Goal: Task Accomplishment & Management: Use online tool/utility

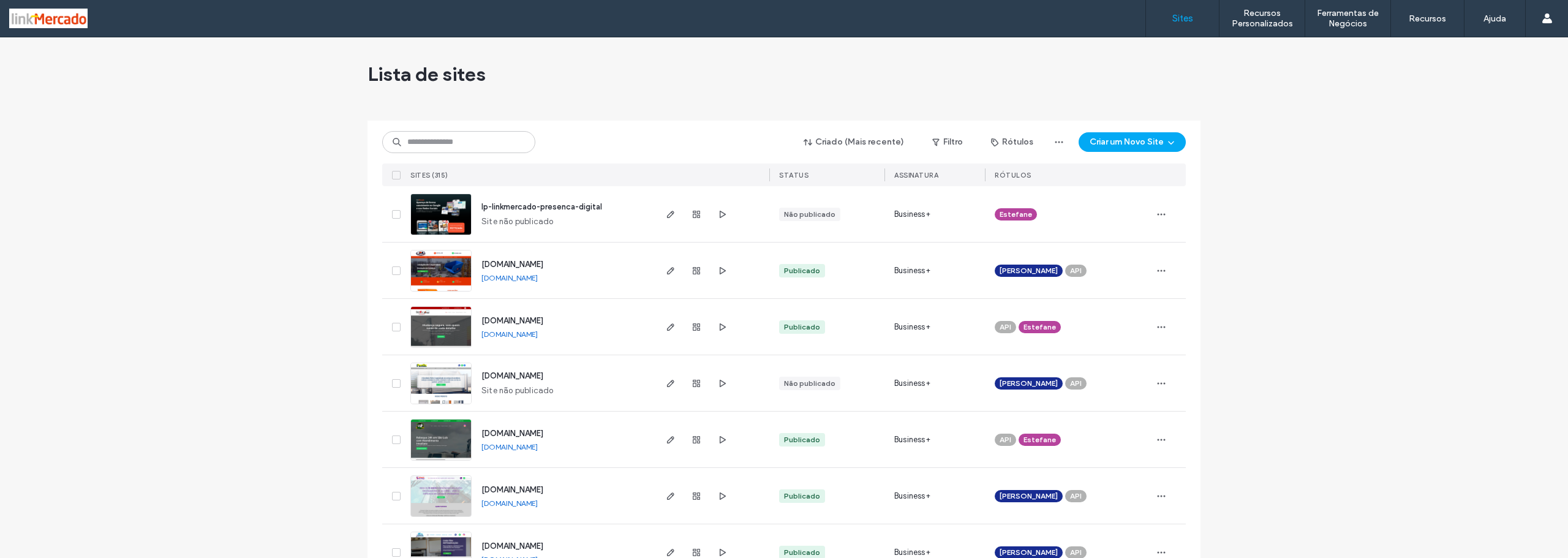
click at [522, 378] on span "www.serralheriaperfix.com.br" at bounding box center [512, 376] width 62 height 9
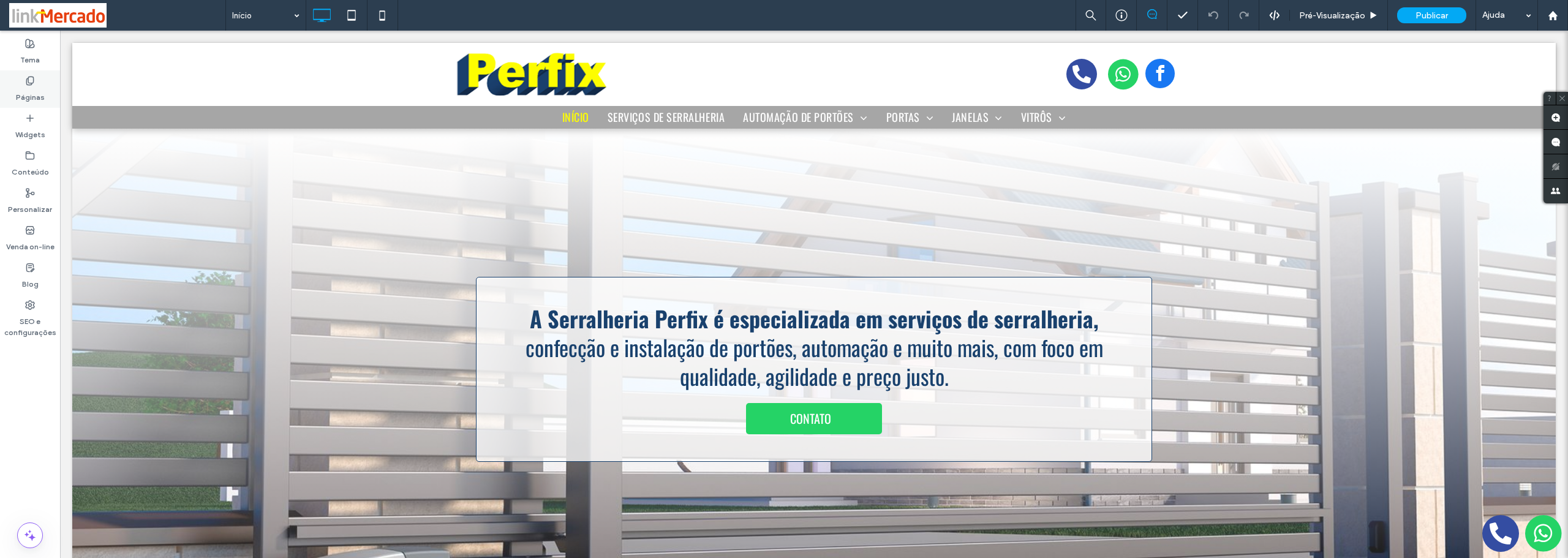
click at [26, 87] on label "Páginas" at bounding box center [30, 94] width 29 height 17
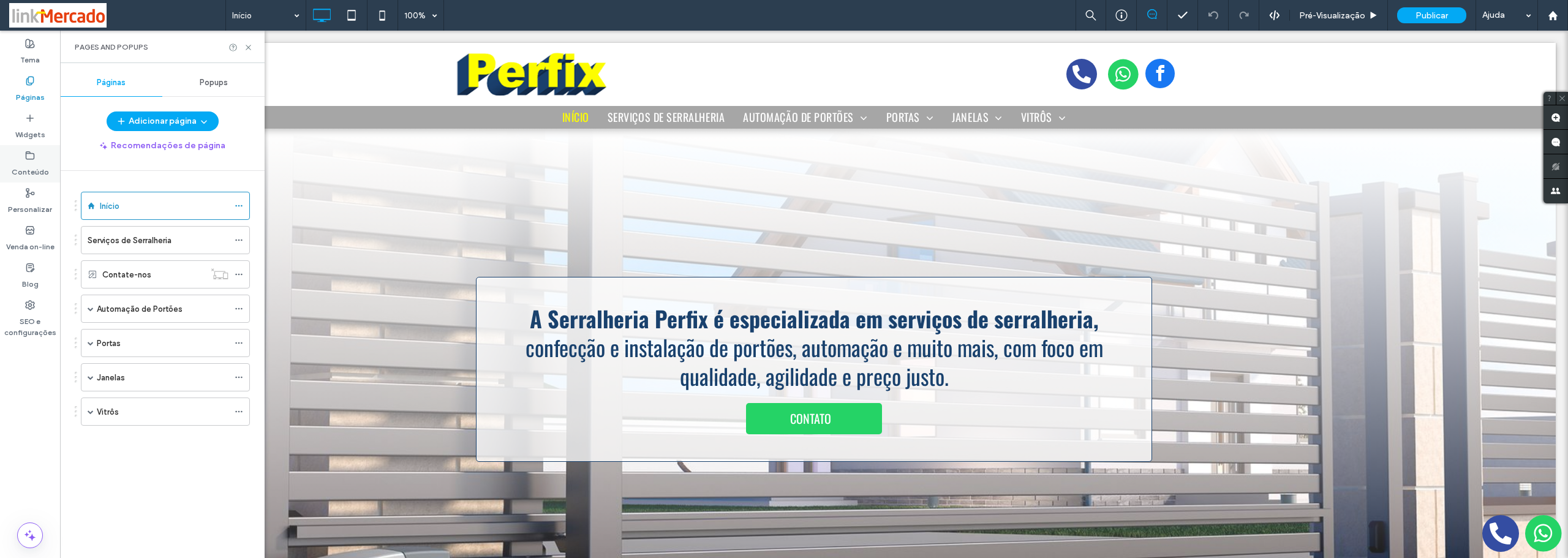
click at [26, 171] on label "Conteúdo" at bounding box center [30, 169] width 37 height 17
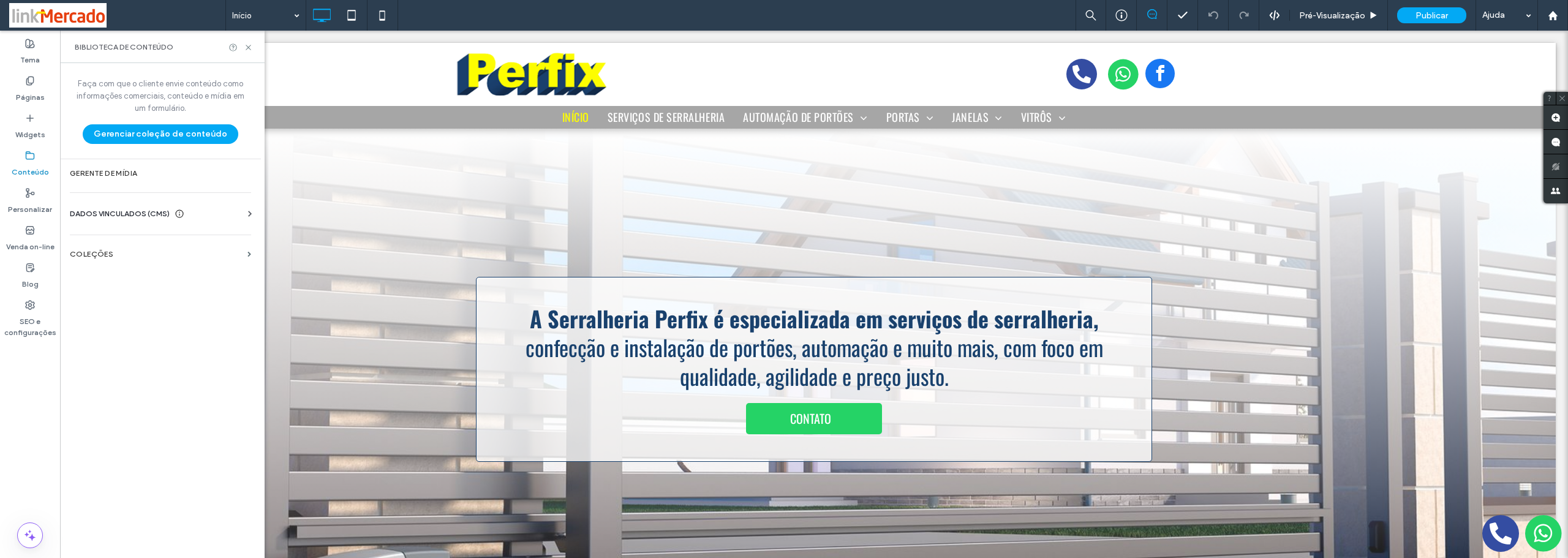
click at [104, 214] on span "DADOS VINCULADOS (CMS)" at bounding box center [120, 213] width 100 height 12
click at [105, 240] on label "Informações da empresa" at bounding box center [163, 243] width 167 height 8
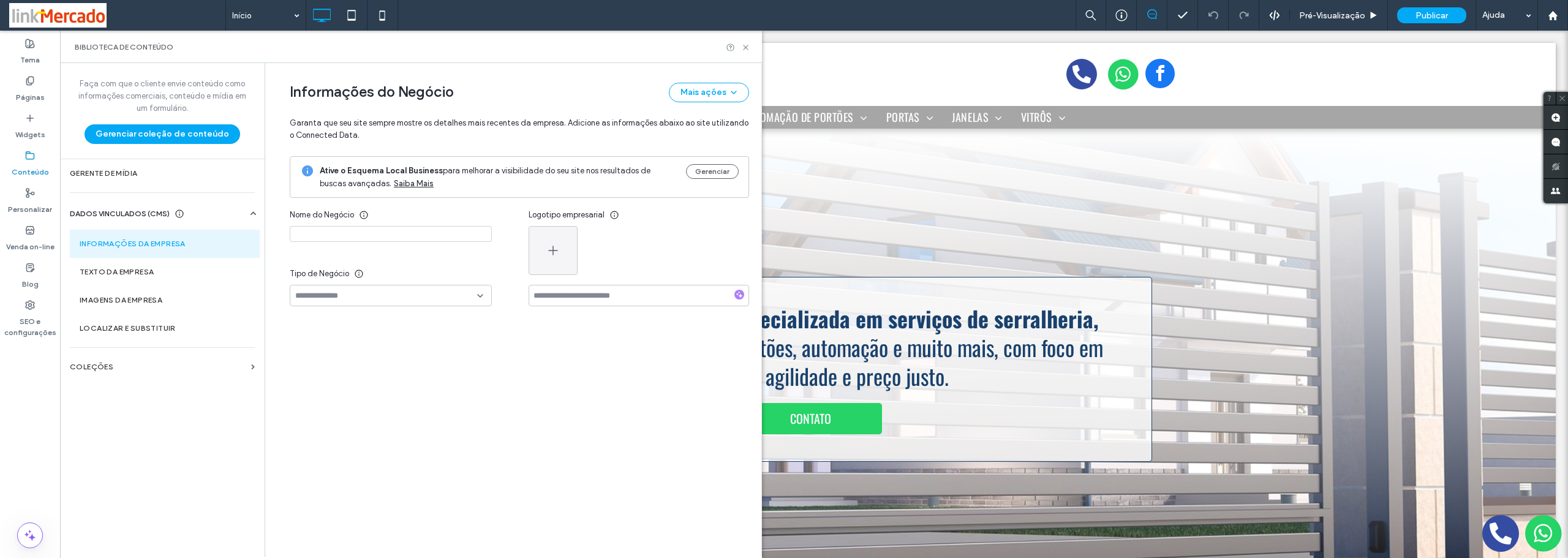
type input "**********"
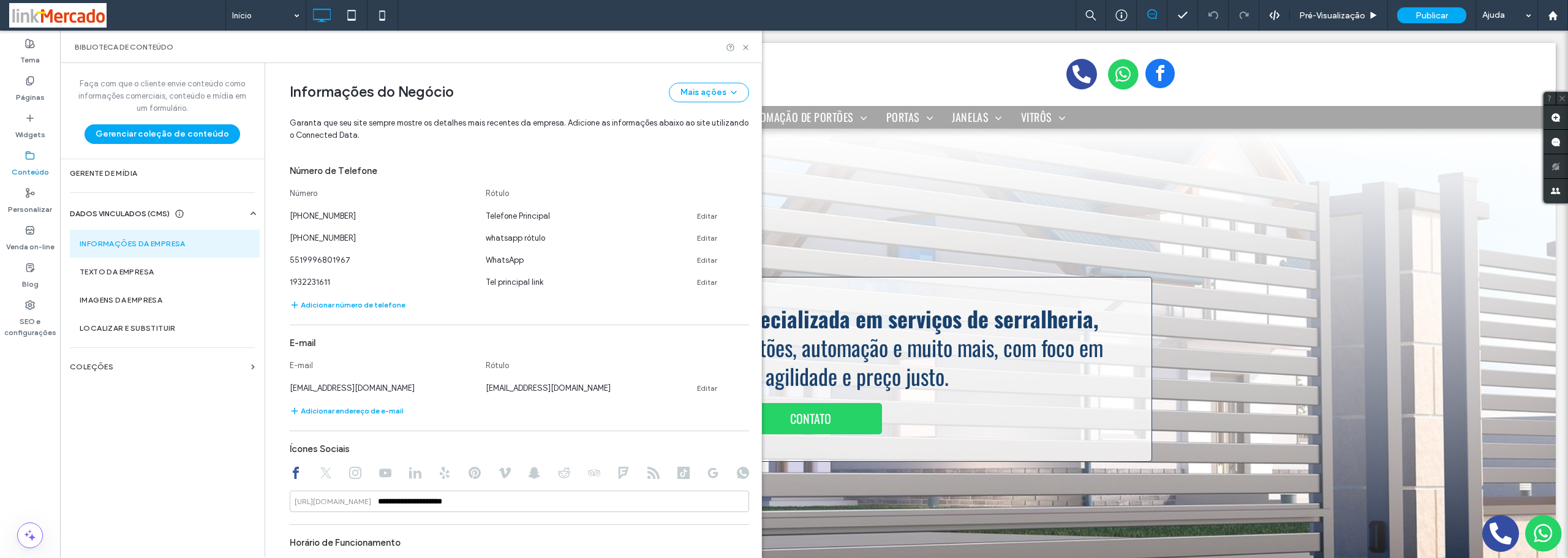
scroll to position [286, 0]
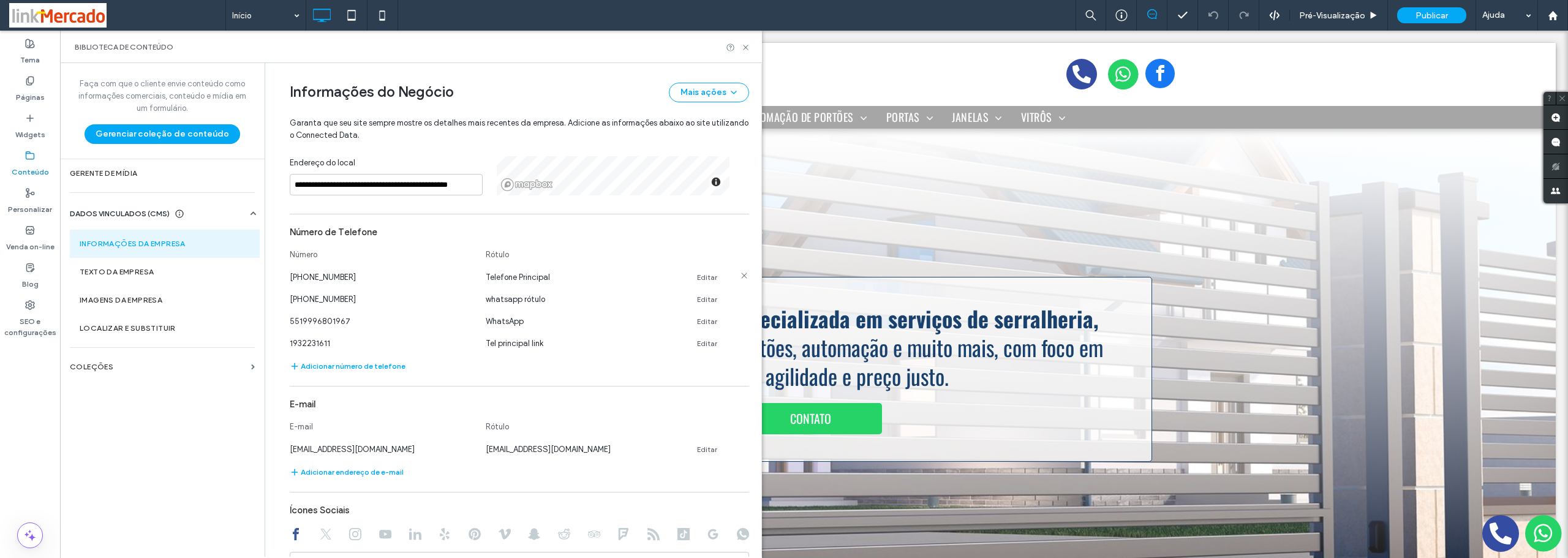
click at [709, 275] on link "Editar" at bounding box center [707, 277] width 20 height 10
drag, startPoint x: 343, startPoint y: 280, endPoint x: 305, endPoint y: 280, distance: 38.0
click at [305, 280] on input "**********" at bounding box center [381, 275] width 184 height 21
paste input
click at [320, 275] on input "**********" at bounding box center [381, 275] width 184 height 21
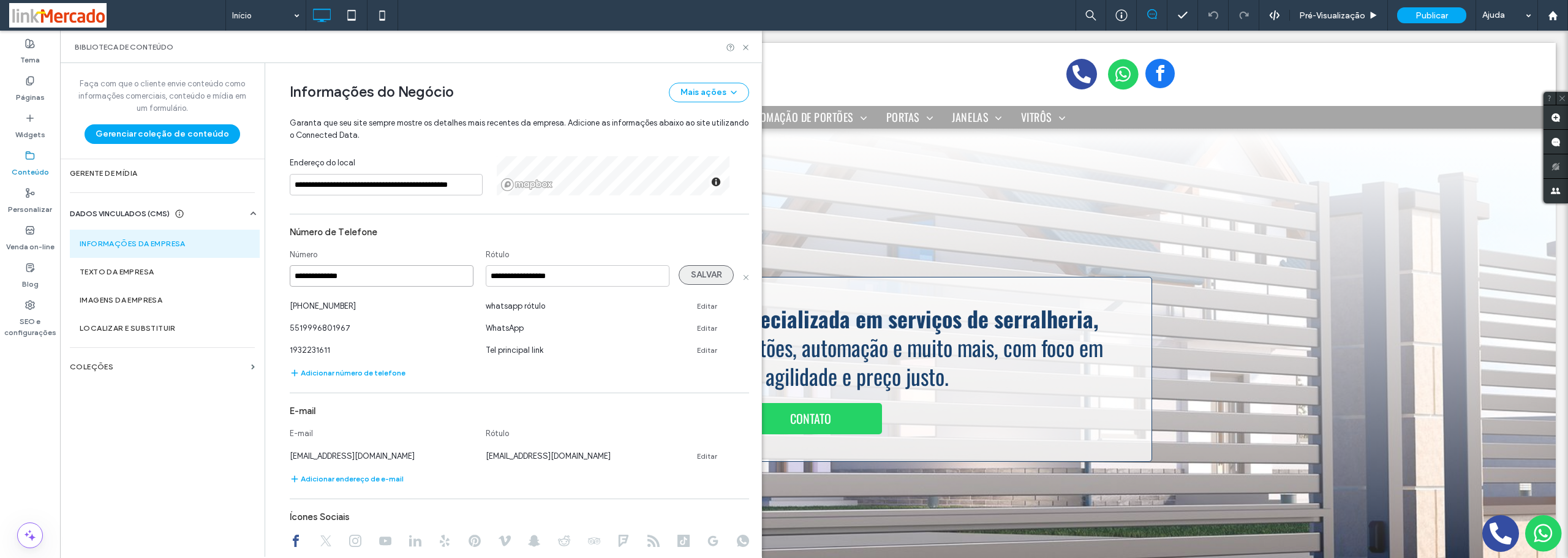
type input "**********"
click at [689, 276] on button "SALVAR" at bounding box center [706, 275] width 55 height 20
click at [700, 342] on link "Editar" at bounding box center [707, 344] width 20 height 10
drag, startPoint x: 297, startPoint y: 340, endPoint x: 354, endPoint y: 338, distance: 57.0
click at [354, 338] on input "**********" at bounding box center [381, 342] width 184 height 21
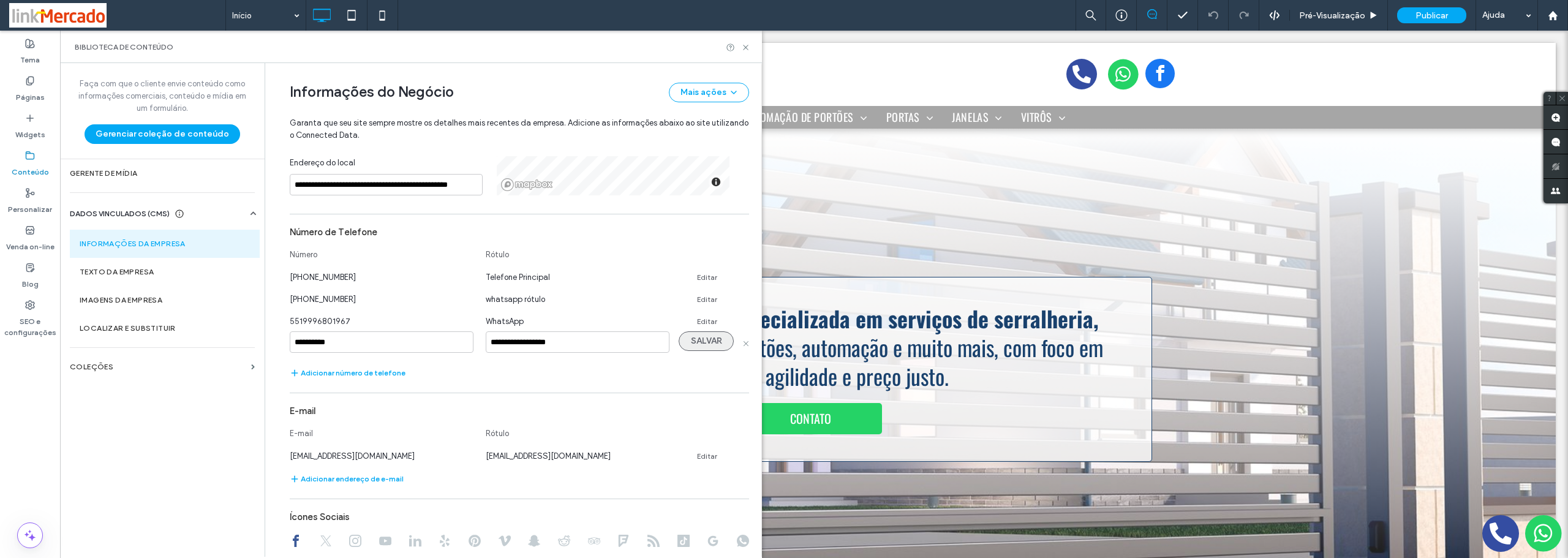
type input "**********"
click at [691, 337] on button "SALVAR" at bounding box center [706, 341] width 55 height 20
click at [741, 48] on div at bounding box center [738, 48] width 24 height 9
click at [744, 48] on icon at bounding box center [746, 48] width 9 height 9
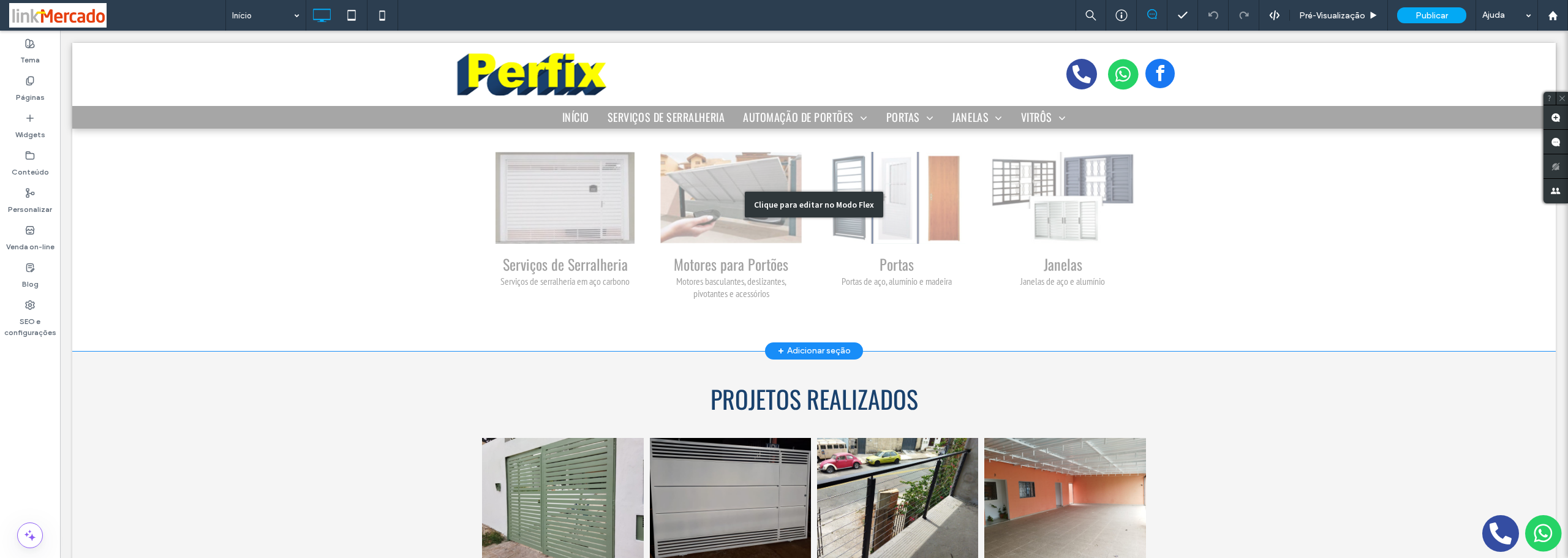
scroll to position [368, 0]
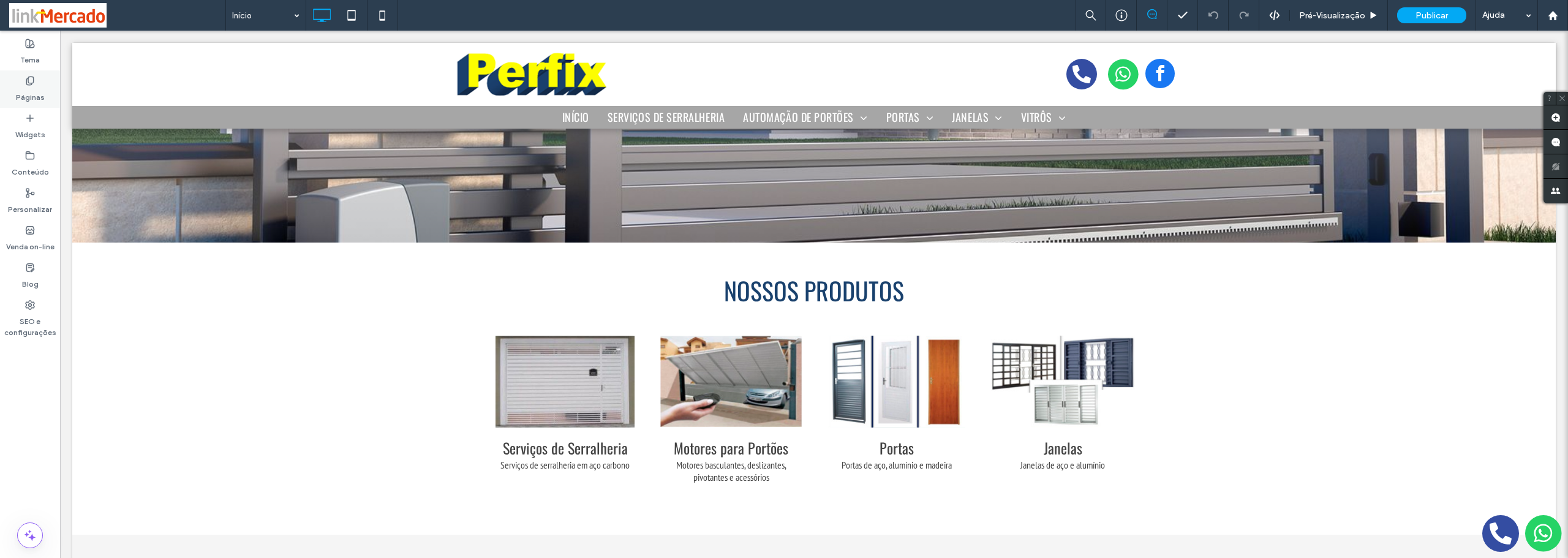
click at [35, 94] on label "Páginas" at bounding box center [30, 94] width 29 height 17
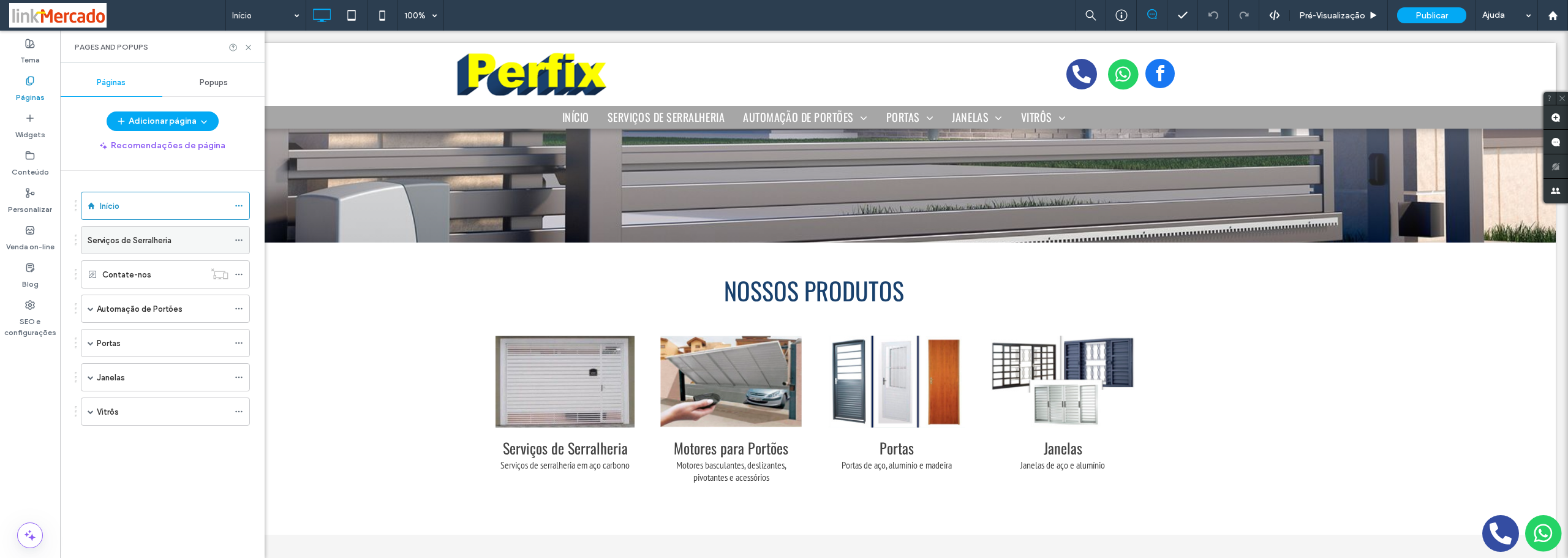
click at [168, 240] on label "Serviços de Serralheria" at bounding box center [129, 240] width 84 height 21
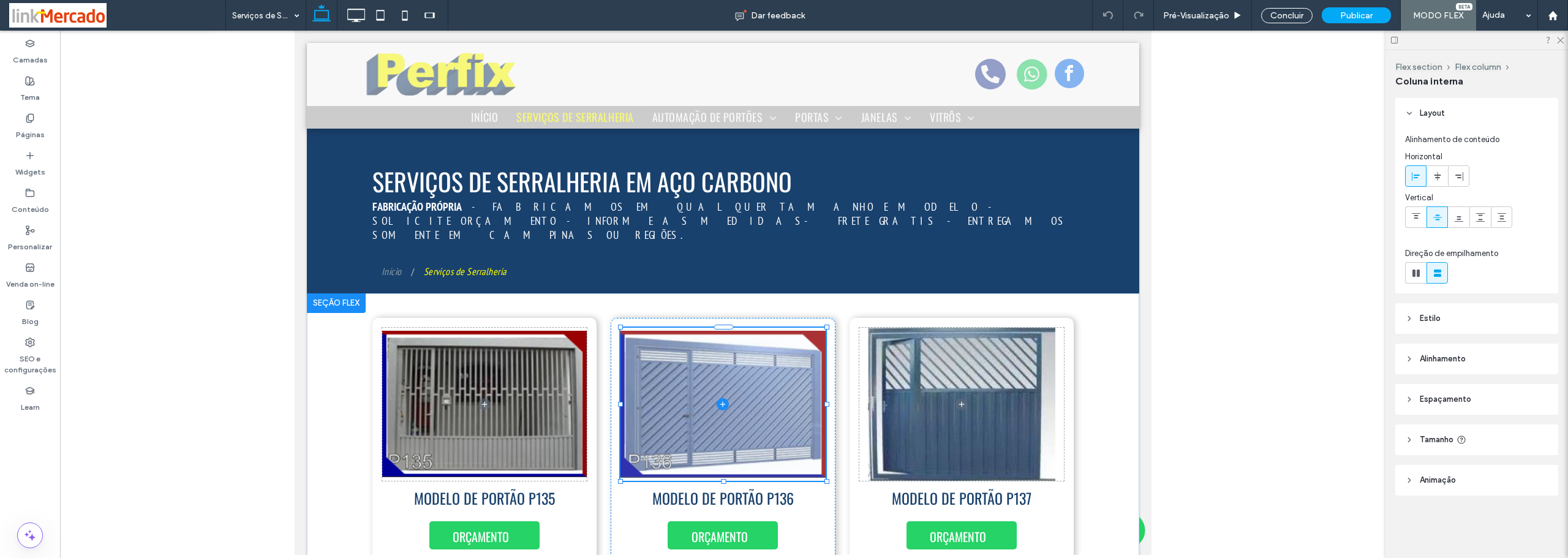
type input "**"
click at [684, 390] on span at bounding box center [723, 404] width 205 height 153
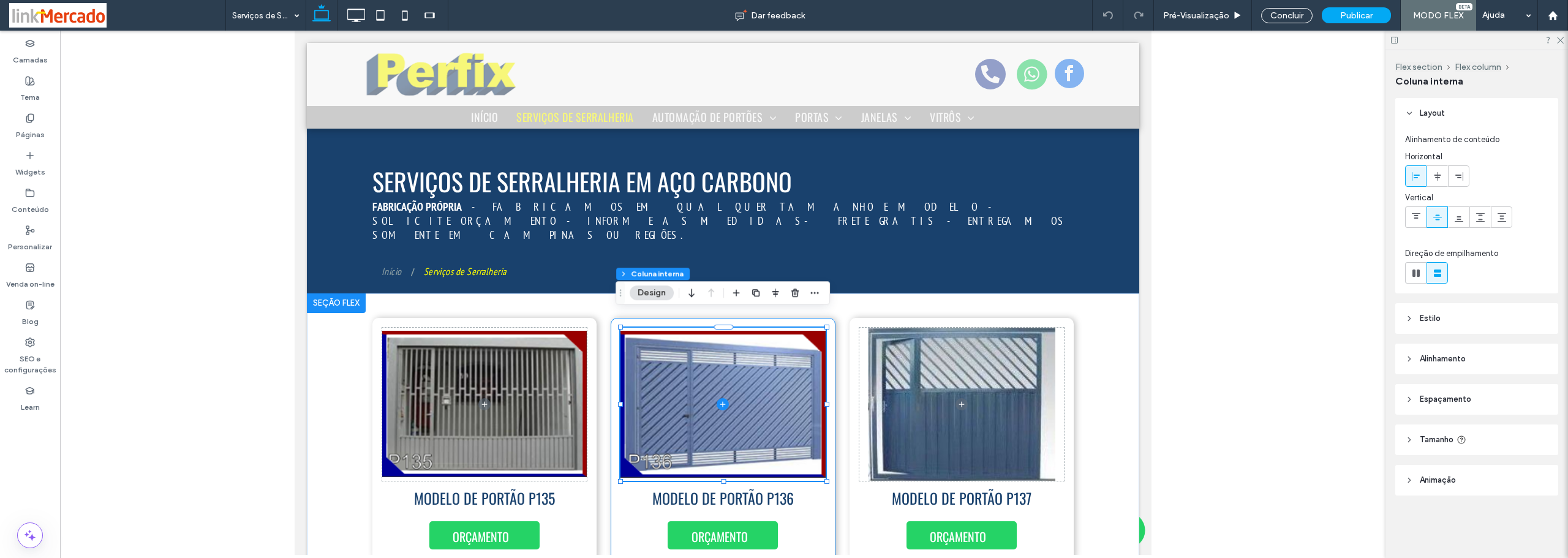
click at [822, 494] on div "ORÇAMENTO MODELO DE PORTÃO P136" at bounding box center [722, 440] width 225 height 244
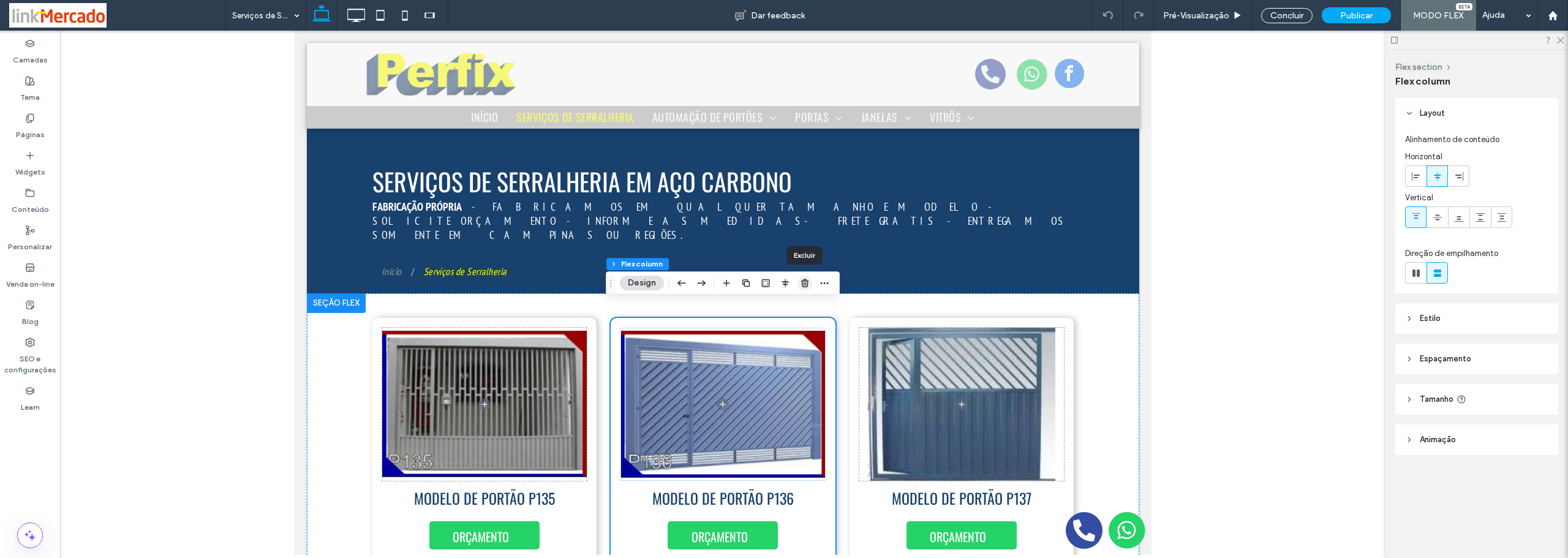
click at [800, 281] on icon "button" at bounding box center [804, 283] width 10 height 10
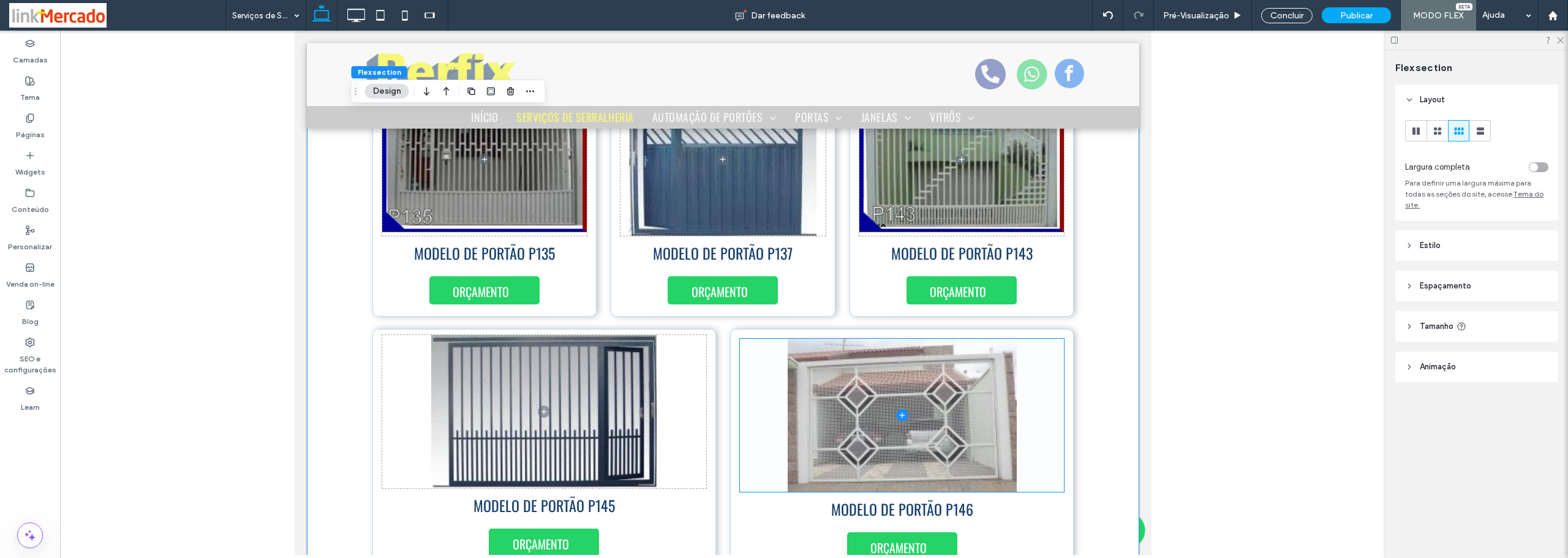
scroll to position [123, 0]
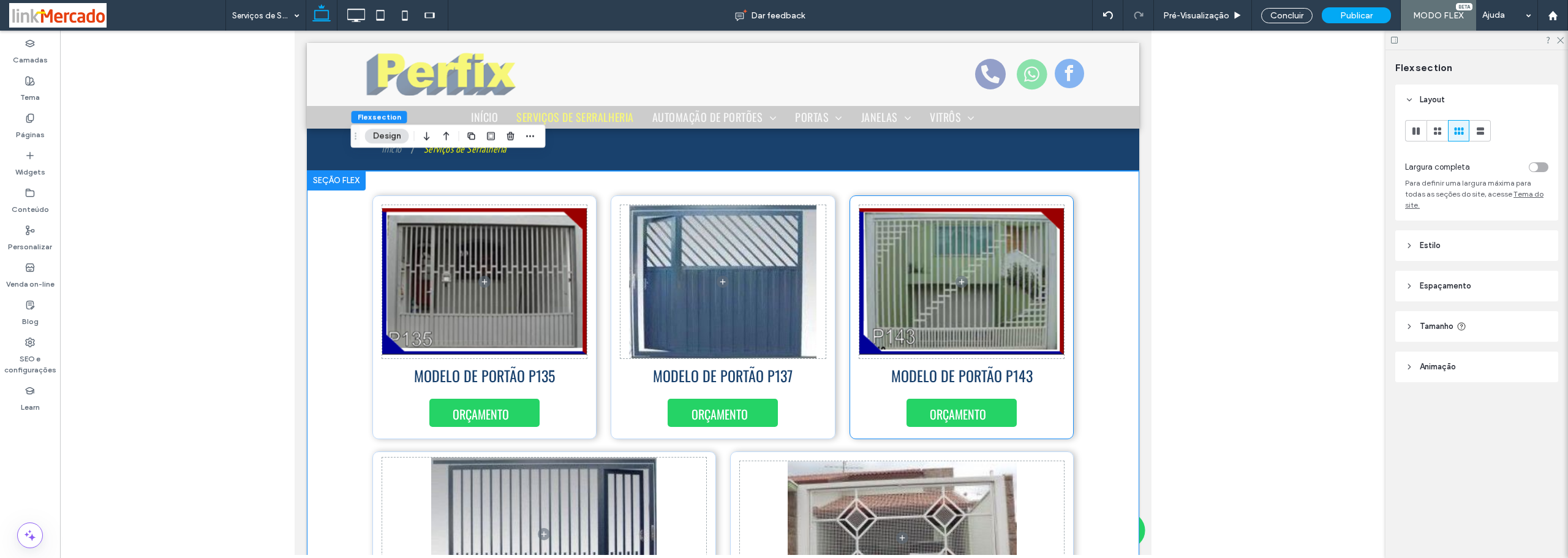
click at [1054, 379] on div "MODELO DE PORTÃO P143 ORÇAMENTO" at bounding box center [961, 317] width 225 height 244
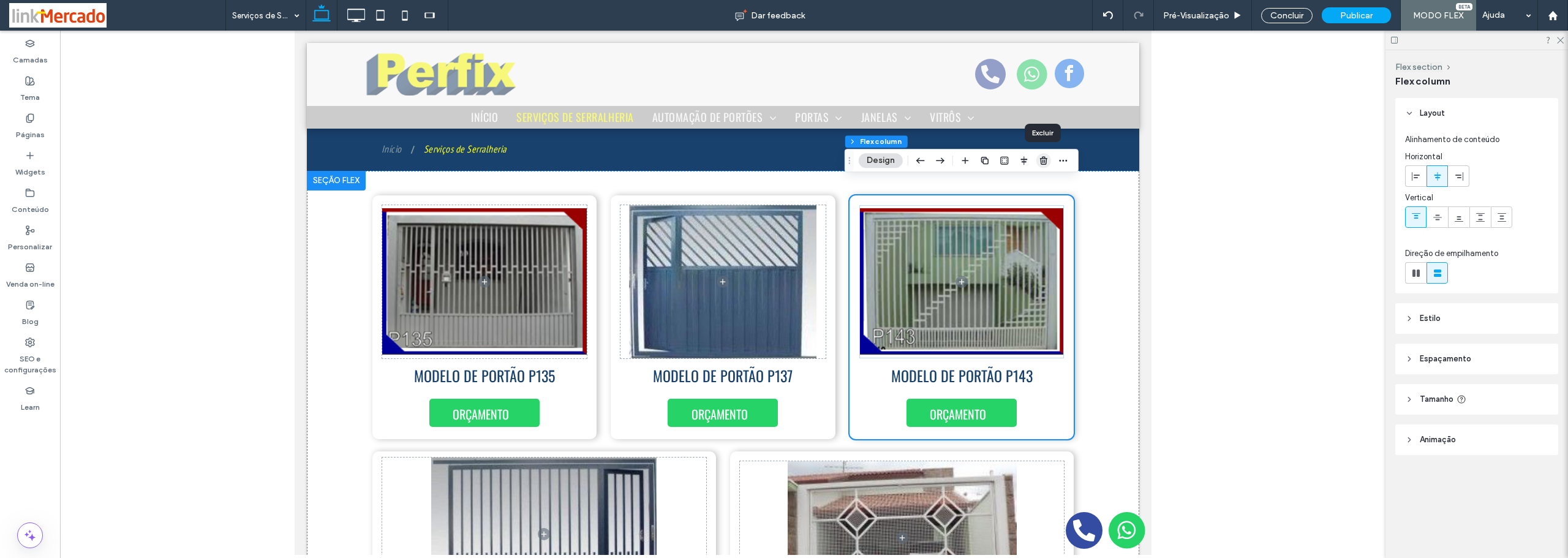
click at [1041, 161] on use "button" at bounding box center [1043, 160] width 7 height 8
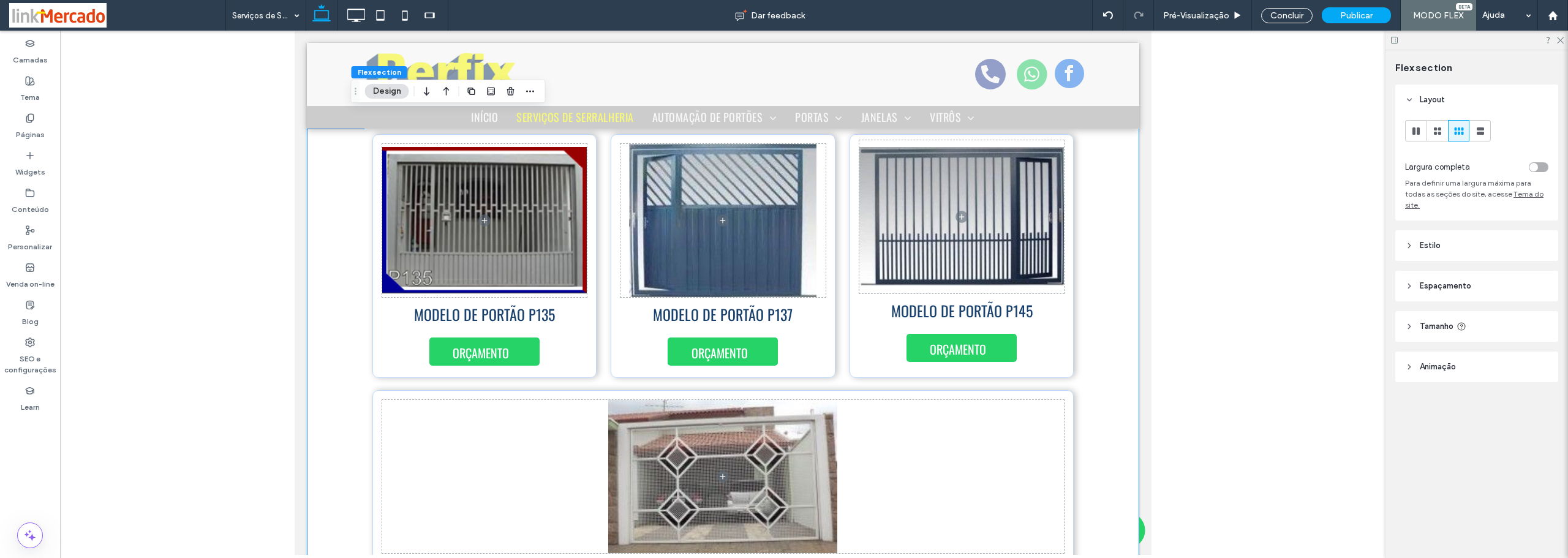
scroll to position [245, 0]
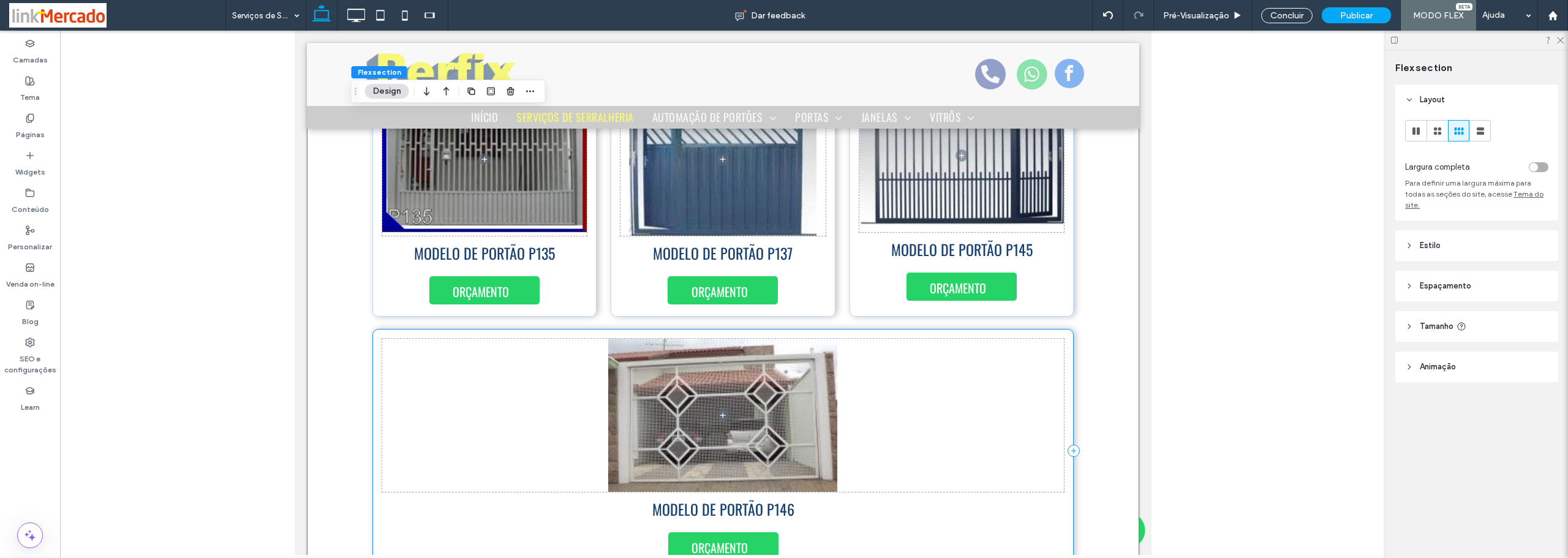
click at [1053, 512] on div "ORÇAMENTO MODELO DE PORTÃO P146" at bounding box center [723, 451] width 702 height 244
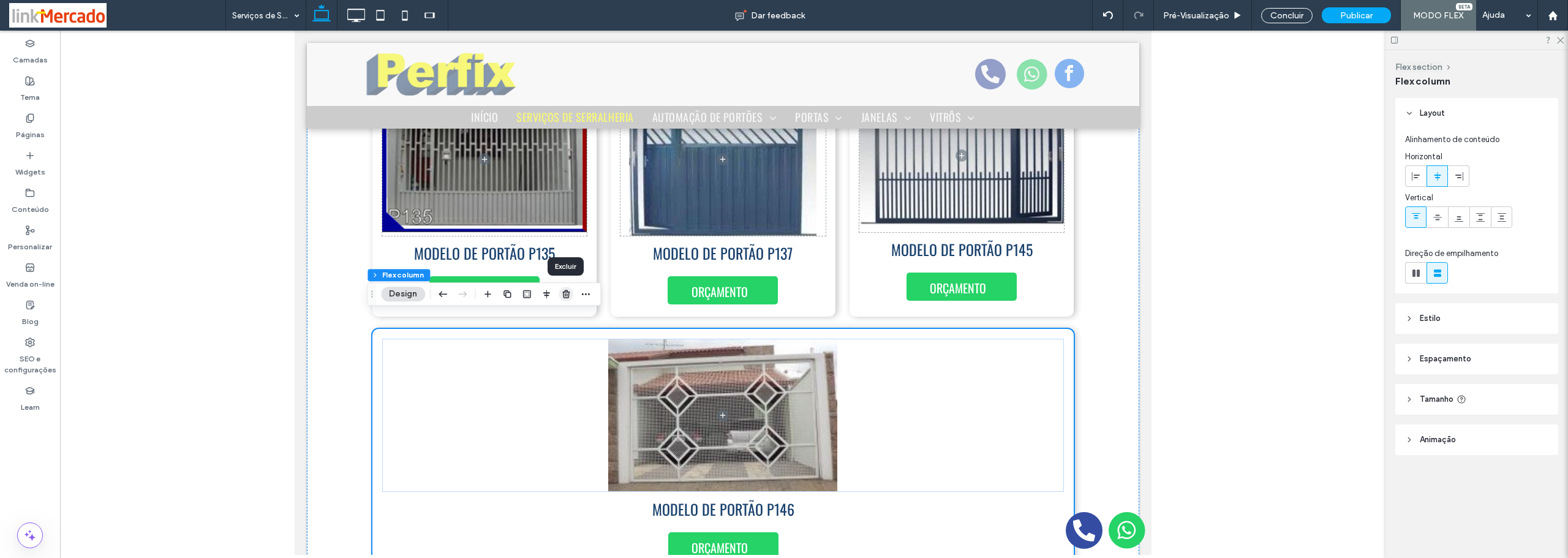
drag, startPoint x: 569, startPoint y: 297, endPoint x: 294, endPoint y: 282, distance: 275.4
click at [569, 297] on icon "button" at bounding box center [565, 293] width 10 height 10
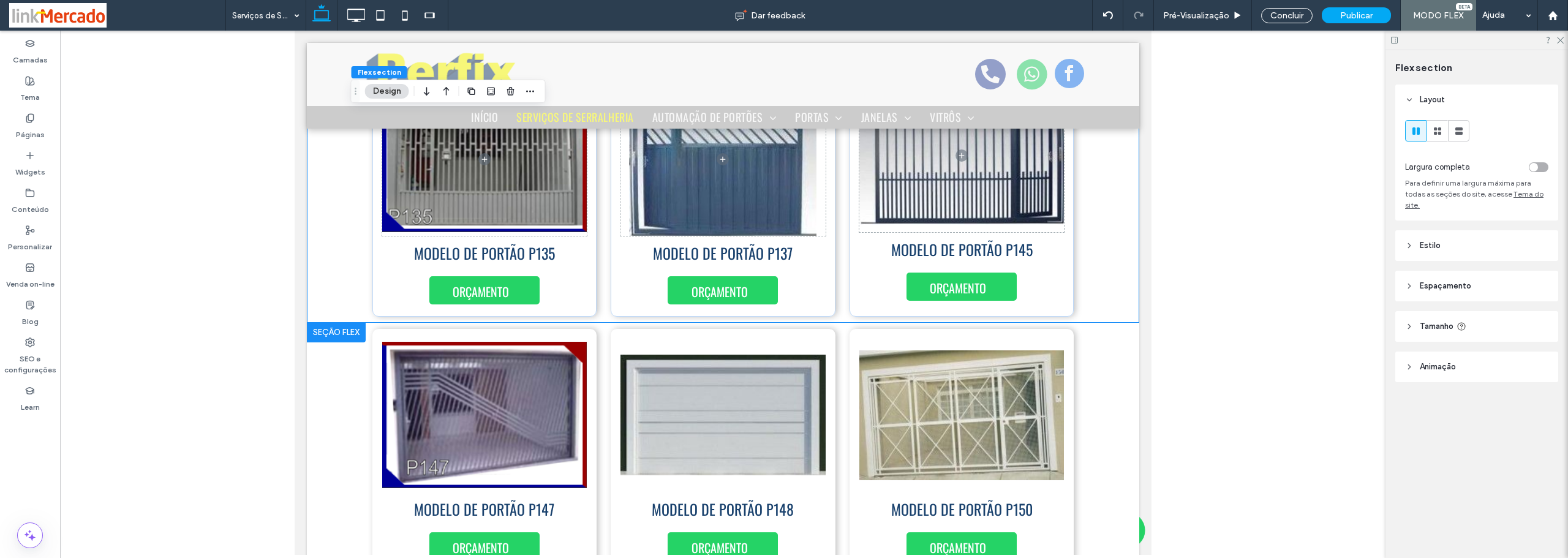
scroll to position [368, 0]
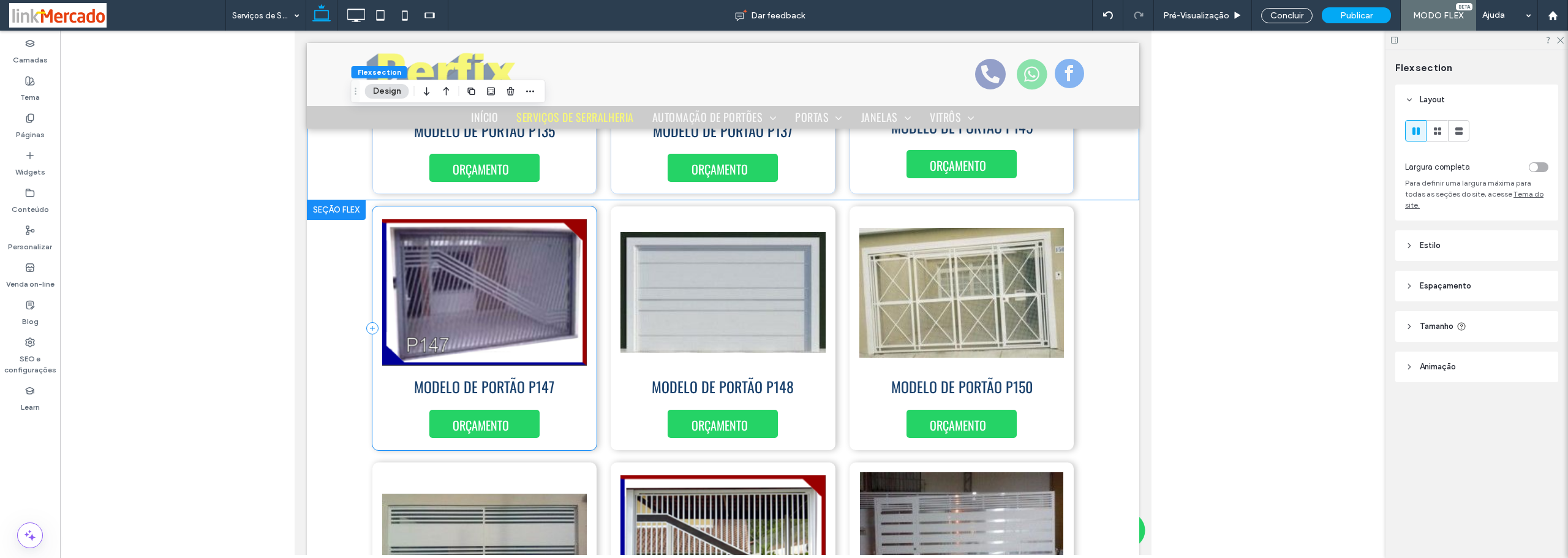
click at [582, 399] on div "ORÇAMENTO MODELO DE PORTÃO P147" at bounding box center [484, 329] width 225 height 244
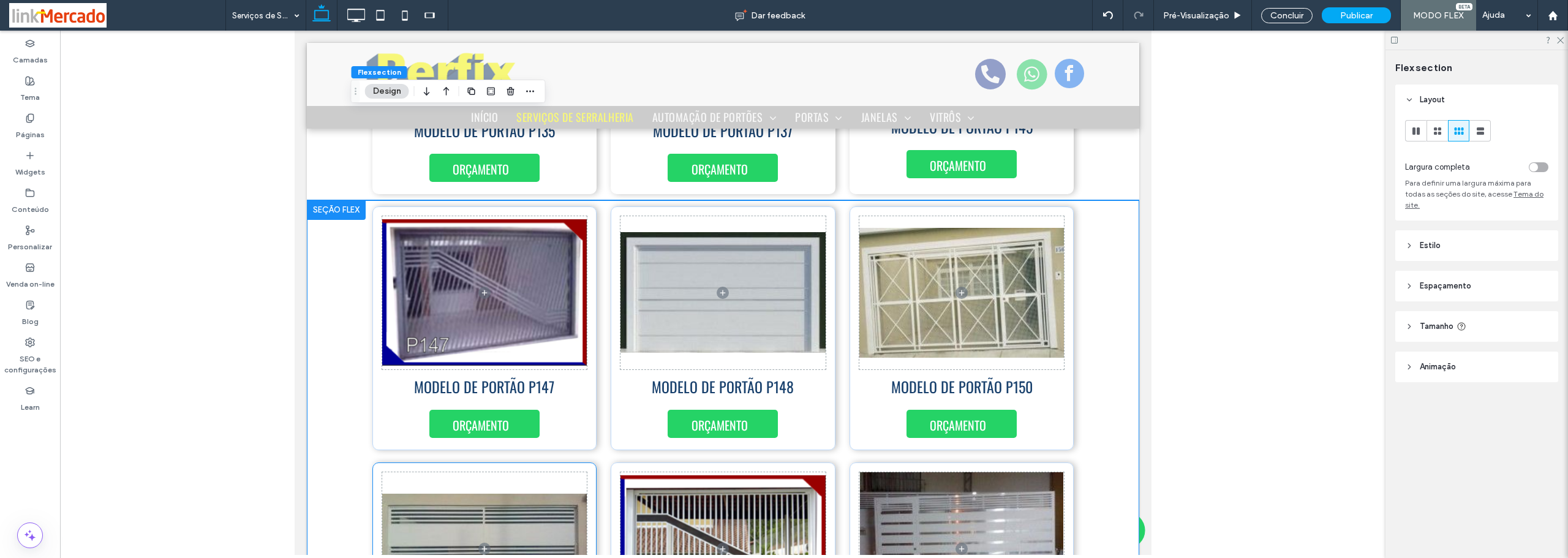
scroll to position [510, 0]
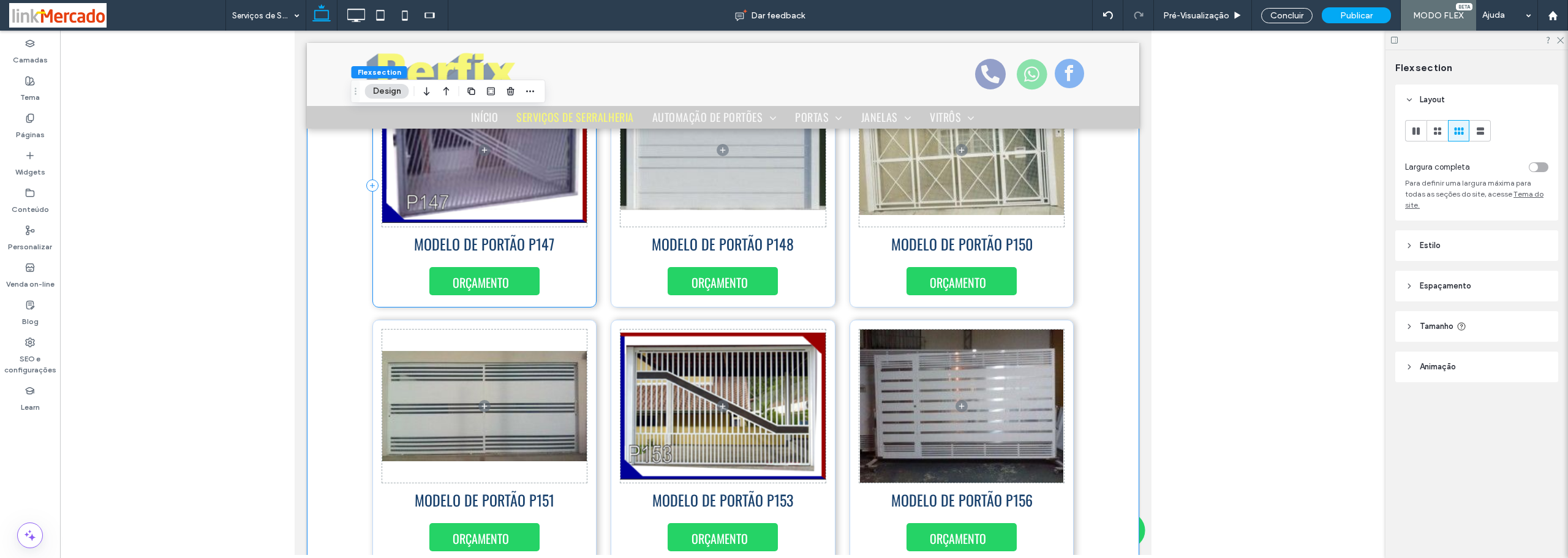
click at [583, 242] on div "ORÇAMENTO MODELO DE PORTÃO P147" at bounding box center [484, 186] width 225 height 244
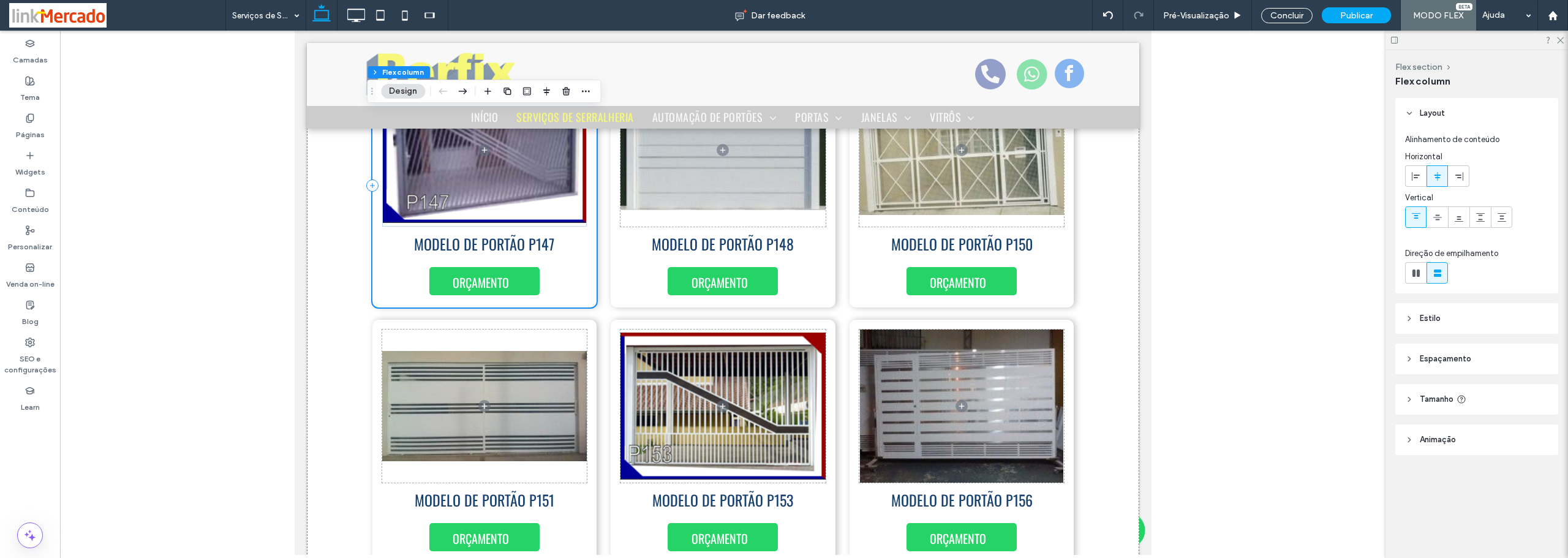
scroll to position [388, 0]
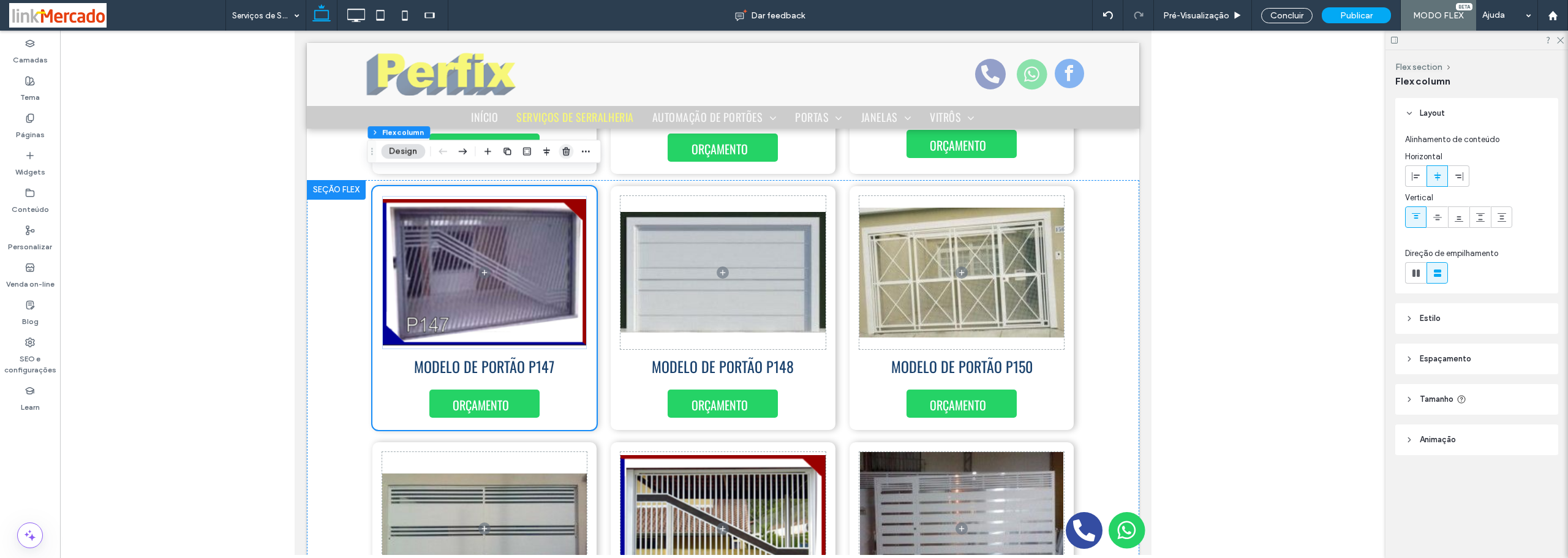
click at [567, 152] on use "button" at bounding box center [565, 151] width 7 height 8
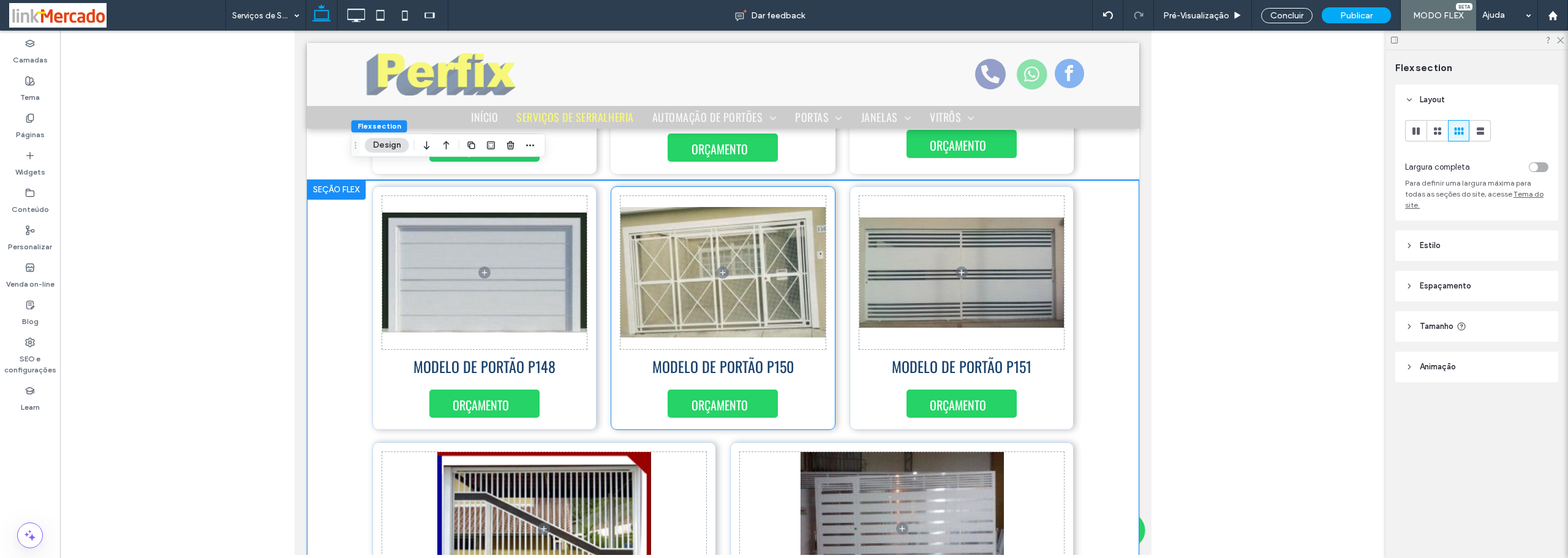
click at [820, 372] on div "ORÇAMENTO MODELO DE PORTÃO P150" at bounding box center [722, 308] width 225 height 244
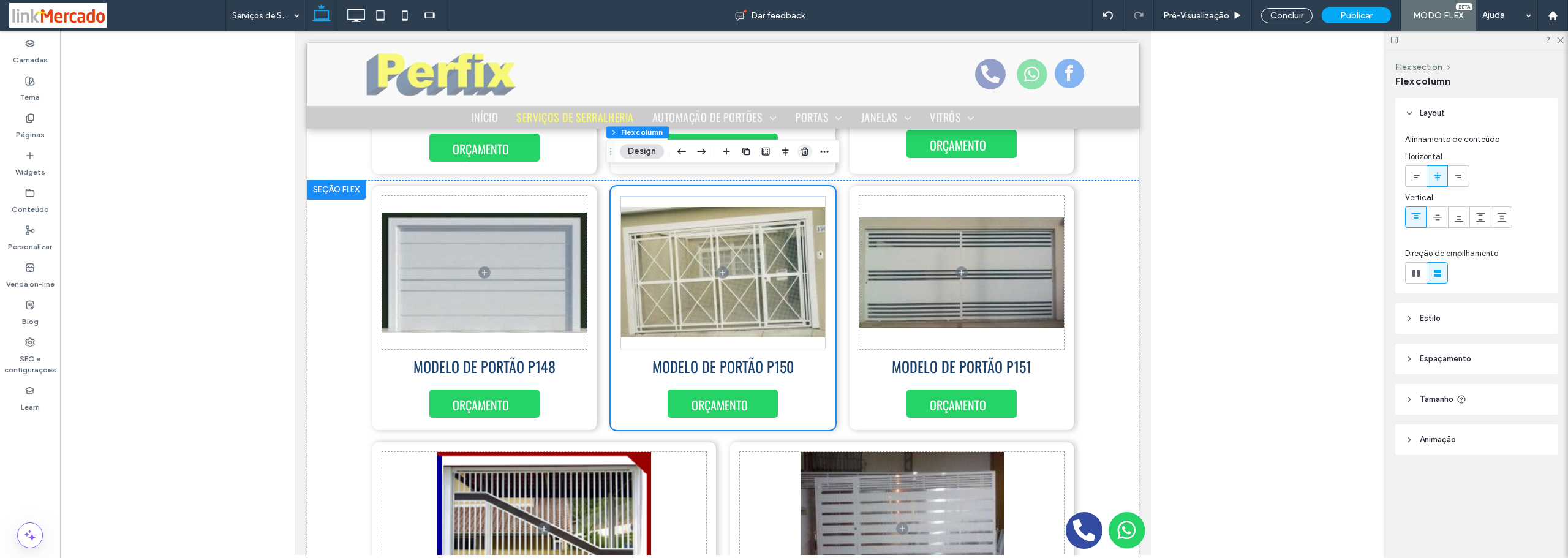
click at [805, 150] on use "button" at bounding box center [804, 151] width 7 height 8
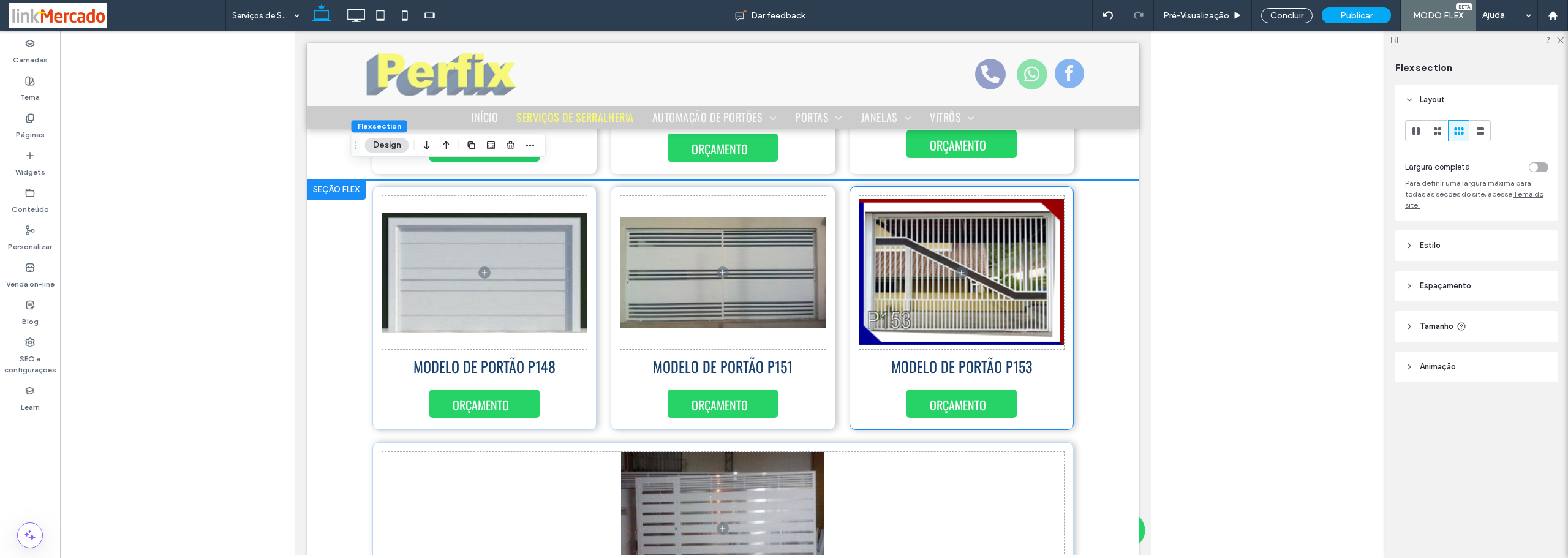
click at [1049, 376] on div "ORÇAMENTO MODELO DE PORTÃO P153" at bounding box center [961, 308] width 225 height 244
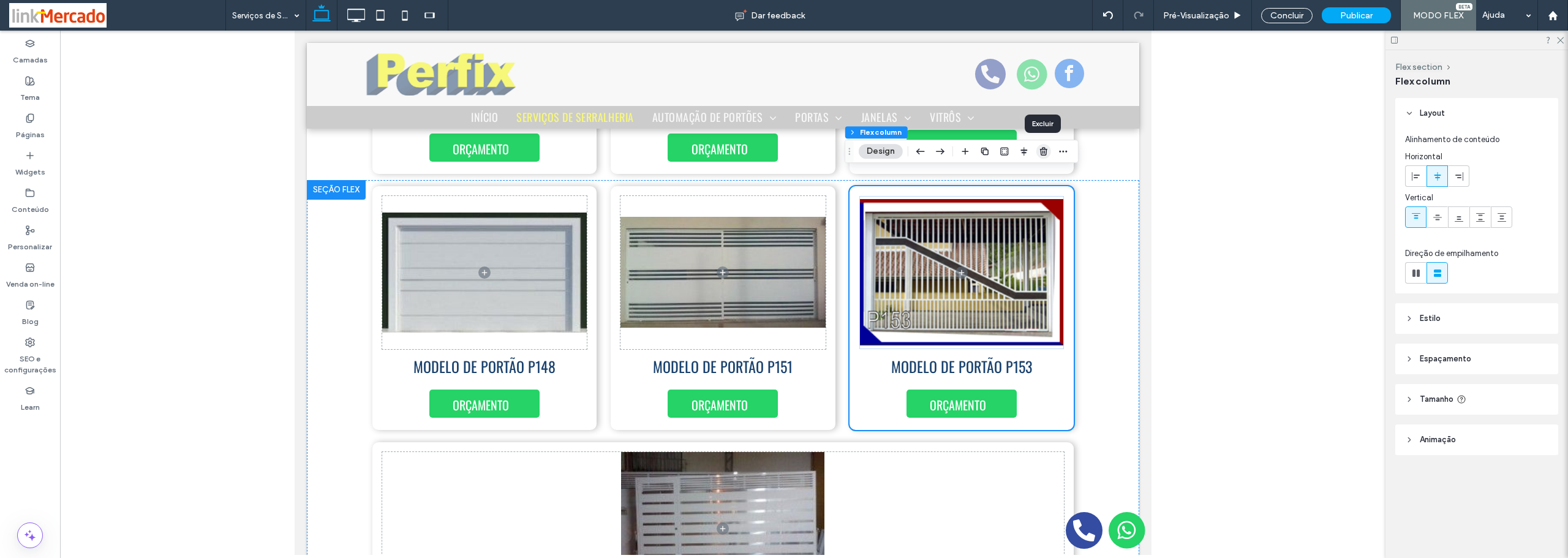
drag, startPoint x: 1044, startPoint y: 155, endPoint x: 748, endPoint y: 125, distance: 297.5
click at [1044, 155] on use "button" at bounding box center [1043, 151] width 7 height 8
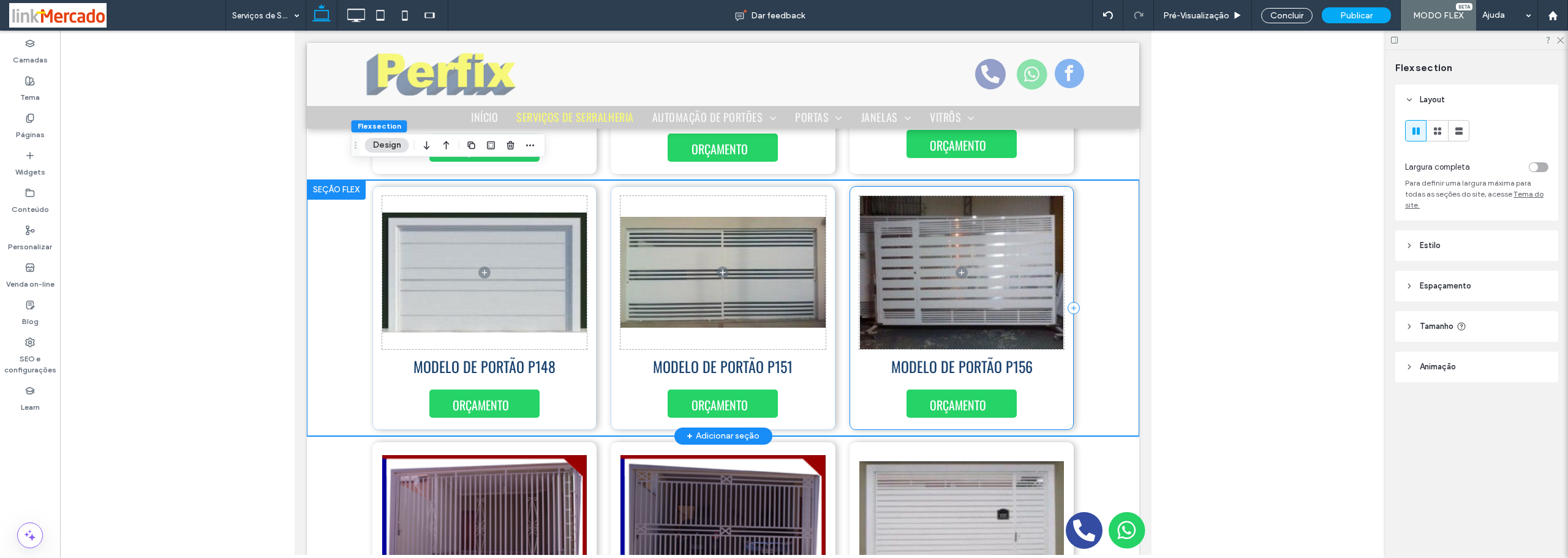
click at [1053, 383] on div "ORÇAMENTO MODELO DE PORTÃO P156" at bounding box center [961, 308] width 225 height 244
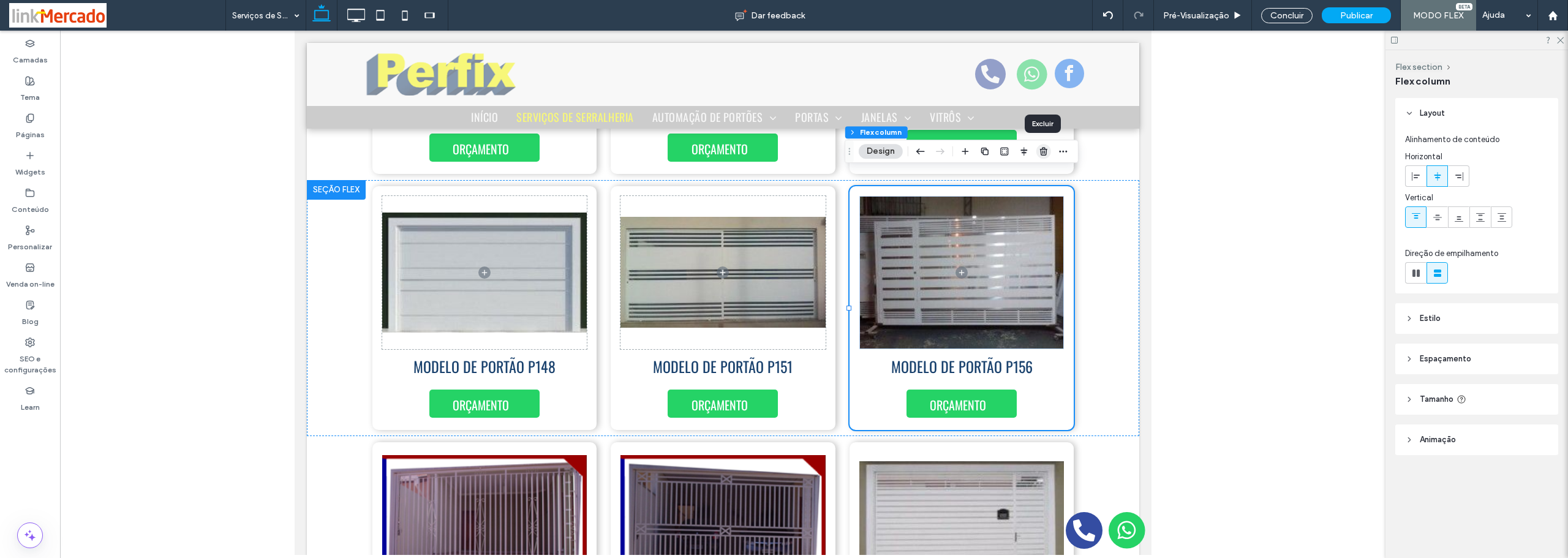
click at [1044, 146] on icon "button" at bounding box center [1043, 151] width 10 height 10
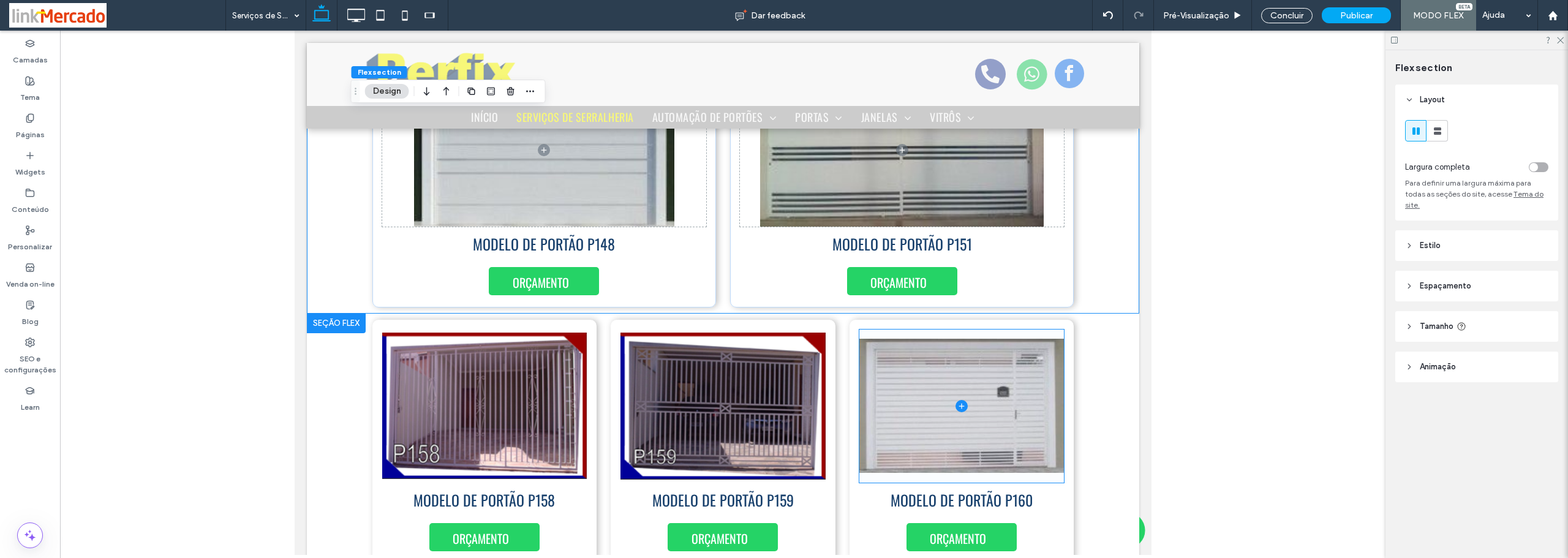
scroll to position [633, 0]
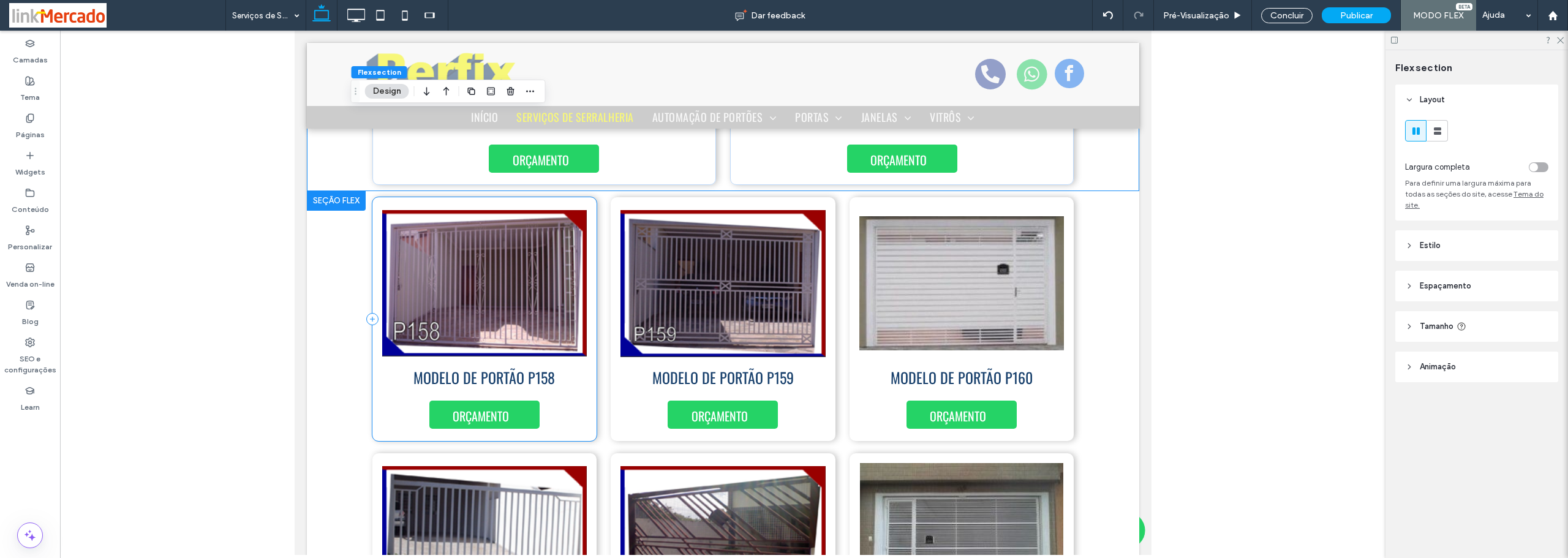
click at [580, 397] on div "ORÇAMENTO MODELO DE PORTÃO P158" at bounding box center [484, 319] width 225 height 244
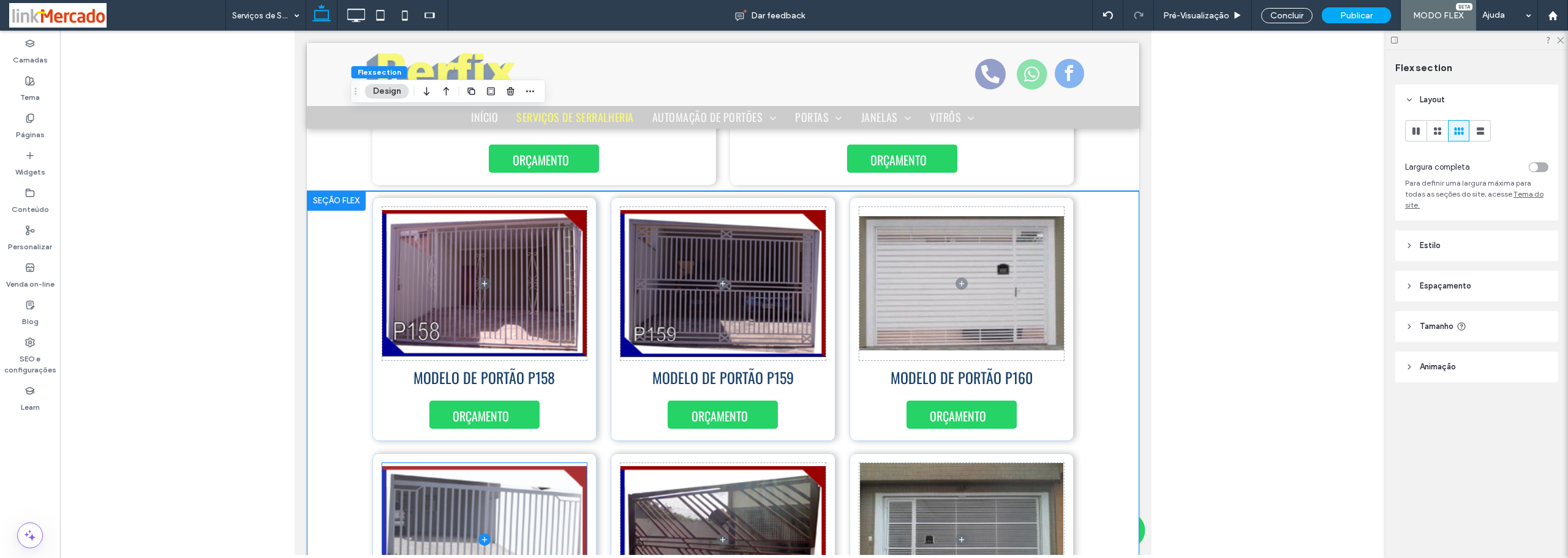
scroll to position [767, 0]
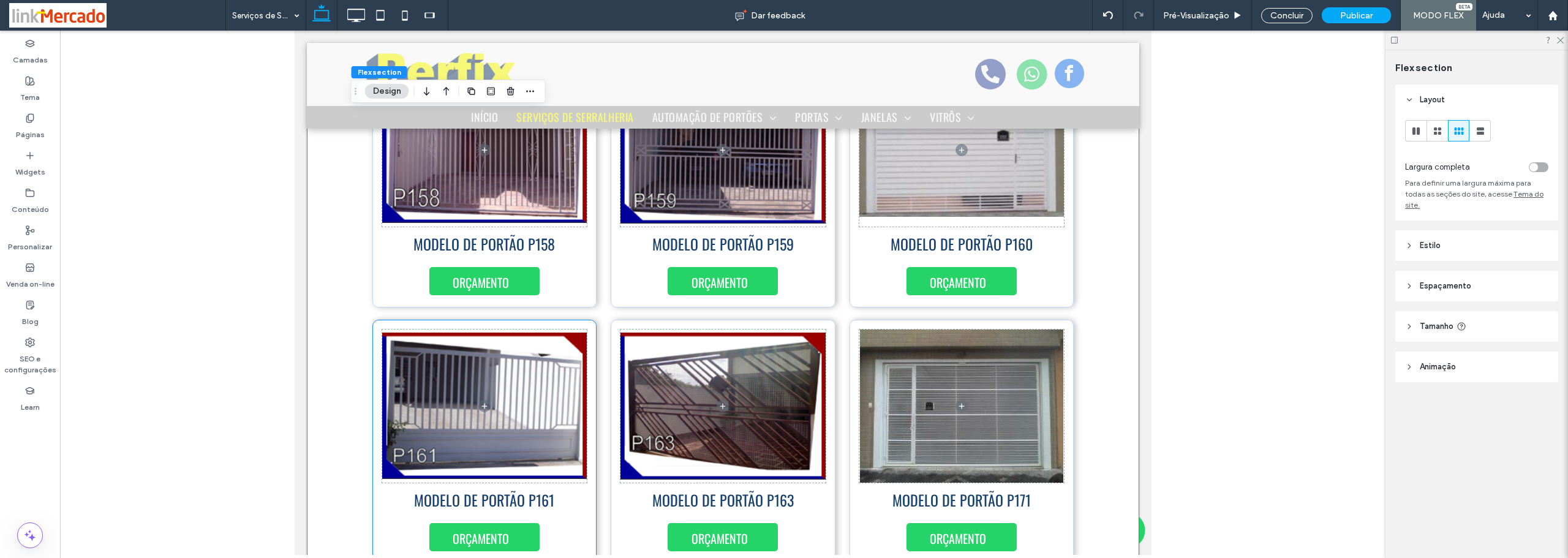
click at [586, 327] on div "MODELO DE PORTÃO P161 ORÇAMENTO" at bounding box center [484, 442] width 225 height 244
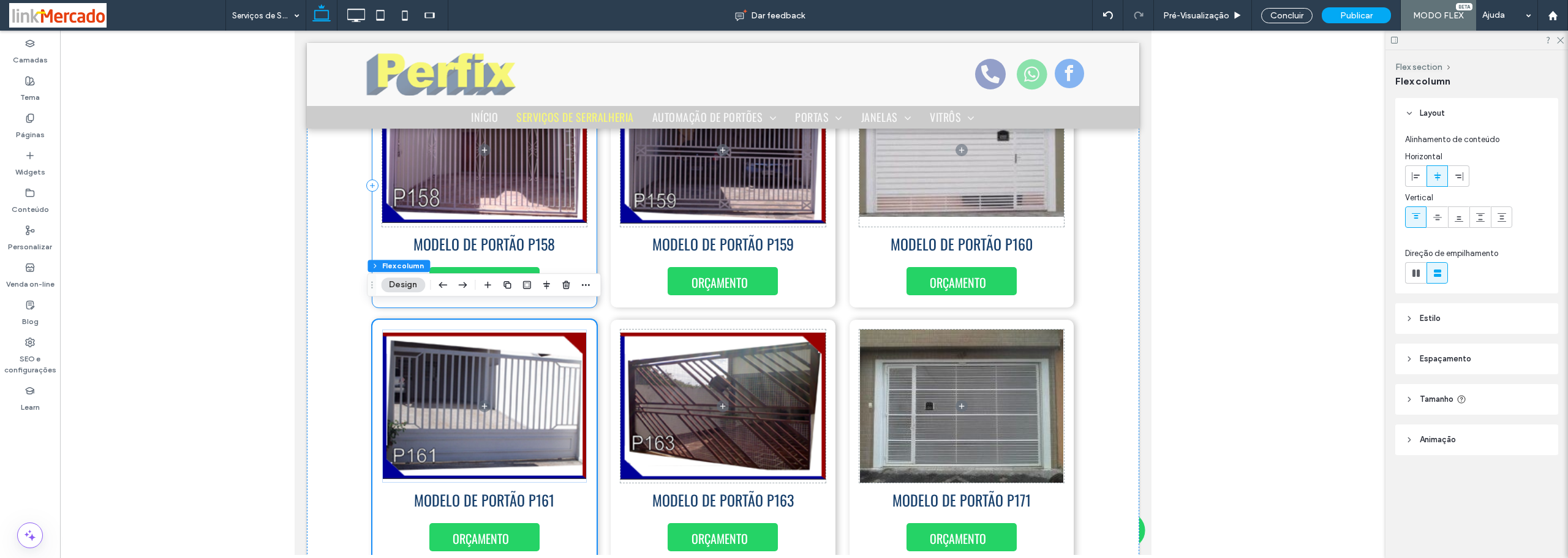
click at [583, 247] on div "ORÇAMENTO MODELO DE PORTÃO P158" at bounding box center [484, 186] width 225 height 244
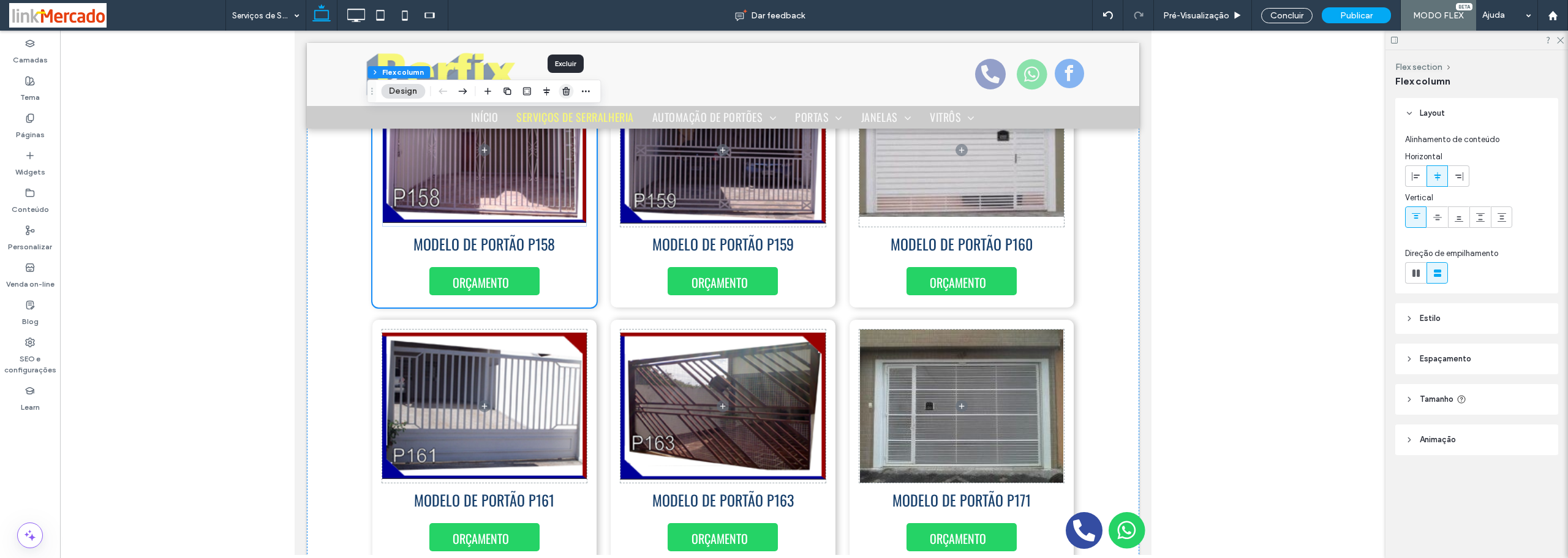
click at [562, 90] on icon "button" at bounding box center [565, 91] width 10 height 10
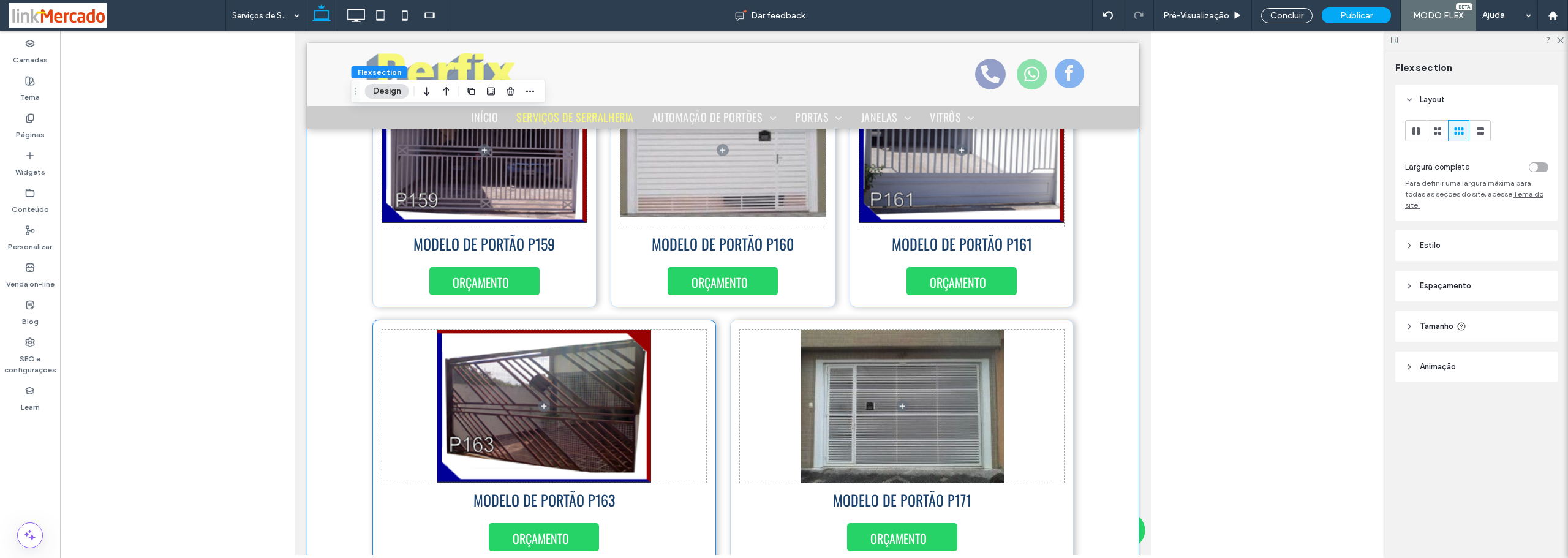
click at [698, 509] on div "ORÇAMENTO MODELO DE PORTÃO P163" at bounding box center [543, 442] width 343 height 244
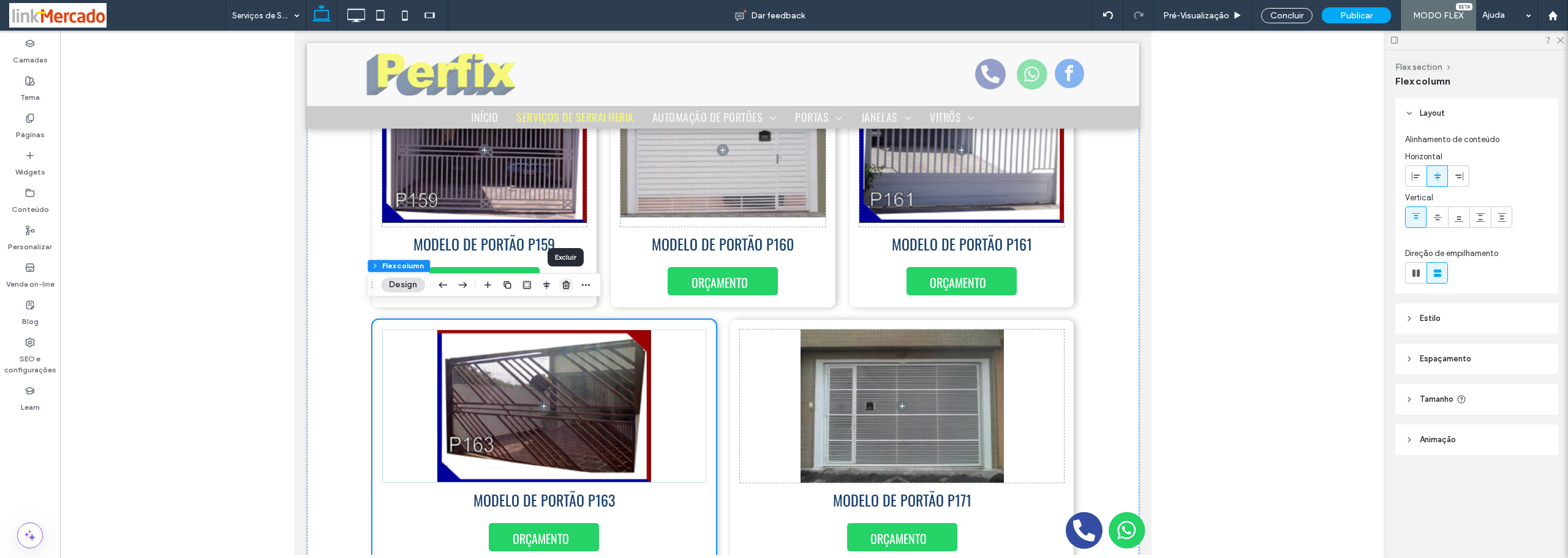
click at [564, 286] on icon "button" at bounding box center [565, 284] width 10 height 10
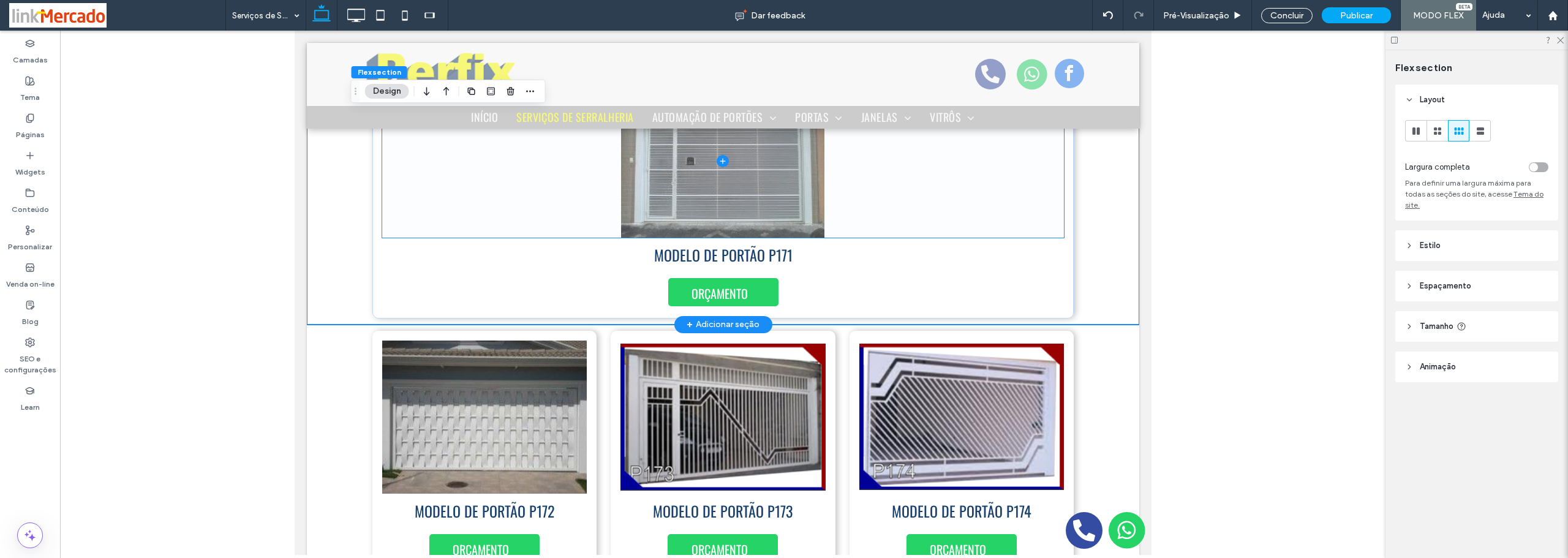
scroll to position [1073, 0]
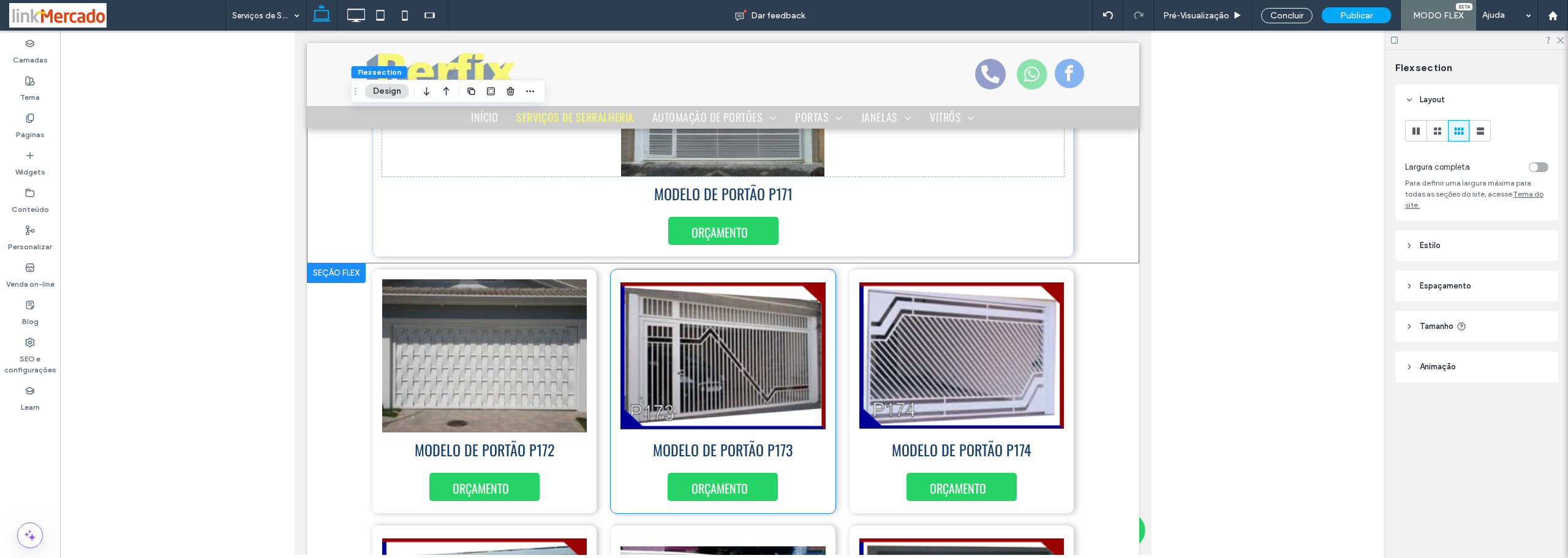
click at [822, 462] on div "MODELO DE PORTÃO P173 ORÇAMENTO" at bounding box center [722, 392] width 225 height 244
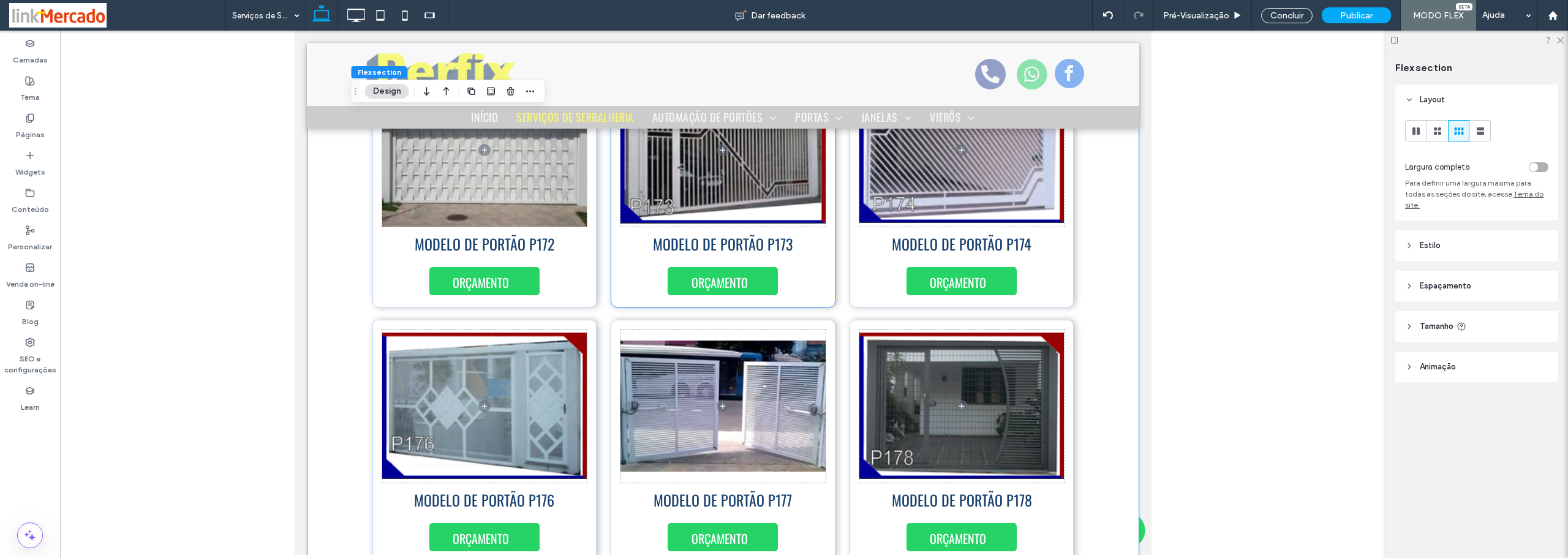
click at [816, 261] on div "MODELO DE PORTÃO P173 ORÇAMENTO" at bounding box center [722, 186] width 225 height 244
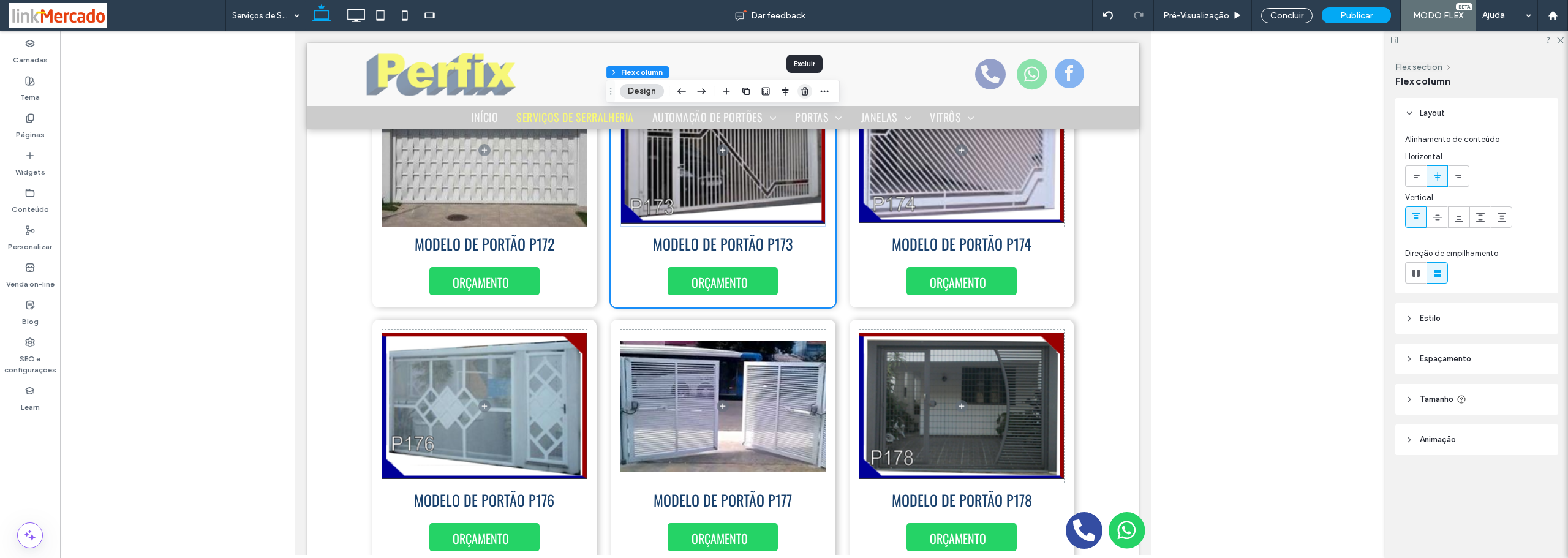
click at [802, 91] on use "button" at bounding box center [804, 91] width 7 height 8
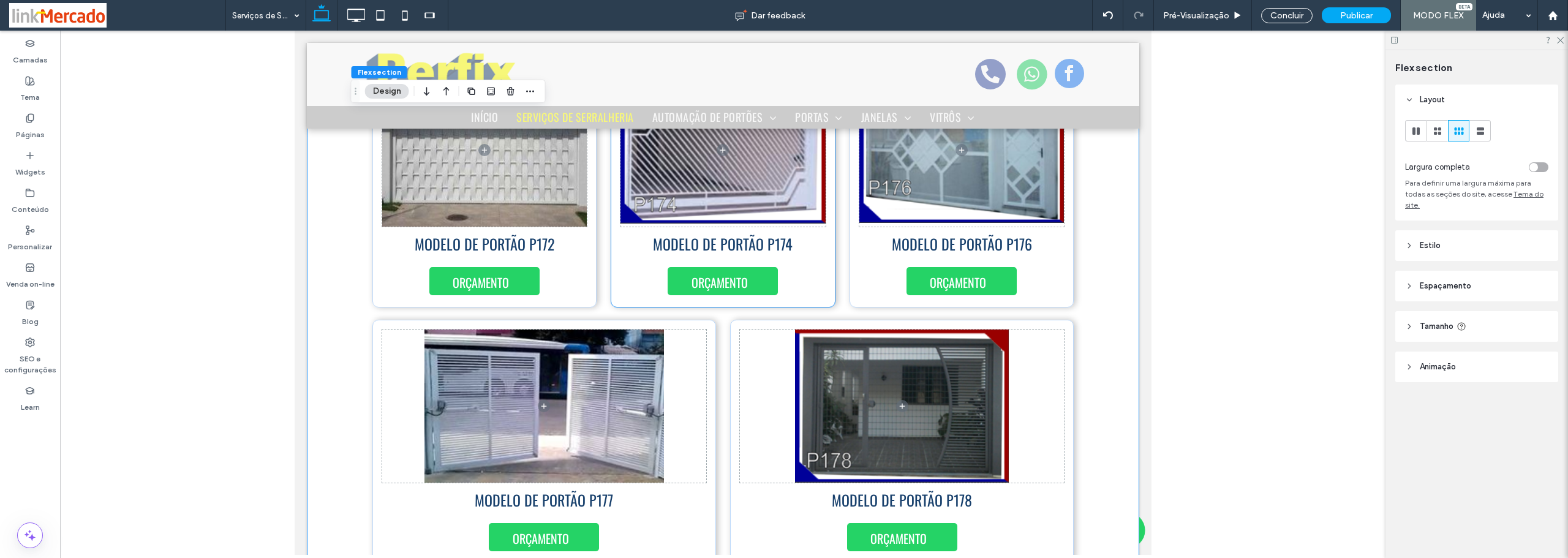
click at [804, 275] on div "MODELO DE PORTÃO P174 ORÇAMENTO" at bounding box center [722, 186] width 225 height 244
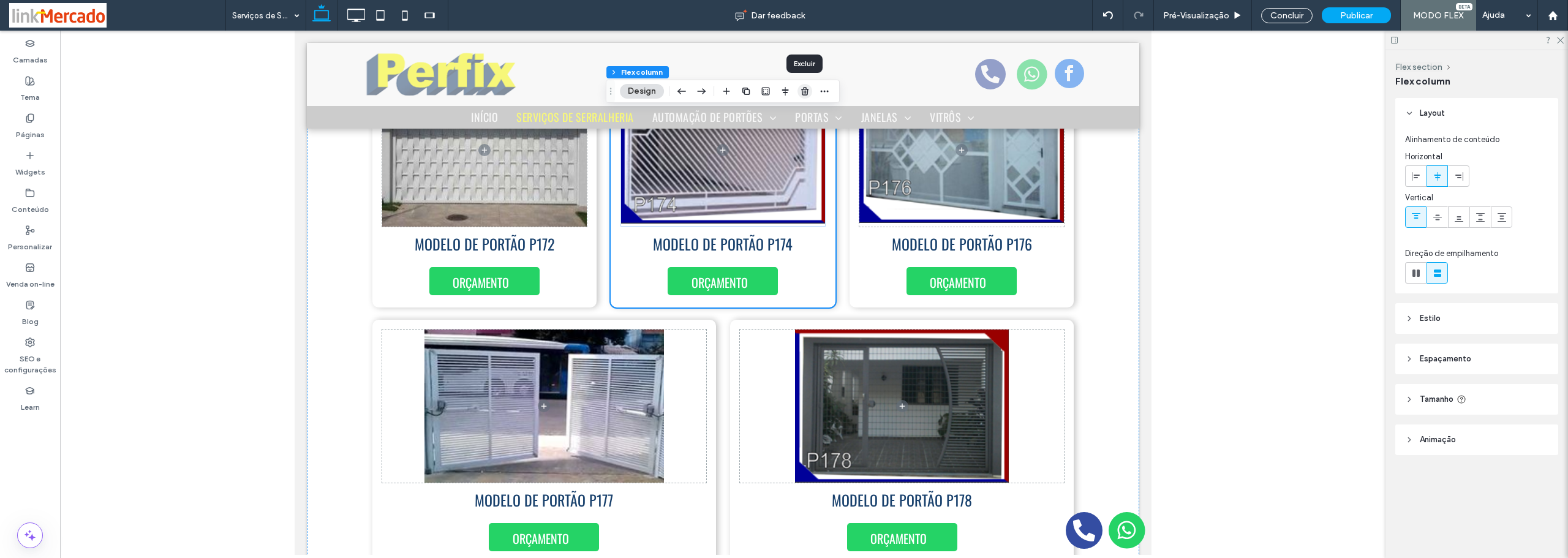
click at [800, 91] on icon "button" at bounding box center [804, 91] width 10 height 10
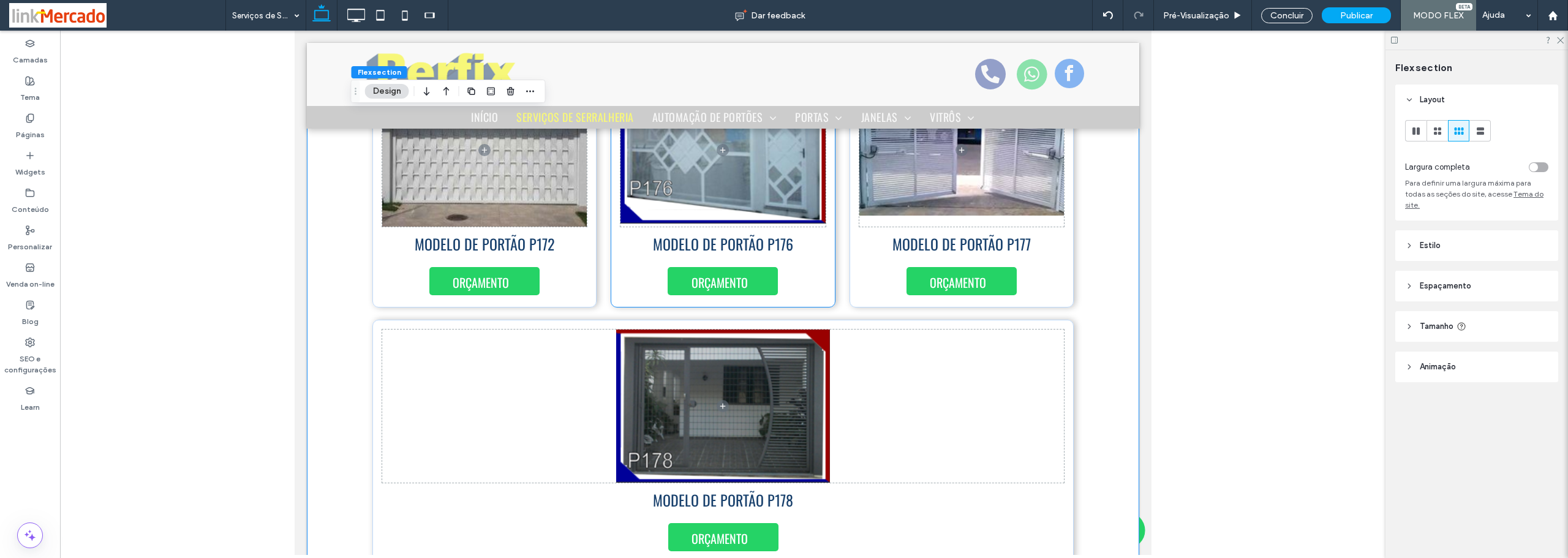
click at [817, 268] on div "MODELO DE PORTÃO P176 ORÇAMENTO" at bounding box center [722, 186] width 225 height 244
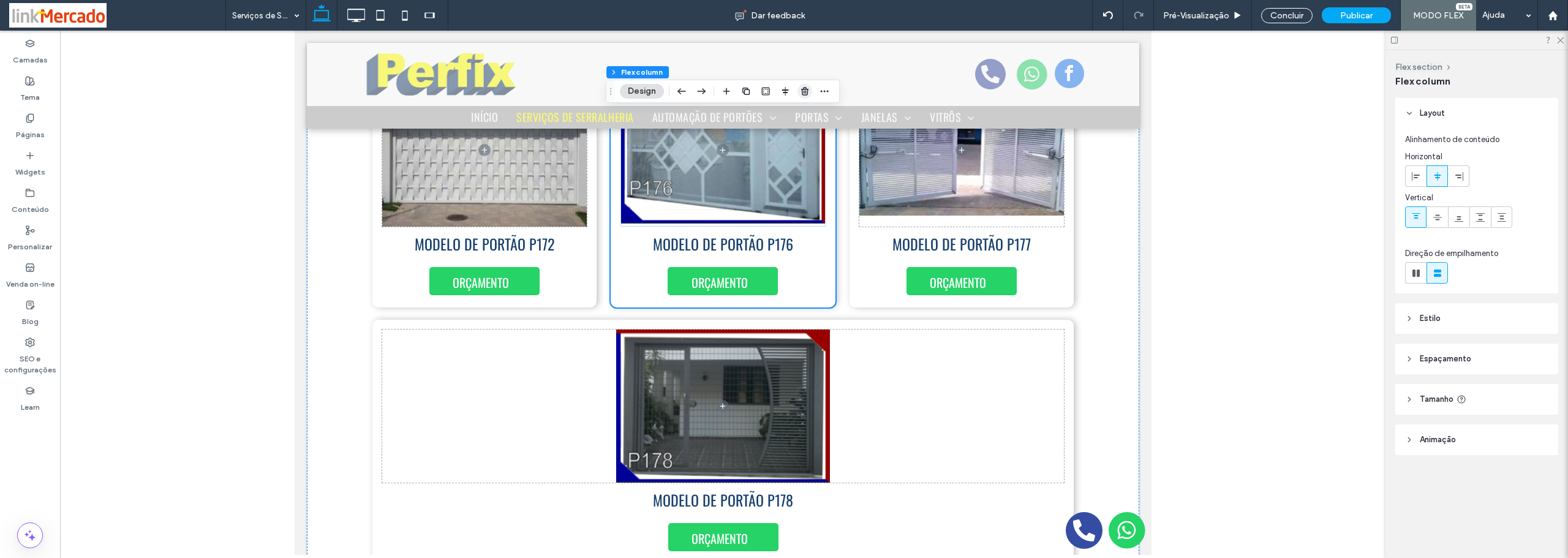
drag, startPoint x: 800, startPoint y: 92, endPoint x: 470, endPoint y: 80, distance: 330.2
click at [800, 92] on icon "button" at bounding box center [804, 91] width 10 height 10
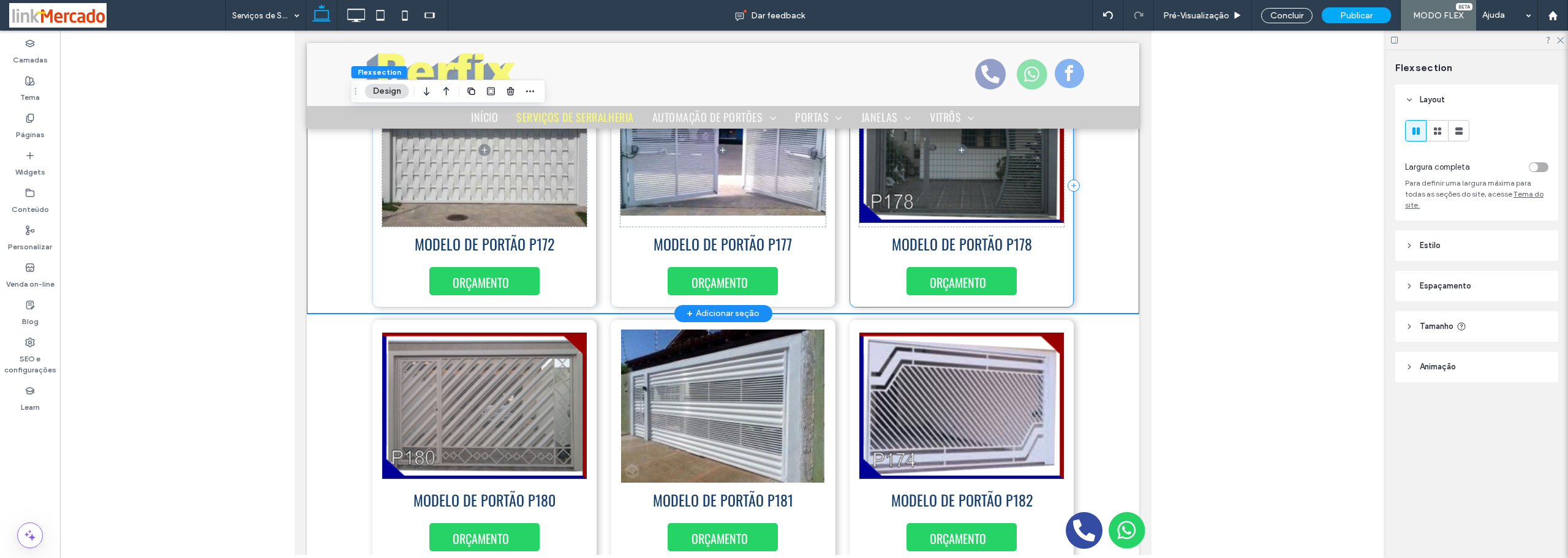
click at [1057, 266] on div "ORÇAMENTO MODELO DE PORTÃO P178" at bounding box center [961, 186] width 225 height 244
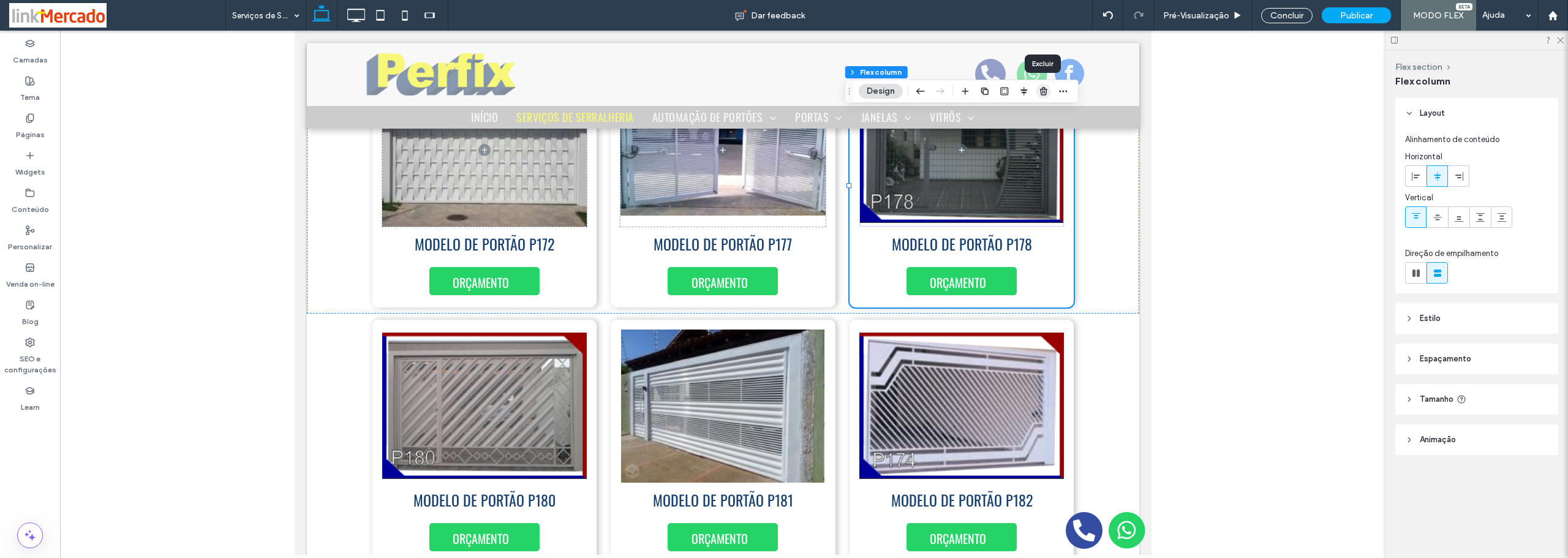
click at [1040, 90] on icon "button" at bounding box center [1043, 91] width 10 height 10
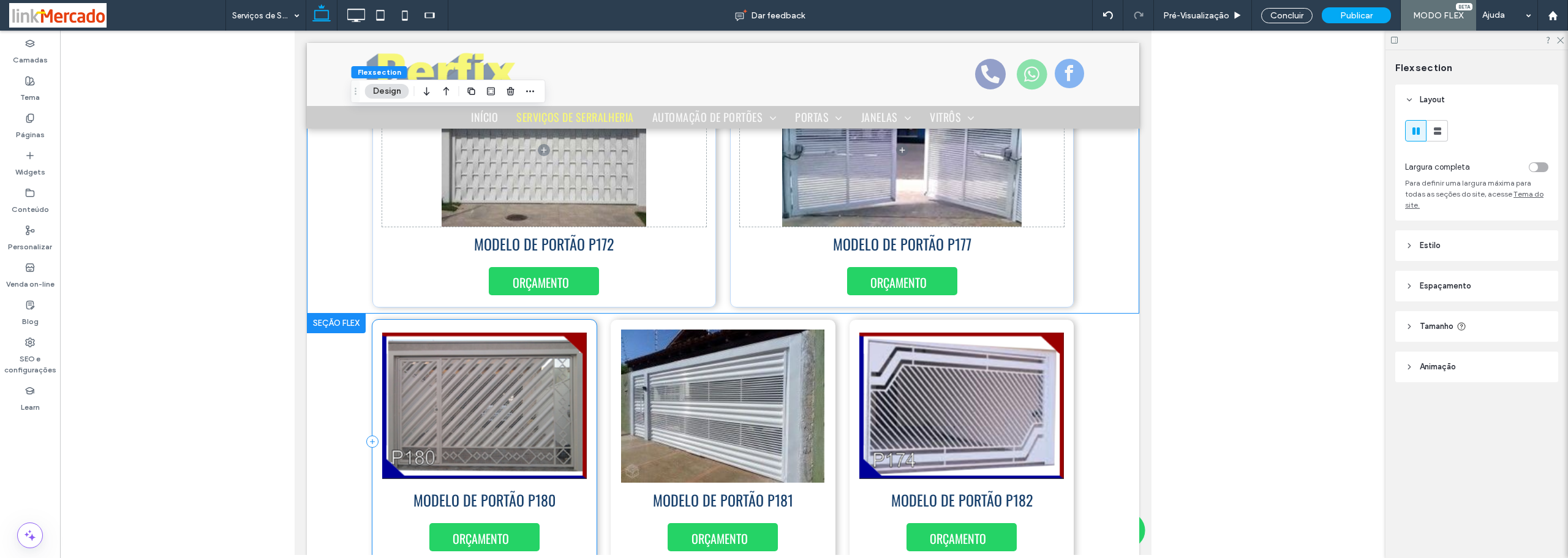
click at [584, 483] on div "ORÇAMENTO MODELO DE PORTÃO P180" at bounding box center [484, 442] width 225 height 244
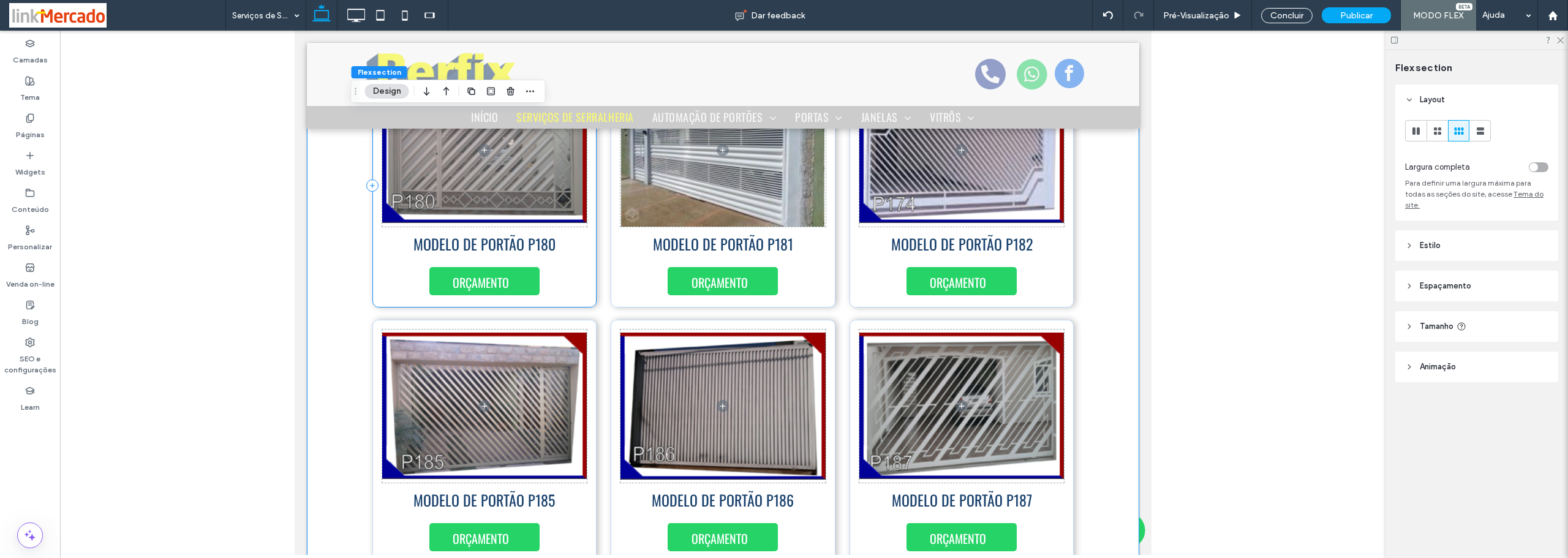
click at [580, 262] on div "ORÇAMENTO MODELO DE PORTÃO P180" at bounding box center [484, 186] width 225 height 244
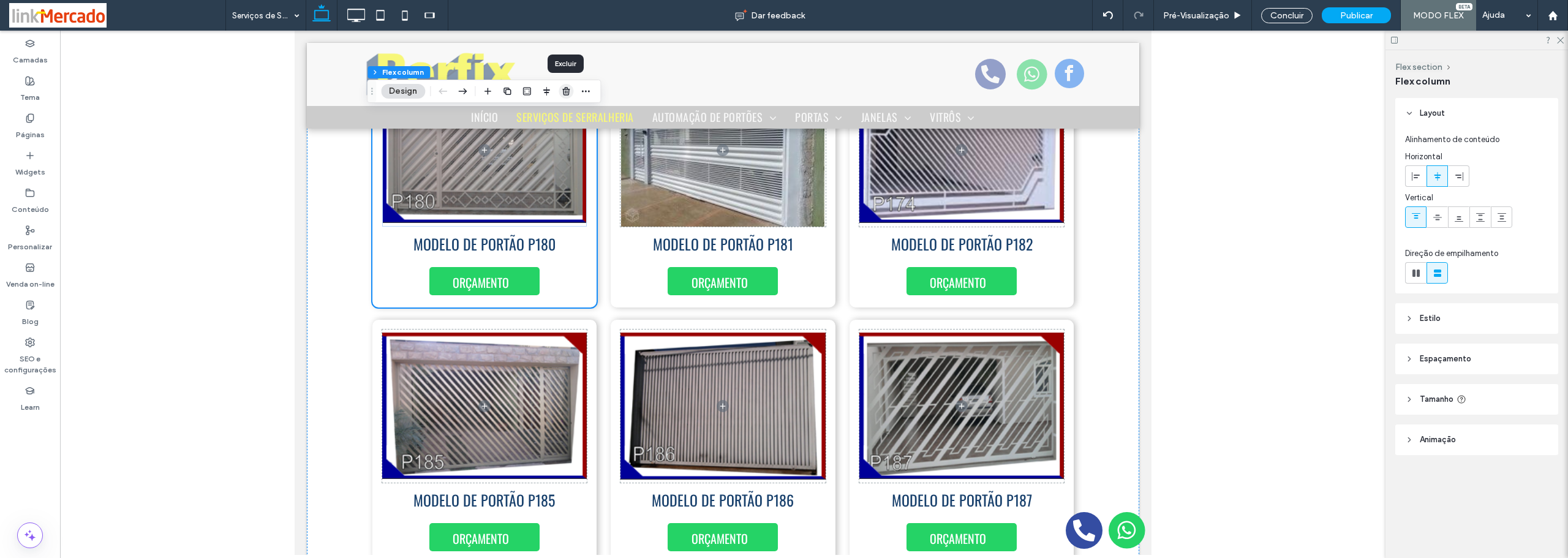
click at [560, 86] on span "button" at bounding box center [565, 91] width 15 height 15
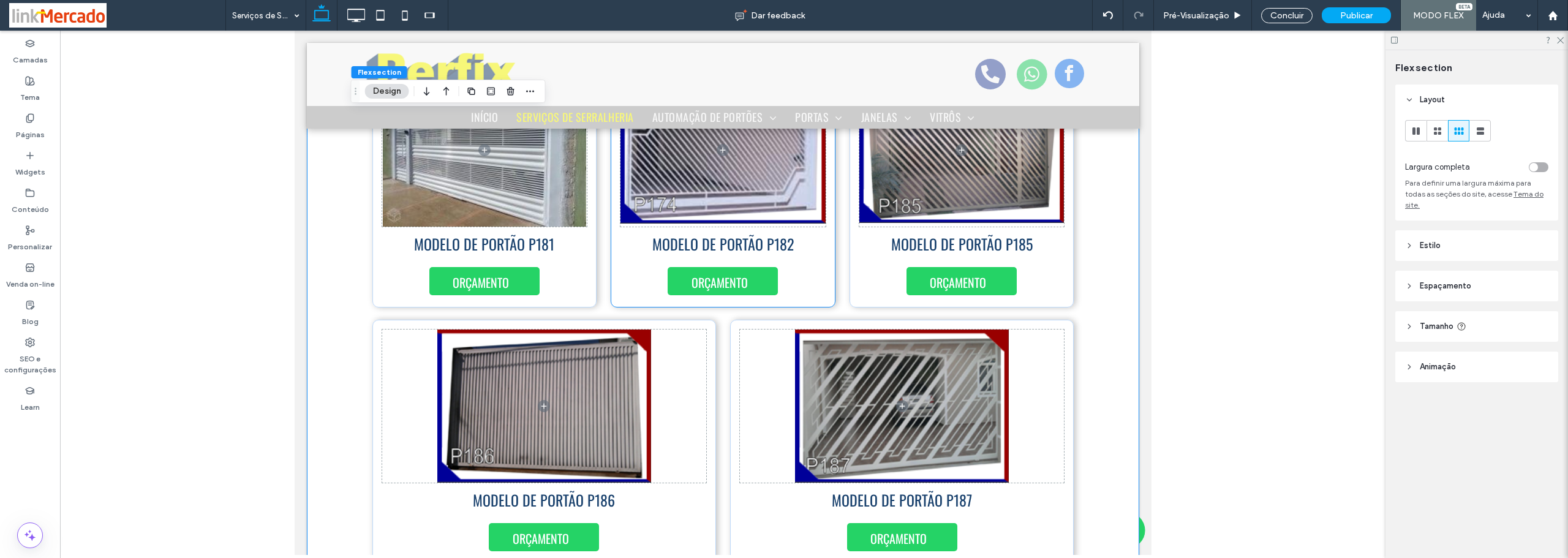
click at [813, 258] on div "MODELO DE PORTÃO P182 ORÇAMENTO" at bounding box center [722, 186] width 225 height 244
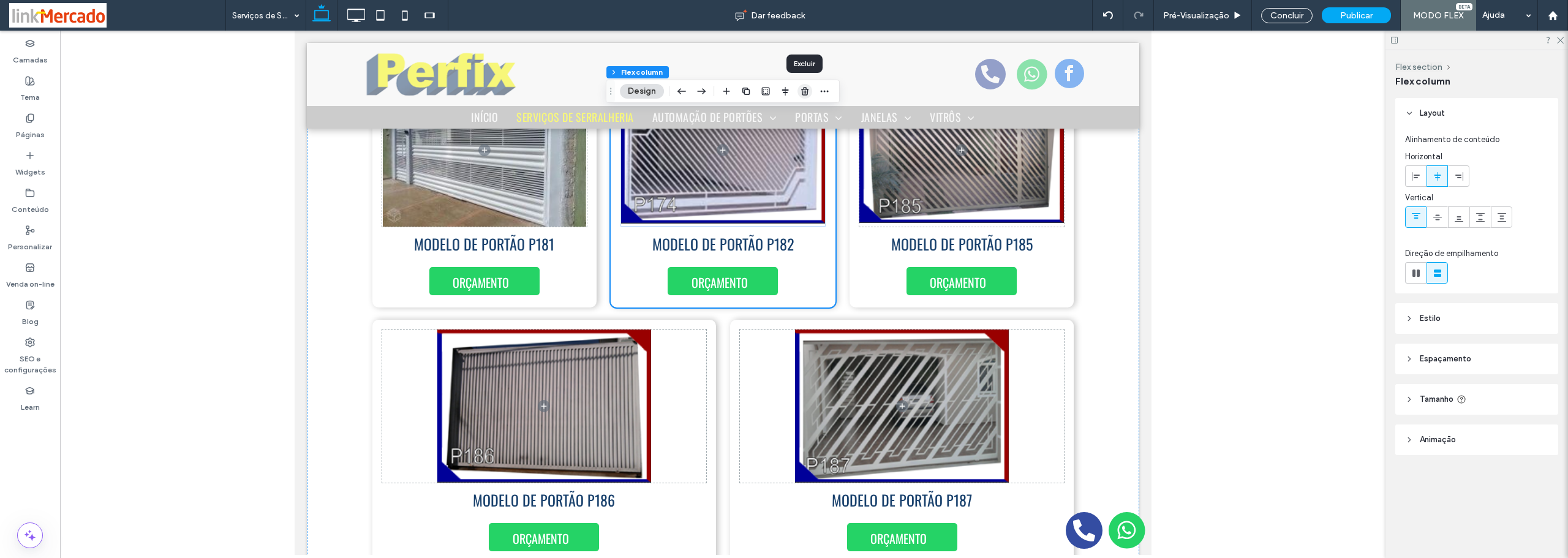
click at [806, 87] on icon "button" at bounding box center [804, 91] width 10 height 10
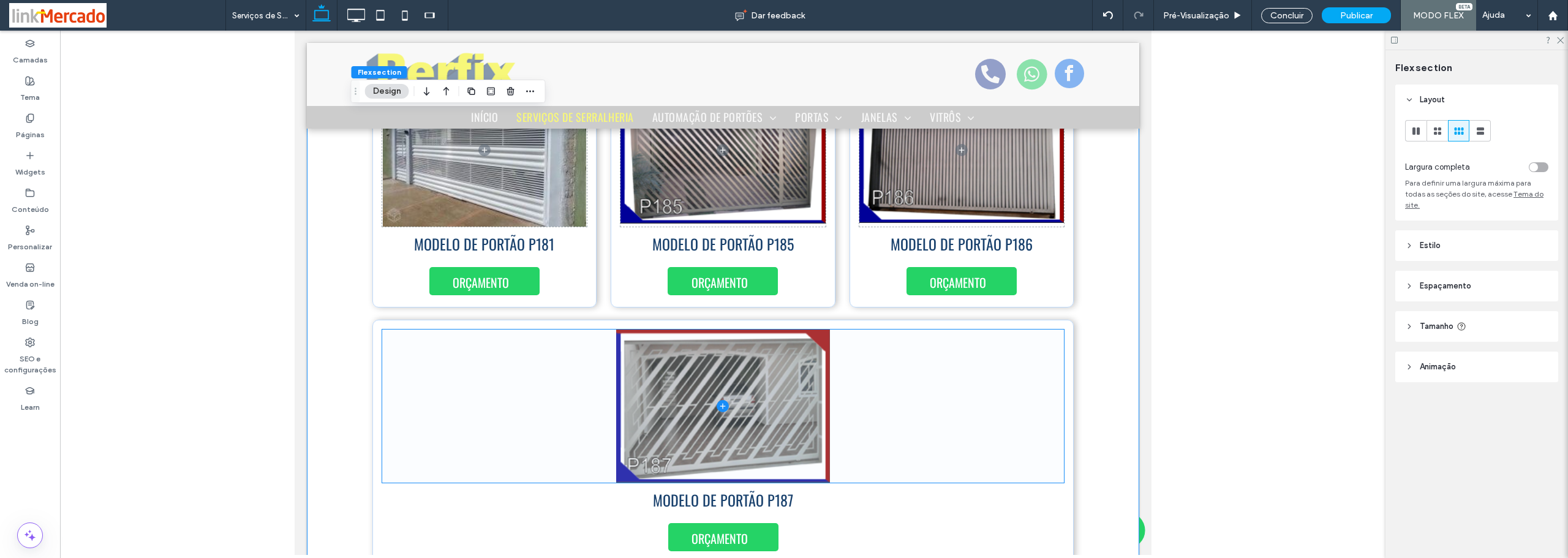
click at [924, 435] on span at bounding box center [722, 406] width 682 height 153
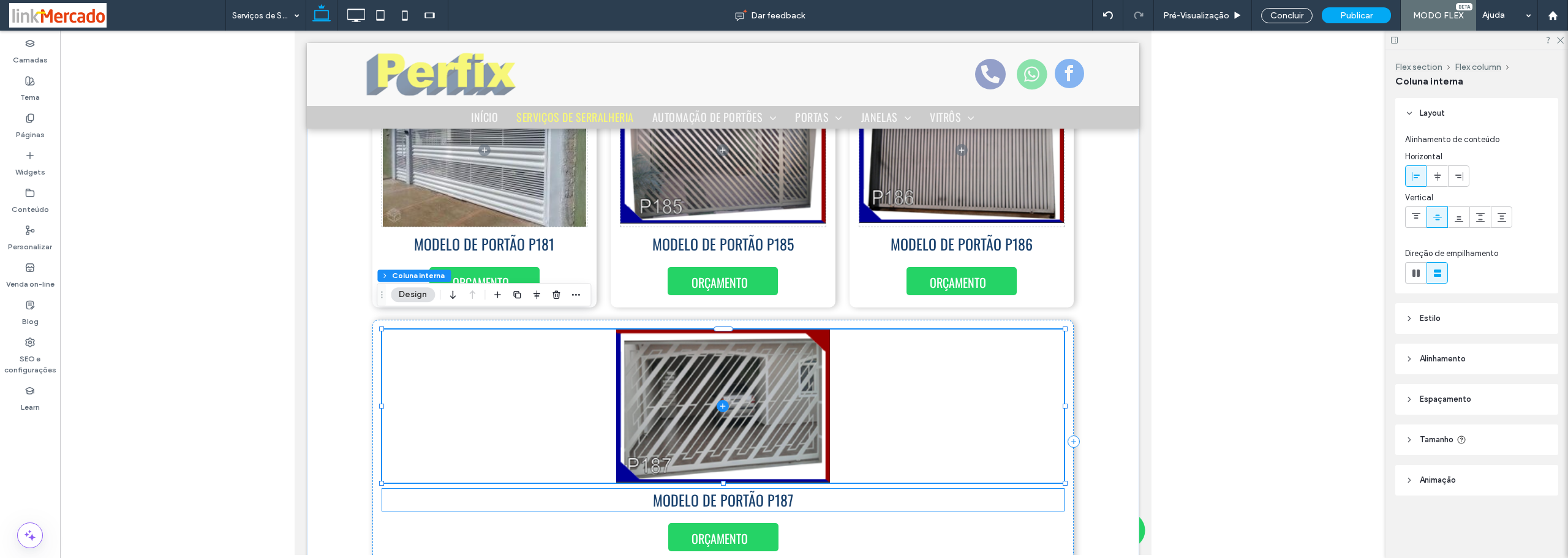
click at [952, 493] on h5 "MODELO DE PORTÃO P187" at bounding box center [722, 500] width 682 height 22
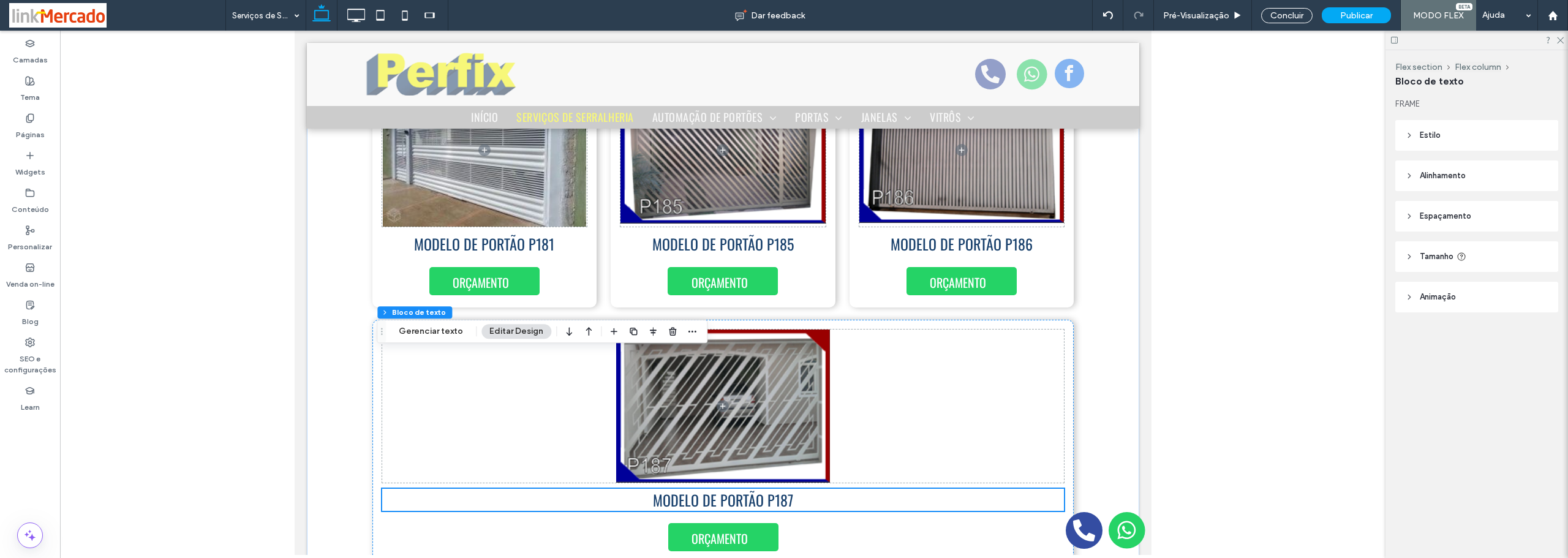
scroll to position [1657, 0]
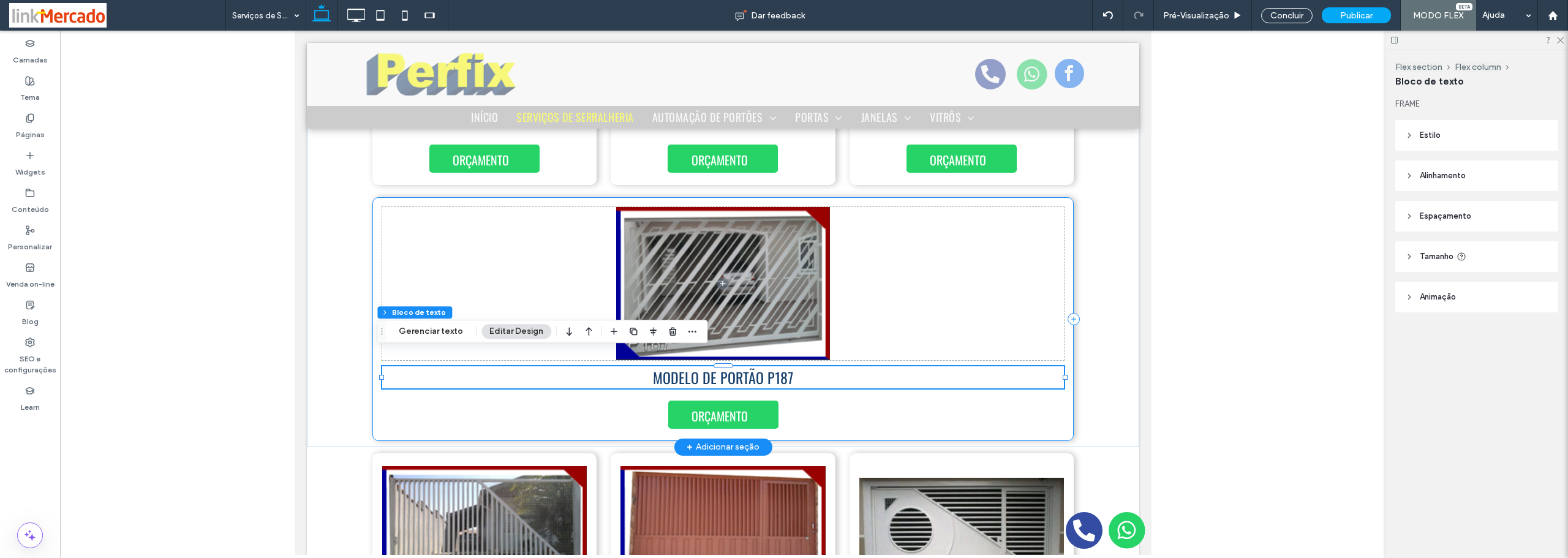
click at [1010, 408] on div "ORÇAMENTO MODELO DE PORTÃO P187" at bounding box center [723, 319] width 702 height 244
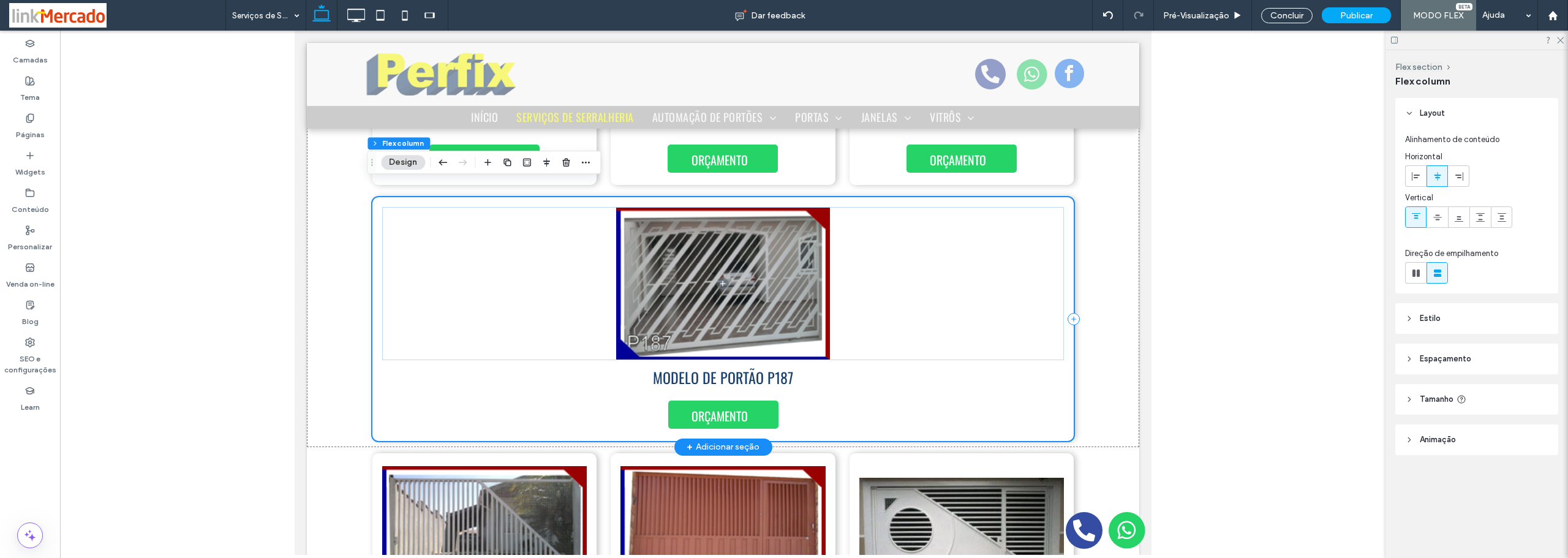
click at [970, 393] on div "ORÇAMENTO MODELO DE PORTÃO P187" at bounding box center [723, 319] width 702 height 244
click at [567, 162] on use "button" at bounding box center [565, 162] width 7 height 8
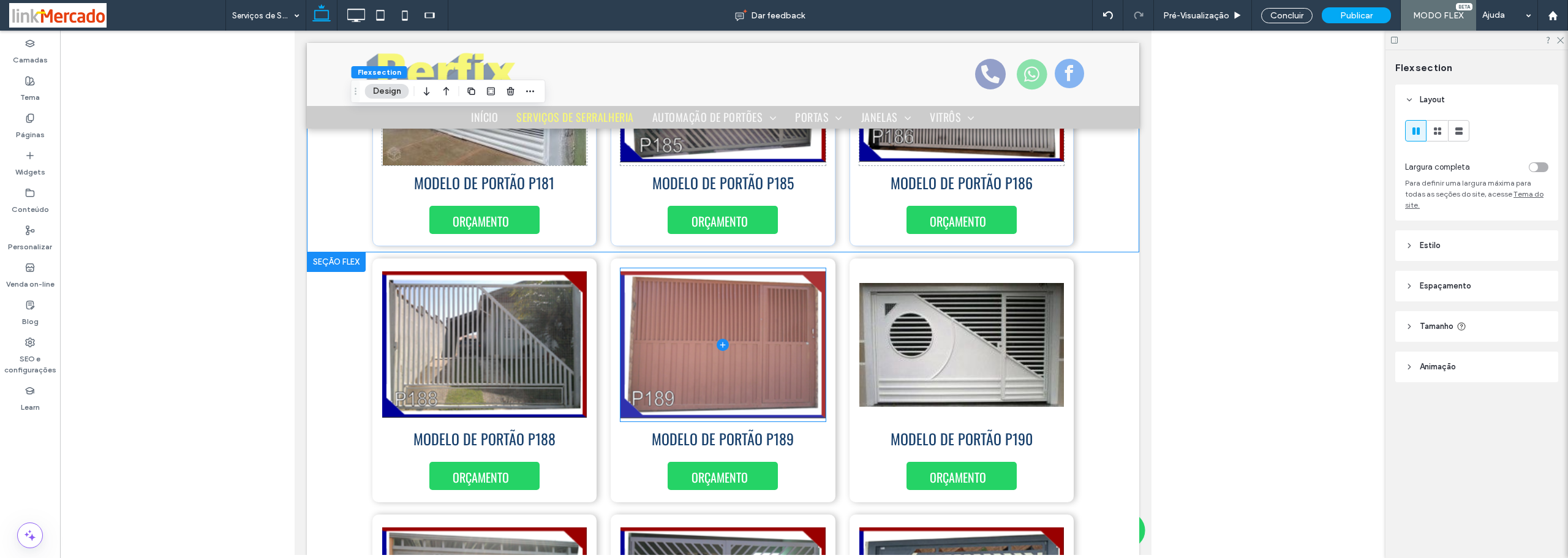
scroll to position [1535, 0]
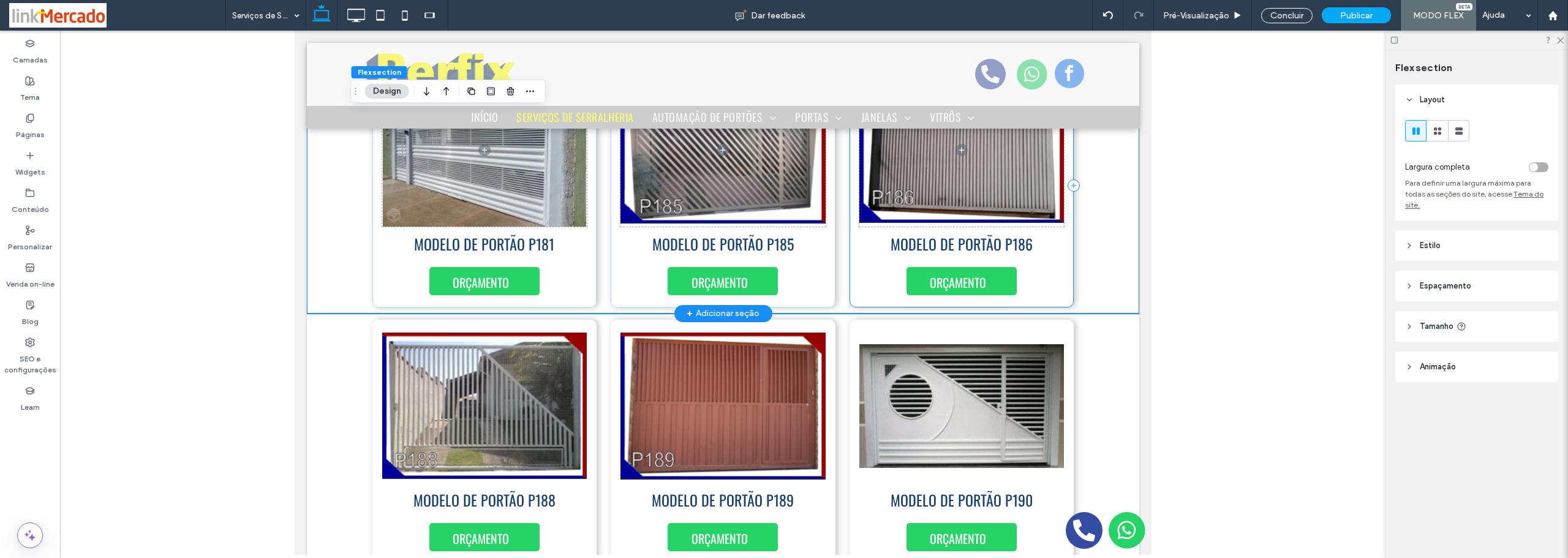
click at [1061, 274] on div "ORÇAMENTO MODELO DE PORTÃO P186" at bounding box center [961, 186] width 225 height 244
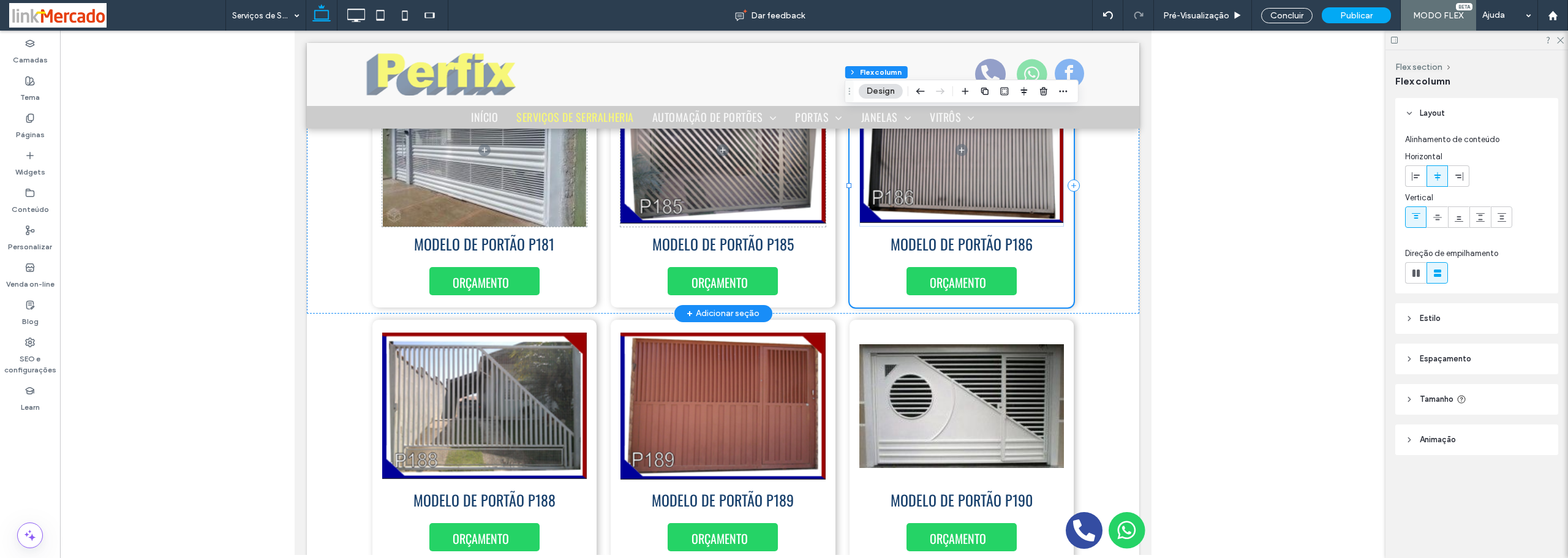
click at [869, 285] on div "ORÇAMENTO MODELO DE PORTÃO P186" at bounding box center [961, 186] width 225 height 244
drag, startPoint x: 1039, startPoint y: 92, endPoint x: 732, endPoint y: 64, distance: 308.3
click at [1039, 92] on icon "button" at bounding box center [1043, 91] width 10 height 10
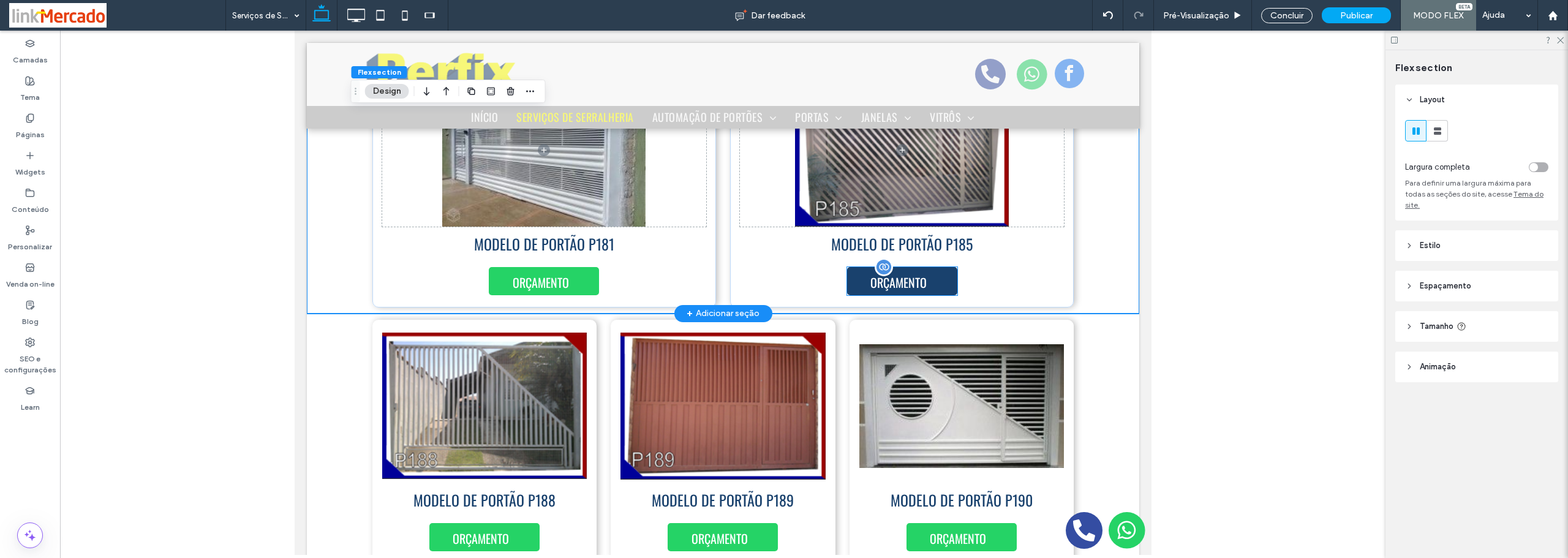
scroll to position [1657, 0]
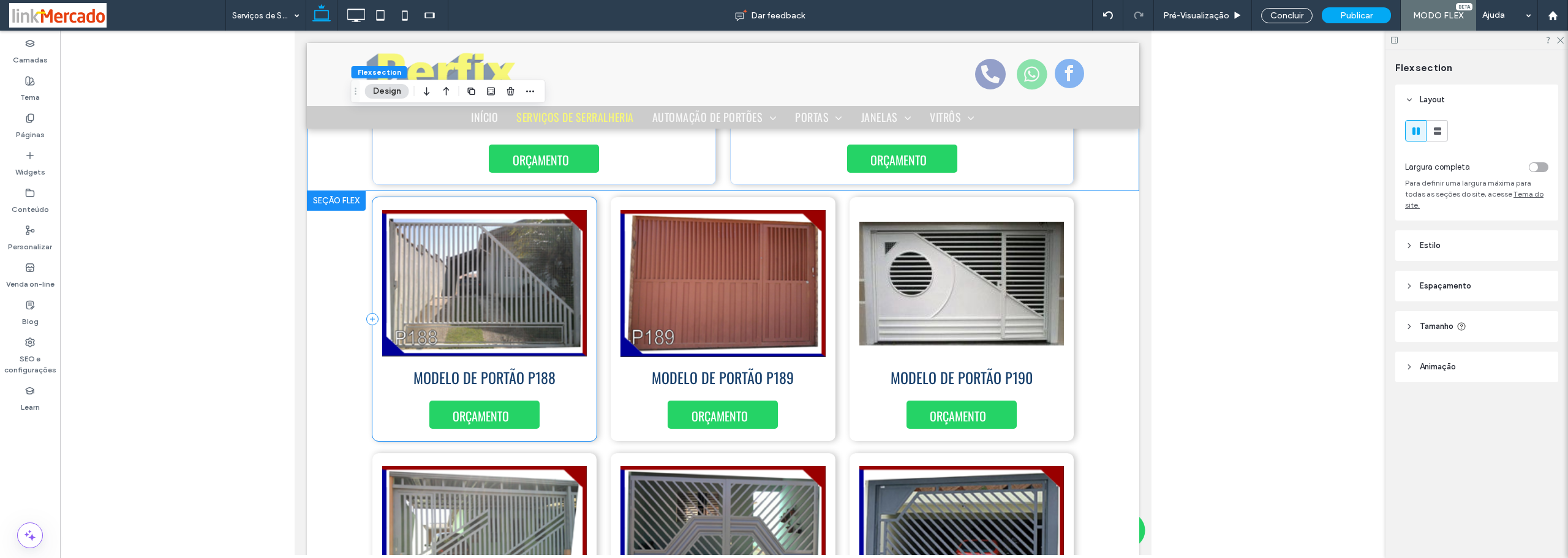
click at [587, 396] on div "ORÇAMENTO MODELO DE PORTÃO P188" at bounding box center [484, 319] width 225 height 244
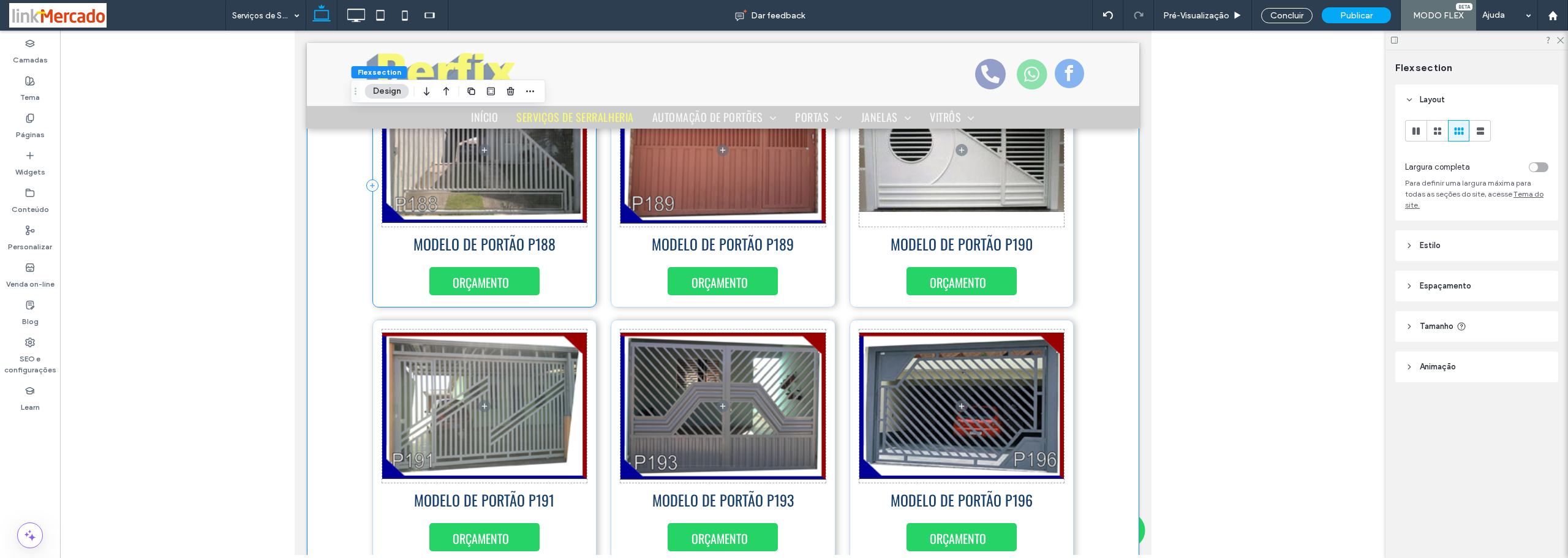
click at [587, 274] on div "ORÇAMENTO MODELO DE PORTÃO P188" at bounding box center [484, 186] width 225 height 244
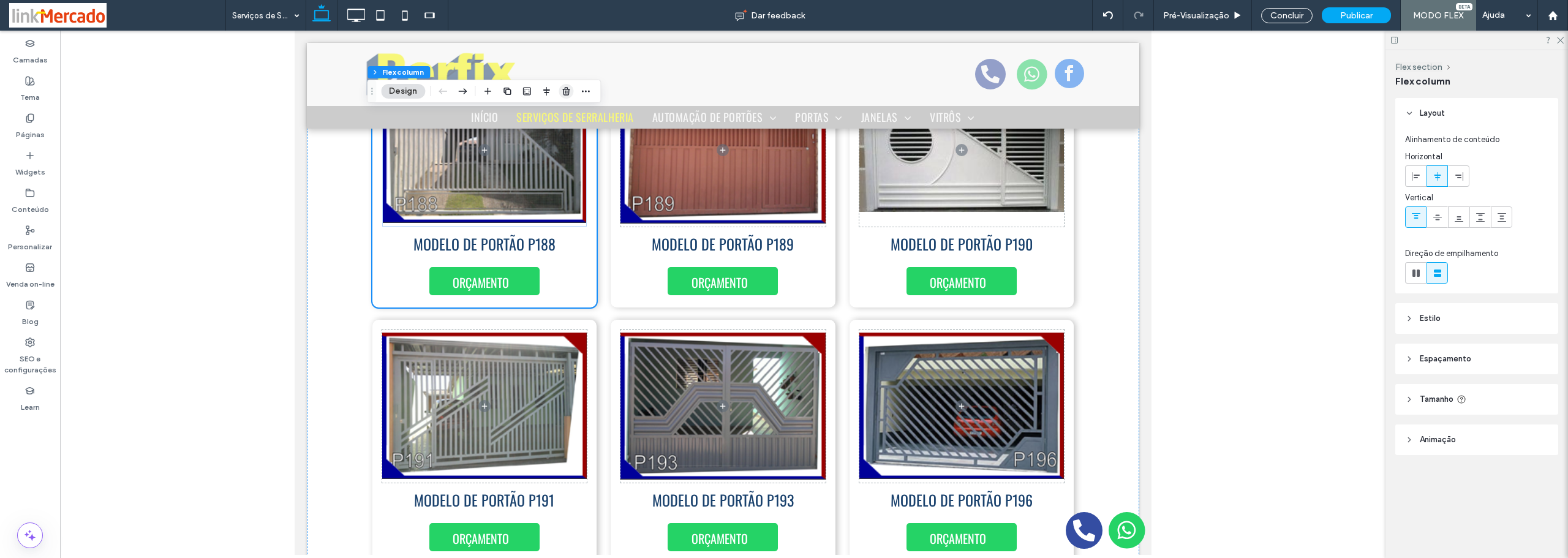
click at [561, 88] on icon "button" at bounding box center [565, 91] width 10 height 10
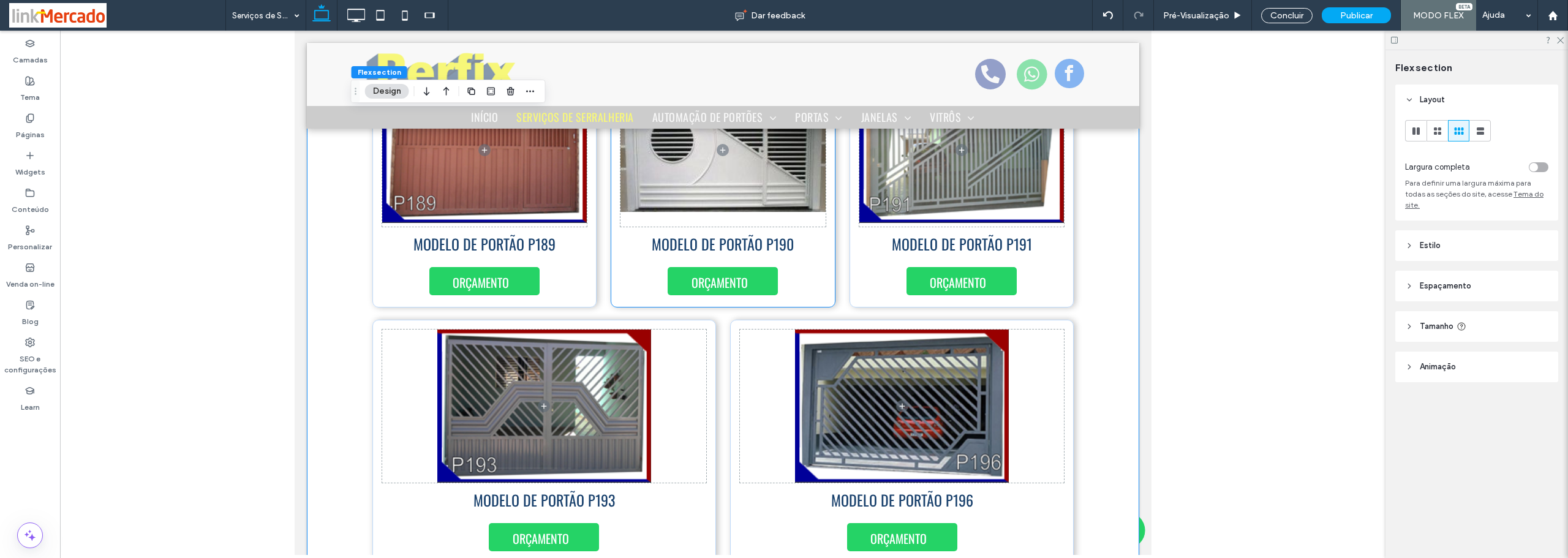
click at [801, 270] on div "MODELO DE PORTÃO P190 ORÇAMENTO" at bounding box center [722, 186] width 225 height 244
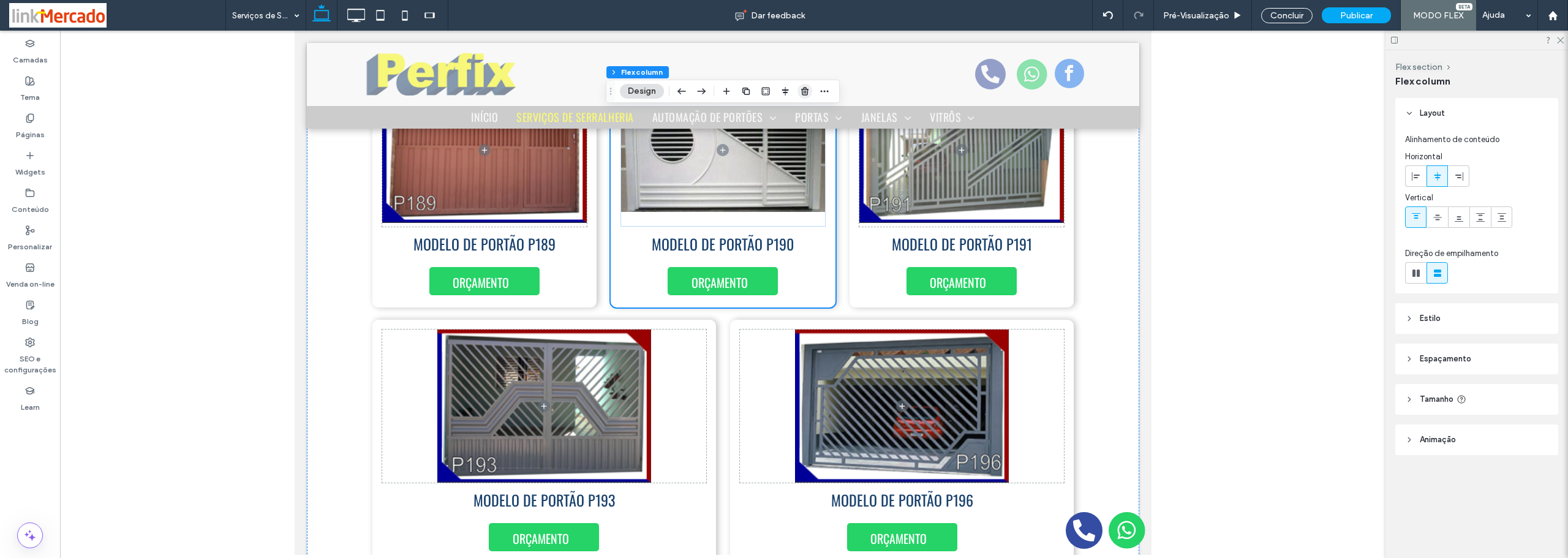
drag, startPoint x: 802, startPoint y: 87, endPoint x: 503, endPoint y: 58, distance: 300.4
click at [802, 87] on icon "button" at bounding box center [804, 91] width 10 height 10
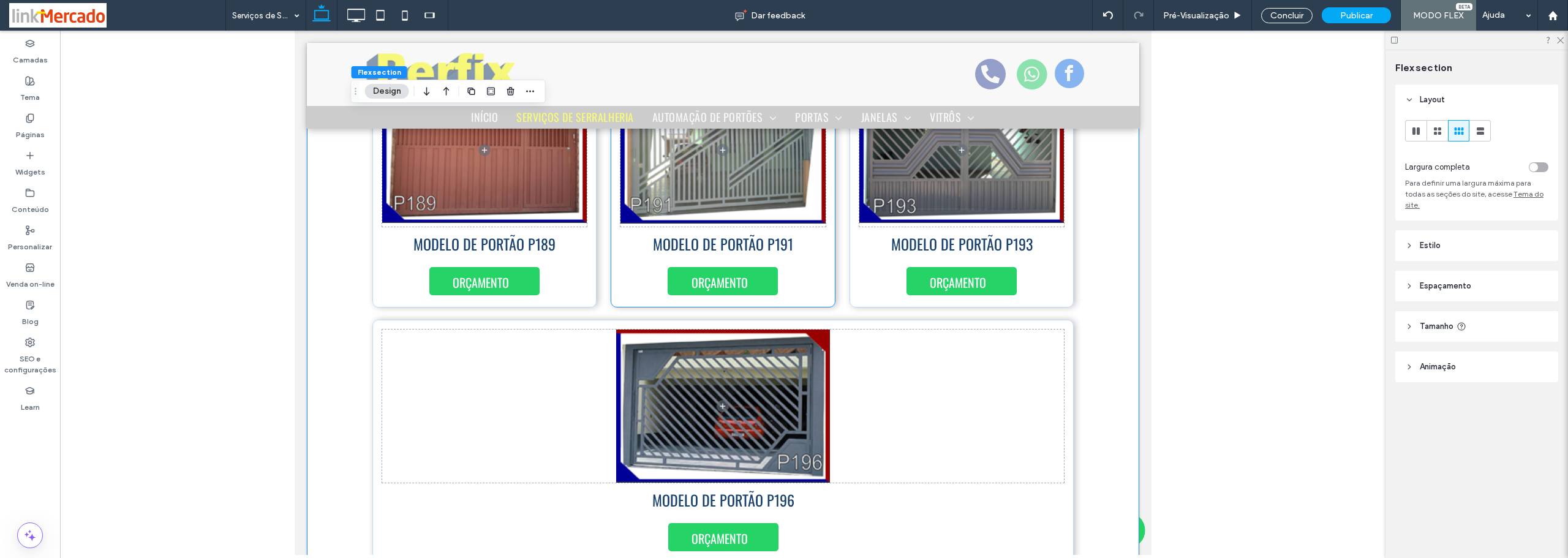
click at [812, 281] on div "MODELO DE PORTÃO P191 ORÇAMENTO" at bounding box center [722, 186] width 225 height 244
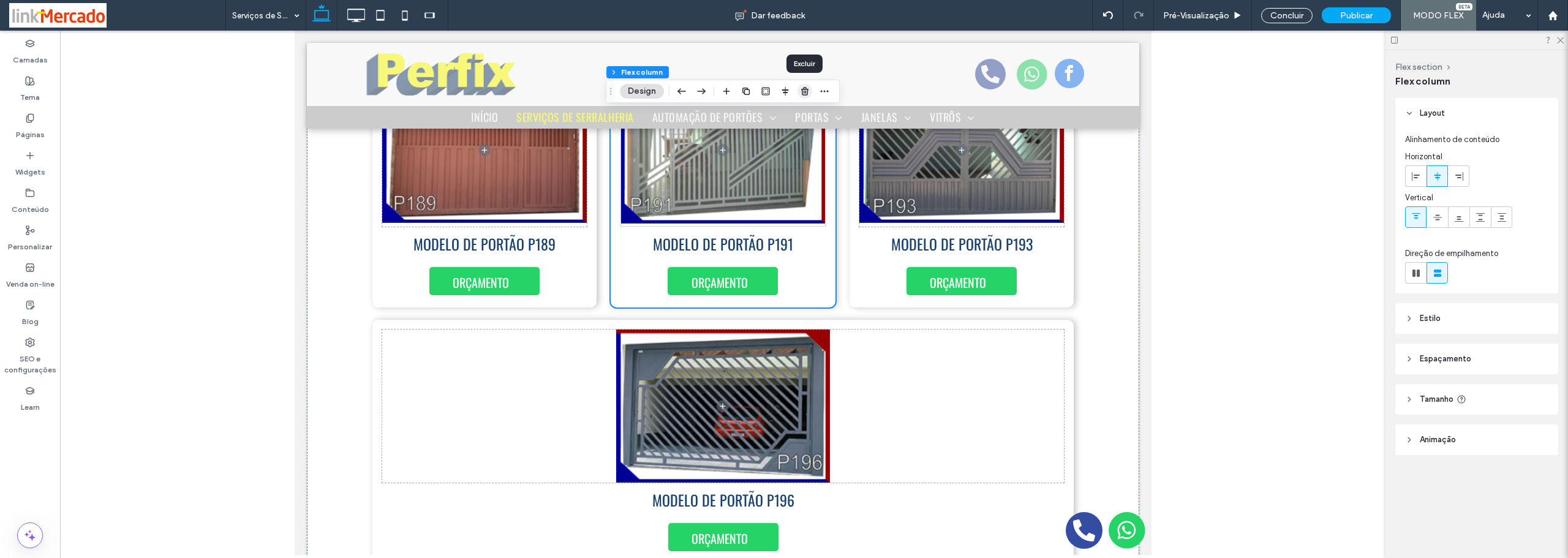
click at [806, 88] on icon "button" at bounding box center [804, 91] width 10 height 10
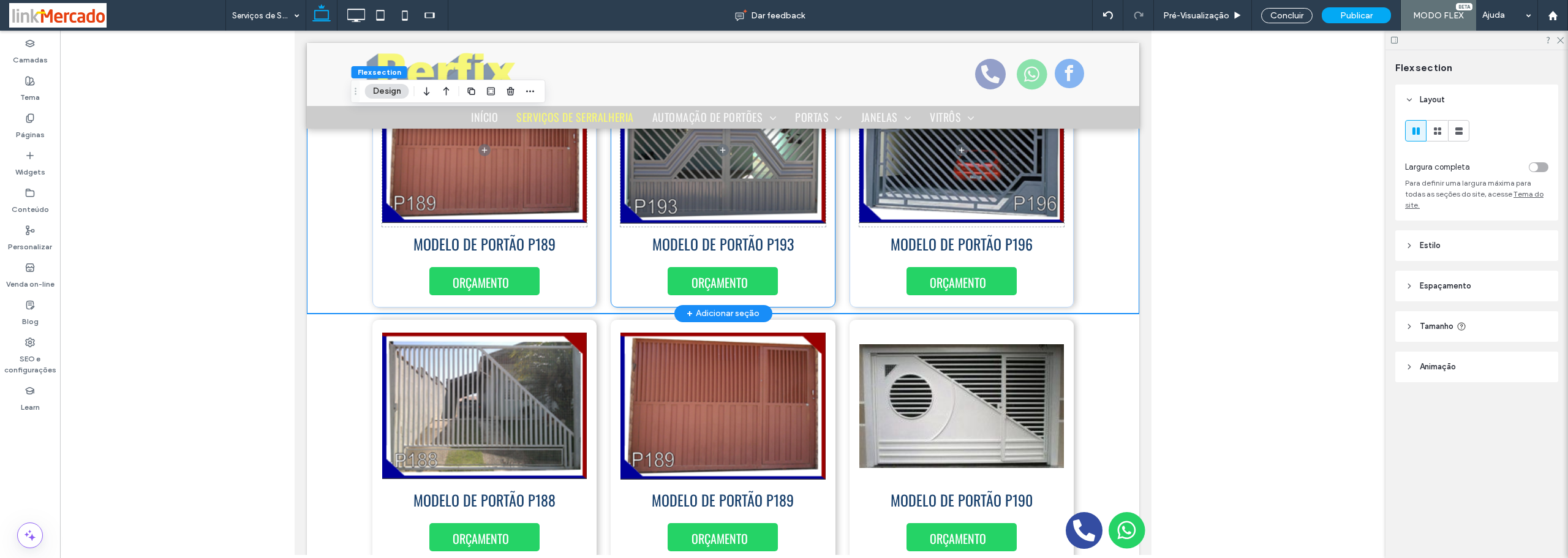
click at [814, 288] on div "ORÇAMENTO MODELO DE PORTÃO P193" at bounding box center [722, 186] width 225 height 244
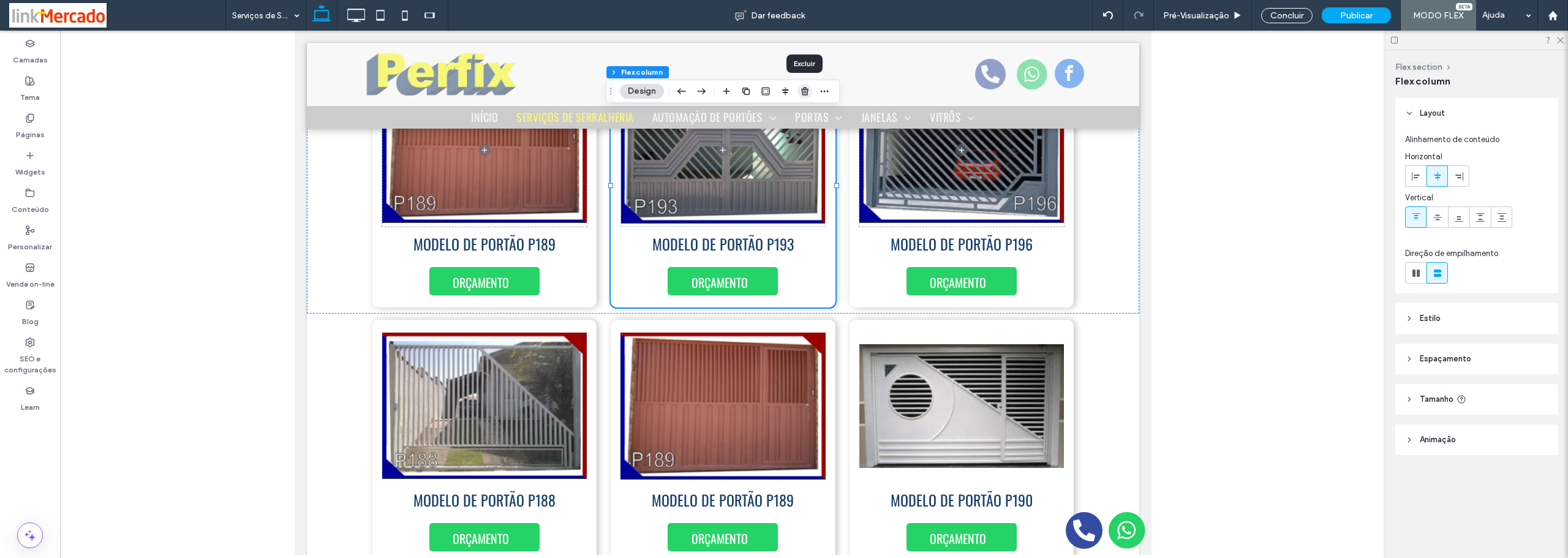
click at [809, 89] on icon "button" at bounding box center [804, 91] width 10 height 10
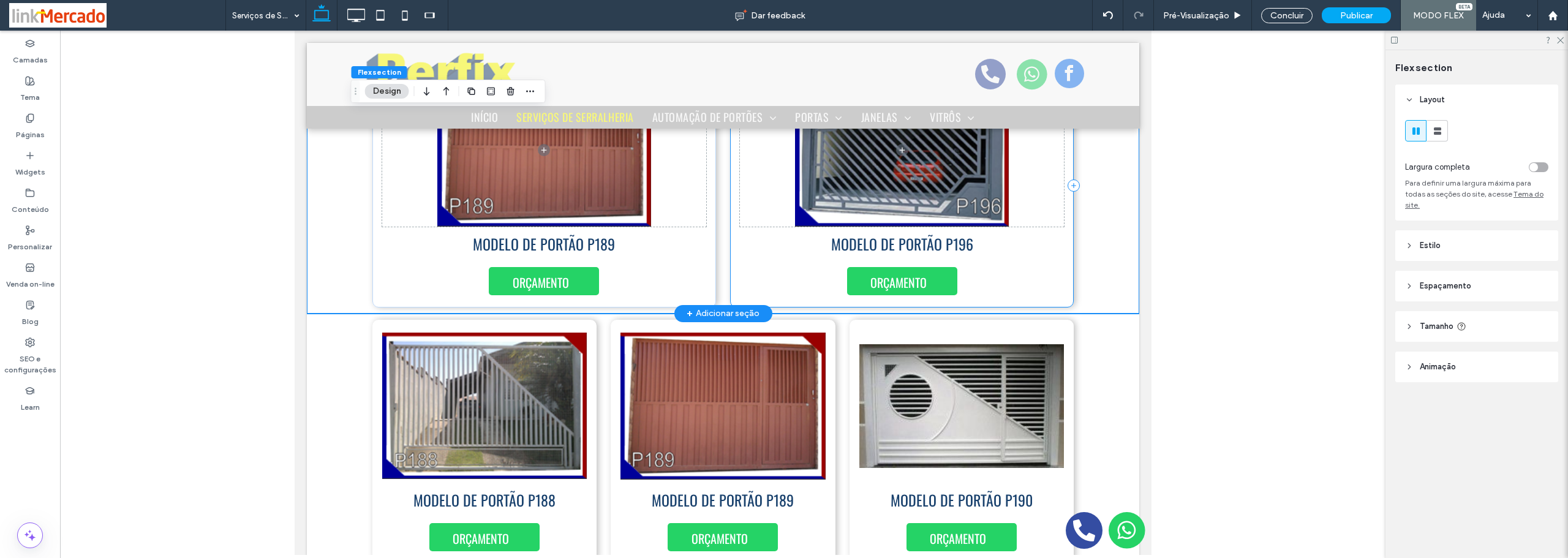
click at [1047, 267] on div "ORÇAMENTO MODELO DE PORTÃO P196" at bounding box center [900, 186] width 343 height 244
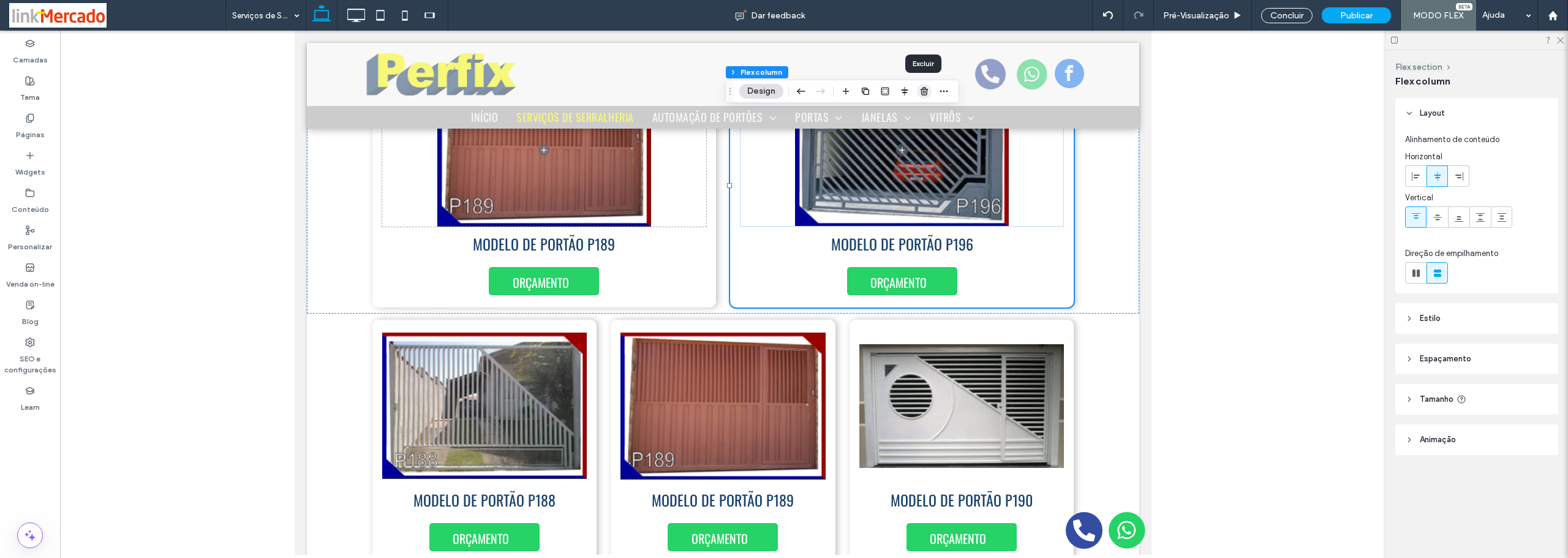
drag, startPoint x: 630, startPoint y: 61, endPoint x: 925, endPoint y: 91, distance: 296.5
click at [925, 91] on icon "button" at bounding box center [924, 91] width 10 height 10
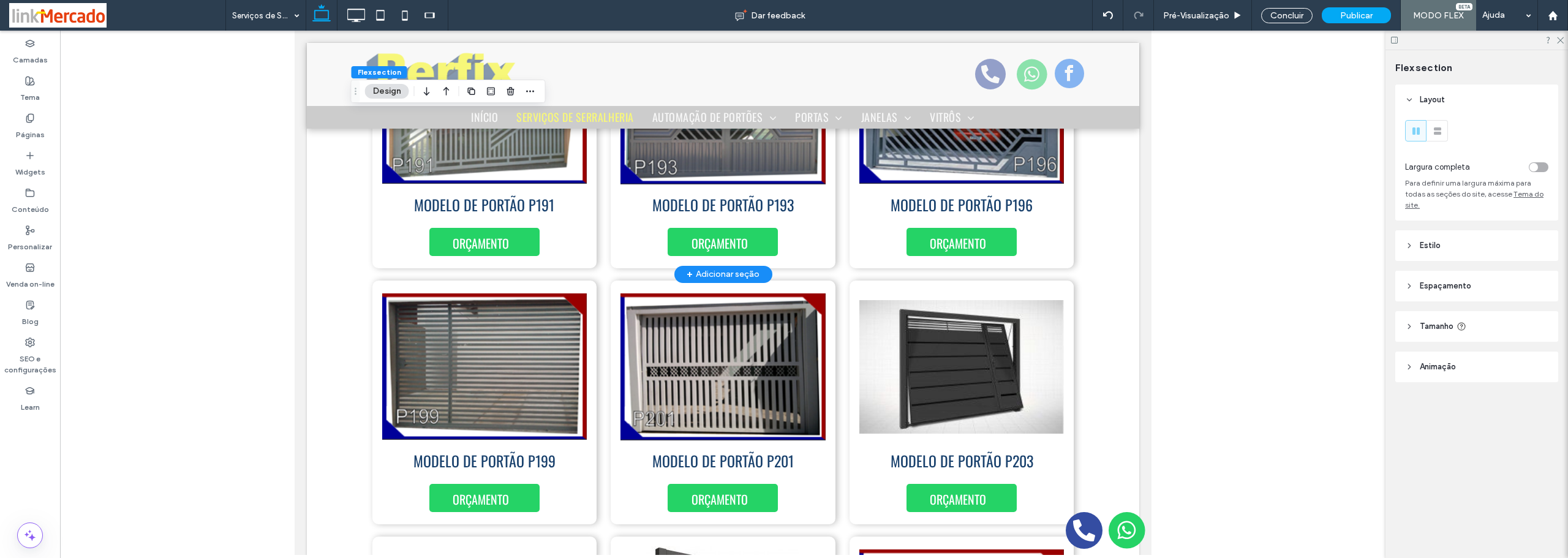
scroll to position [2465, 0]
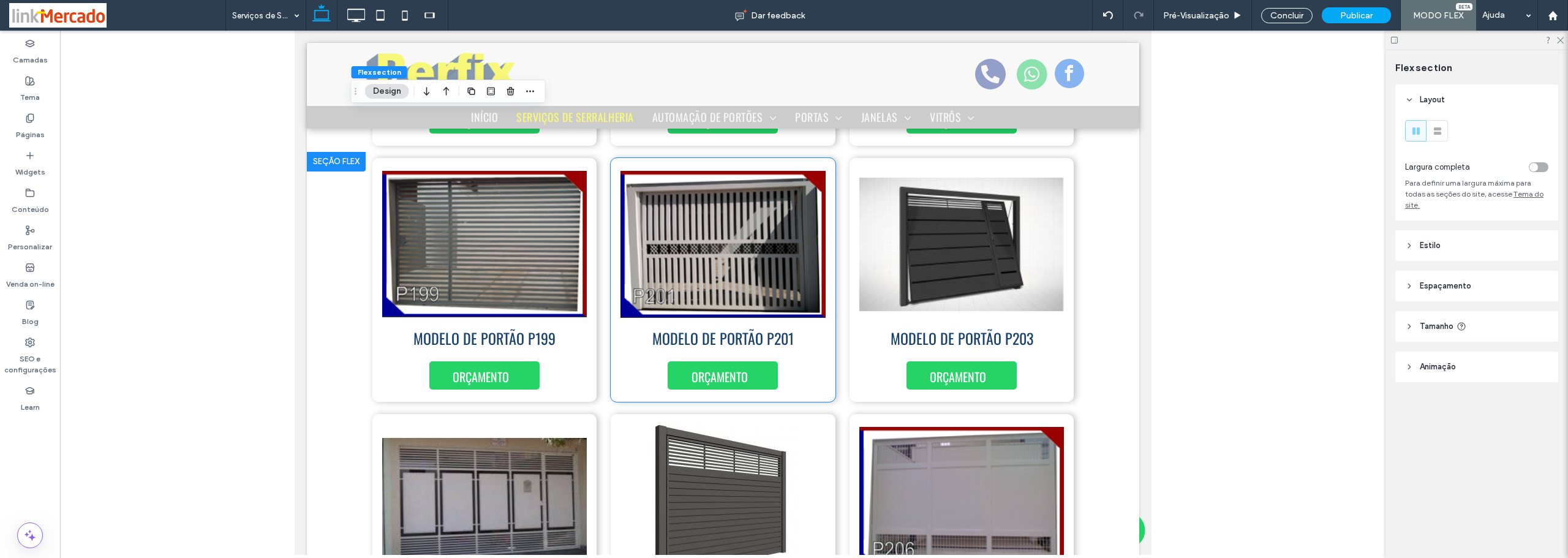
click at [822, 374] on div "MODELO DE PORTÃO P201 ORÇAMENTO" at bounding box center [722, 280] width 225 height 244
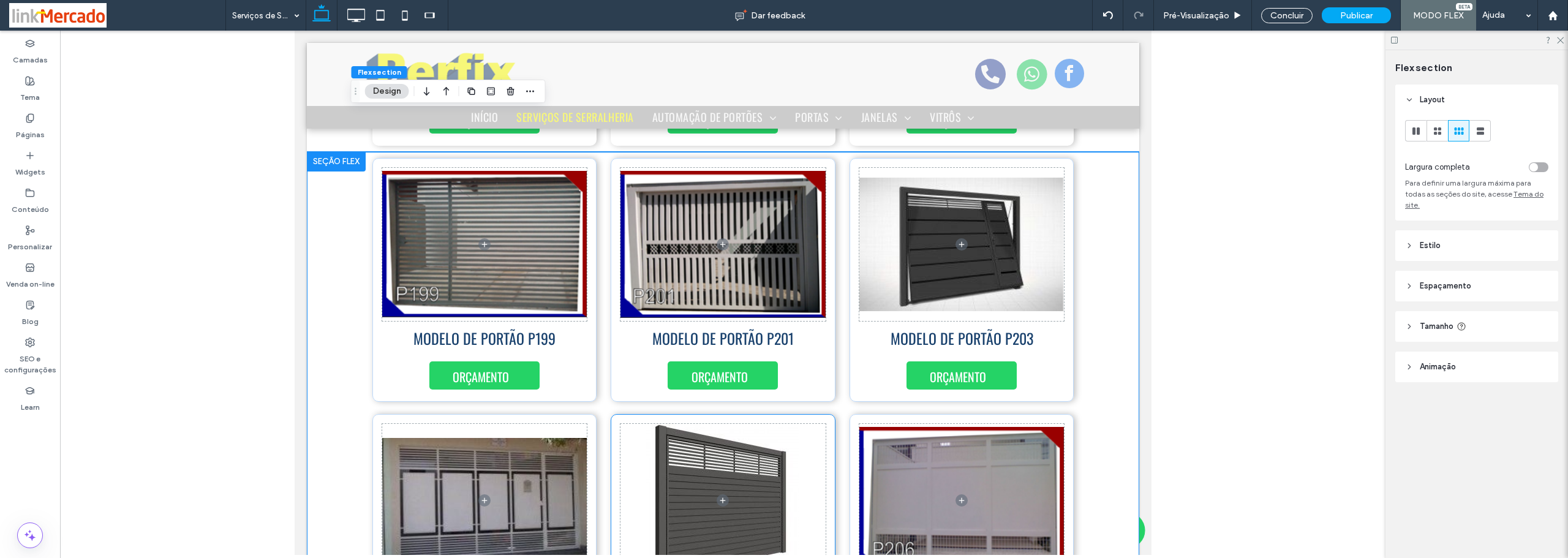
scroll to position [2559, 0]
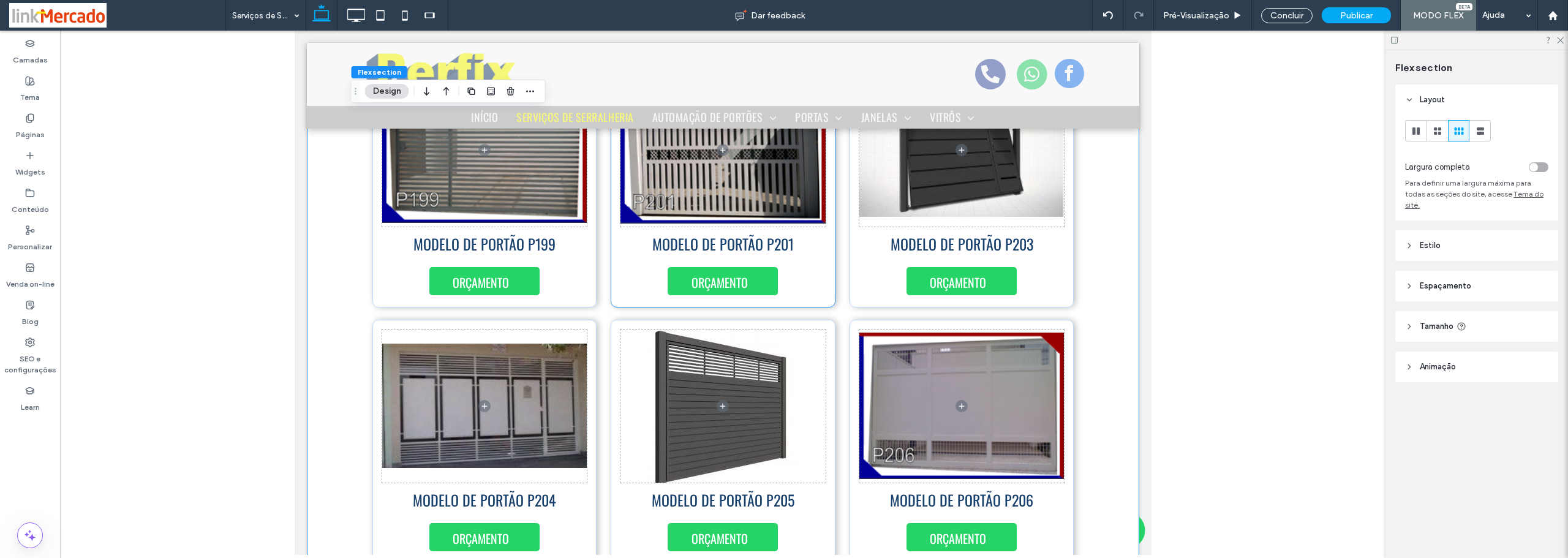
click at [824, 265] on div "MODELO DE PORTÃO P201 ORÇAMENTO" at bounding box center [722, 186] width 225 height 244
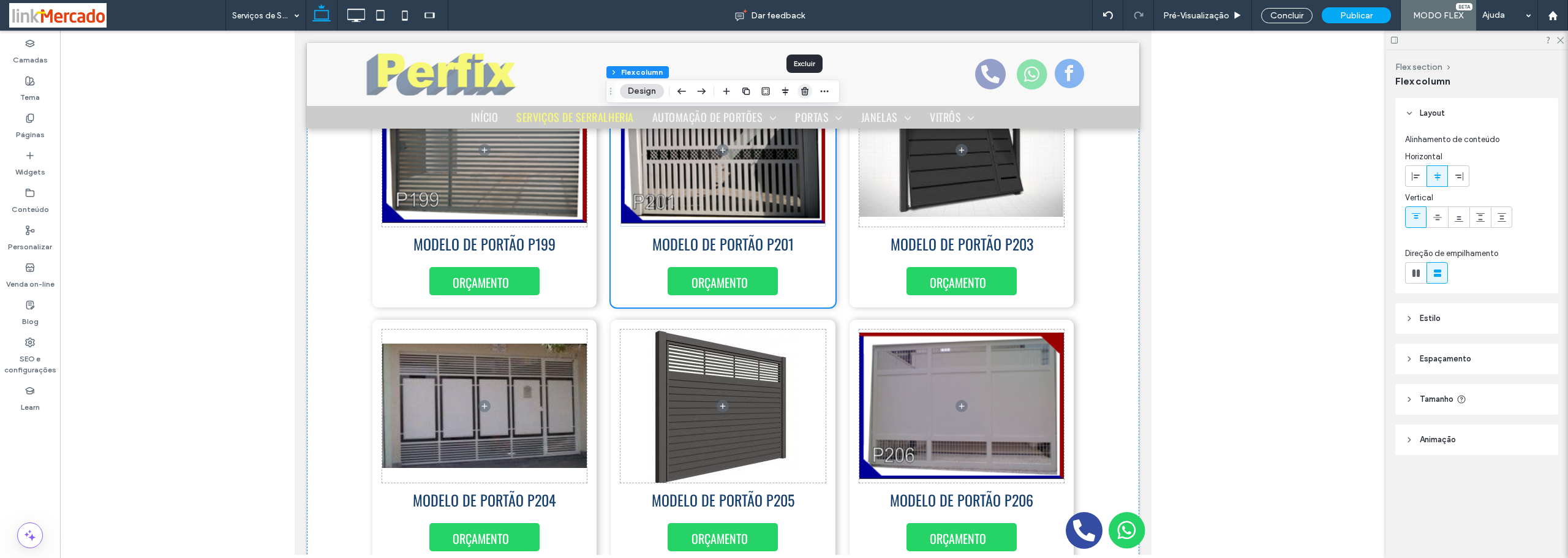
drag, startPoint x: 807, startPoint y: 89, endPoint x: 513, endPoint y: 60, distance: 295.4
click at [807, 89] on use "button" at bounding box center [804, 91] width 7 height 8
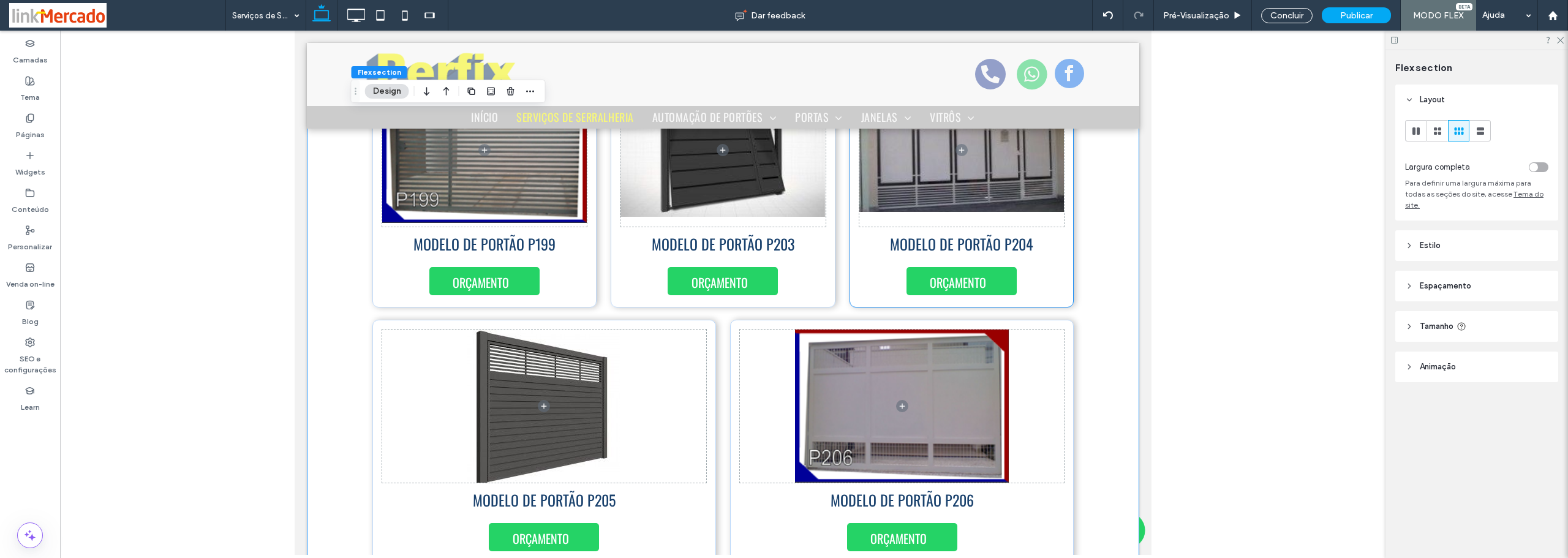
click at [1057, 275] on div "MODELO DE PORTÃO P204 ORÇAMENTO" at bounding box center [961, 186] width 225 height 244
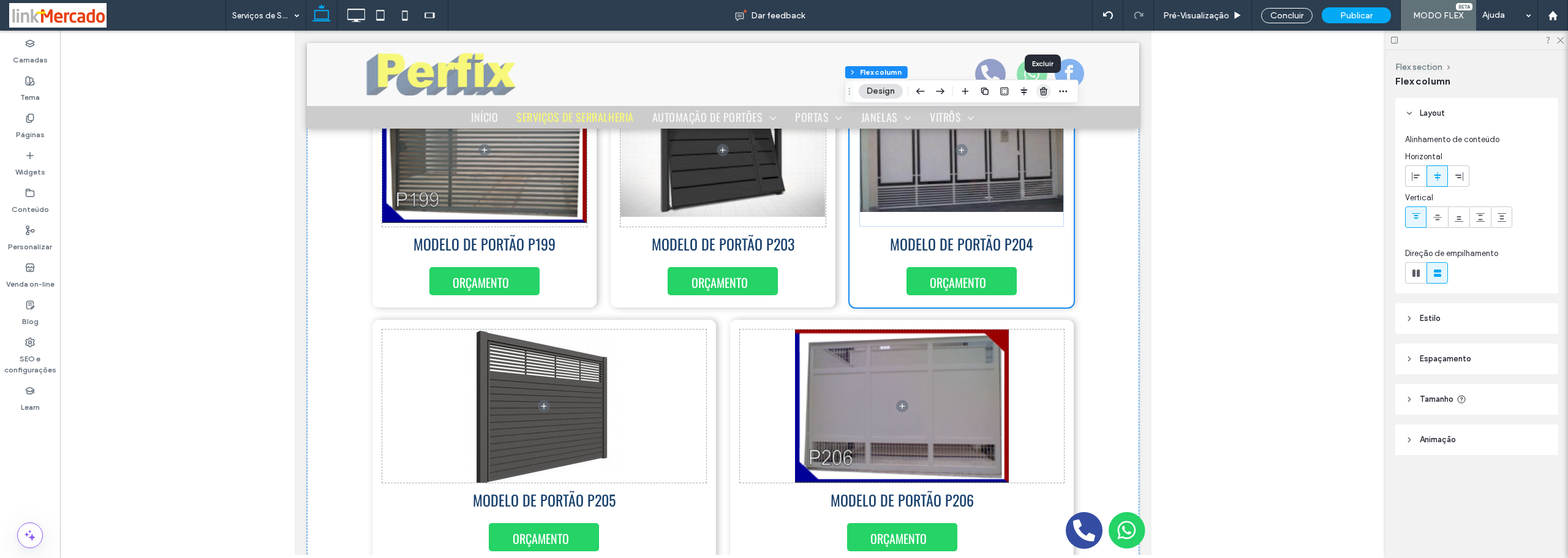
click at [1046, 87] on icon "button" at bounding box center [1043, 91] width 10 height 10
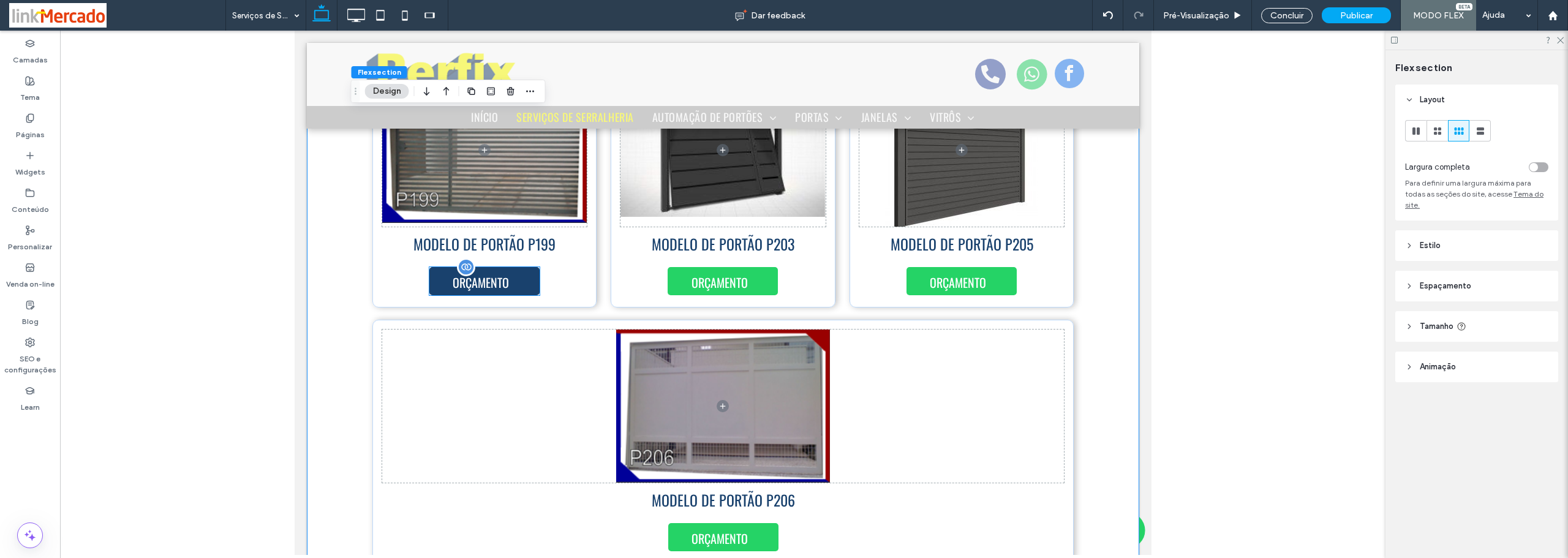
scroll to position [2682, 0]
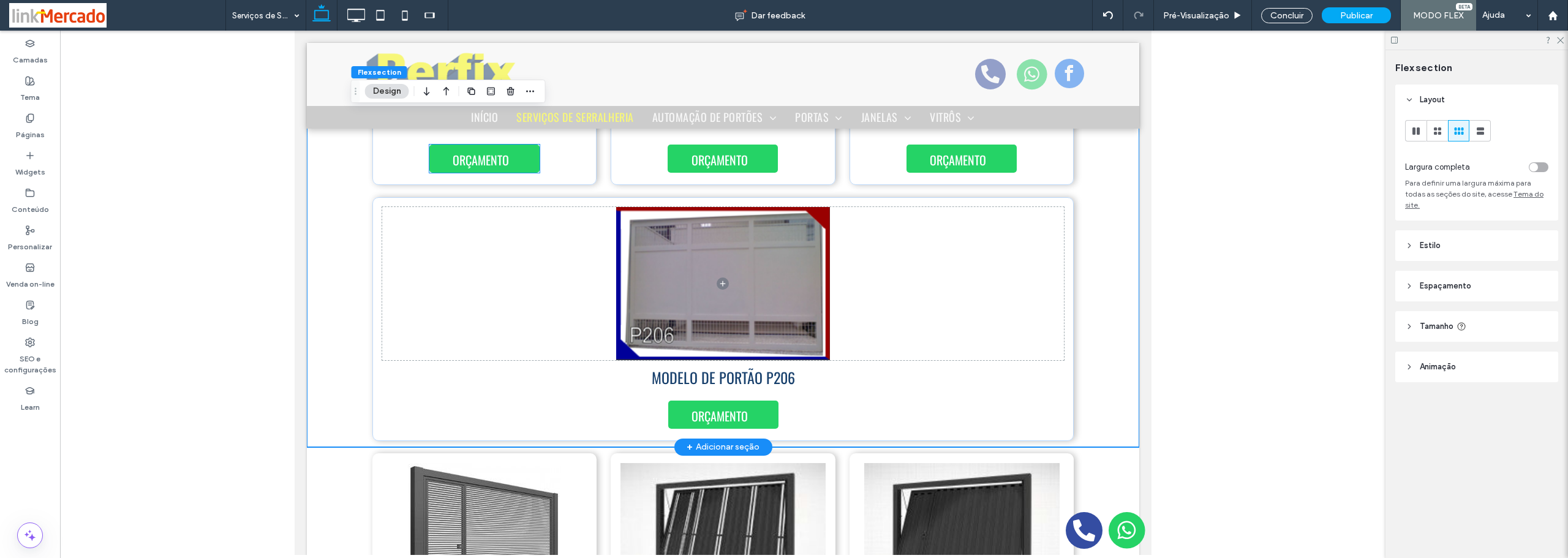
click at [515, 262] on span at bounding box center [722, 284] width 682 height 153
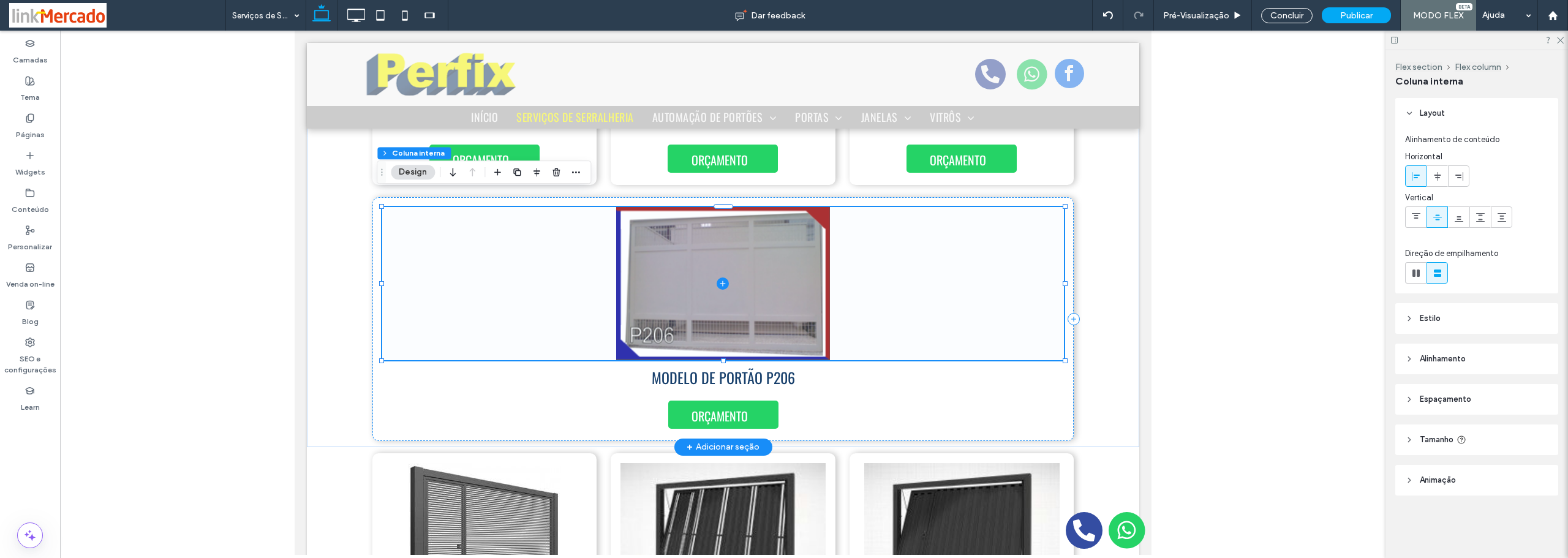
type input "**"
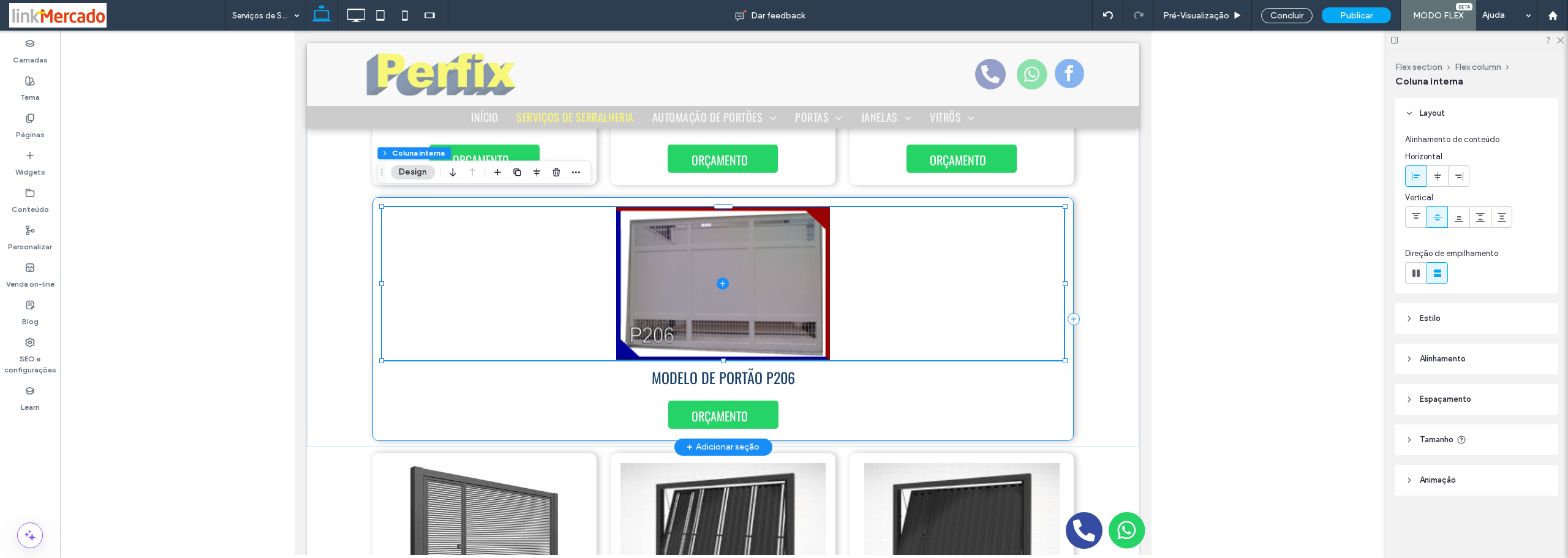
click at [430, 395] on div "ORÇAMENTO MODELO DE PORTÃO P206" at bounding box center [723, 319] width 702 height 244
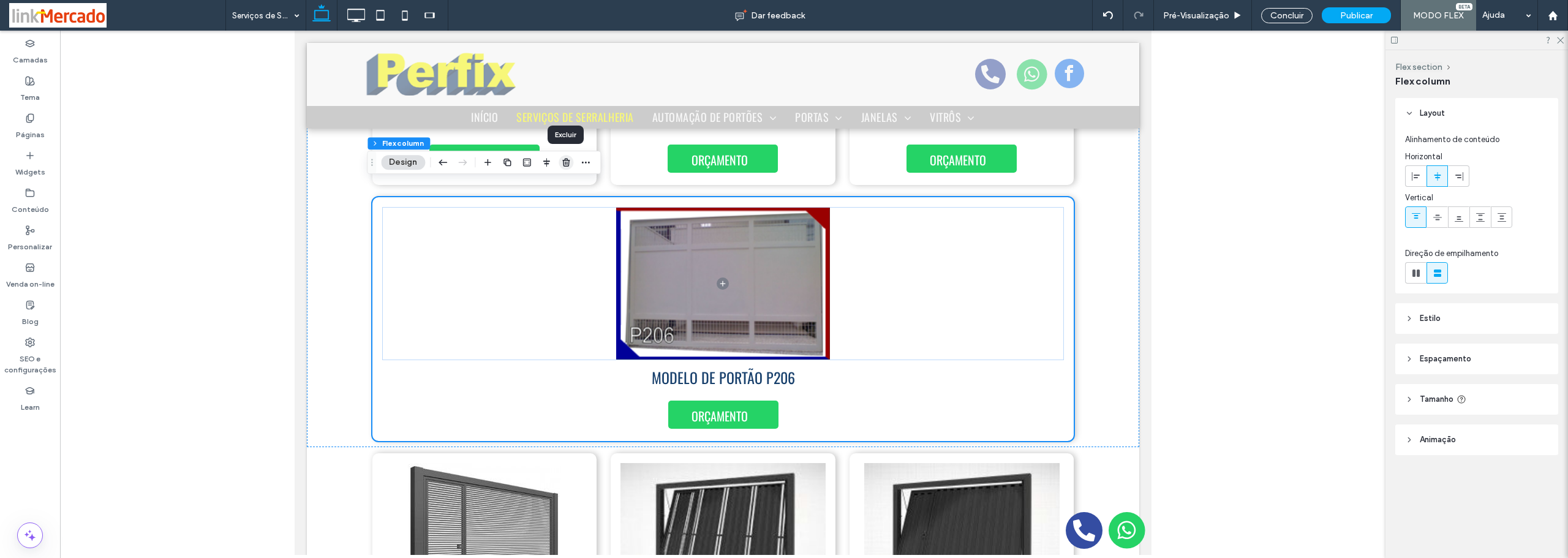
drag, startPoint x: 569, startPoint y: 159, endPoint x: 255, endPoint y: 131, distance: 315.2
click at [569, 159] on icon "button" at bounding box center [565, 162] width 10 height 10
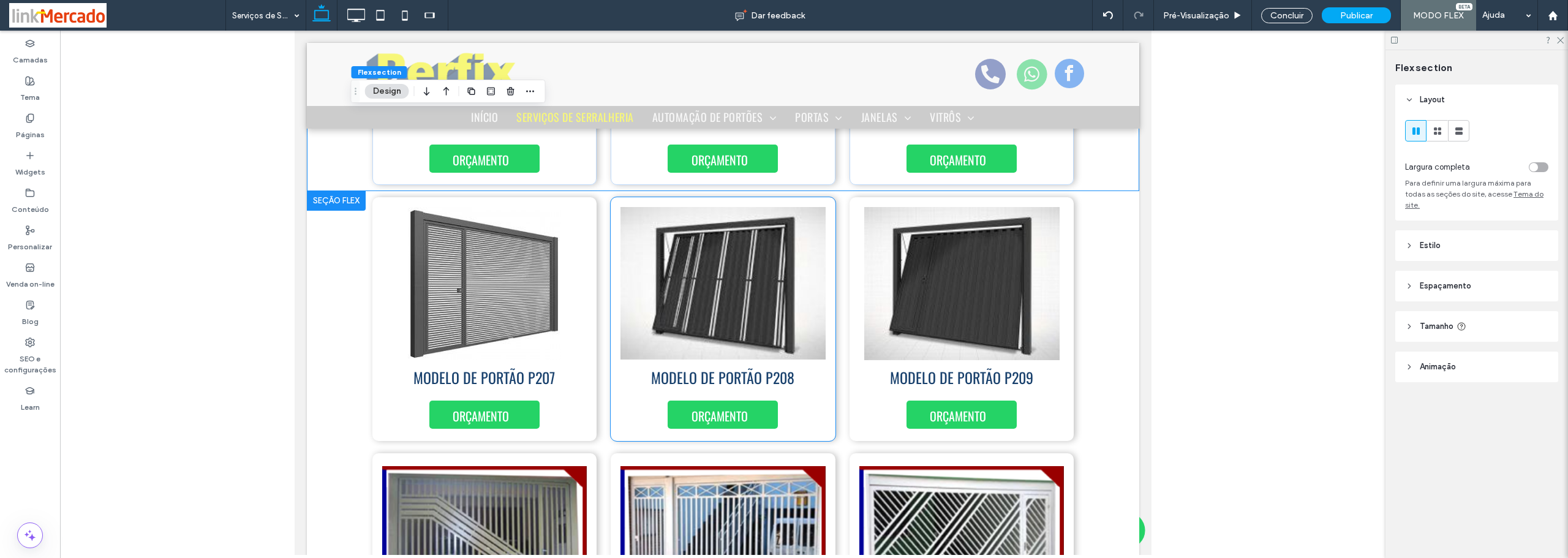
click at [827, 416] on div "MODELO DE PORTÃO P208 ORÇAMENTO" at bounding box center [722, 319] width 225 height 244
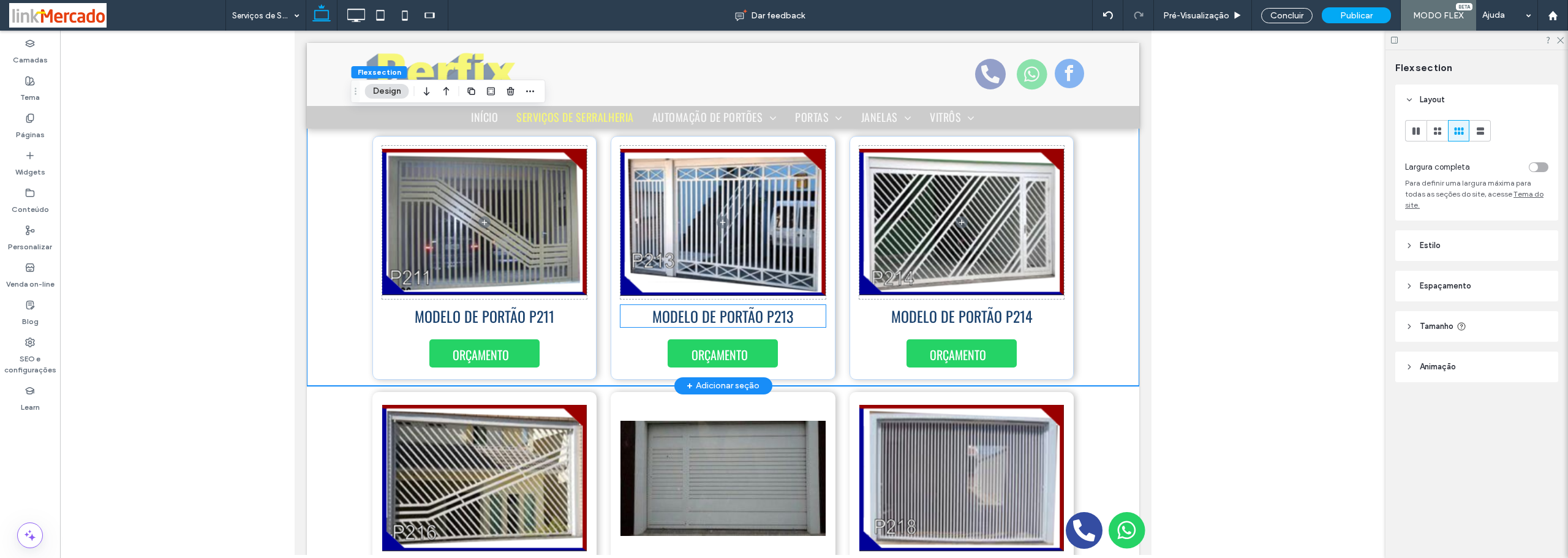
scroll to position [2754, 0]
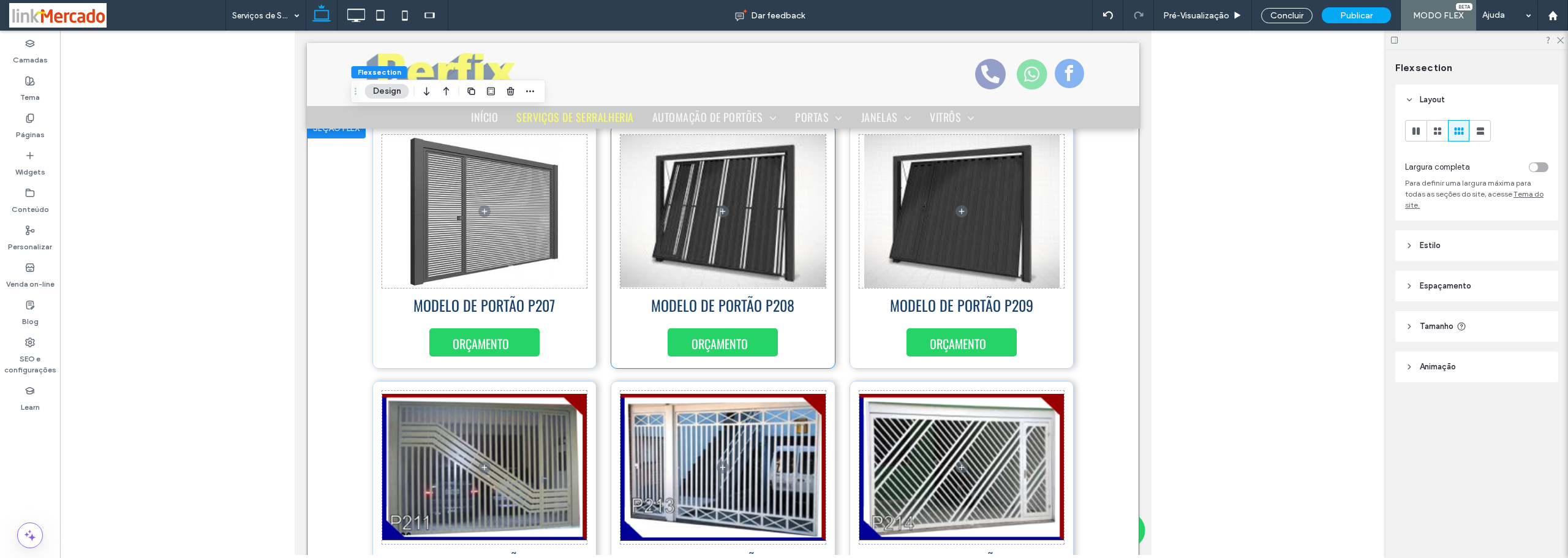
click at [822, 334] on div "MODELO DE PORTÃO P208 ORÇAMENTO" at bounding box center [722, 247] width 225 height 244
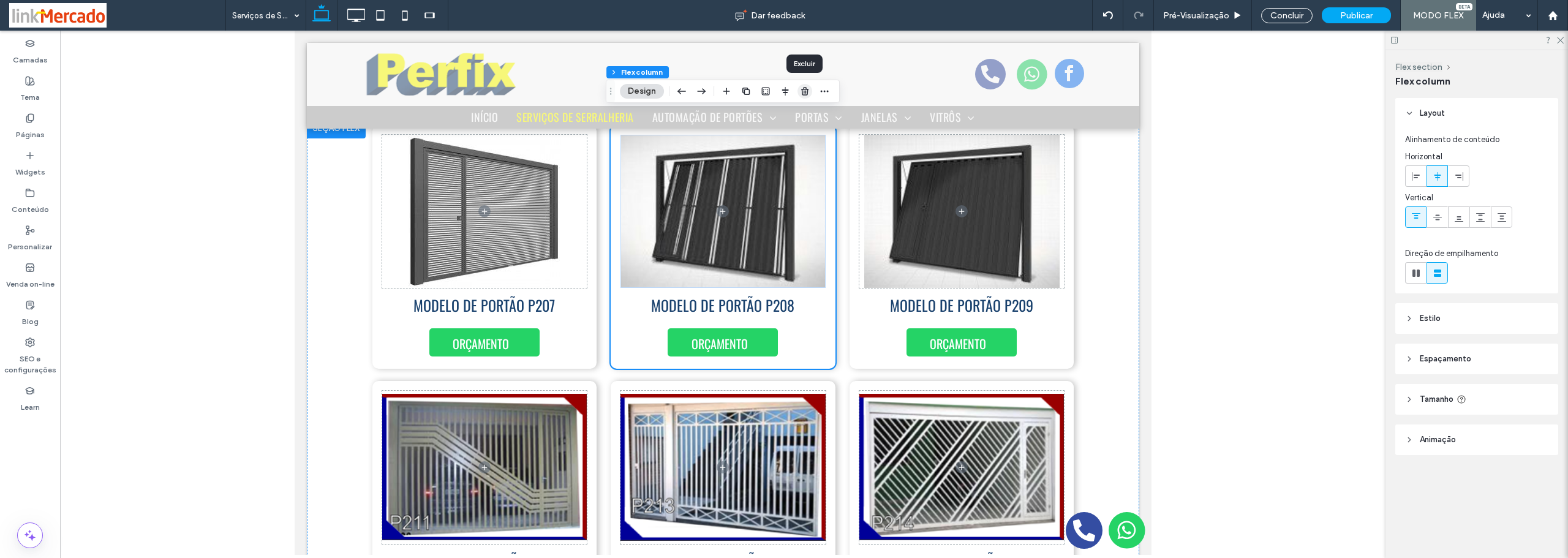
click at [803, 89] on icon "button" at bounding box center [804, 91] width 10 height 10
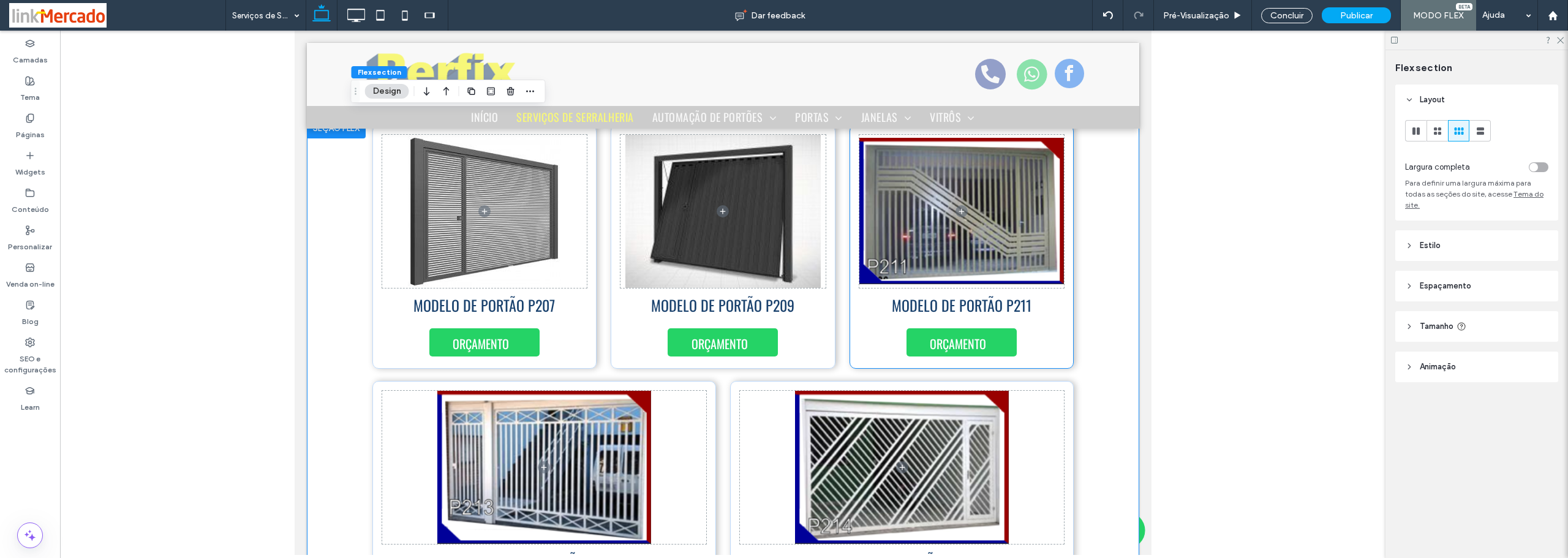
click at [1057, 338] on div "MODELO DE PORTÃO P211 ORÇAMENTO" at bounding box center [961, 247] width 225 height 244
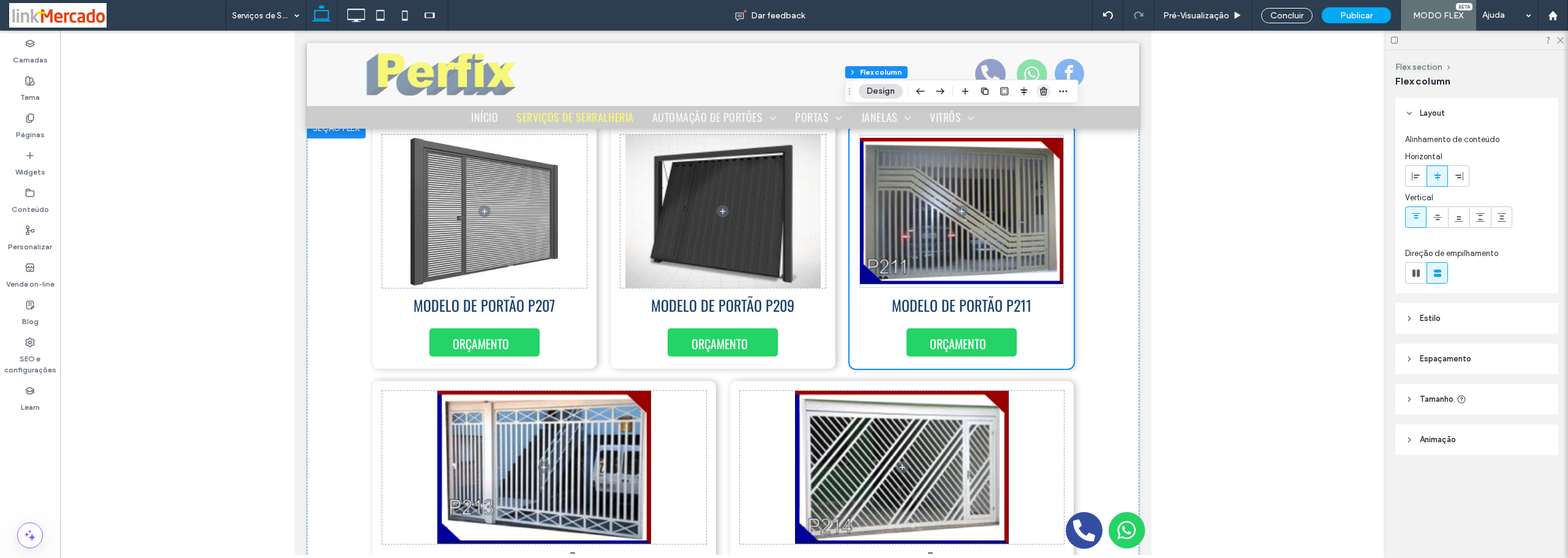
drag, startPoint x: 1038, startPoint y: 91, endPoint x: 689, endPoint y: 70, distance: 349.6
click at [1038, 91] on icon "button" at bounding box center [1043, 91] width 10 height 10
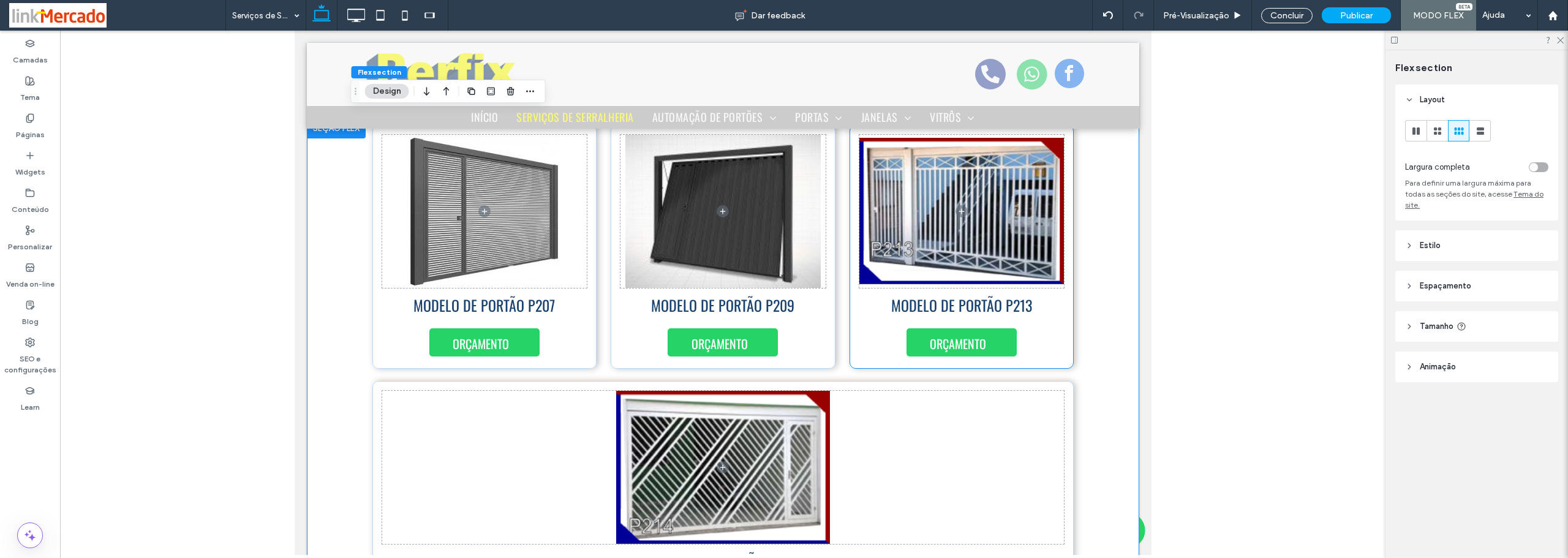
click at [1059, 341] on div "ORÇAMENTO MODELO DE PORTÃO P213" at bounding box center [961, 247] width 225 height 244
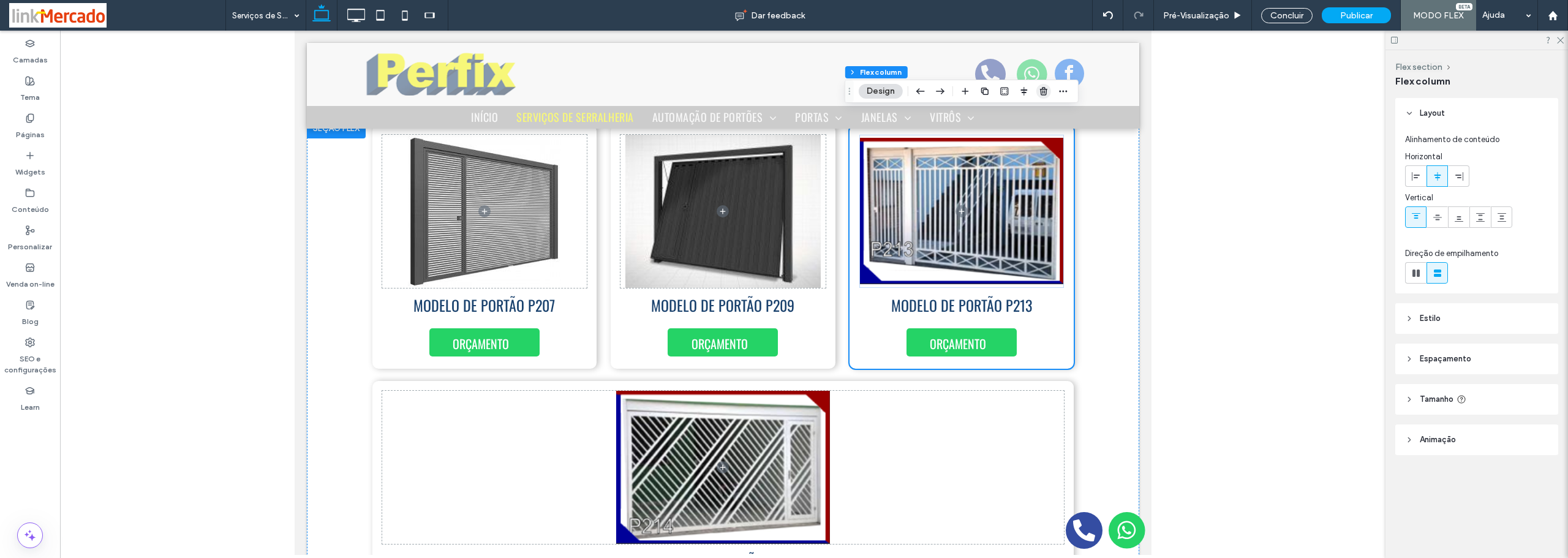
click at [1042, 90] on icon "button" at bounding box center [1043, 91] width 10 height 10
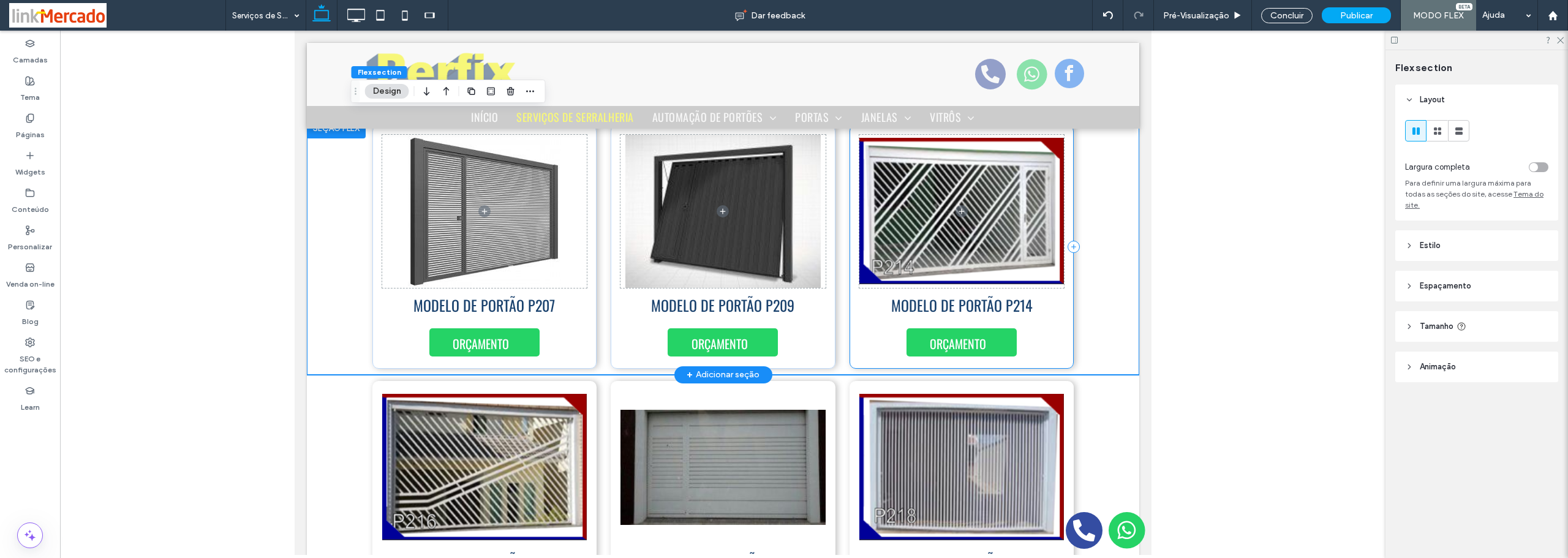
click at [1042, 334] on div "ORÇAMENTO MODELO DE PORTÃO P214" at bounding box center [961, 247] width 225 height 244
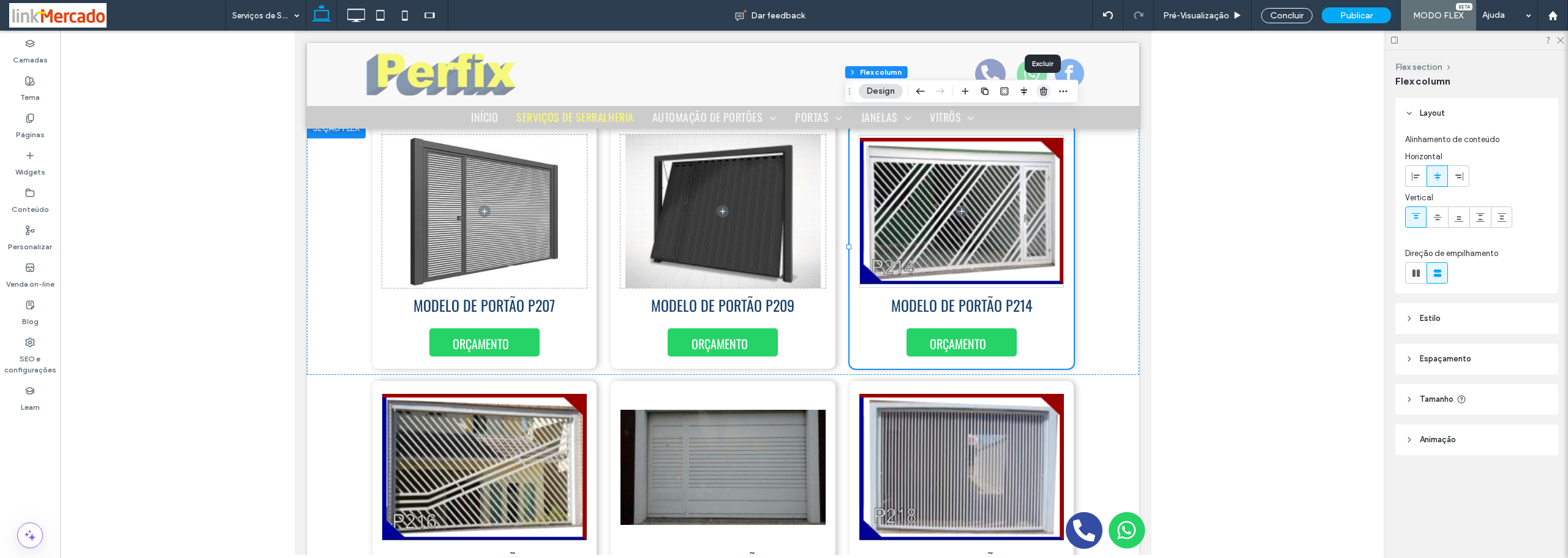
click at [1038, 93] on icon "button" at bounding box center [1043, 91] width 10 height 10
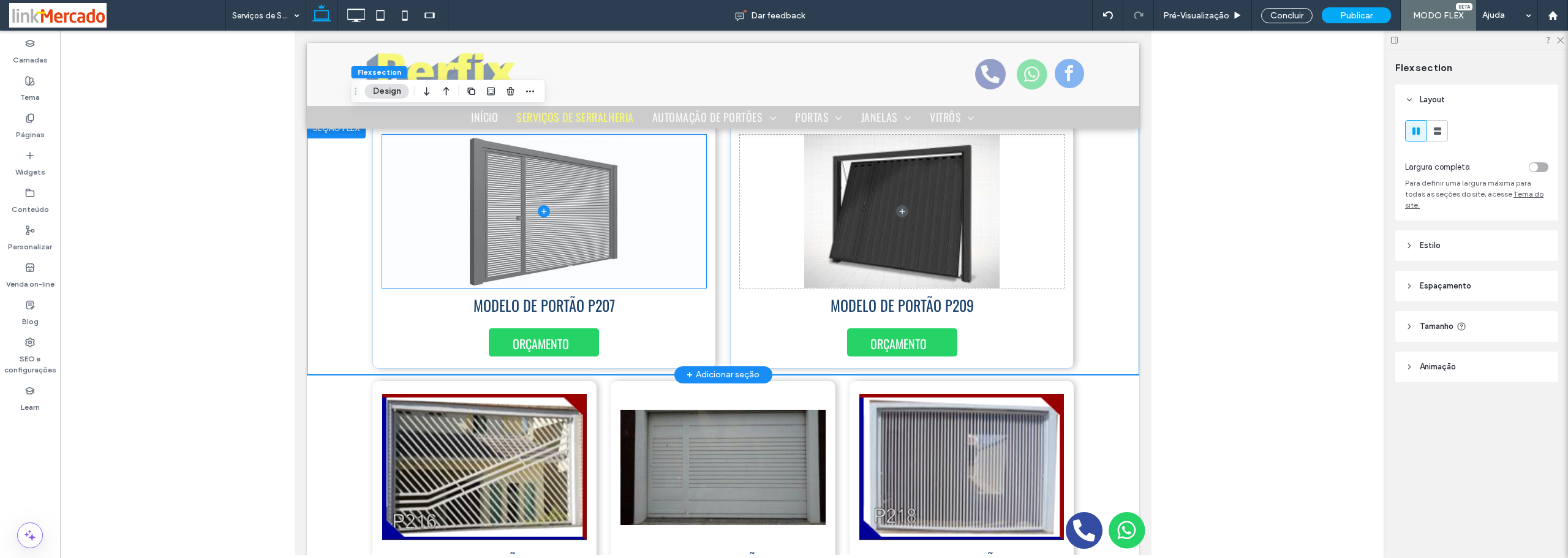
scroll to position [2877, 0]
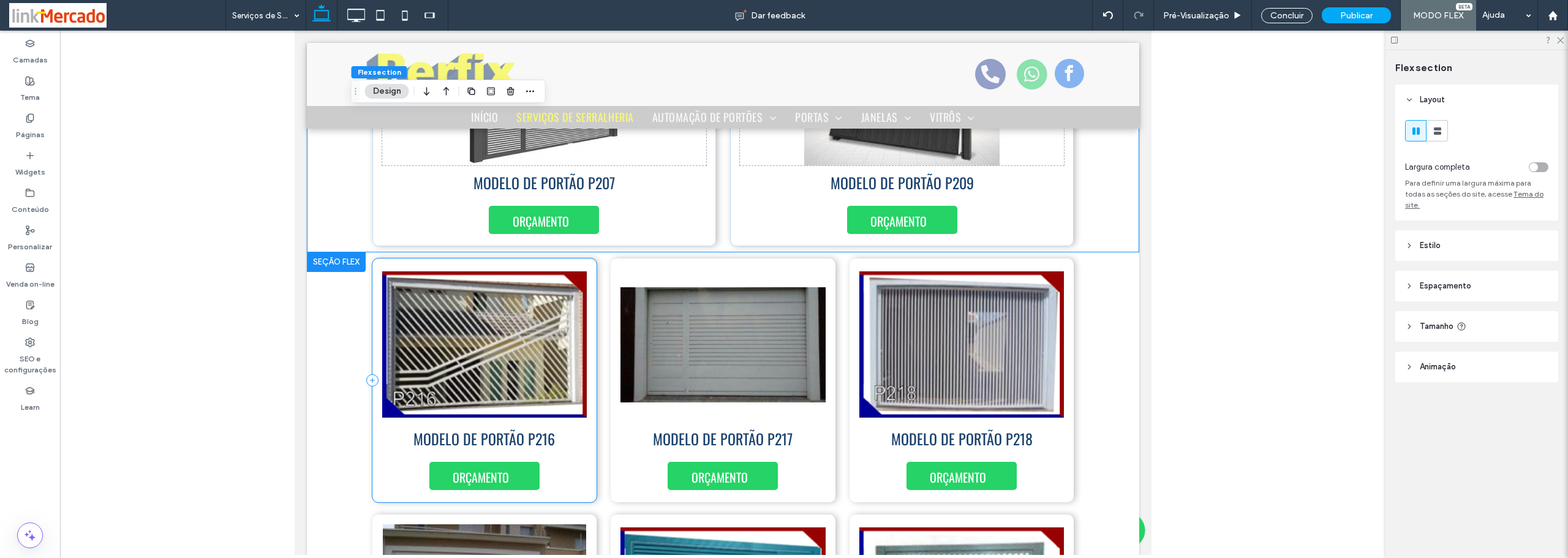
click at [580, 454] on div "MODELO DE PORTÃO P216 ORÇAMENTO" at bounding box center [484, 381] width 225 height 244
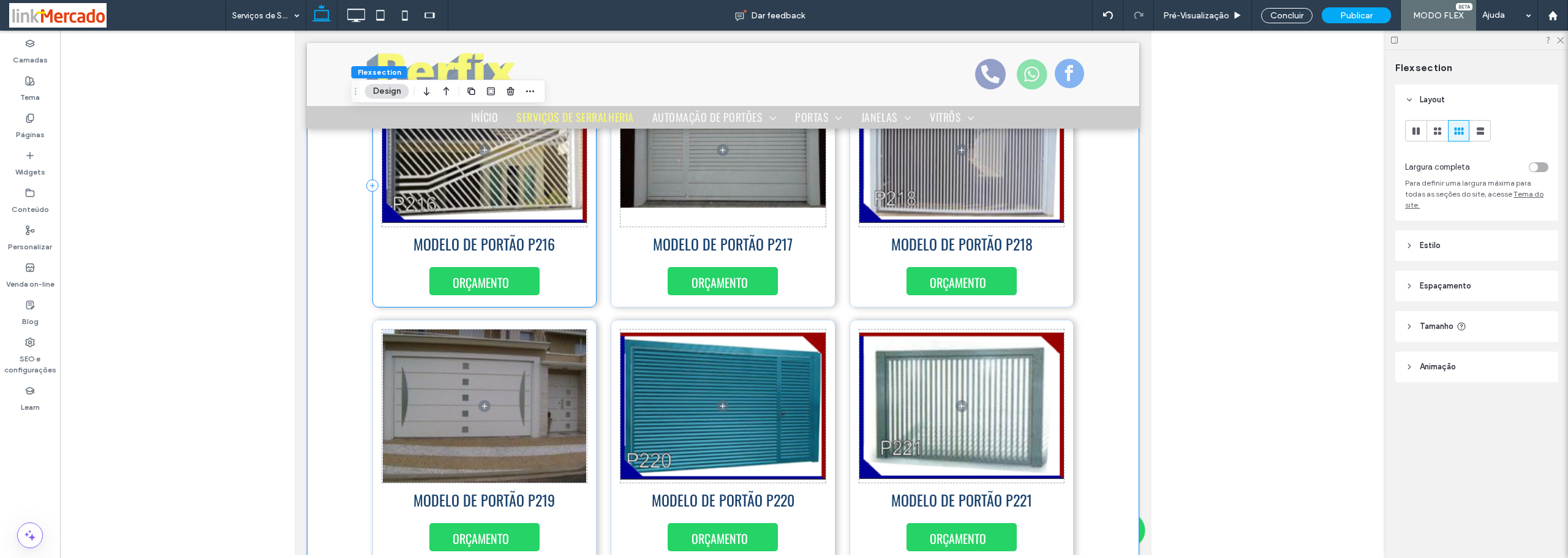
click at [589, 262] on div "MODELO DE PORTÃO P216 ORÇAMENTO" at bounding box center [484, 186] width 225 height 244
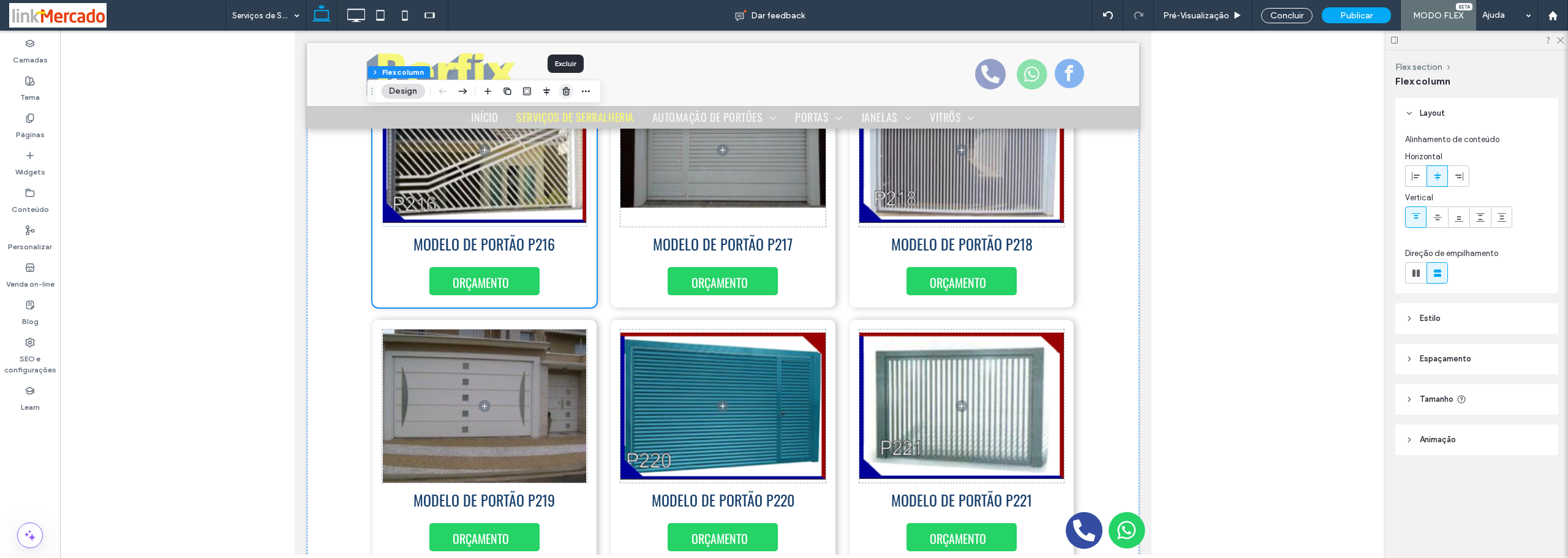
drag, startPoint x: 567, startPoint y: 90, endPoint x: 234, endPoint y: 65, distance: 333.9
click at [567, 90] on icon "button" at bounding box center [565, 91] width 10 height 10
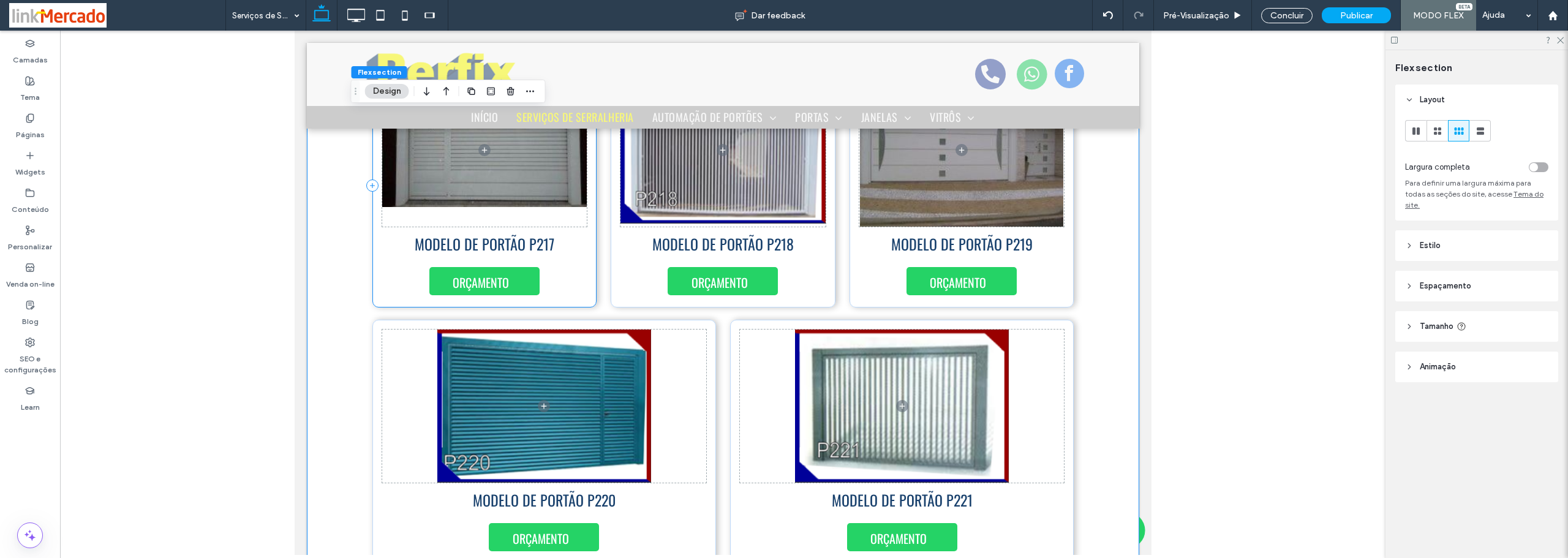
click at [577, 279] on div "MODELO DE PORTÃO P217 ORÇAMENTO" at bounding box center [484, 186] width 225 height 244
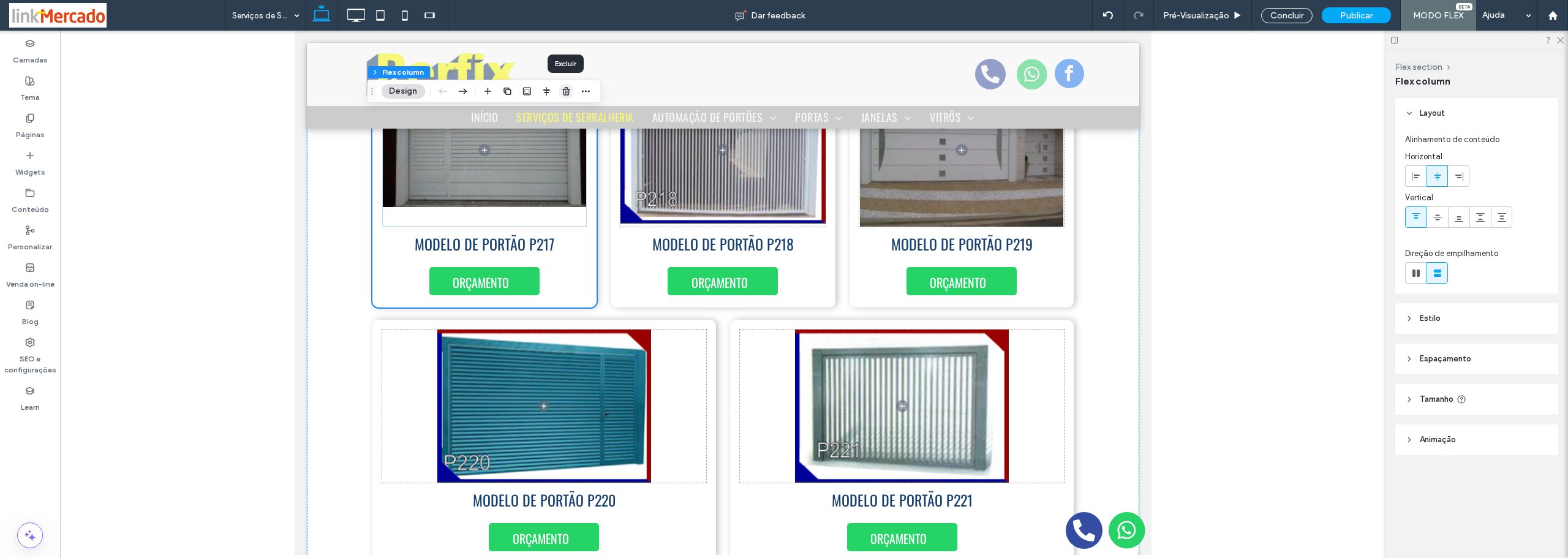
drag, startPoint x: 565, startPoint y: 89, endPoint x: 270, endPoint y: 60, distance: 296.4
click at [565, 89] on use "button" at bounding box center [565, 91] width 7 height 8
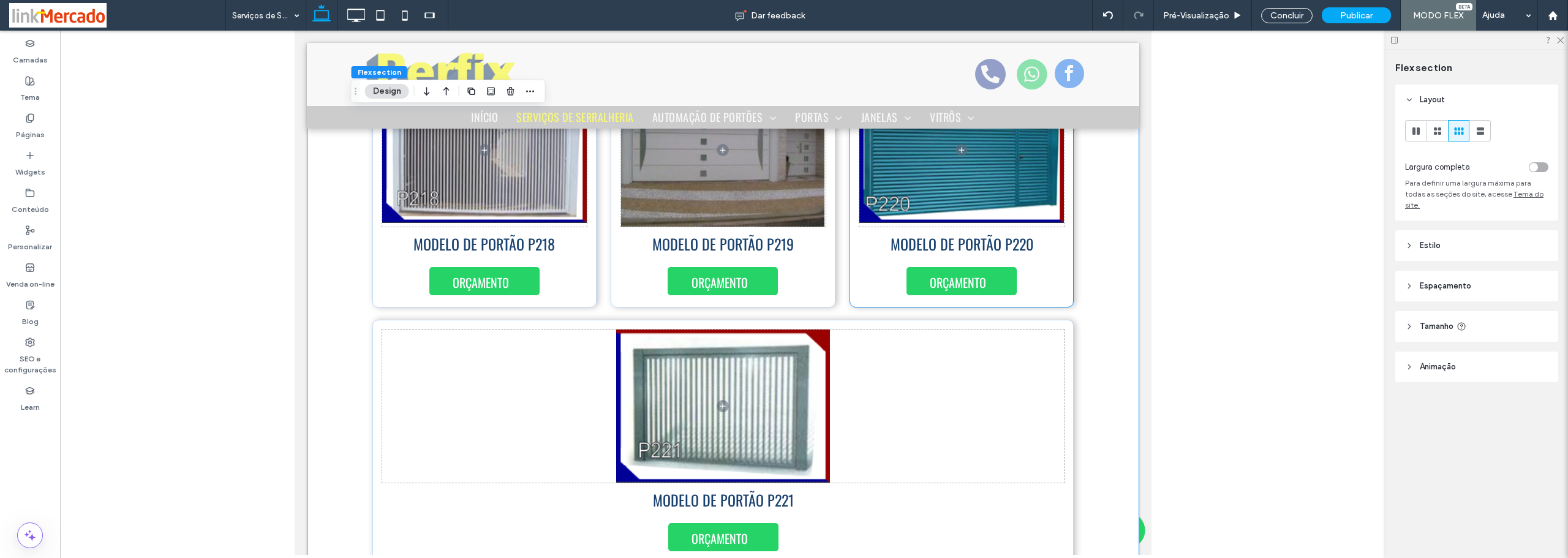
click at [1047, 270] on div "ORÇAMENTO MODELO DE PORTÃO P220" at bounding box center [961, 186] width 225 height 244
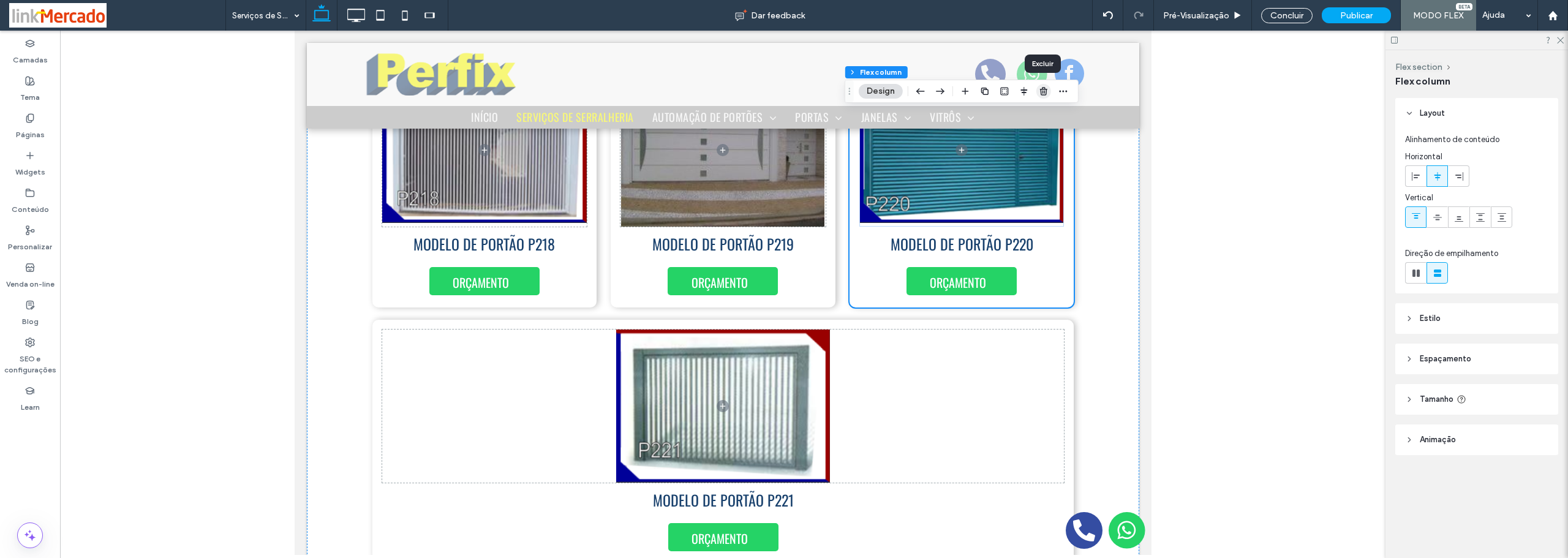
drag, startPoint x: 1044, startPoint y: 86, endPoint x: 749, endPoint y: 56, distance: 296.5
click at [1044, 86] on span "button" at bounding box center [1043, 91] width 15 height 15
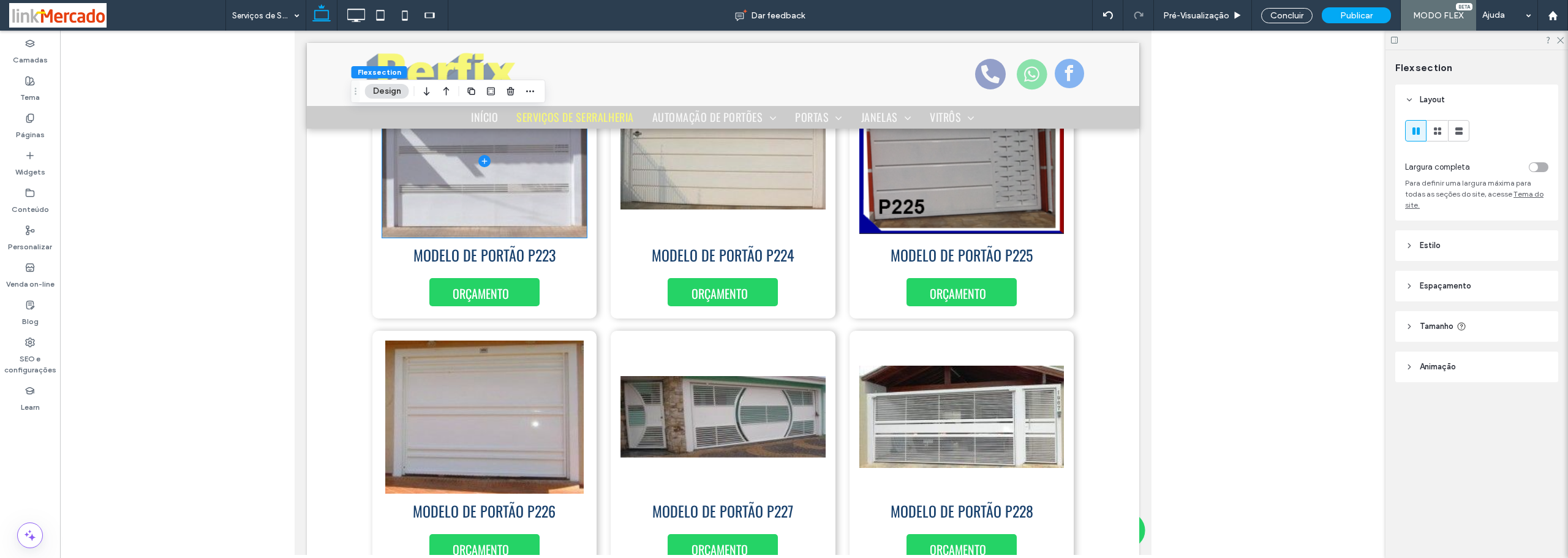
scroll to position [3439, 0]
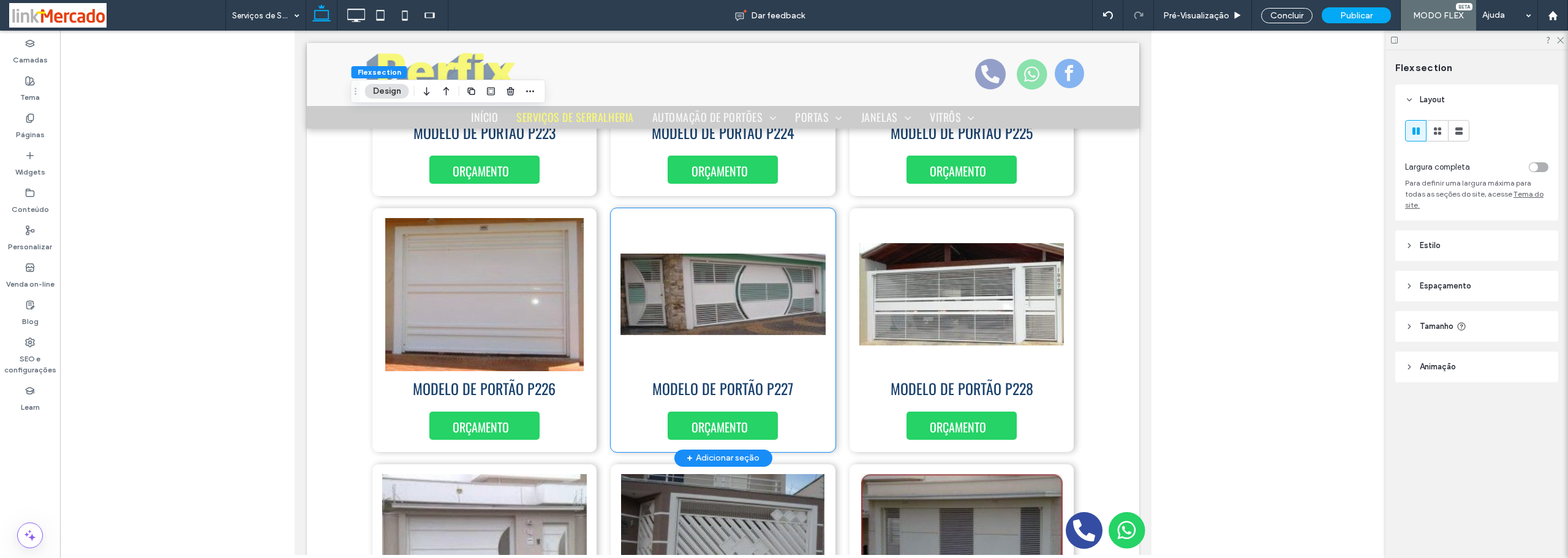
click at [823, 424] on div "ORÇAMENTO MODELO DE PORTÃO P227" at bounding box center [722, 330] width 225 height 244
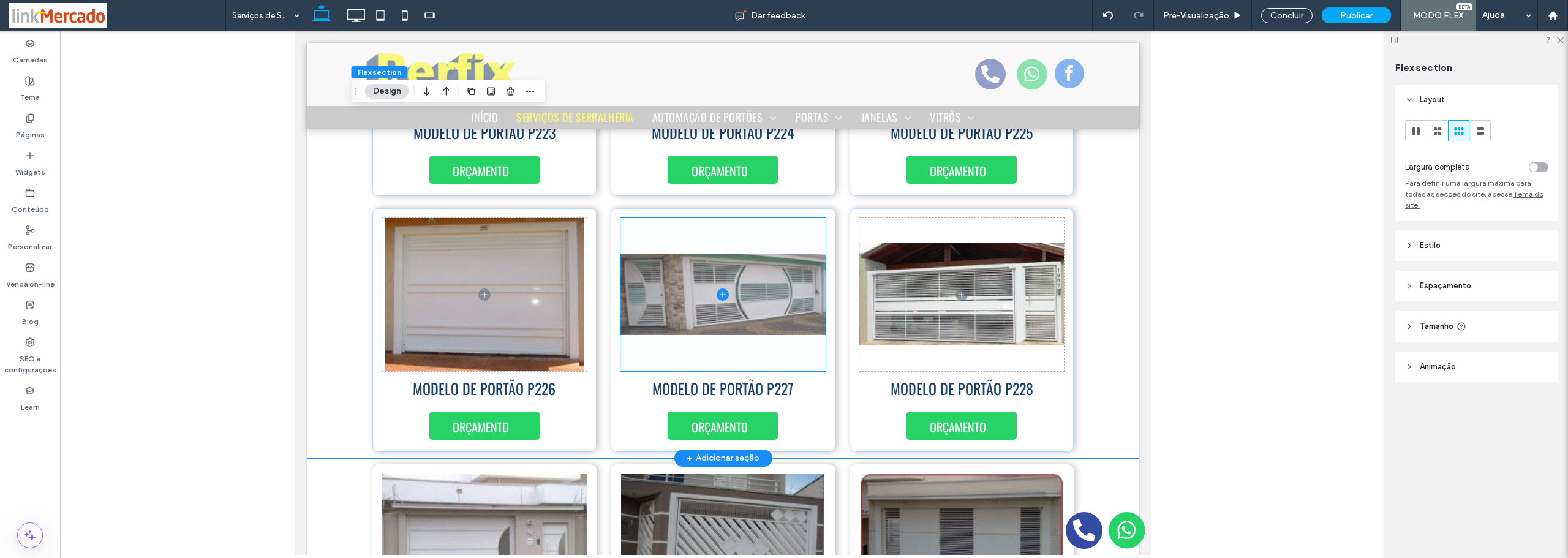
scroll to position [3340, 0]
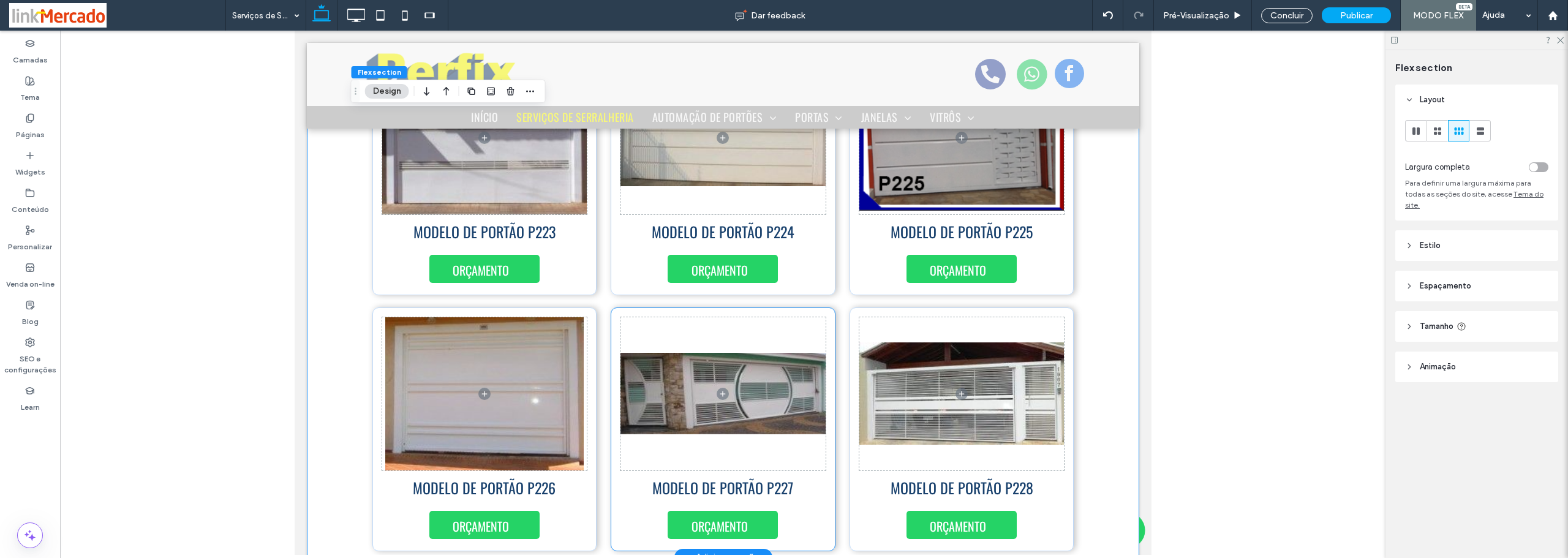
click at [823, 493] on div "ORÇAMENTO MODELO DE PORTÃO P227" at bounding box center [722, 430] width 225 height 244
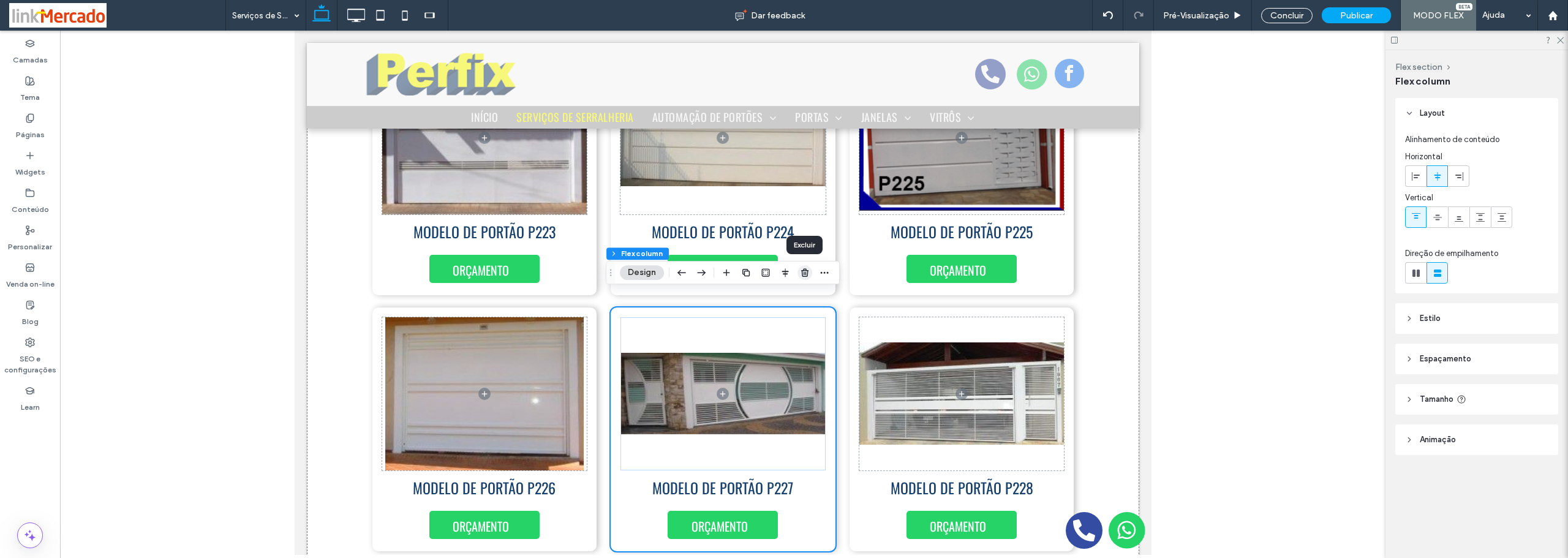
click at [806, 275] on use "button" at bounding box center [804, 272] width 7 height 8
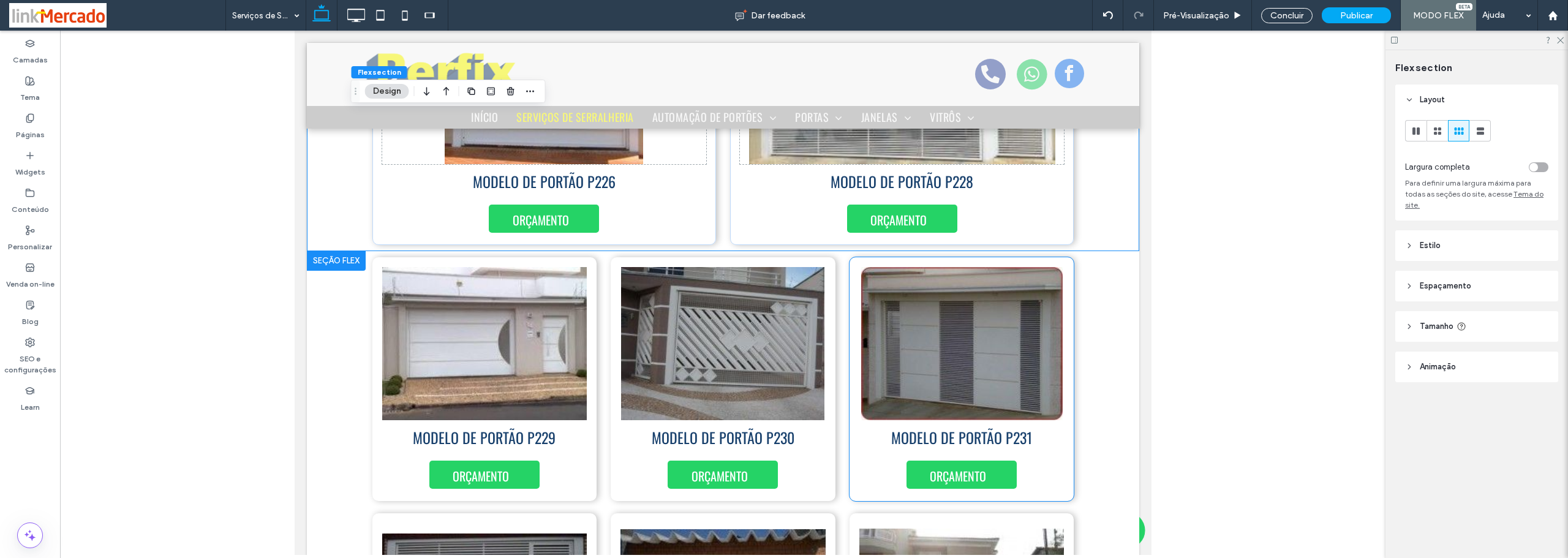
scroll to position [3708, 0]
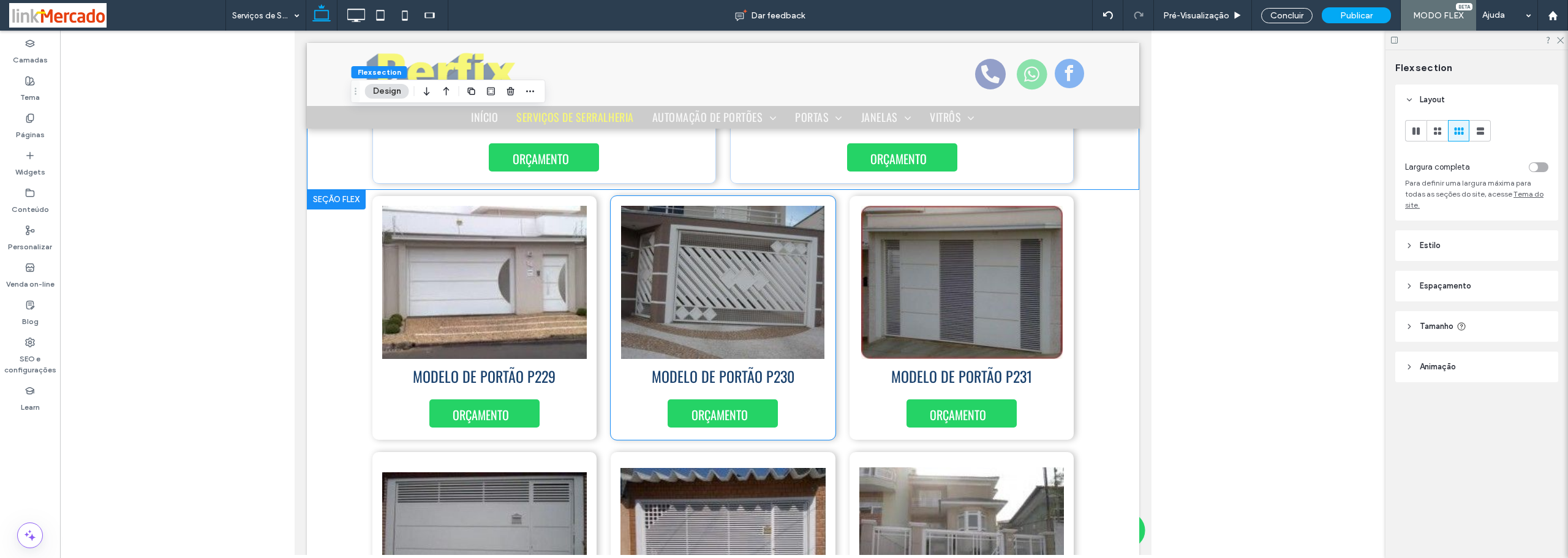
click at [820, 378] on div "MODELO DE PORTÃO P230 ORÇAMENTO" at bounding box center [722, 318] width 225 height 244
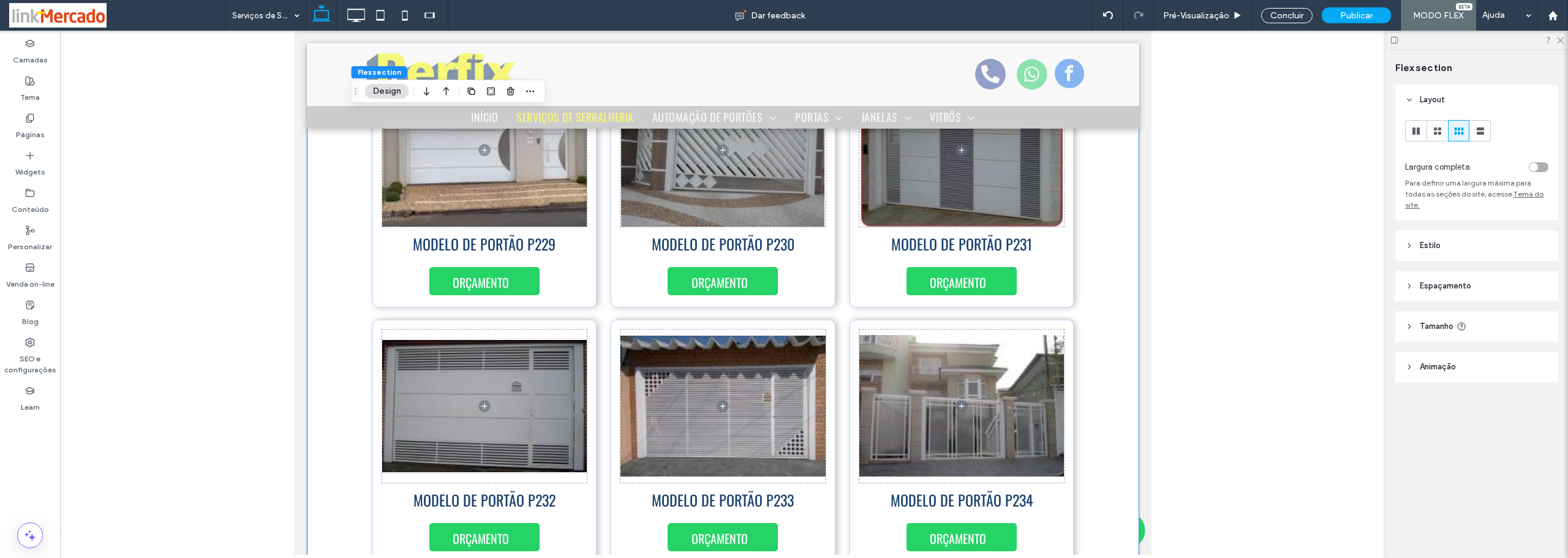
scroll to position [3779, 0]
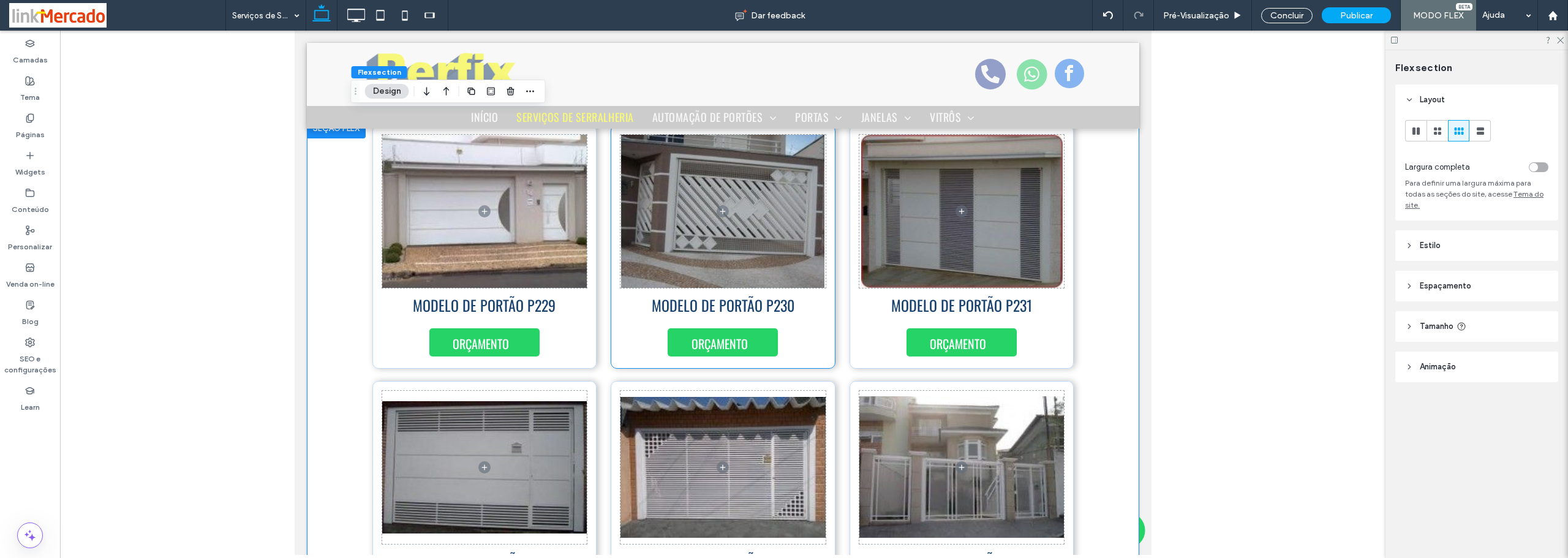
click at [814, 321] on div "MODELO DE PORTÃO P230 ORÇAMENTO" at bounding box center [722, 247] width 225 height 244
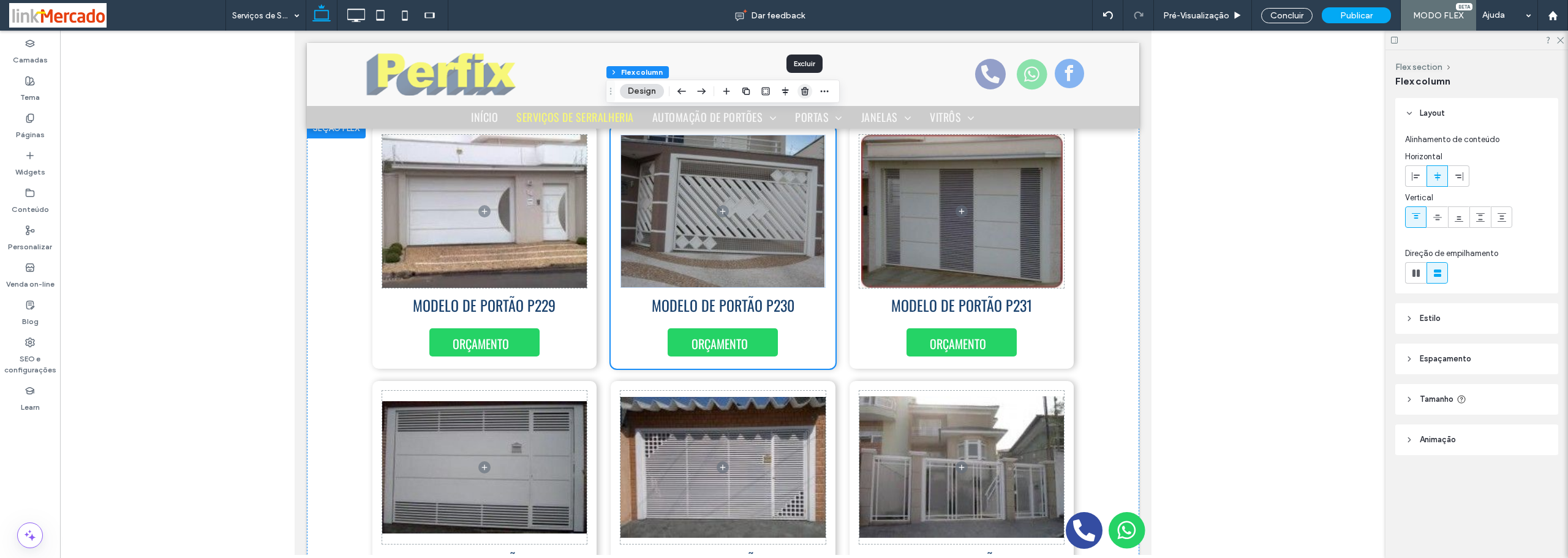
drag, startPoint x: 802, startPoint y: 89, endPoint x: 508, endPoint y: 59, distance: 295.5
click at [802, 89] on use "button" at bounding box center [804, 91] width 7 height 8
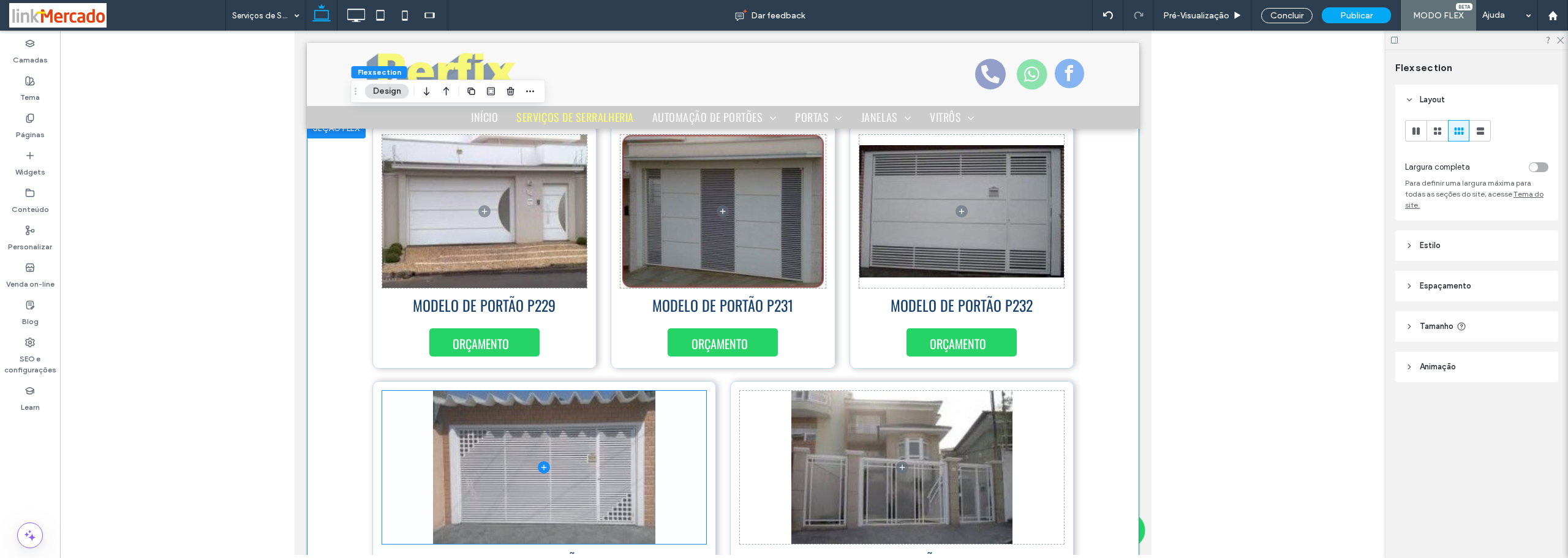
scroll to position [3901, 0]
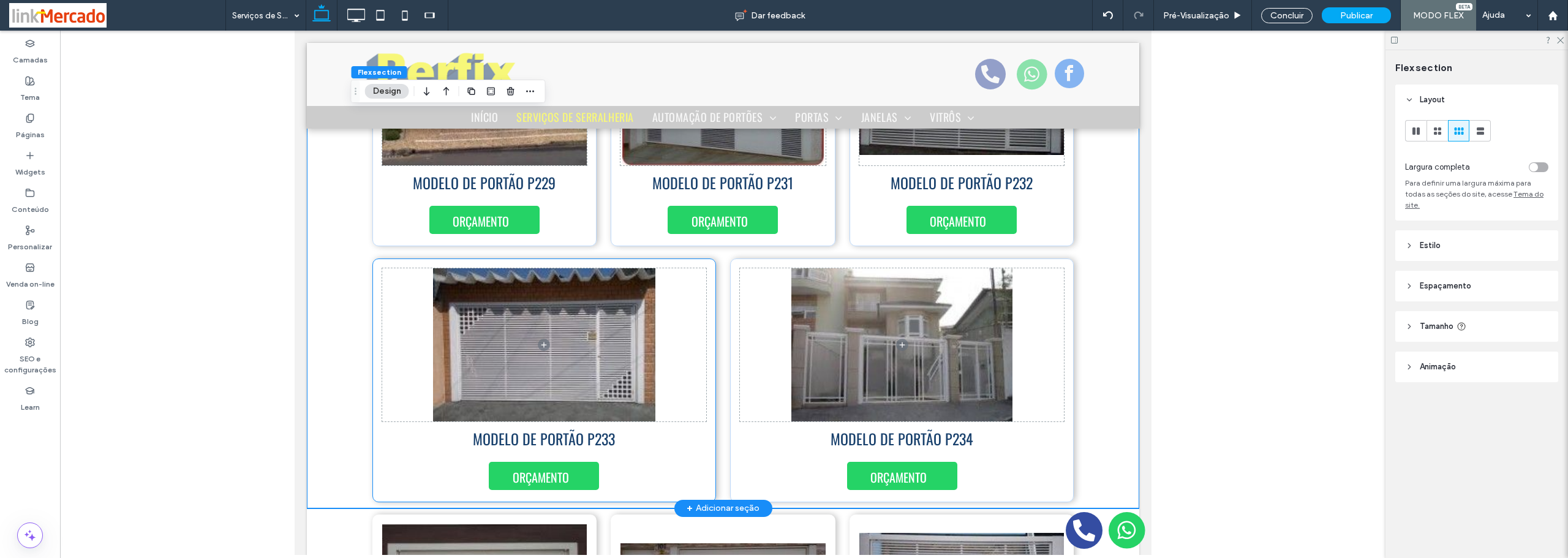
click at [702, 444] on div "ORÇAMENTO MODELO DE PORTÃO P233" at bounding box center [543, 381] width 343 height 244
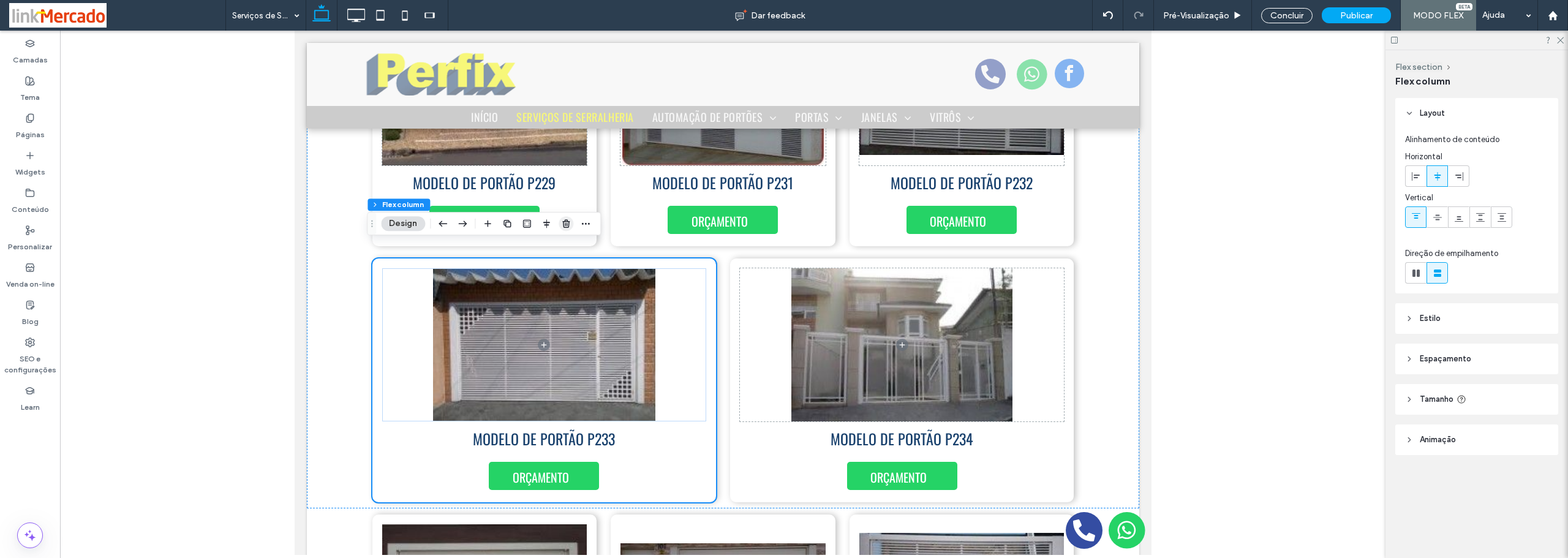
click at [567, 225] on use "button" at bounding box center [565, 223] width 7 height 8
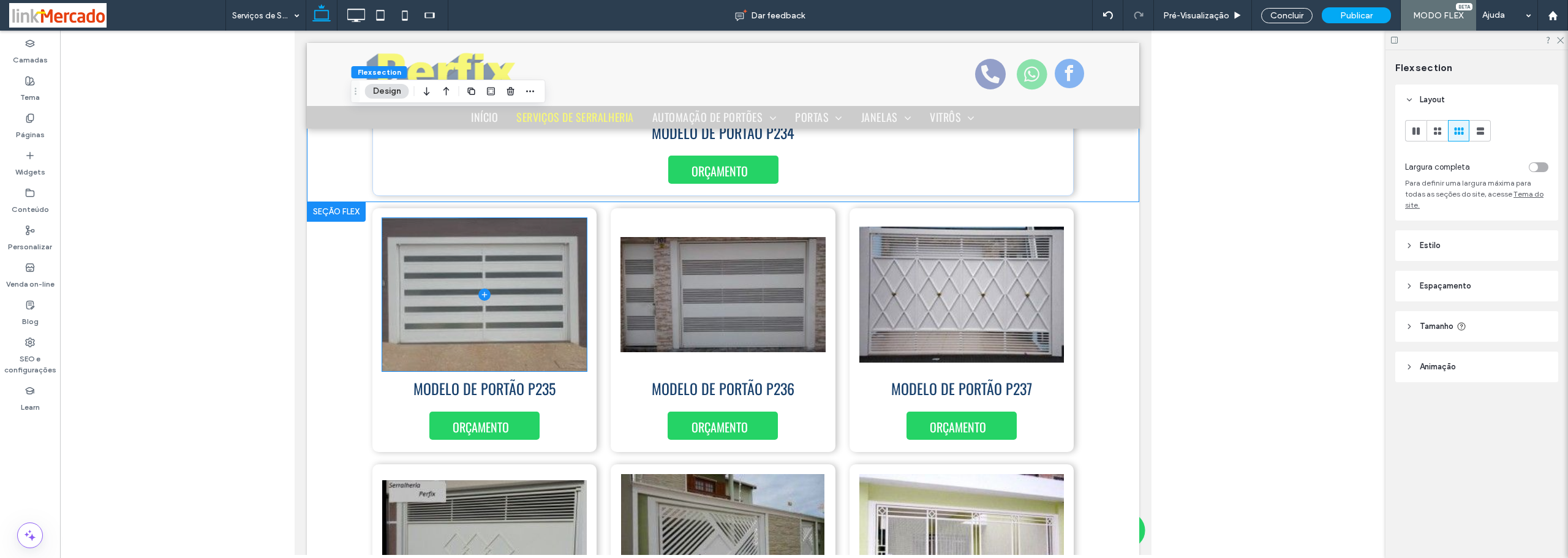
scroll to position [4330, 0]
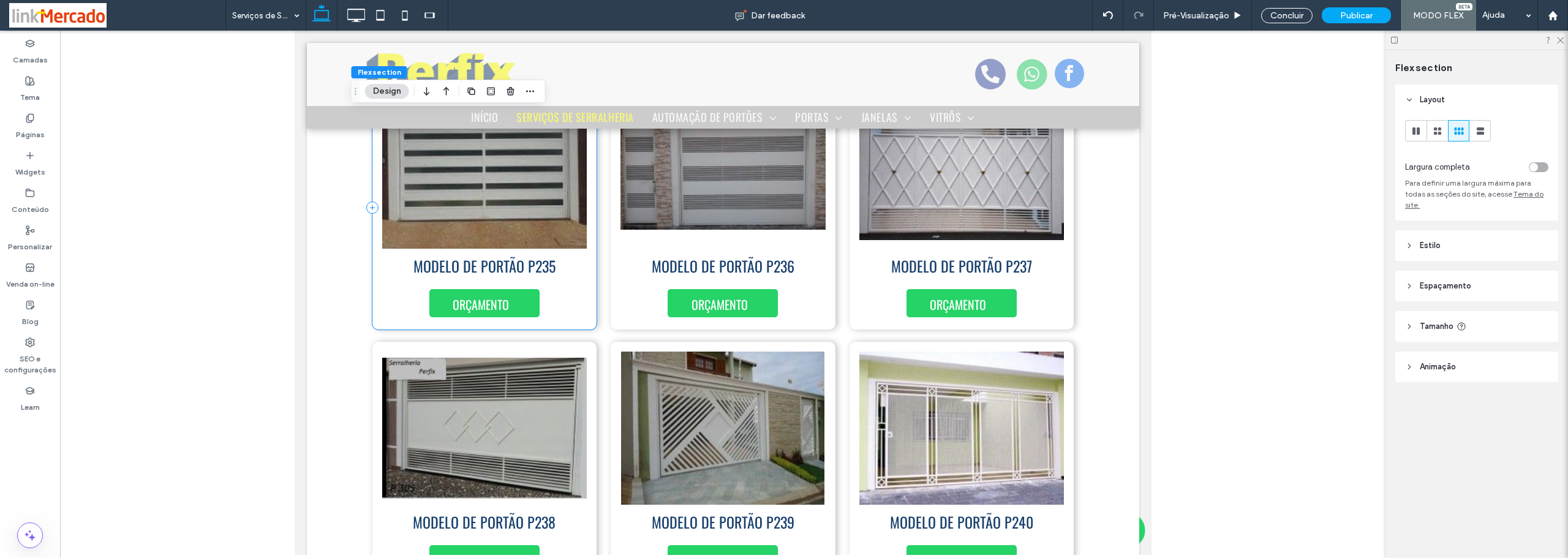
click at [578, 279] on div "MODELO DE PORTÃO P235 ORÇAMENTO" at bounding box center [484, 208] width 225 height 244
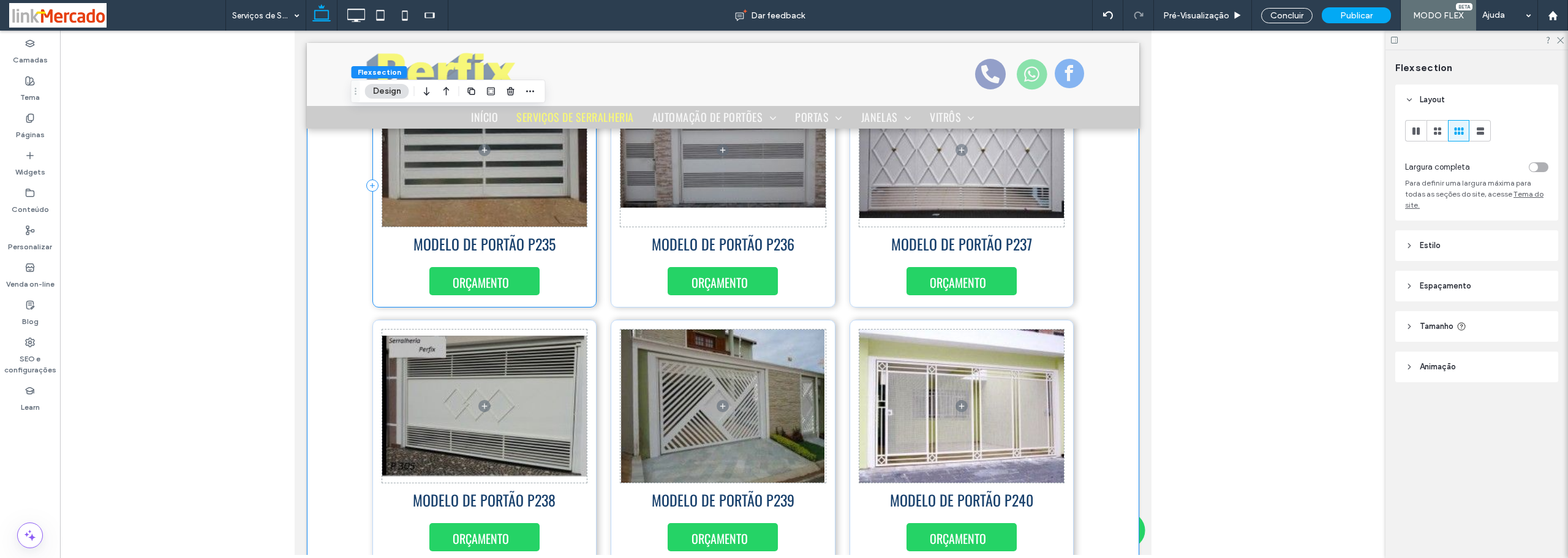
click at [581, 278] on div "MODELO DE PORTÃO P235 ORÇAMENTO" at bounding box center [484, 186] width 225 height 244
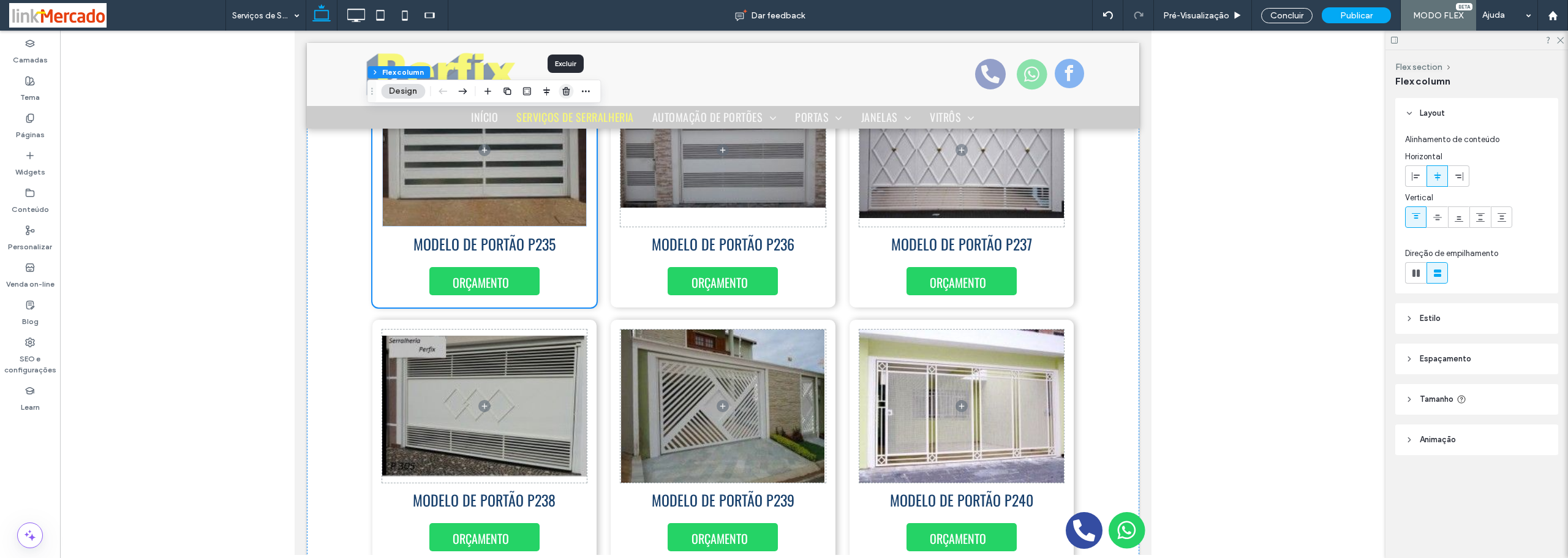
click at [564, 90] on icon "button" at bounding box center [565, 91] width 10 height 10
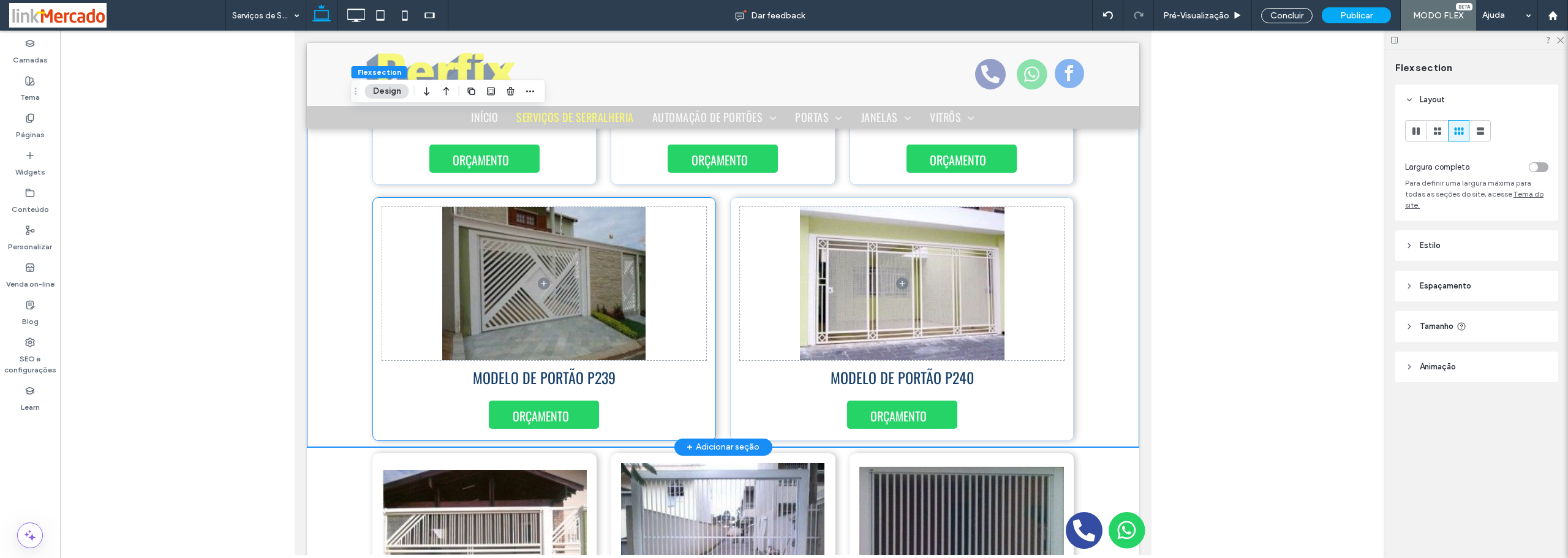
scroll to position [4536, 0]
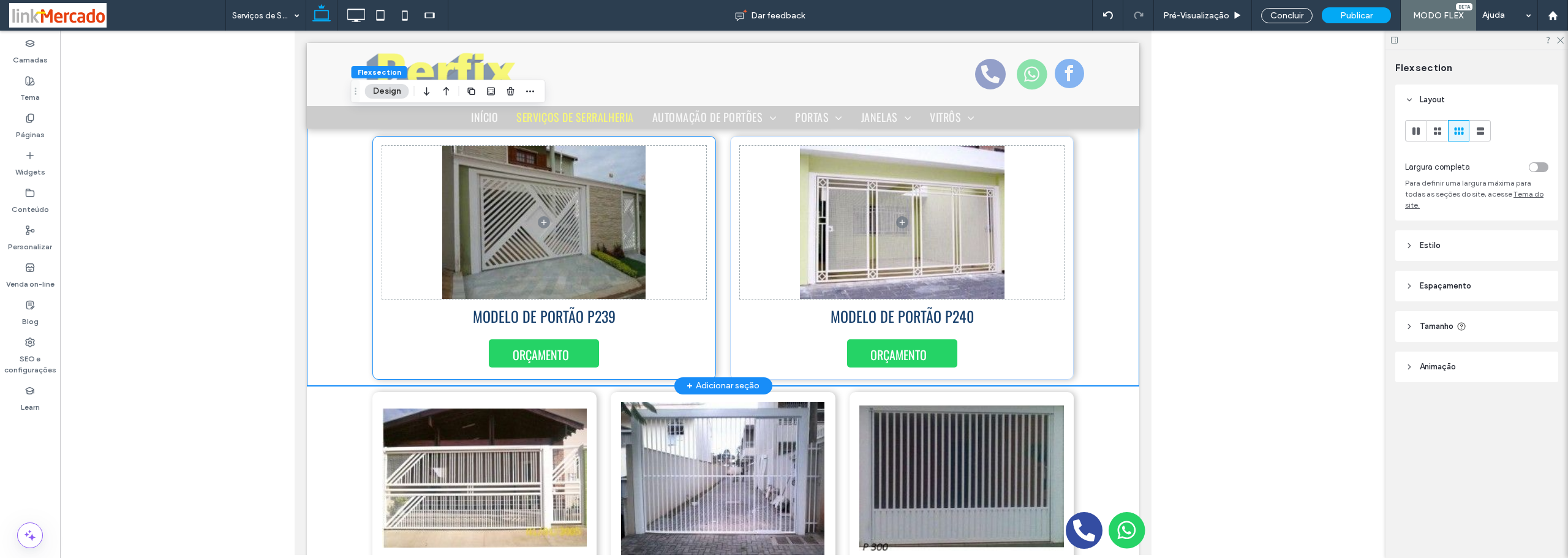
click at [707, 333] on div "MODELO DE PORTÃO P239 ORÇAMENTO" at bounding box center [543, 258] width 343 height 244
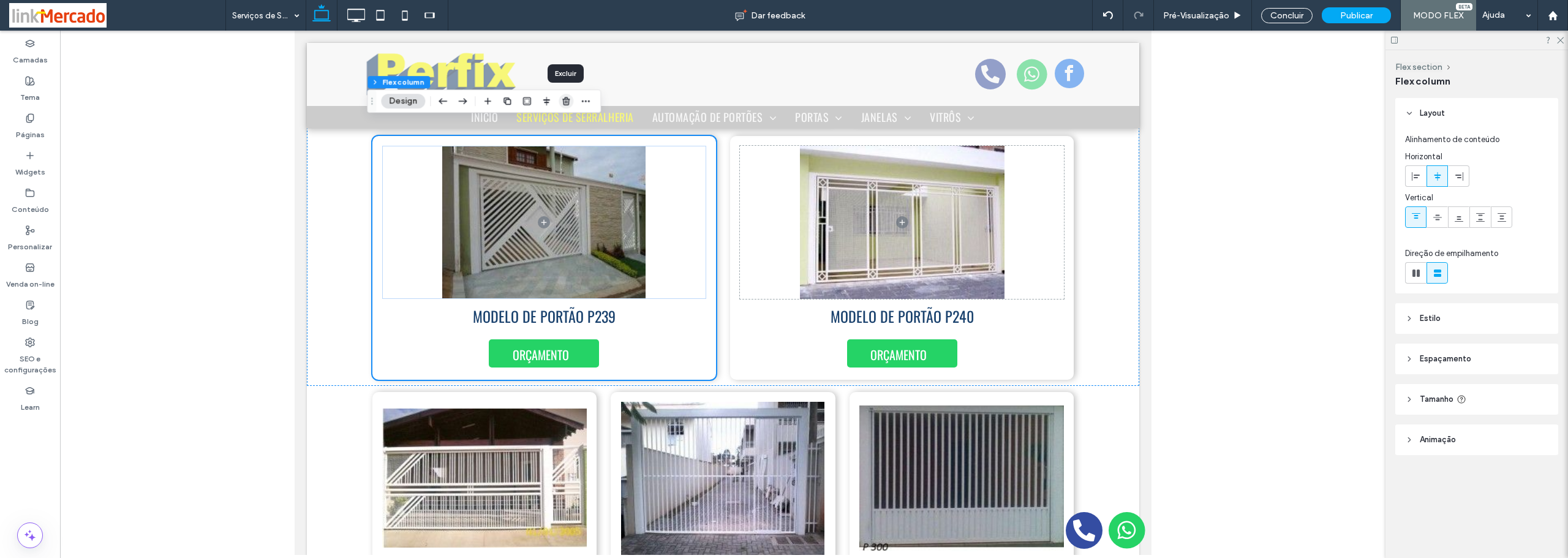
click at [564, 100] on icon "button" at bounding box center [565, 101] width 10 height 10
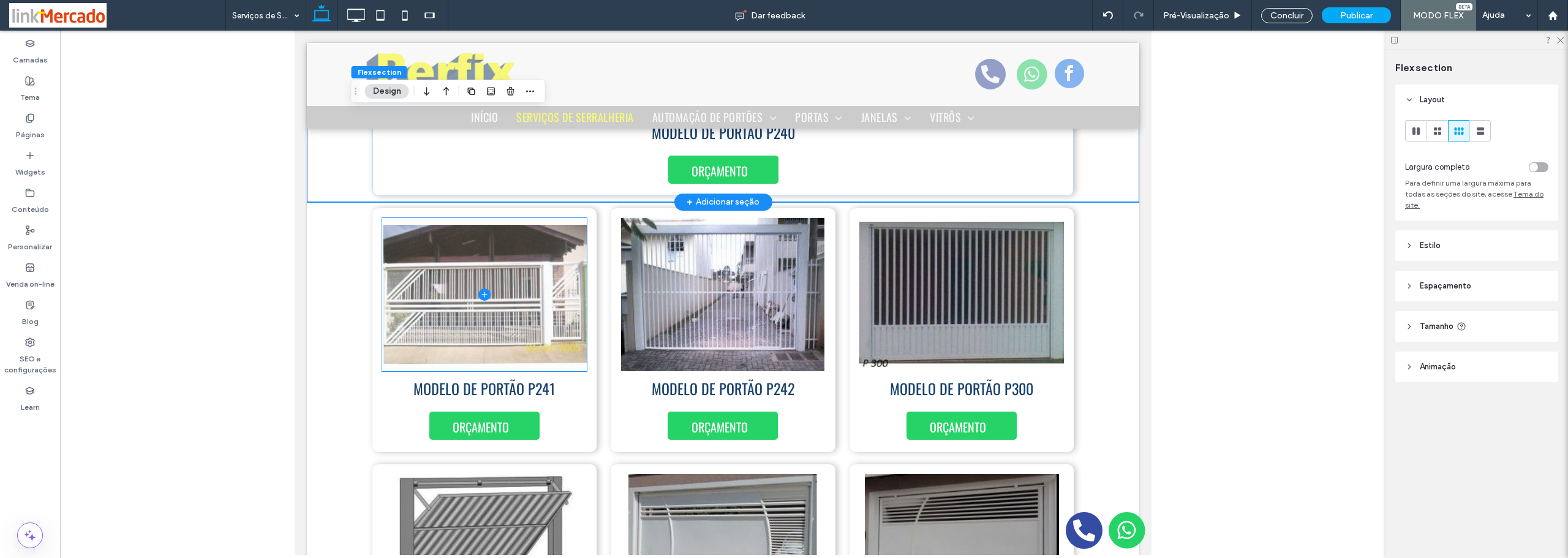
scroll to position [4781, 0]
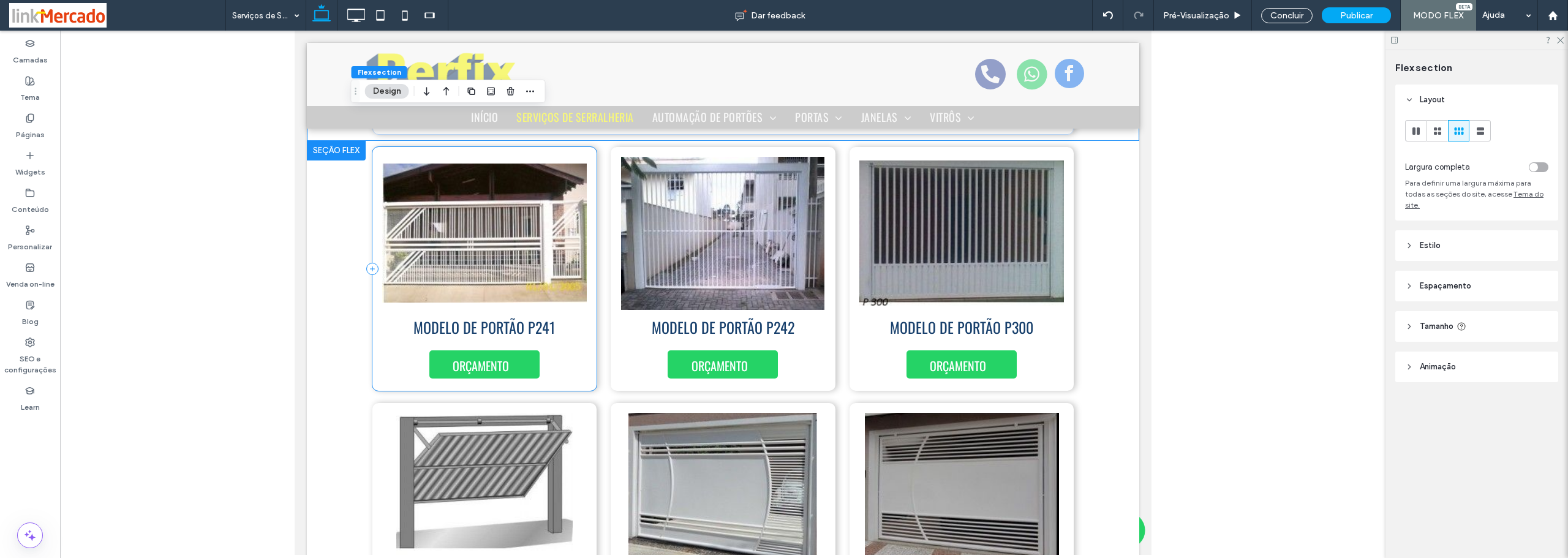
click at [587, 348] on div "MODELO DE PORTÃO P241 ORÇAMENTO" at bounding box center [484, 269] width 225 height 244
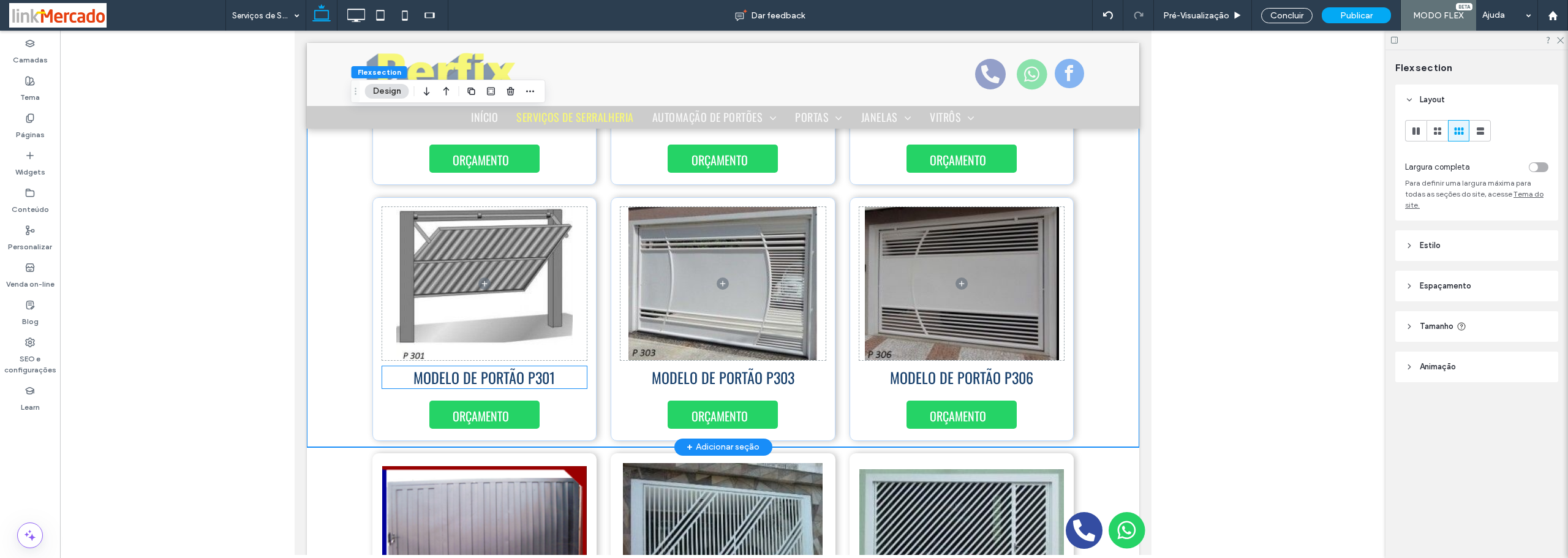
scroll to position [4803, 0]
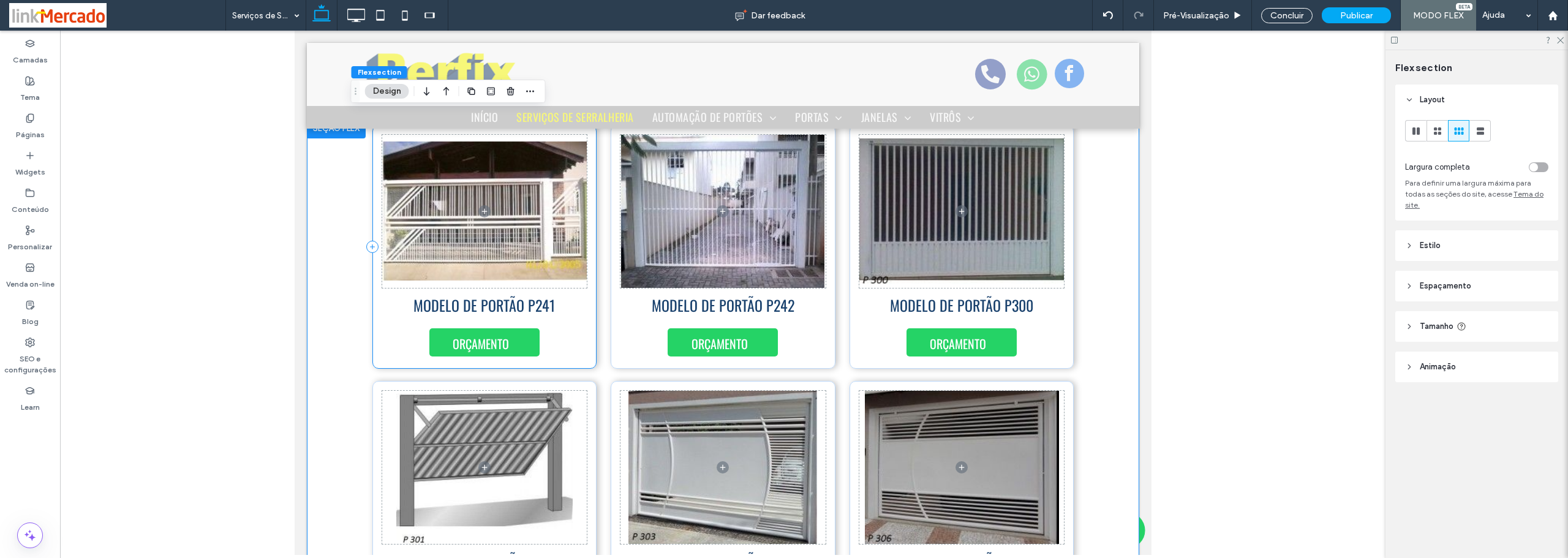
click at [579, 322] on div "MODELO DE PORTÃO P241 ORÇAMENTO" at bounding box center [484, 247] width 225 height 244
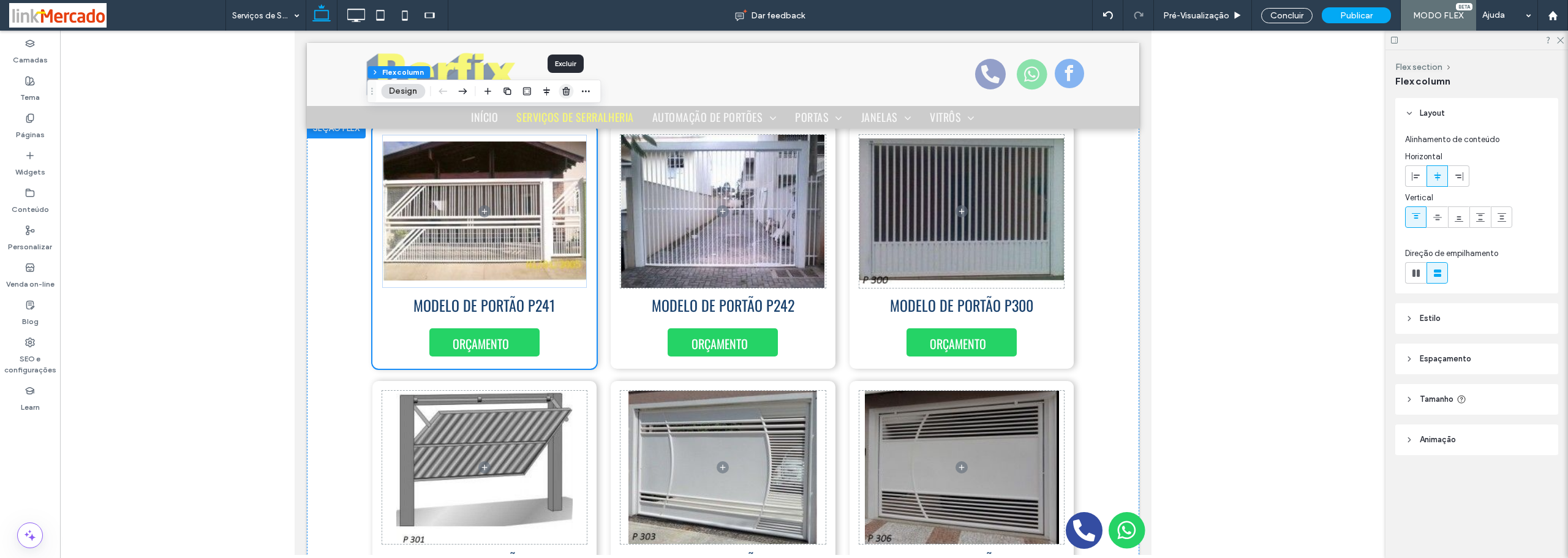
click at [568, 97] on span "button" at bounding box center [565, 91] width 15 height 15
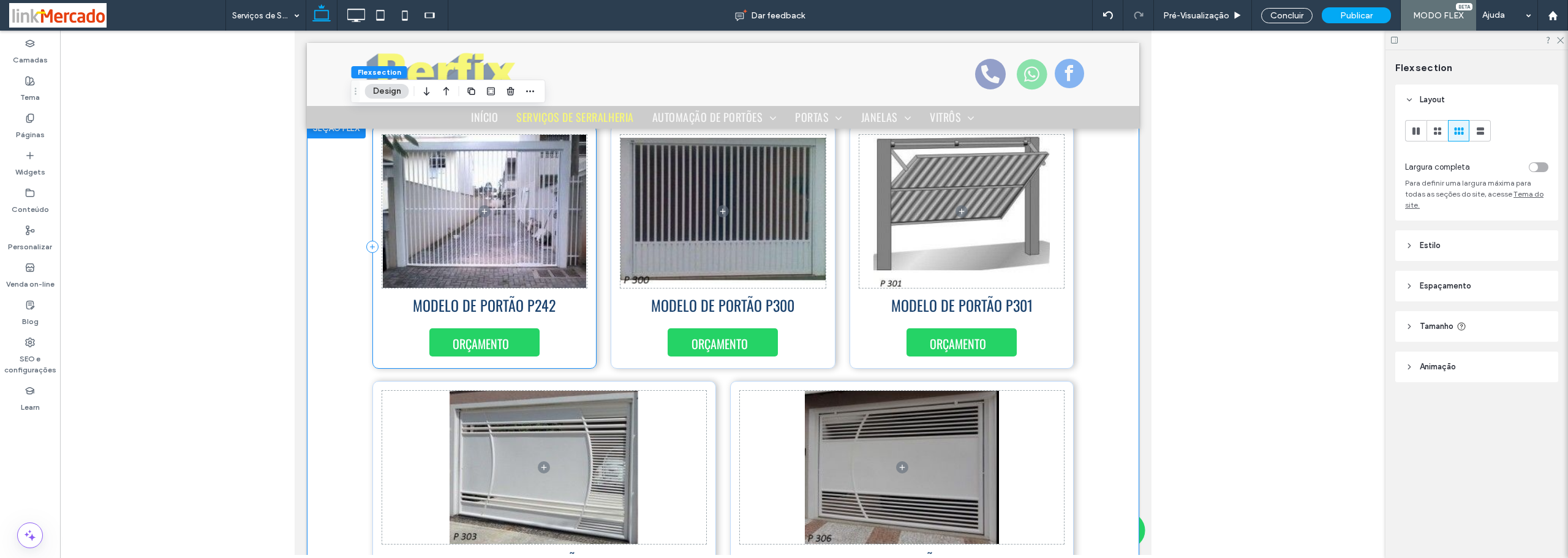
click at [582, 333] on div "MODELO DE PORTÃO P242 ORÇAMENTO" at bounding box center [484, 247] width 225 height 244
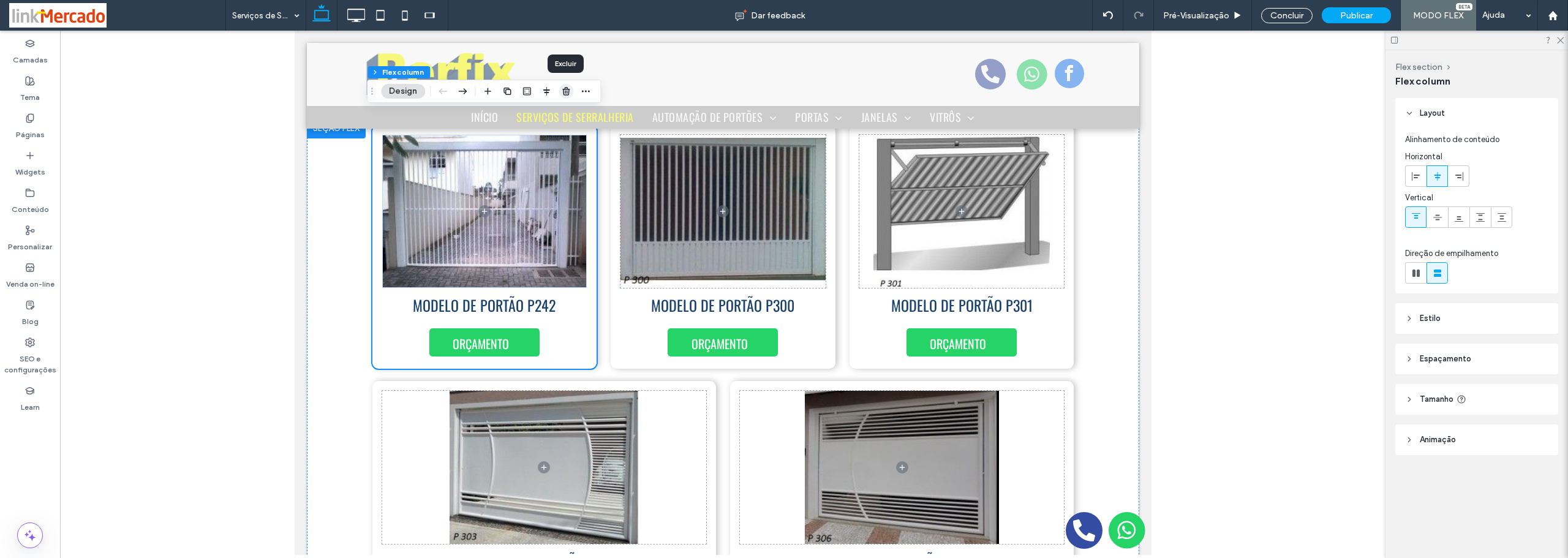
click at [564, 92] on use "button" at bounding box center [565, 91] width 7 height 8
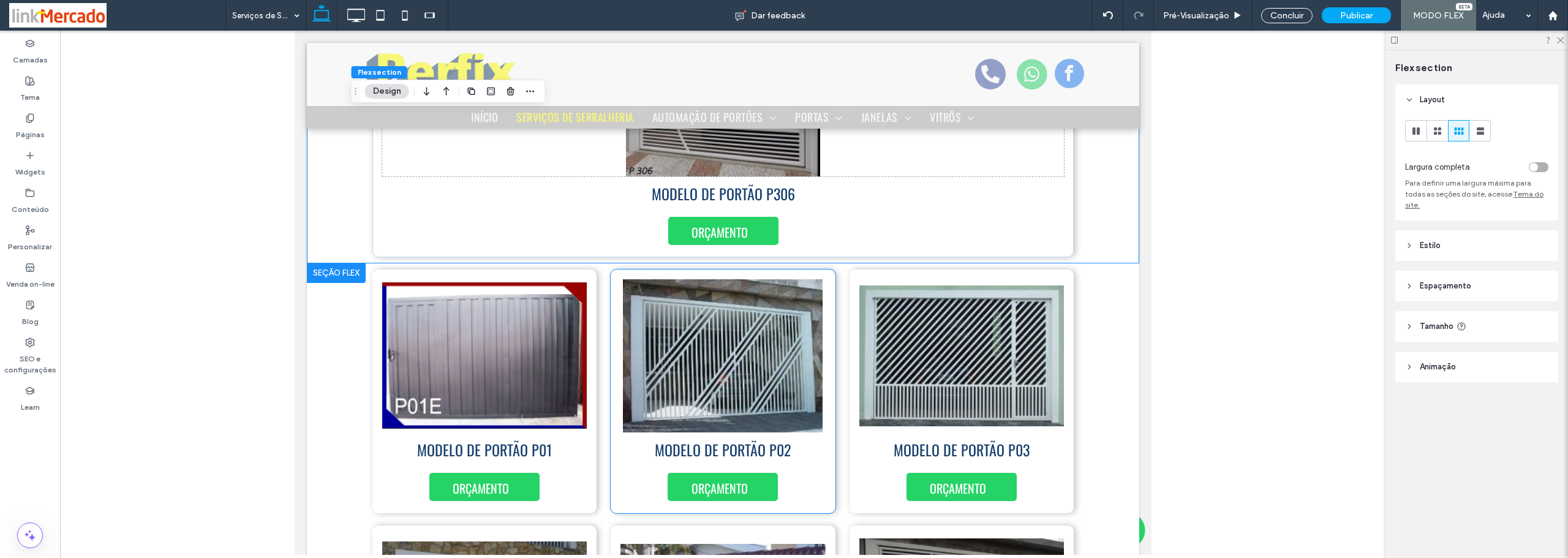
scroll to position [5293, 0]
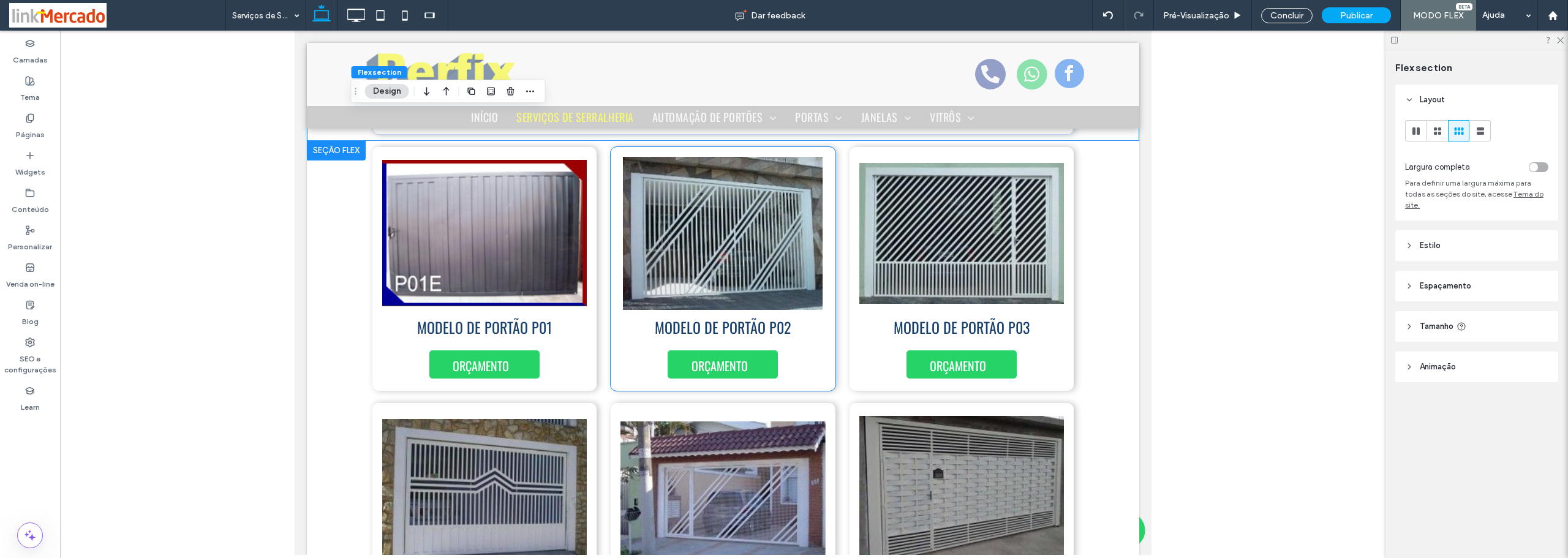
click at [806, 360] on div "MODELO DE PORTÃO P02 ORÇAMENTO" at bounding box center [722, 269] width 225 height 244
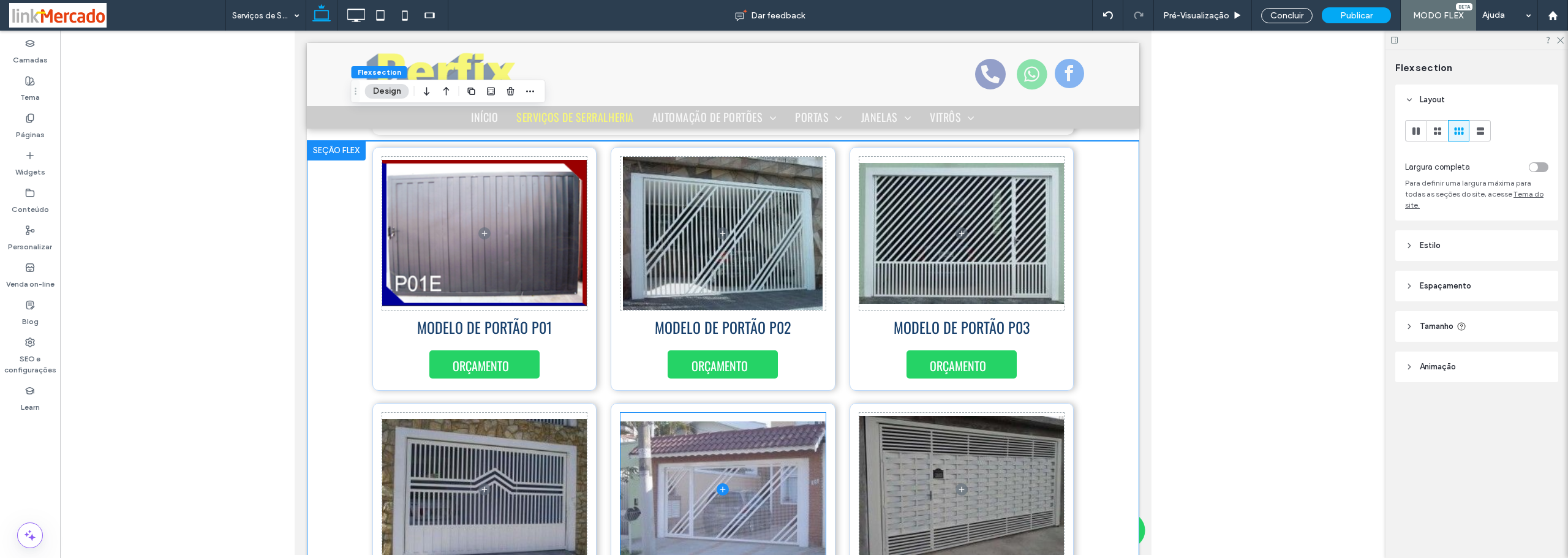
scroll to position [5376, 0]
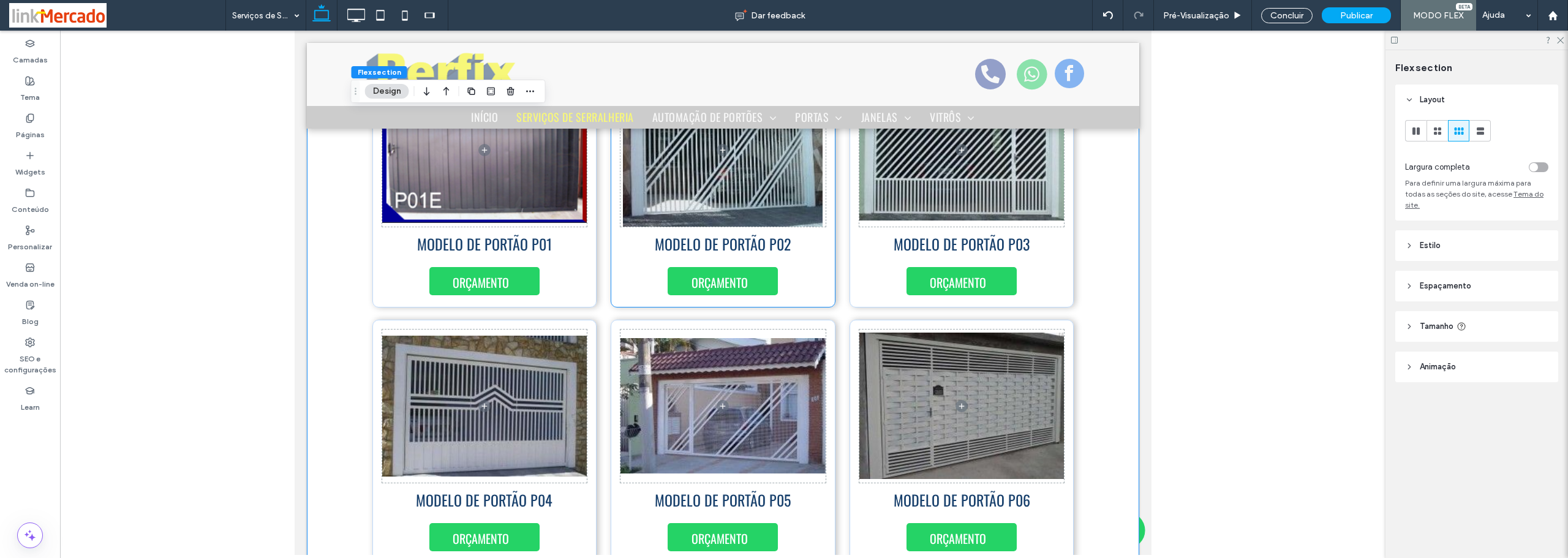
click at [804, 284] on div "MODELO DE PORTÃO P02 ORÇAMENTO" at bounding box center [722, 186] width 225 height 244
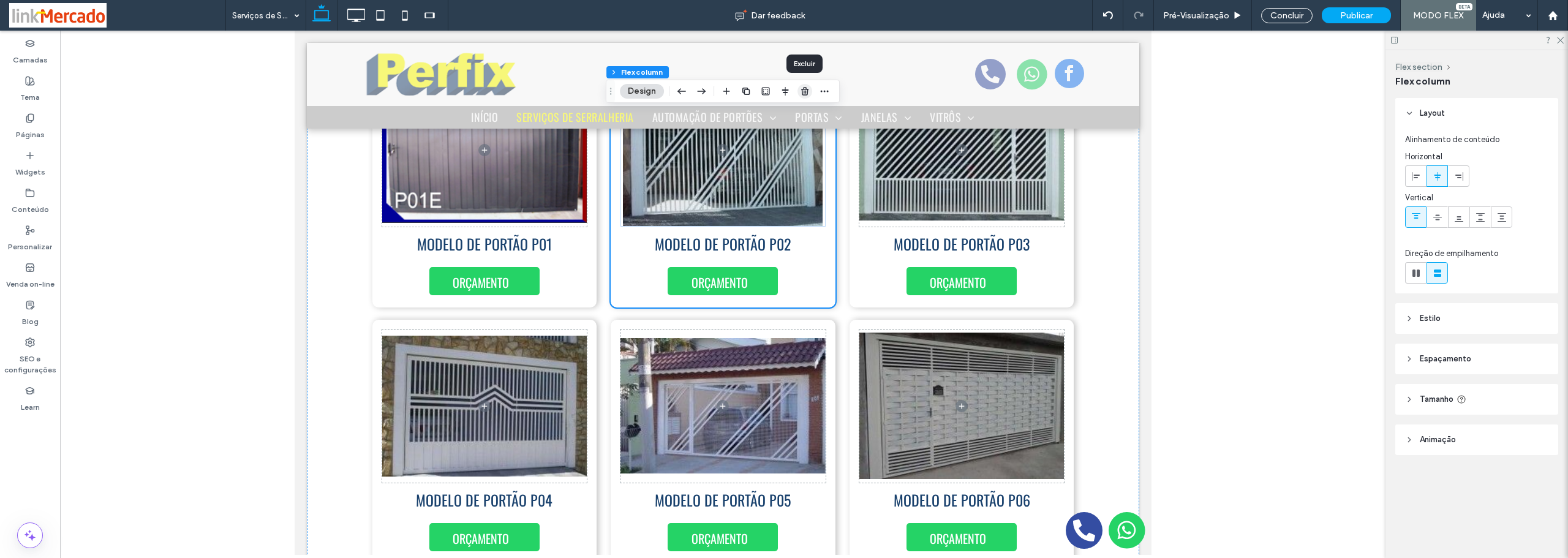
drag, startPoint x: 803, startPoint y: 94, endPoint x: 551, endPoint y: 100, distance: 252.1
click at [803, 94] on icon "button" at bounding box center [804, 91] width 10 height 10
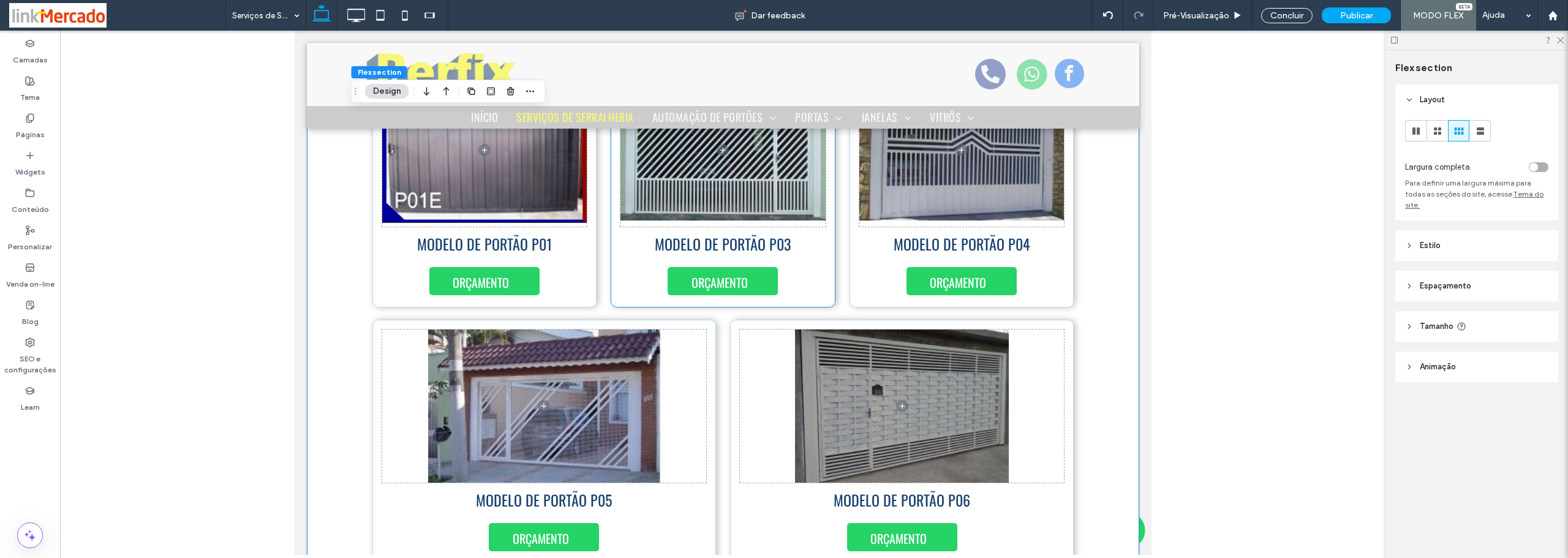
click at [823, 283] on div "MODELO DE PORTÃO P03 ORÇAMENTO" at bounding box center [722, 186] width 225 height 244
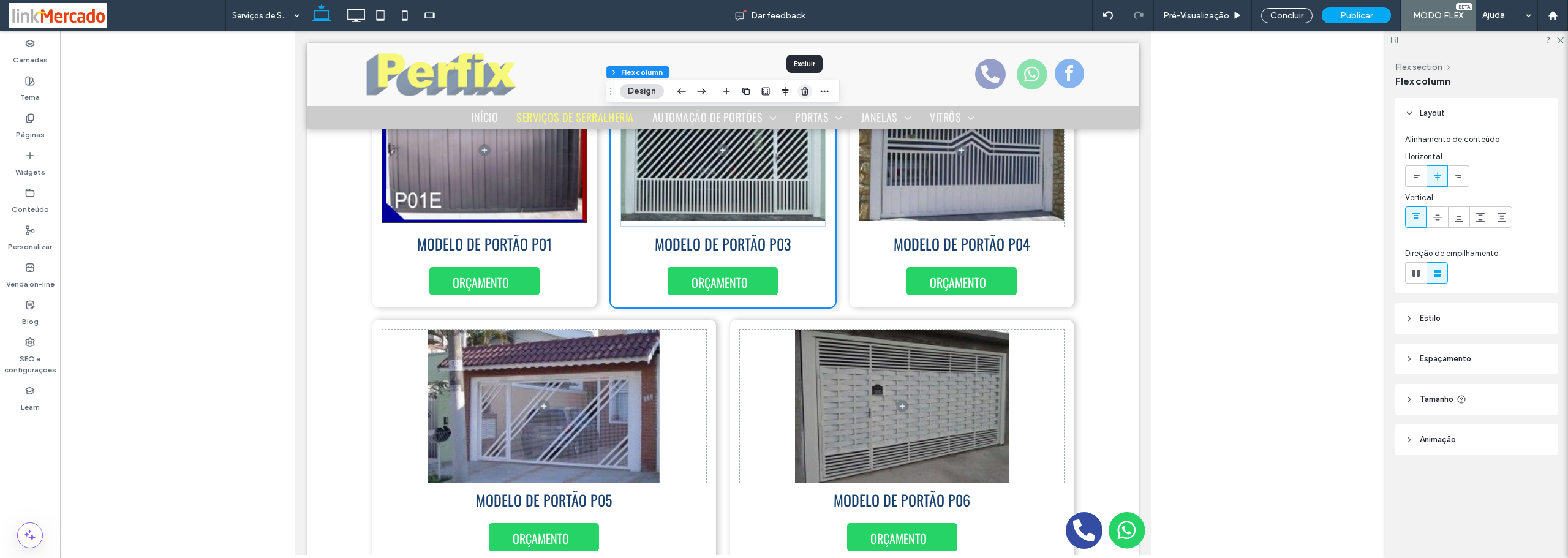
drag, startPoint x: 806, startPoint y: 87, endPoint x: 512, endPoint y: 57, distance: 295.5
click at [806, 87] on icon "button" at bounding box center [804, 91] width 10 height 10
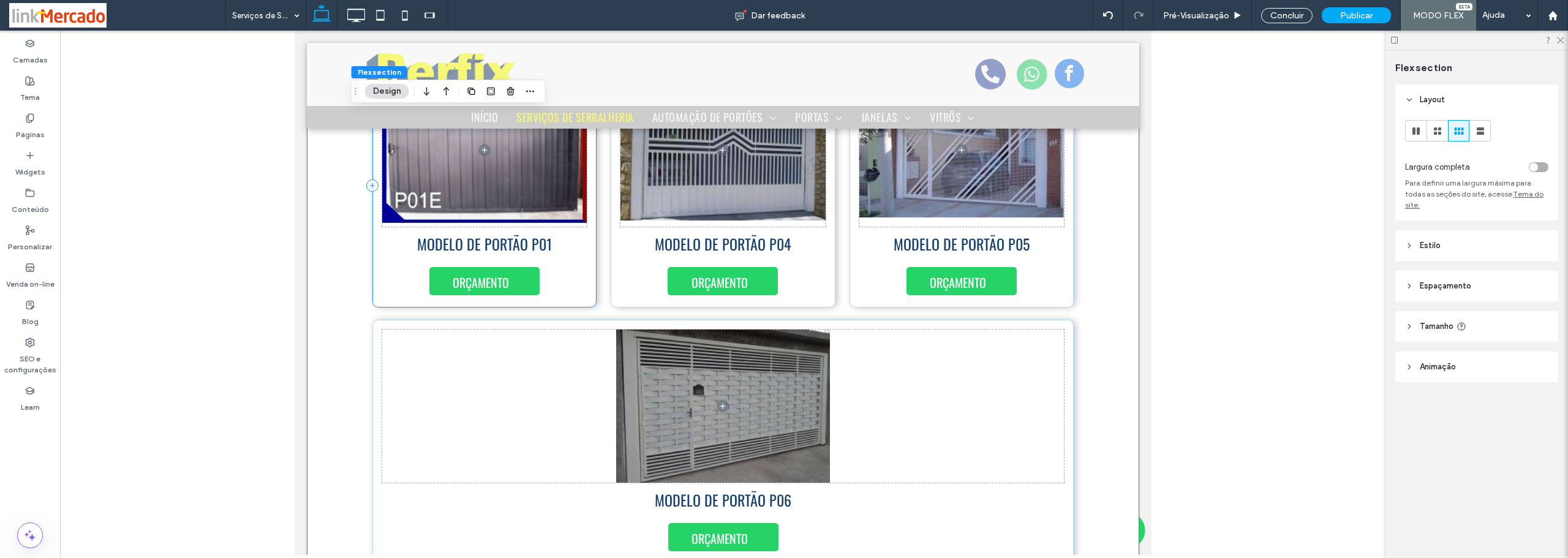
click at [569, 268] on div "MODELO DE PORTÃO P01 ORÇAMENTO" at bounding box center [484, 186] width 225 height 244
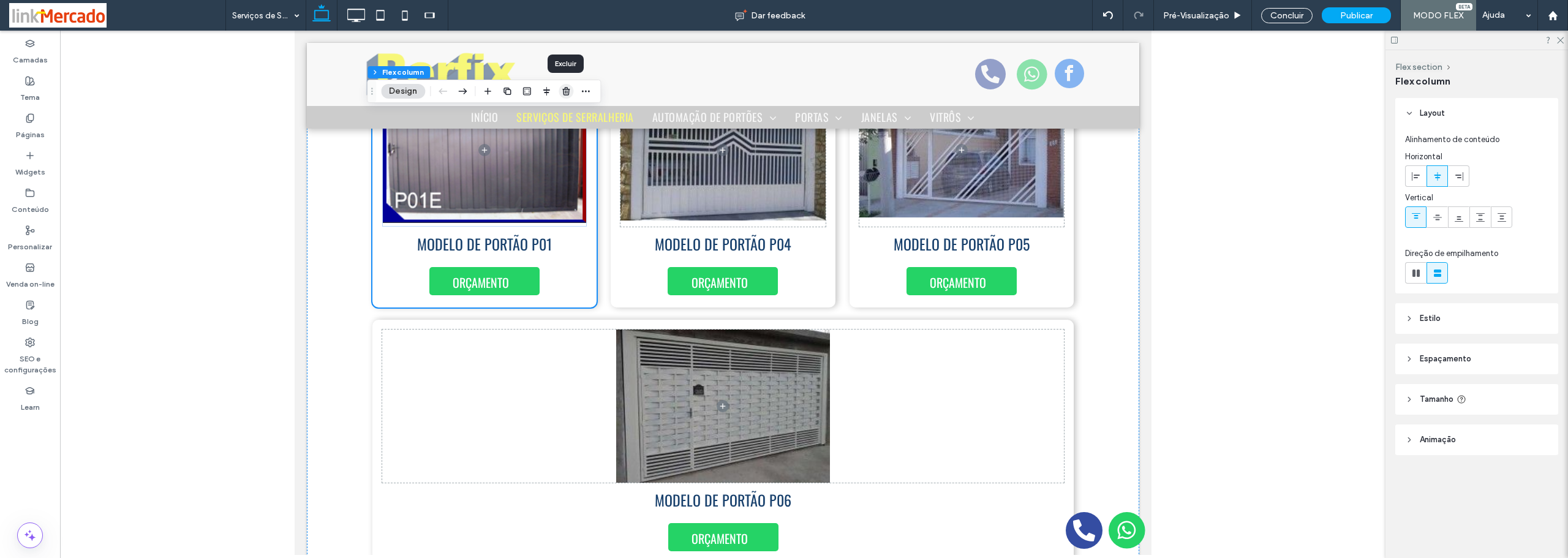
click at [568, 92] on icon "button" at bounding box center [565, 91] width 10 height 10
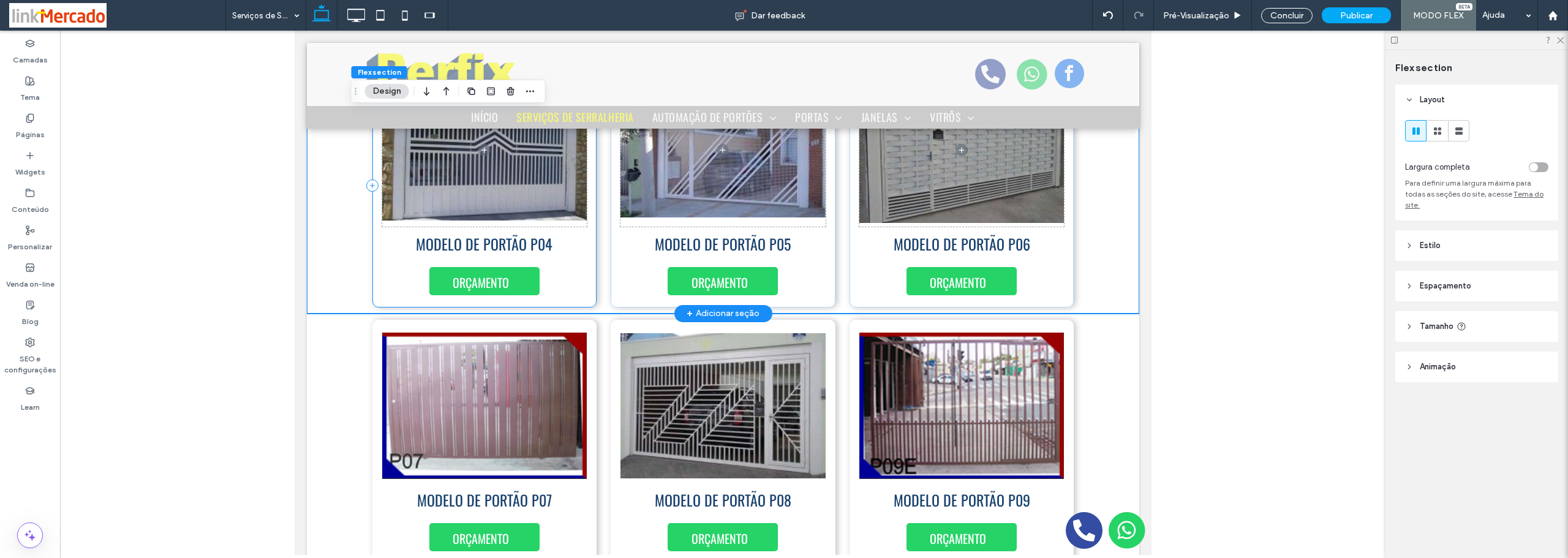
click at [568, 261] on div "MODELO DE PORTÃO P04 ORÇAMENTO" at bounding box center [484, 186] width 225 height 244
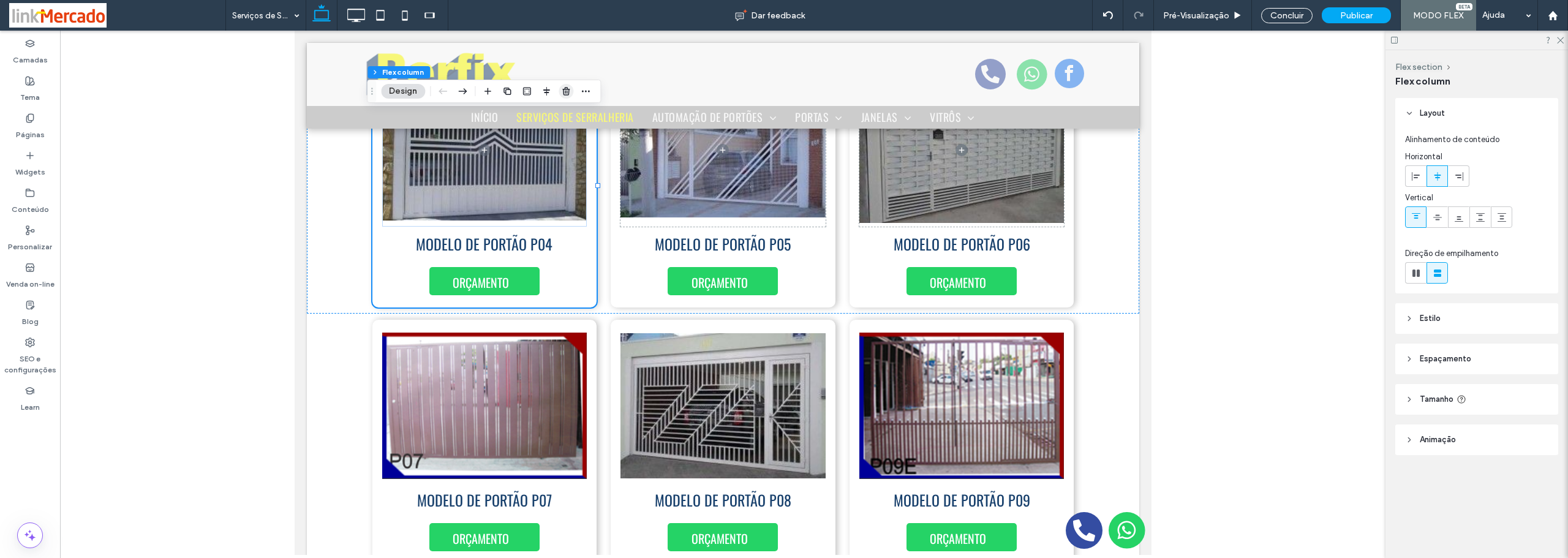
drag, startPoint x: 565, startPoint y: 93, endPoint x: 271, endPoint y: 64, distance: 295.4
click at [565, 93] on use "button" at bounding box center [565, 91] width 7 height 8
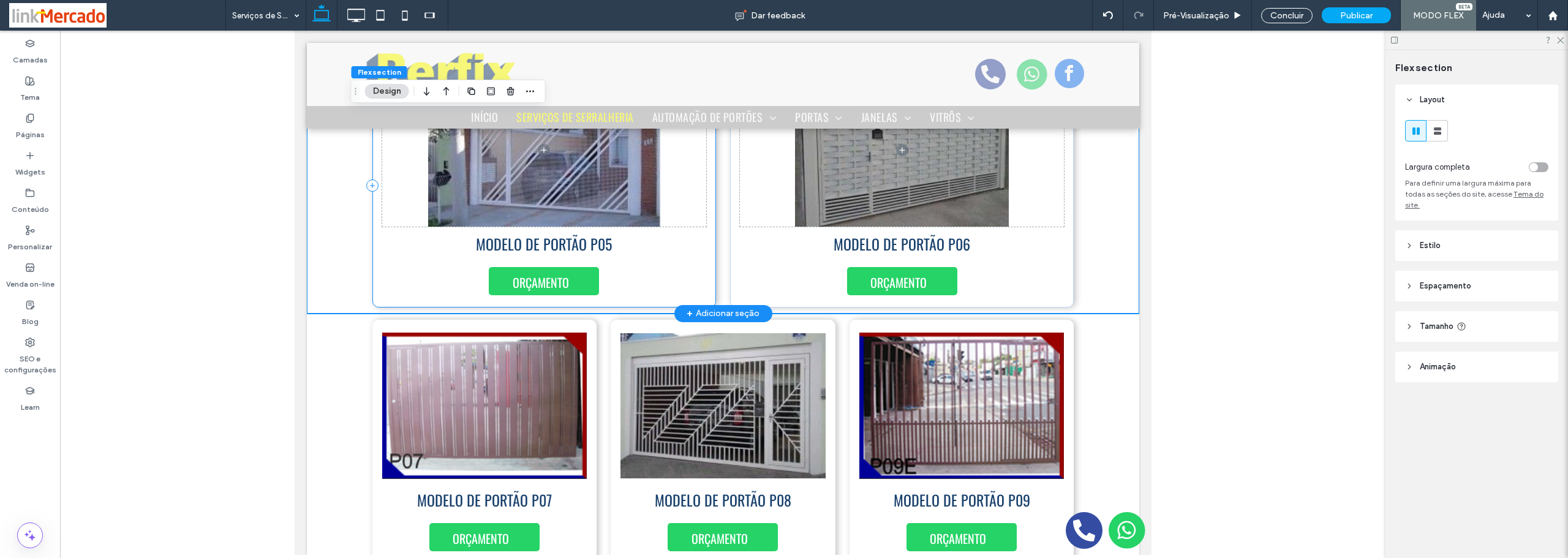
click at [698, 264] on div "MODELO DE PORTÃO P05 ORÇAMENTO" at bounding box center [543, 186] width 343 height 244
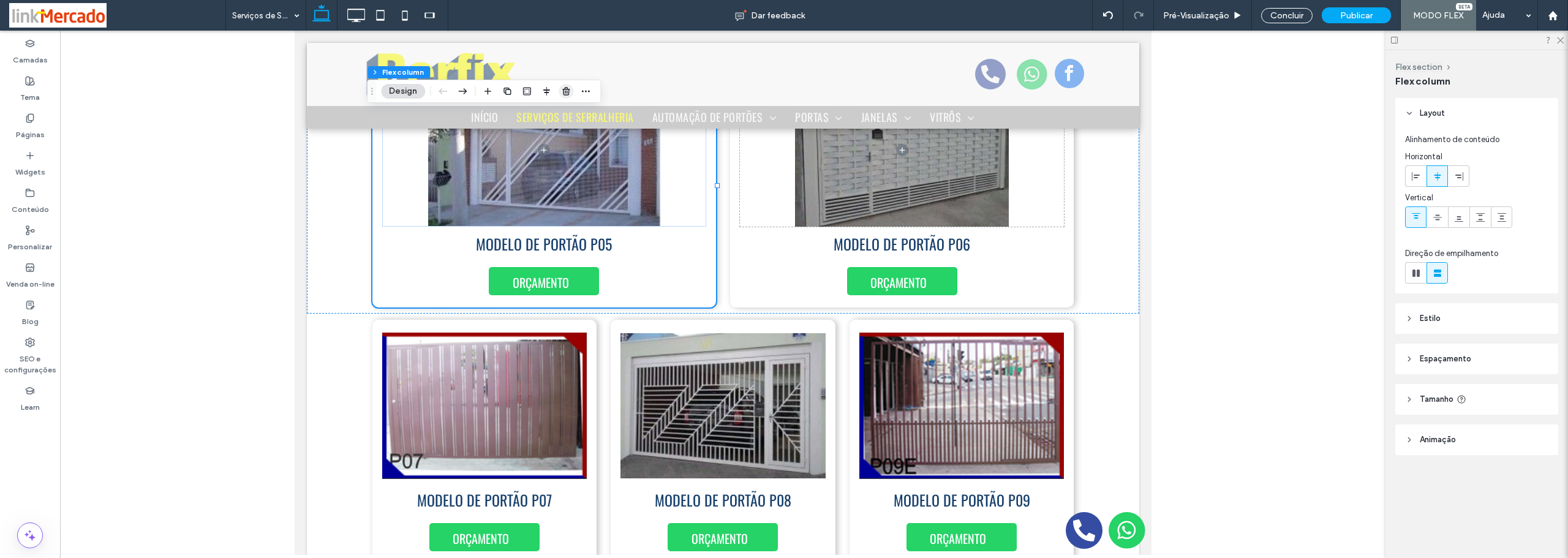
click at [563, 89] on use "button" at bounding box center [565, 91] width 7 height 8
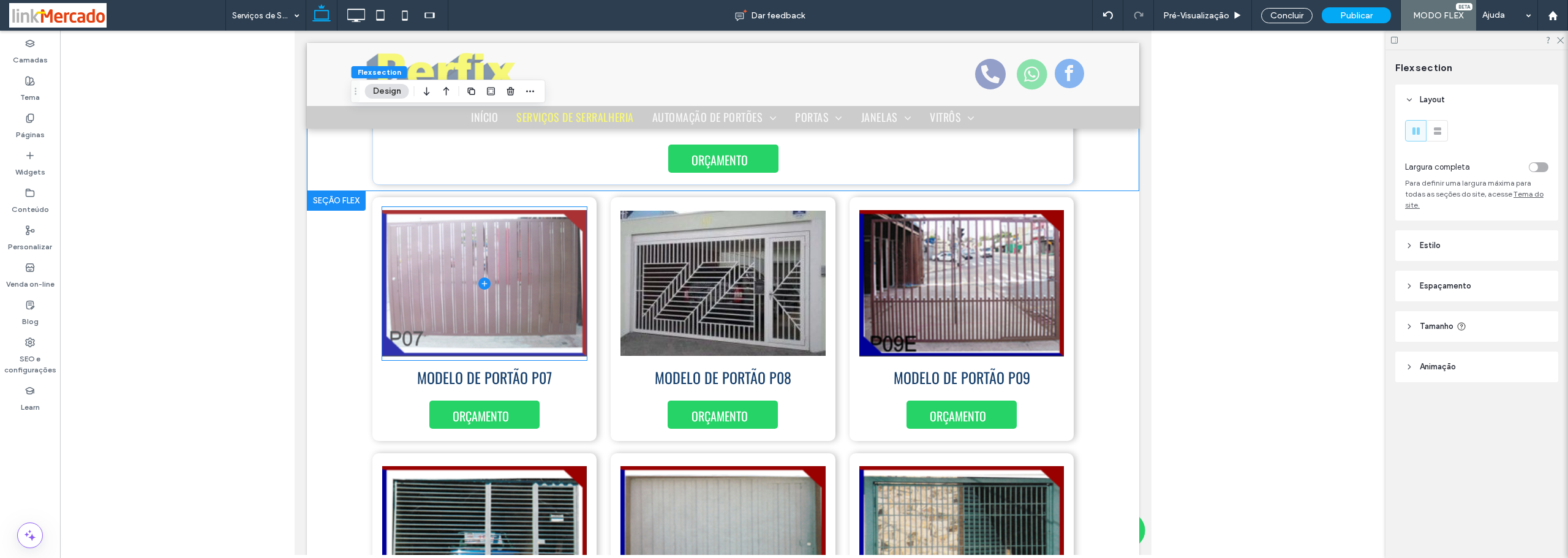
scroll to position [5560, 0]
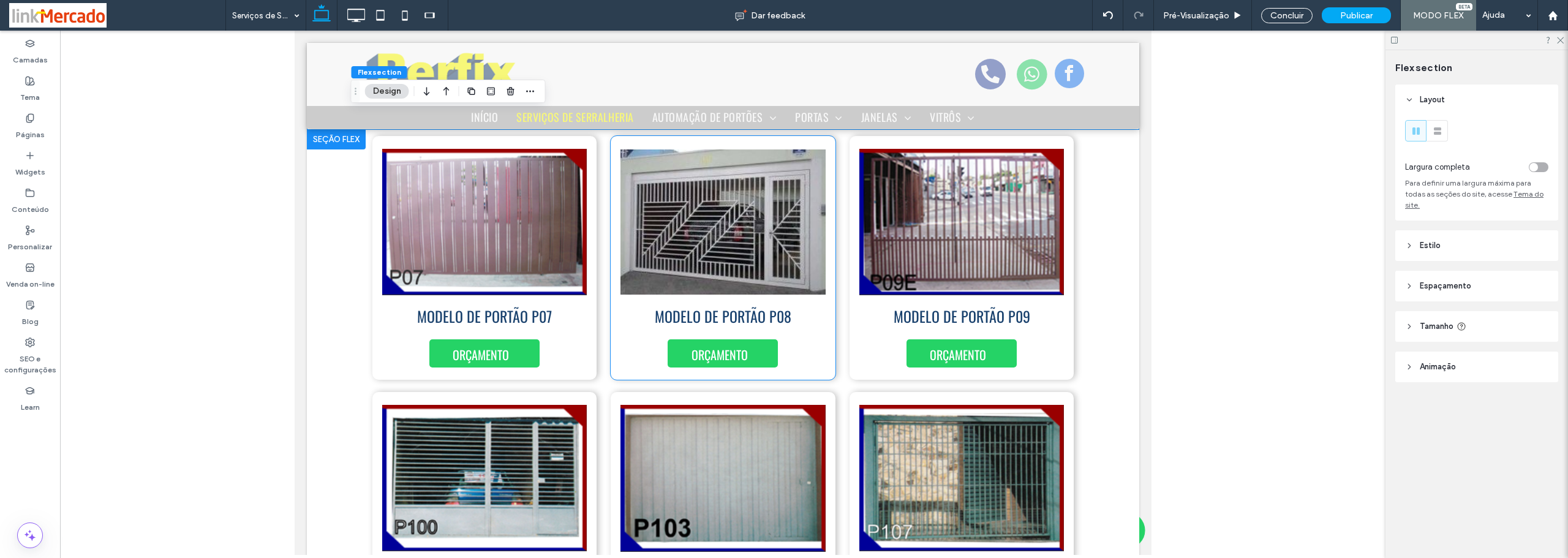
click at [822, 351] on div "MODELO DE PORTÃO P08 ORÇAMENTO" at bounding box center [722, 258] width 225 height 244
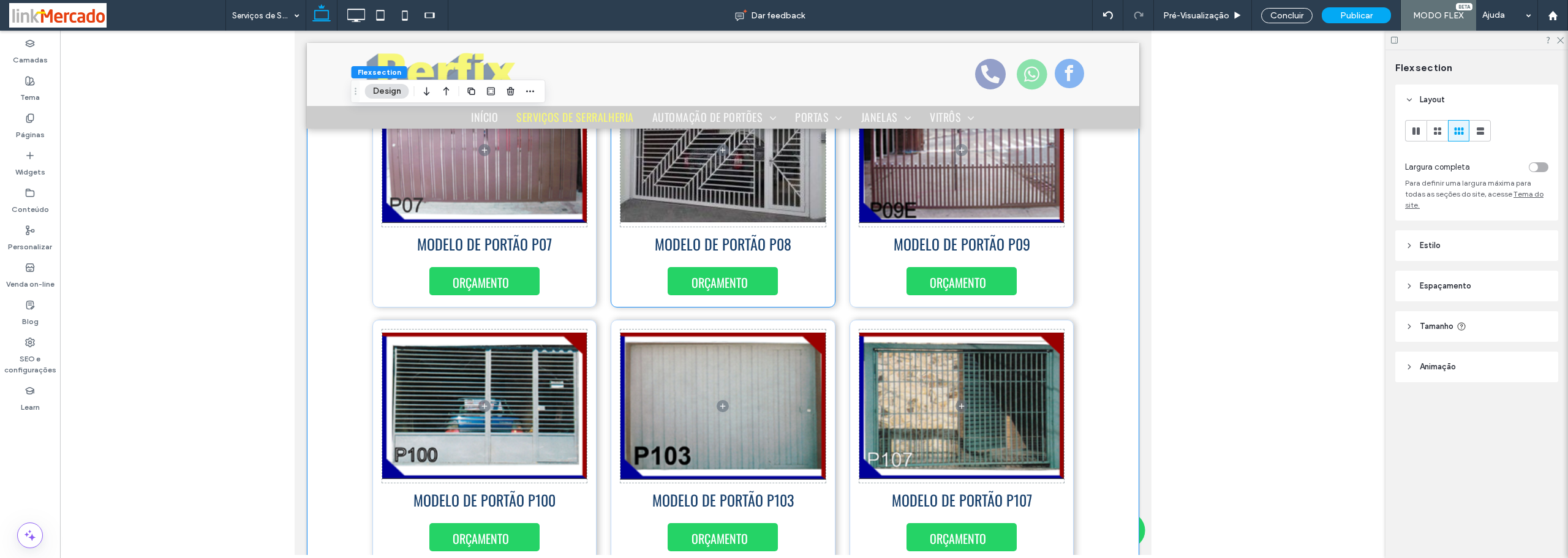
click at [816, 274] on div "MODELO DE PORTÃO P08 ORÇAMENTO" at bounding box center [722, 186] width 225 height 244
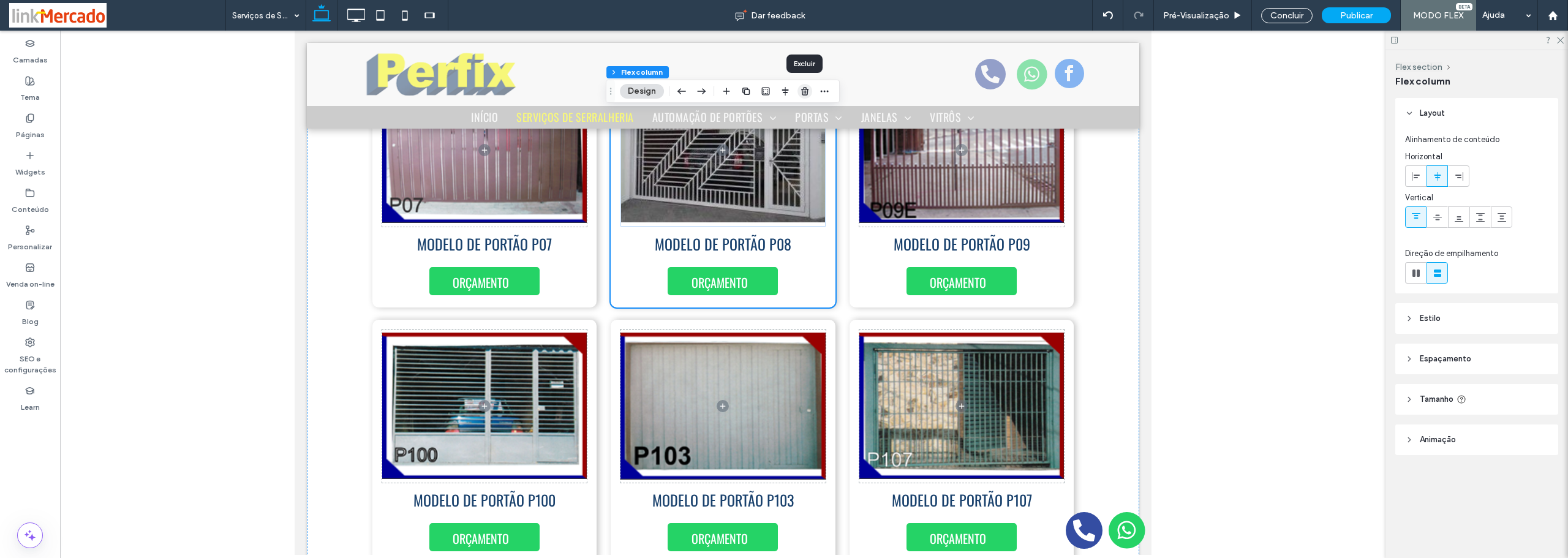
click at [806, 91] on use "button" at bounding box center [804, 91] width 7 height 8
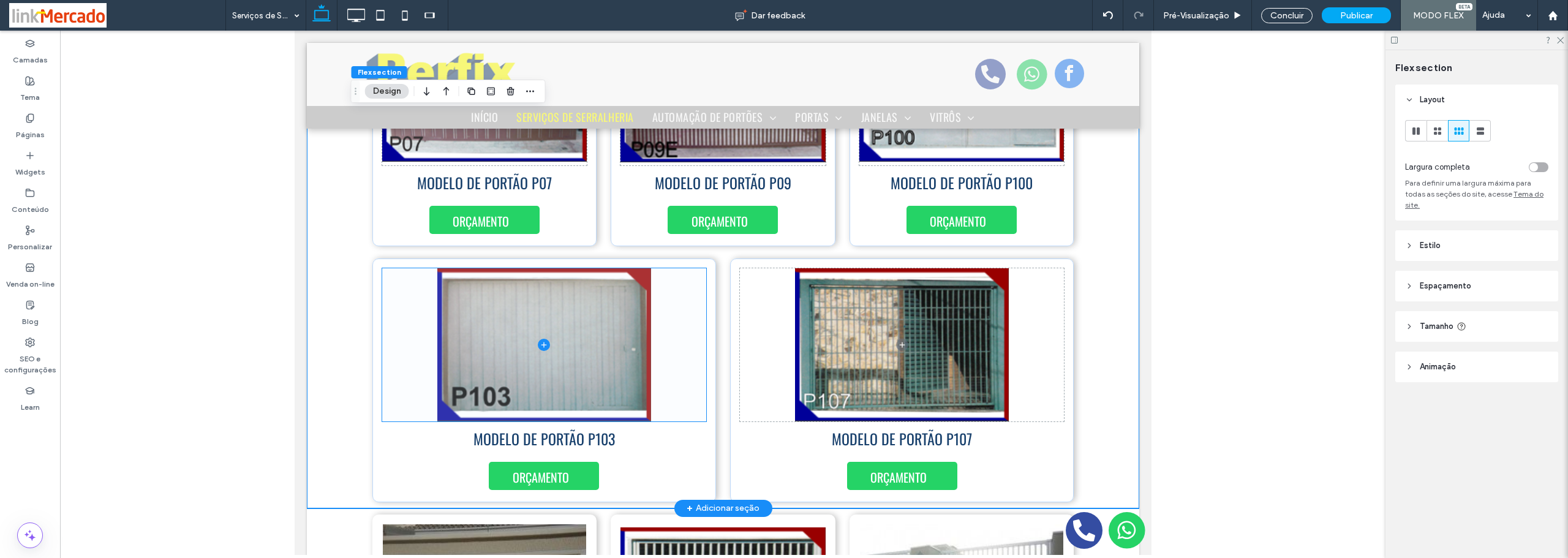
scroll to position [5816, 0]
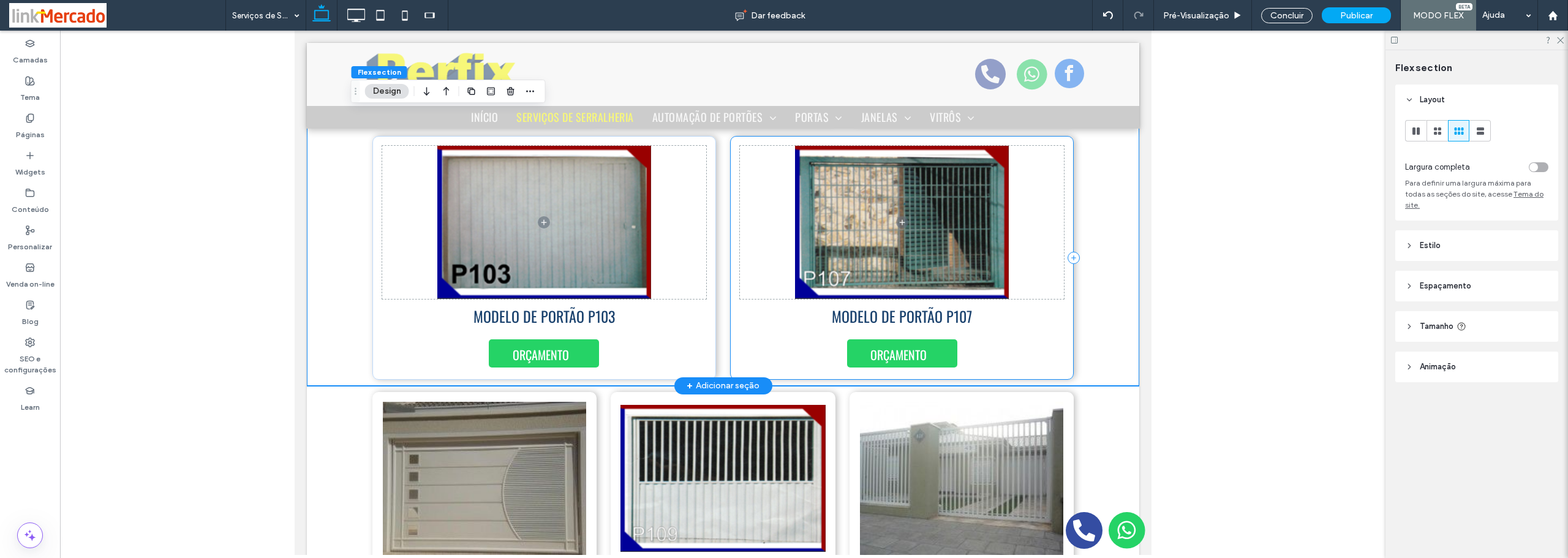
click at [1053, 341] on div "MODELO DE PORTÃO P107 ORÇAMENTO" at bounding box center [900, 258] width 343 height 244
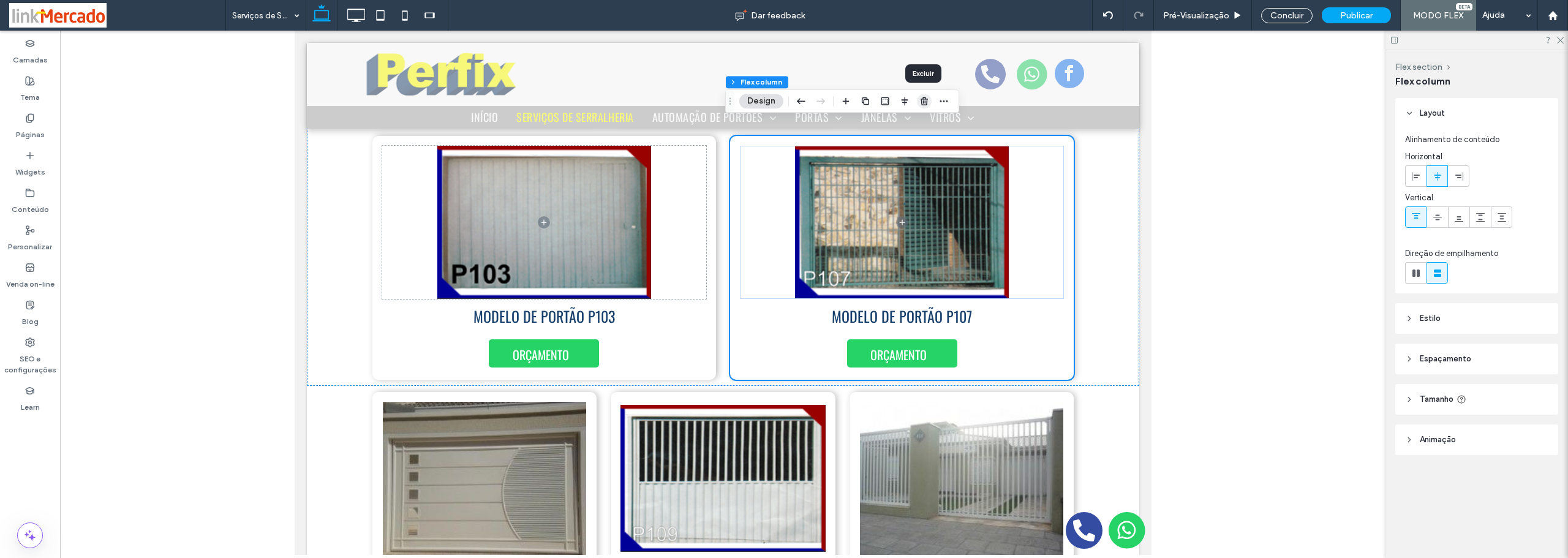
click at [922, 103] on icon "button" at bounding box center [924, 101] width 10 height 10
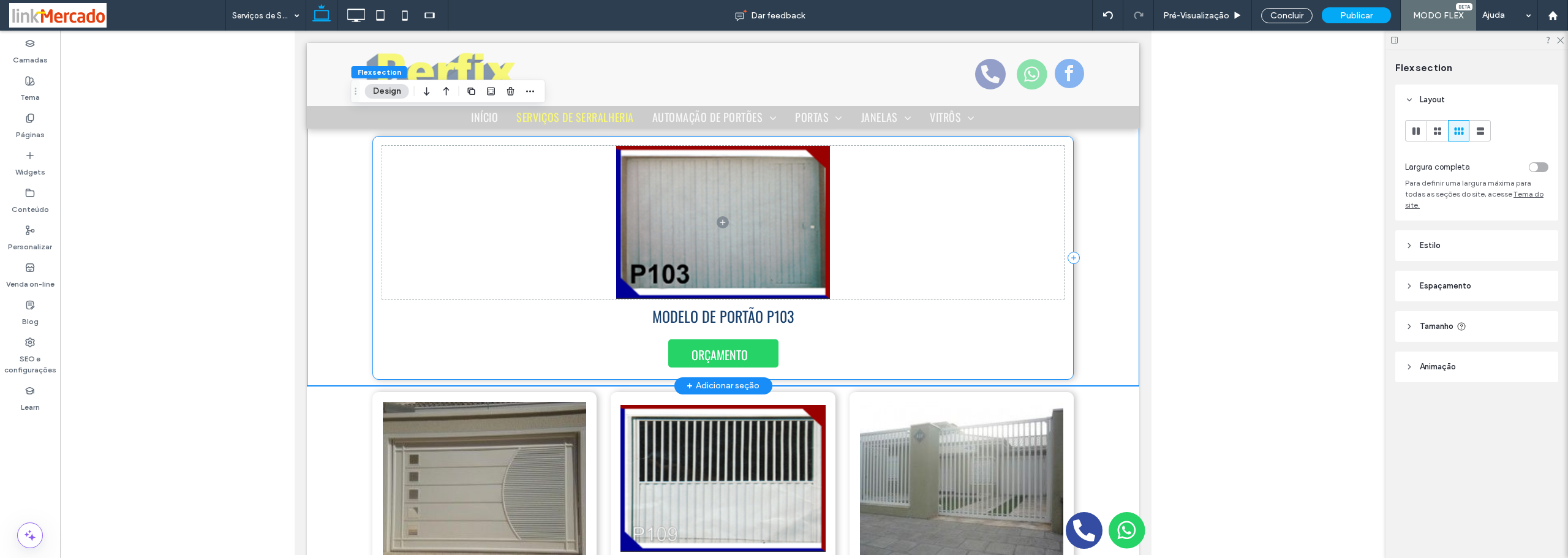
click at [456, 327] on div "MODELO DE PORTÃO P103 ORÇAMENTO" at bounding box center [723, 258] width 702 height 244
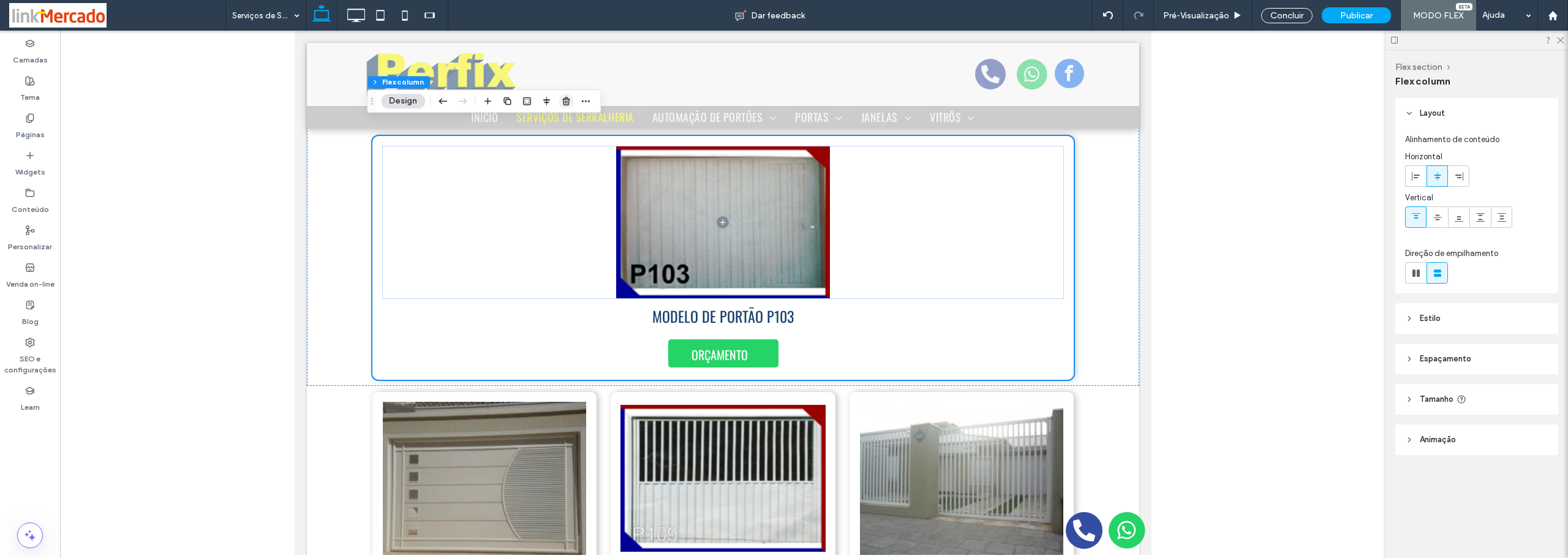
click at [565, 101] on icon "button" at bounding box center [565, 101] width 10 height 10
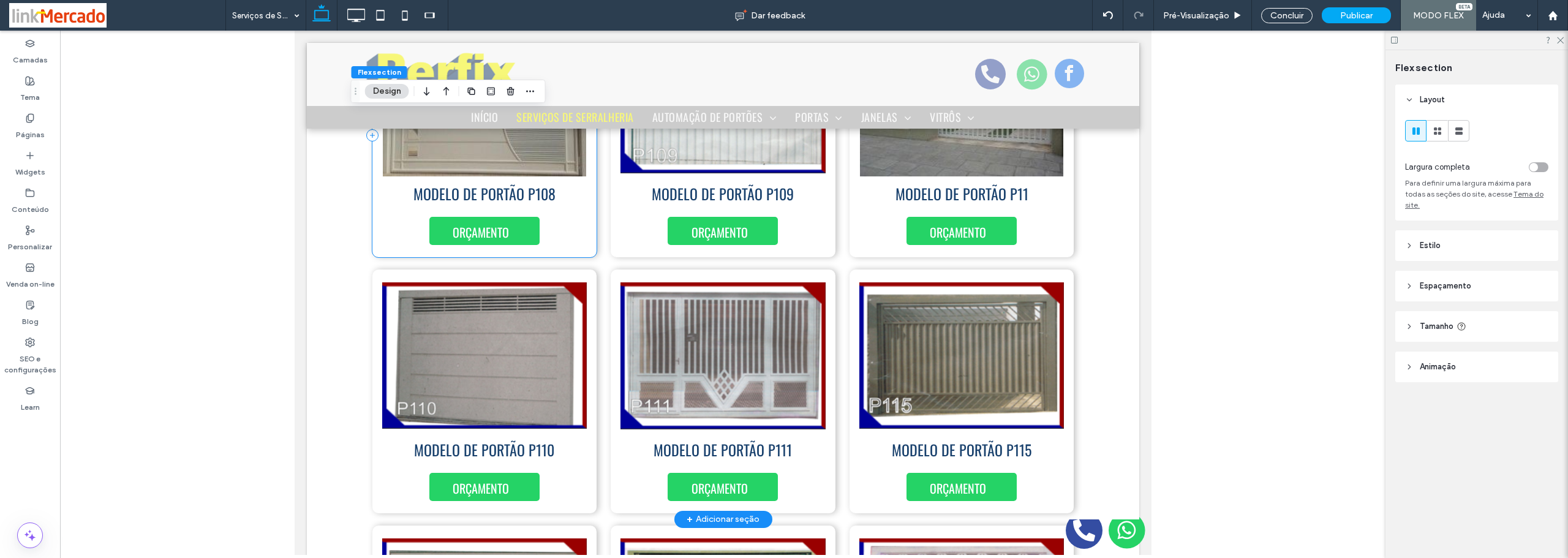
scroll to position [6000, 0]
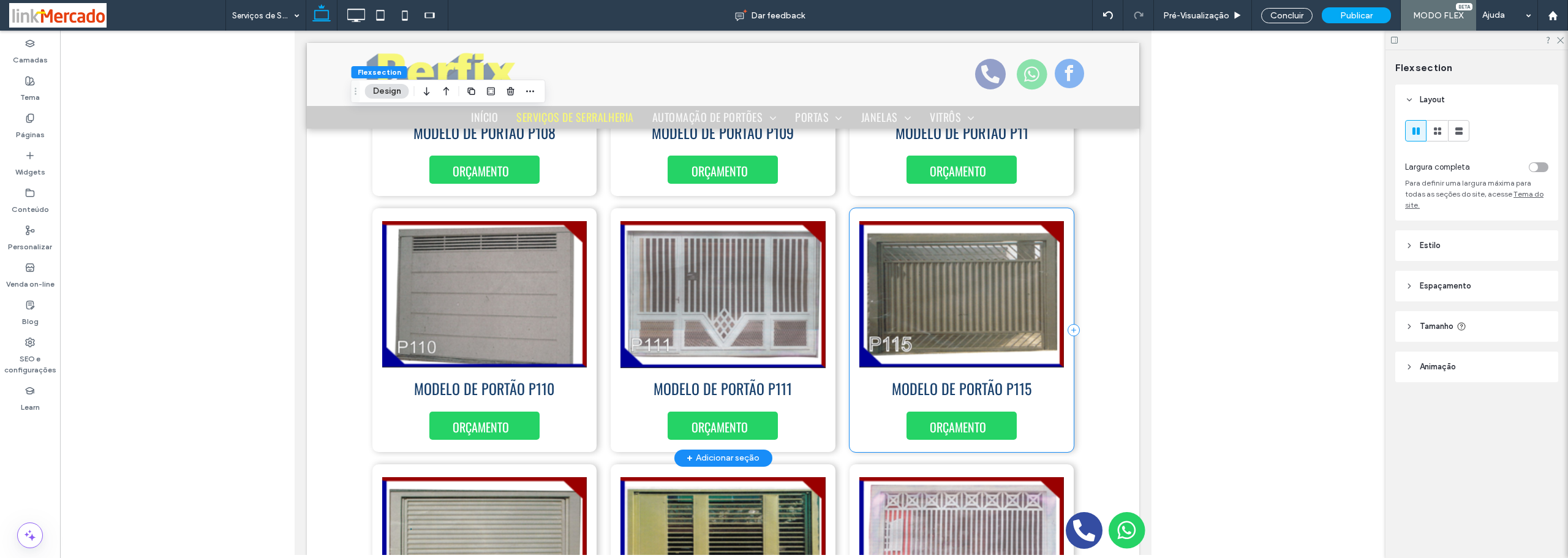
click at [849, 395] on div "MODELO DE PORTÃO P115 ORÇAMENTO" at bounding box center [961, 330] width 225 height 244
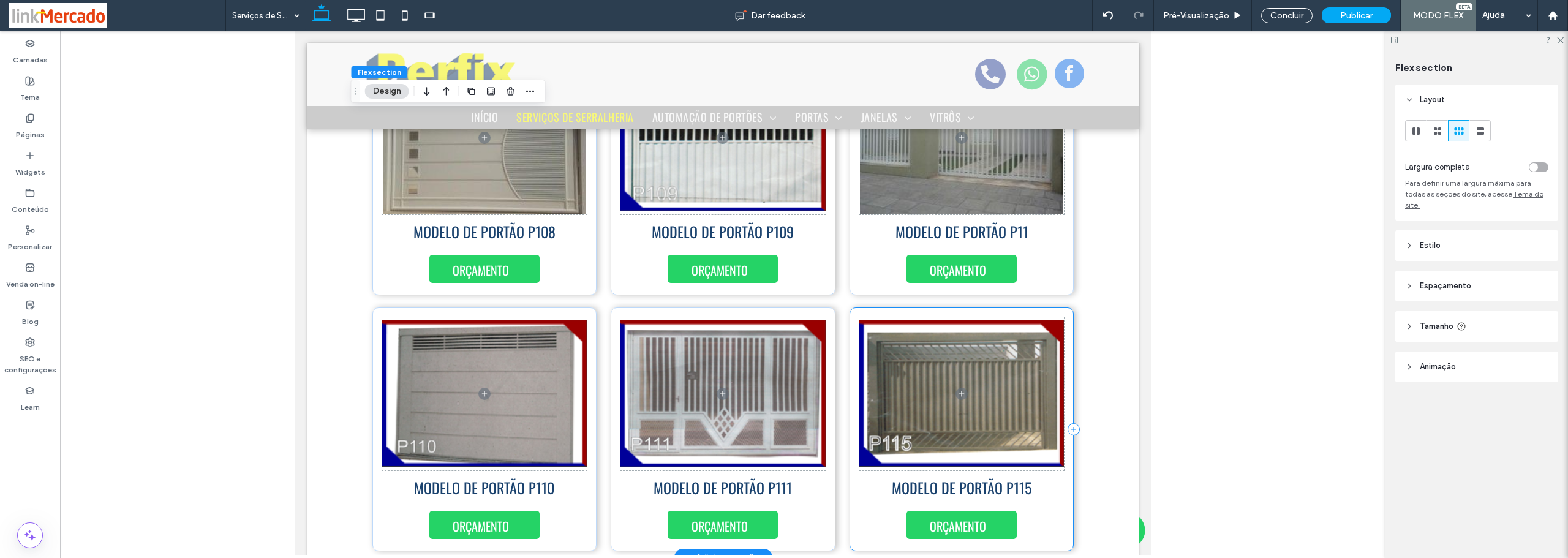
click at [863, 308] on div "MODELO DE PORTÃO P115 ORÇAMENTO" at bounding box center [961, 430] width 225 height 244
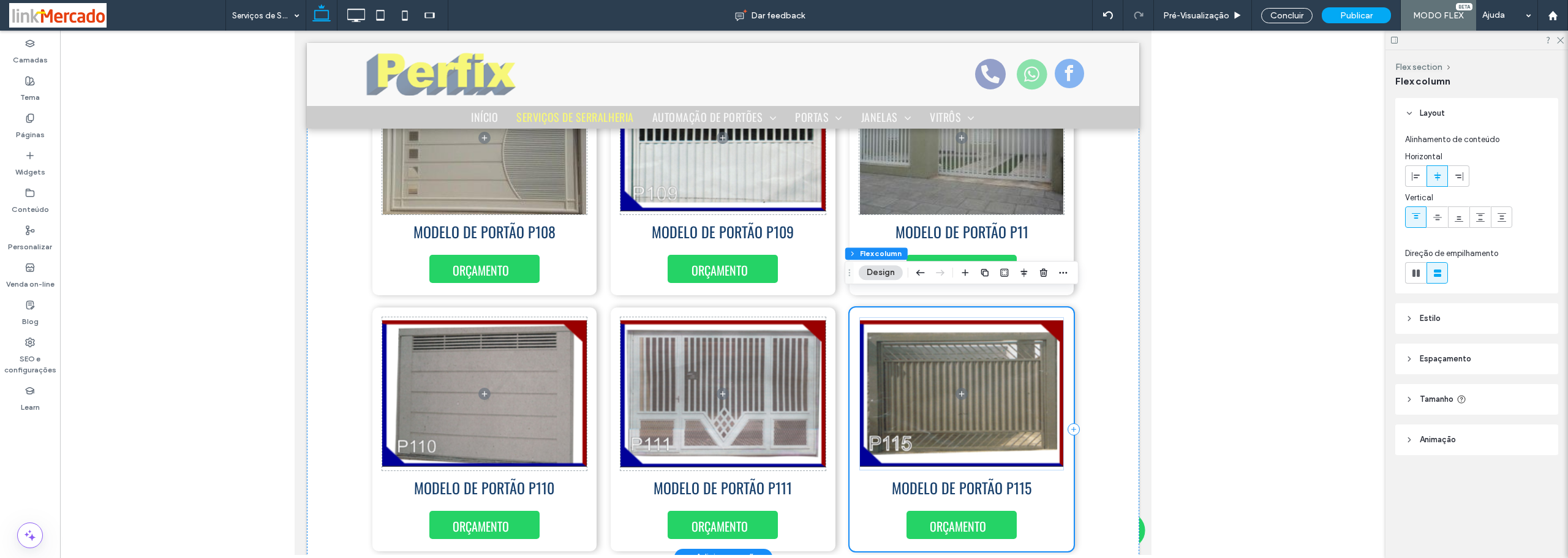
click at [863, 506] on div "MODELO DE PORTÃO P115 ORÇAMENTO" at bounding box center [961, 430] width 225 height 244
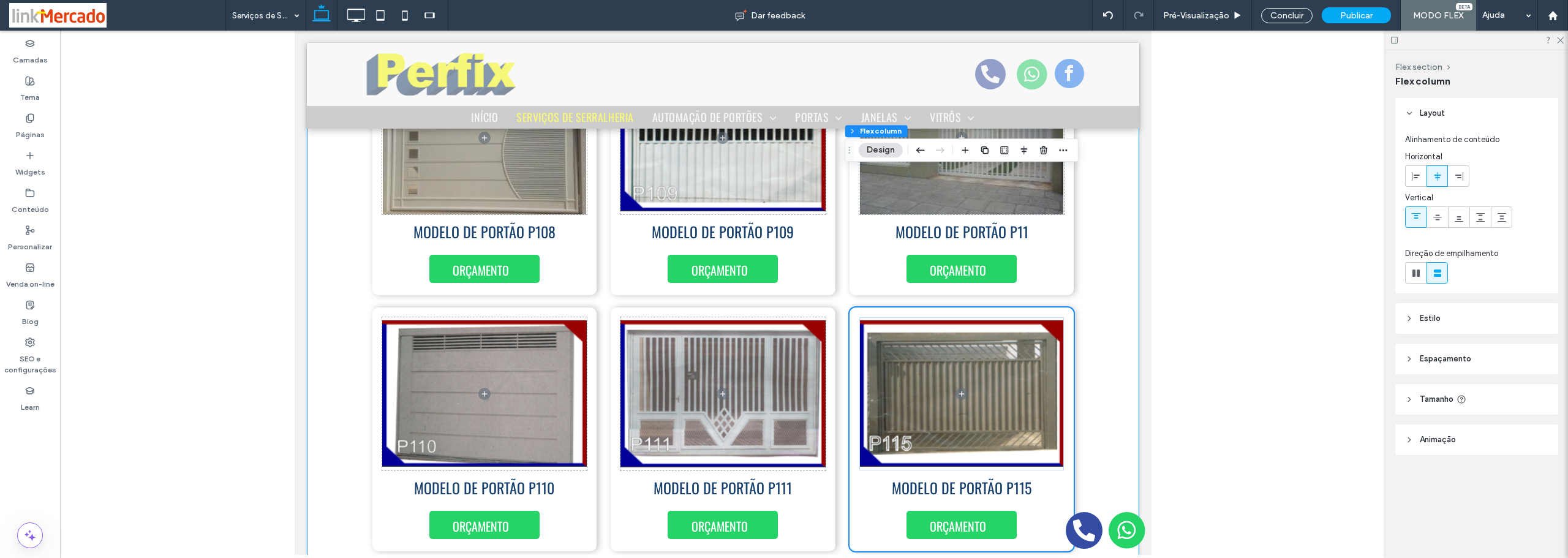
scroll to position [6085, 0]
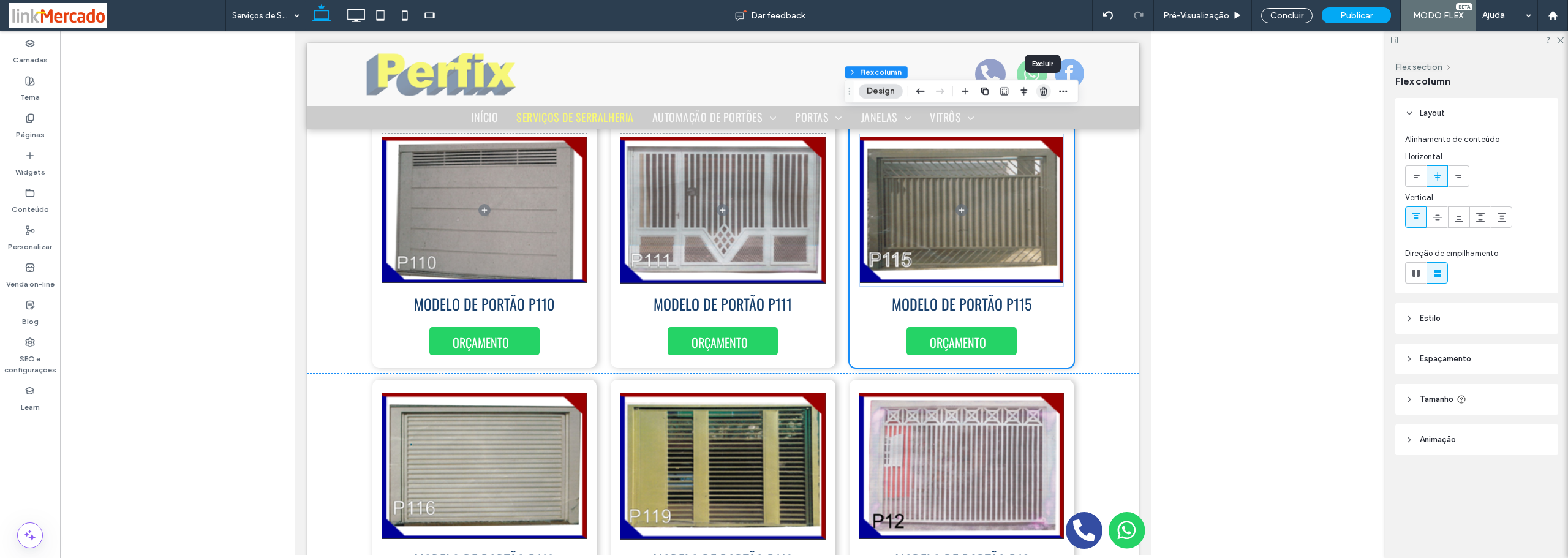
click at [1044, 86] on span "button" at bounding box center [1043, 91] width 15 height 15
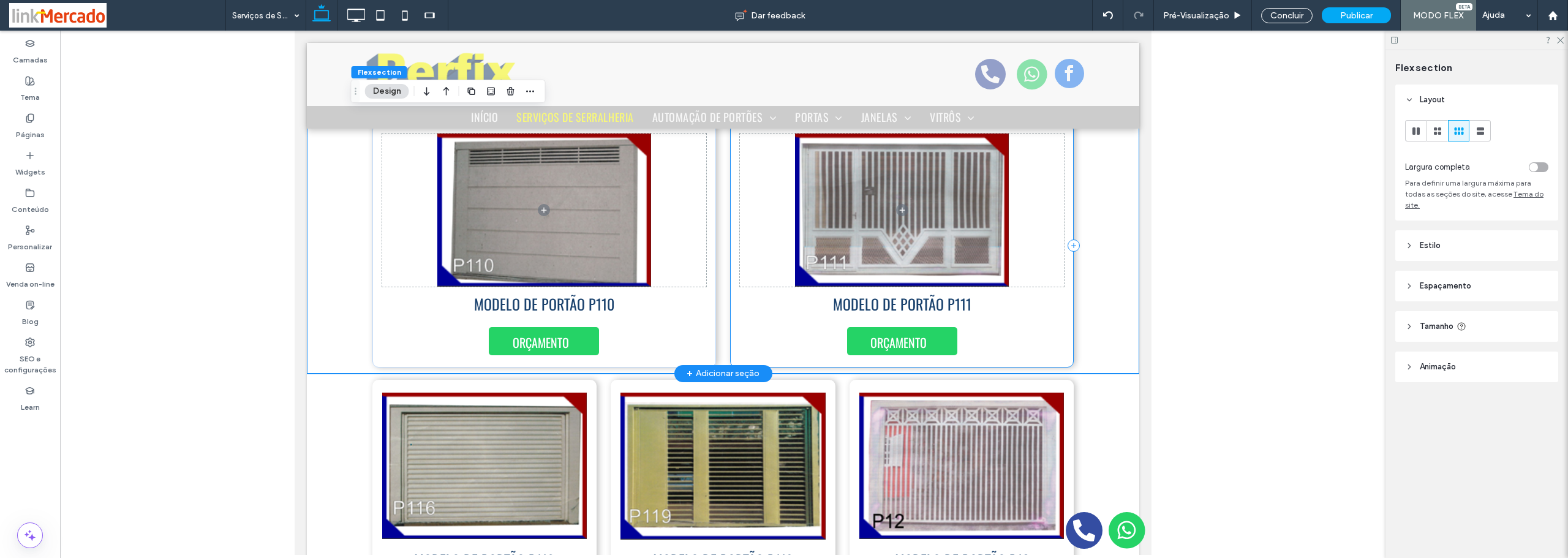
click at [1048, 338] on div "MODELO DE PORTÃO P111 ORÇAMENTO" at bounding box center [900, 246] width 343 height 244
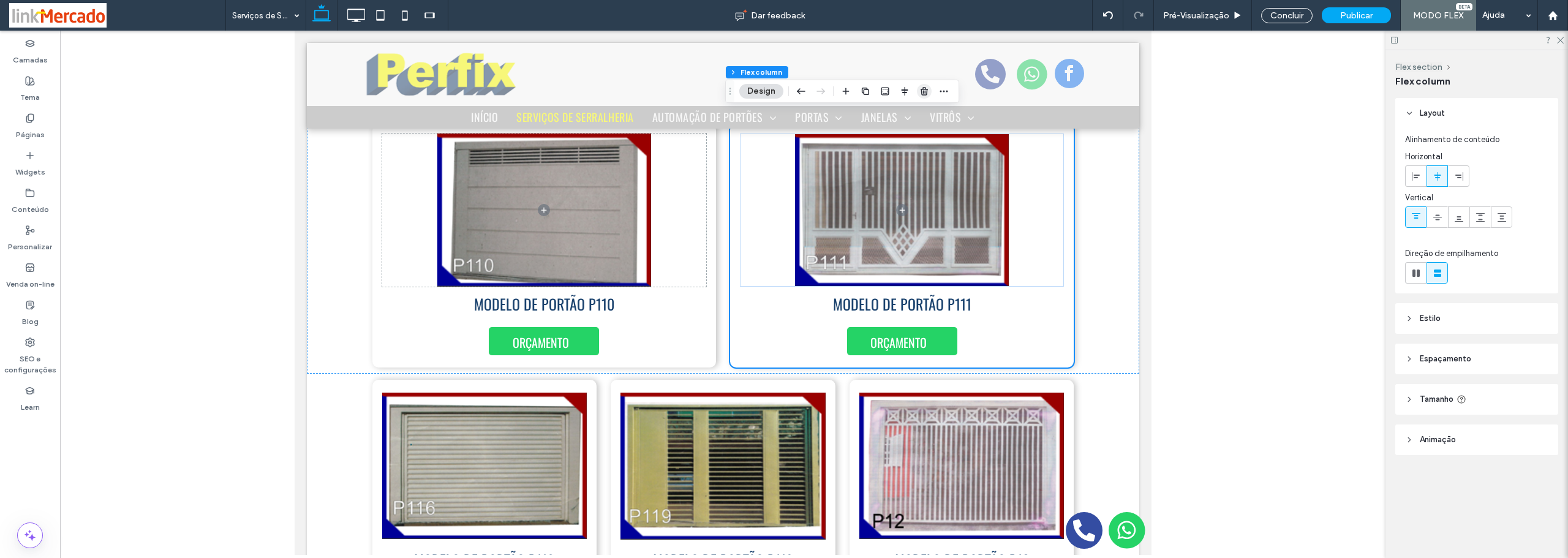
click at [927, 90] on use "button" at bounding box center [924, 91] width 7 height 8
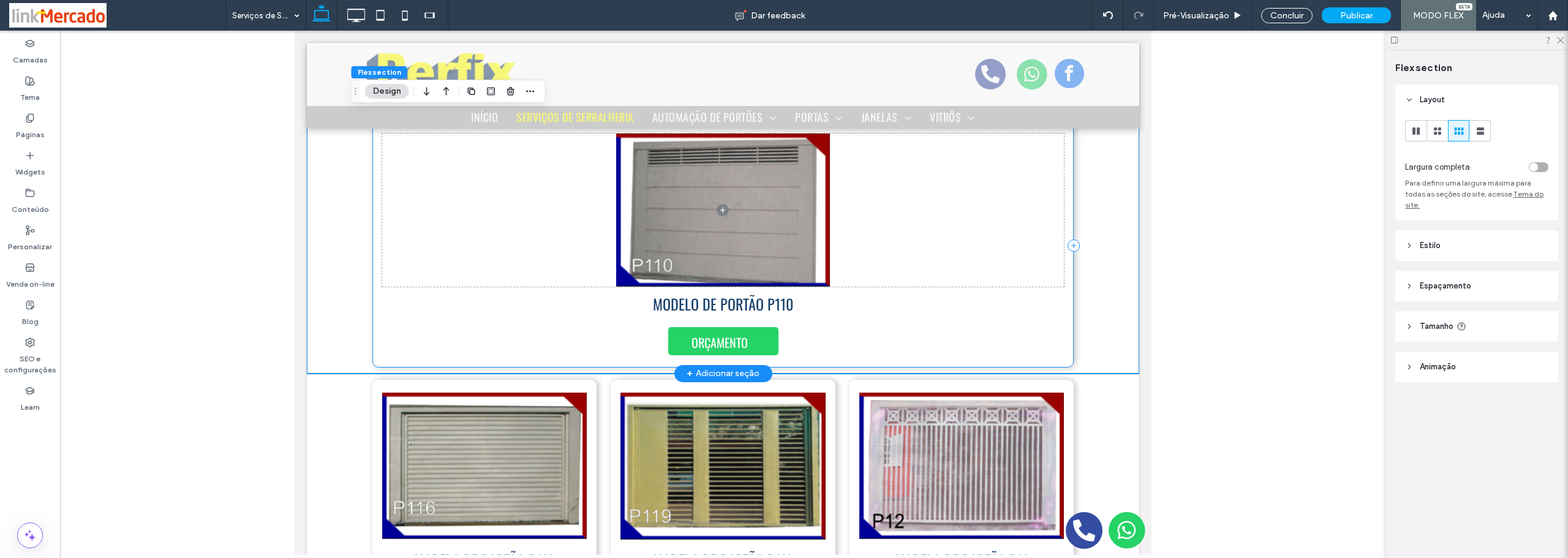
click at [984, 336] on div "MODELO DE PORTÃO P110 ORÇAMENTO" at bounding box center [723, 246] width 702 height 244
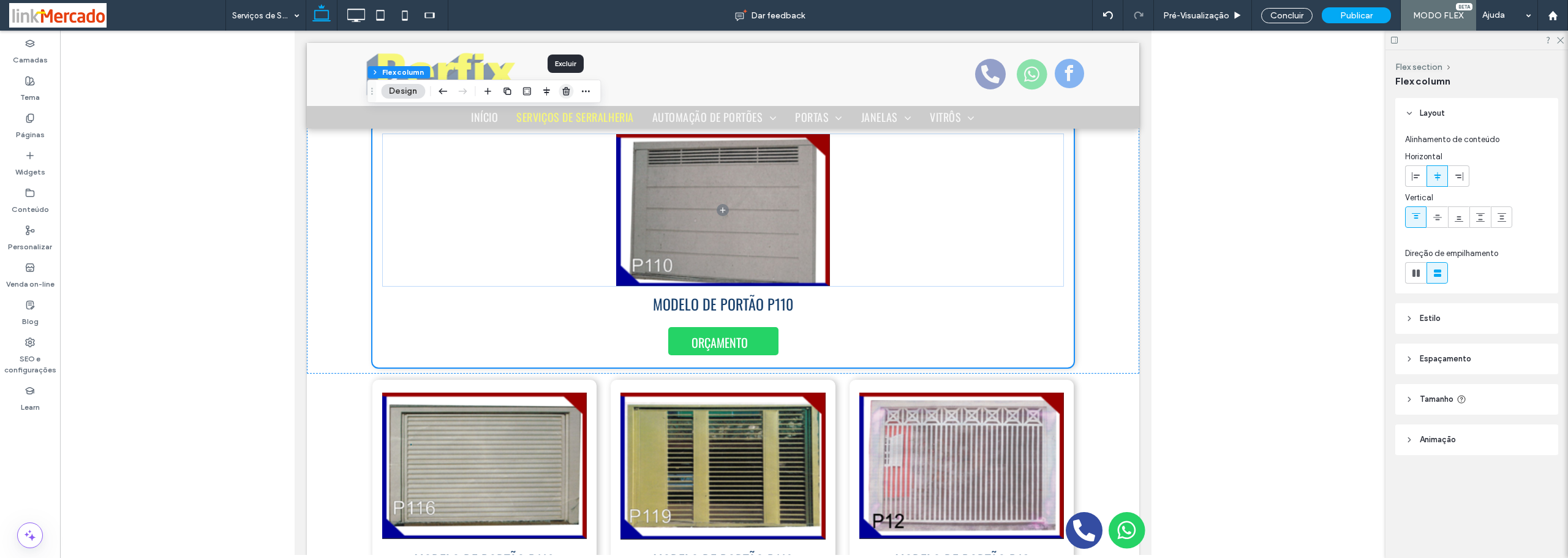
click at [564, 91] on icon "button" at bounding box center [565, 91] width 10 height 10
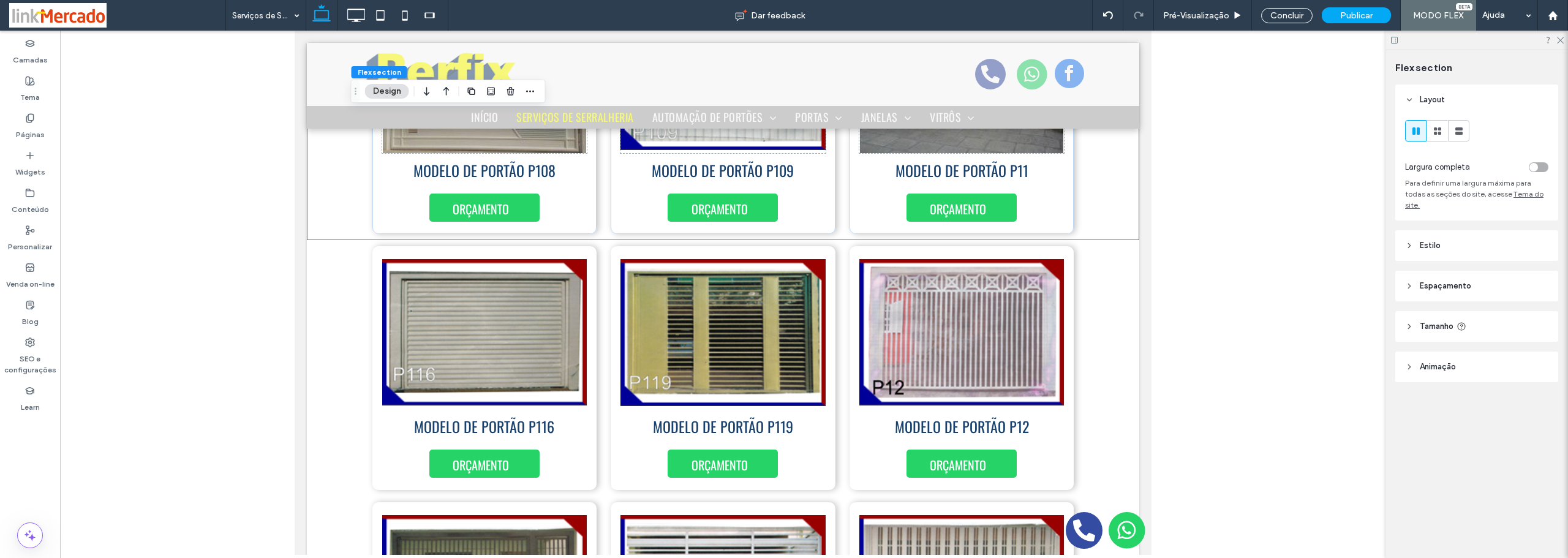
scroll to position [6024, 0]
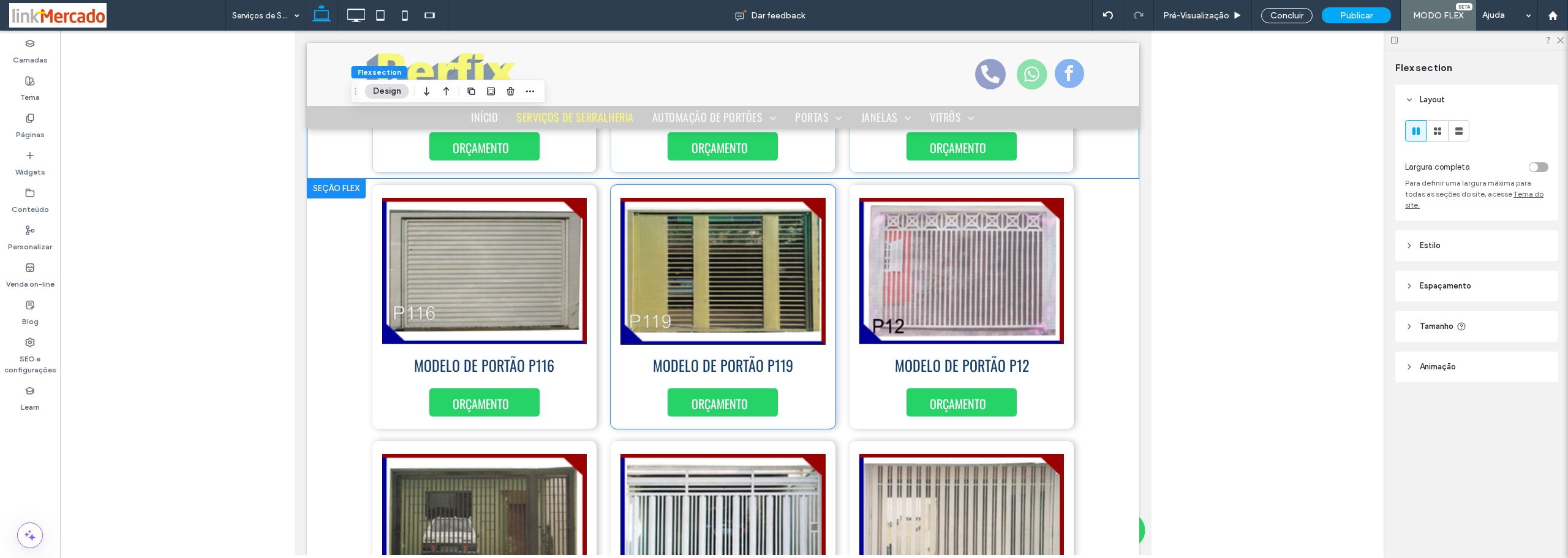
click at [621, 400] on div "MODELO DE PORTÃO P119 ORÇAMENTO" at bounding box center [722, 307] width 225 height 244
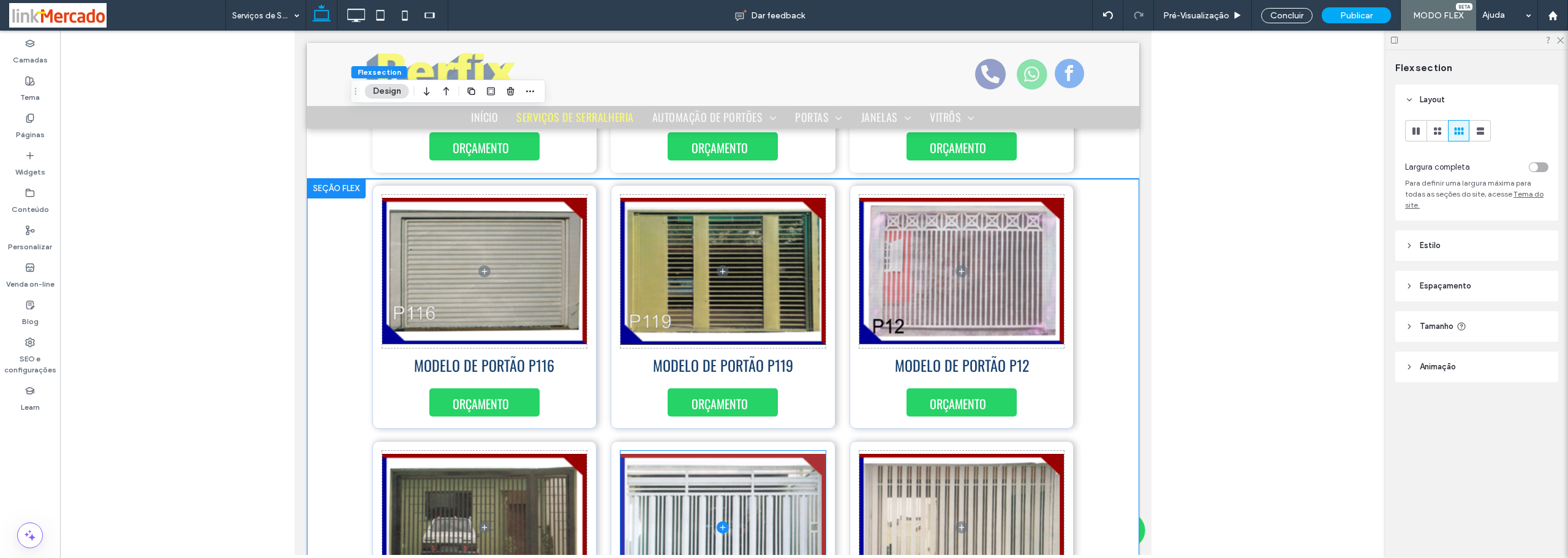
scroll to position [6145, 0]
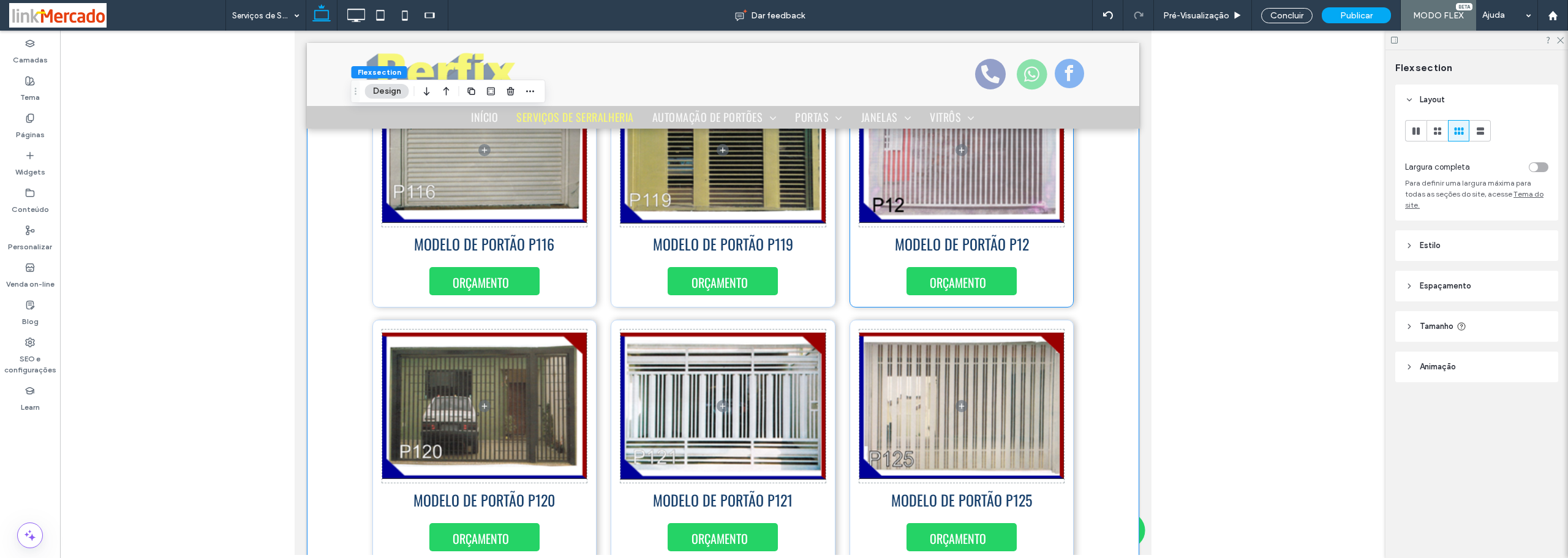
click at [857, 275] on div "MODELO DE PORTÃO P12 ORÇAMENTO" at bounding box center [961, 186] width 225 height 244
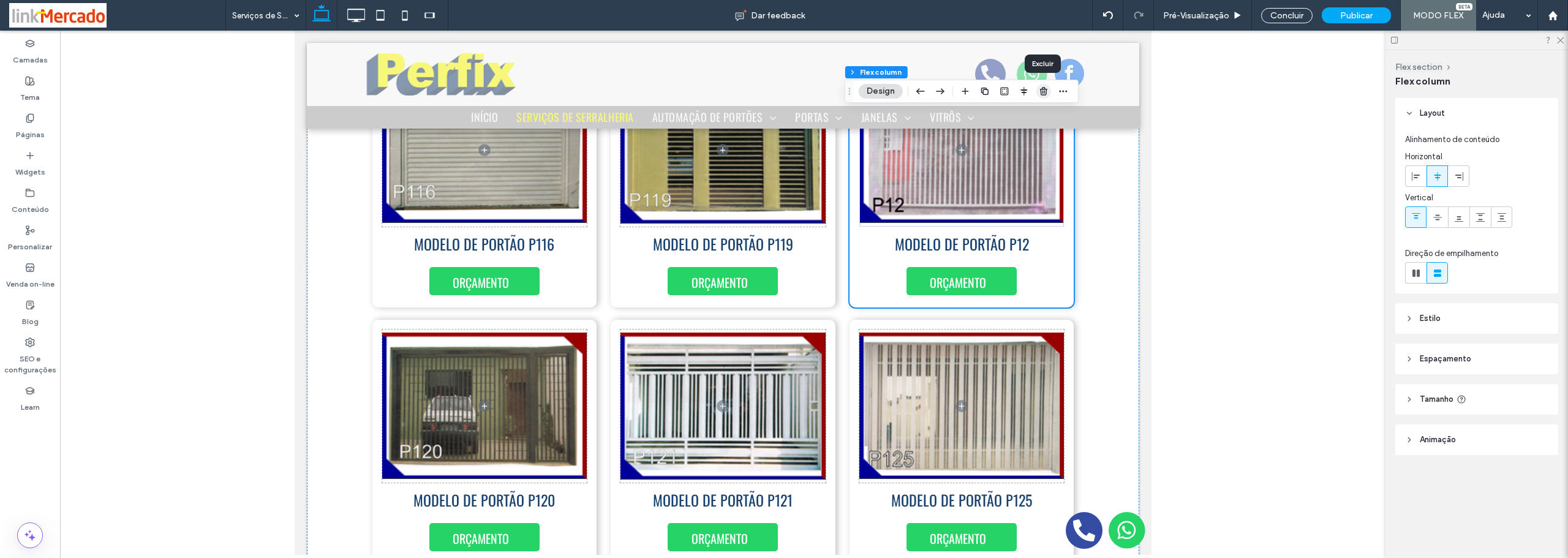
click at [1040, 88] on icon "button" at bounding box center [1043, 91] width 10 height 10
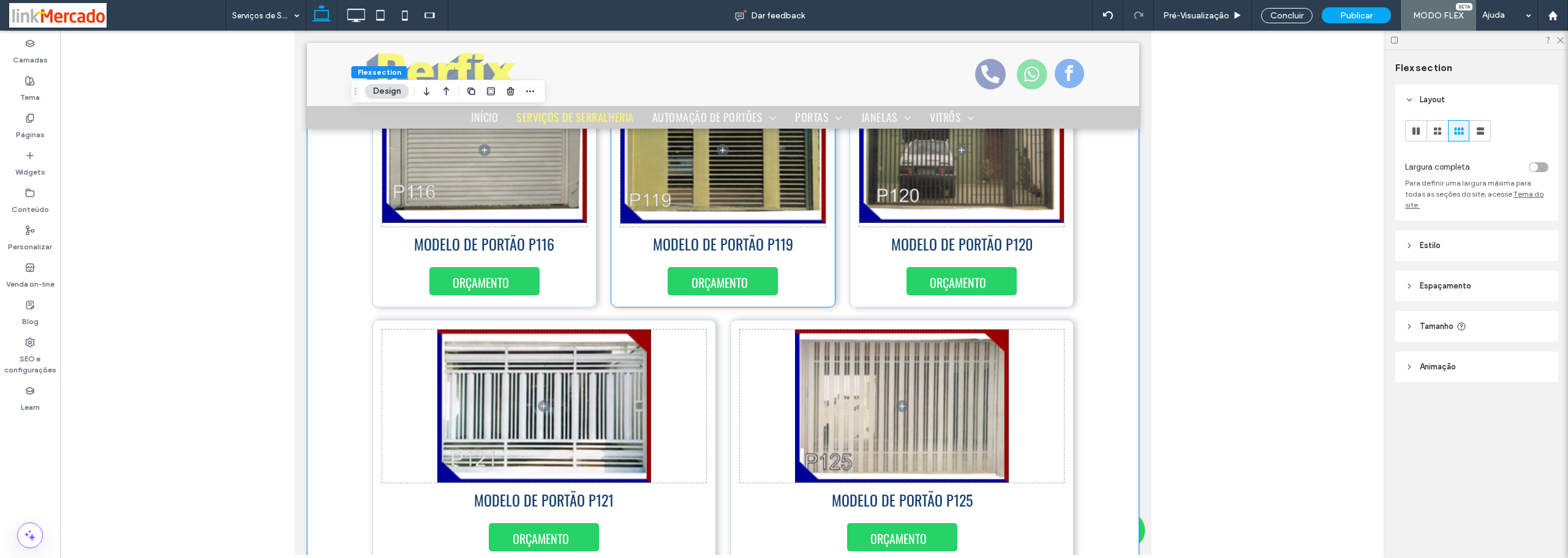
click at [809, 281] on div "MODELO DE PORTÃO P119 ORÇAMENTO" at bounding box center [722, 186] width 225 height 244
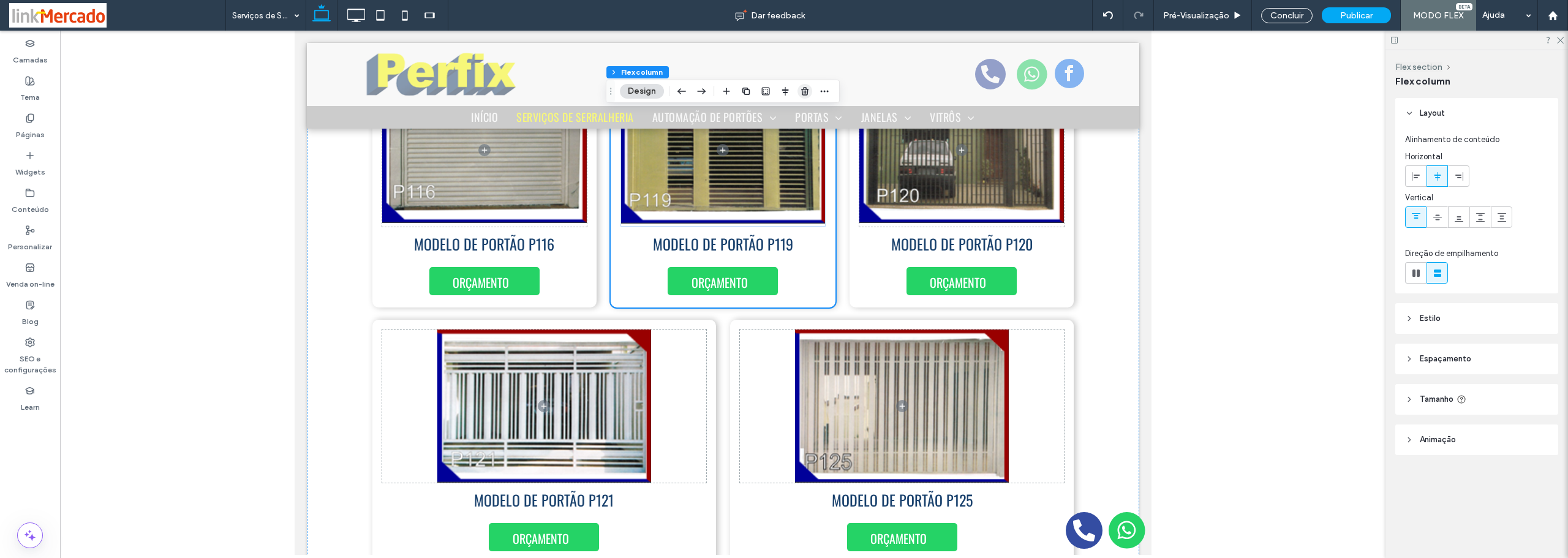
click at [804, 91] on use "button" at bounding box center [804, 91] width 7 height 8
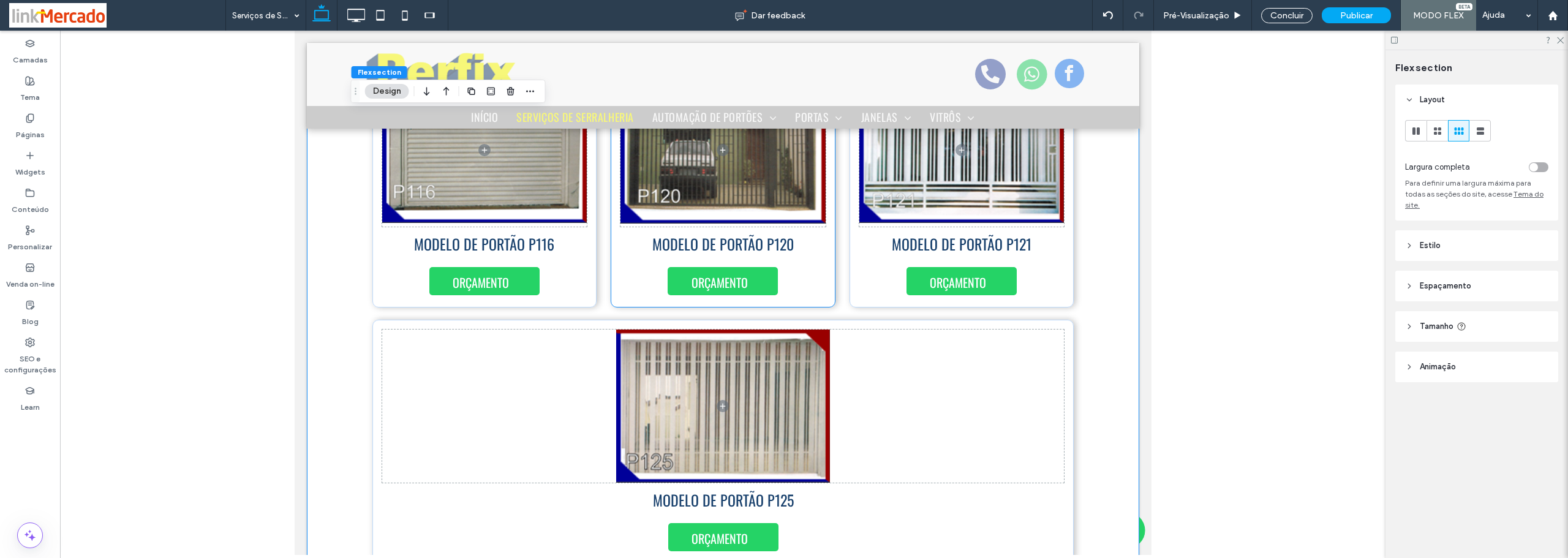
click at [817, 279] on div "MODELO DE PORTÃO P120 ORÇAMENTO" at bounding box center [722, 186] width 225 height 244
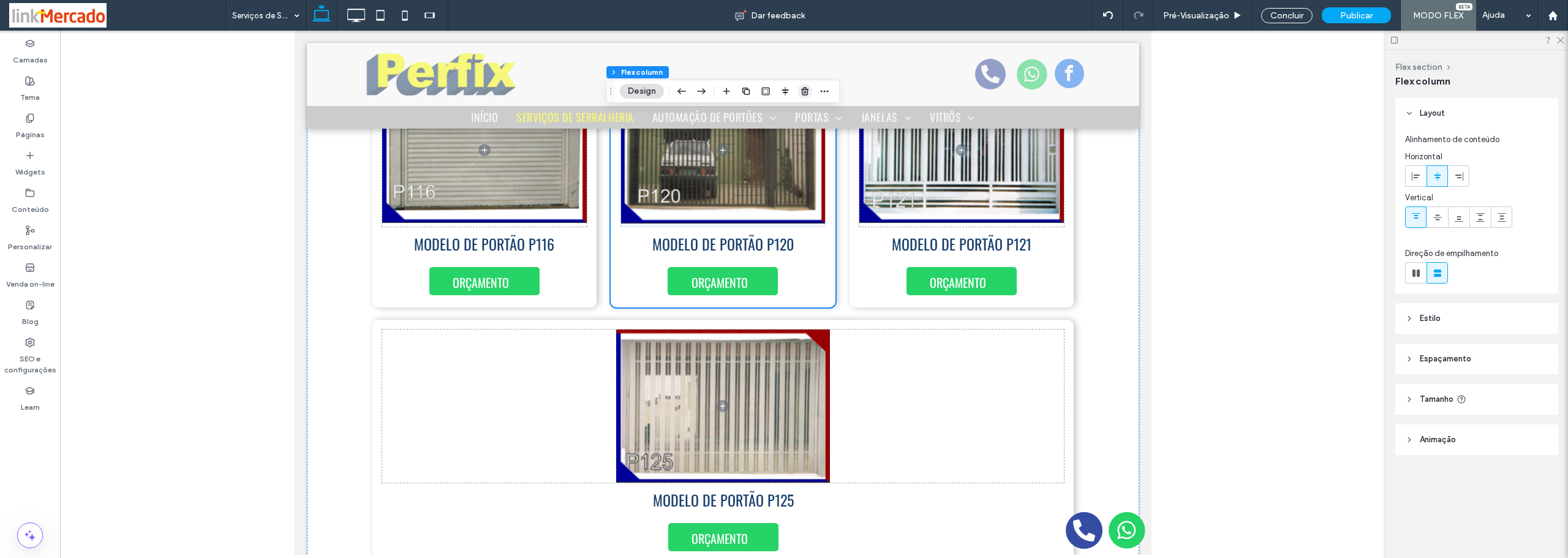
click at [804, 92] on icon "button" at bounding box center [804, 91] width 10 height 10
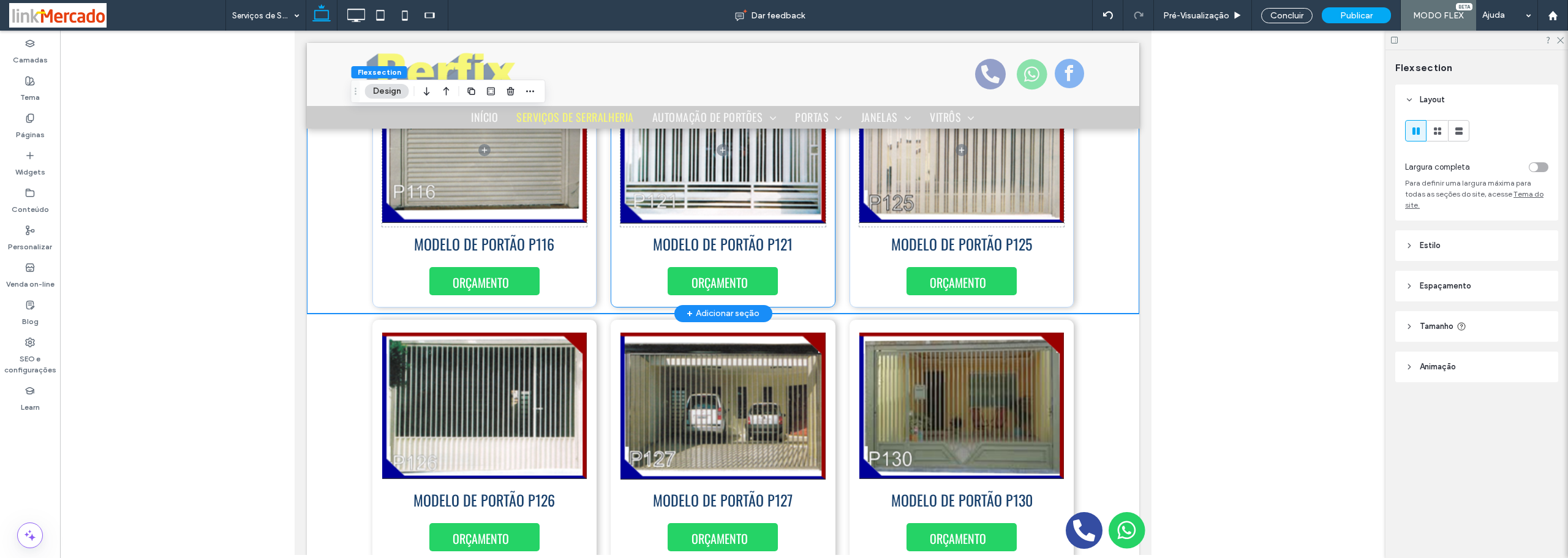
click at [815, 248] on div "MODELO DE PORTÃO P121 ORÇAMENTO" at bounding box center [722, 186] width 225 height 244
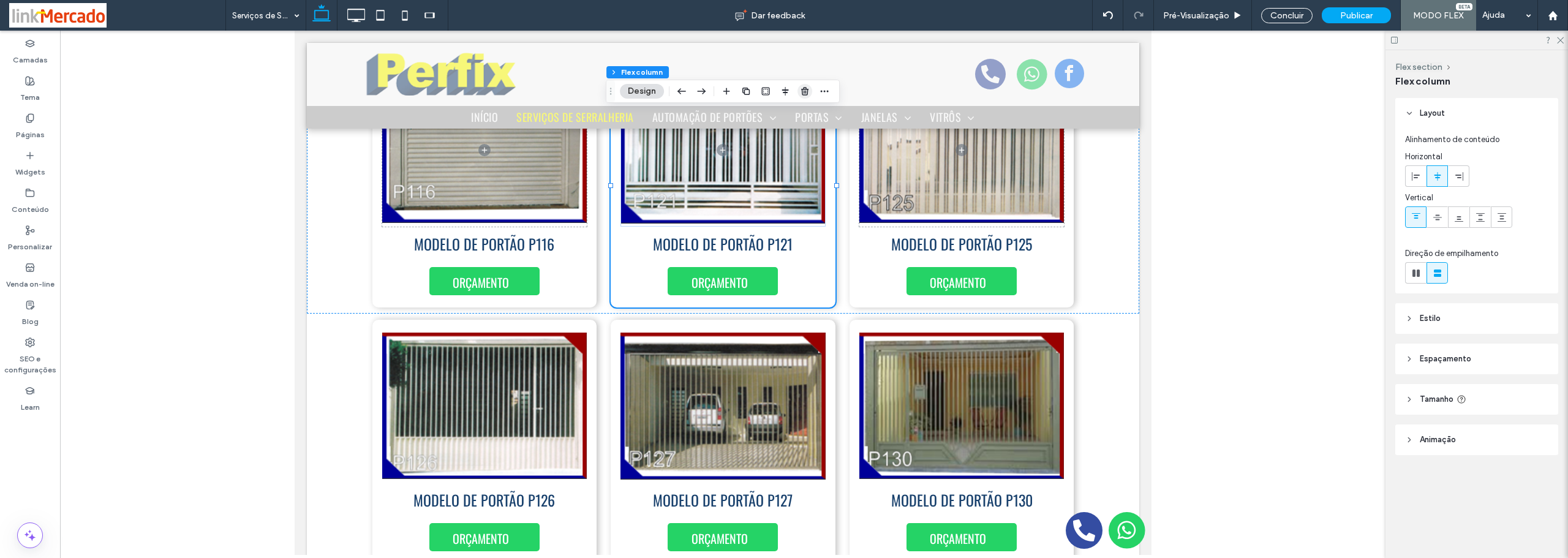
click at [808, 94] on icon "button" at bounding box center [804, 91] width 10 height 10
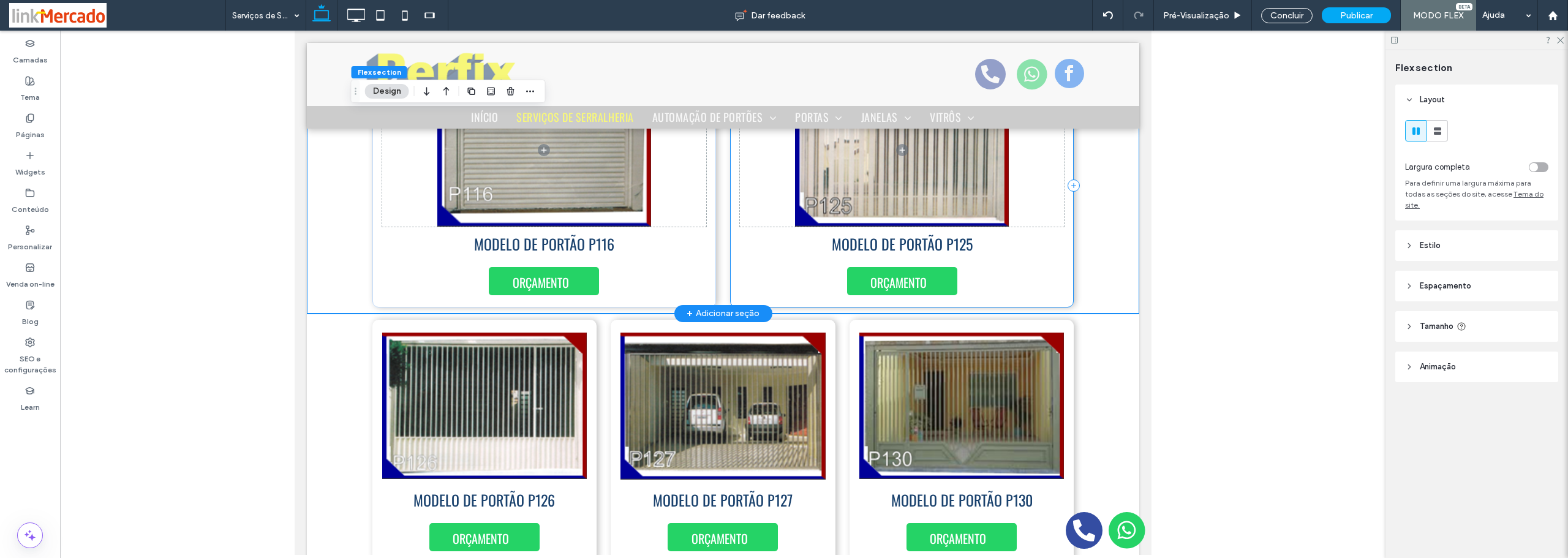
click at [1001, 274] on div "MODELO DE PORTÃO P125 ORÇAMENTO" at bounding box center [900, 186] width 343 height 244
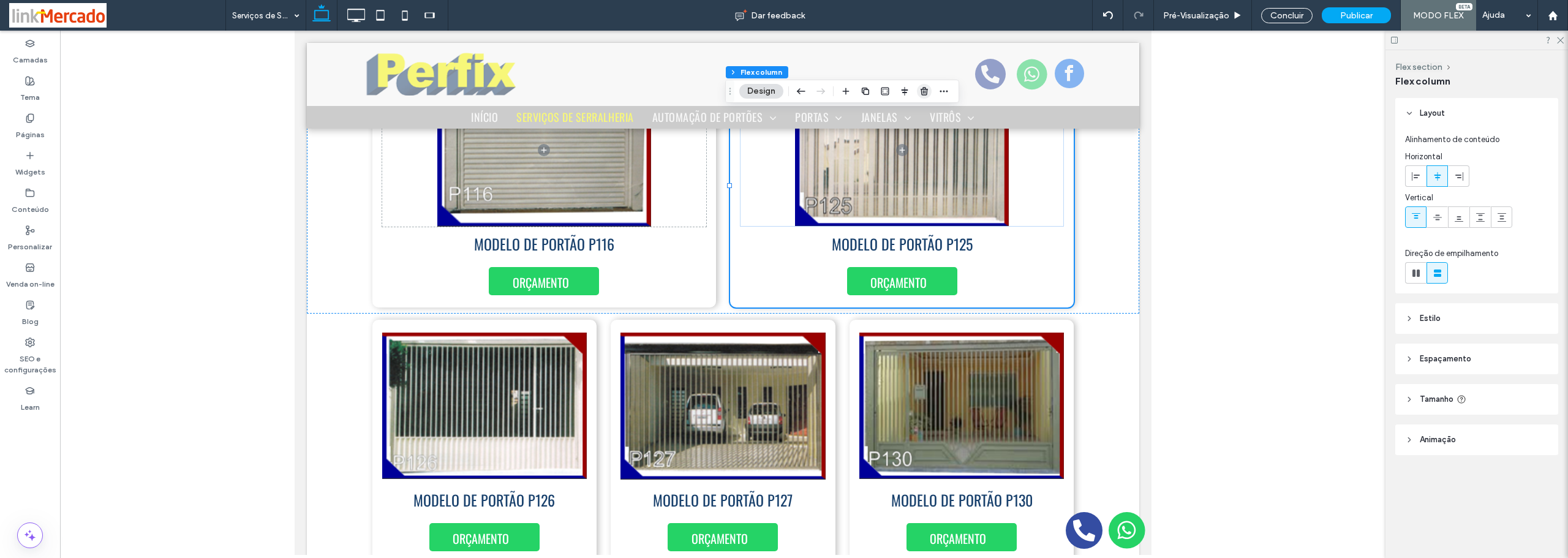
click at [922, 93] on icon "button" at bounding box center [924, 91] width 10 height 10
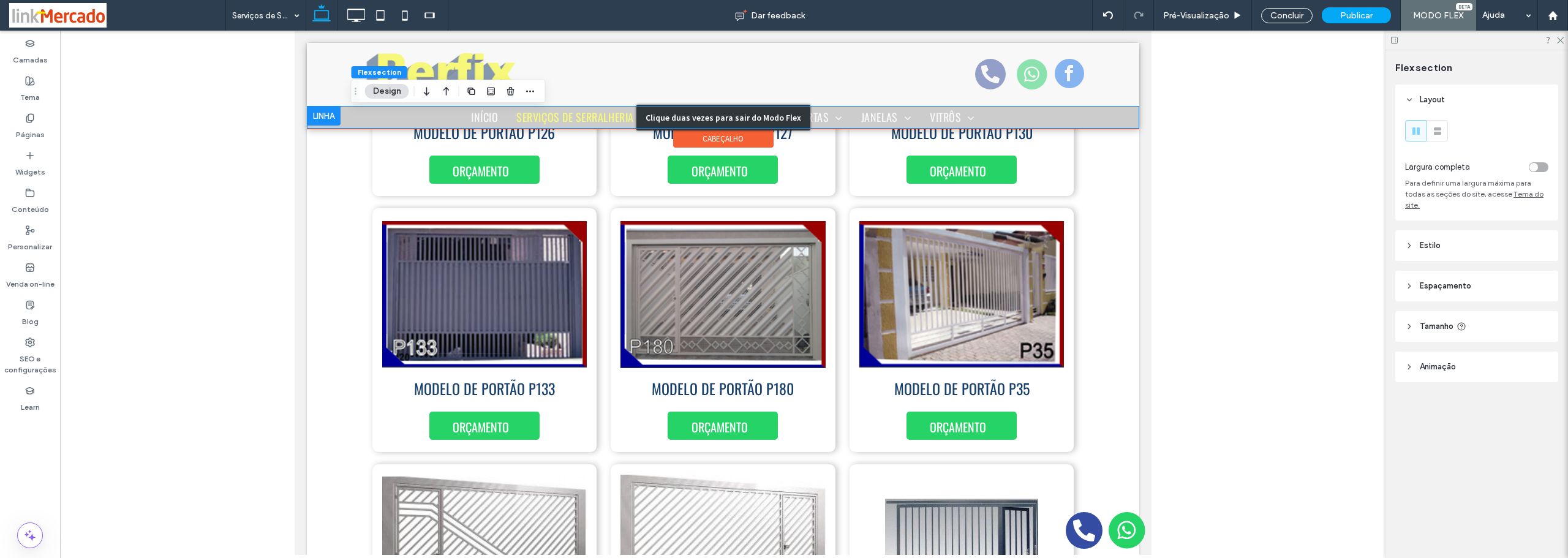
scroll to position [6635, 0]
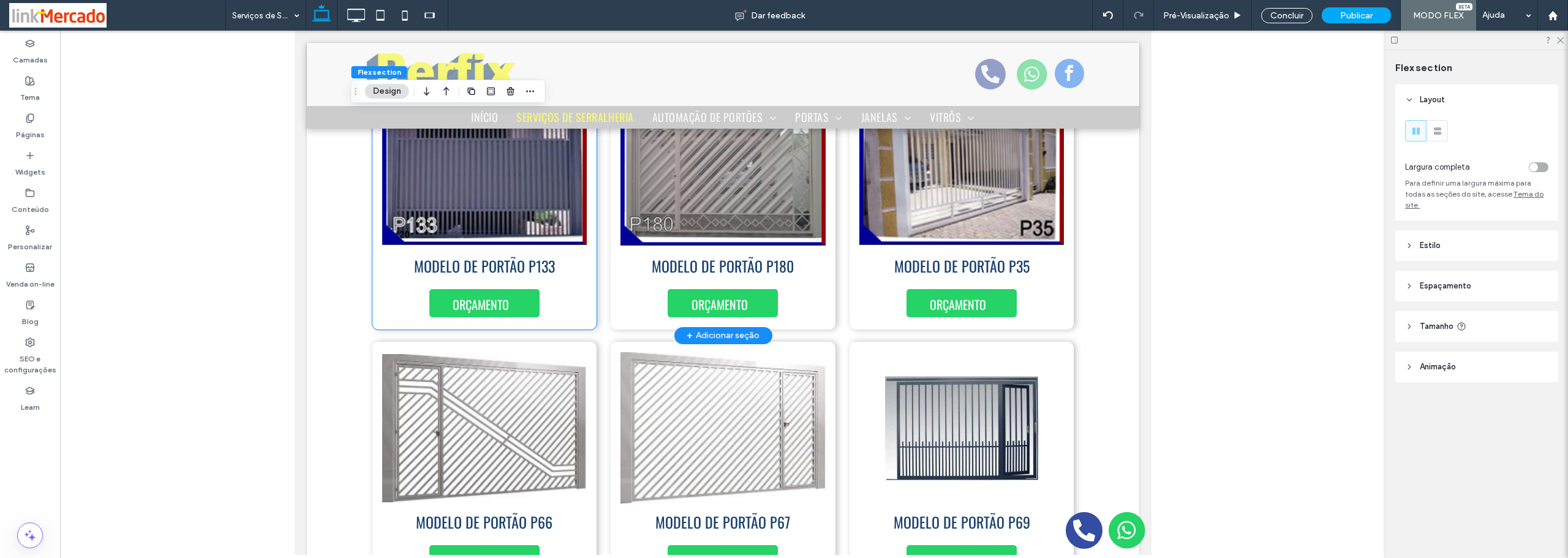
click at [575, 286] on div "MODELO DE PORTÃO P133 ORÇAMENTO" at bounding box center [484, 208] width 225 height 244
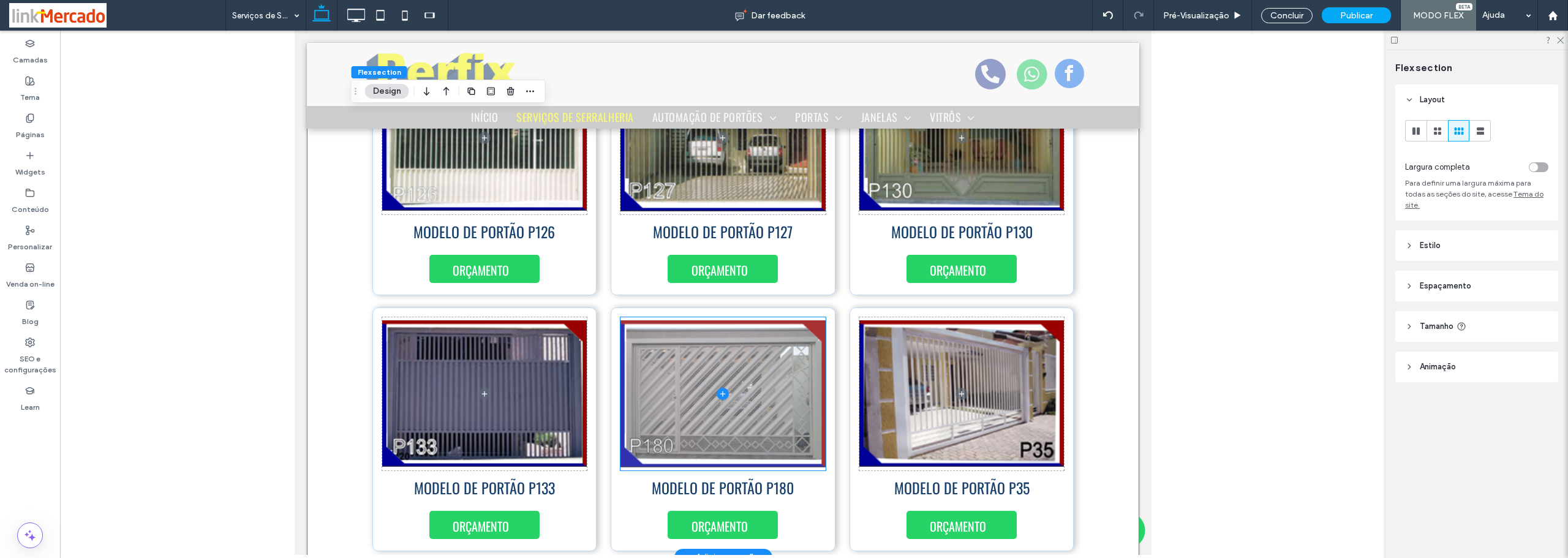
scroll to position [6535, 0]
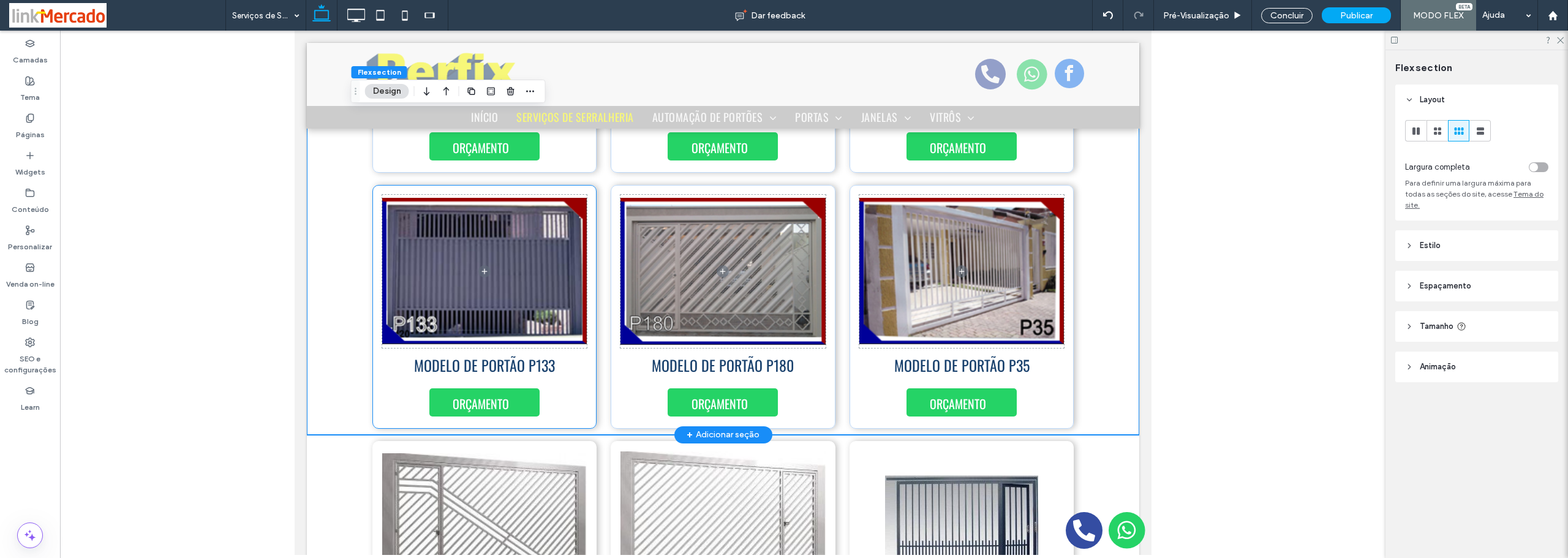
click at [582, 372] on div "MODELO DE PORTÃO P133 ORÇAMENTO" at bounding box center [484, 307] width 225 height 244
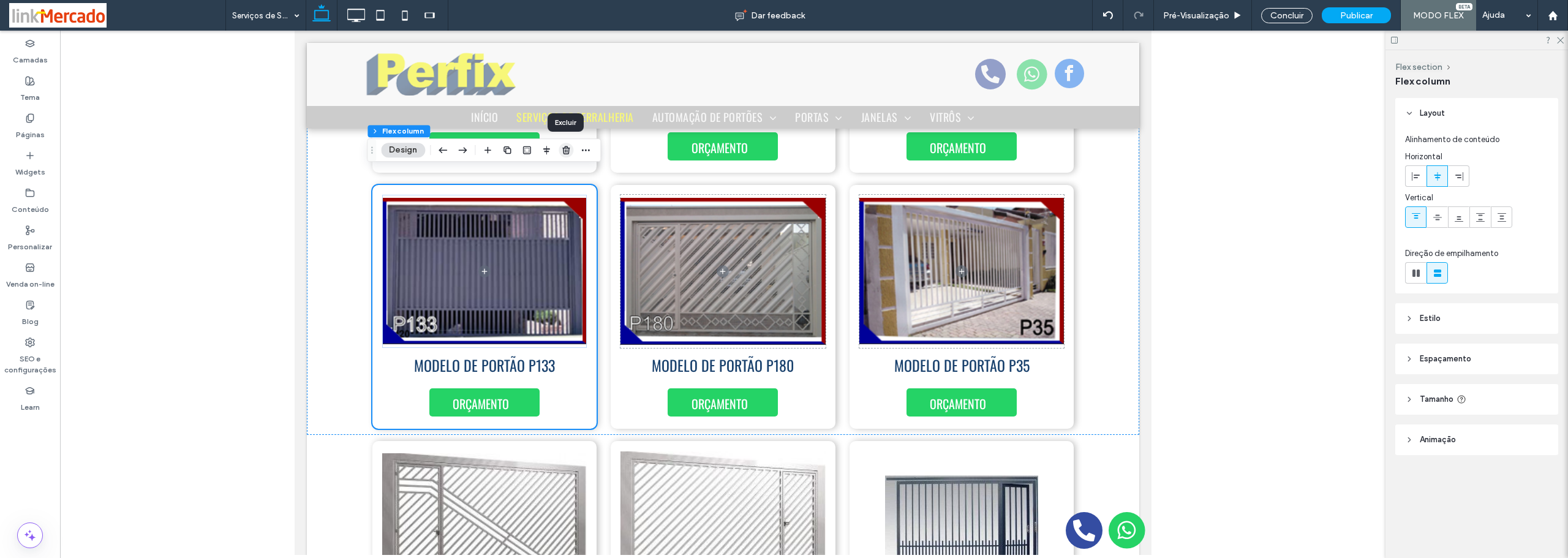
click at [564, 148] on use "button" at bounding box center [565, 150] width 7 height 8
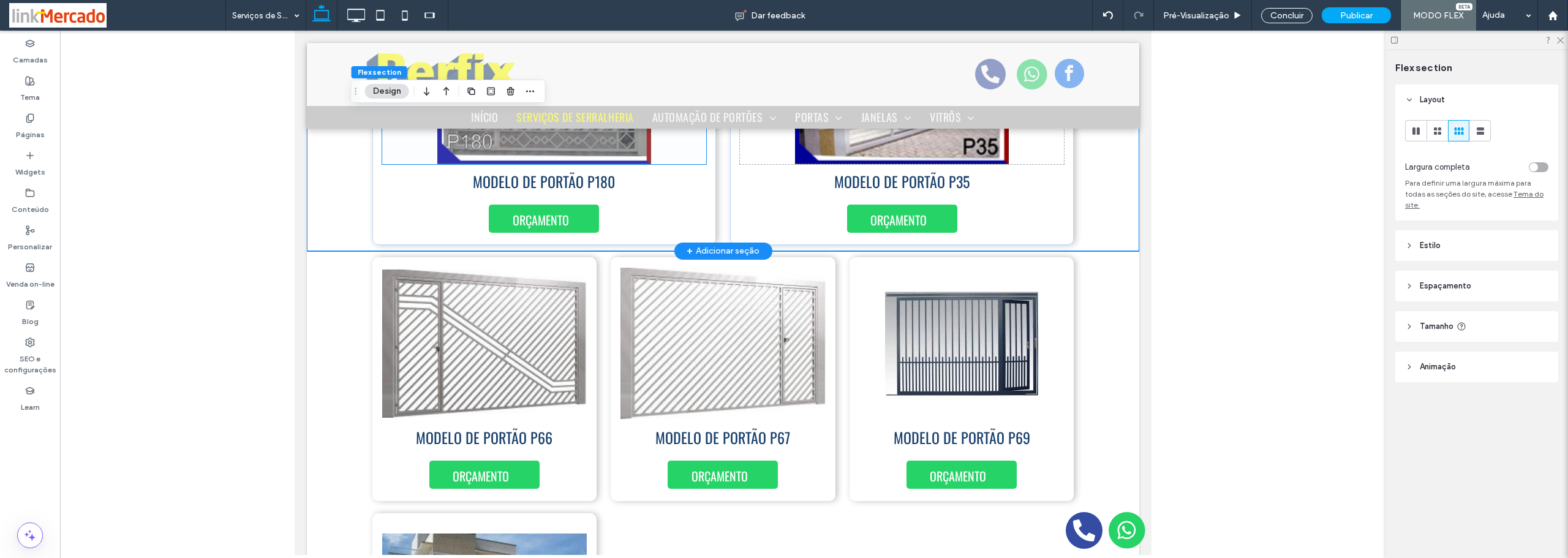
scroll to position [6658, 0]
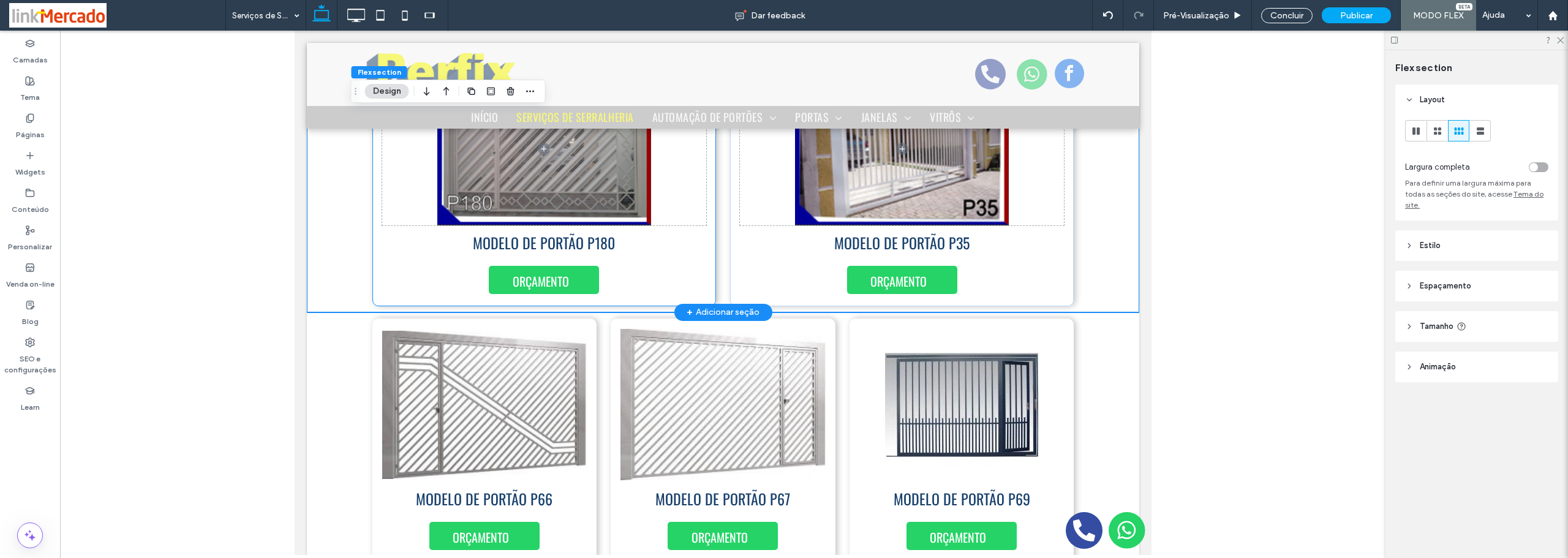
click at [703, 264] on div "MODELO DE PORTÃO P180 ORÇAMENTO" at bounding box center [543, 184] width 343 height 244
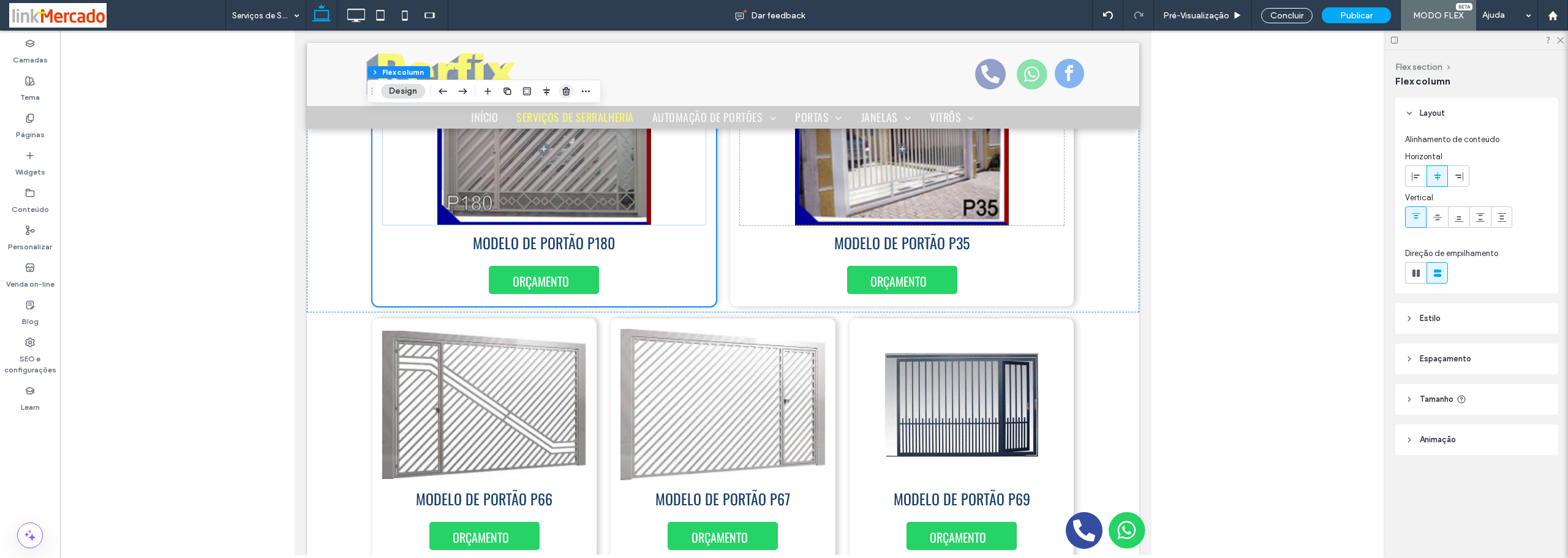
click at [562, 94] on icon "button" at bounding box center [565, 91] width 10 height 10
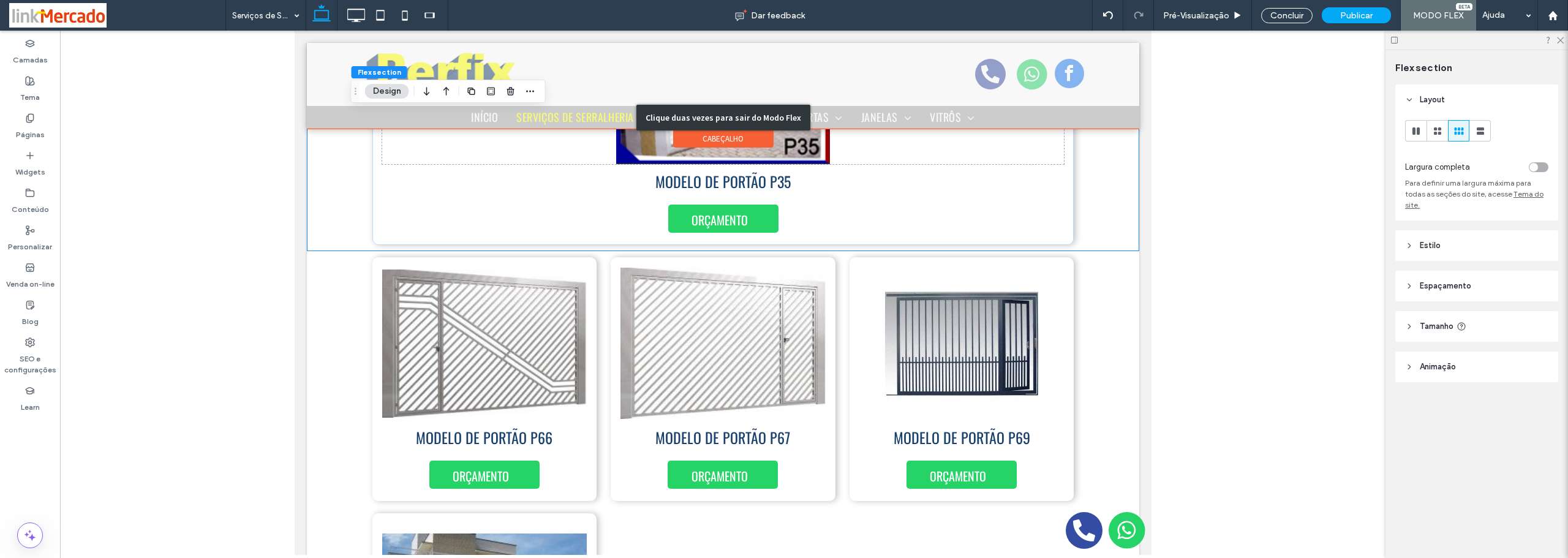
scroll to position [6842, 0]
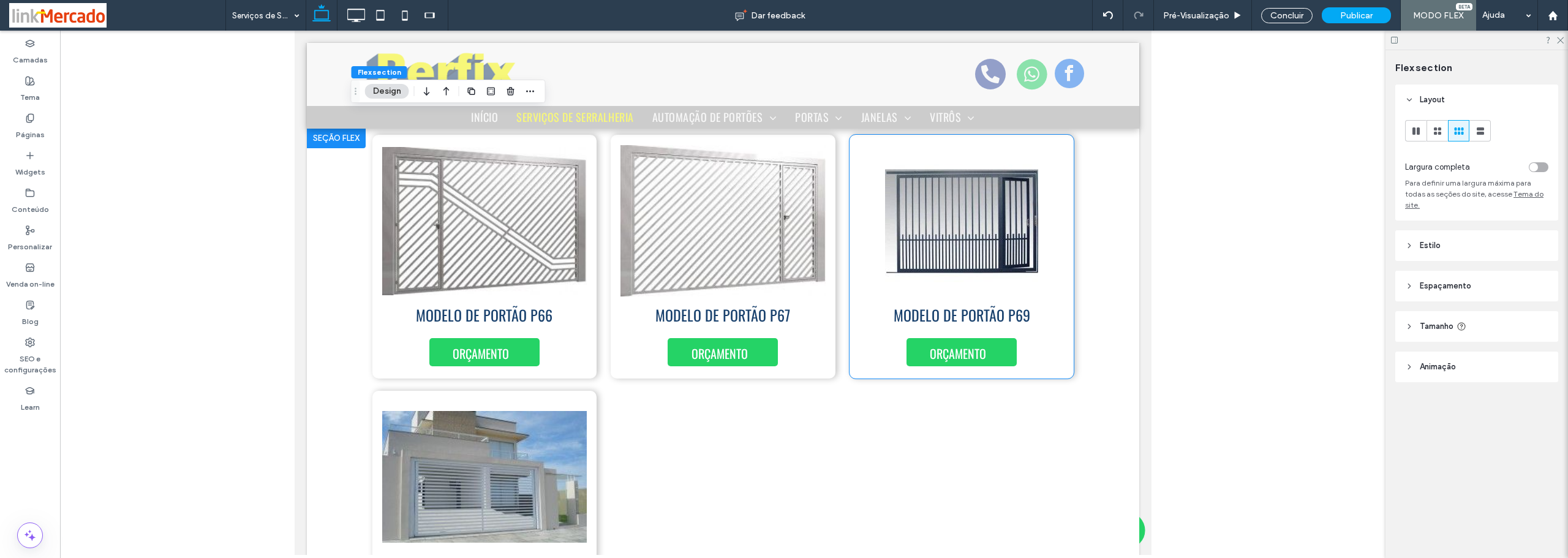
click at [1049, 351] on div "MODELO DE PORTÃO P69 ORÇAMENTO" at bounding box center [961, 257] width 225 height 244
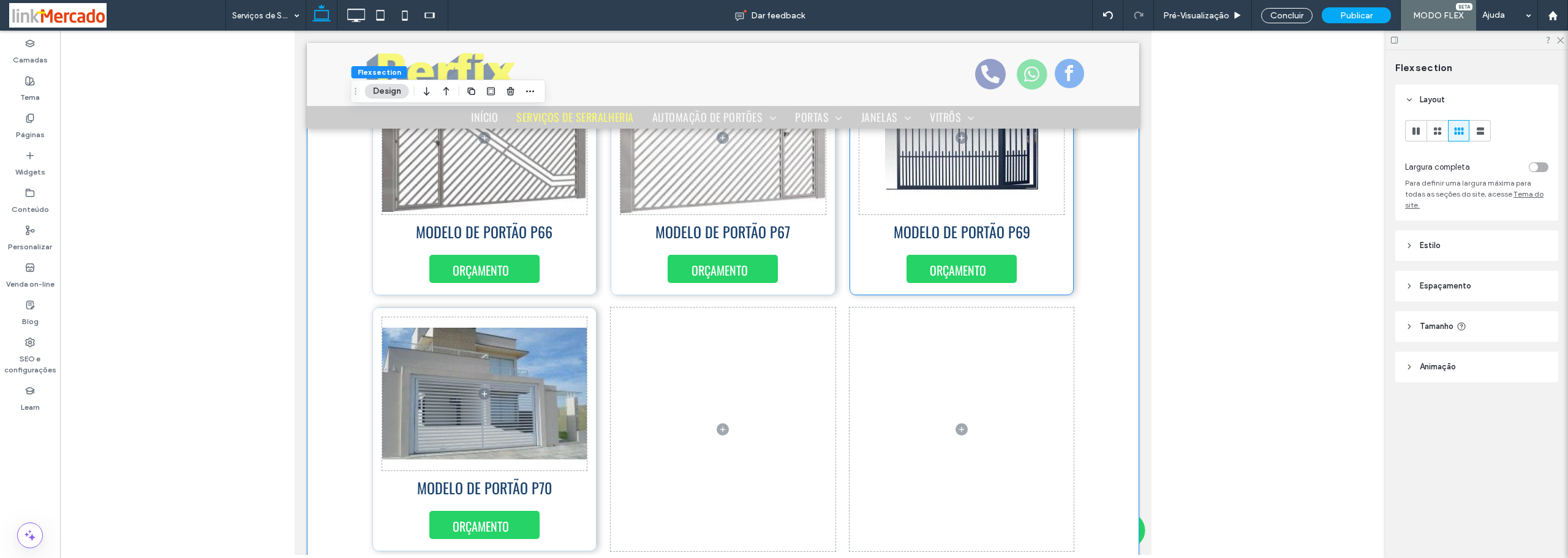
click at [1062, 257] on div "MODELO DE PORTÃO P69 ORÇAMENTO" at bounding box center [961, 173] width 225 height 244
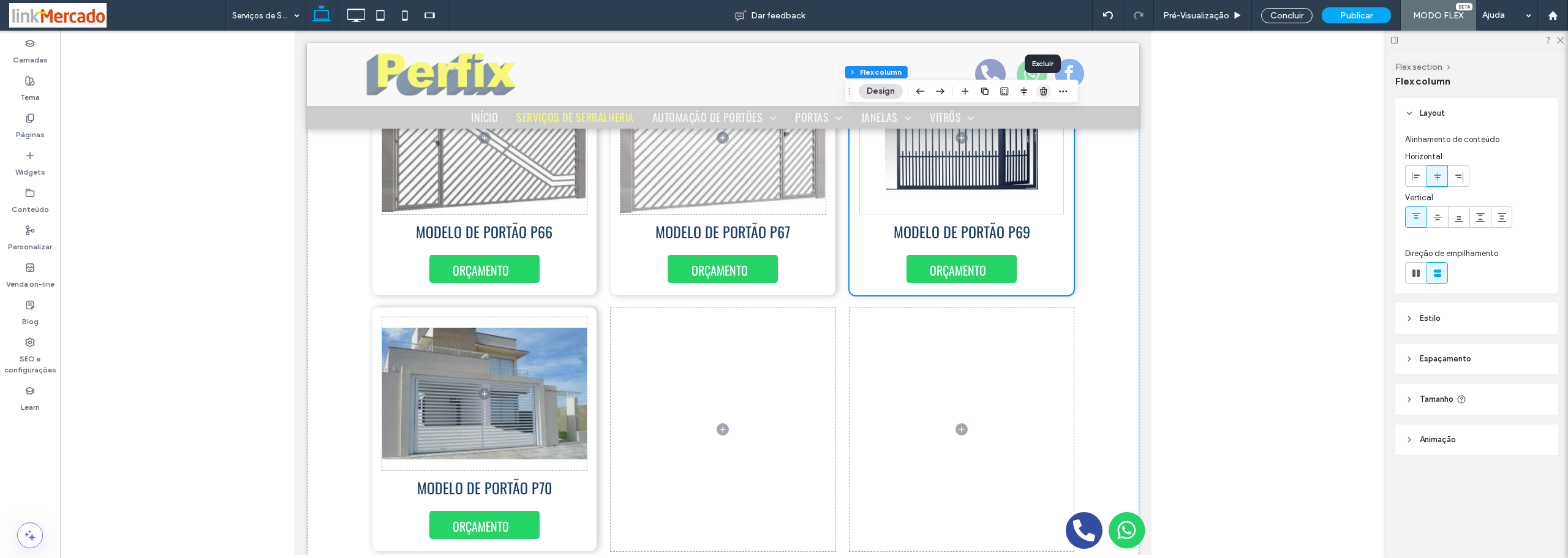
click at [1044, 90] on icon "button" at bounding box center [1043, 91] width 10 height 10
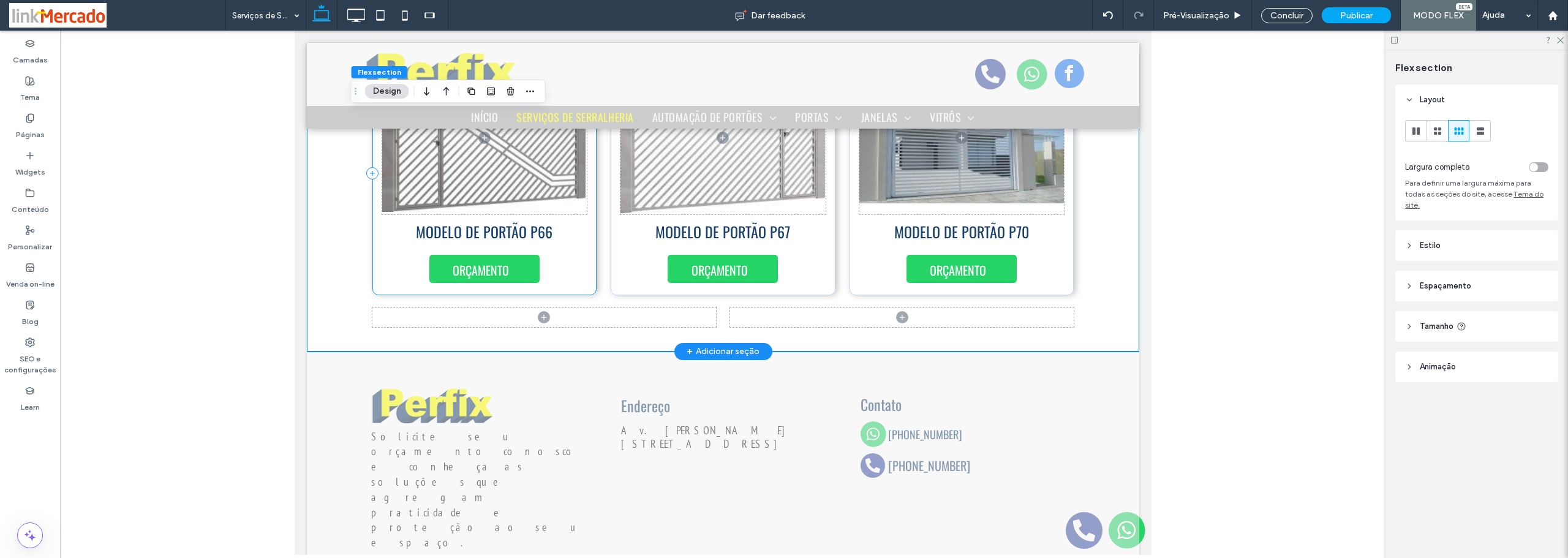
click at [586, 261] on div "MODELO DE PORTÃO P66 ORÇAMENTO" at bounding box center [484, 173] width 225 height 244
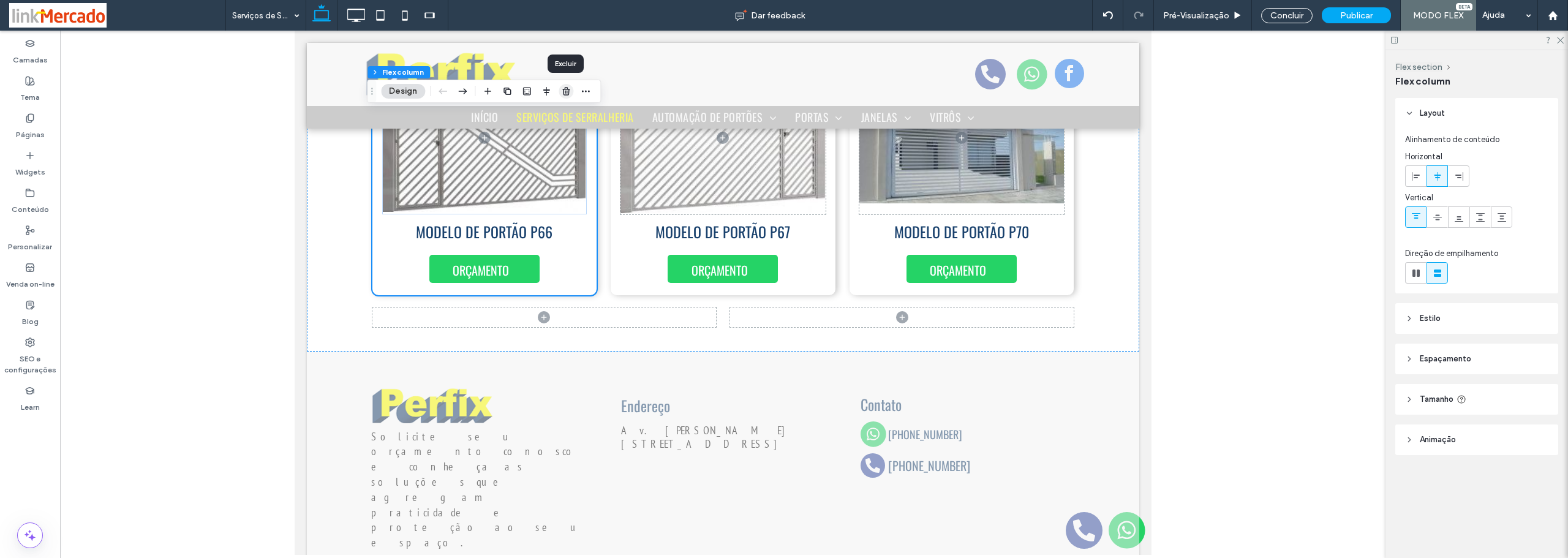
click at [569, 94] on icon "button" at bounding box center [565, 91] width 10 height 10
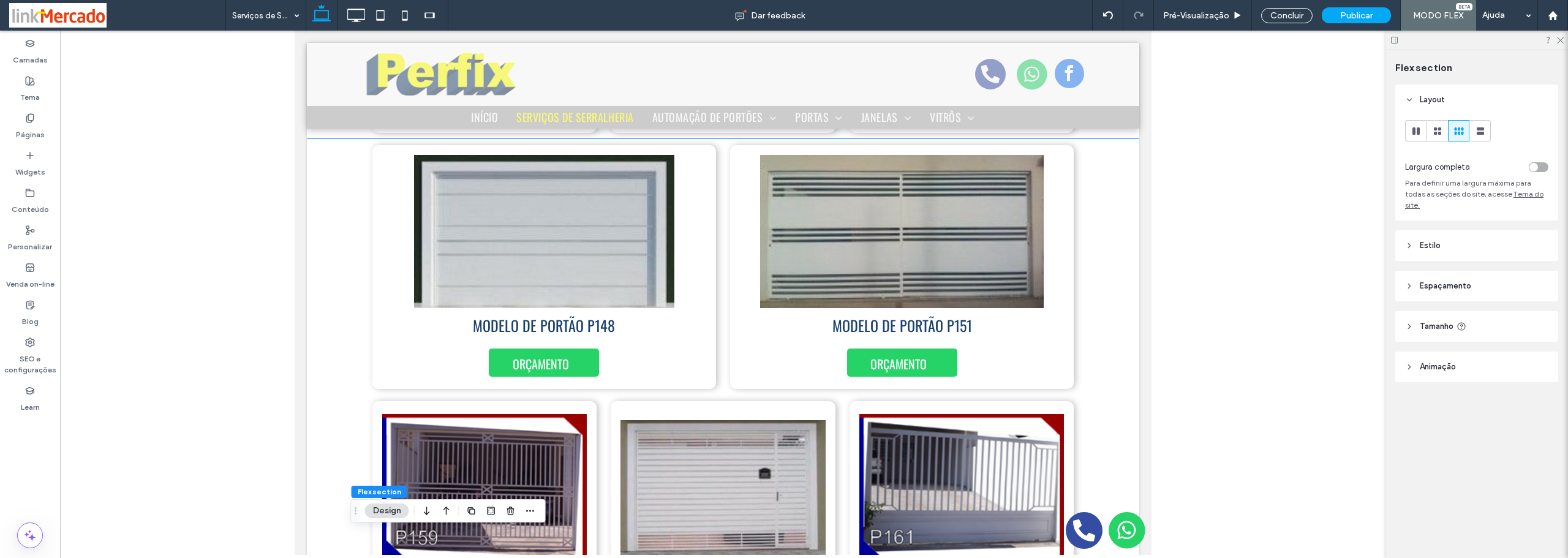
scroll to position [613, 0]
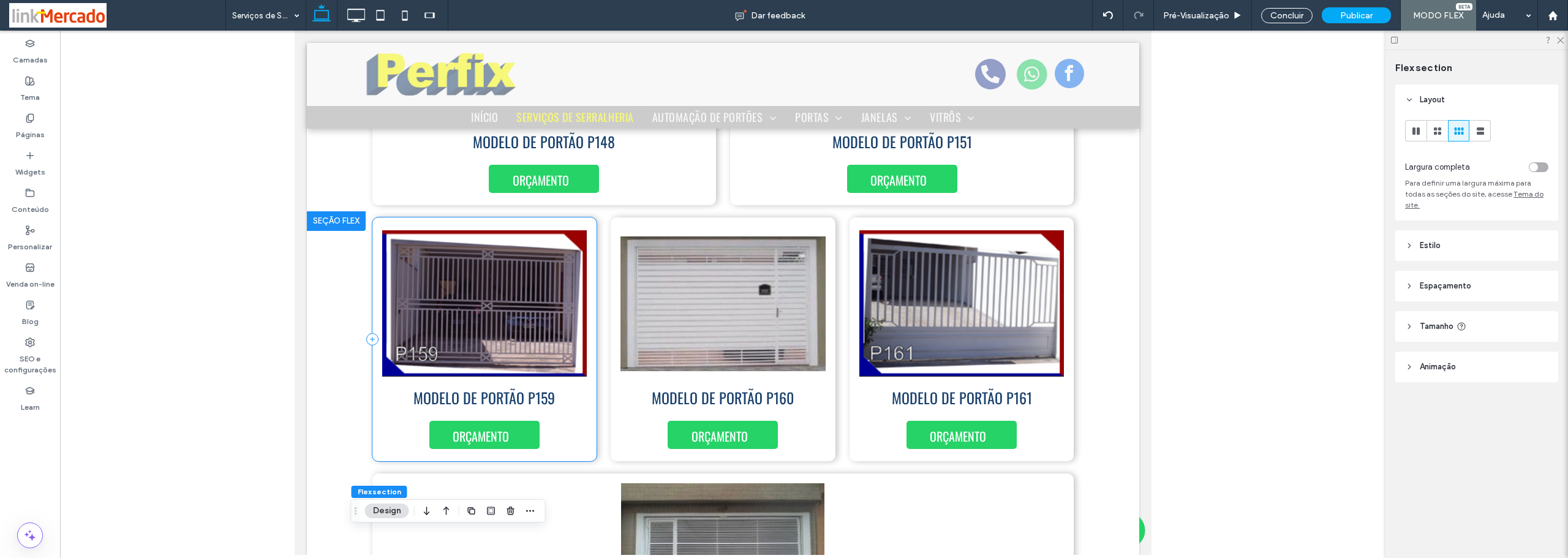
click at [379, 420] on div "MODELO DE PORTÃO P159 ORÇAMENTO" at bounding box center [484, 340] width 225 height 244
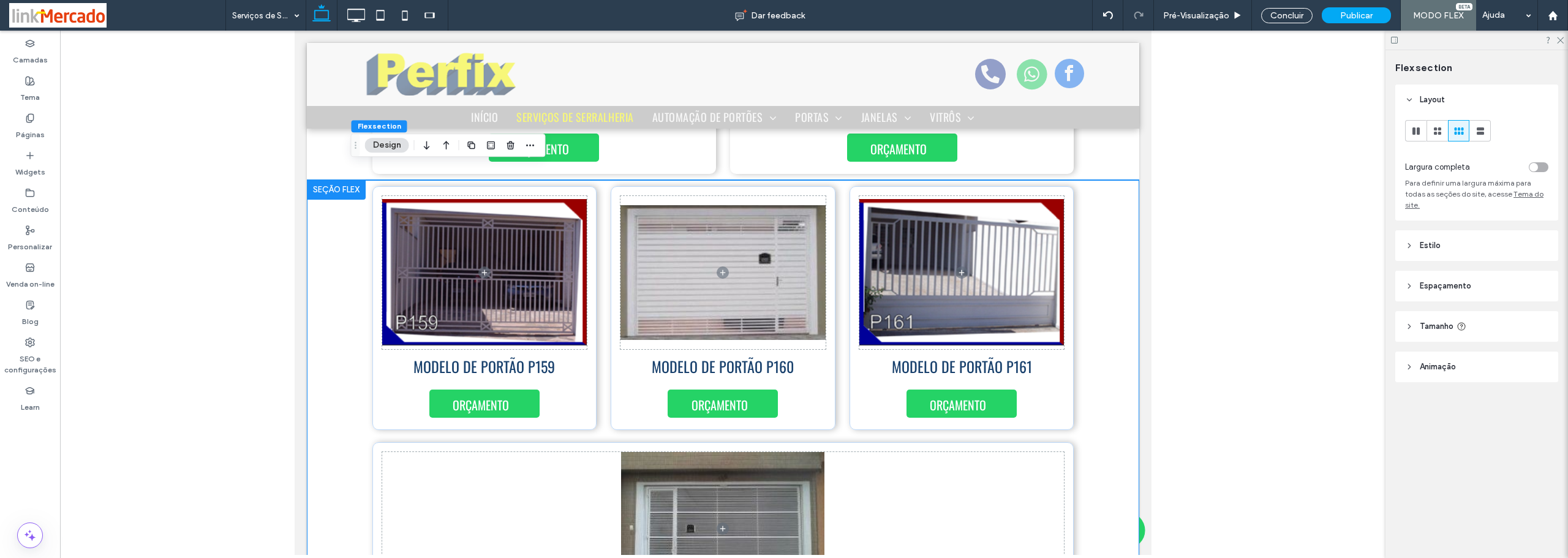
scroll to position [582, 0]
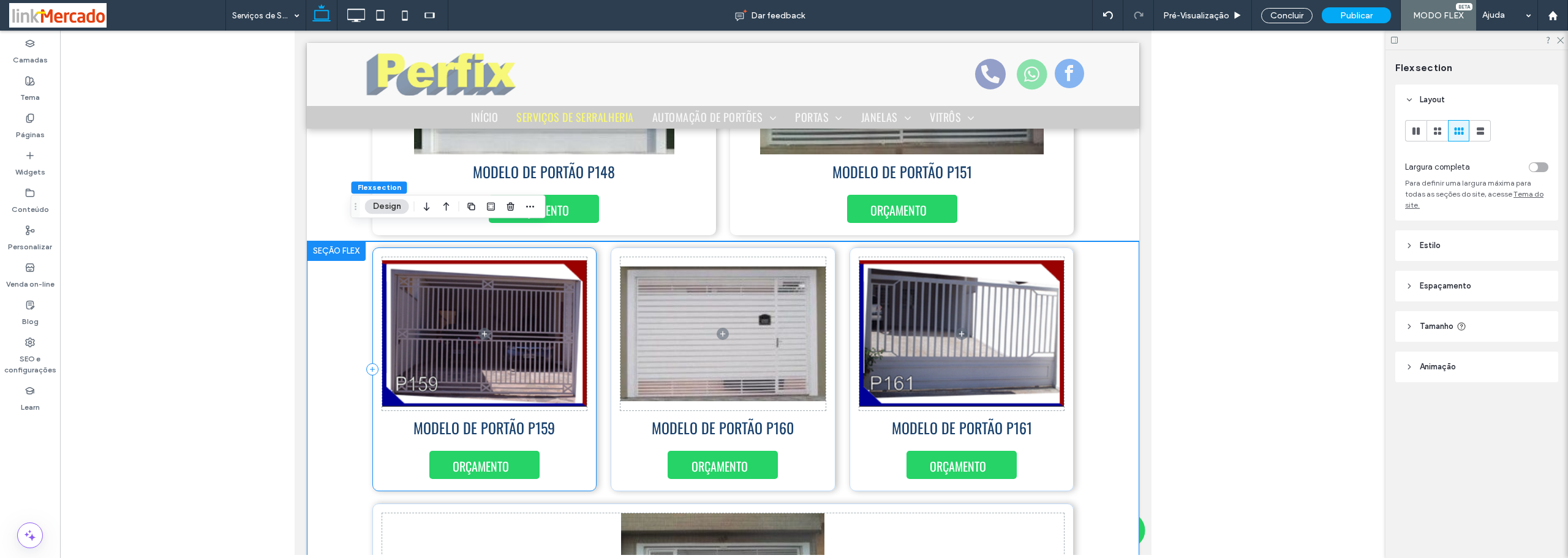
click at [374, 248] on div "MODELO DE PORTÃO P159 ORÇAMENTO" at bounding box center [484, 369] width 225 height 244
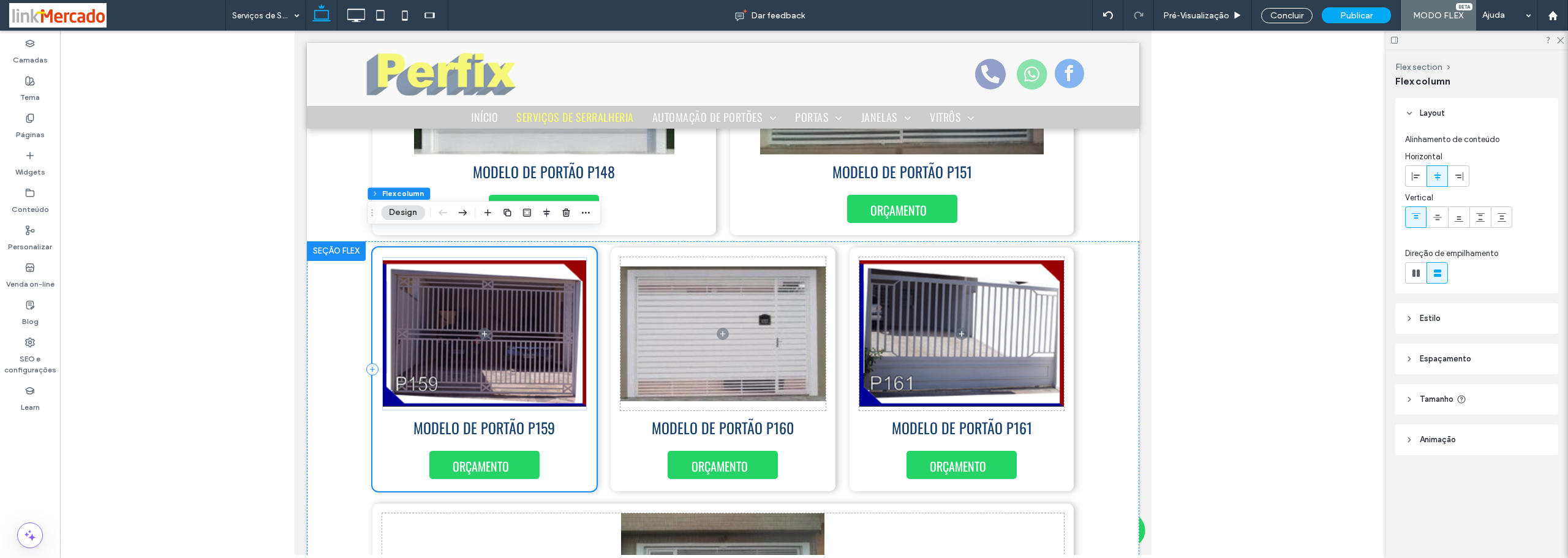
click at [388, 446] on div "MODELO DE PORTÃO P159 ORÇAMENTO" at bounding box center [484, 369] width 225 height 244
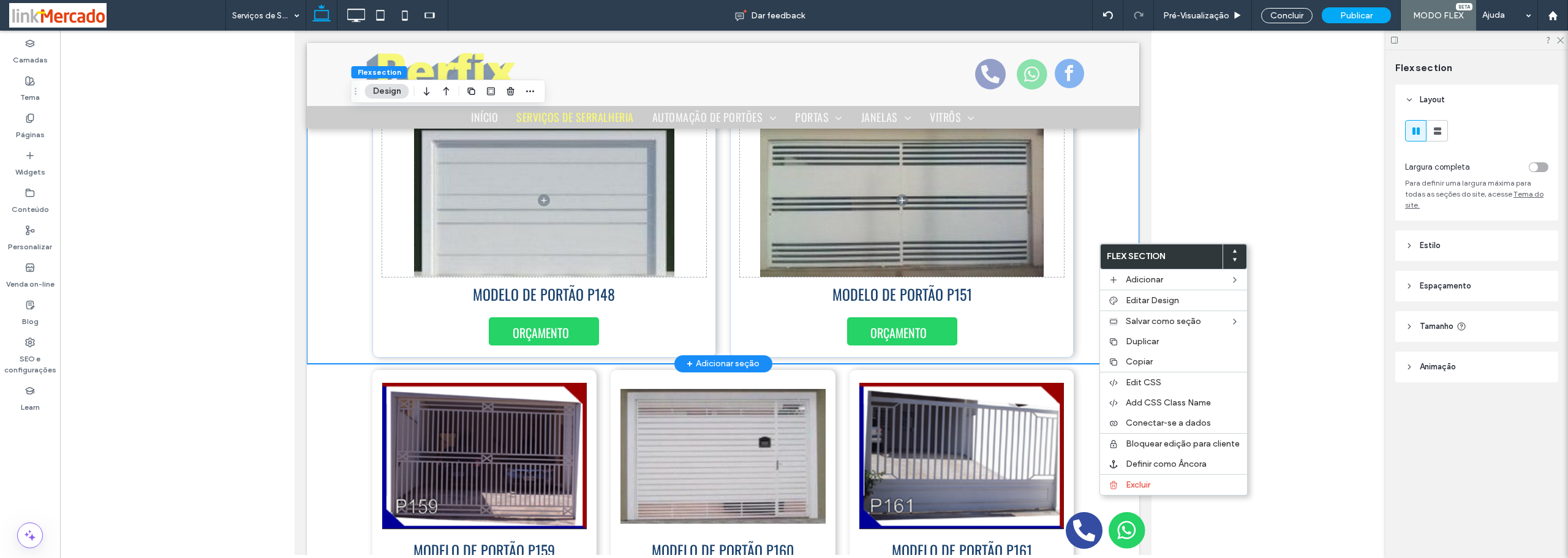
click at [1082, 318] on div "ORÇAMENTO MODELO DE PORTÃO P148 MODELO DE PORTÃO P151 ORÇAMENTO" at bounding box center [722, 236] width 735 height 256
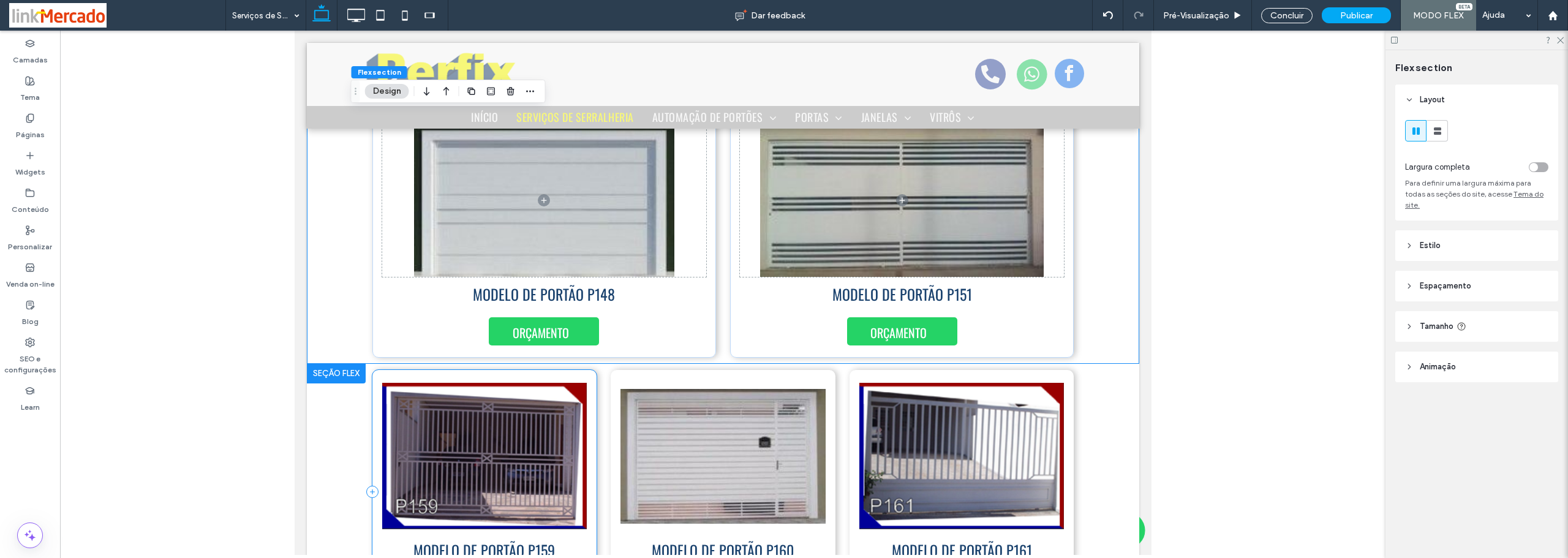
click at [586, 417] on div "MODELO DE PORTÃO P159 ORÇAMENTO" at bounding box center [484, 492] width 225 height 244
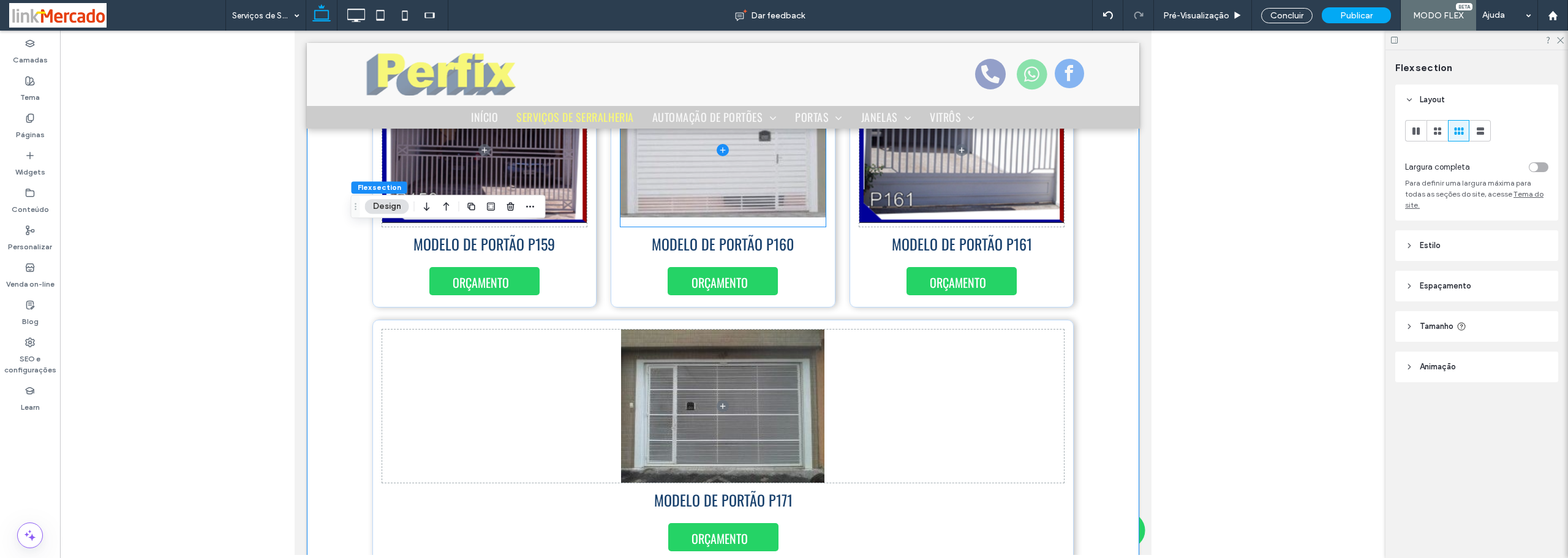
scroll to position [521, 0]
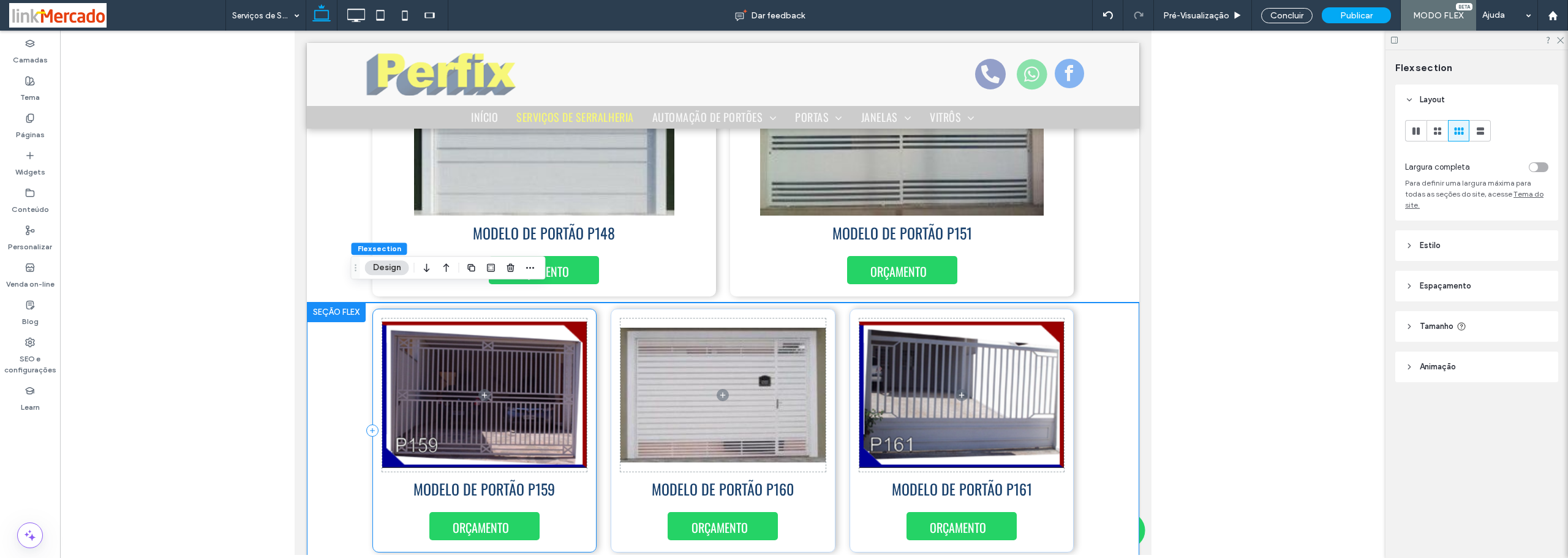
click at [585, 318] on div "MODELO DE PORTÃO P159 ORÇAMENTO" at bounding box center [484, 431] width 225 height 244
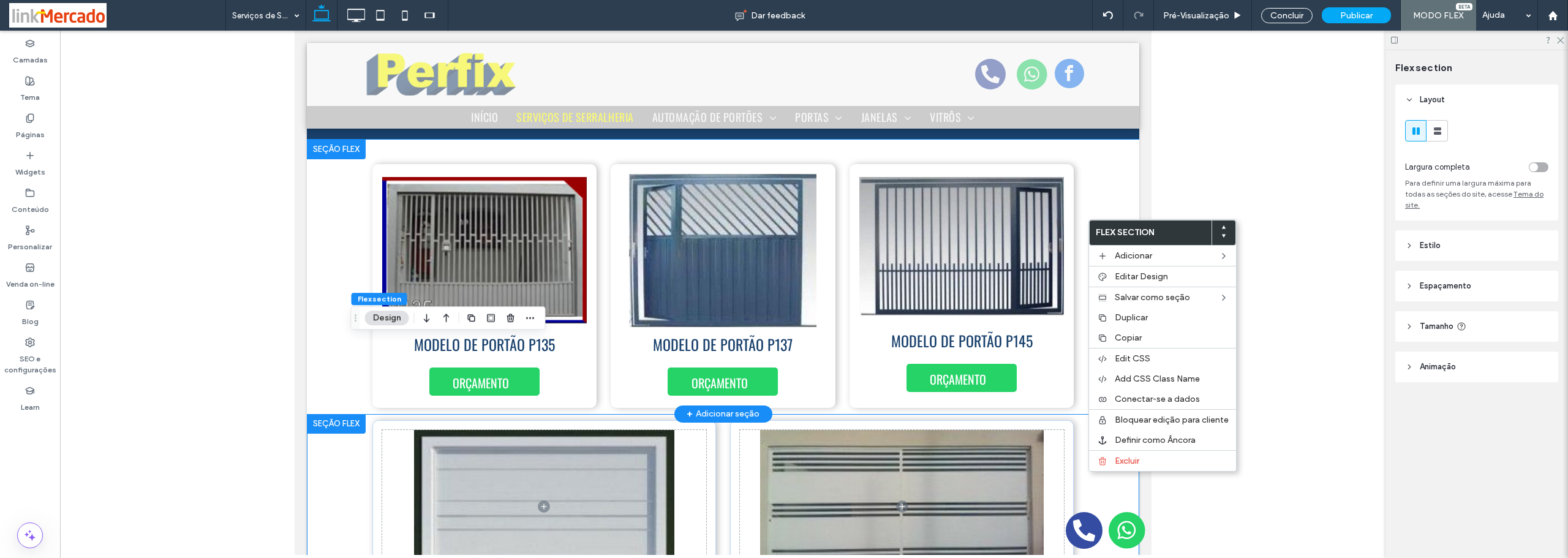
scroll to position [215, 0]
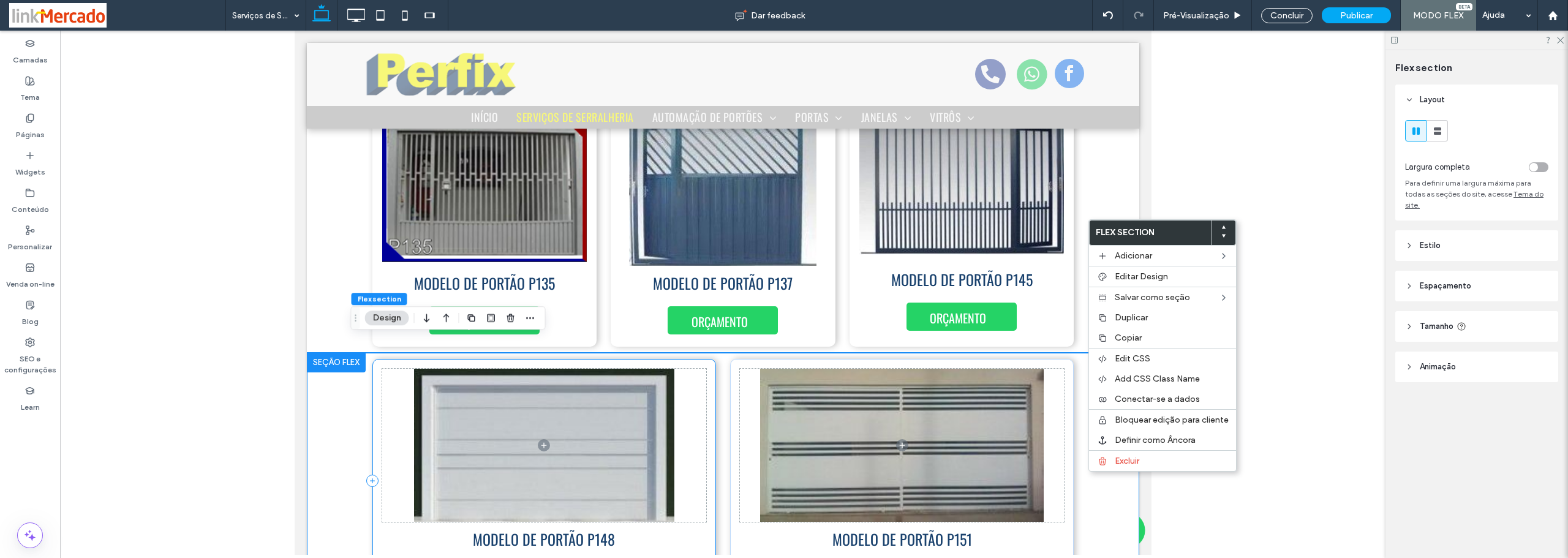
type input "********"
click at [368, 417] on div "ORÇAMENTO MODELO DE PORTÃO P148 MODELO DE PORTÃO P151 ORÇAMENTO" at bounding box center [722, 481] width 735 height 256
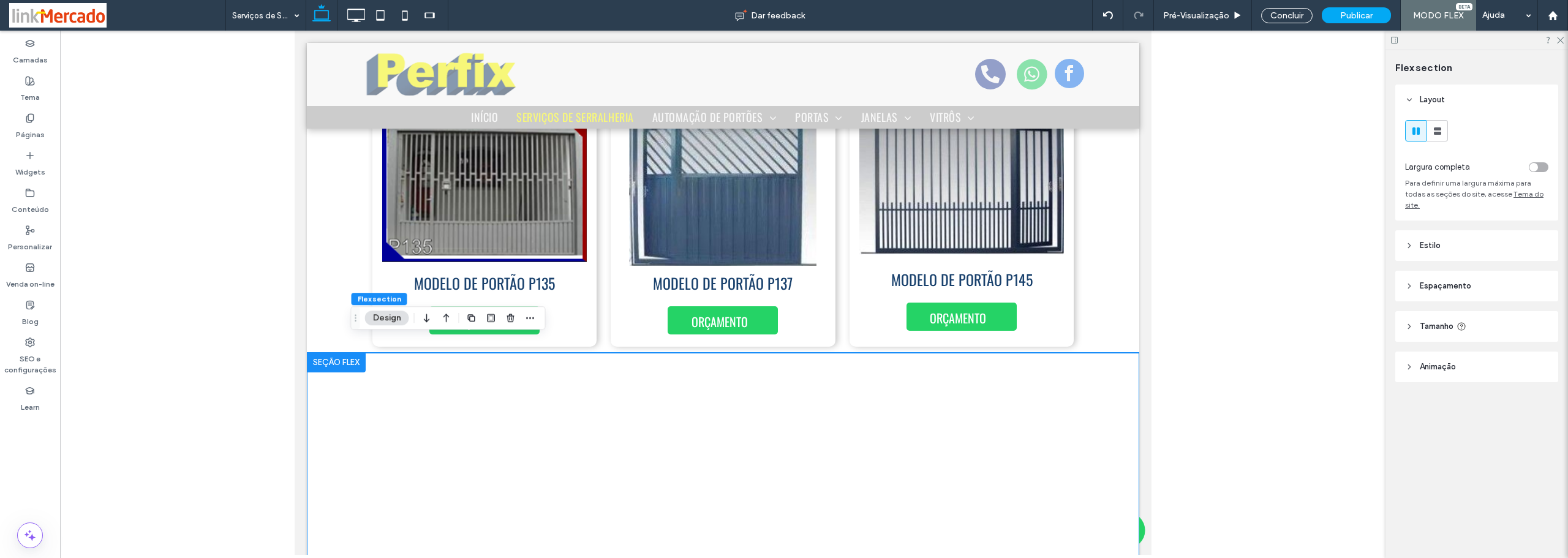
type input "***"
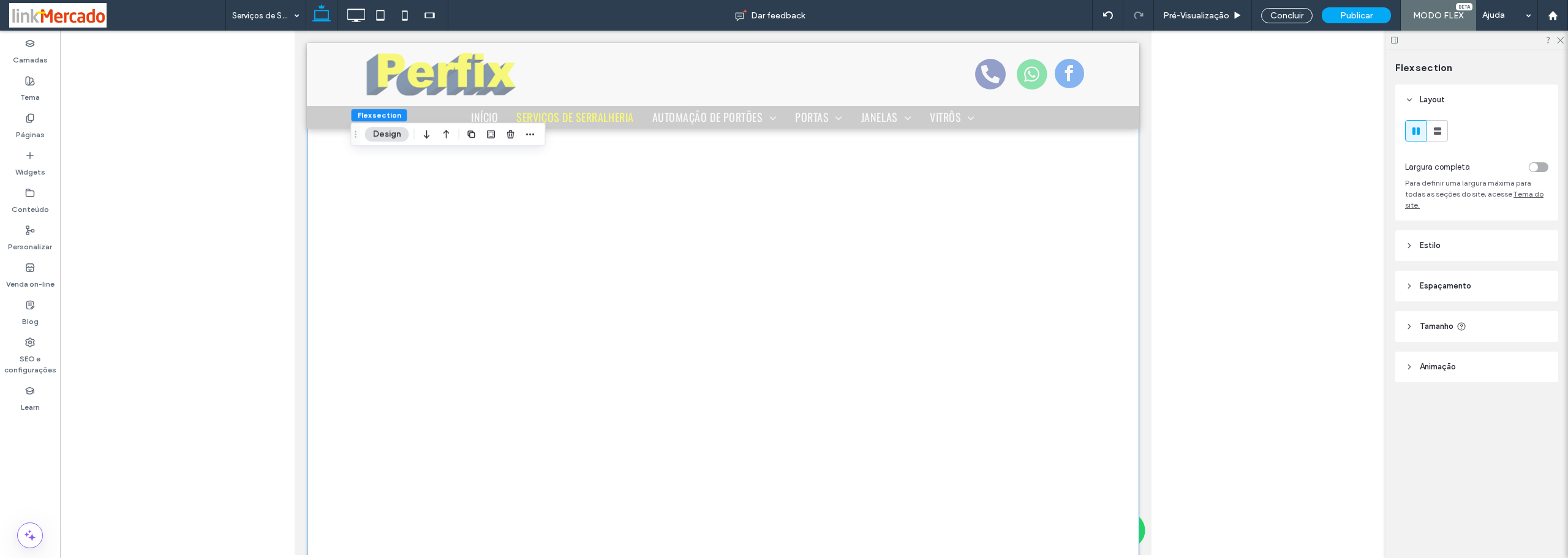
scroll to position [276, 0]
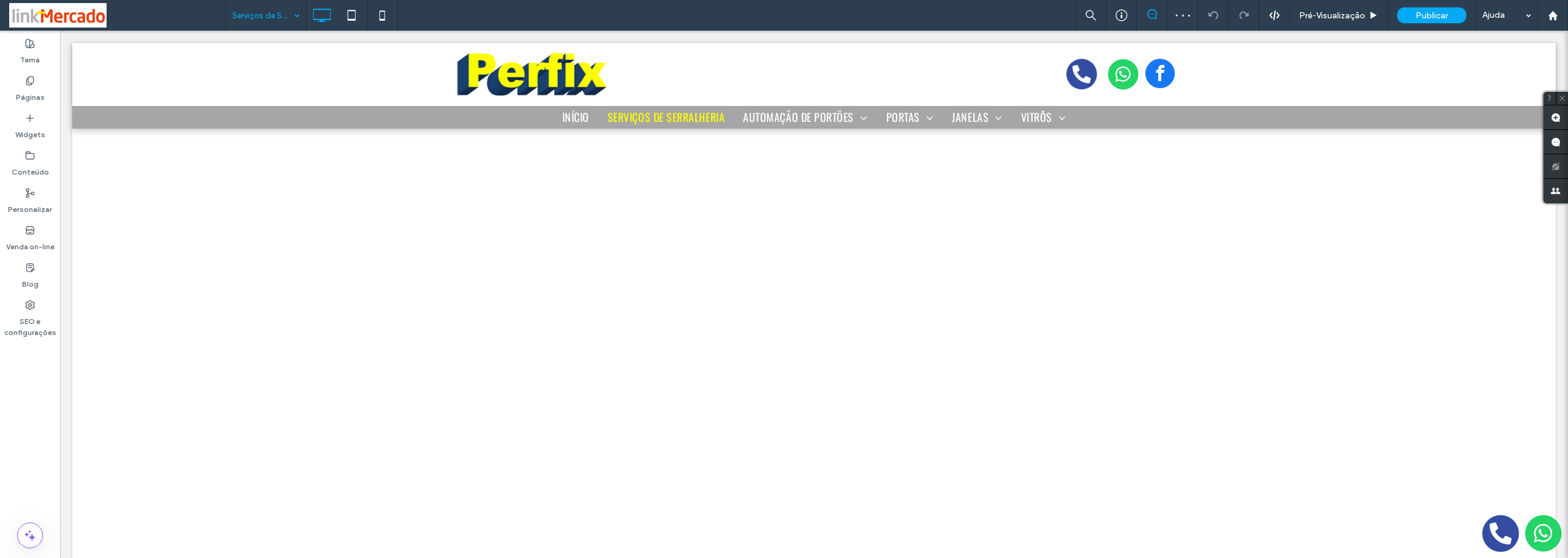
scroll to position [981, 0]
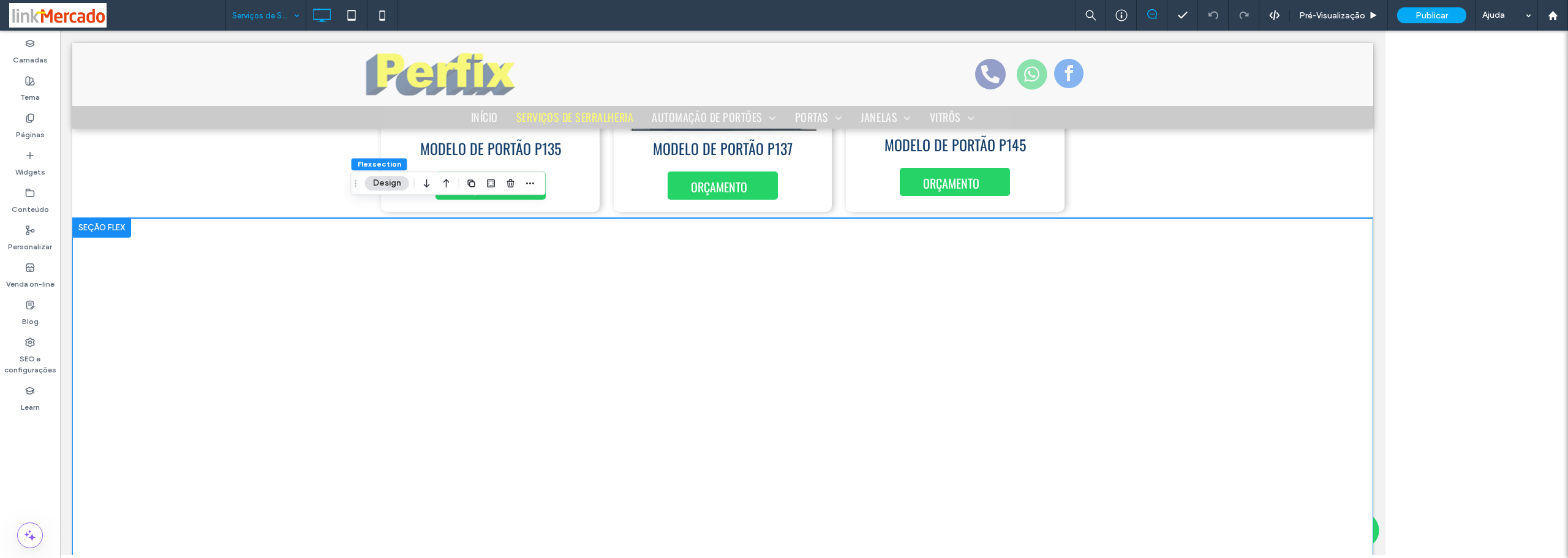
scroll to position [350, 0]
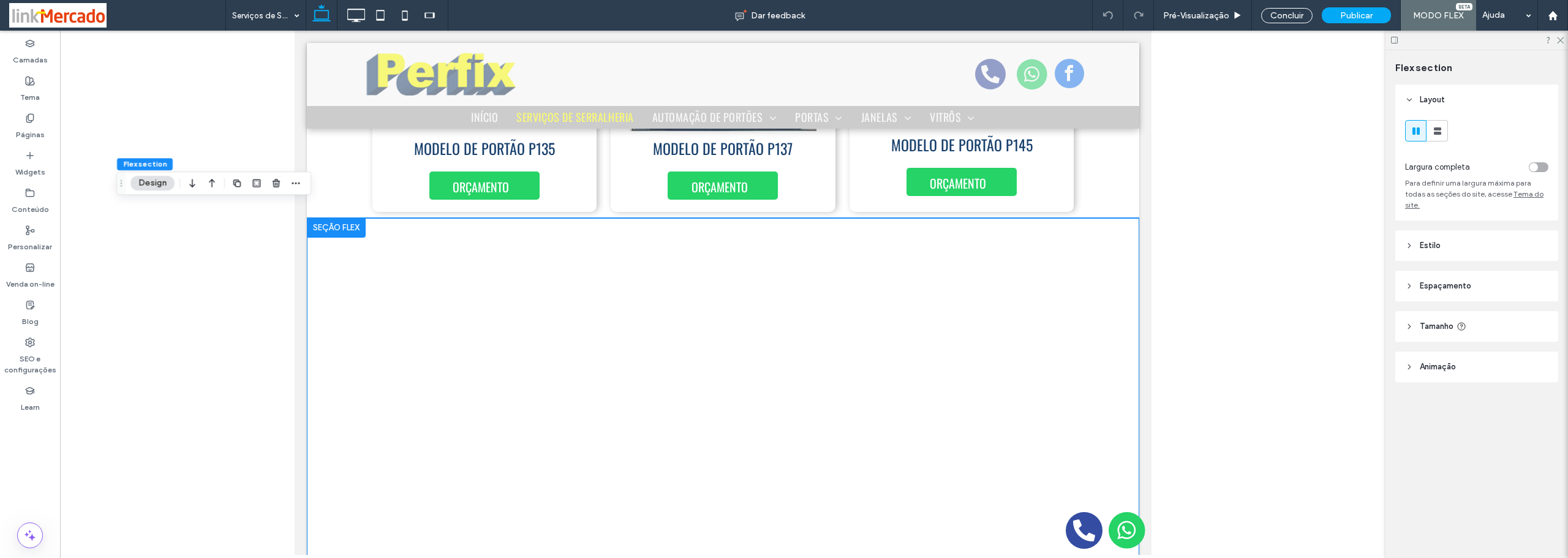
click at [1436, 320] on span "Tamanho" at bounding box center [1436, 326] width 33 height 12
type input "**"
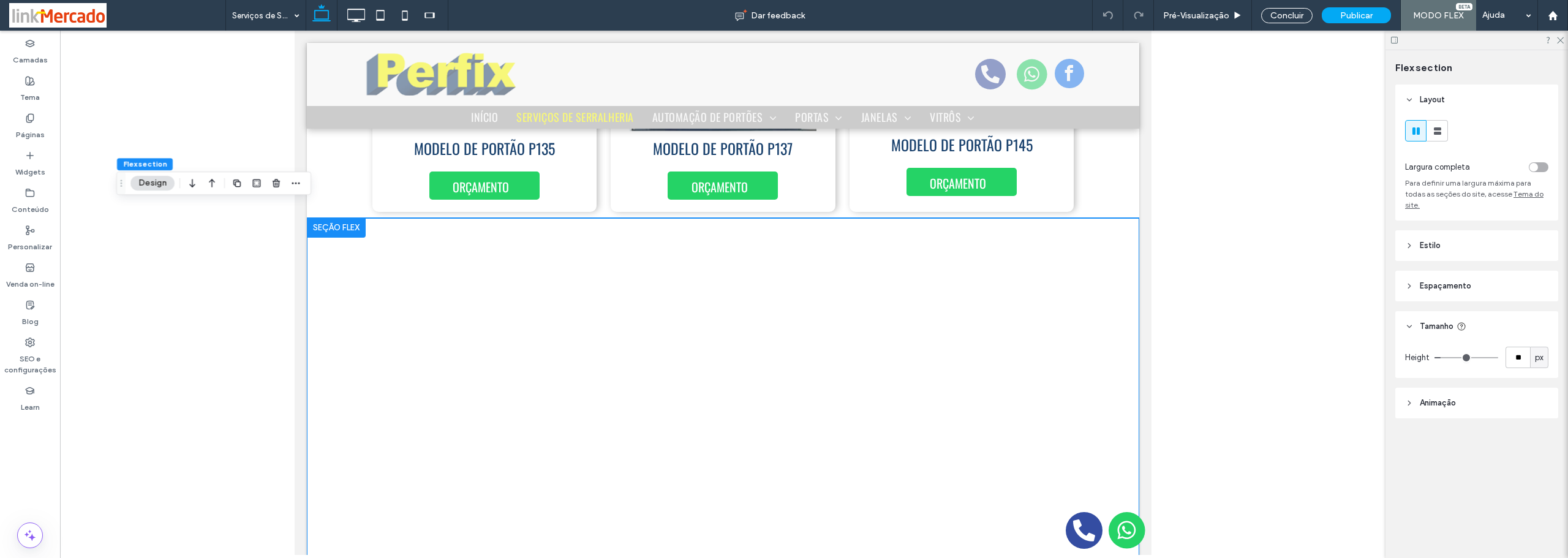
type input "*"
drag, startPoint x: 1443, startPoint y: 344, endPoint x: 1426, endPoint y: 348, distance: 17.5
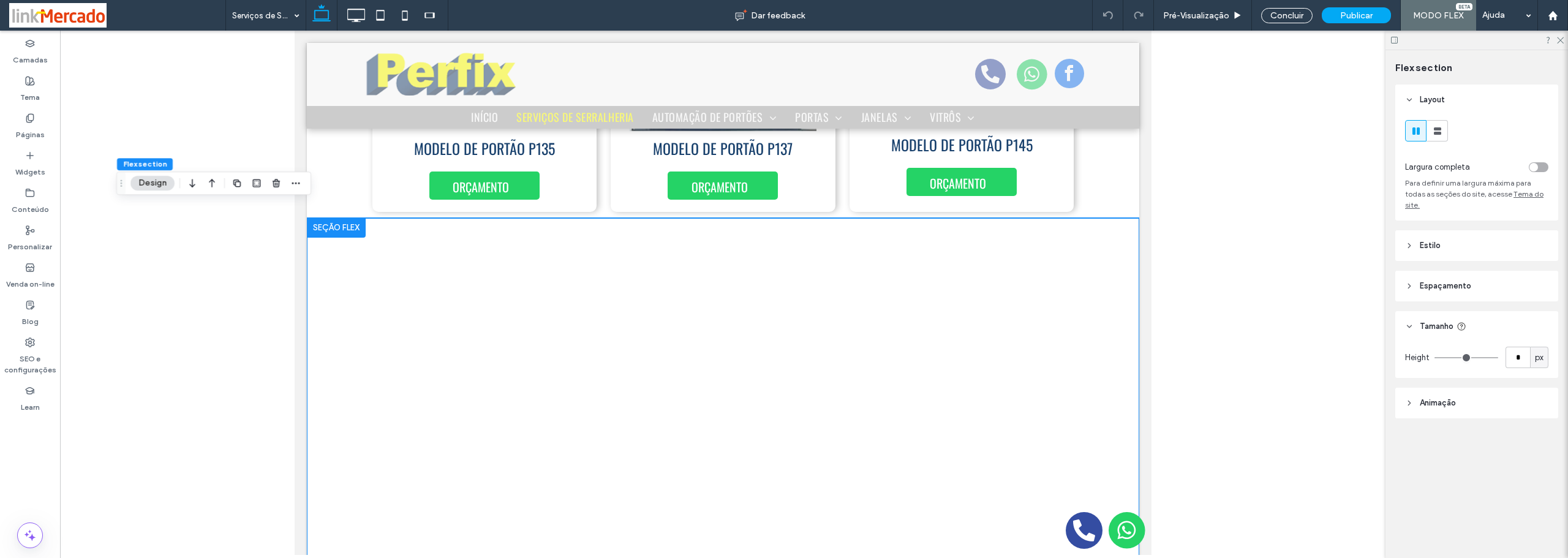
type input "*"
click at [1434, 357] on input "range" at bounding box center [1466, 358] width 64 height 1
type input "***"
click at [1478, 274] on header "Espaçamento" at bounding box center [1477, 286] width 163 height 31
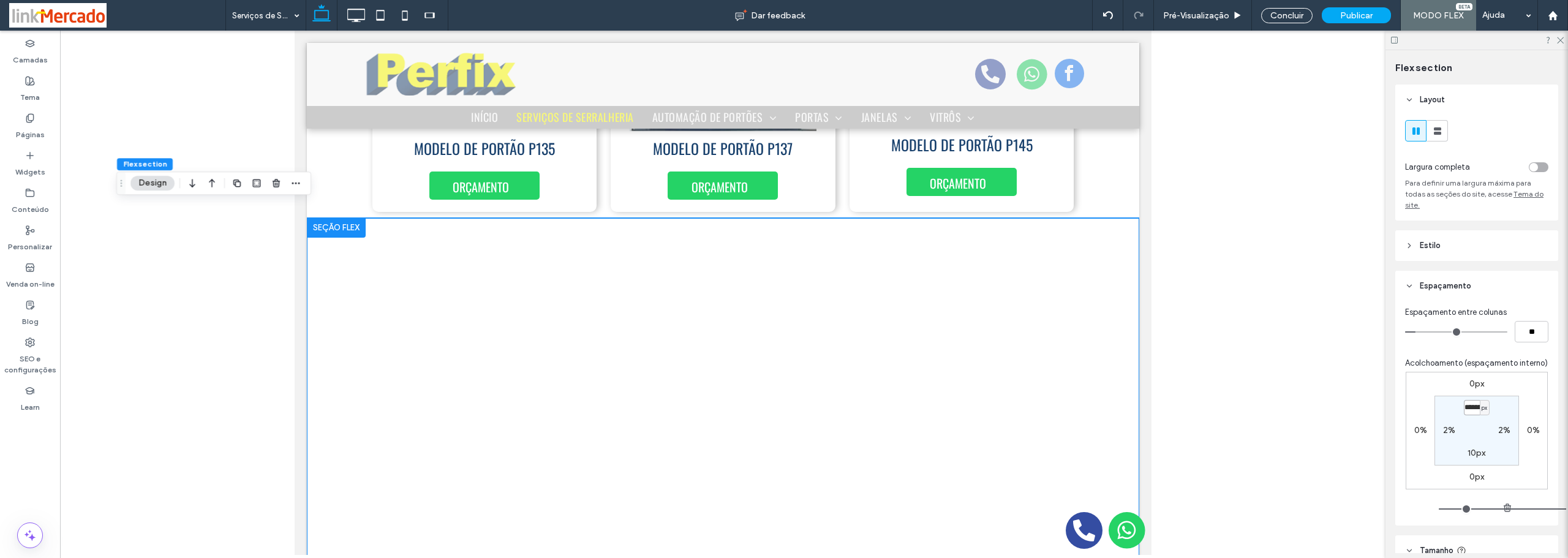
drag, startPoint x: 1461, startPoint y: 420, endPoint x: 1501, endPoint y: 419, distance: 40.0
click at [1515, 421] on section "******** px 2% 10px 2%" at bounding box center [1477, 430] width 85 height 70
type input "**"
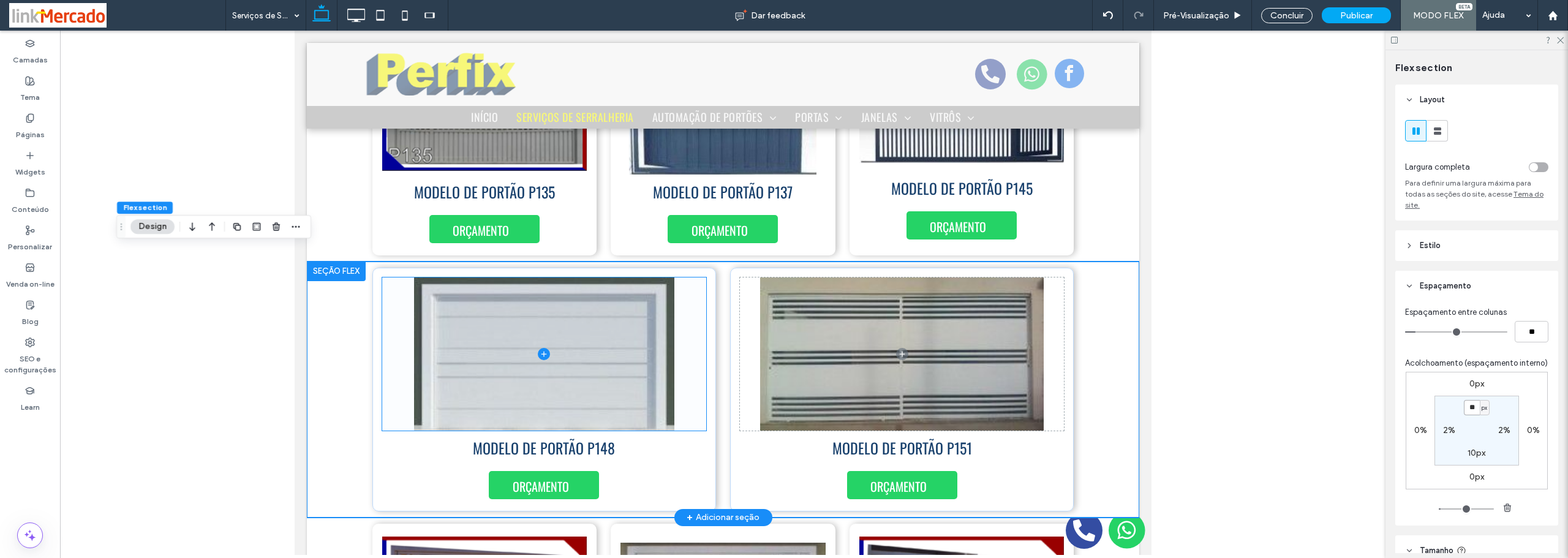
scroll to position [184, 0]
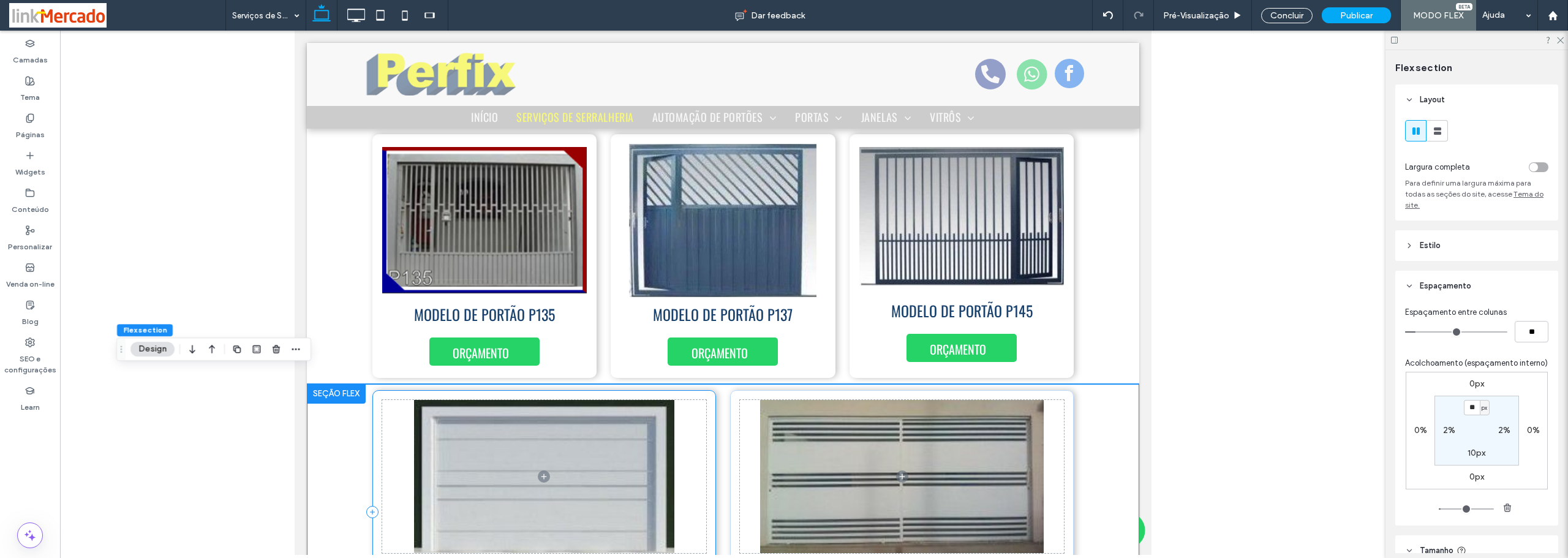
click at [372, 445] on div "ORÇAMENTO MODELO DE PORTÃO P148" at bounding box center [543, 512] width 343 height 244
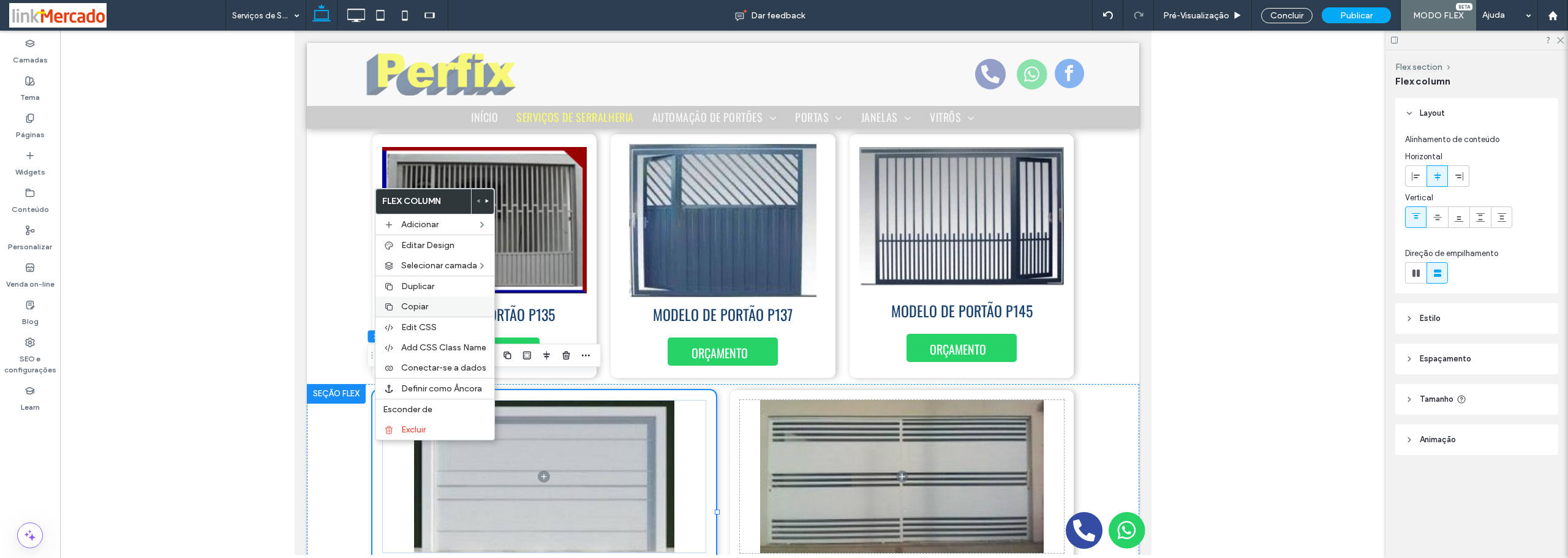
click at [448, 310] on label "Copiar" at bounding box center [444, 306] width 86 height 10
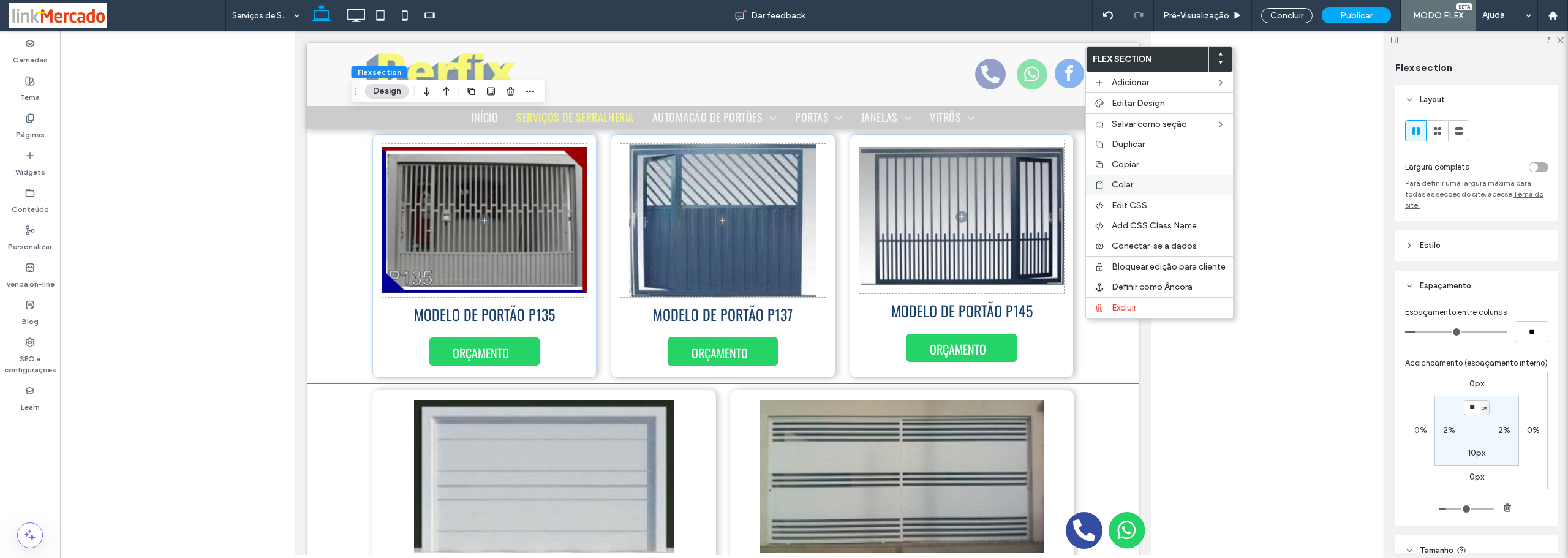
click at [1131, 187] on span "Colar" at bounding box center [1122, 185] width 21 height 10
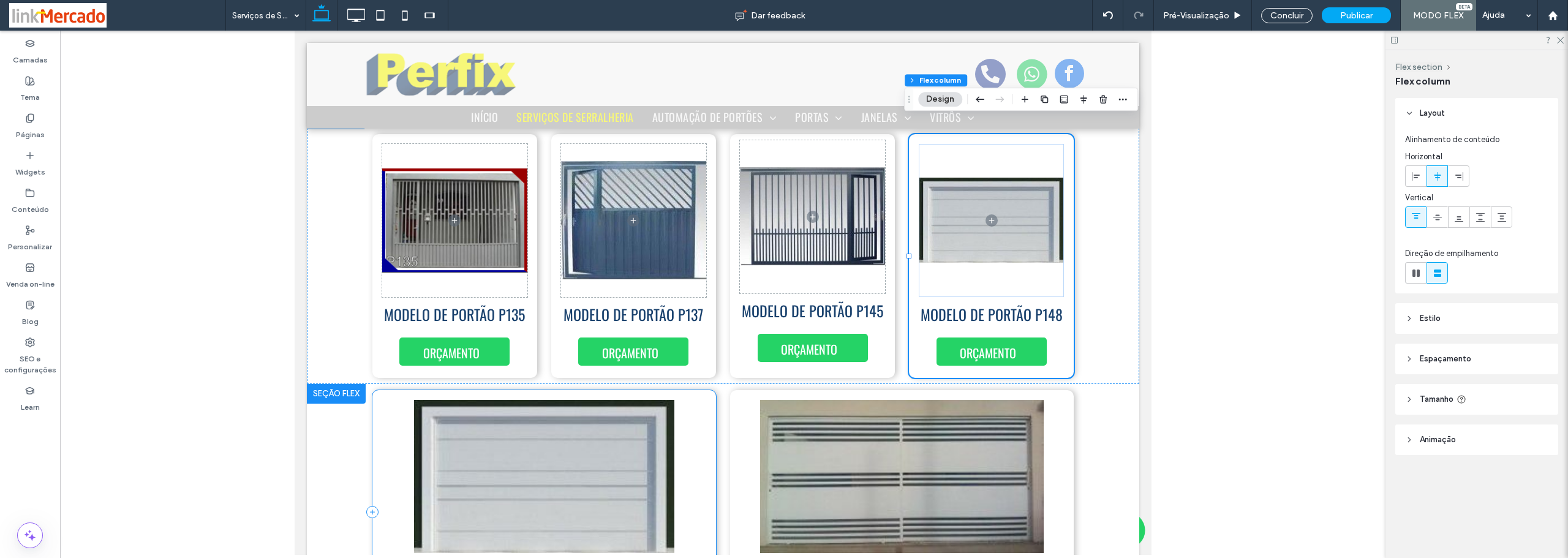
click at [705, 403] on div "ORÇAMENTO MODELO DE PORTÃO P148" at bounding box center [543, 512] width 343 height 244
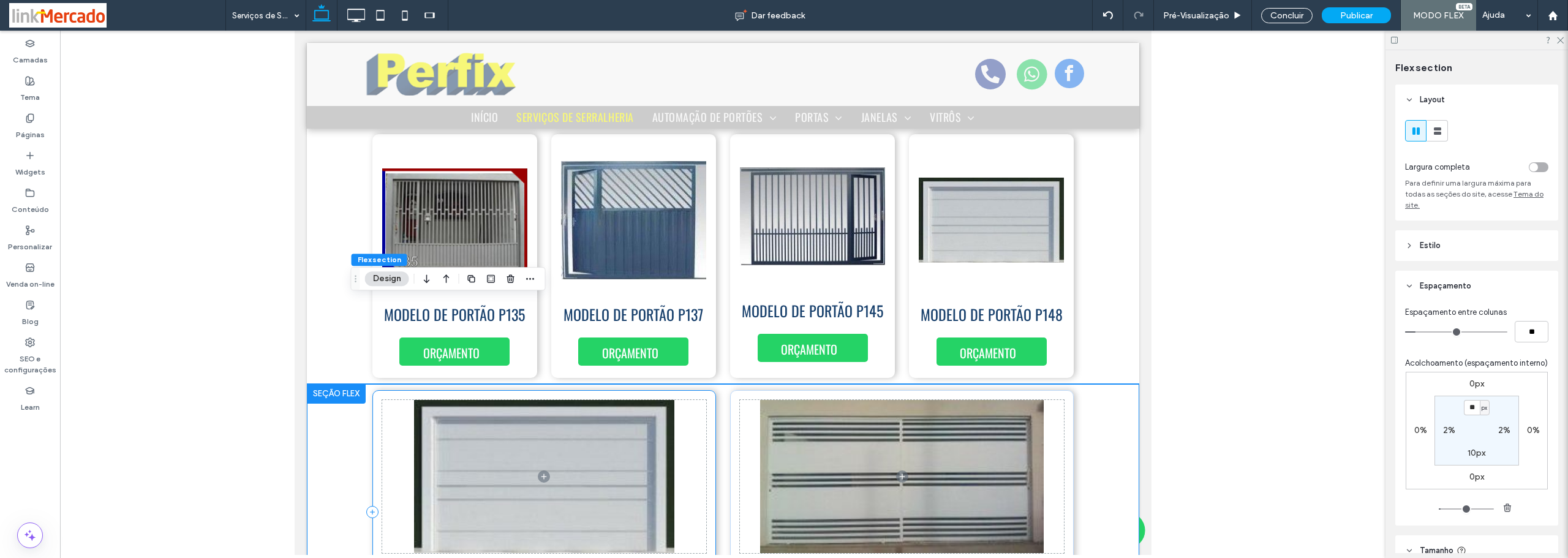
scroll to position [254, 0]
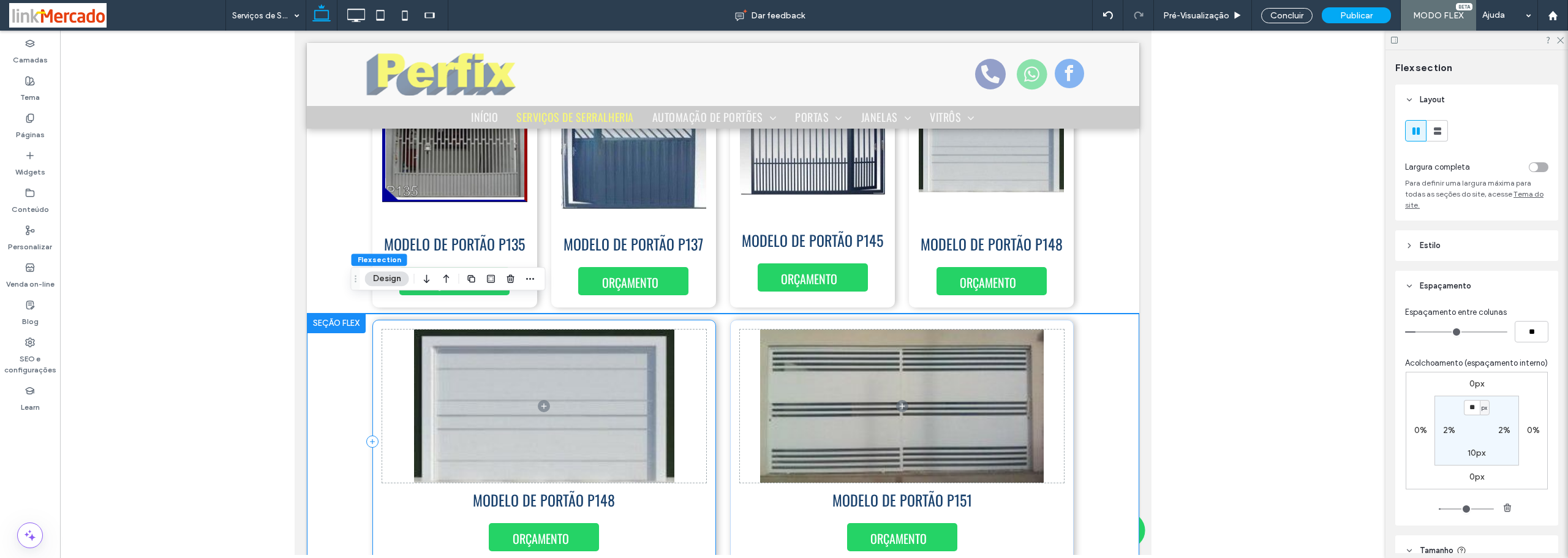
click at [707, 338] on div "ORÇAMENTO MODELO DE PORTÃO P148" at bounding box center [543, 442] width 343 height 244
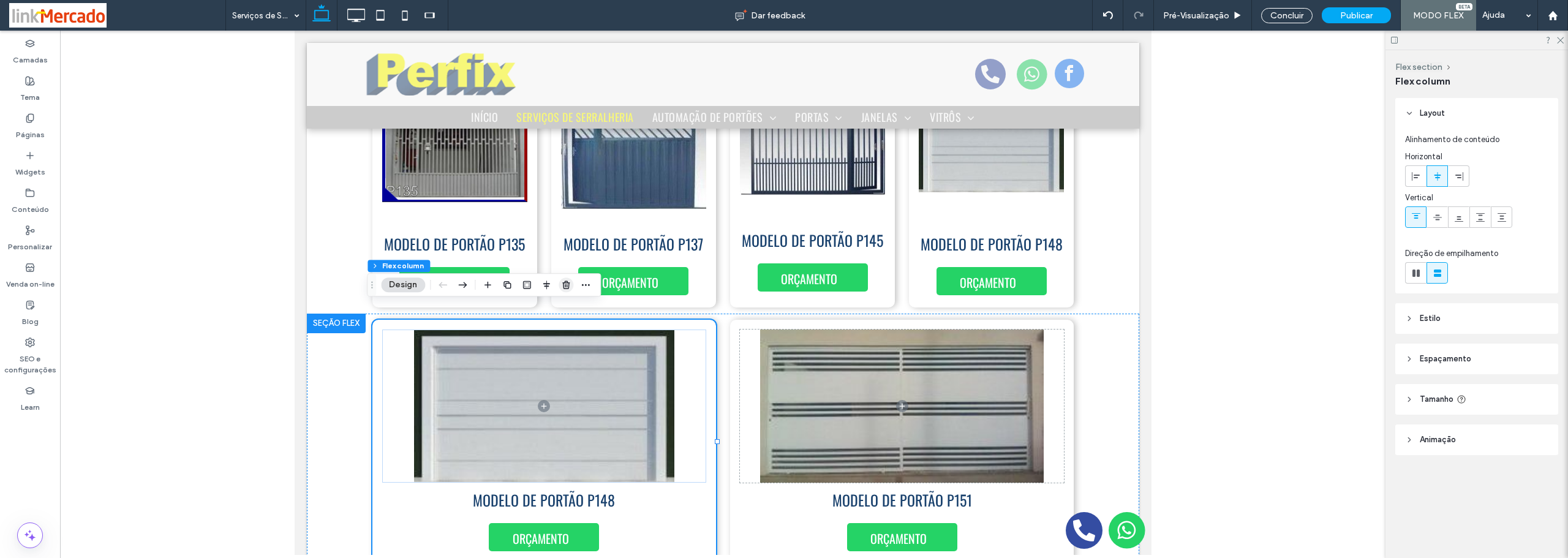
click at [565, 284] on icon "button" at bounding box center [565, 284] width 10 height 10
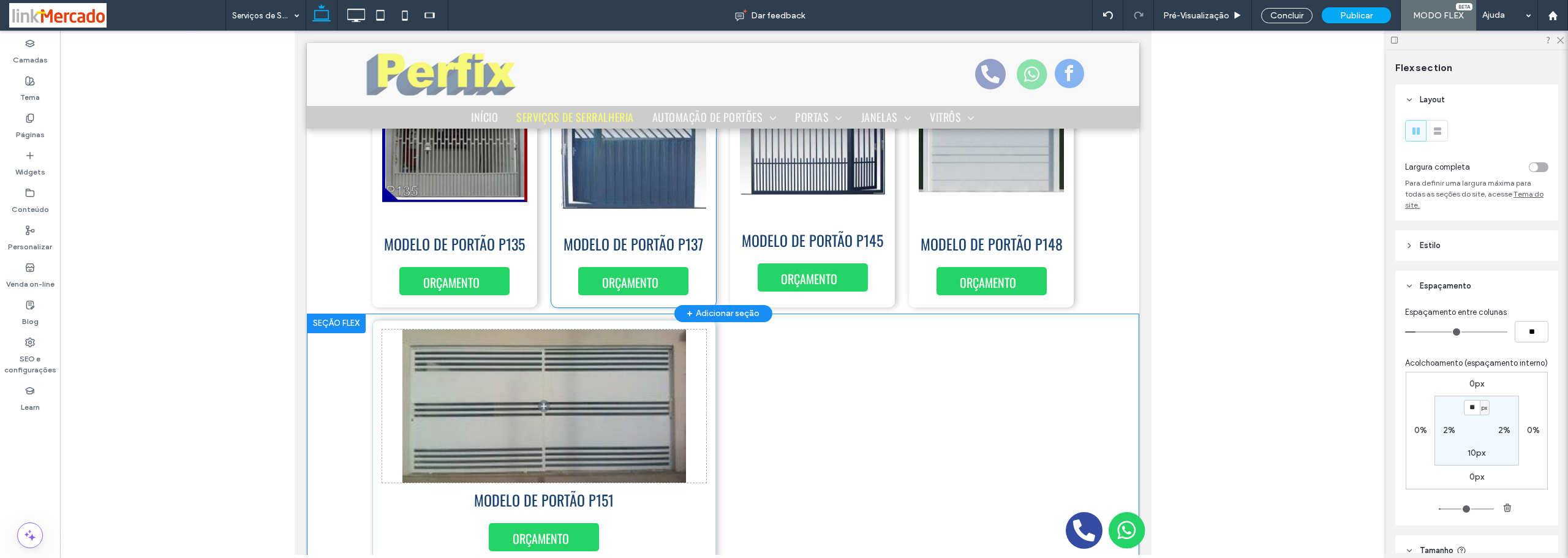
type input "***"
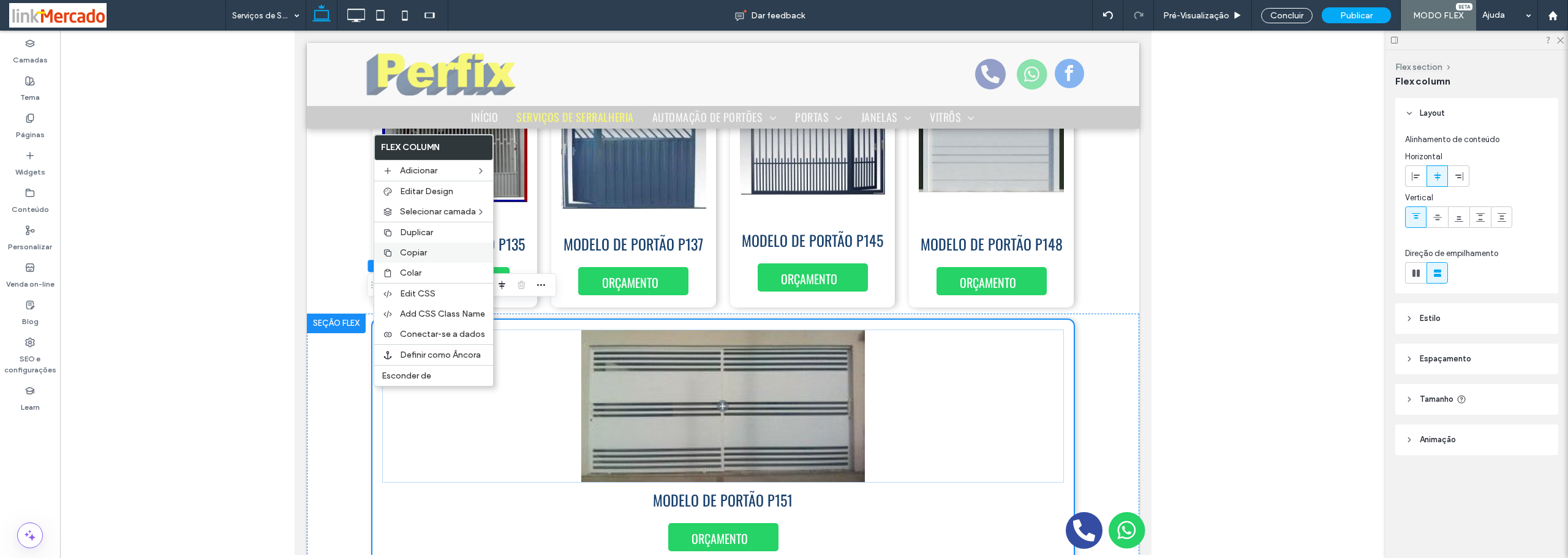
click at [429, 251] on label "Copiar" at bounding box center [443, 252] width 86 height 10
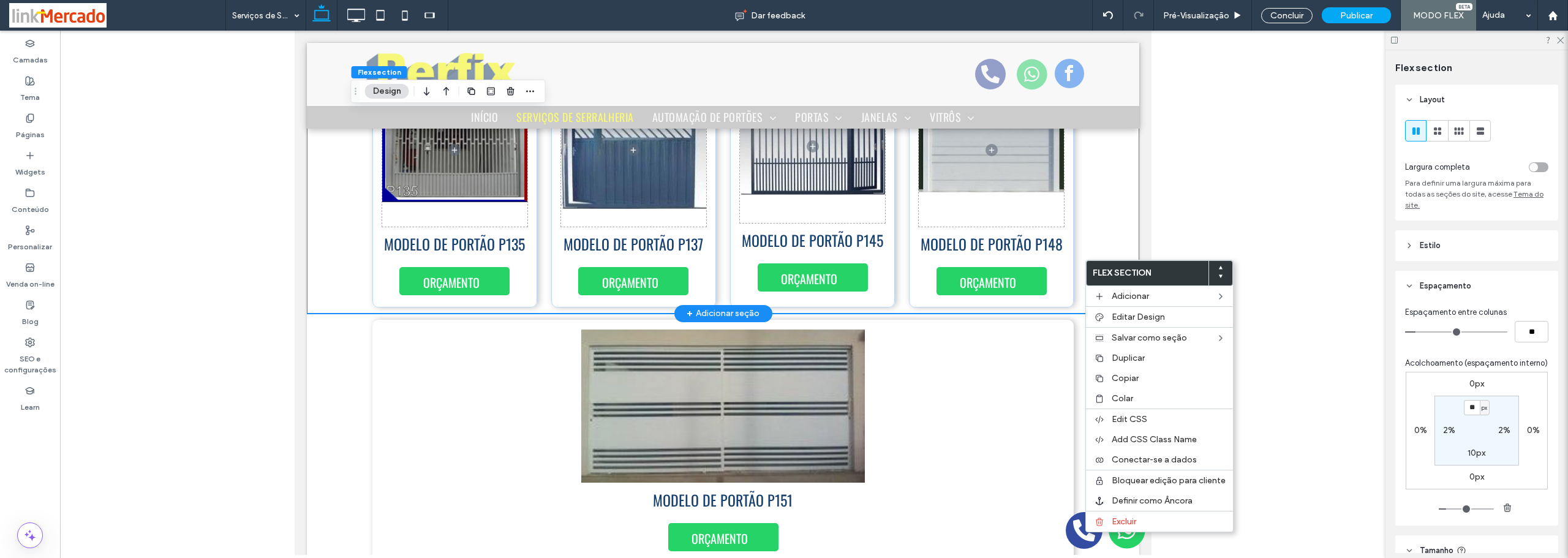
scroll to position [248, 0]
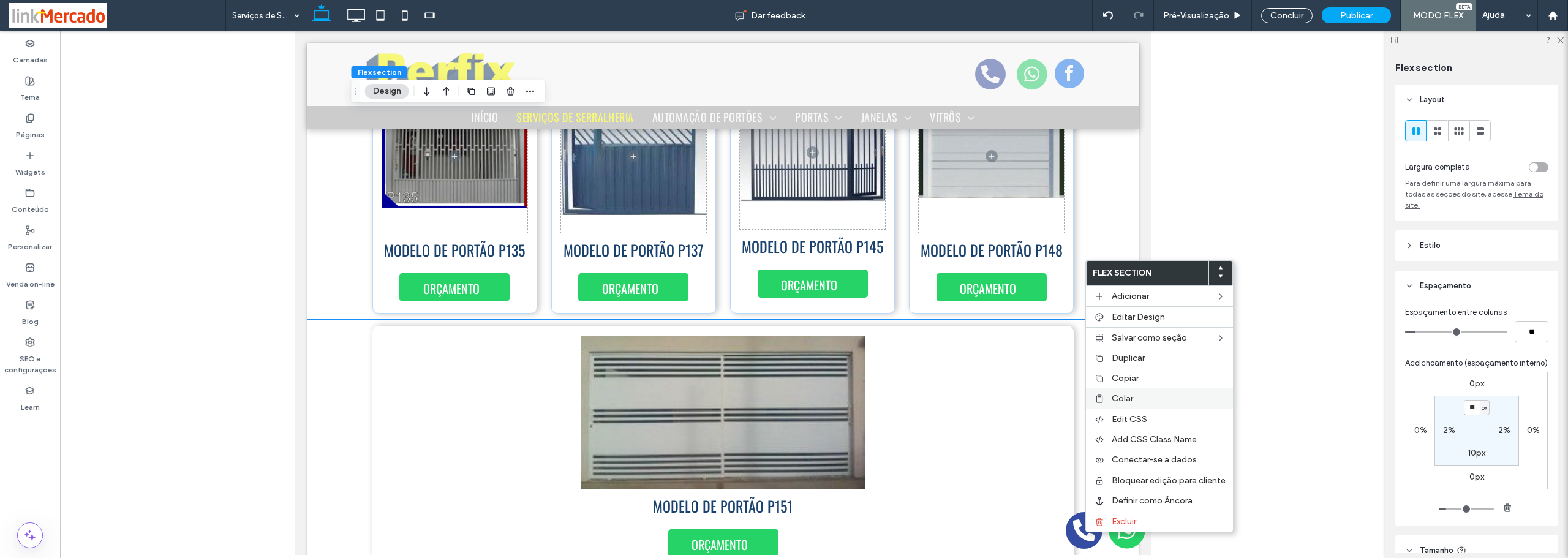
click at [1112, 402] on span "Colar" at bounding box center [1122, 399] width 21 height 10
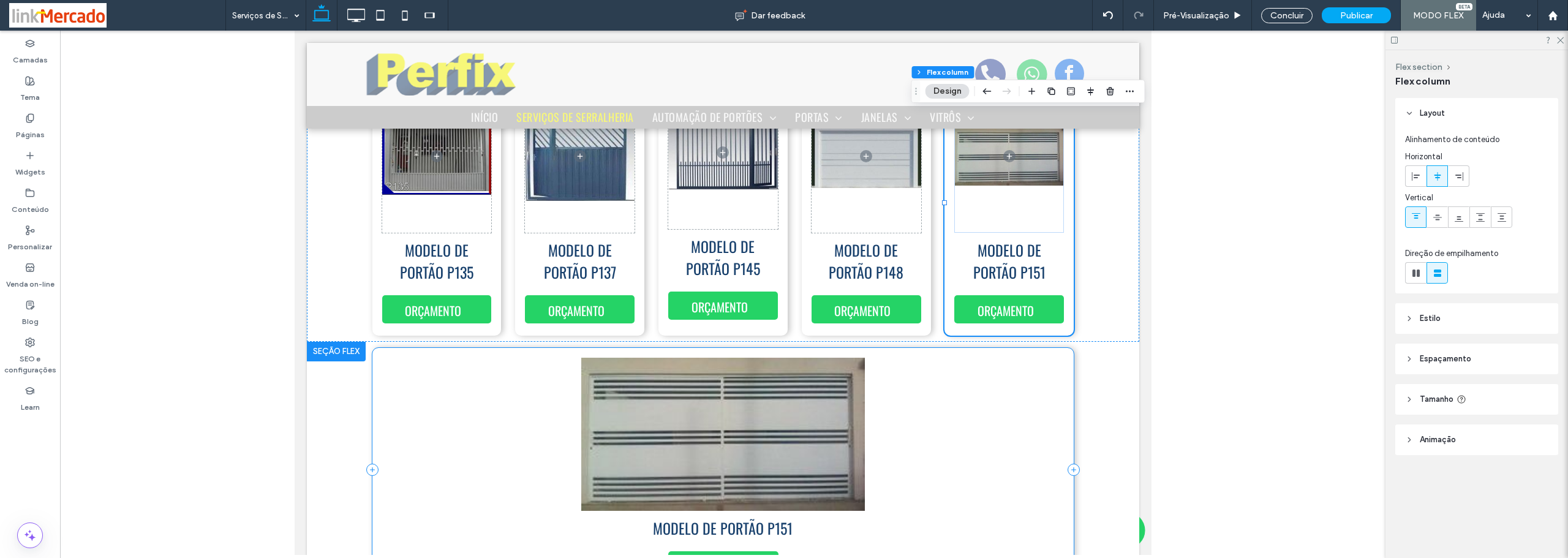
click at [372, 406] on div "MODELO DE PORTÃO P151 ORÇAMENTO" at bounding box center [723, 470] width 702 height 244
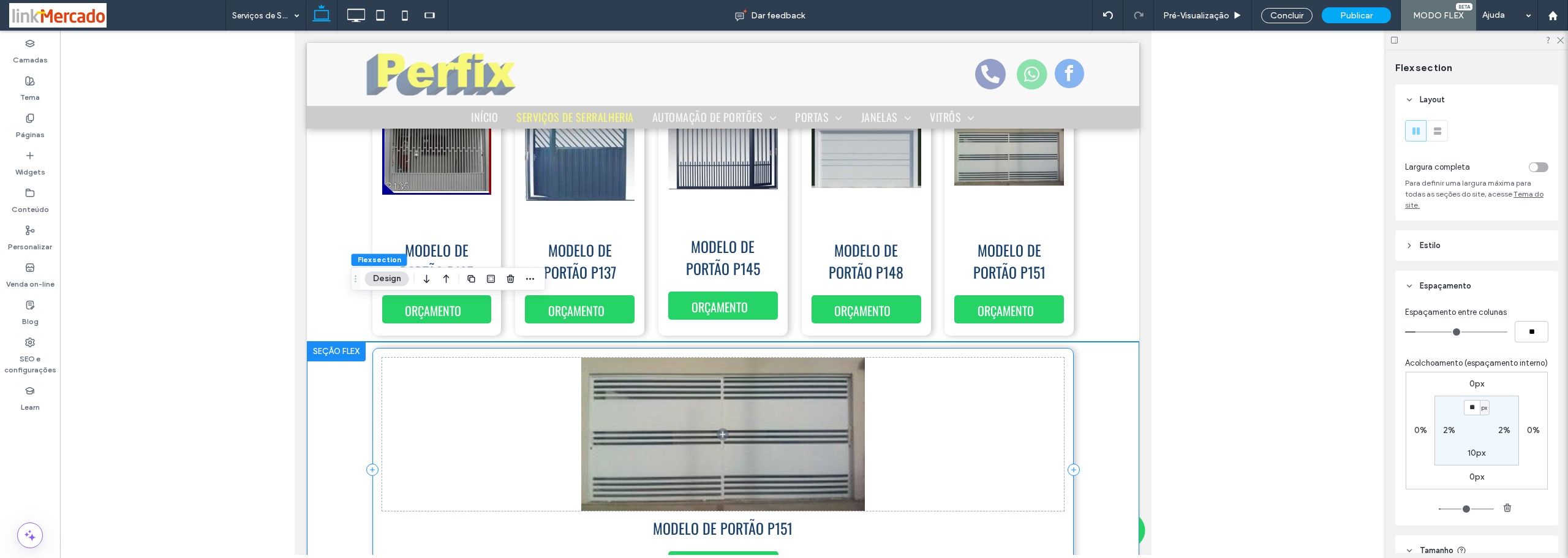
scroll to position [276, 0]
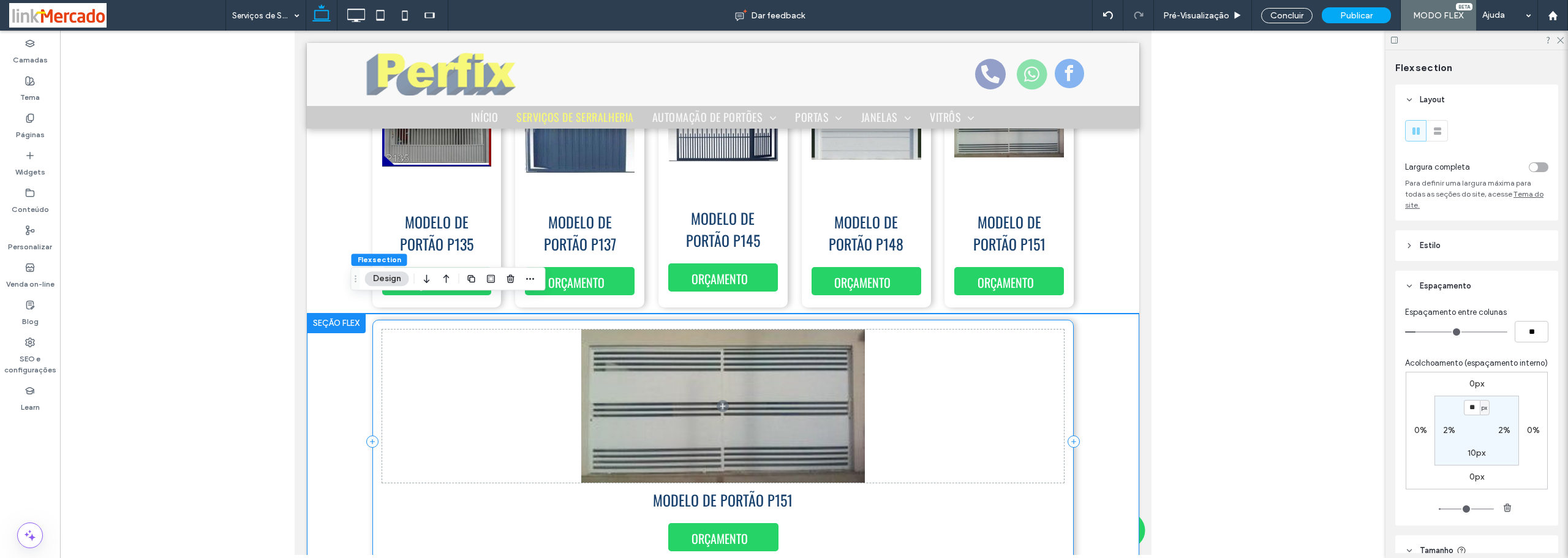
click at [372, 405] on div "MODELO DE PORTÃO P151 ORÇAMENTO" at bounding box center [723, 442] width 702 height 244
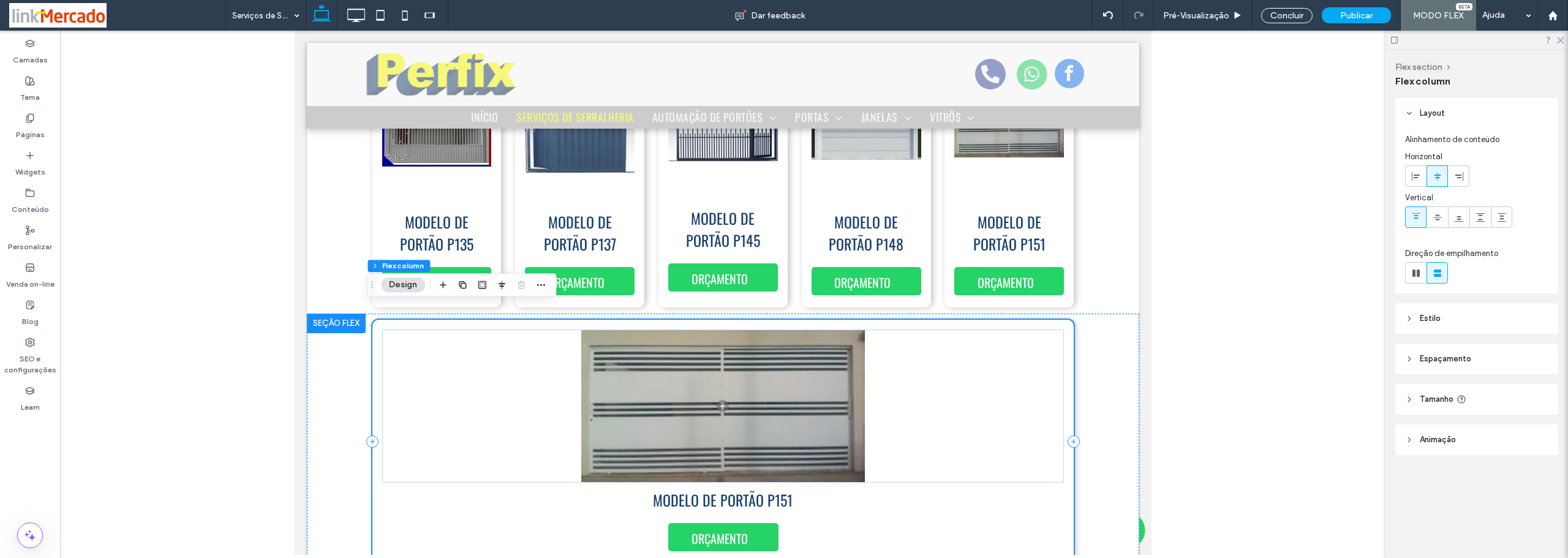
click at [372, 358] on div "MODELO DE PORTÃO P151 ORÇAMENTO" at bounding box center [723, 442] width 702 height 244
click at [1089, 240] on div "ORÇAMENTO MODELO DE PORTÃO P135 ORÇAMENTO MODELO DE PORTÃO P137 ORÇAMENTO MODEL…" at bounding box center [722, 166] width 832 height 297
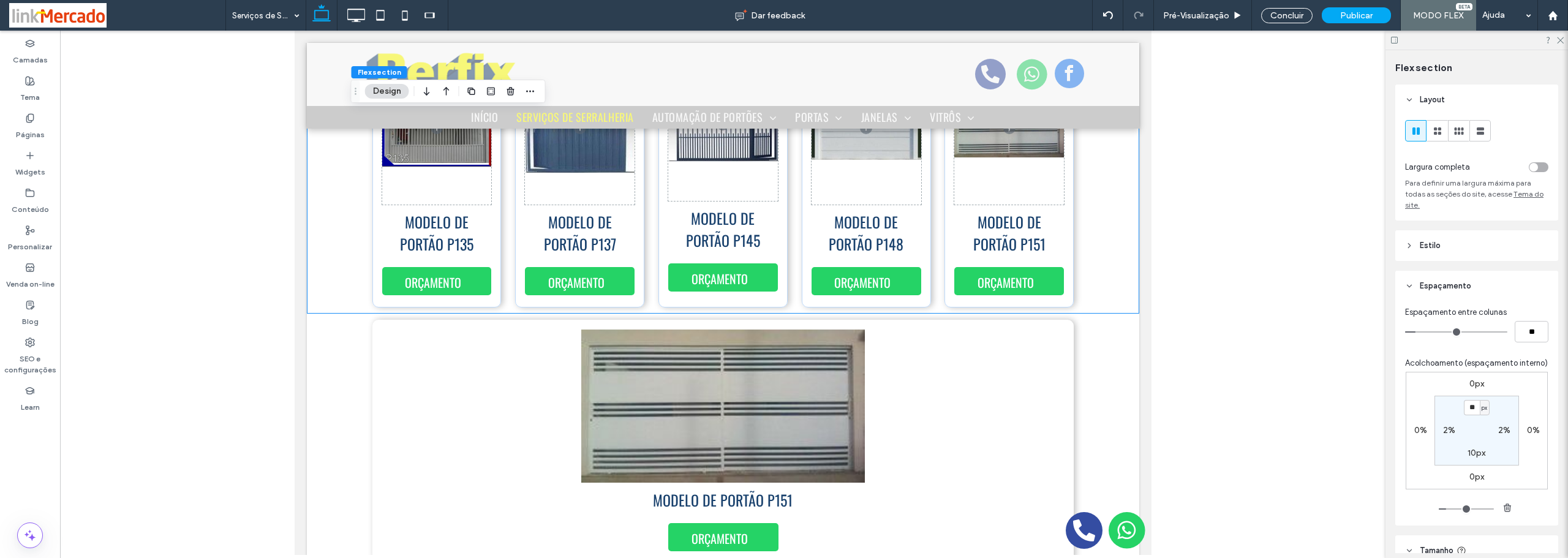
scroll to position [248, 0]
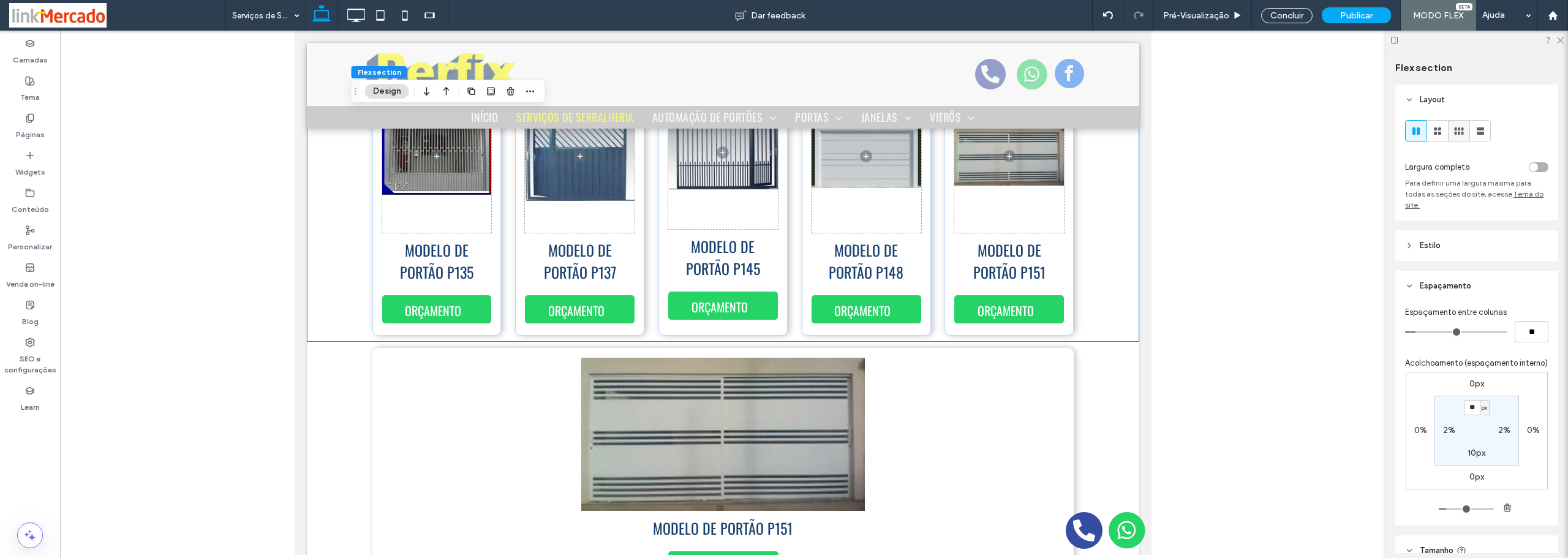
click at [1461, 134] on use at bounding box center [1458, 130] width 9 height 7
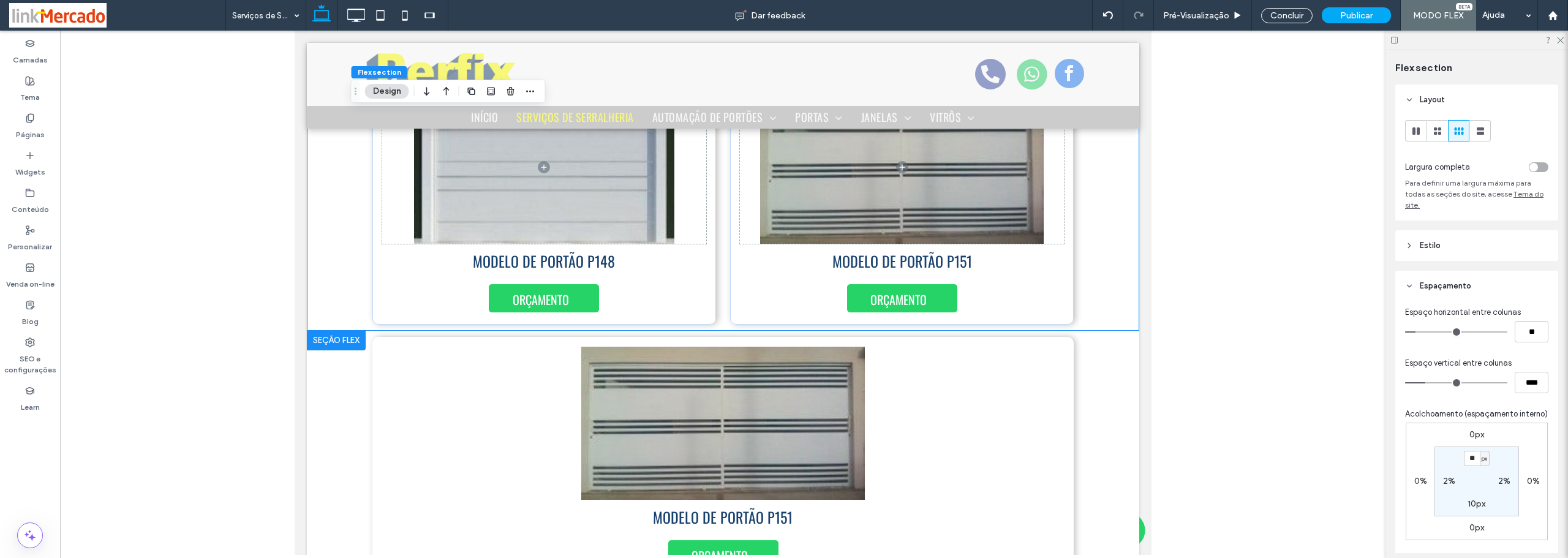
scroll to position [677, 0]
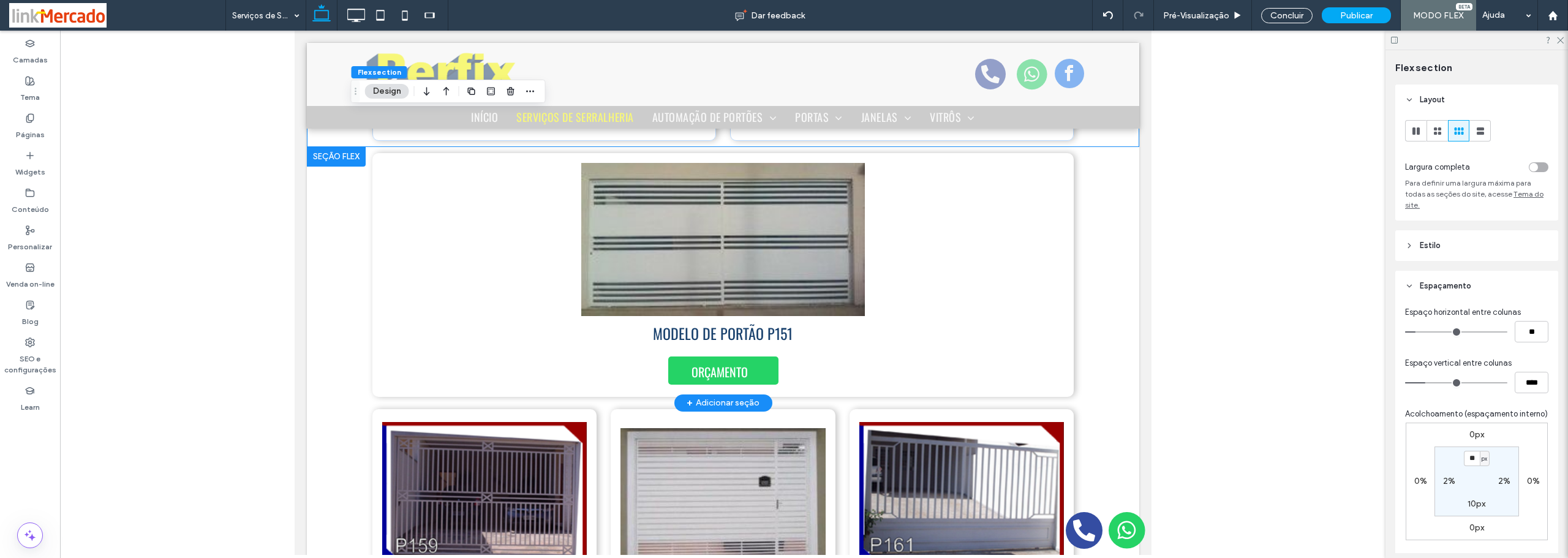
click at [331, 150] on div at bounding box center [336, 157] width 59 height 20
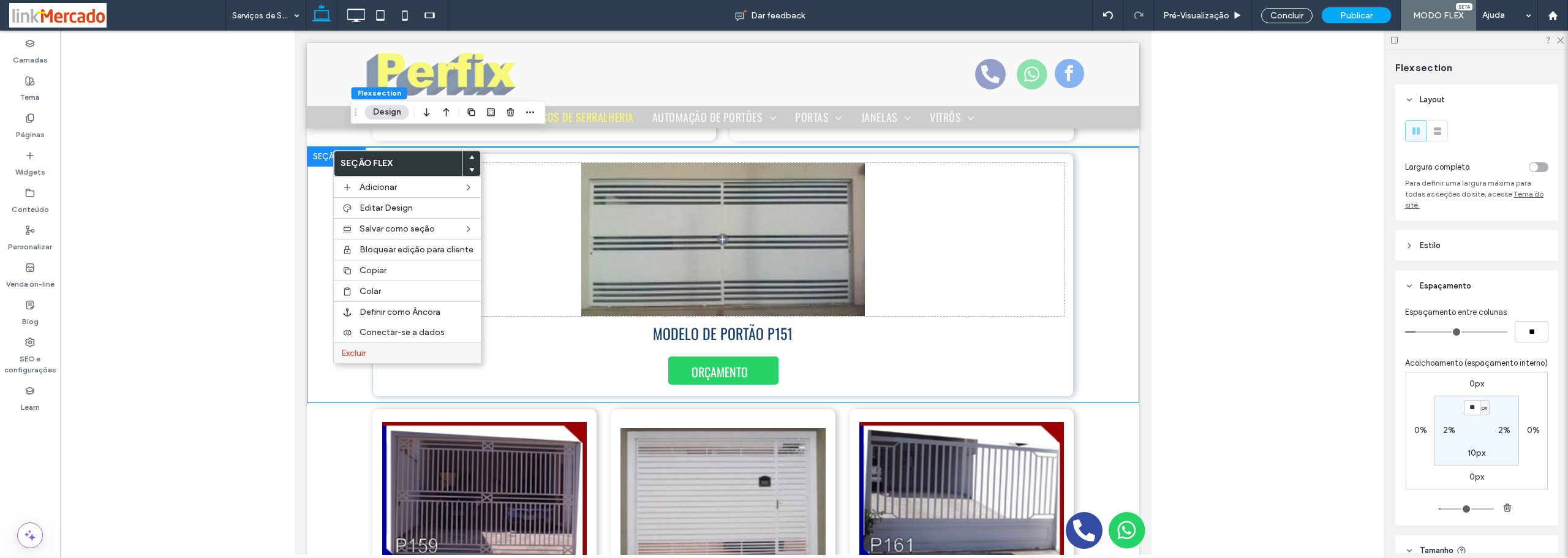
drag, startPoint x: 354, startPoint y: 354, endPoint x: 773, endPoint y: 251, distance: 431.5
click at [354, 354] on span "Excluir" at bounding box center [353, 353] width 24 height 10
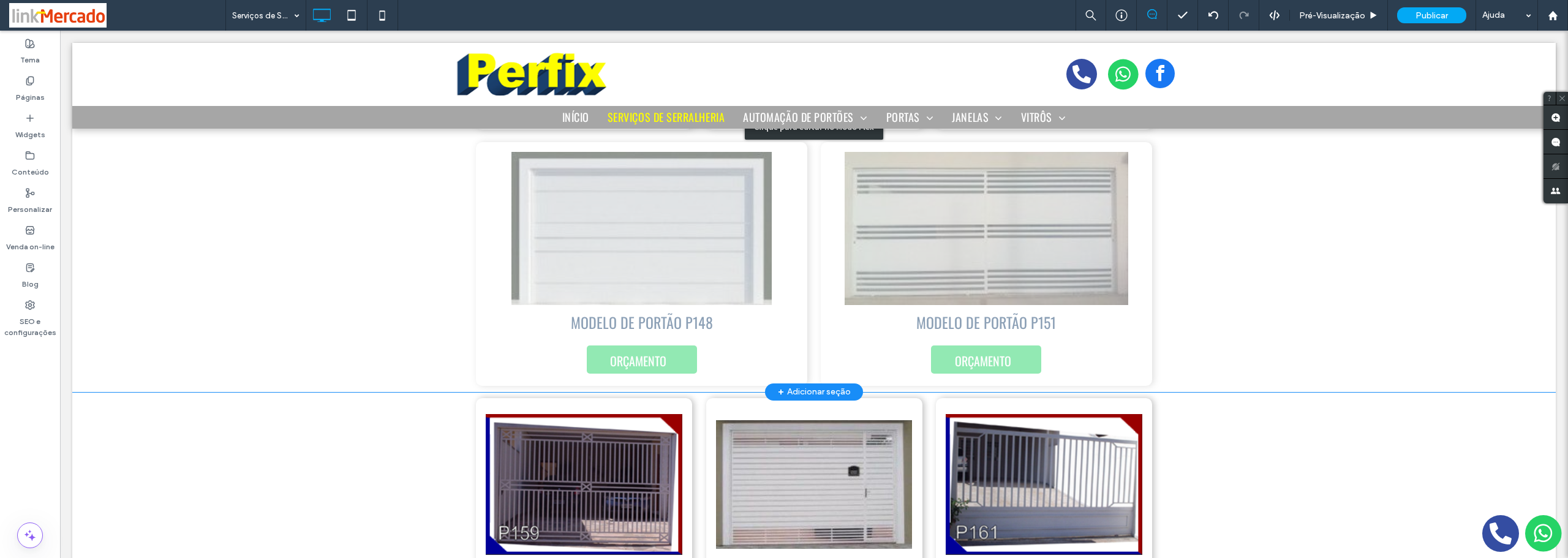
scroll to position [634, 0]
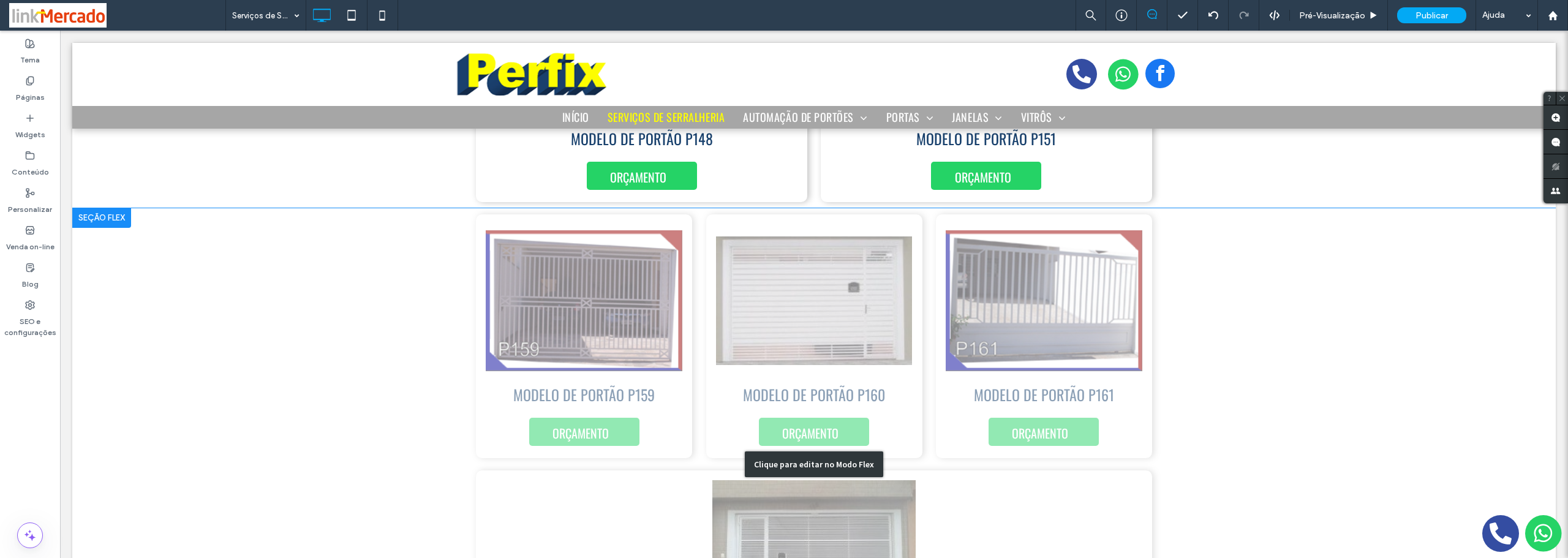
click at [481, 396] on div "Clique para editar no Modo Flex" at bounding box center [814, 464] width 1483 height 512
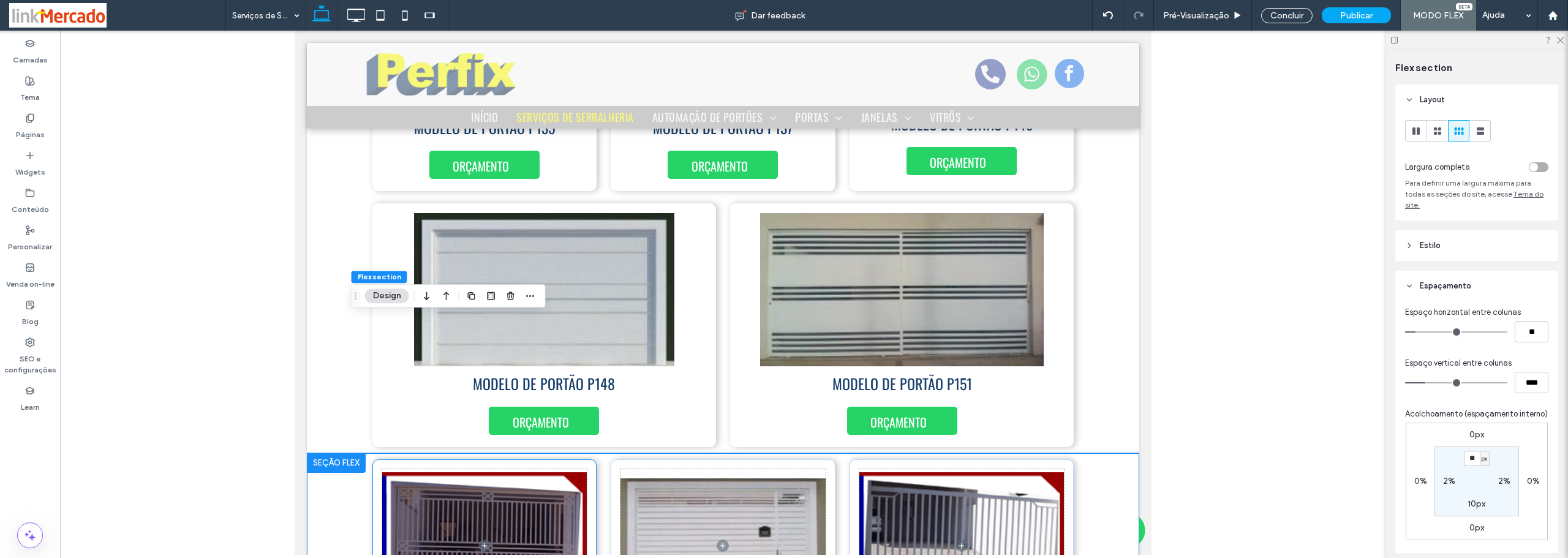
scroll to position [555, 0]
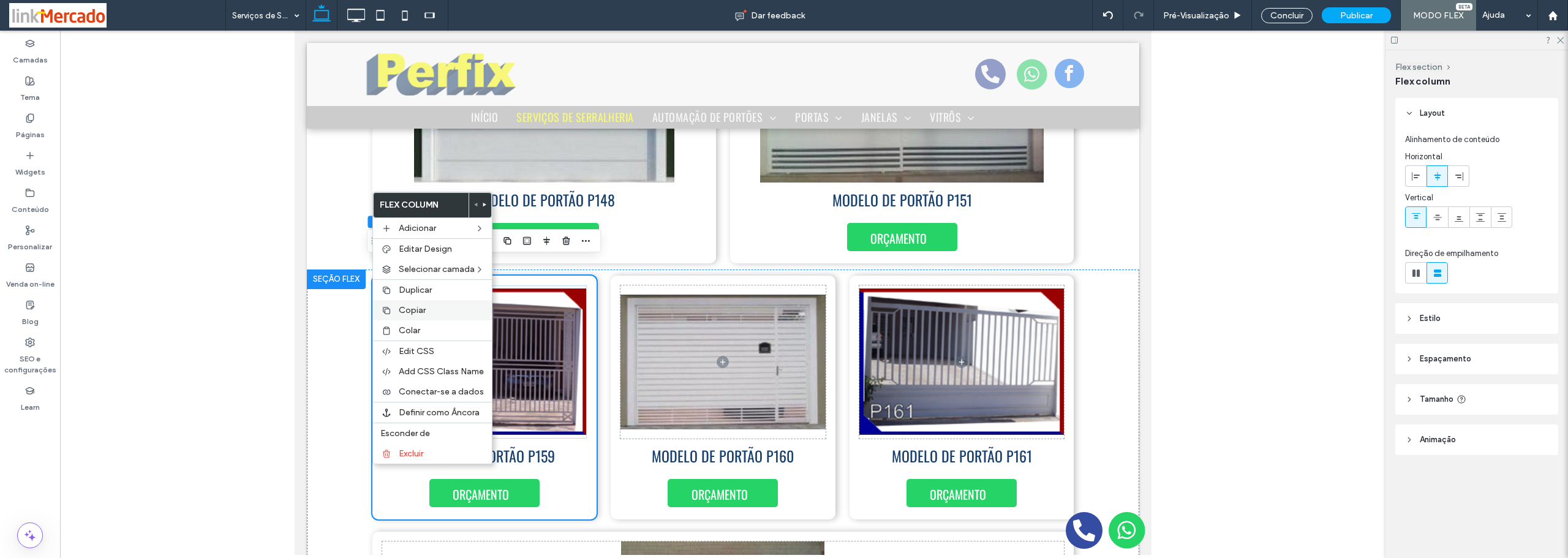
click at [402, 309] on span "Copiar" at bounding box center [412, 310] width 27 height 10
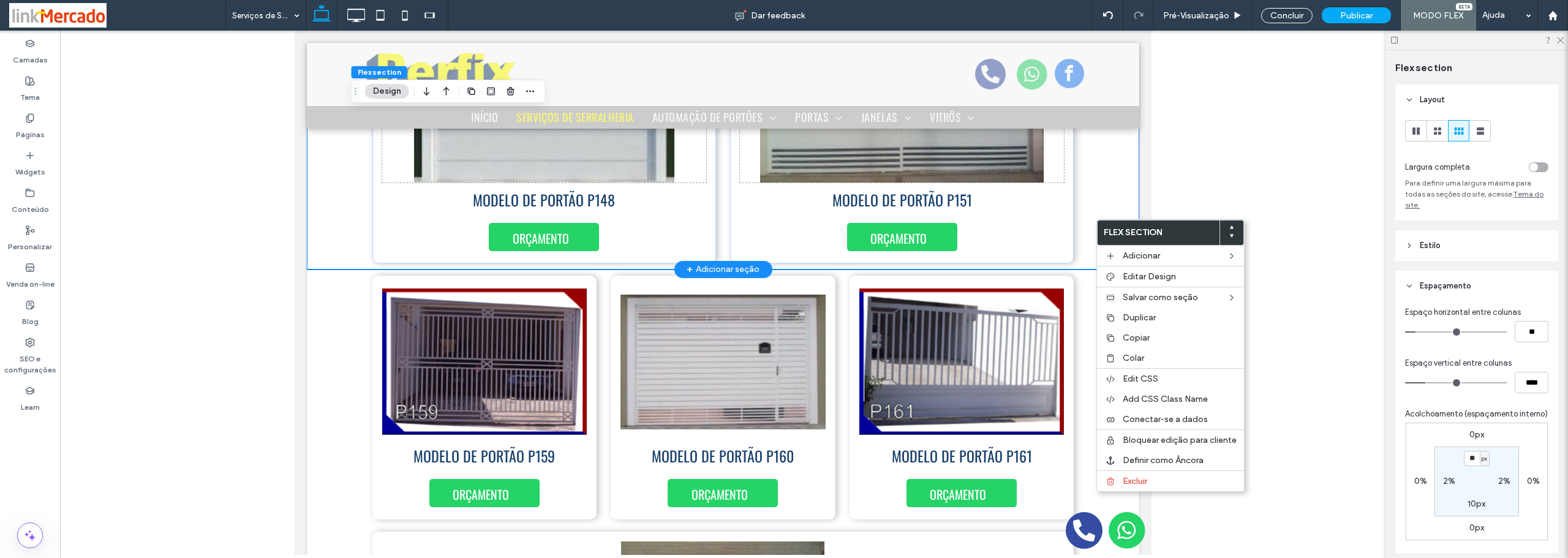
scroll to position [254, 0]
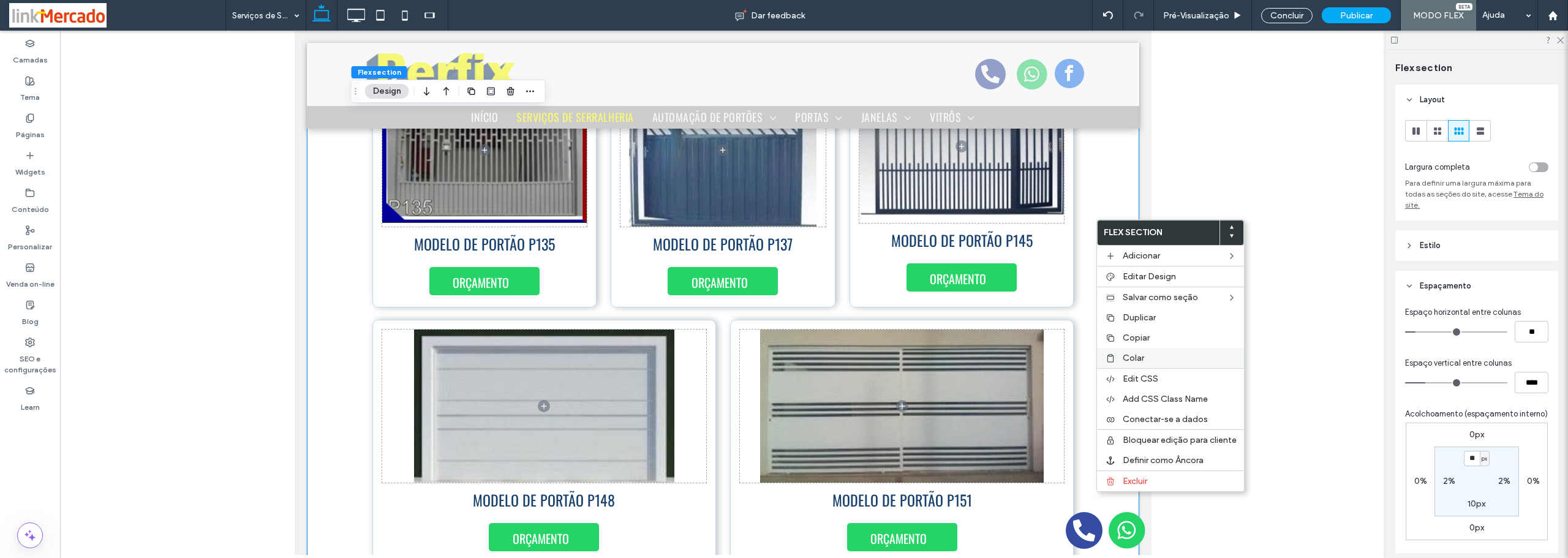
click at [1136, 357] on span "Colar" at bounding box center [1133, 358] width 21 height 10
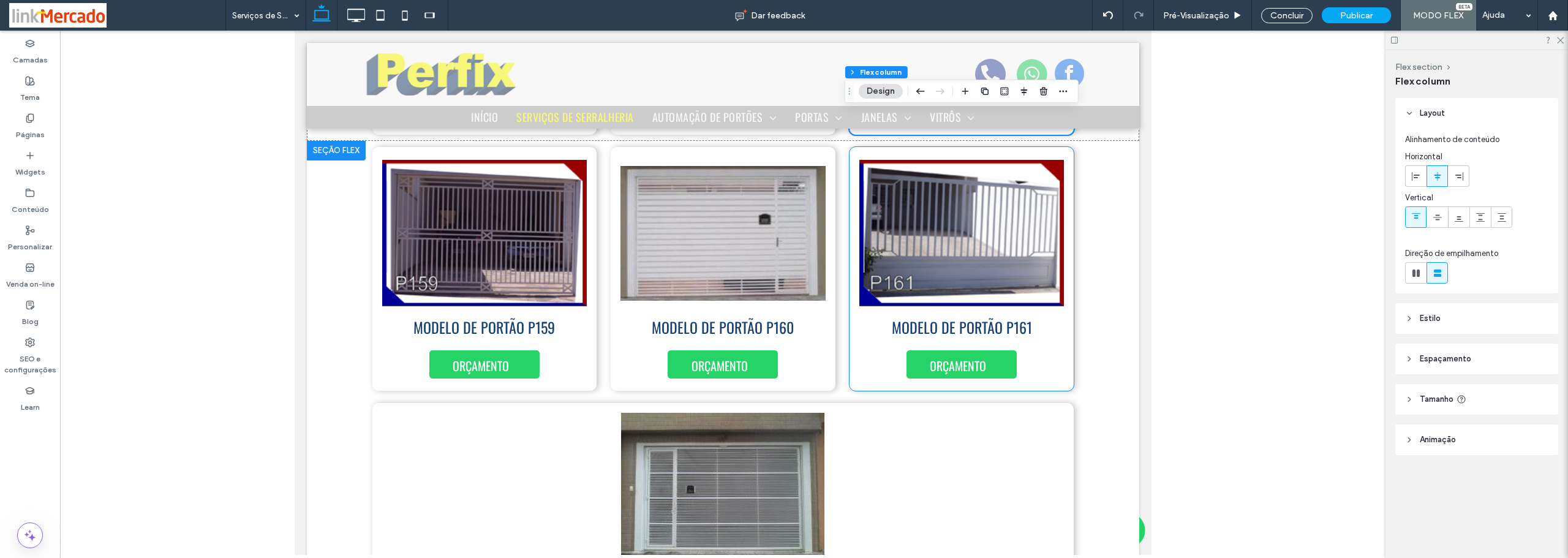
scroll to position [561, 0]
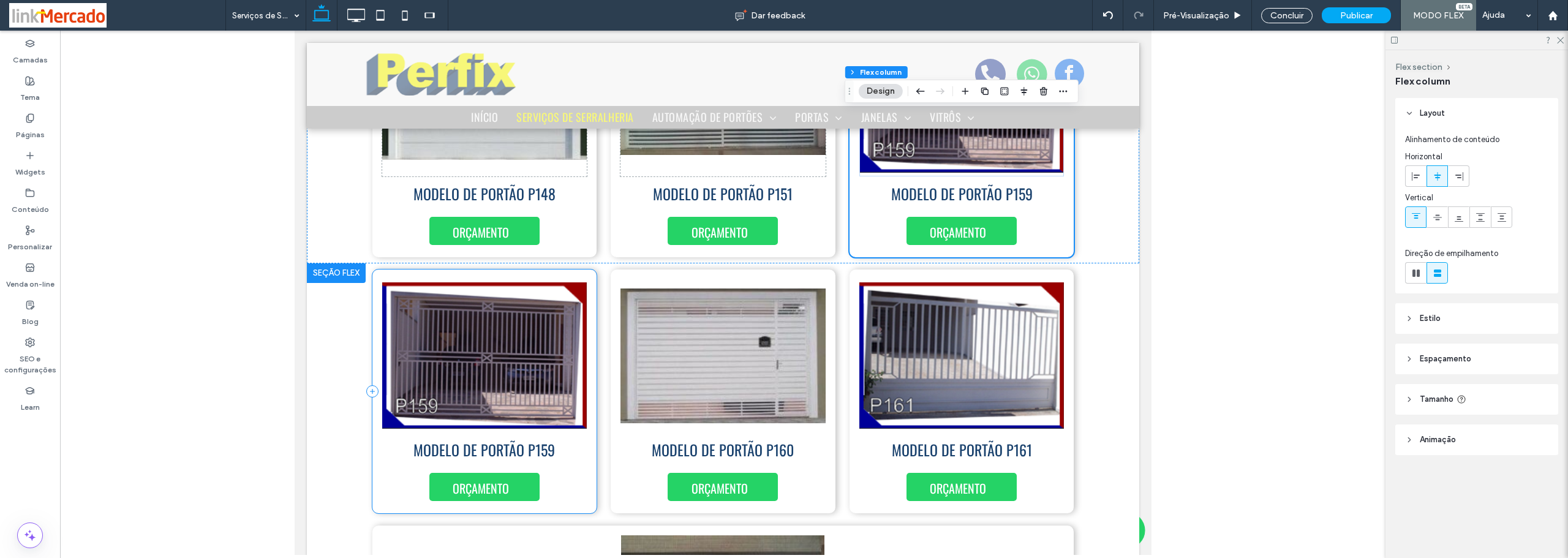
click at [583, 270] on div "MODELO DE PORTÃO P159 ORÇAMENTO" at bounding box center [484, 392] width 225 height 244
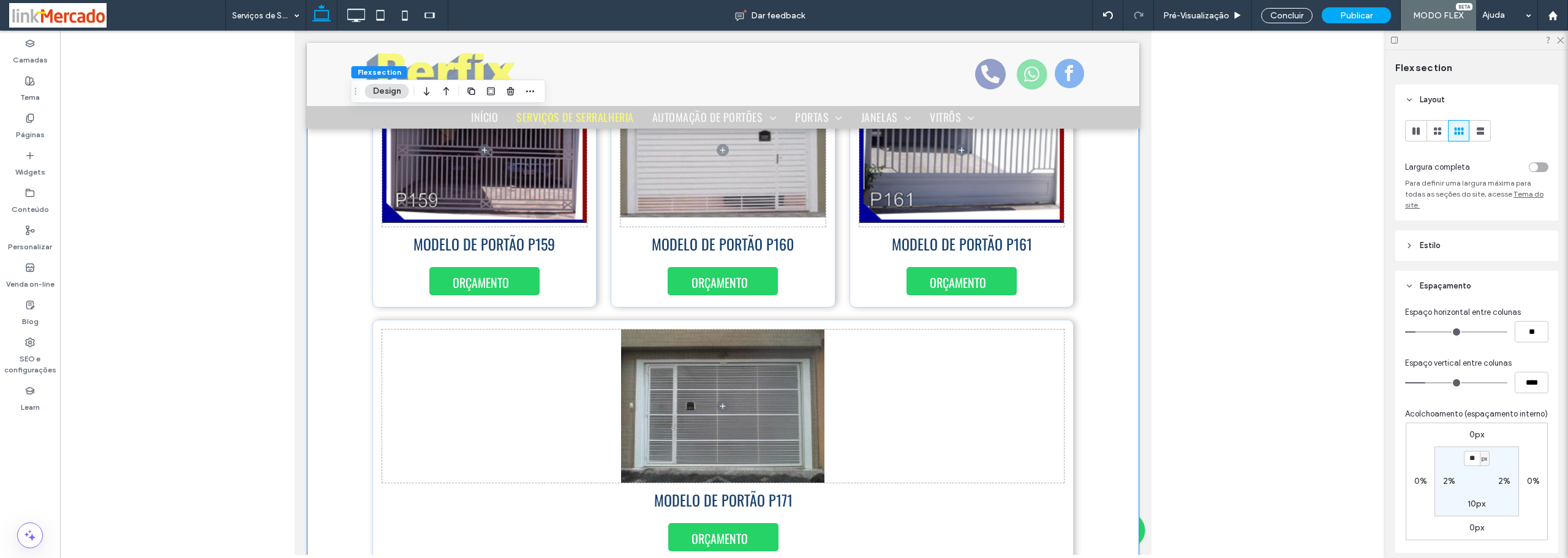
scroll to position [644, 0]
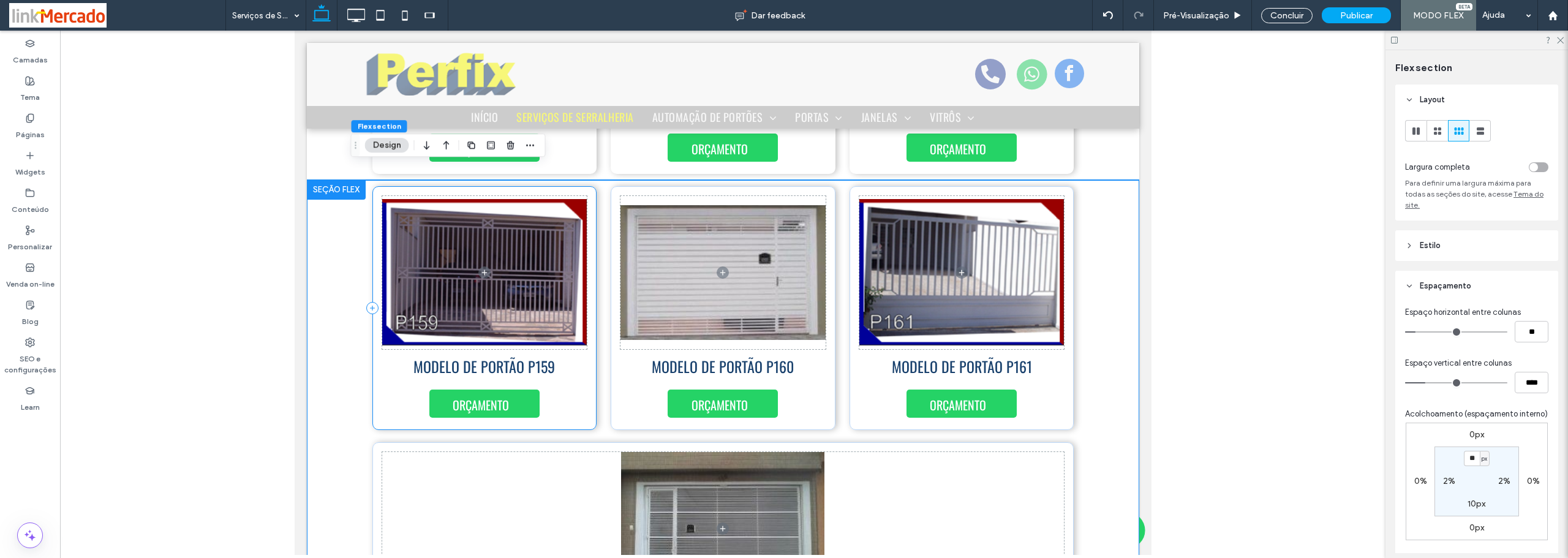
click at [587, 231] on div "MODELO DE PORTÃO P159 ORÇAMENTO" at bounding box center [484, 308] width 225 height 244
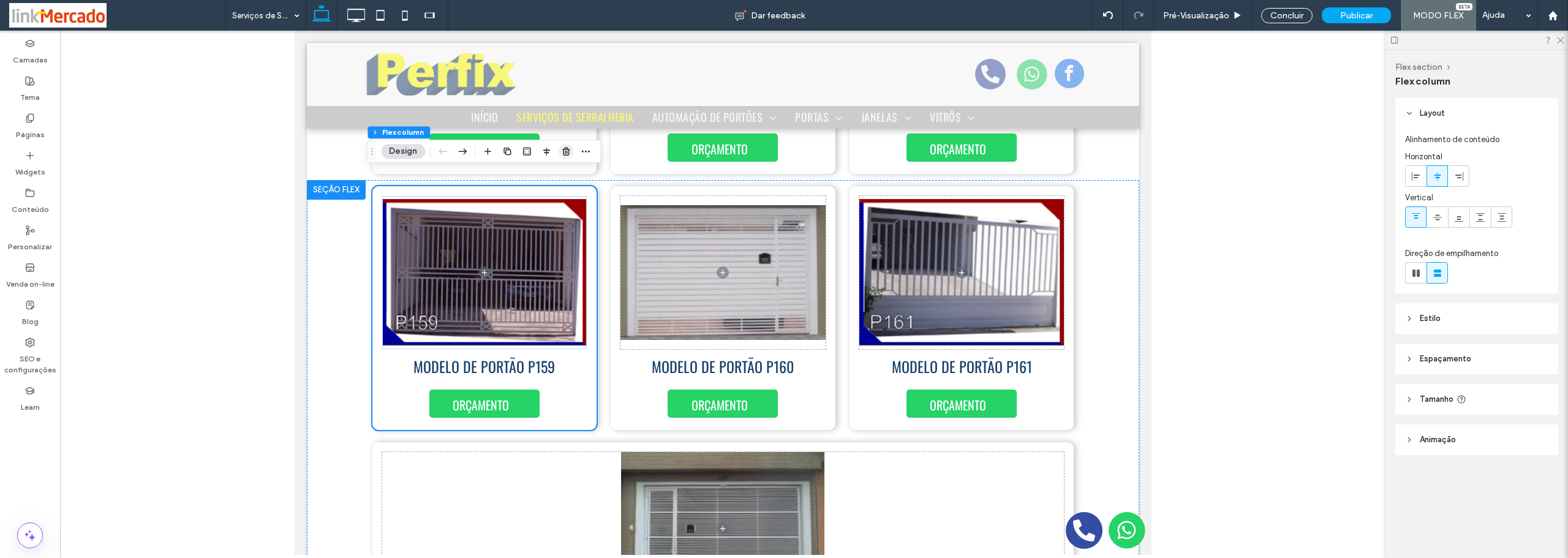
click at [565, 150] on use "button" at bounding box center [565, 151] width 7 height 8
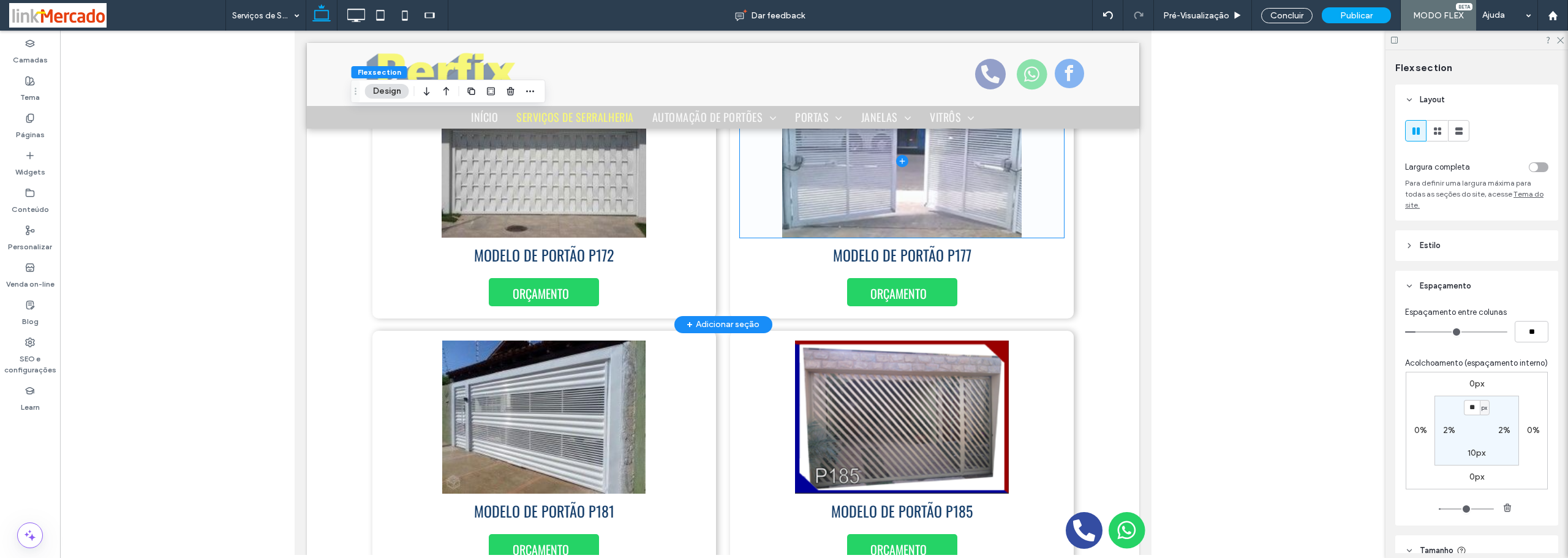
scroll to position [889, 0]
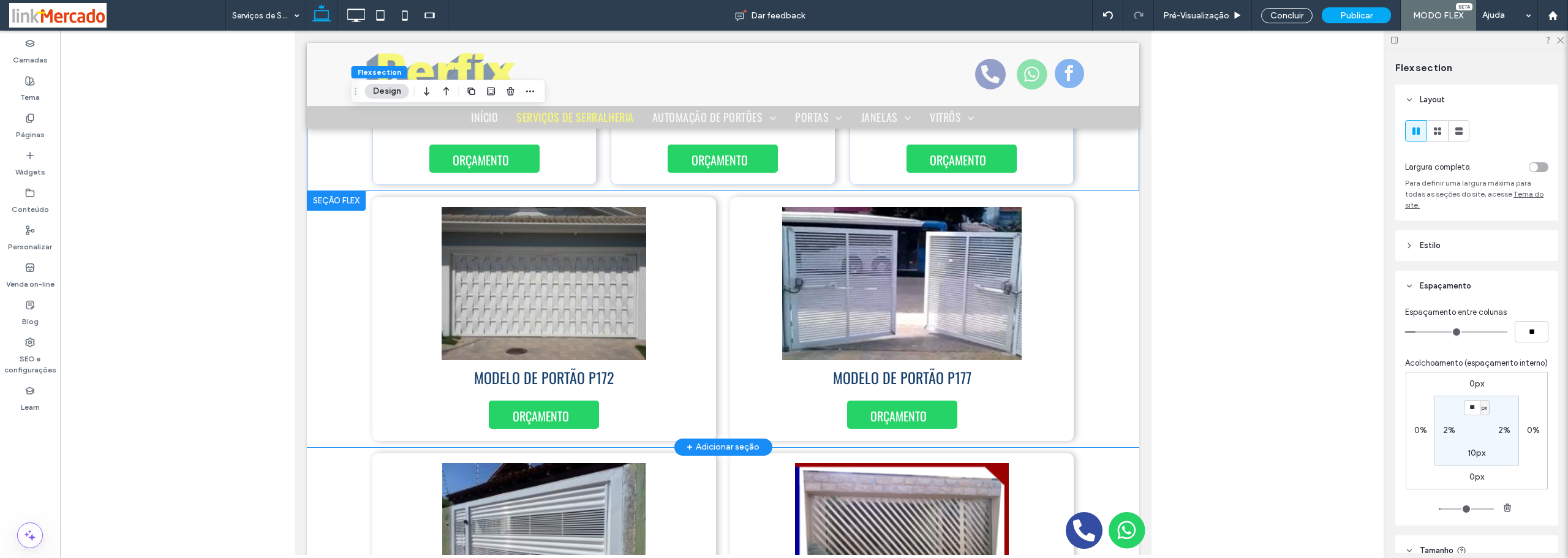
click at [1112, 300] on div "ORÇAMENTO MODELO DE PORTÃO P172 ORÇAMENTO MODELO DE PORTÃO P177" at bounding box center [722, 319] width 832 height 256
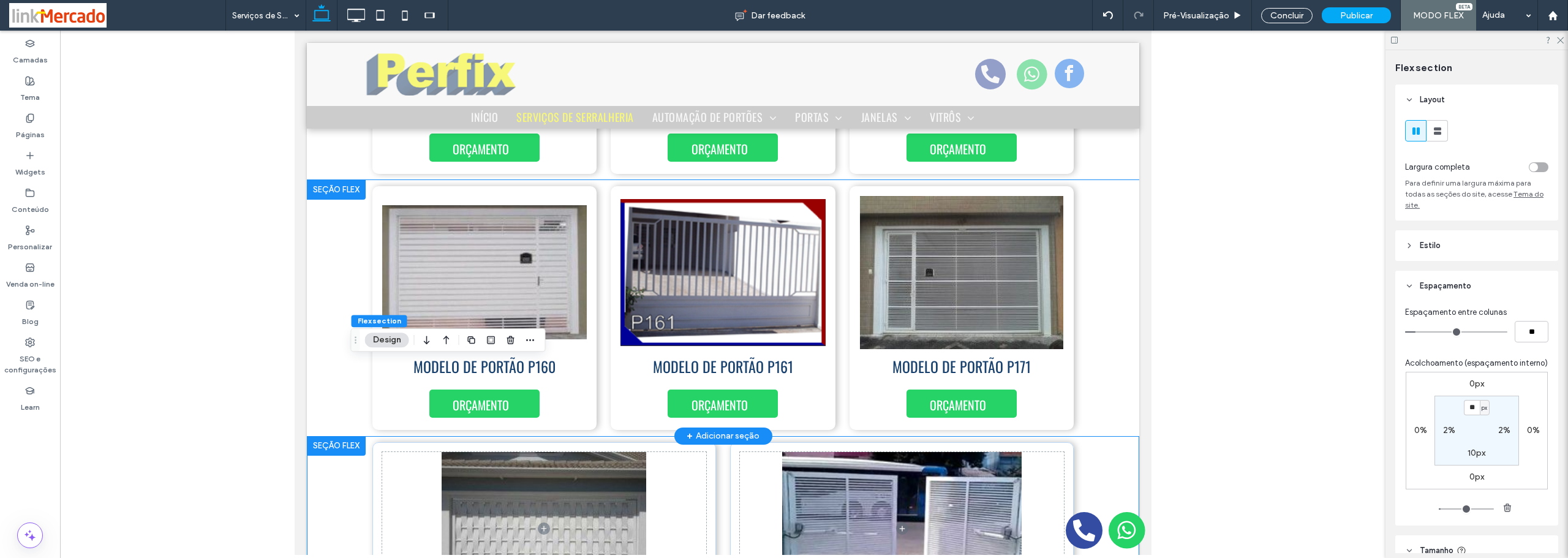
scroll to position [767, 0]
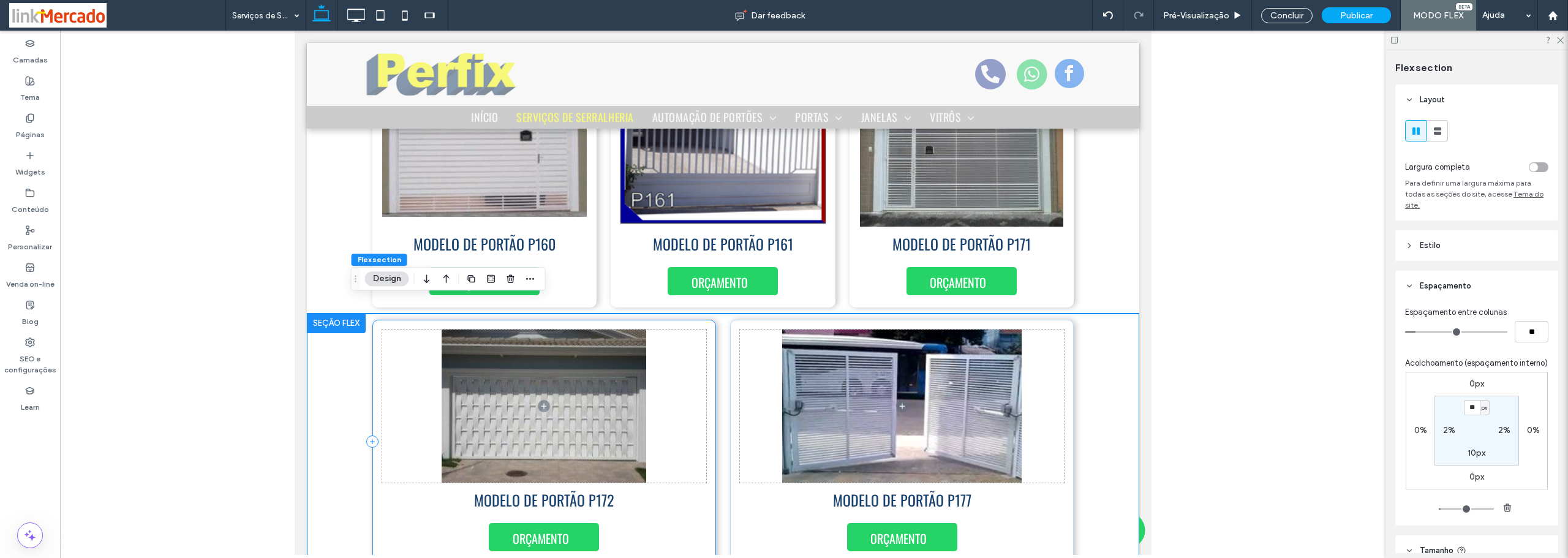
click at [705, 388] on div "ORÇAMENTO MODELO DE PORTÃO P172" at bounding box center [543, 442] width 343 height 244
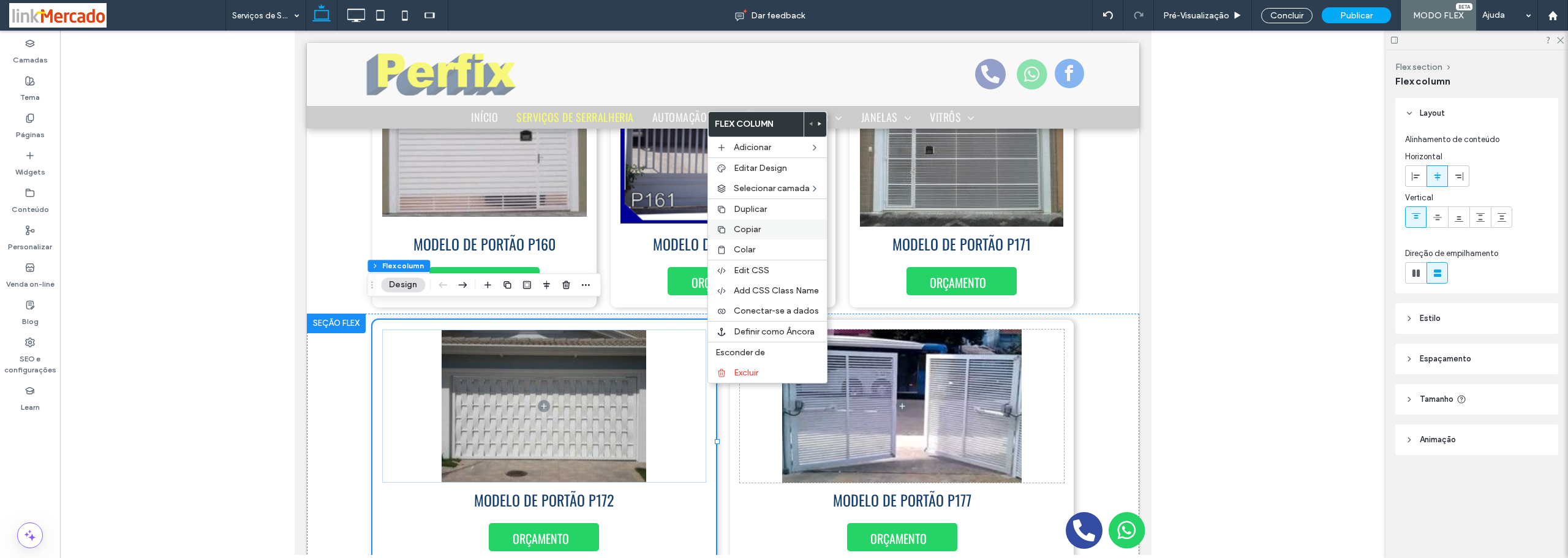
click at [736, 223] on div "Copiar" at bounding box center [767, 229] width 119 height 20
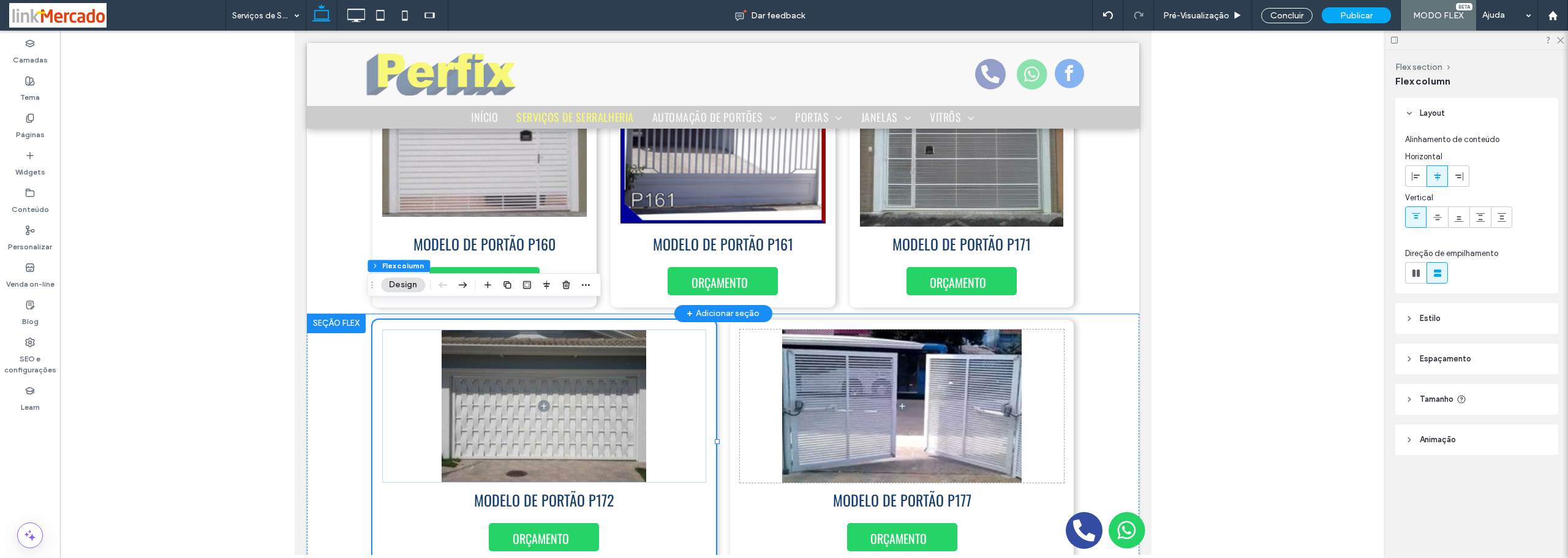
click at [1076, 247] on div "MODELO DE PORTÃO P160 ORÇAMENTO MODELO DE PORTÃO P161 ORÇAMENTO ORÇAMENTO MODEL…" at bounding box center [722, 186] width 735 height 256
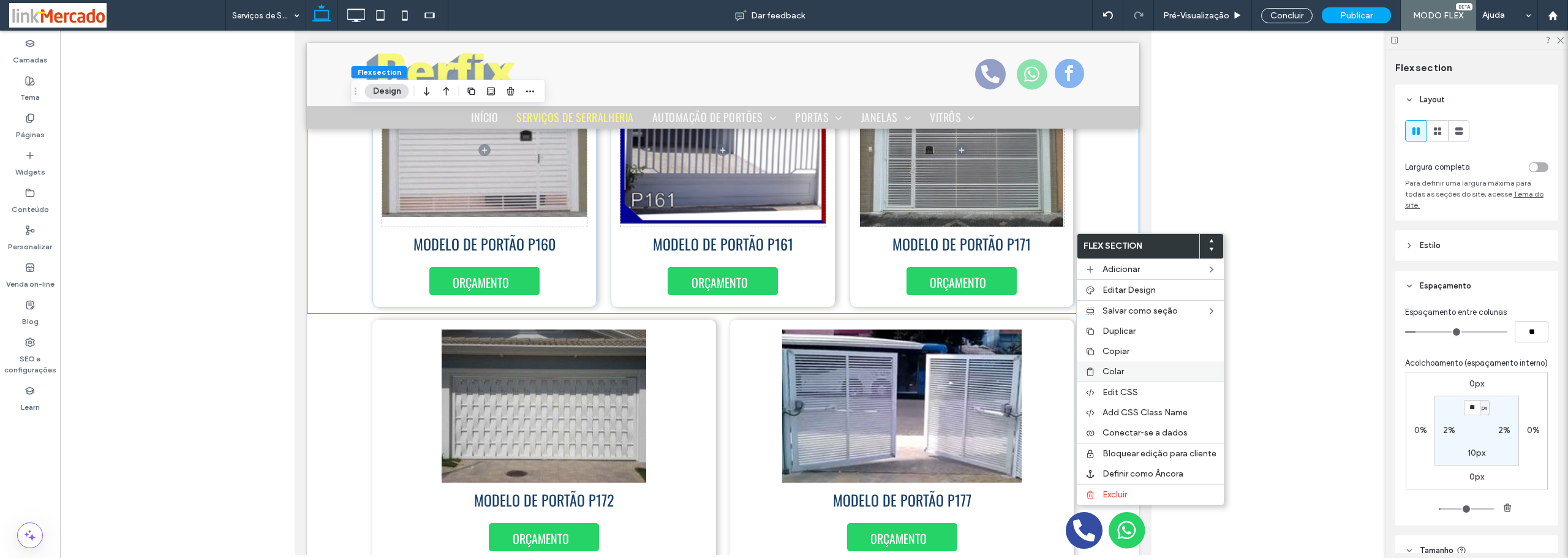
click at [1108, 368] on span "Colar" at bounding box center [1113, 372] width 21 height 10
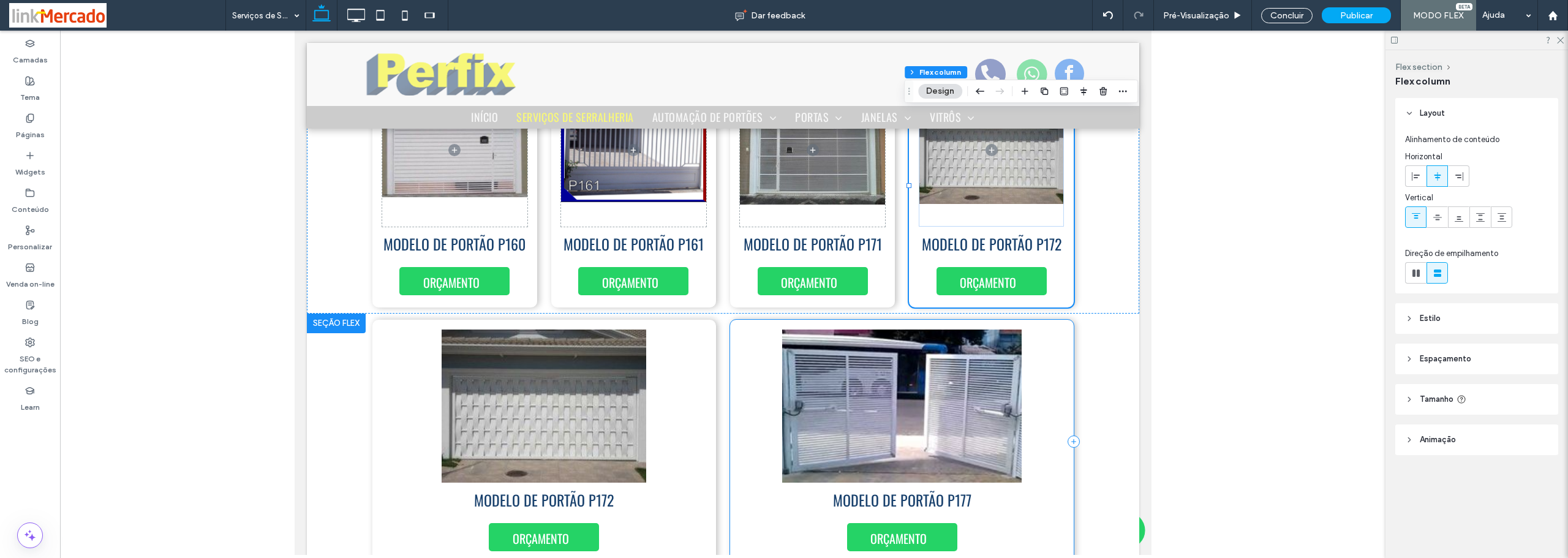
click at [729, 343] on div "ORÇAMENTO MODELO DE PORTÃO P177" at bounding box center [900, 442] width 343 height 244
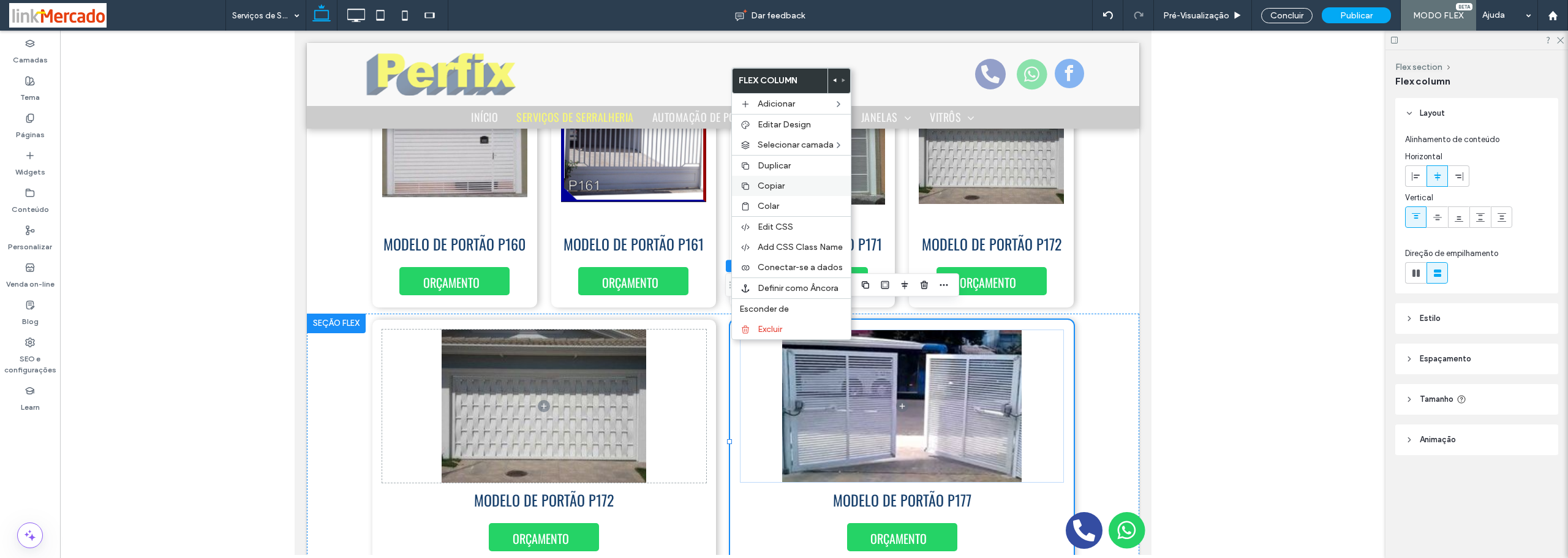
click at [766, 186] on span "Copiar" at bounding box center [771, 186] width 27 height 10
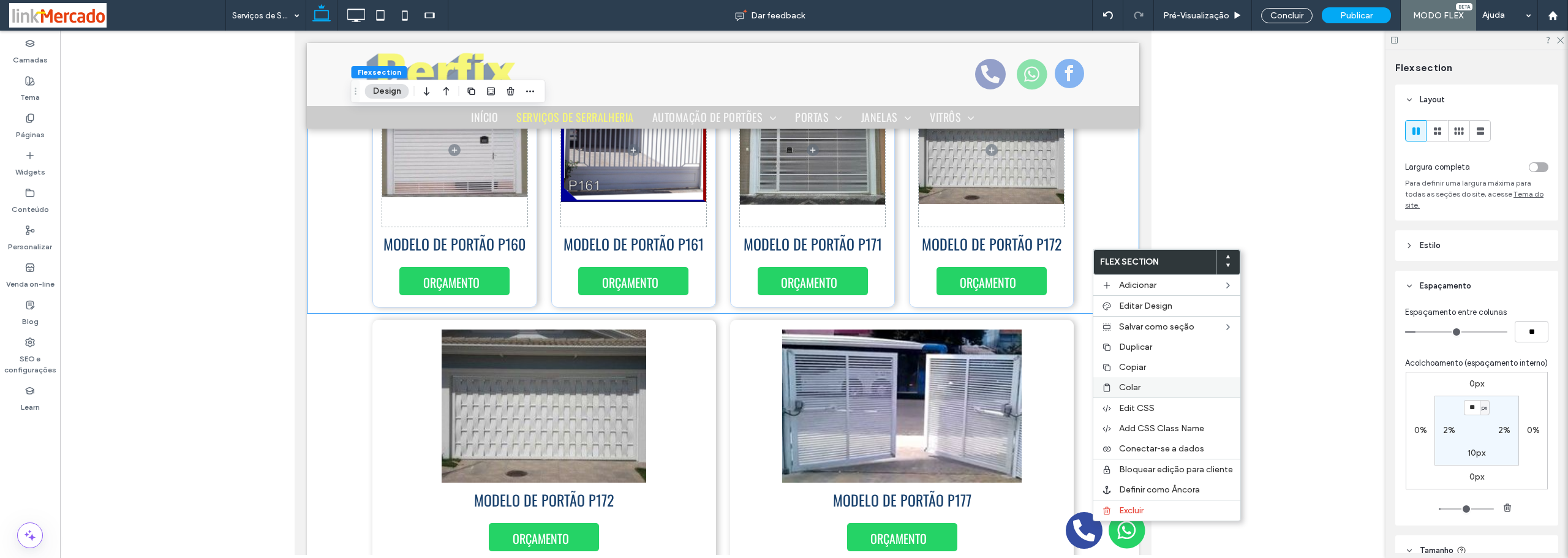
click at [1126, 387] on span "Colar" at bounding box center [1129, 387] width 21 height 10
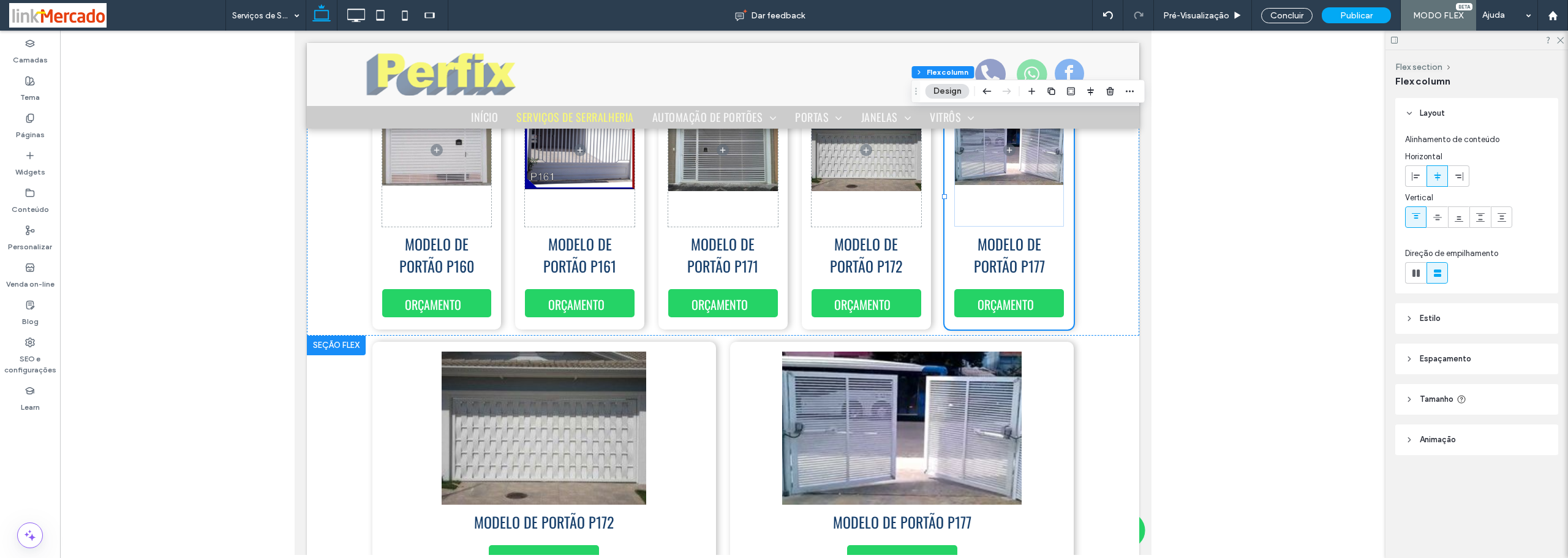
click at [341, 336] on div at bounding box center [336, 345] width 59 height 20
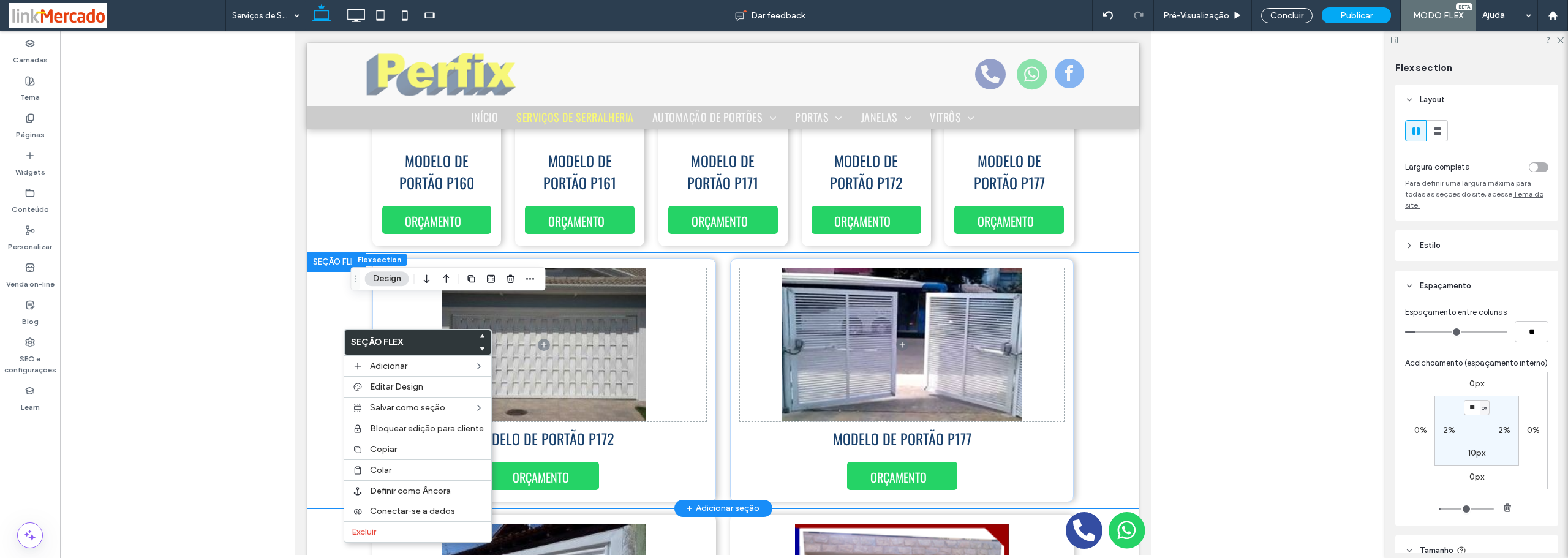
scroll to position [789, 0]
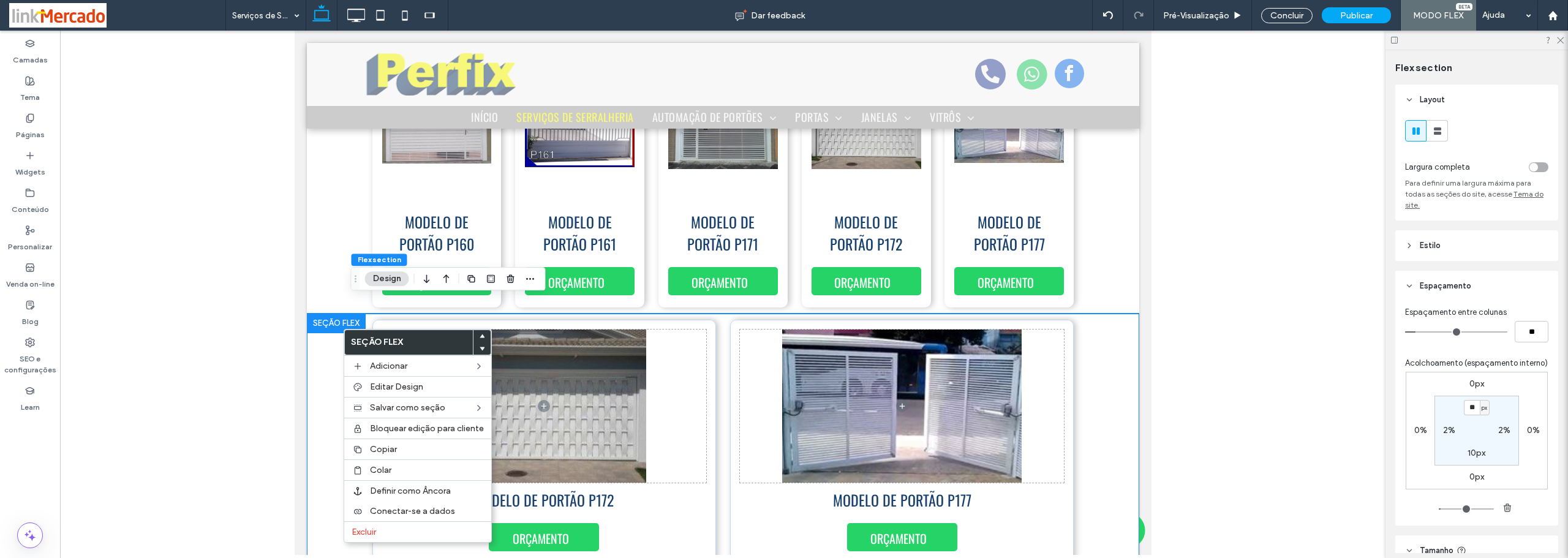
click at [332, 314] on div at bounding box center [336, 324] width 59 height 20
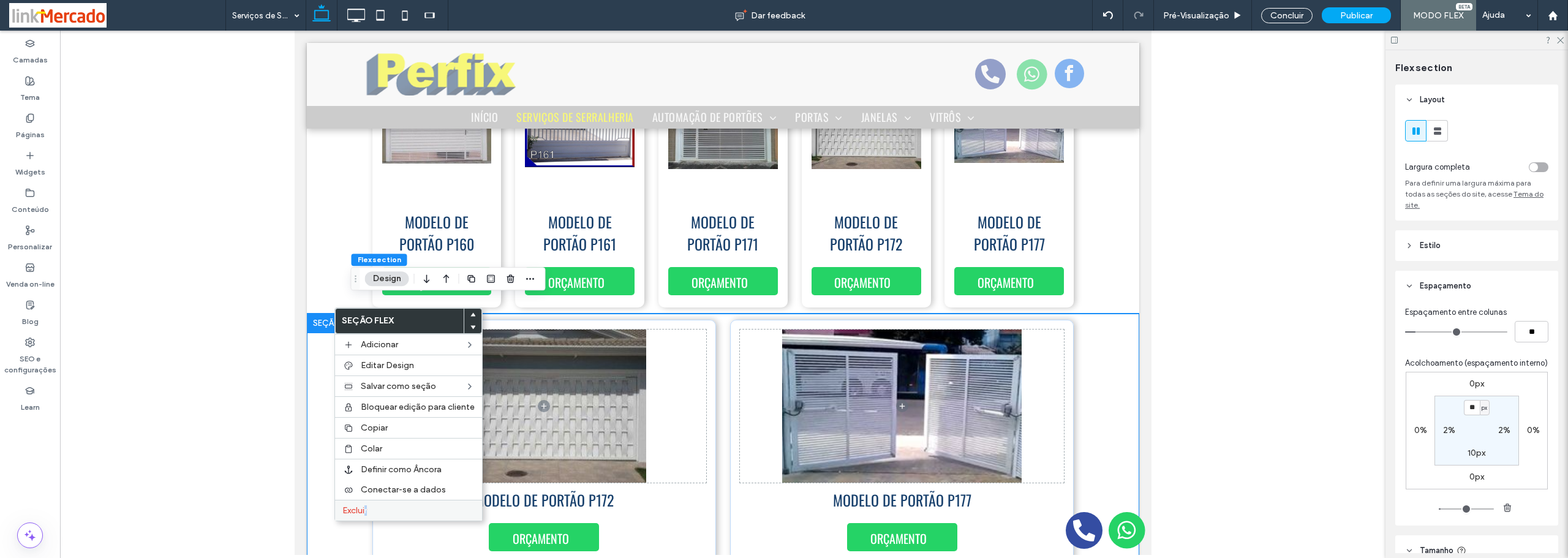
drag, startPoint x: 367, startPoint y: 507, endPoint x: 1028, endPoint y: 227, distance: 717.9
click at [366, 507] on span "Excluir" at bounding box center [354, 510] width 24 height 10
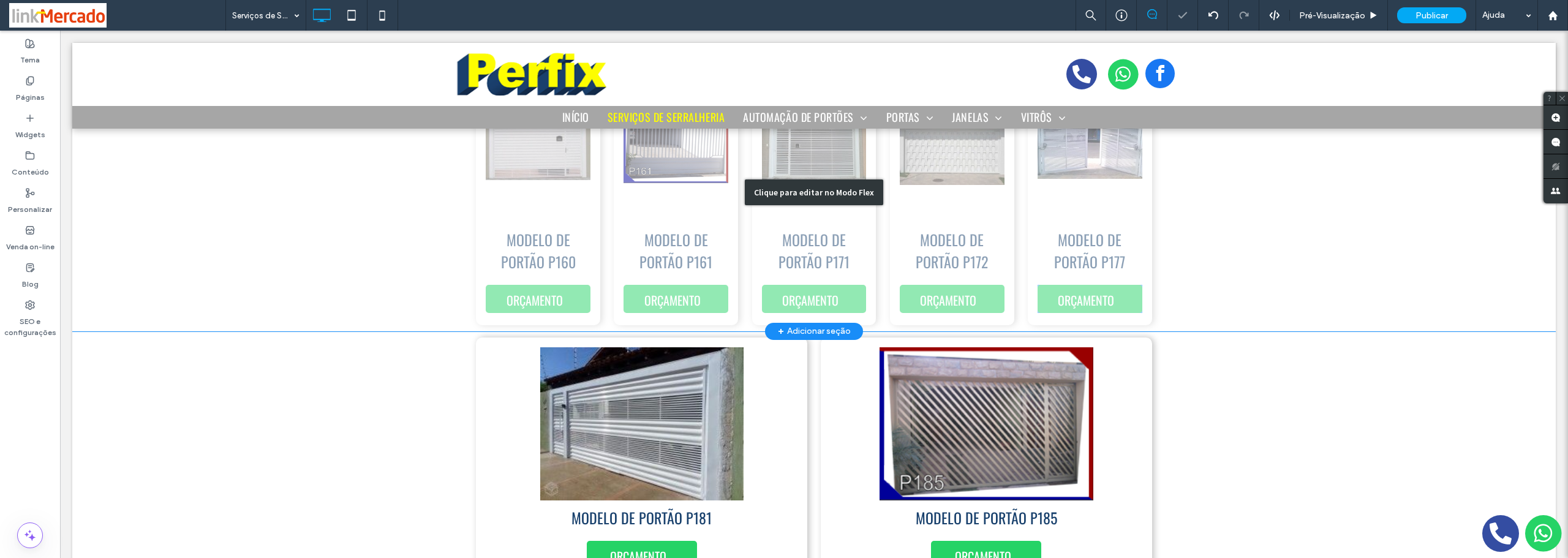
scroll to position [806, 0]
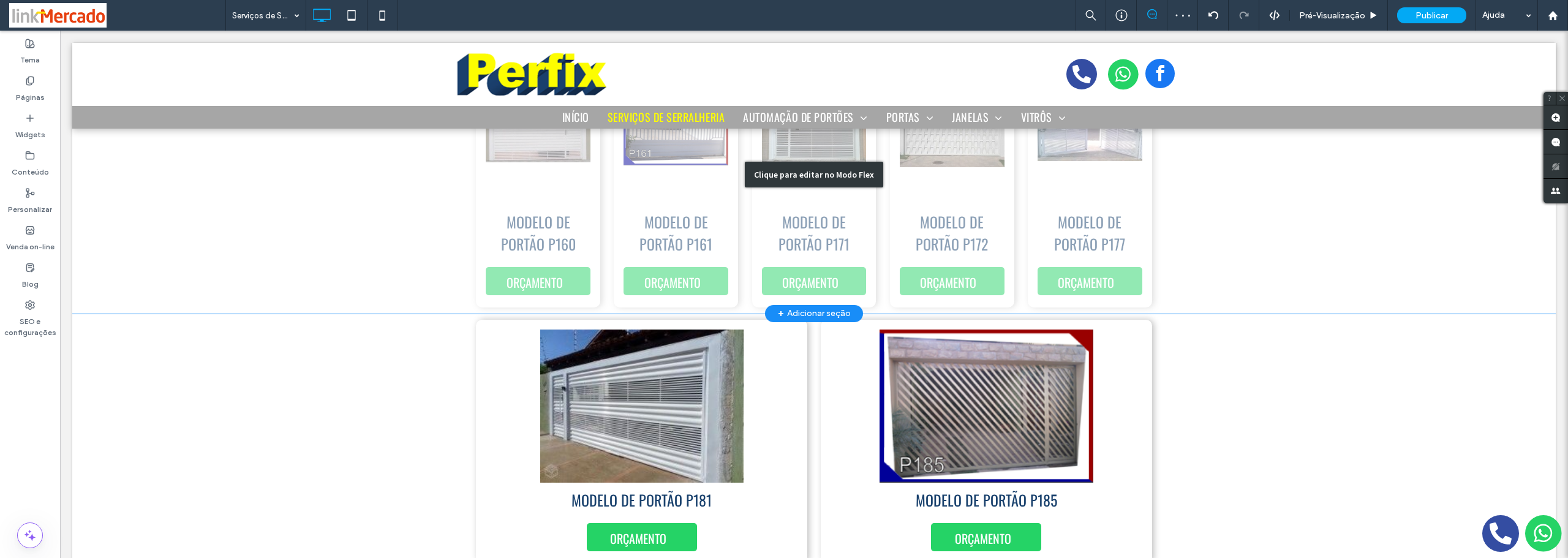
click at [1145, 254] on div "Clique para editar no Modo Flex" at bounding box center [814, 174] width 1483 height 278
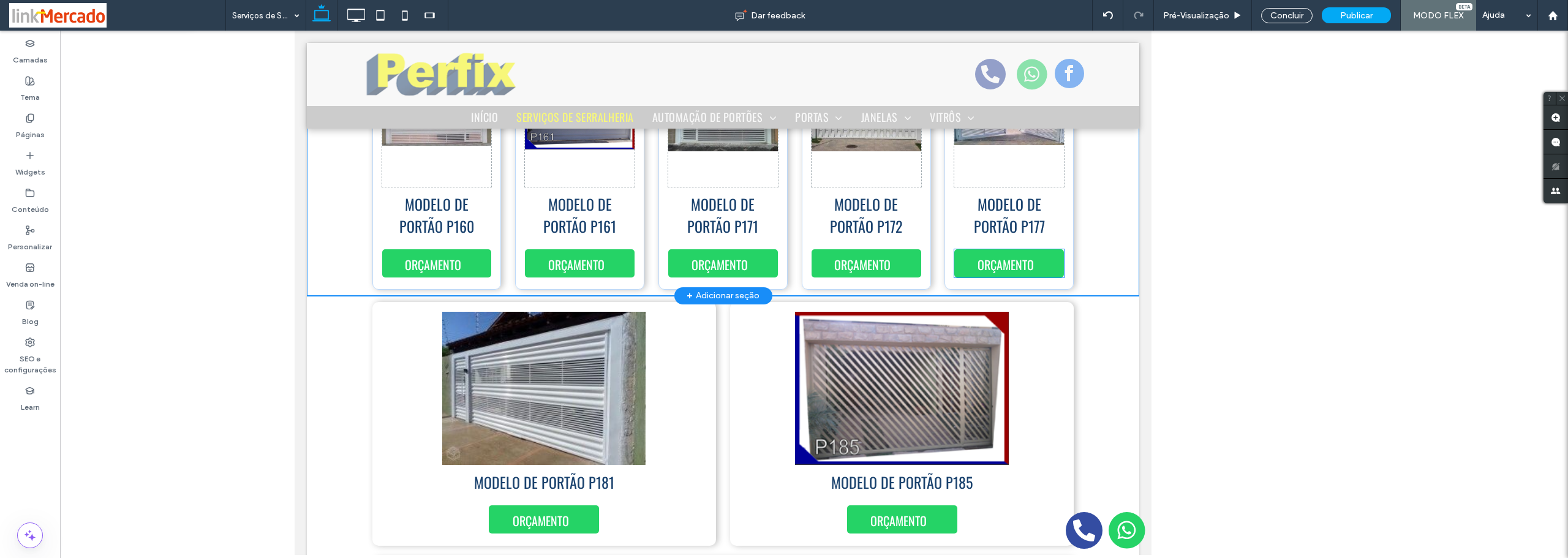
scroll to position [789, 0]
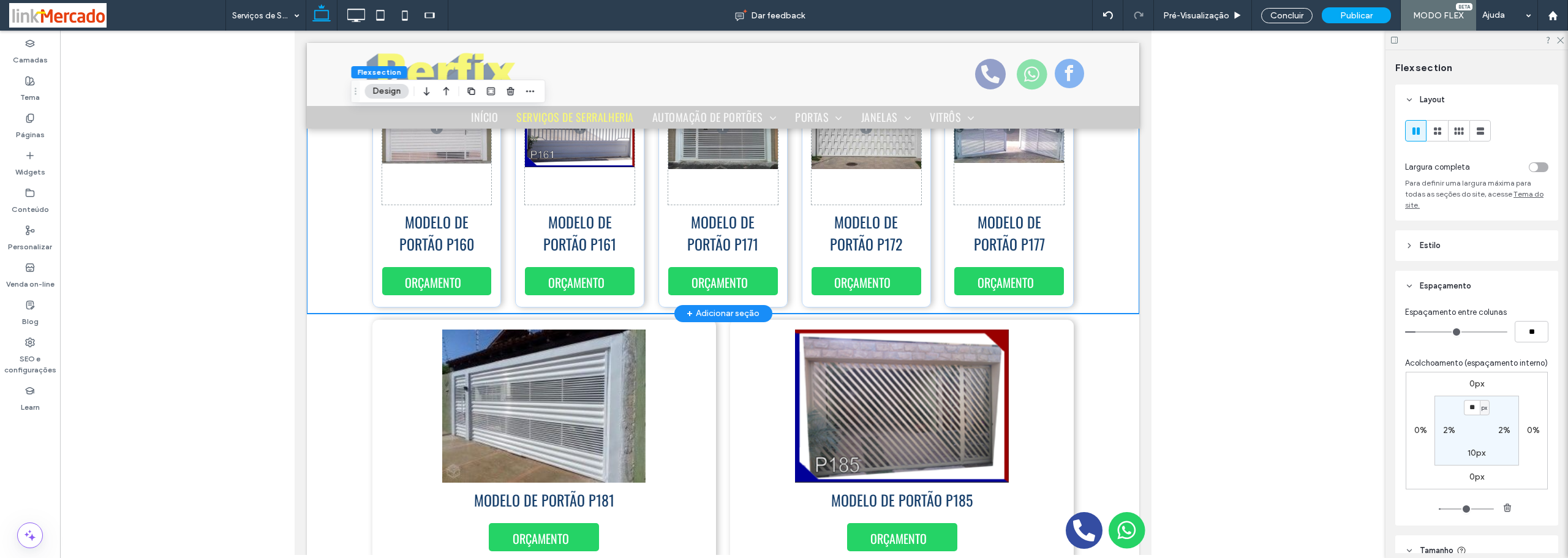
click at [1071, 264] on div "MODELO DE PORTÃO P160 ORÇAMENTO MODELO DE PORTÃO P161 ORÇAMENTO ORÇAMENTO MODEL…" at bounding box center [722, 174] width 735 height 278
click at [1081, 266] on div "MODELO DE PORTÃO P160 ORÇAMENTO MODELO DE PORTÃO P161 ORÇAMENTO ORÇAMENTO MODEL…" at bounding box center [722, 174] width 735 height 278
click at [1452, 135] on icon at bounding box center [1458, 131] width 12 height 12
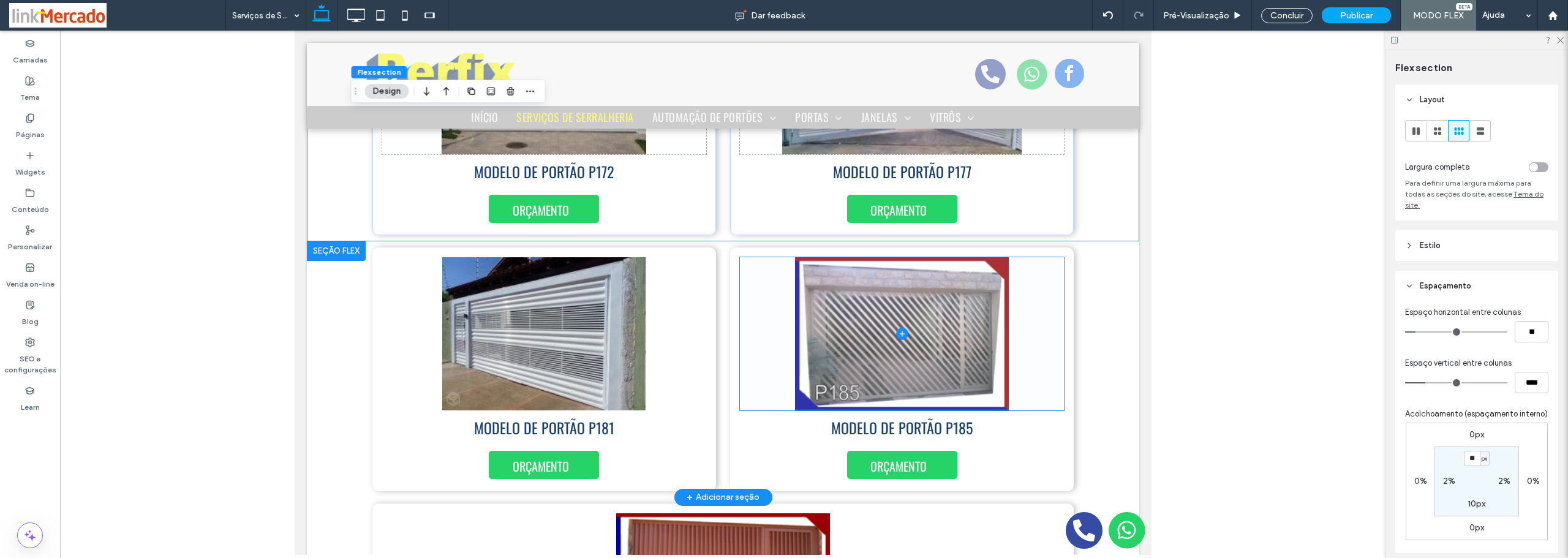
scroll to position [1156, 0]
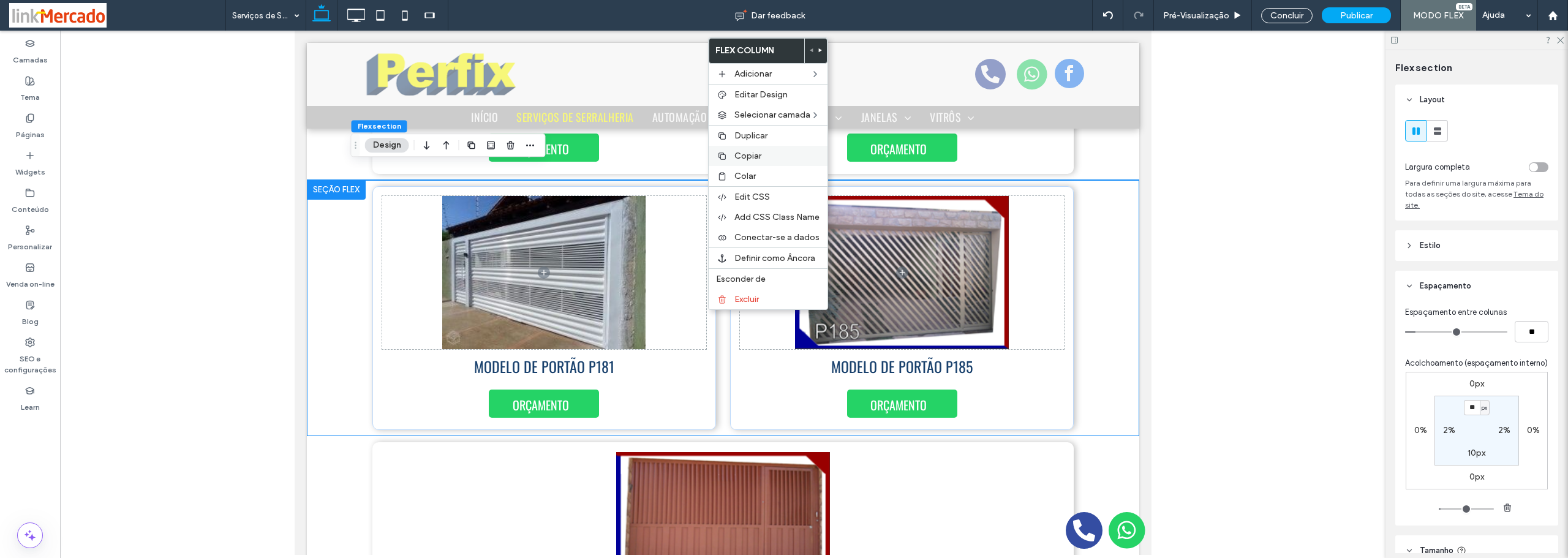
click at [732, 153] on div "Copiar" at bounding box center [768, 155] width 119 height 20
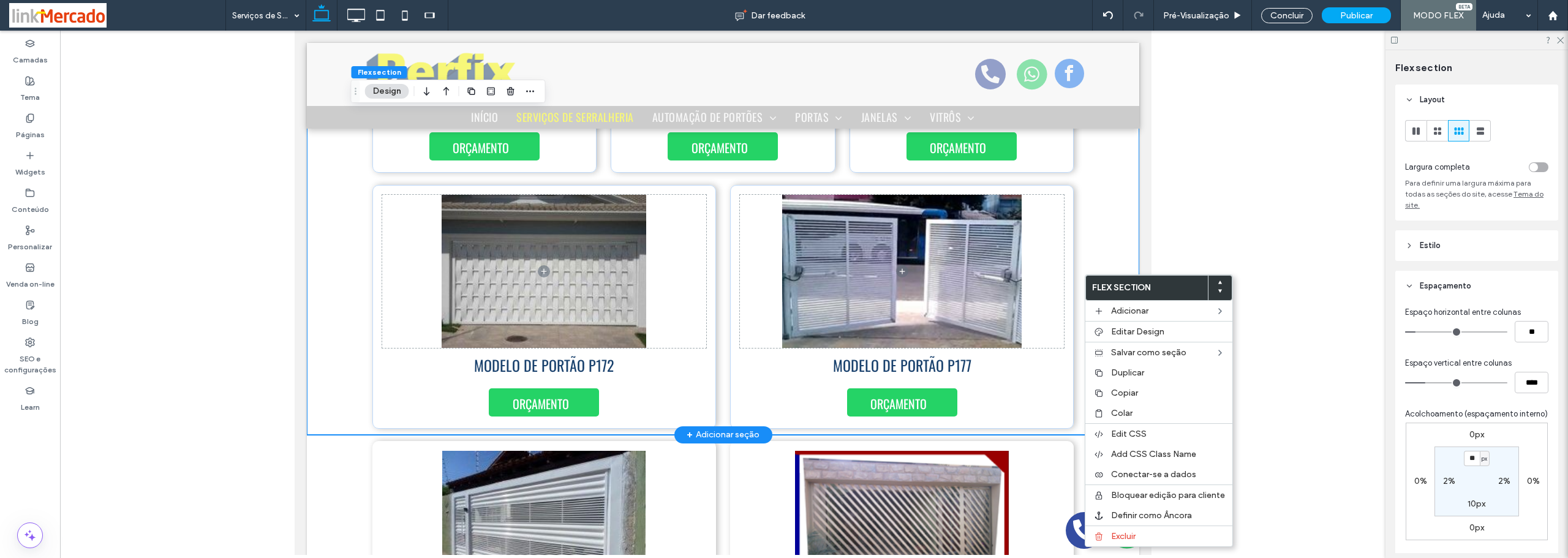
scroll to position [963, 0]
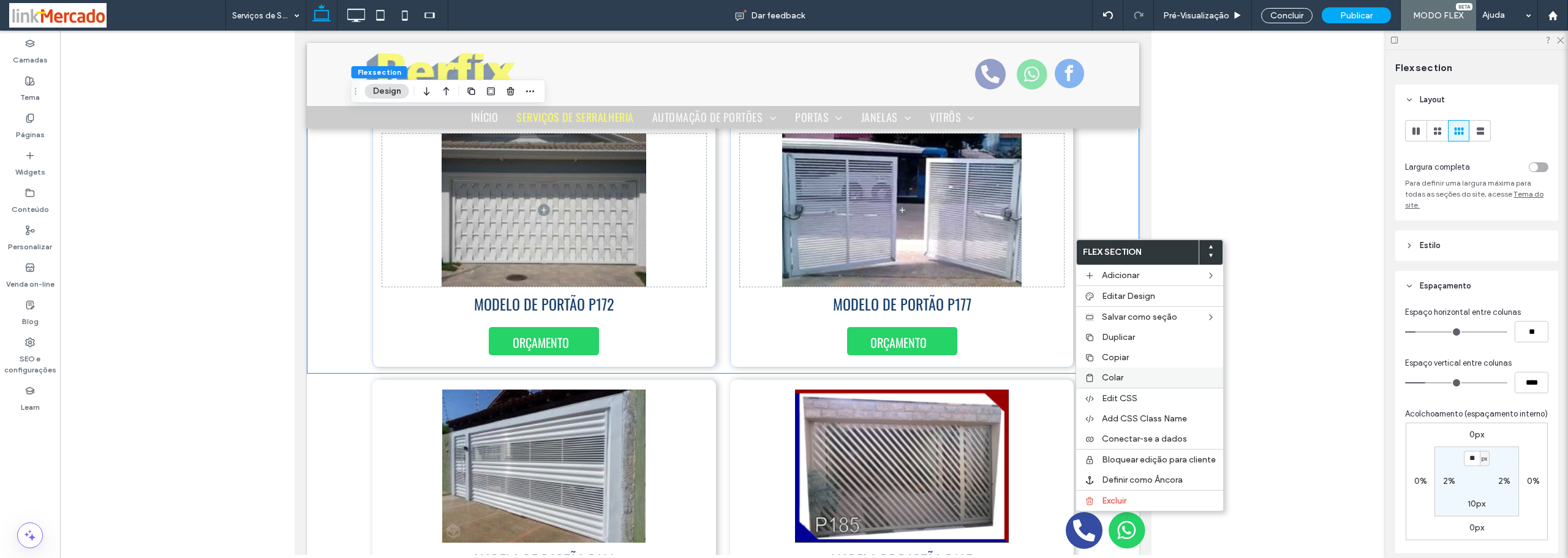
click at [1103, 381] on span "Colar" at bounding box center [1112, 378] width 21 height 10
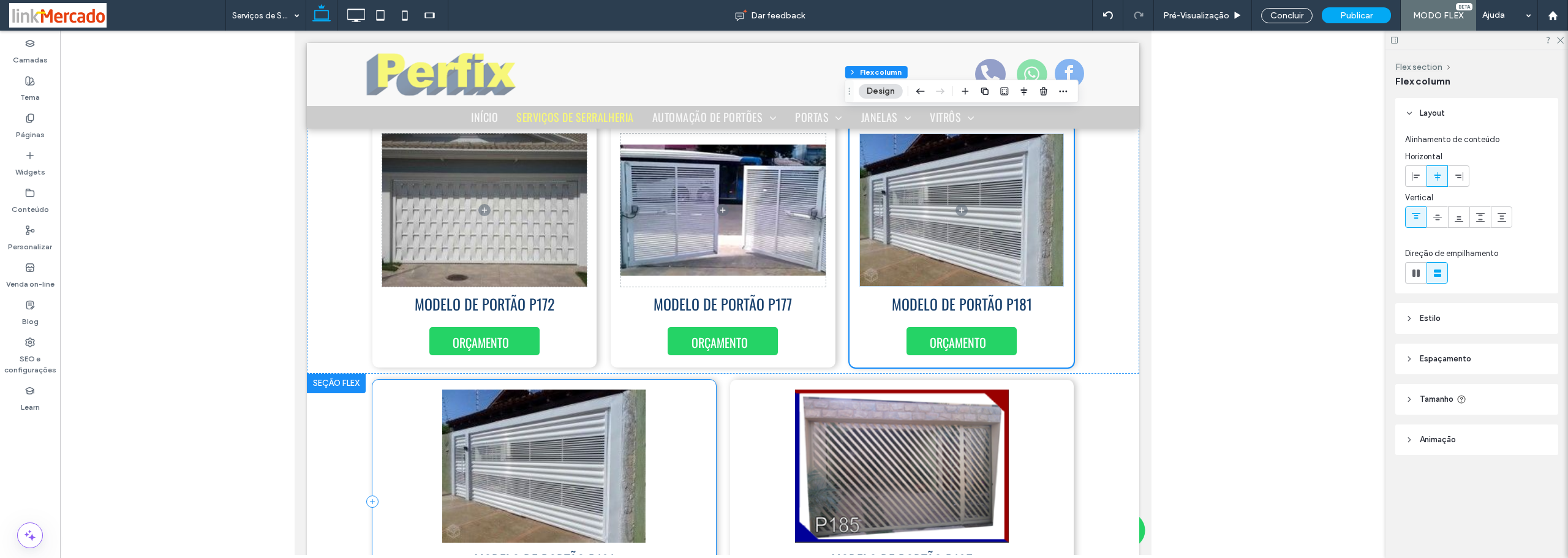
click at [375, 413] on div "MODELO DE PORTÃO P181 ORÇAMENTO" at bounding box center [543, 502] width 343 height 244
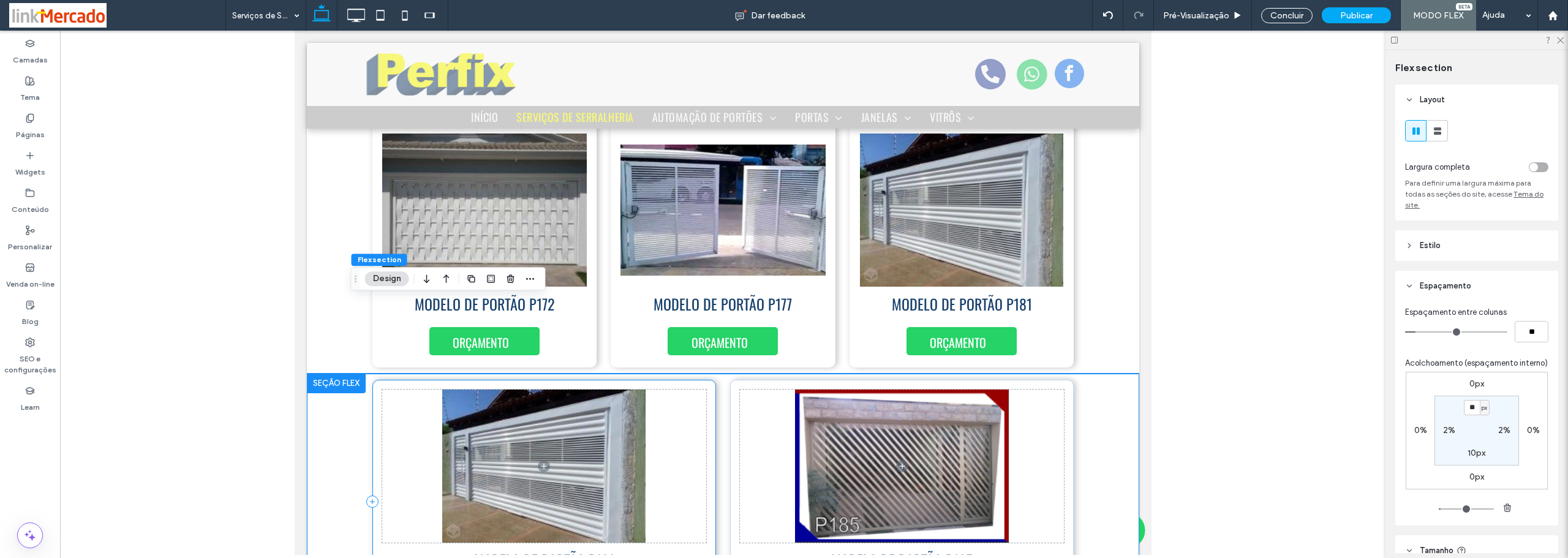
scroll to position [1023, 0]
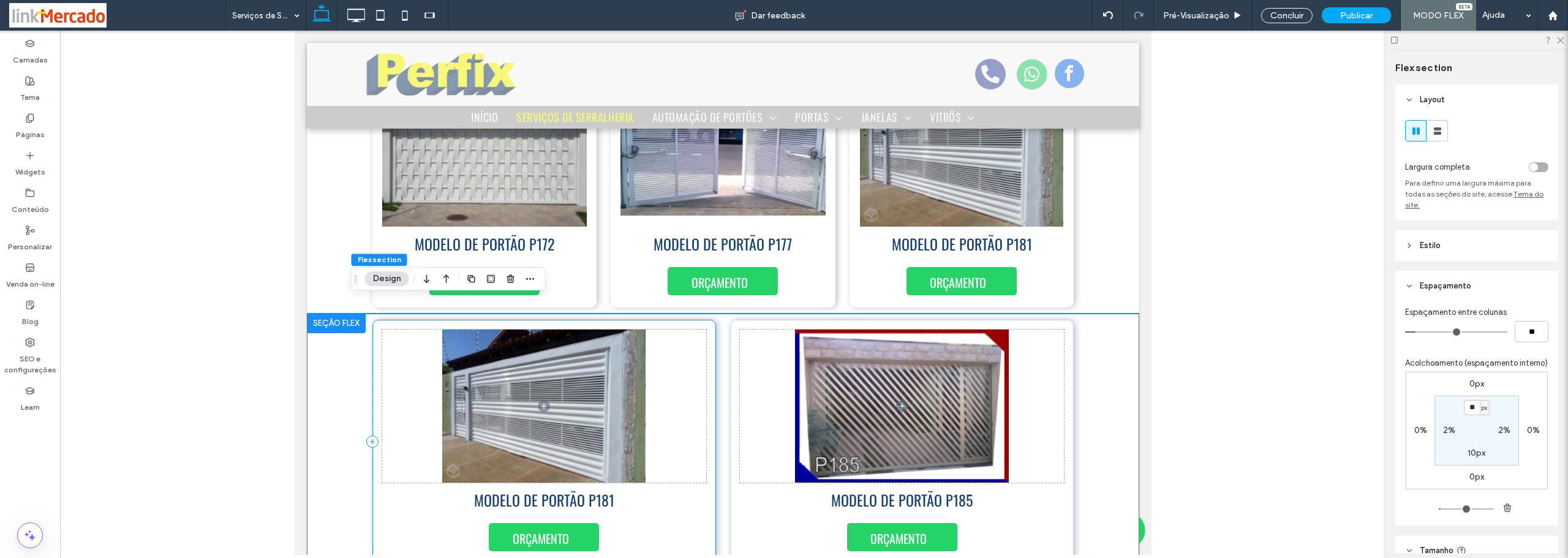
click at [373, 396] on div "MODELO DE PORTÃO P181 ORÇAMENTO" at bounding box center [543, 442] width 343 height 244
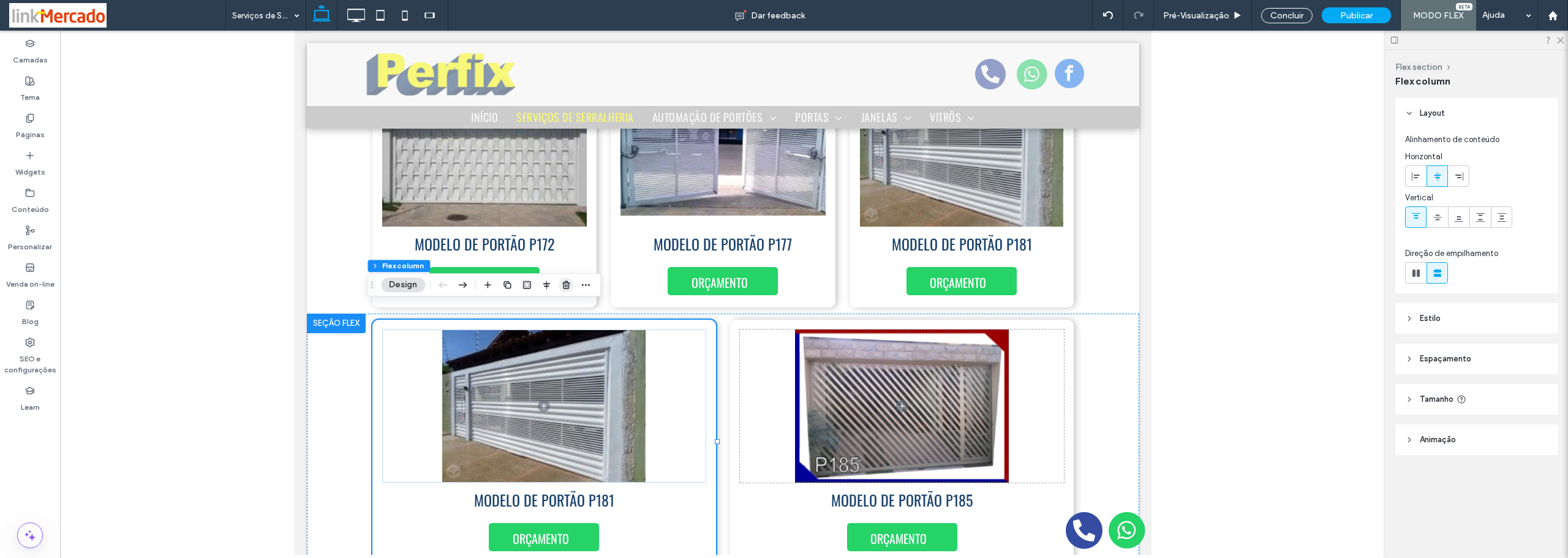
click at [564, 284] on use "button" at bounding box center [565, 284] width 7 height 8
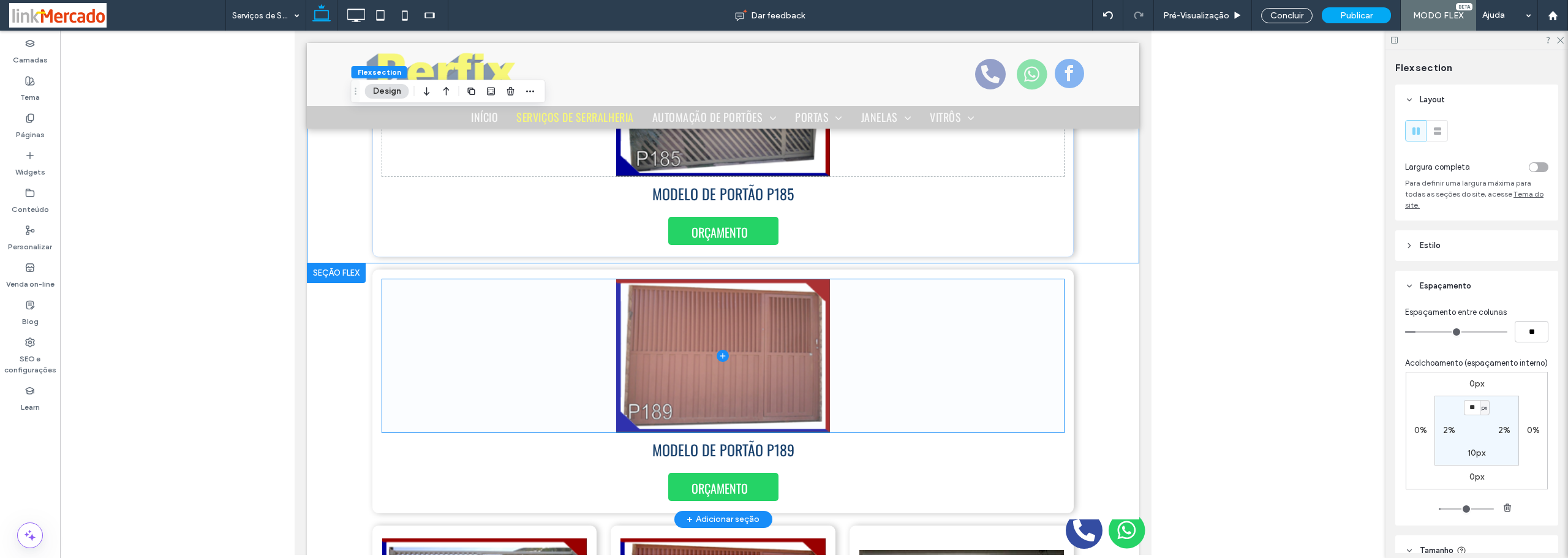
scroll to position [1268, 0]
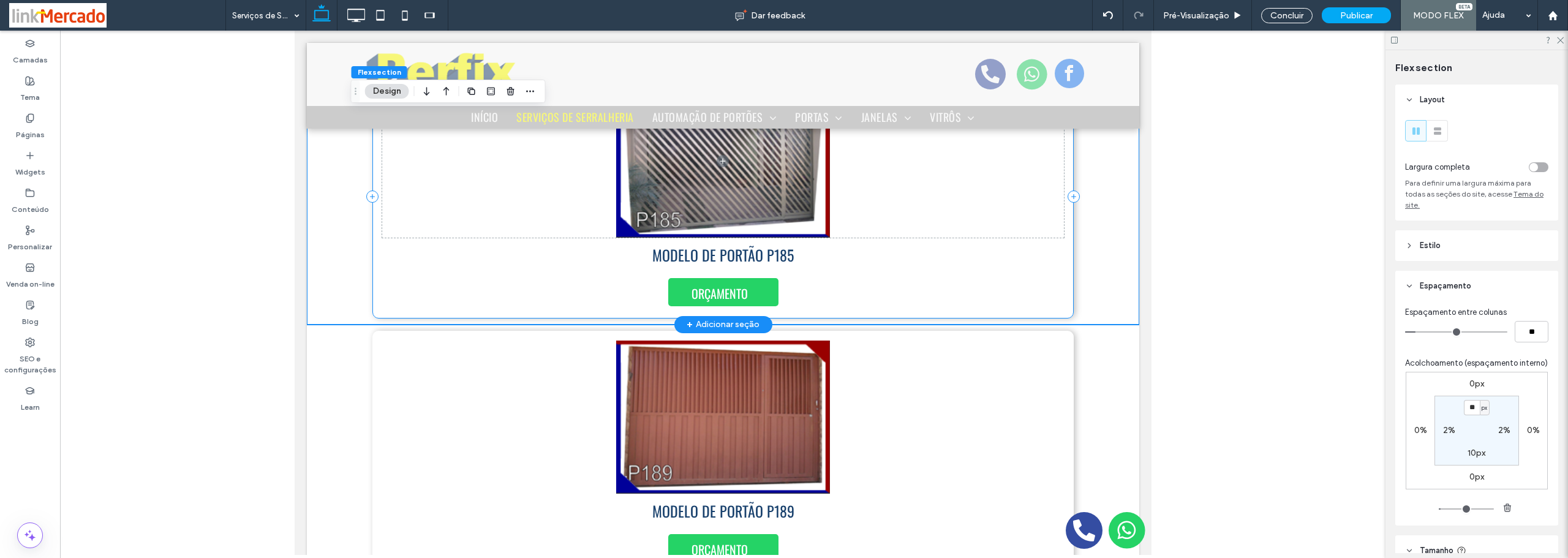
click at [373, 268] on div "MODELO DE PORTÃO P185 ORÇAMENTO" at bounding box center [723, 196] width 702 height 244
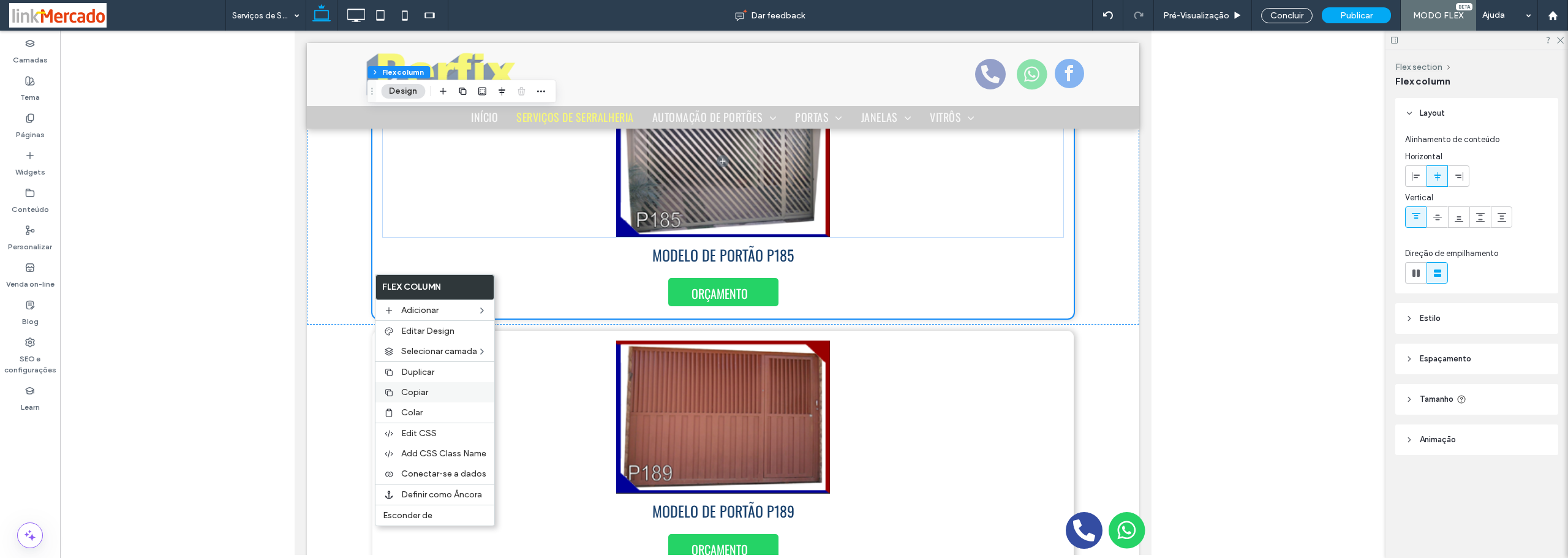
click at [409, 389] on span "Copiar" at bounding box center [415, 392] width 27 height 10
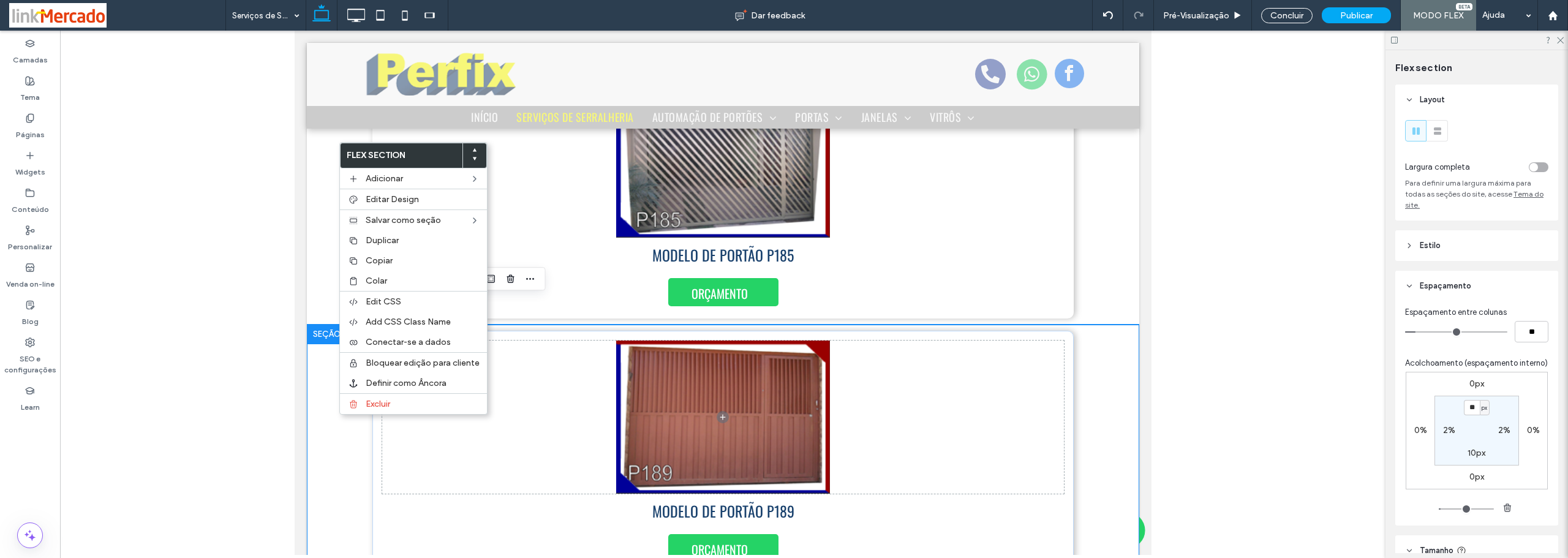
scroll to position [1278, 0]
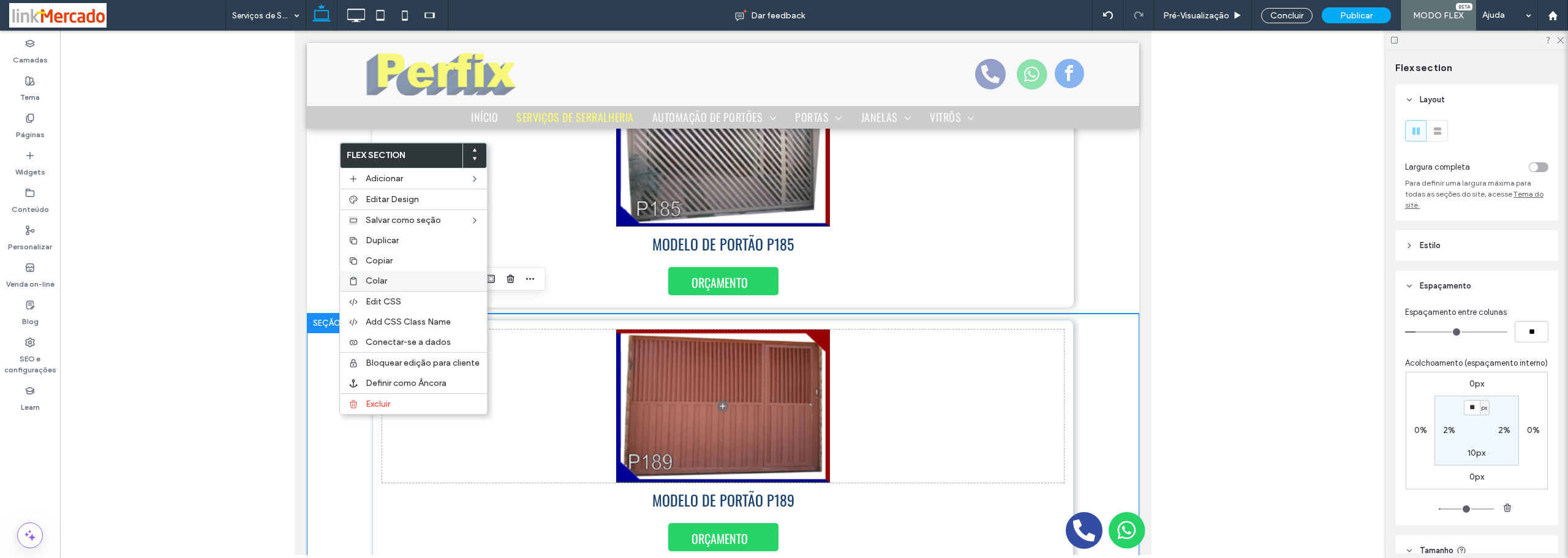
click at [365, 281] on div "Colar" at bounding box center [413, 281] width 147 height 20
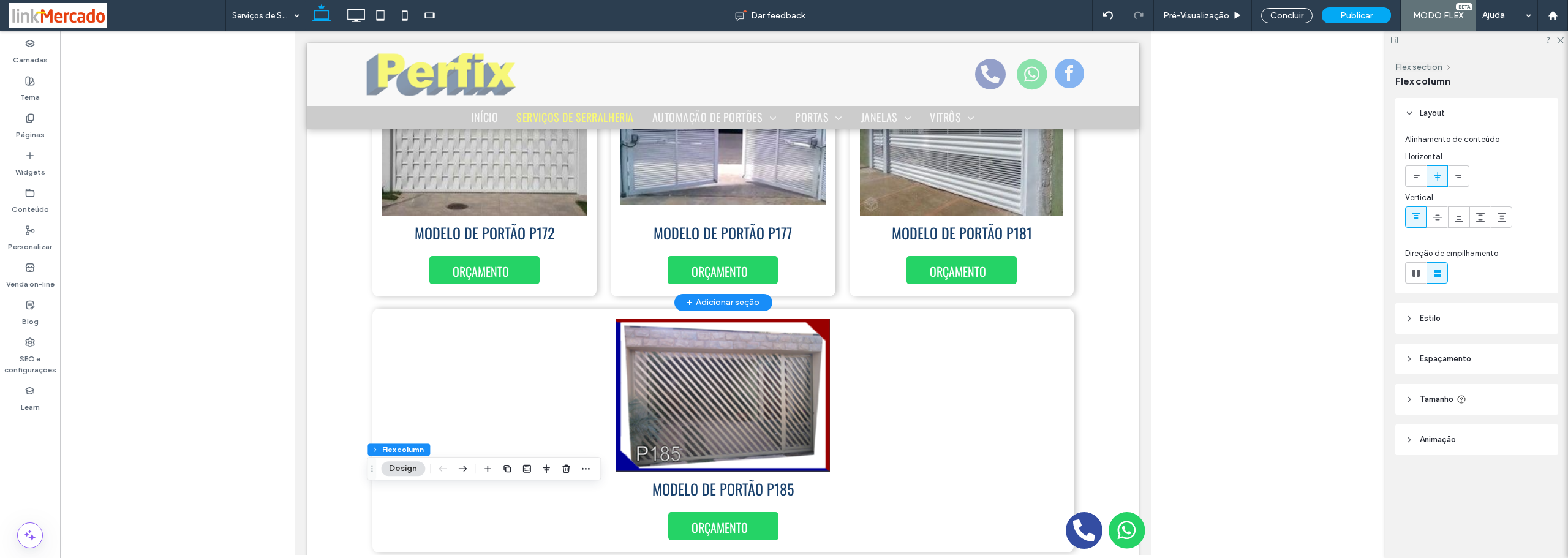
scroll to position [1095, 0]
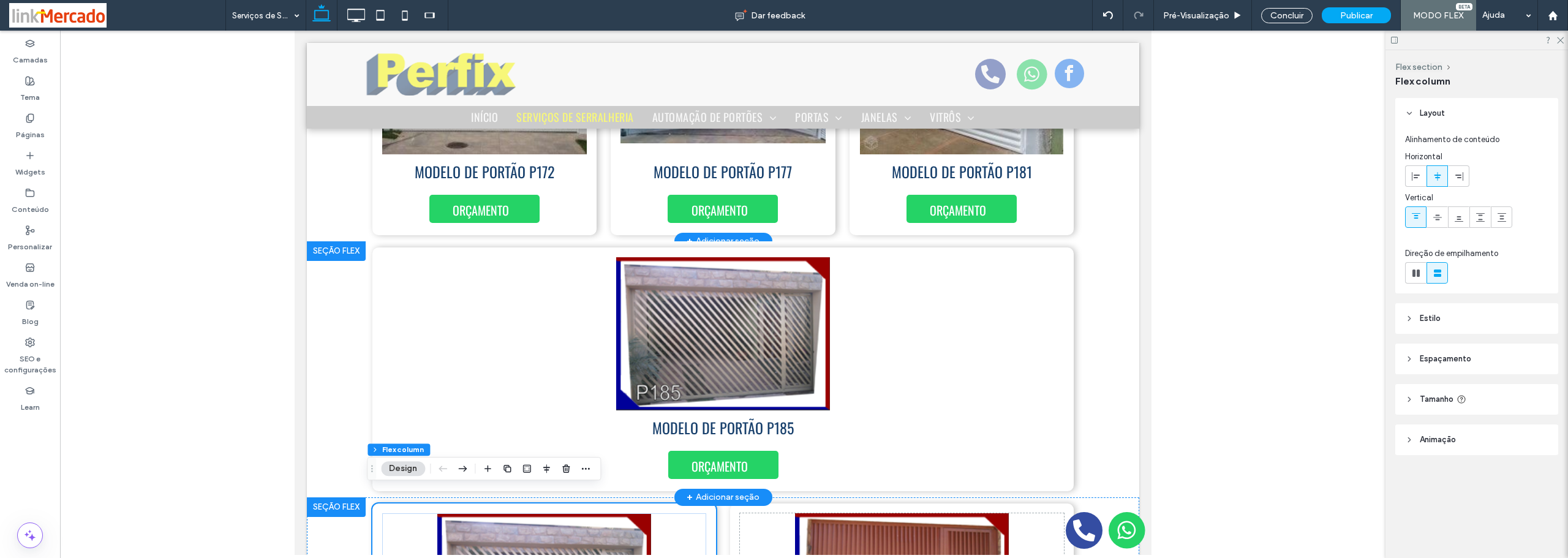
click at [327, 241] on div at bounding box center [336, 251] width 59 height 20
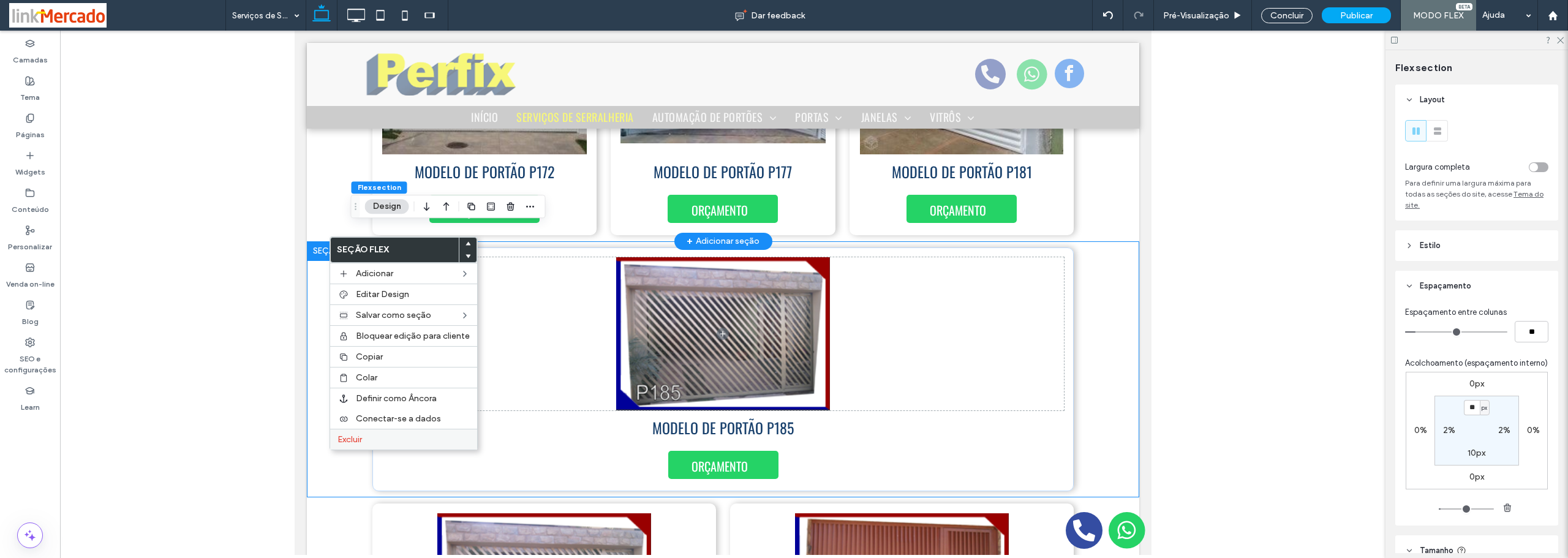
drag, startPoint x: 365, startPoint y: 440, endPoint x: 562, endPoint y: 305, distance: 238.8
click at [365, 440] on label "Excluir" at bounding box center [404, 440] width 132 height 10
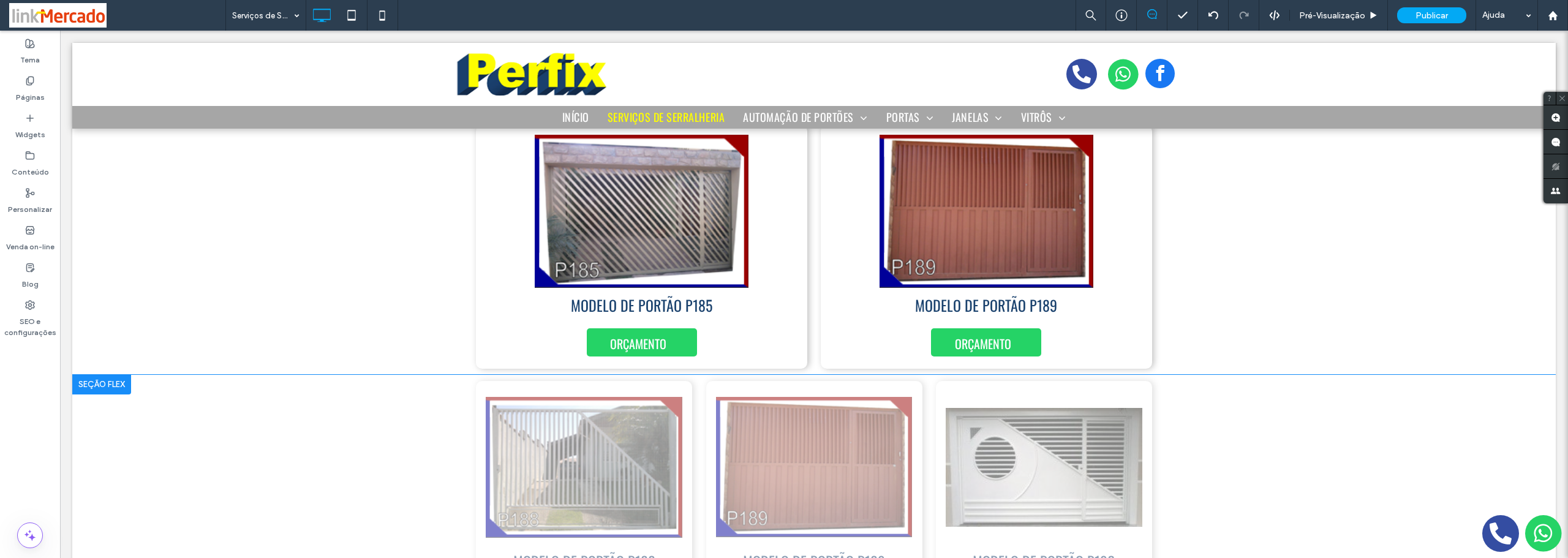
scroll to position [1113, 0]
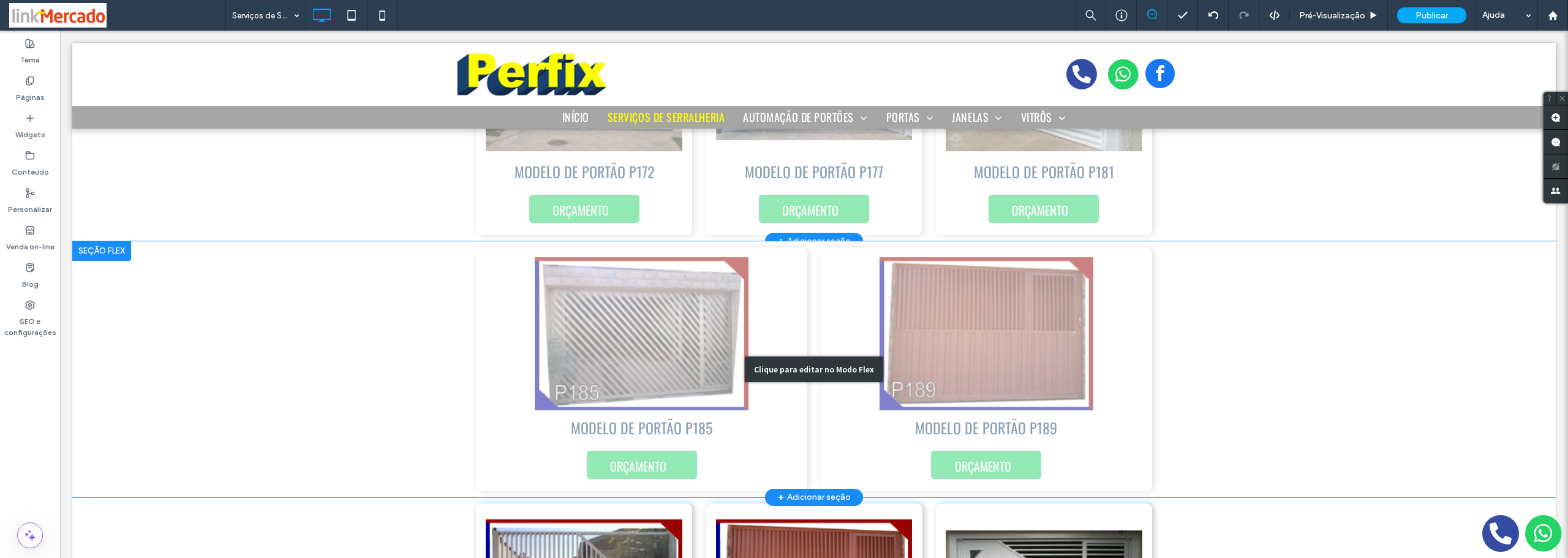
click at [476, 304] on div "Clique para editar no Modo Flex" at bounding box center [814, 369] width 1483 height 256
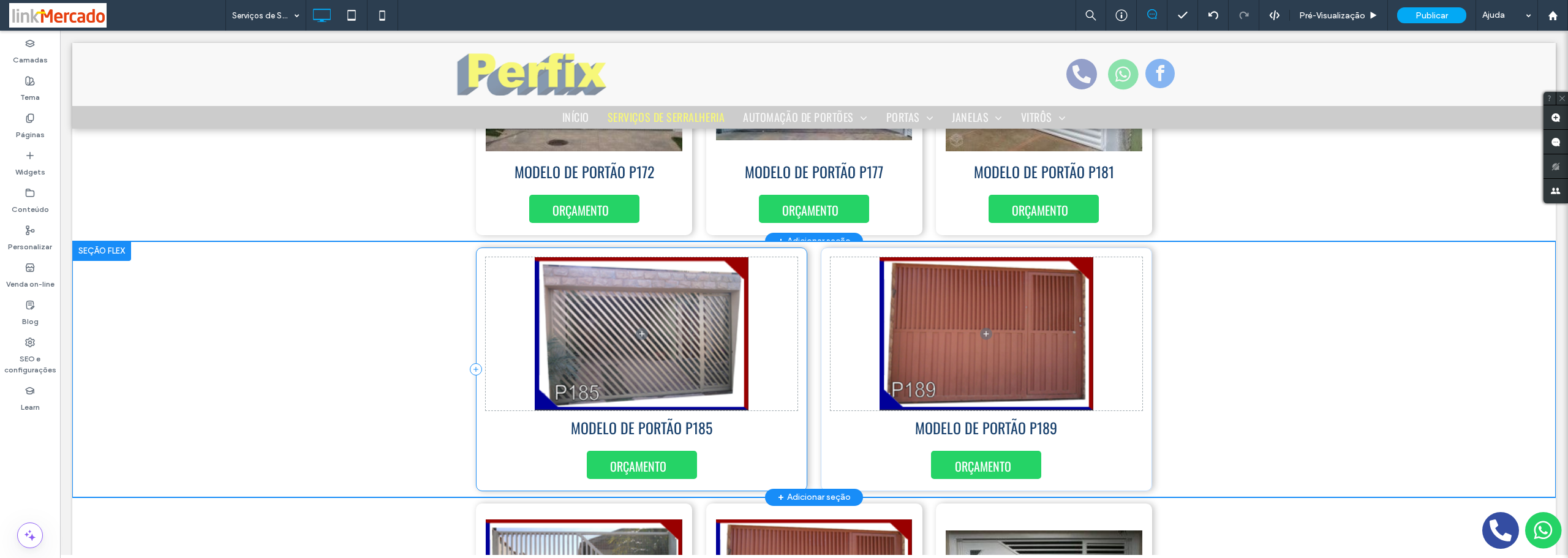
scroll to position [1095, 0]
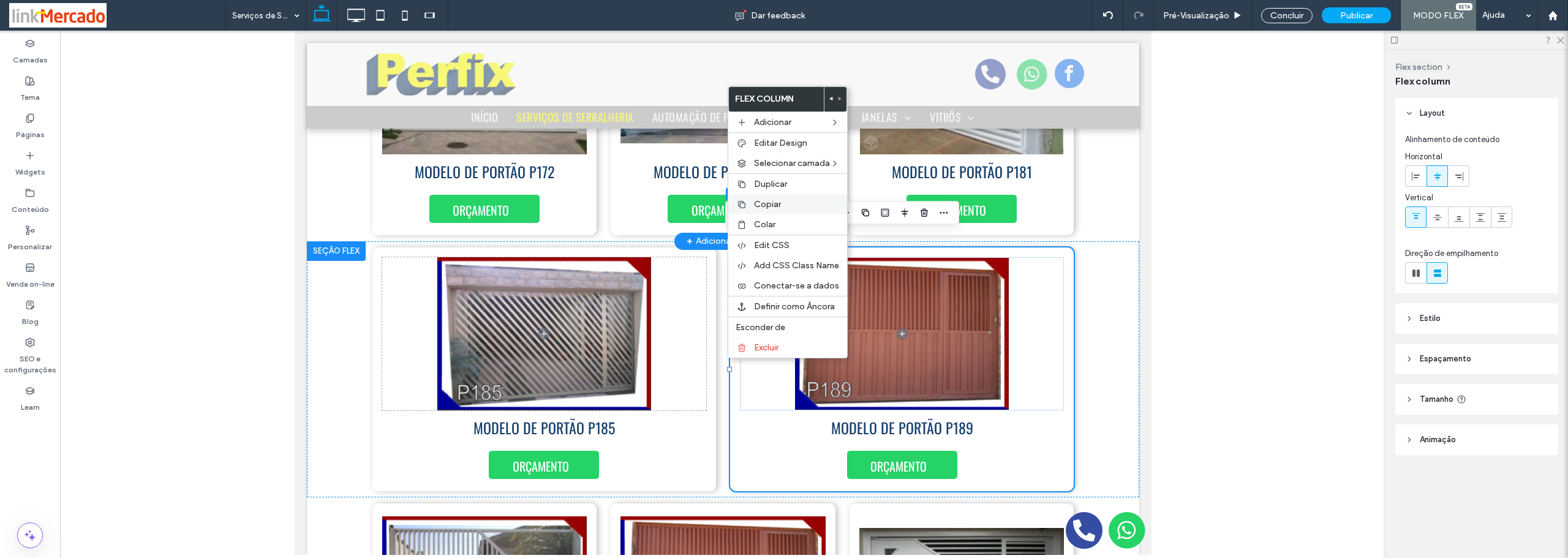
click at [769, 207] on span "Copiar" at bounding box center [768, 204] width 27 height 10
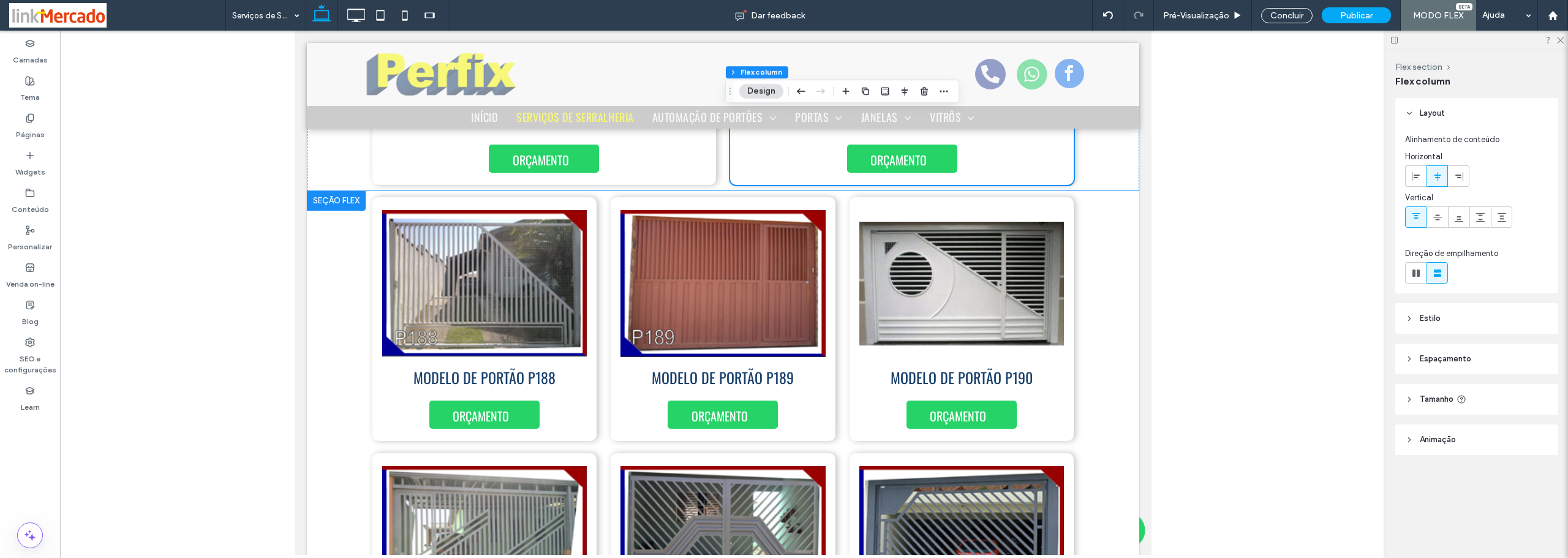
scroll to position [1340, 0]
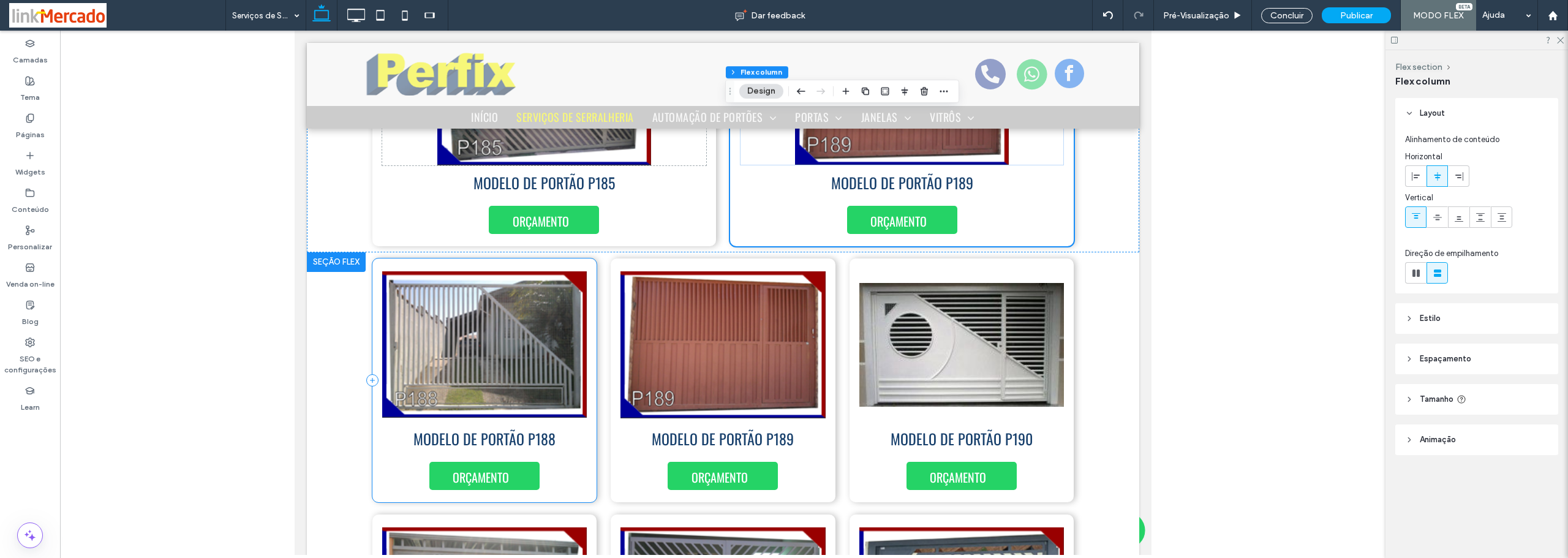
click at [372, 315] on div "ORÇAMENTO MODELO DE PORTÃO P188" at bounding box center [484, 381] width 225 height 244
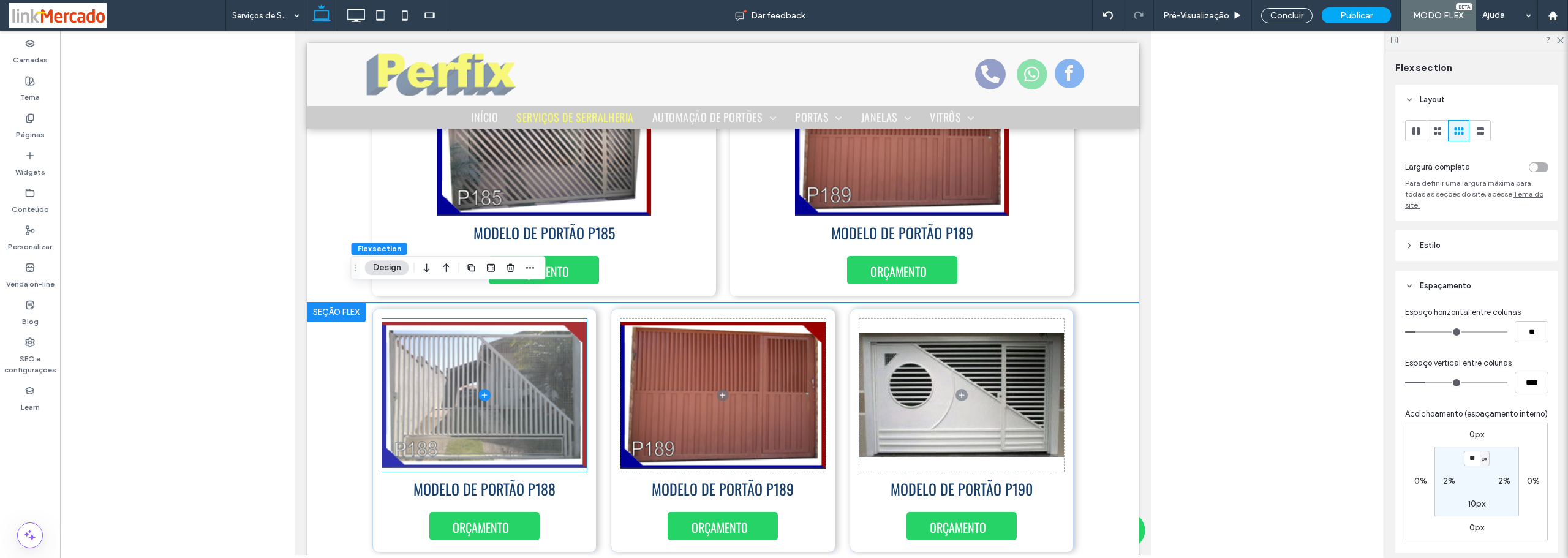
scroll to position [1228, 0]
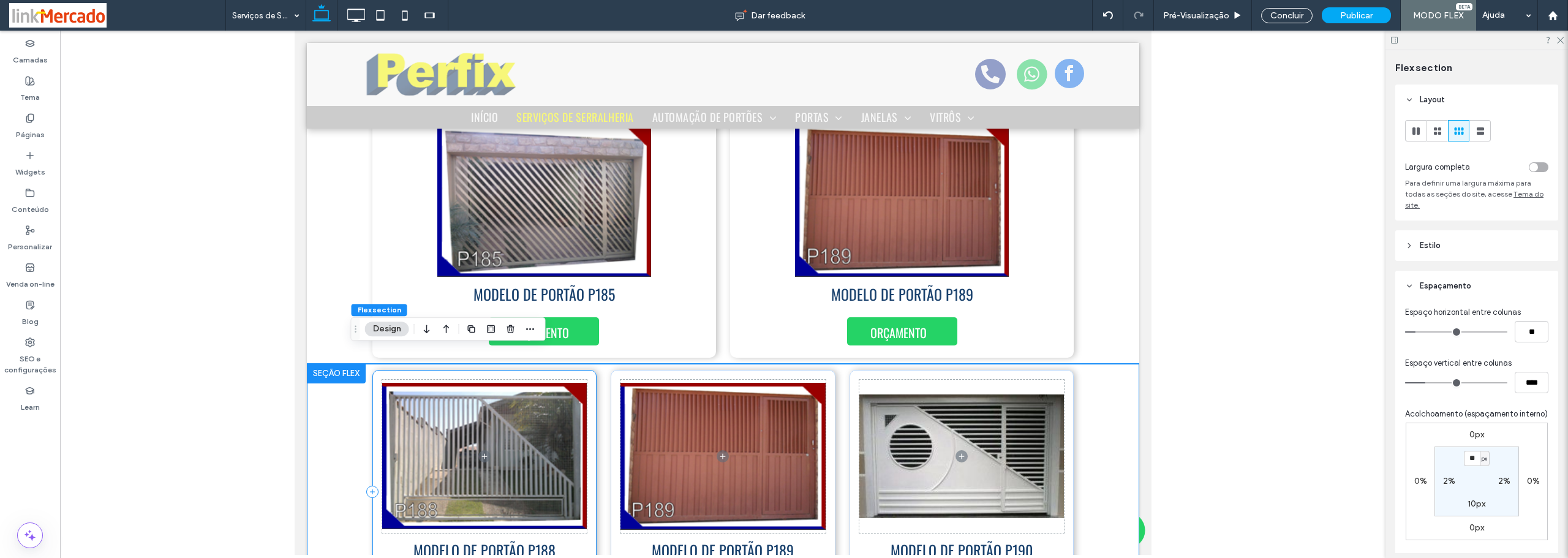
click at [372, 392] on div "ORÇAMENTO MODELO DE PORTÃO P188" at bounding box center [484, 492] width 225 height 244
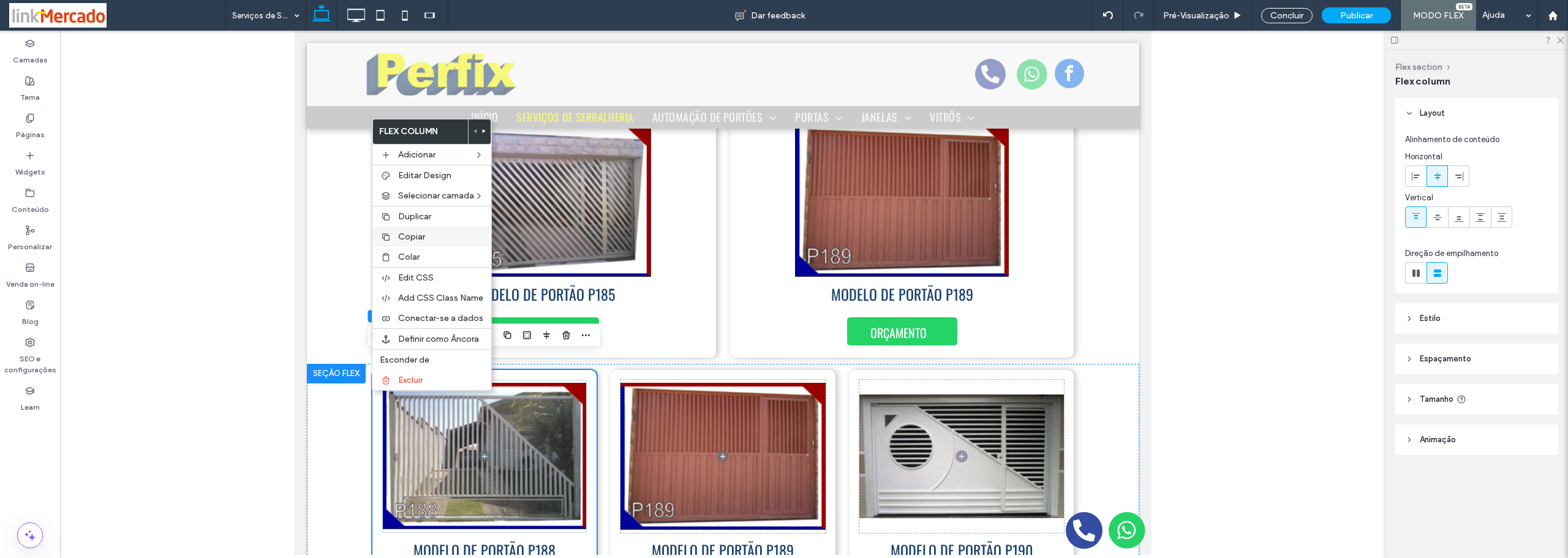
click at [400, 234] on span "Copiar" at bounding box center [411, 237] width 27 height 10
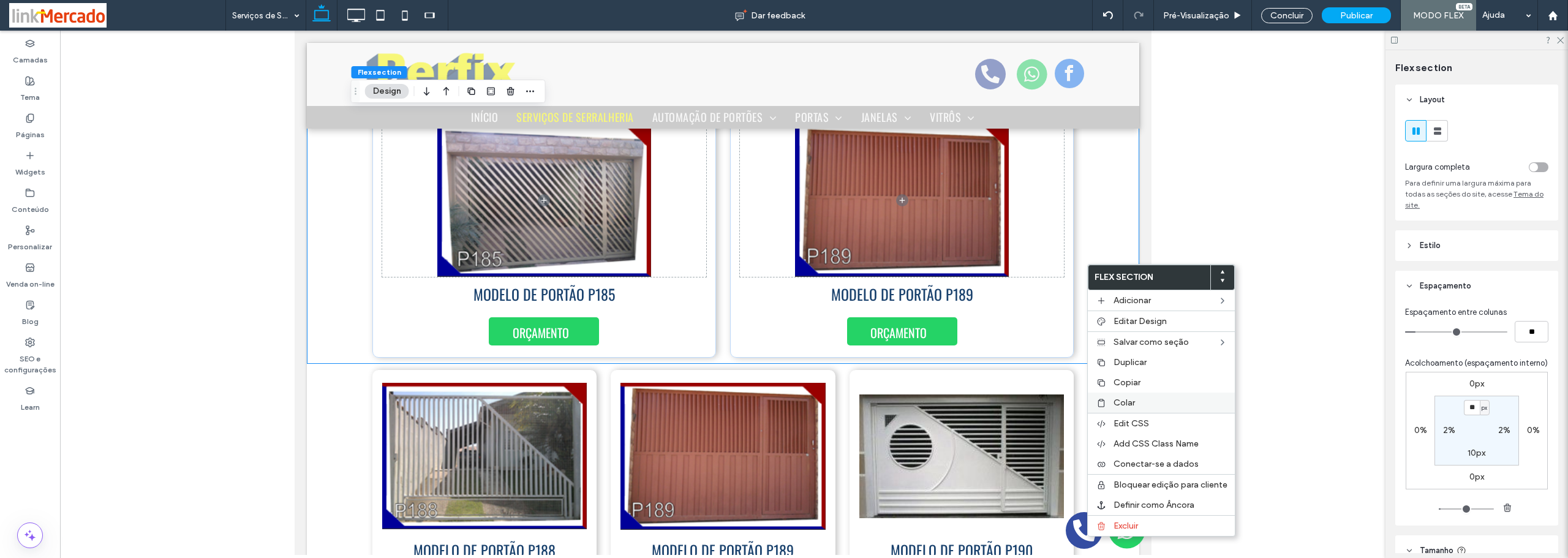
click at [1120, 403] on span "Colar" at bounding box center [1124, 403] width 21 height 10
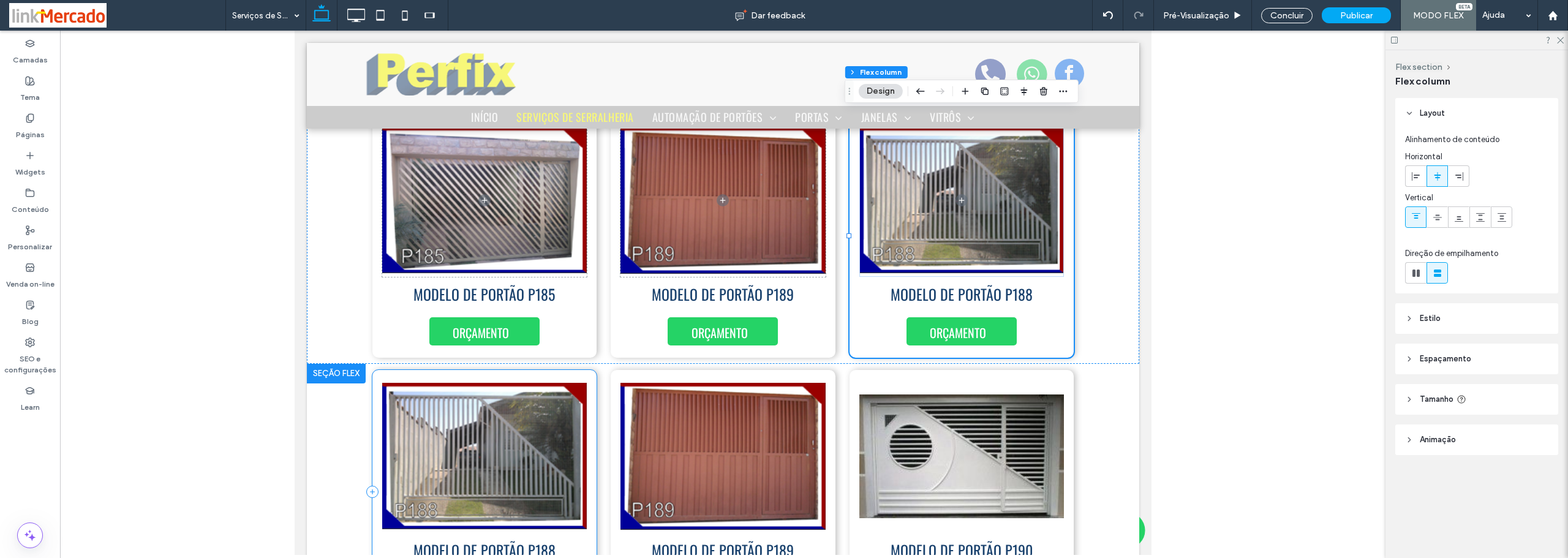
click at [587, 385] on div "ORÇAMENTO MODELO DE PORTÃO P188" at bounding box center [484, 492] width 225 height 244
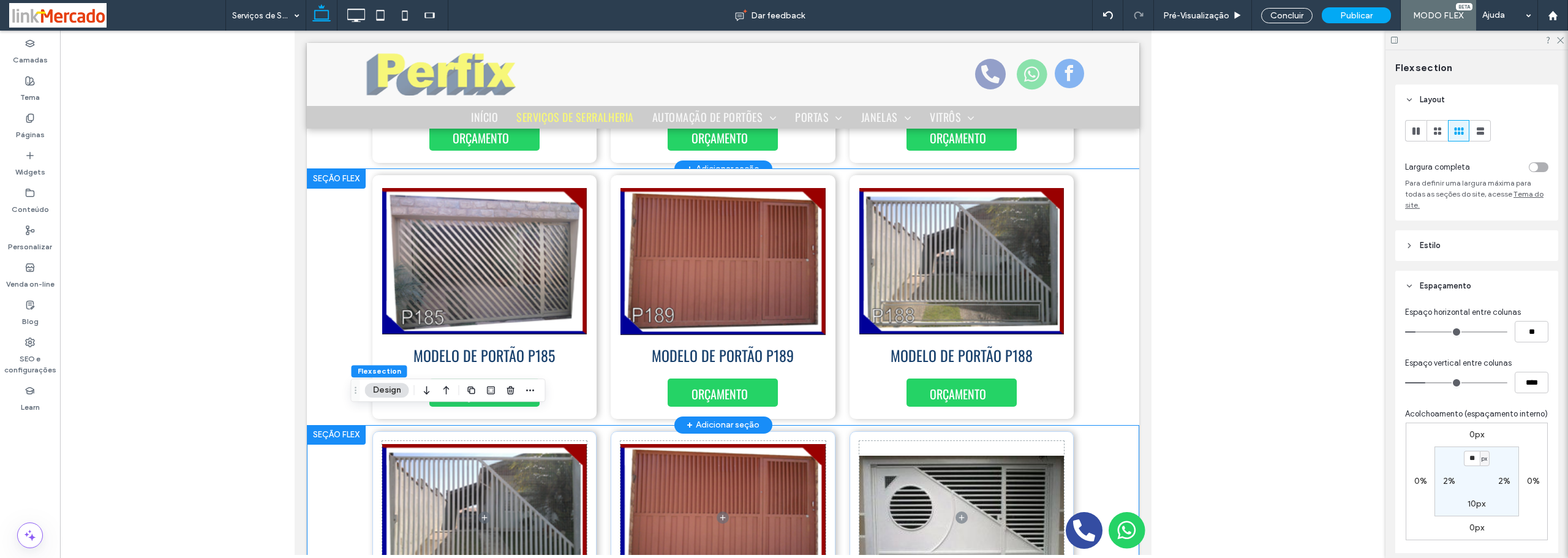
scroll to position [1290, 0]
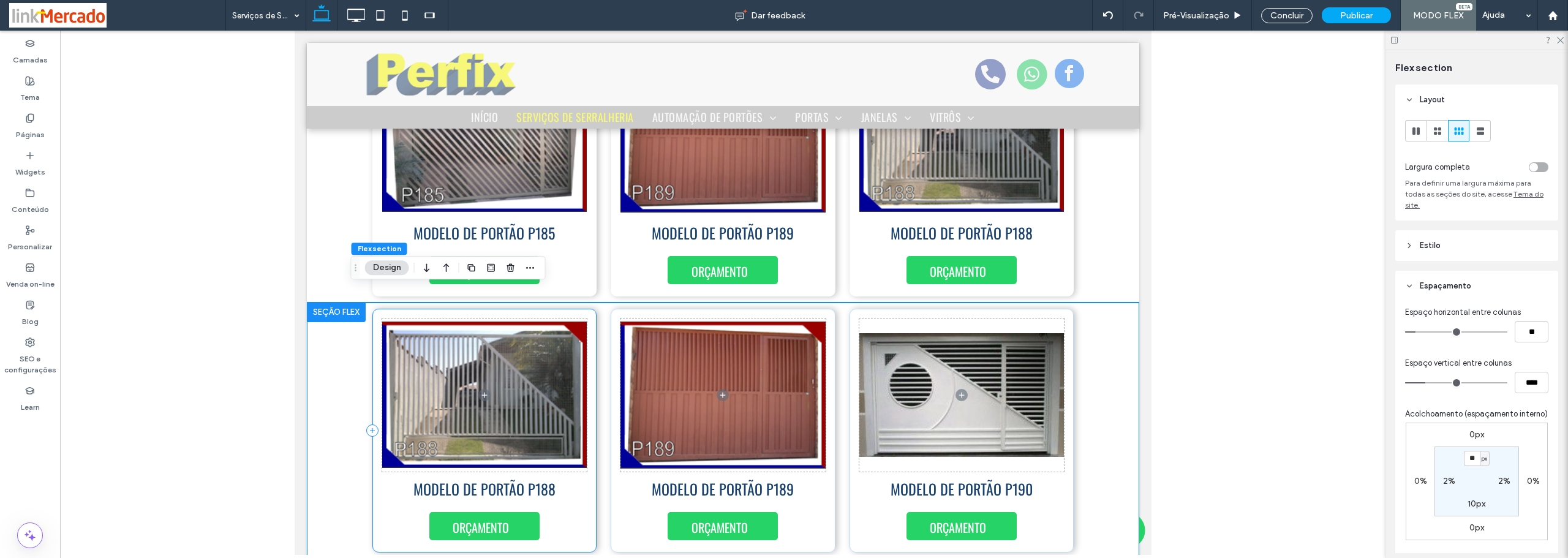
click at [584, 352] on div "ORÇAMENTO MODELO DE PORTÃO P188" at bounding box center [484, 431] width 225 height 244
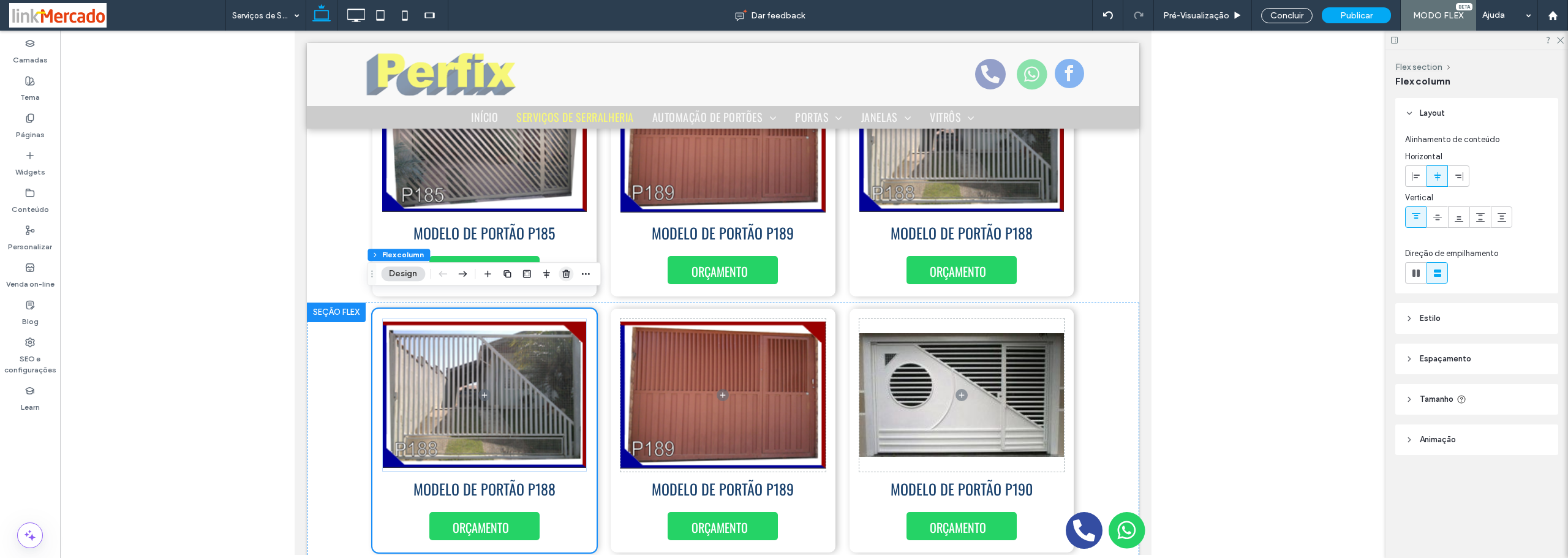
click at [569, 270] on icon "button" at bounding box center [565, 274] width 10 height 10
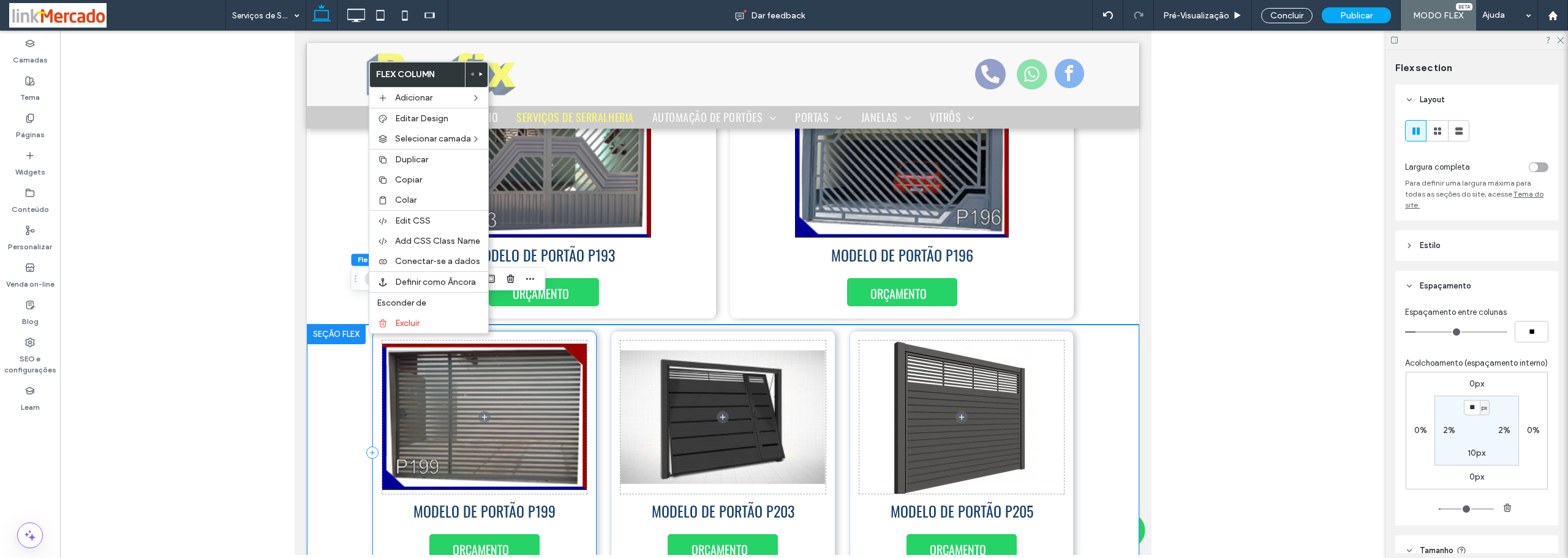
scroll to position [1791, 0]
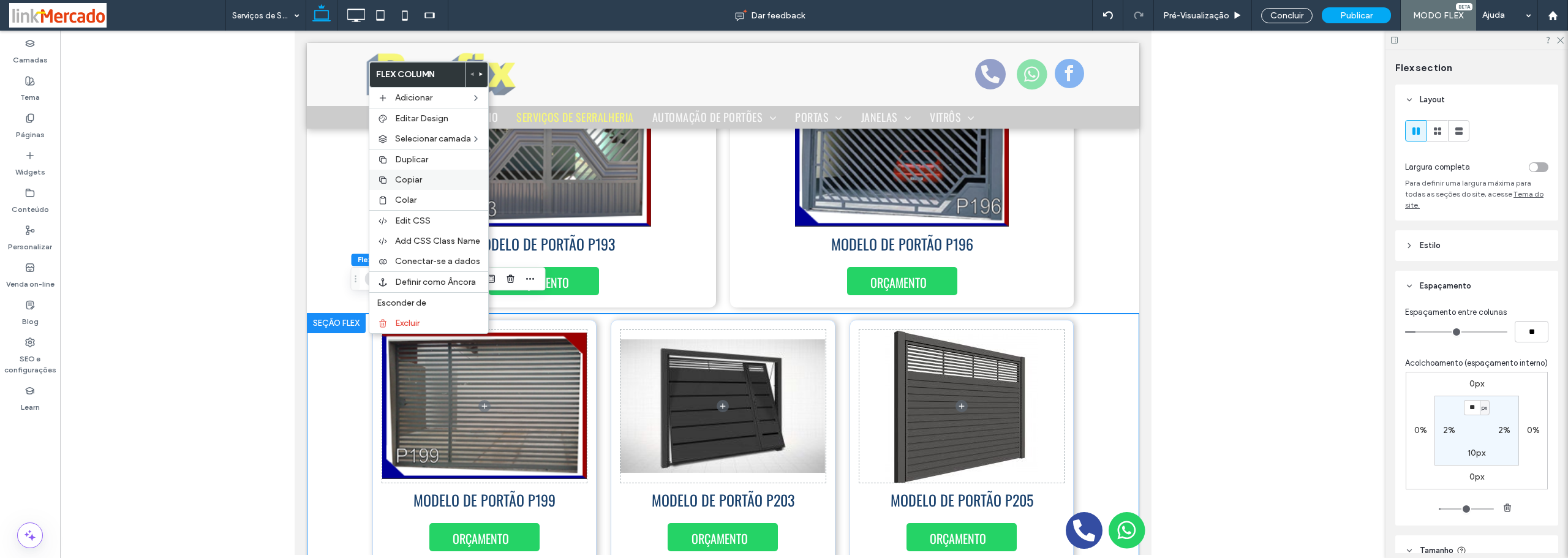
click at [393, 180] on div "Copiar" at bounding box center [428, 179] width 119 height 20
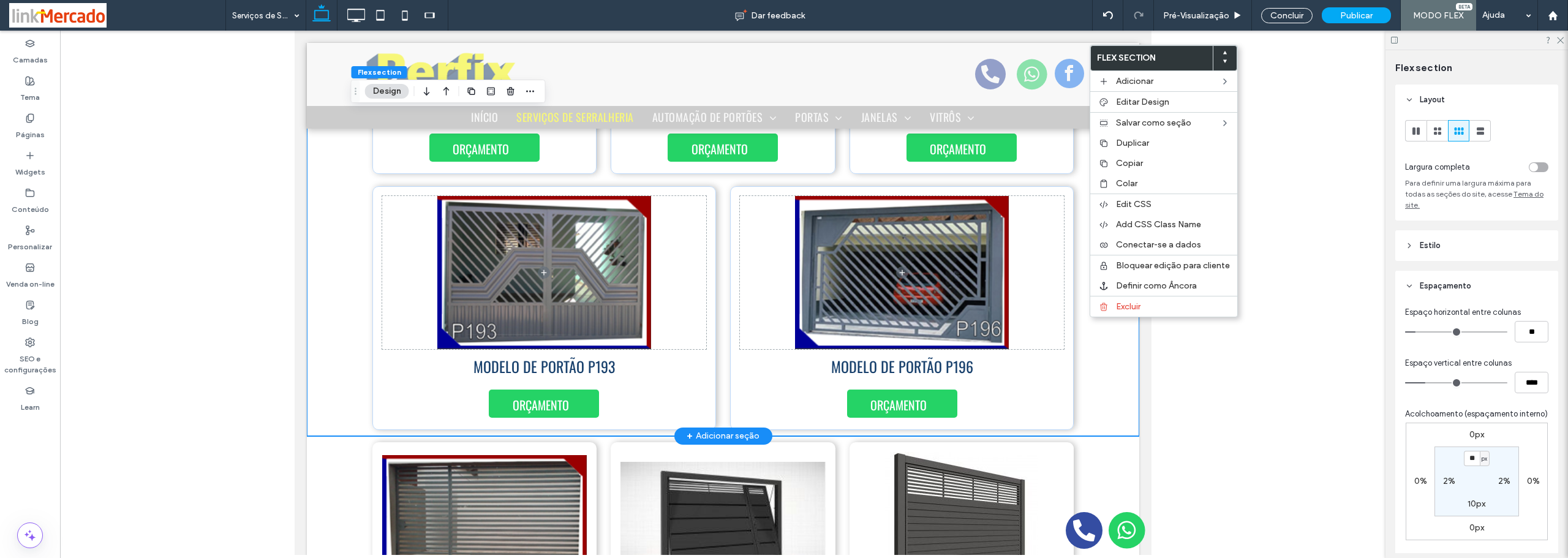
scroll to position [1547, 0]
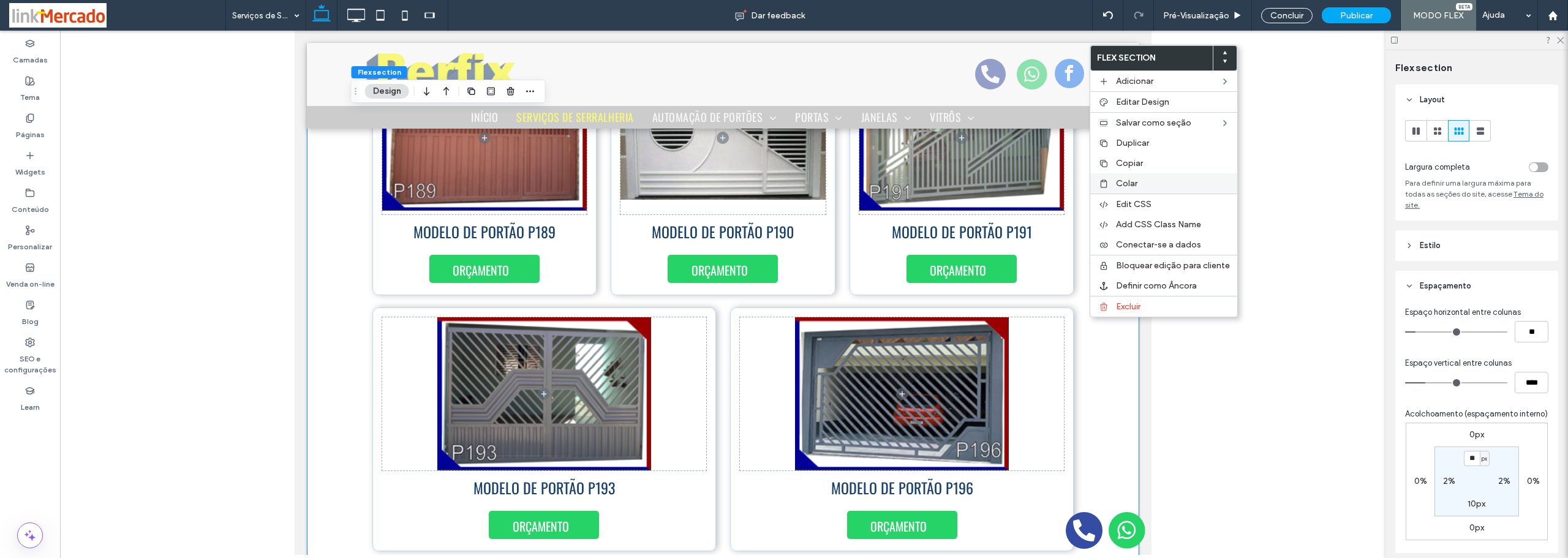
click at [1116, 181] on span "Colar" at bounding box center [1126, 184] width 21 height 10
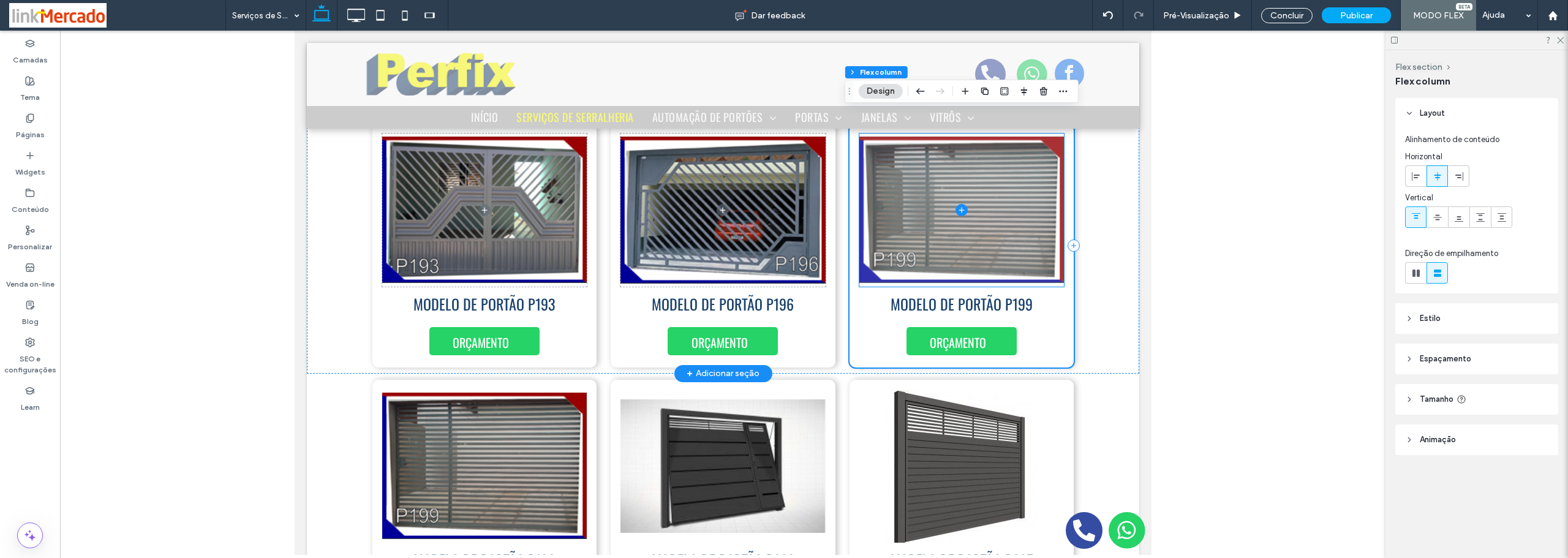
scroll to position [1792, 0]
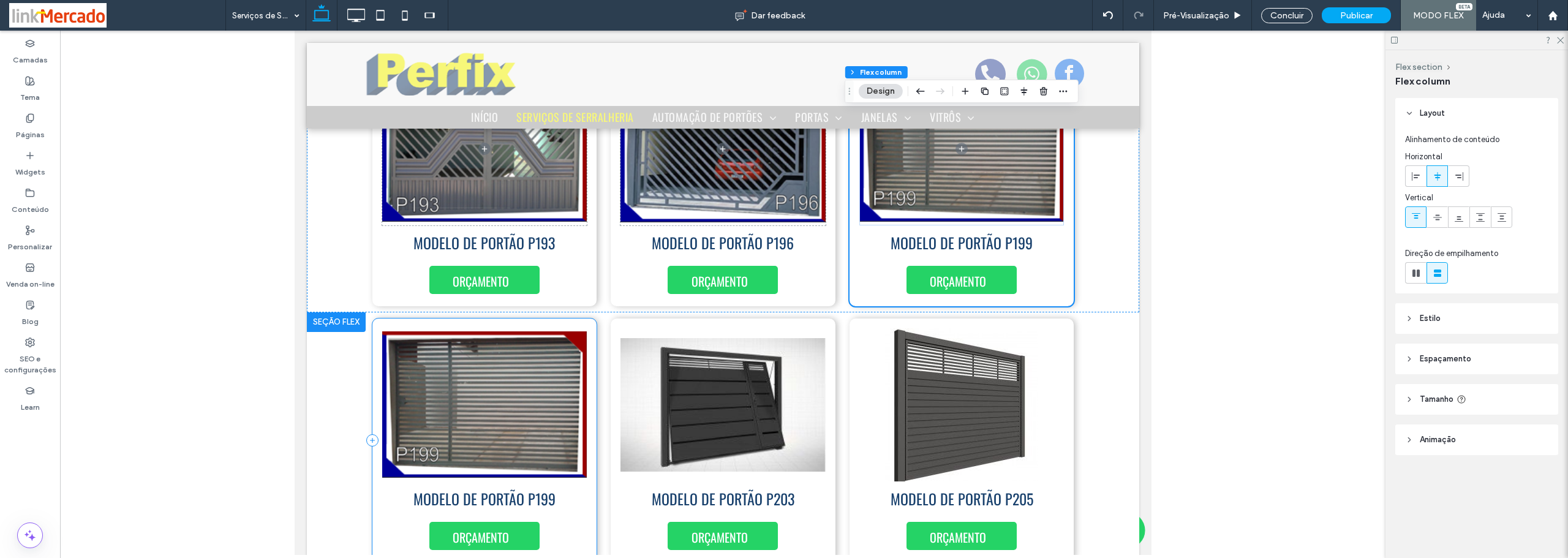
click at [587, 423] on div "MODELO DE PORTÃO P199 ORÇAMENTO" at bounding box center [484, 440] width 225 height 244
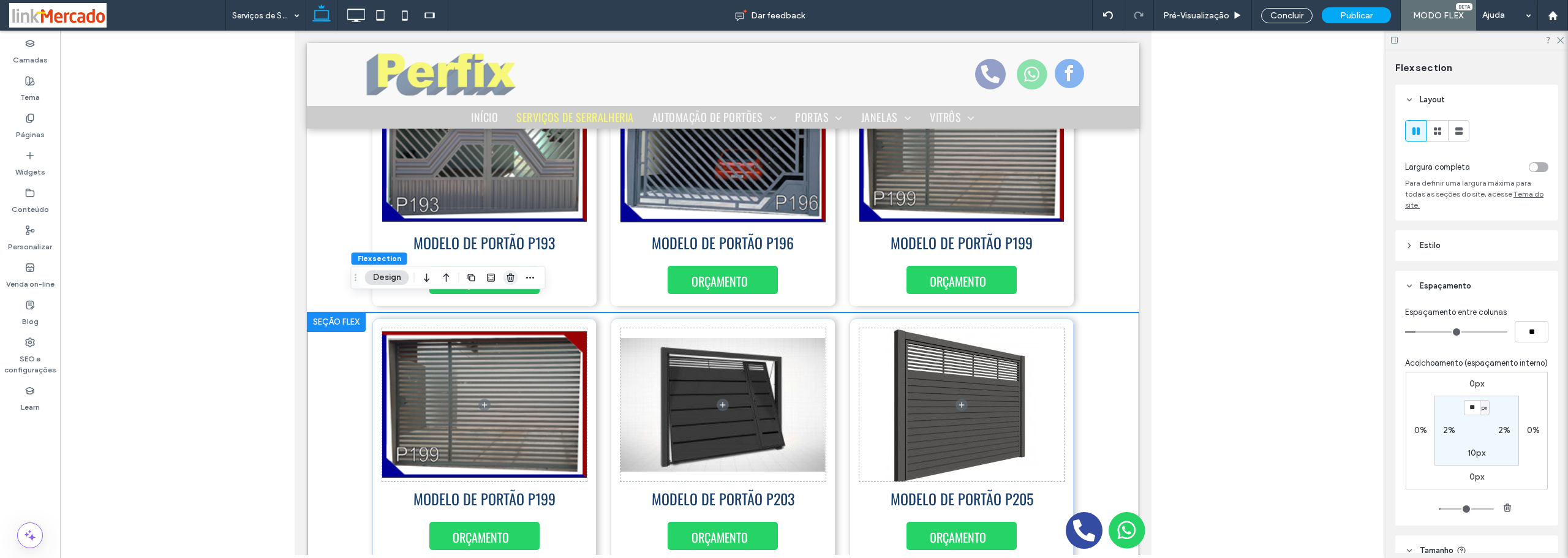
click at [511, 281] on use "button" at bounding box center [510, 277] width 7 height 8
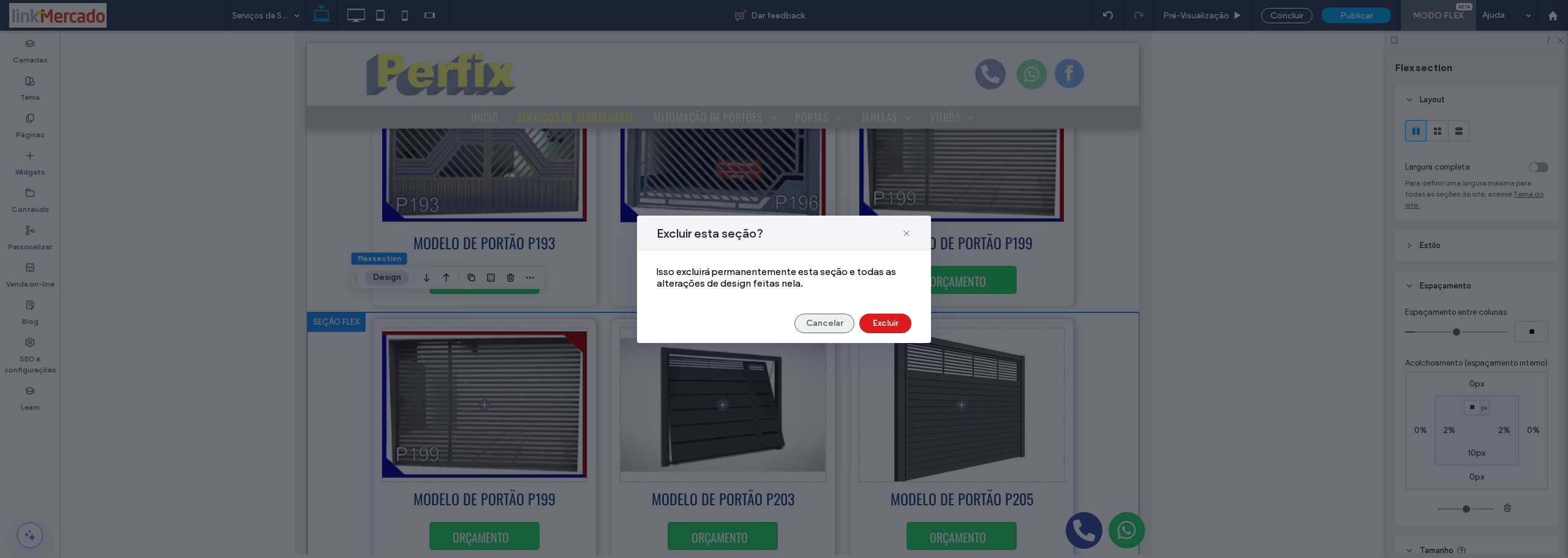
drag, startPoint x: 811, startPoint y: 315, endPoint x: 497, endPoint y: 293, distance: 314.8
click at [811, 315] on button "Cancelar" at bounding box center [825, 324] width 60 height 20
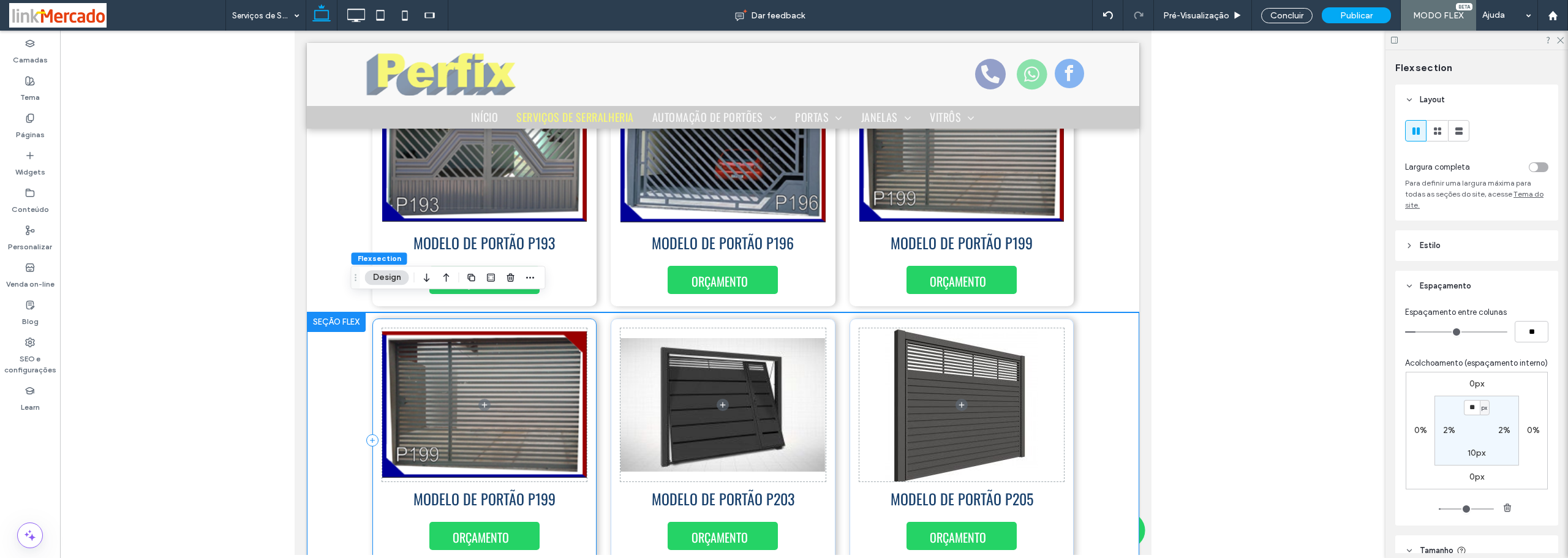
click at [583, 446] on div "MODELO DE PORTÃO P199 ORÇAMENTO" at bounding box center [484, 440] width 225 height 244
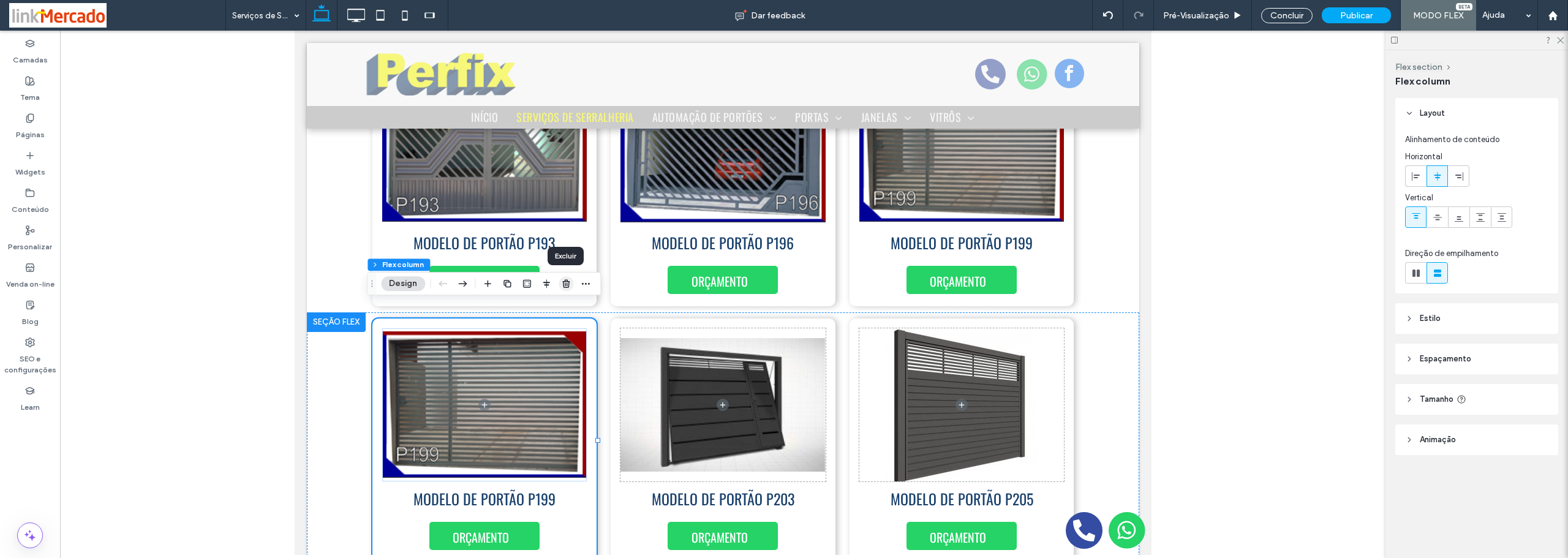
click at [566, 283] on icon "button" at bounding box center [565, 283] width 10 height 10
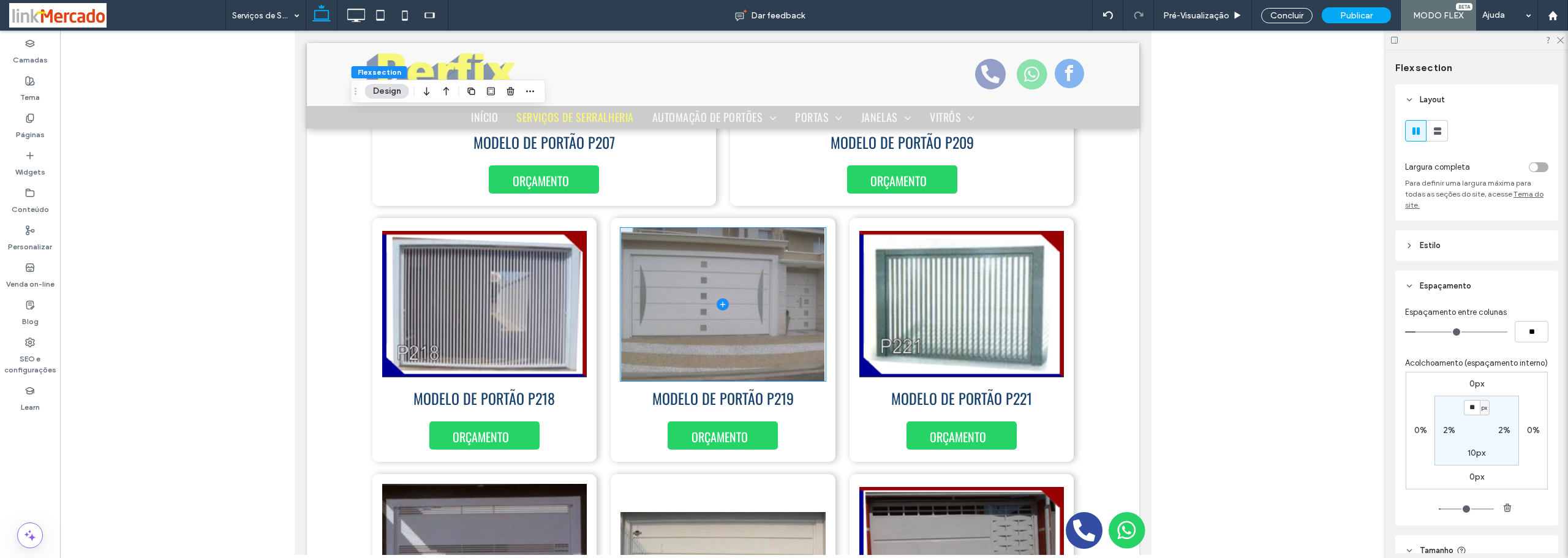
scroll to position [2466, 0]
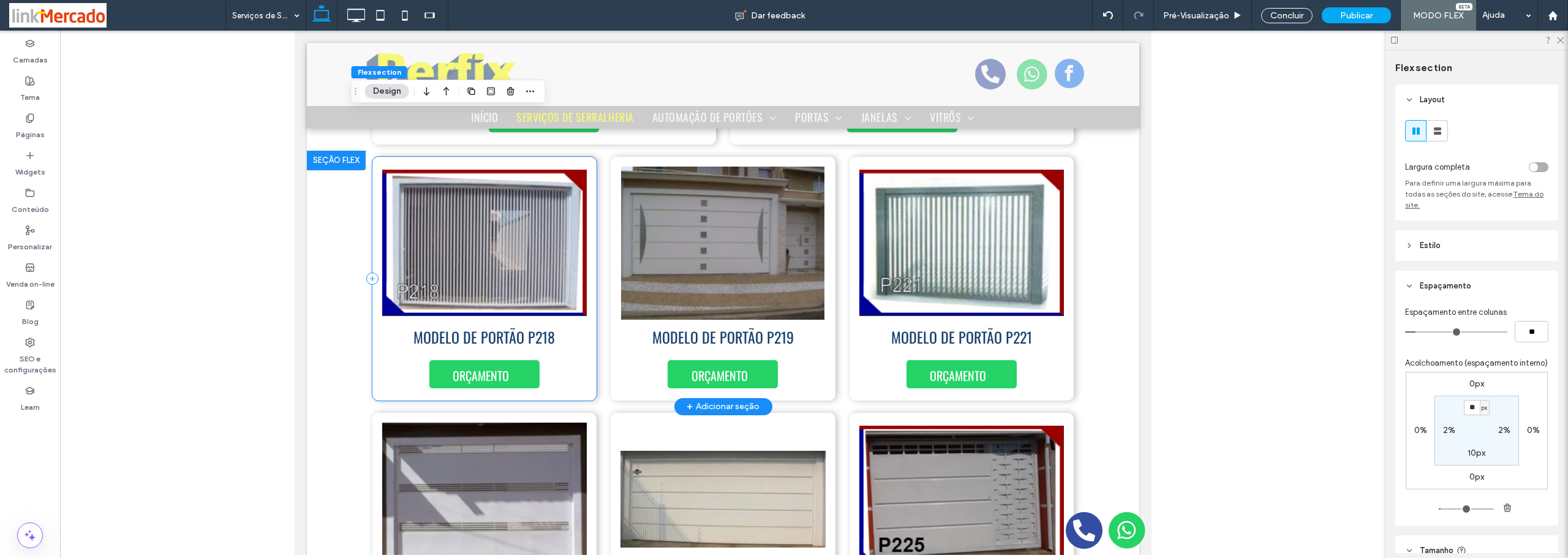
click at [585, 358] on div "MODELO DE PORTÃO P218 ORÇAMENTO" at bounding box center [484, 279] width 225 height 244
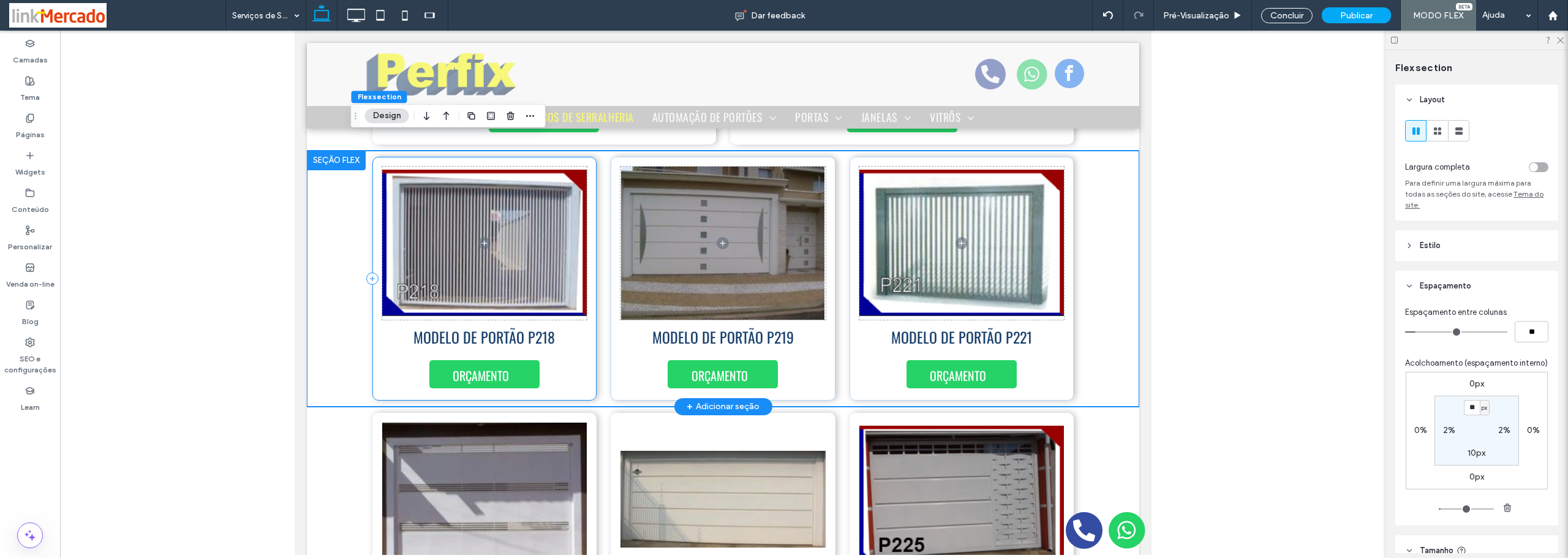
click at [585, 358] on div "MODELO DE PORTÃO P218 ORÇAMENTO" at bounding box center [484, 279] width 225 height 244
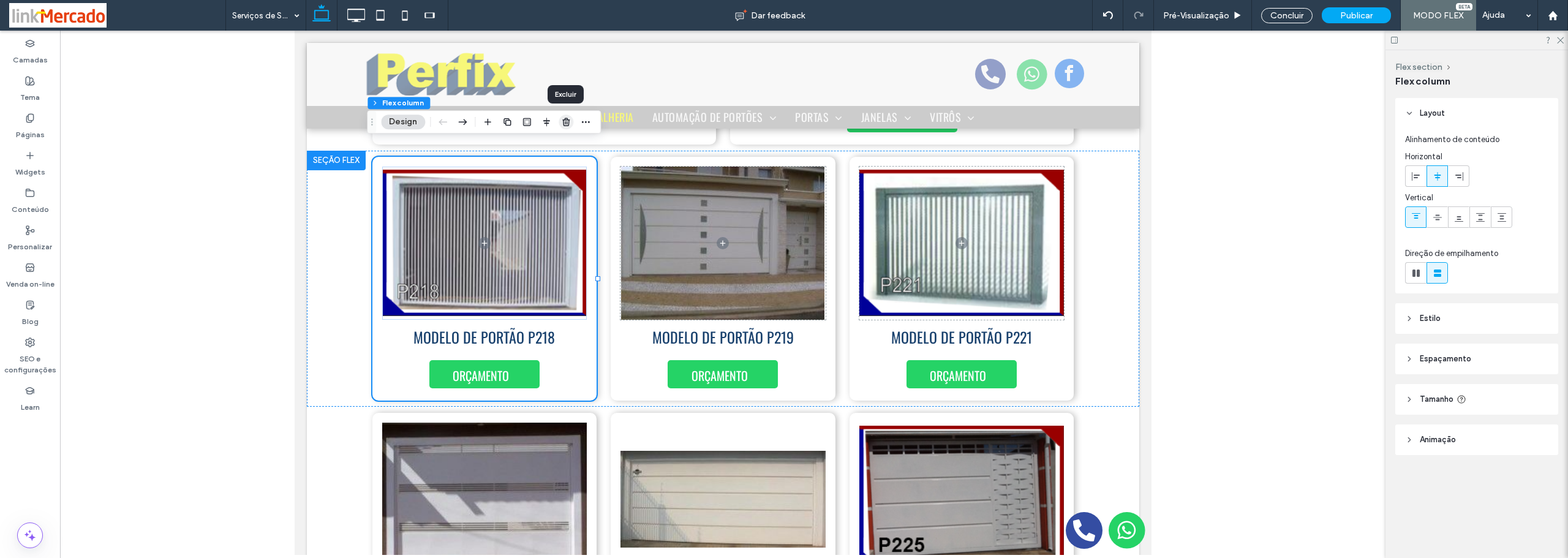
drag, startPoint x: 569, startPoint y: 119, endPoint x: 277, endPoint y: 94, distance: 293.1
click at [569, 119] on icon "button" at bounding box center [565, 121] width 10 height 10
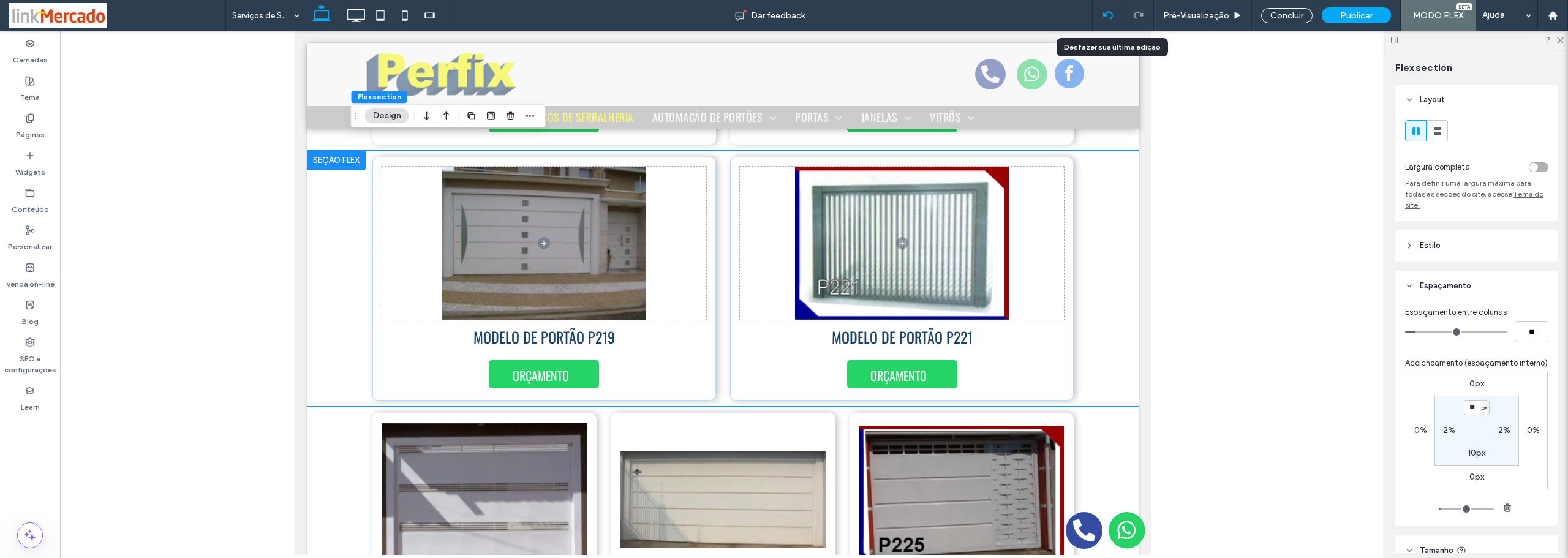
click at [1112, 17] on icon at bounding box center [1108, 15] width 10 height 10
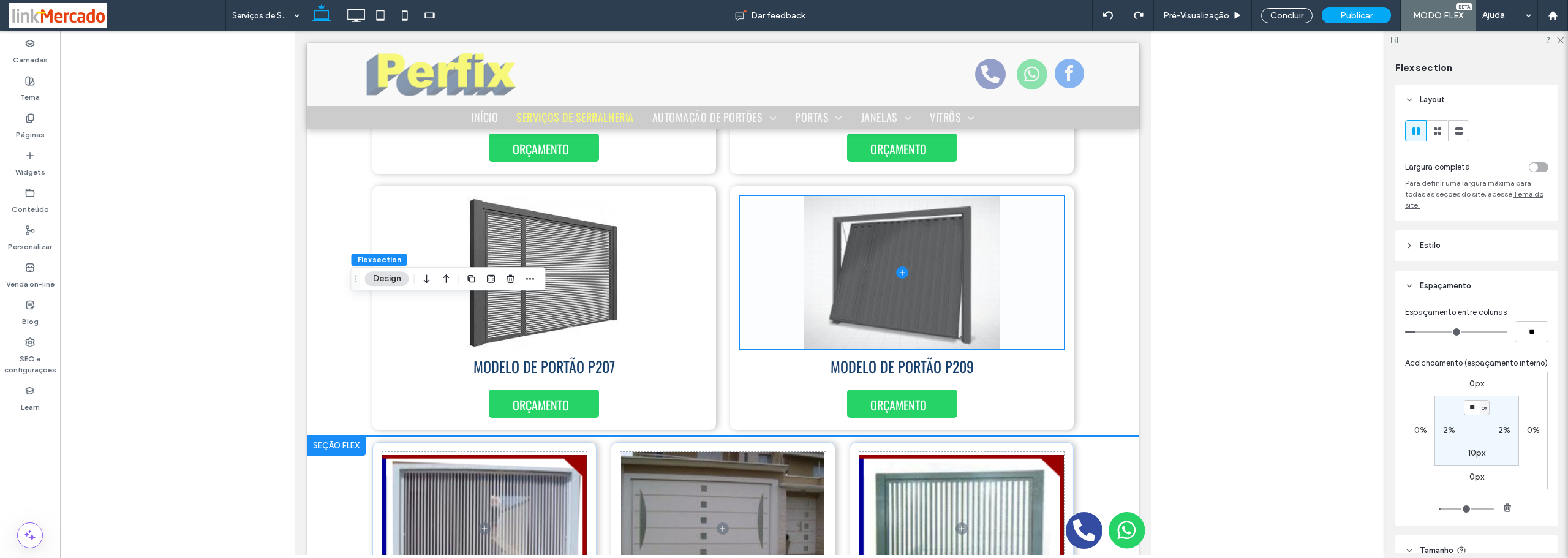
scroll to position [2581, 0]
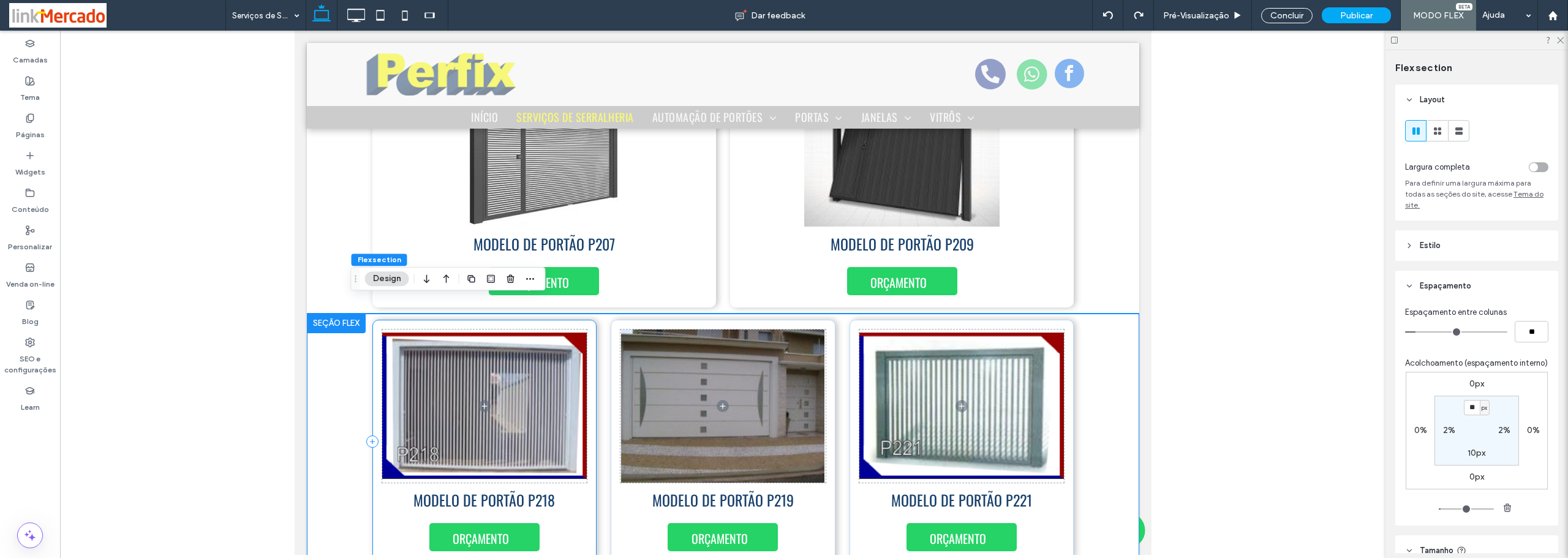
click at [586, 485] on div "MODELO DE PORTÃO P218 ORÇAMENTO" at bounding box center [484, 442] width 225 height 244
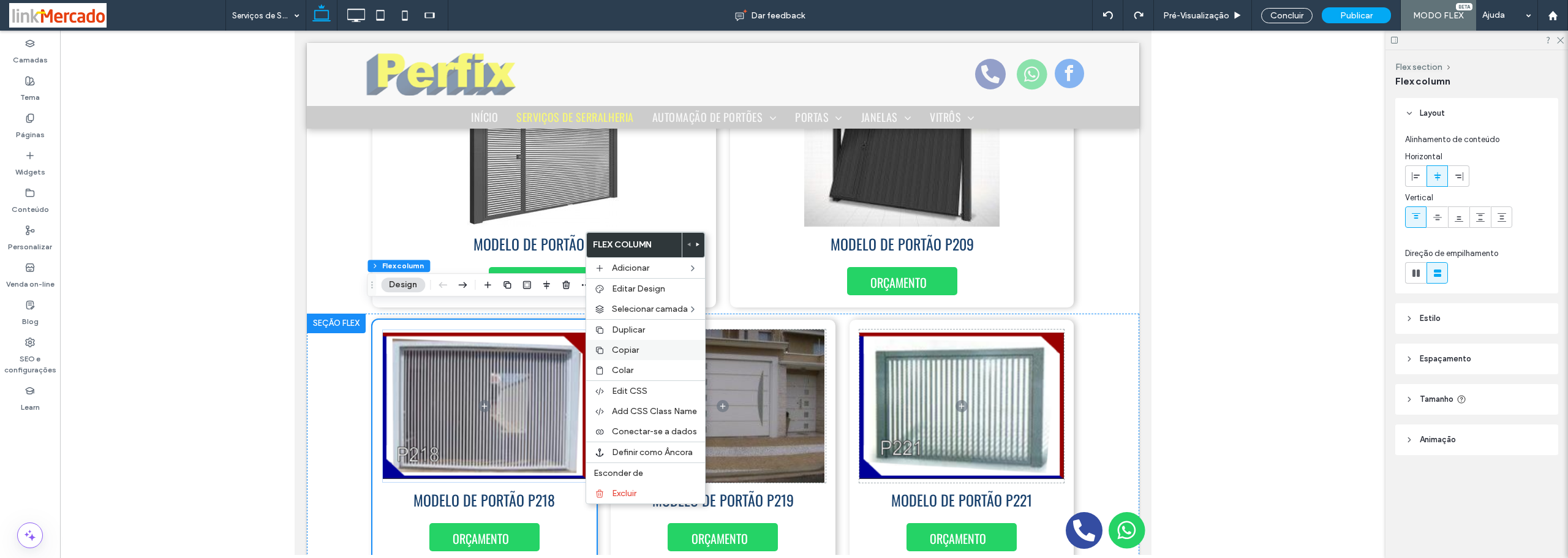
click at [645, 349] on label "Copiar" at bounding box center [655, 350] width 86 height 10
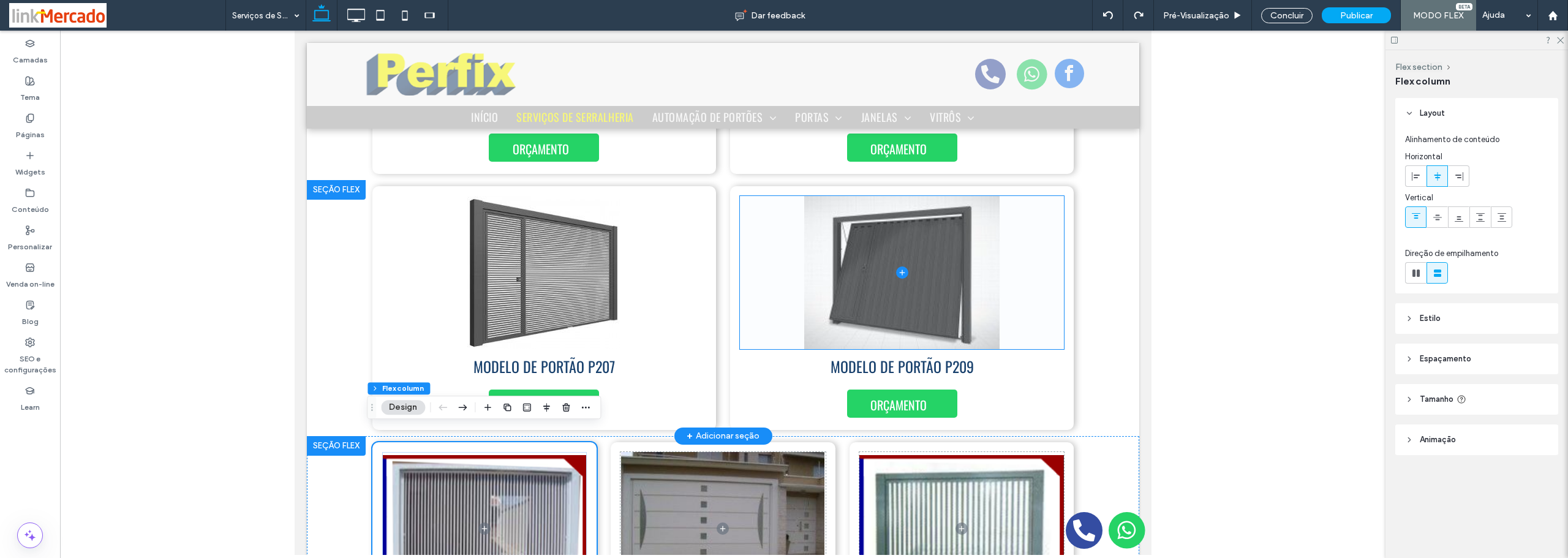
scroll to position [2398, 0]
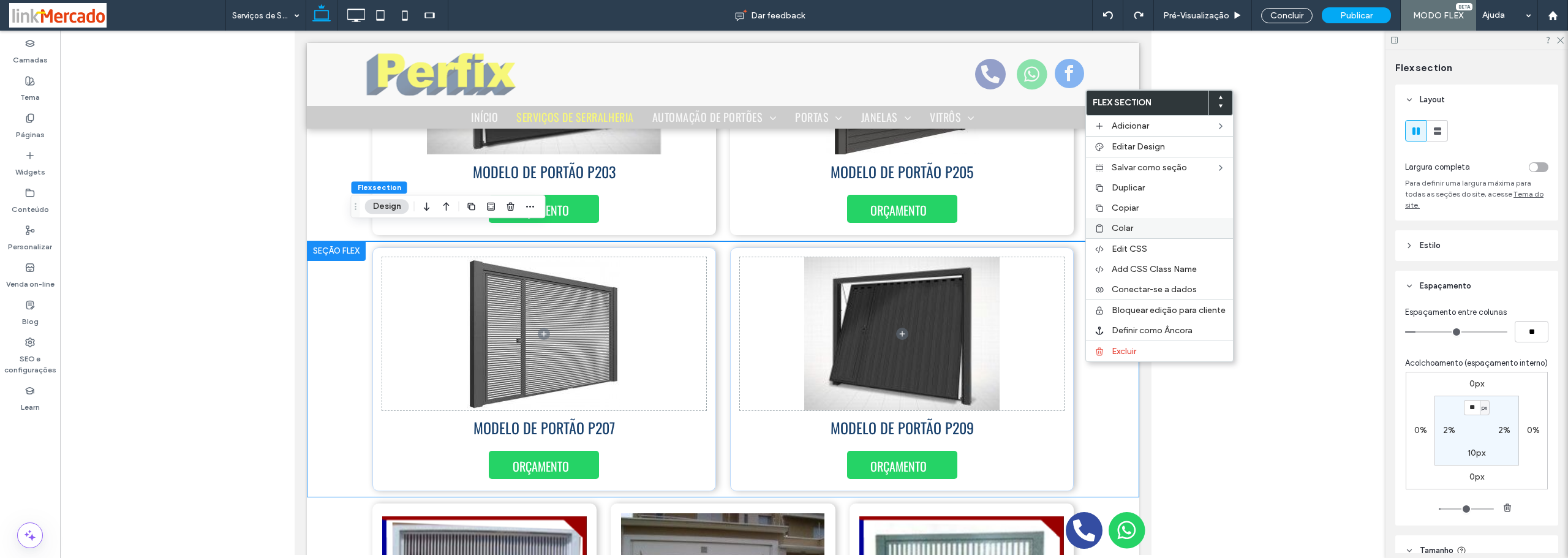
click at [1125, 230] on span "Colar" at bounding box center [1122, 228] width 21 height 10
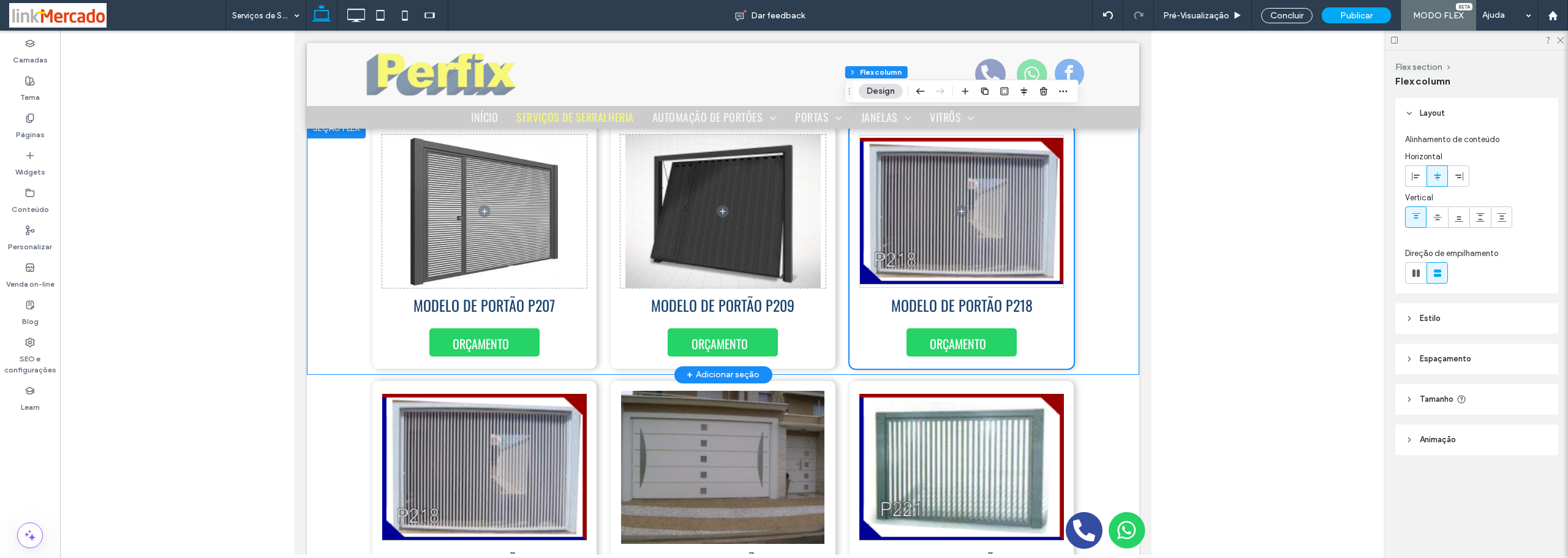
scroll to position [2581, 0]
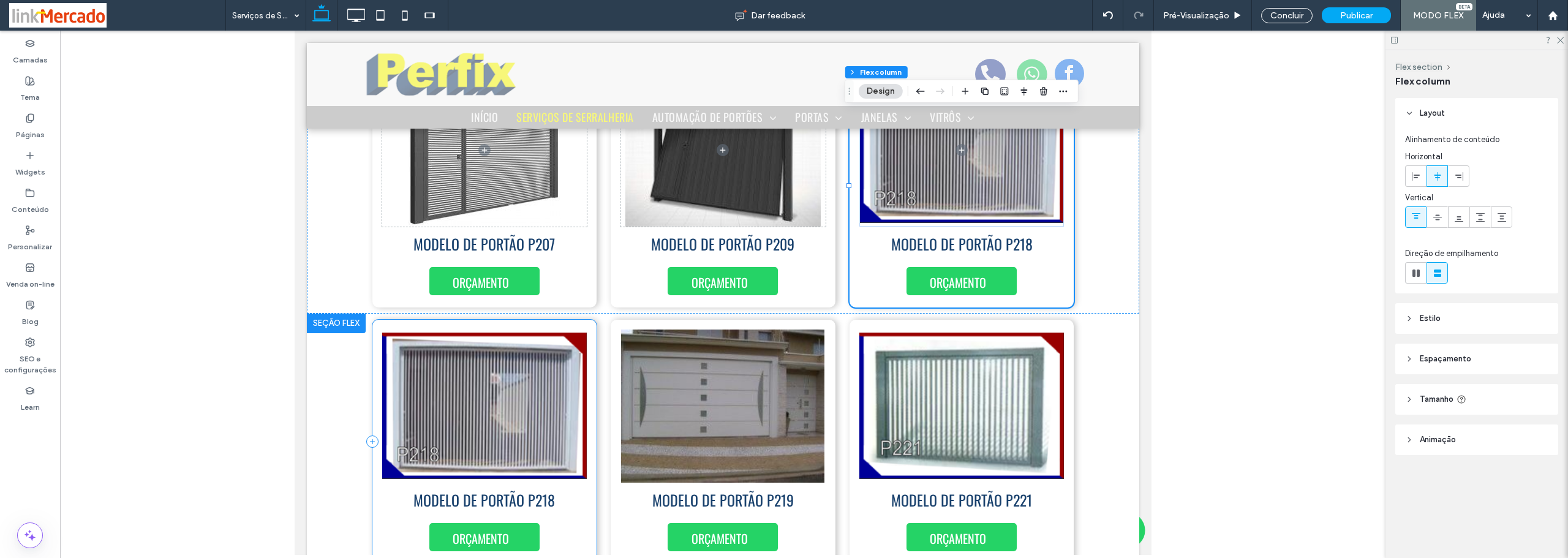
click at [585, 372] on div "MODELO DE PORTÃO P218 ORÇAMENTO" at bounding box center [484, 442] width 225 height 244
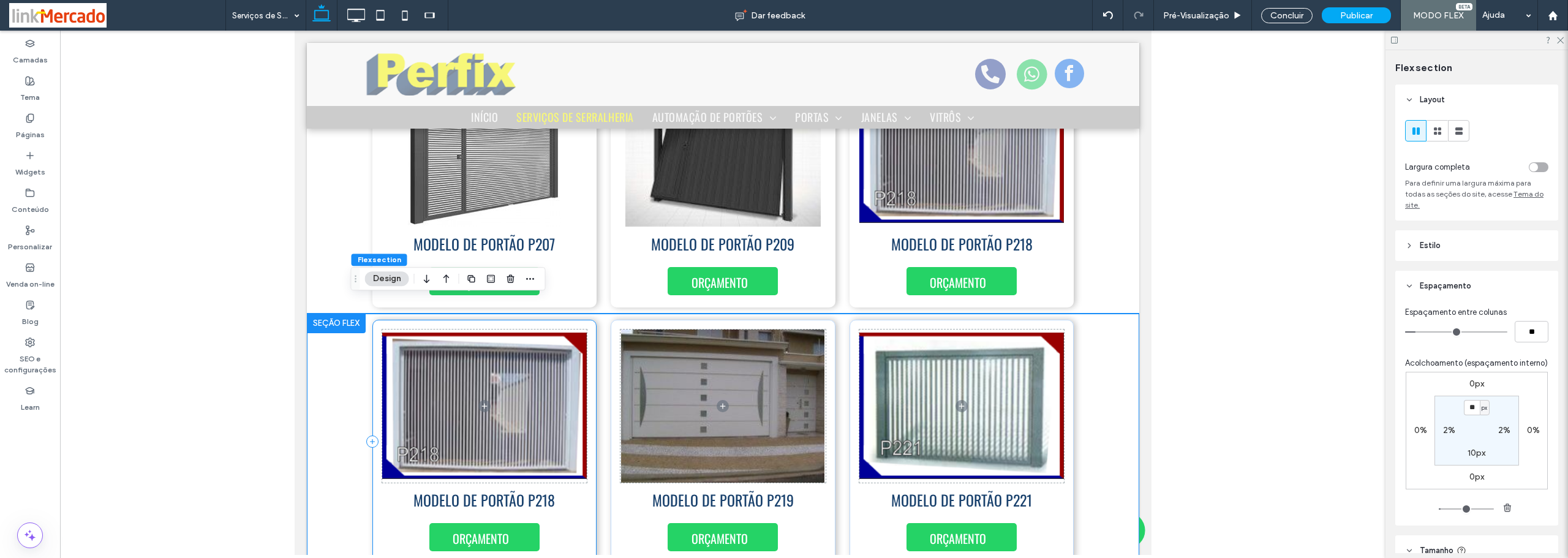
click at [585, 372] on div "MODELO DE PORTÃO P218 ORÇAMENTO" at bounding box center [484, 442] width 225 height 244
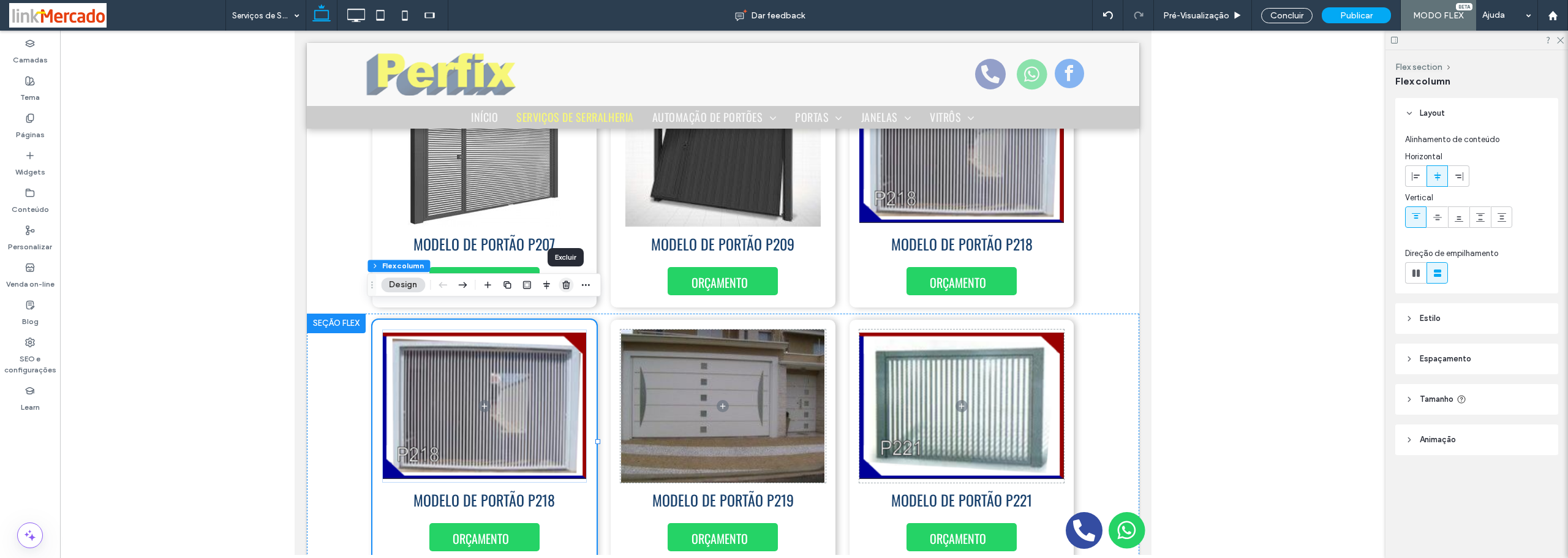
click at [568, 285] on icon "button" at bounding box center [565, 284] width 10 height 10
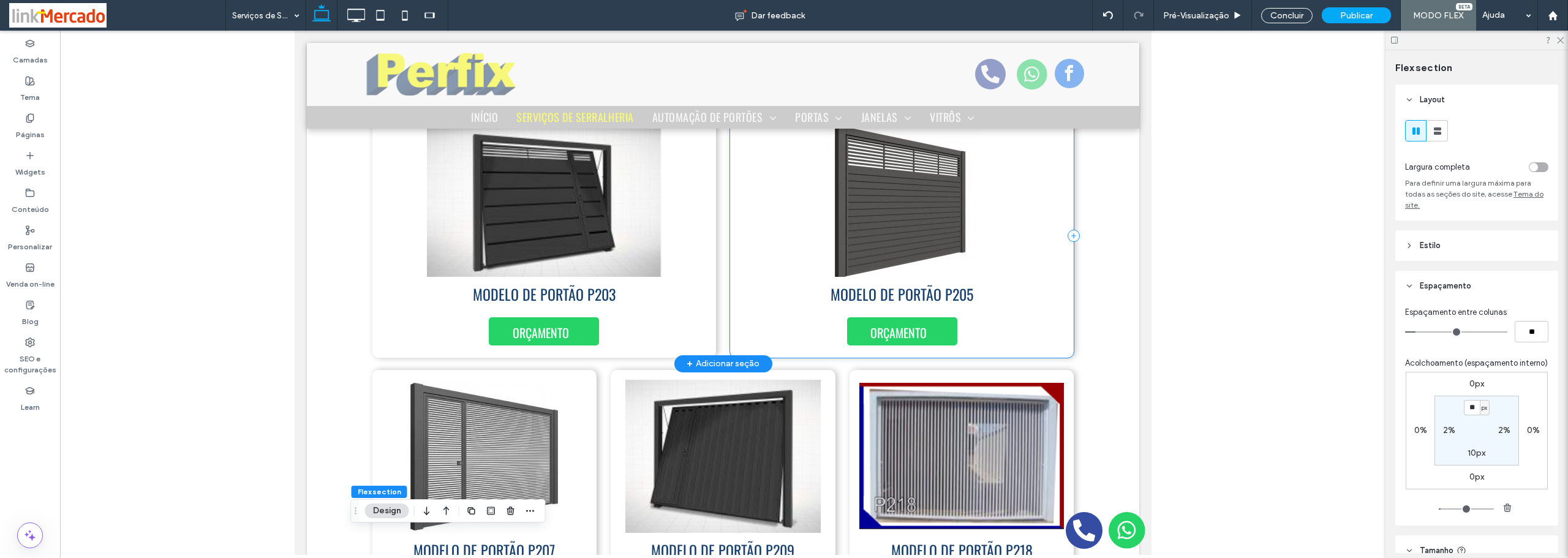
scroll to position [2214, 0]
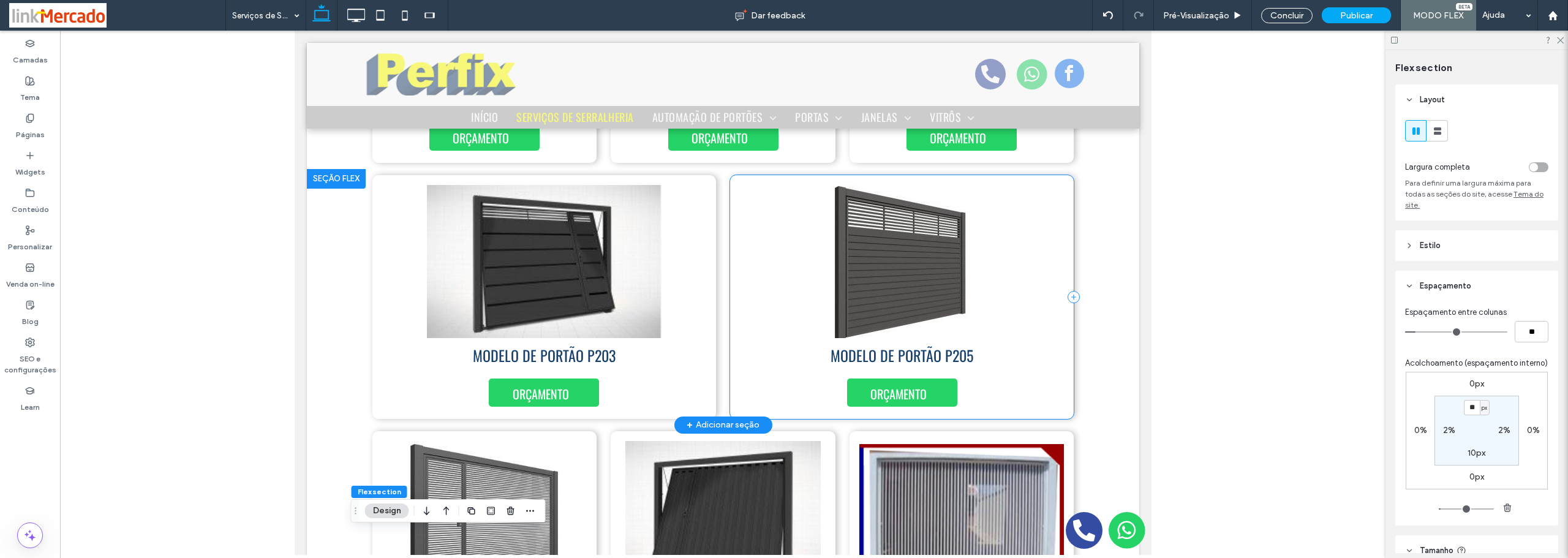
click at [1054, 394] on div "ORÇAMENTO MODELO DE PORTÃO P205" at bounding box center [900, 297] width 343 height 244
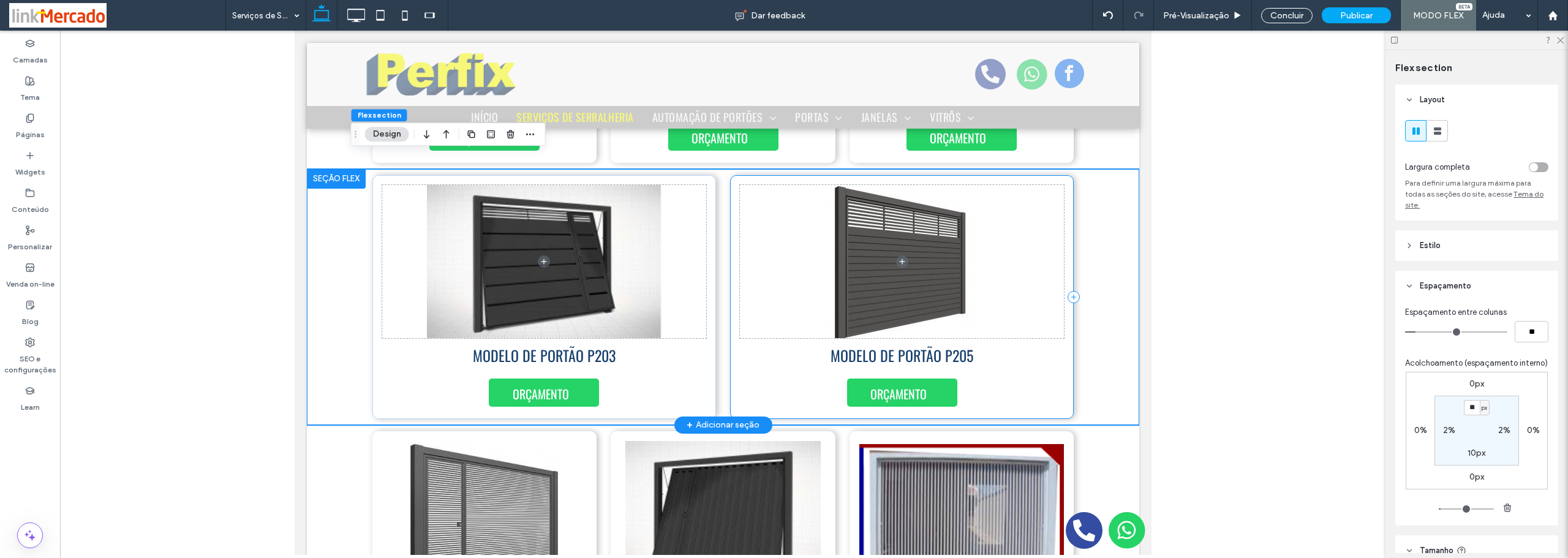
click at [1054, 394] on div "ORÇAMENTO MODELO DE PORTÃO P205" at bounding box center [900, 297] width 343 height 244
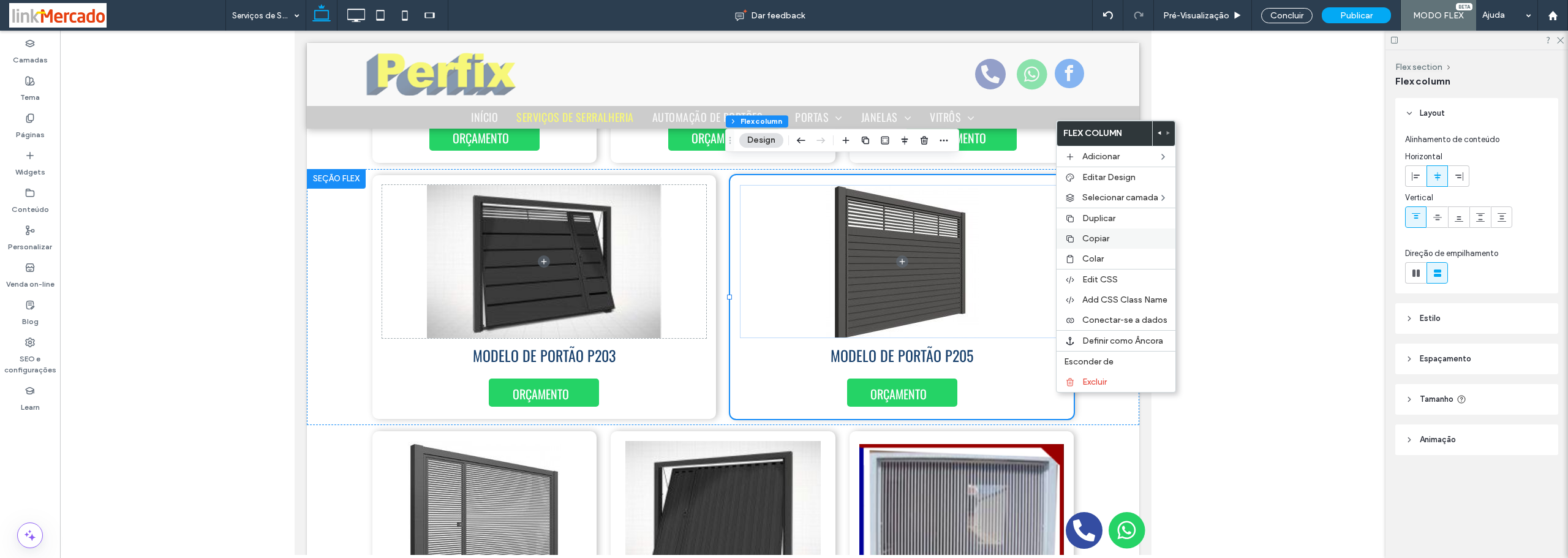
click at [1090, 241] on span "Copiar" at bounding box center [1096, 239] width 27 height 10
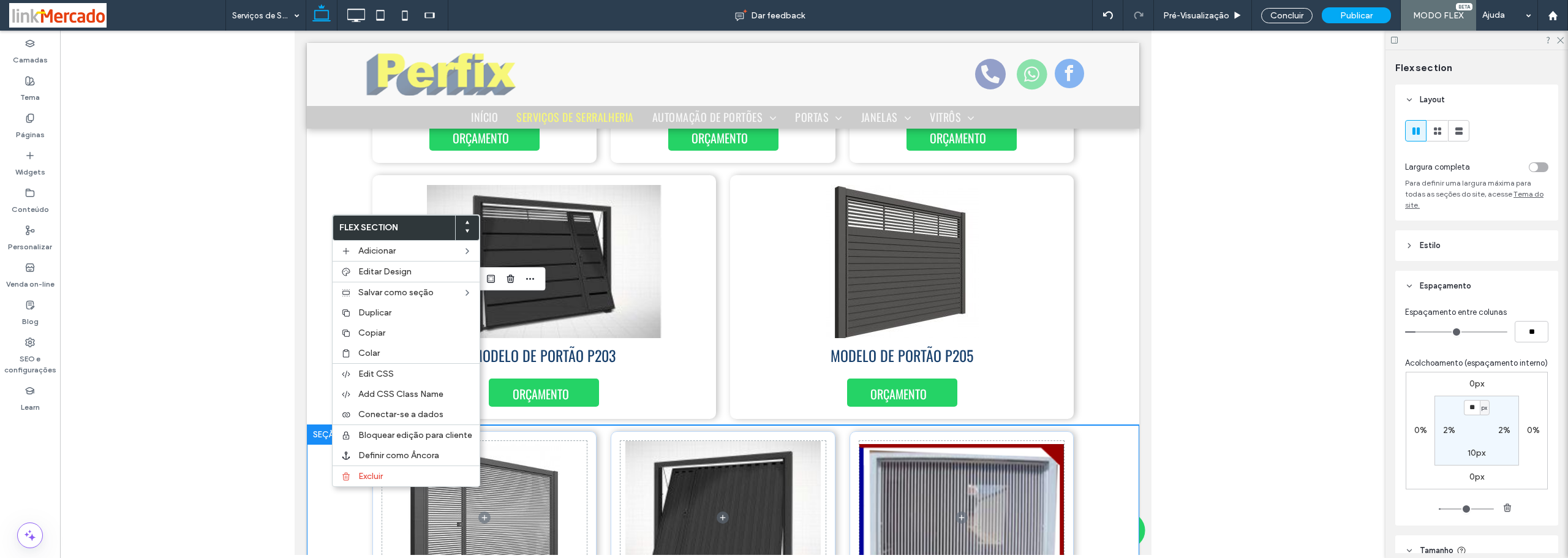
scroll to position [2325, 0]
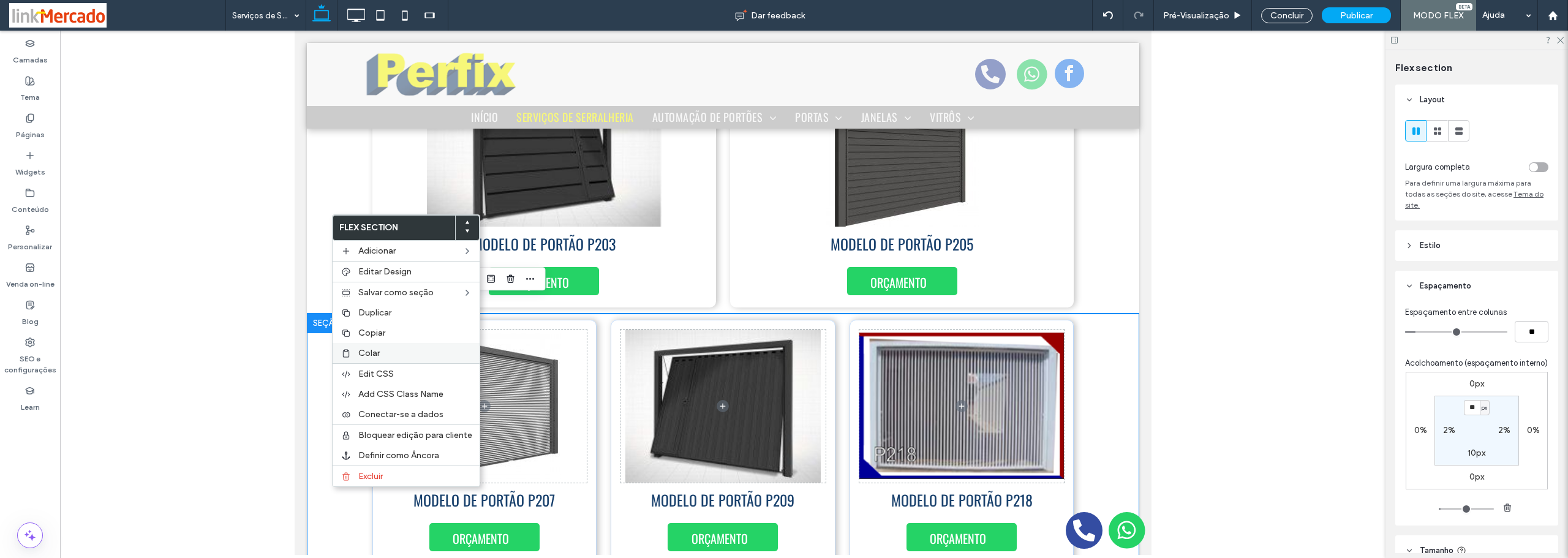
click at [365, 354] on span "Colar" at bounding box center [368, 353] width 21 height 10
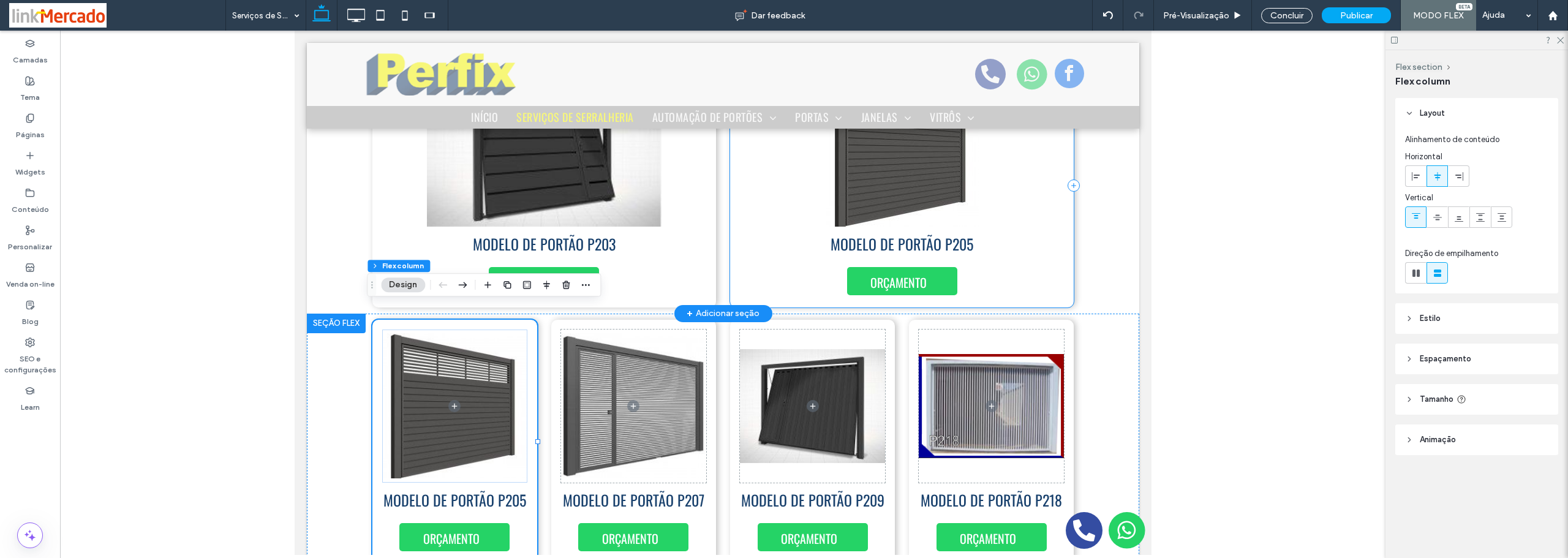
click at [1063, 283] on div "ORÇAMENTO MODELO DE PORTÃO P205" at bounding box center [900, 186] width 343 height 244
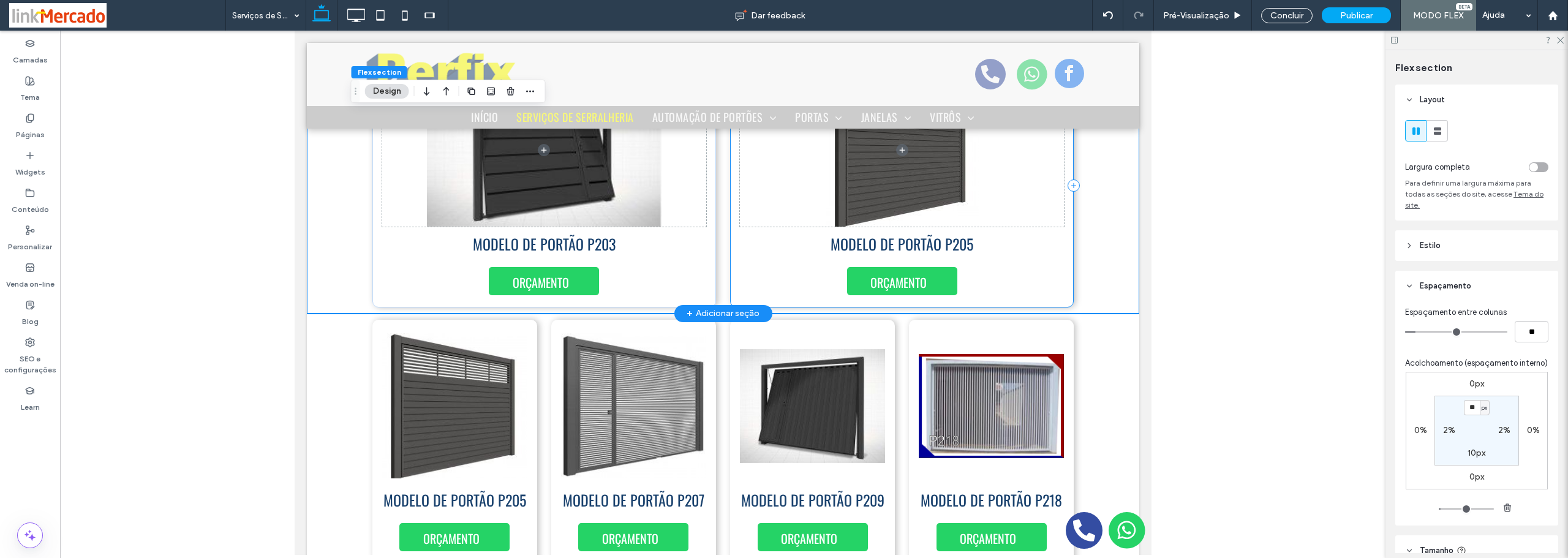
click at [1063, 283] on div "ORÇAMENTO MODELO DE PORTÃO P205" at bounding box center [900, 186] width 343 height 244
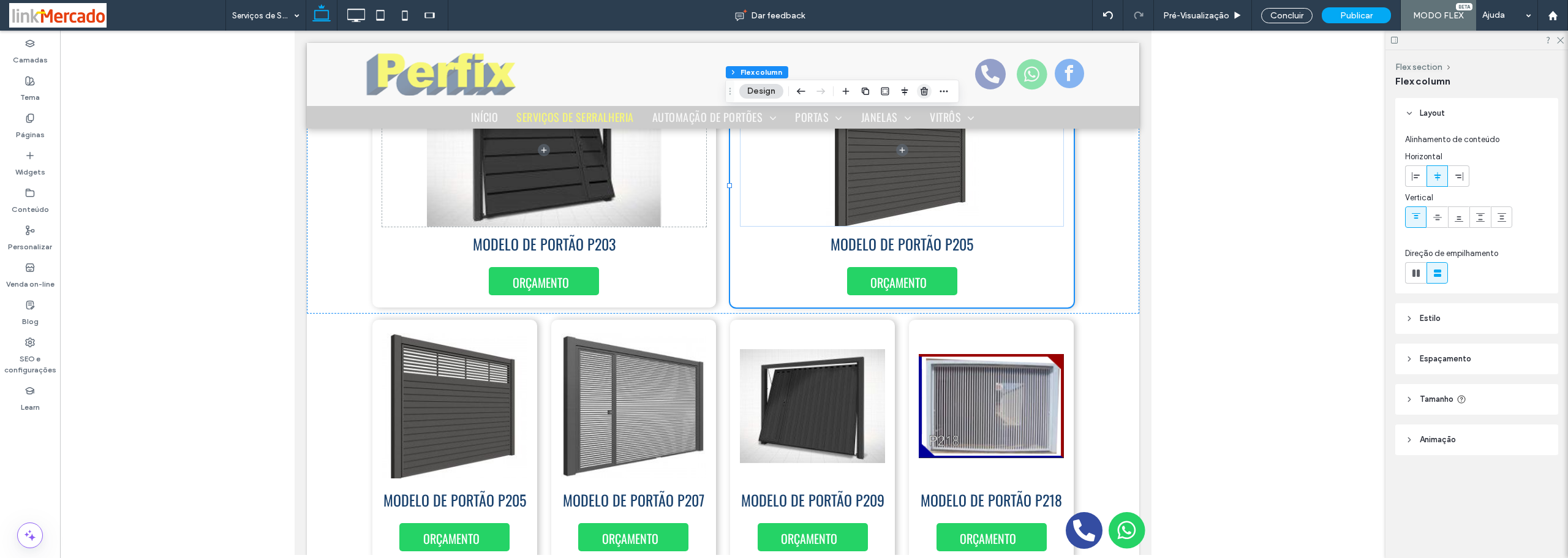
click at [926, 92] on icon "button" at bounding box center [924, 91] width 10 height 10
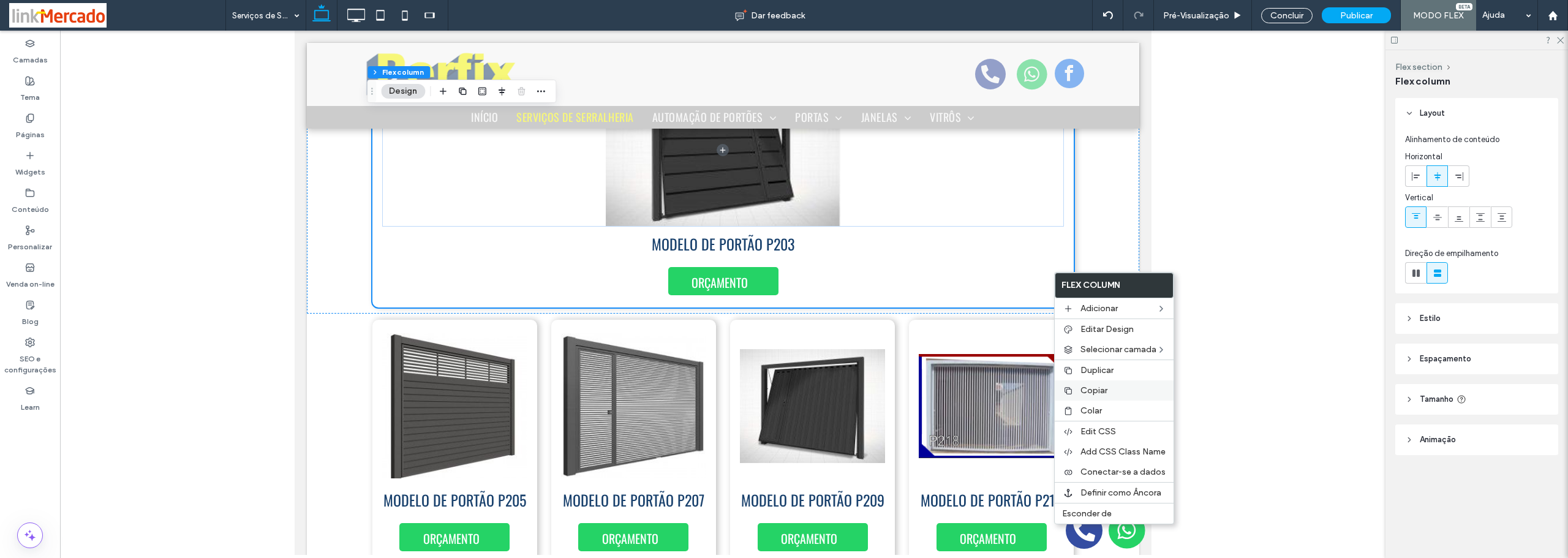
drag, startPoint x: 1076, startPoint y: 391, endPoint x: 541, endPoint y: 302, distance: 542.4
click at [1076, 391] on div "Copiar" at bounding box center [1114, 390] width 119 height 20
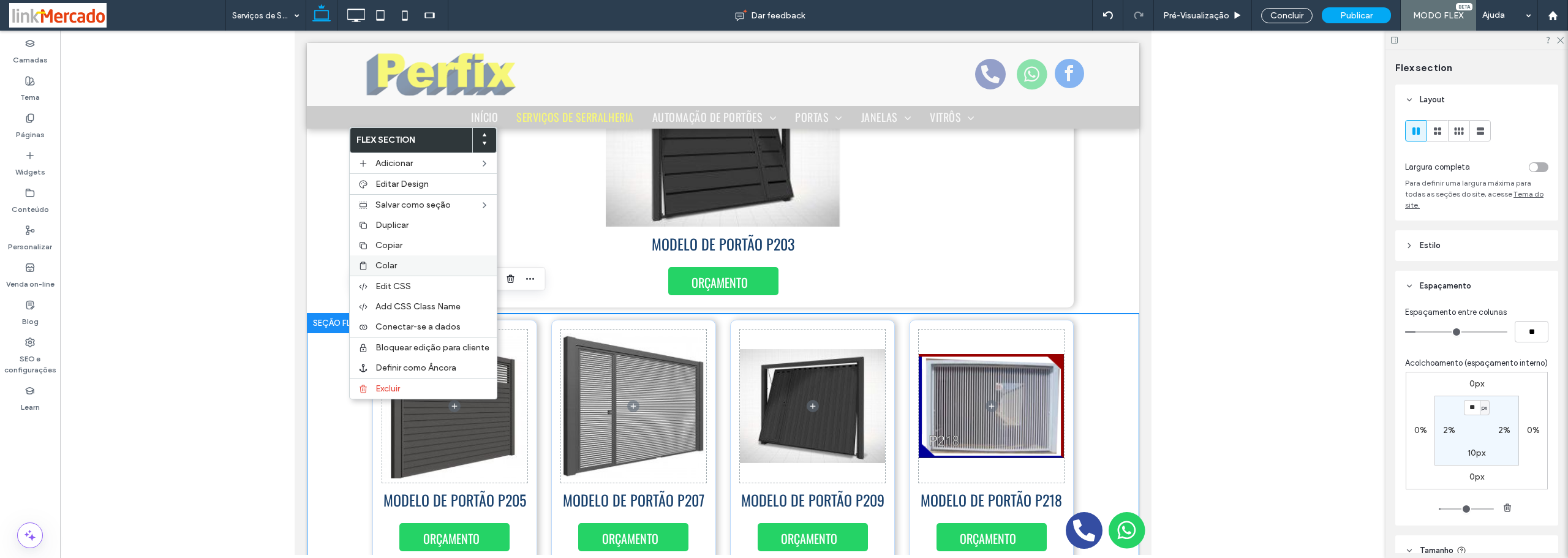
click at [376, 259] on div "Colar" at bounding box center [423, 265] width 147 height 20
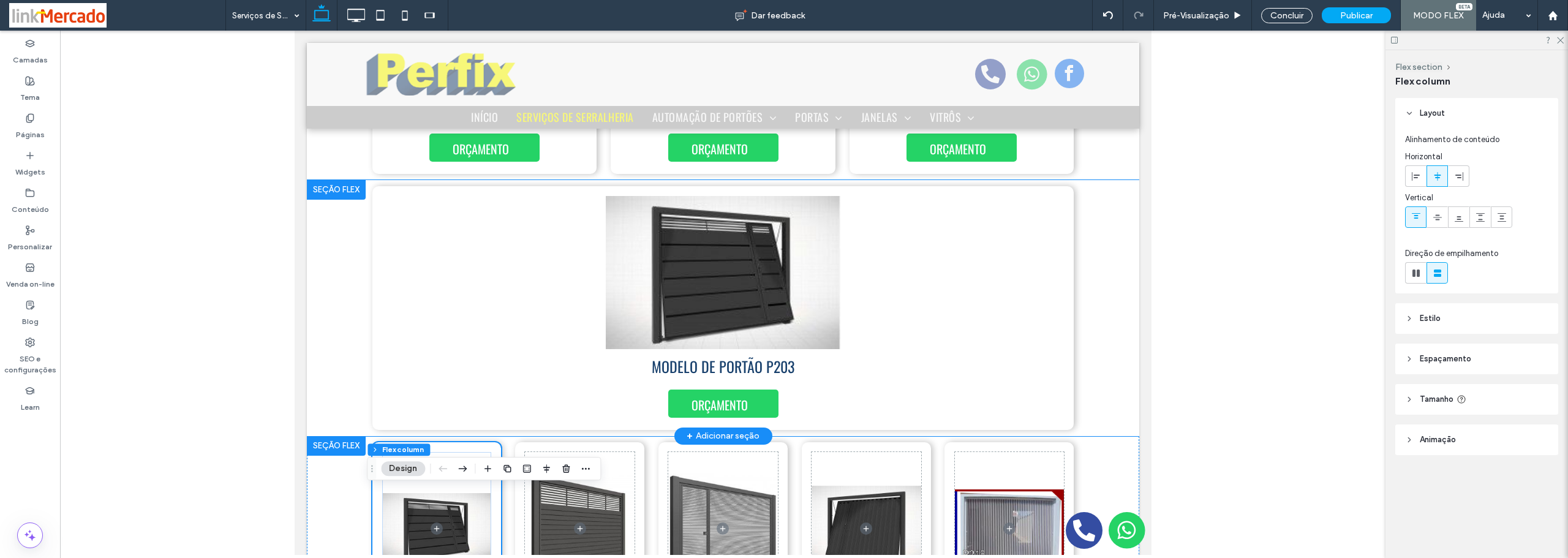
scroll to position [2141, 0]
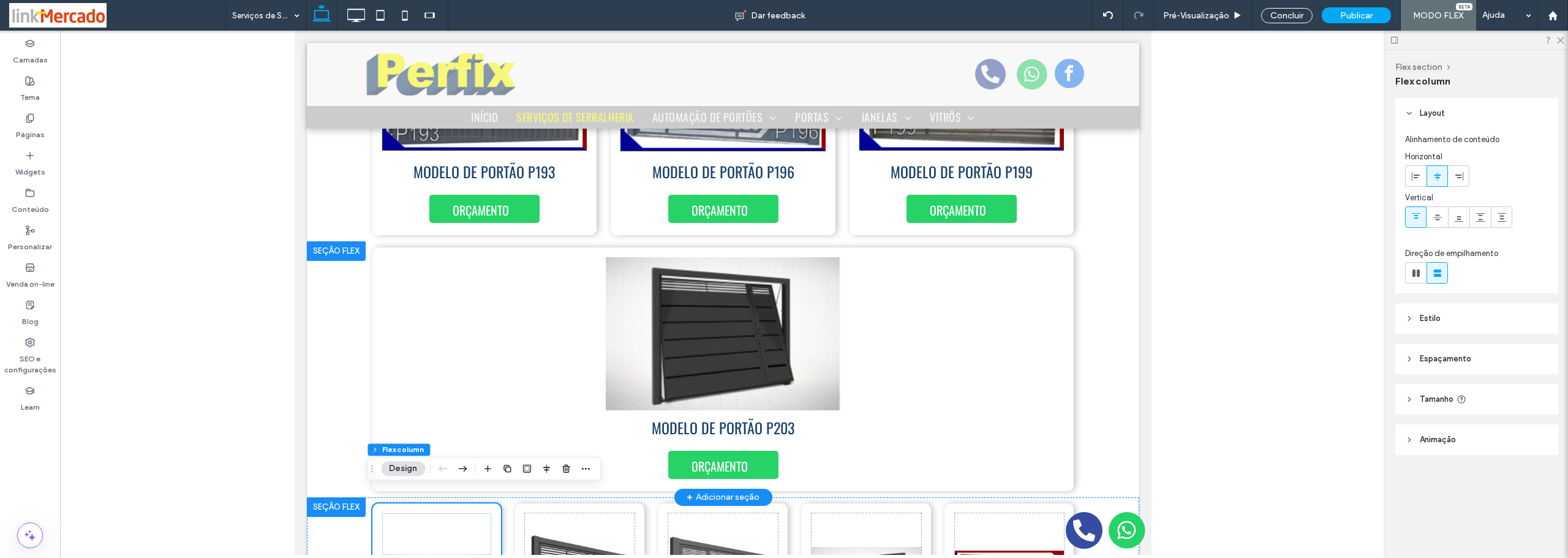
click at [341, 241] on div at bounding box center [336, 251] width 59 height 20
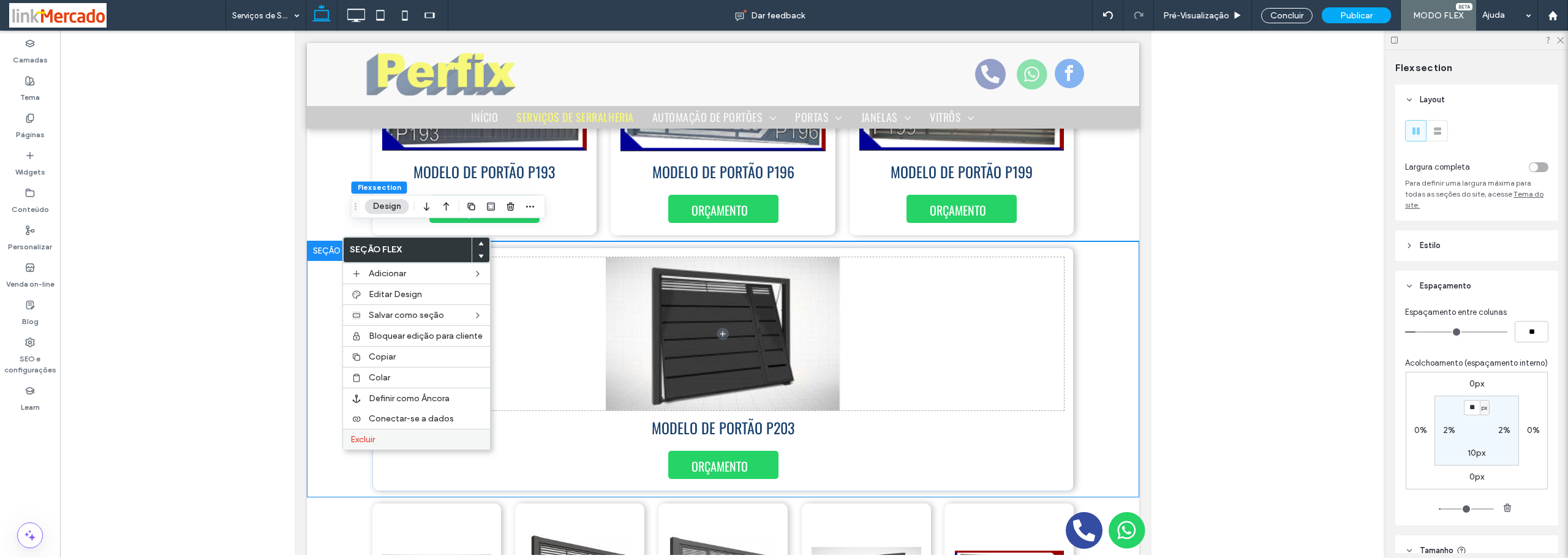
drag, startPoint x: 379, startPoint y: 445, endPoint x: 516, endPoint y: 363, distance: 159.7
click at [379, 445] on div "Excluir" at bounding box center [416, 439] width 147 height 21
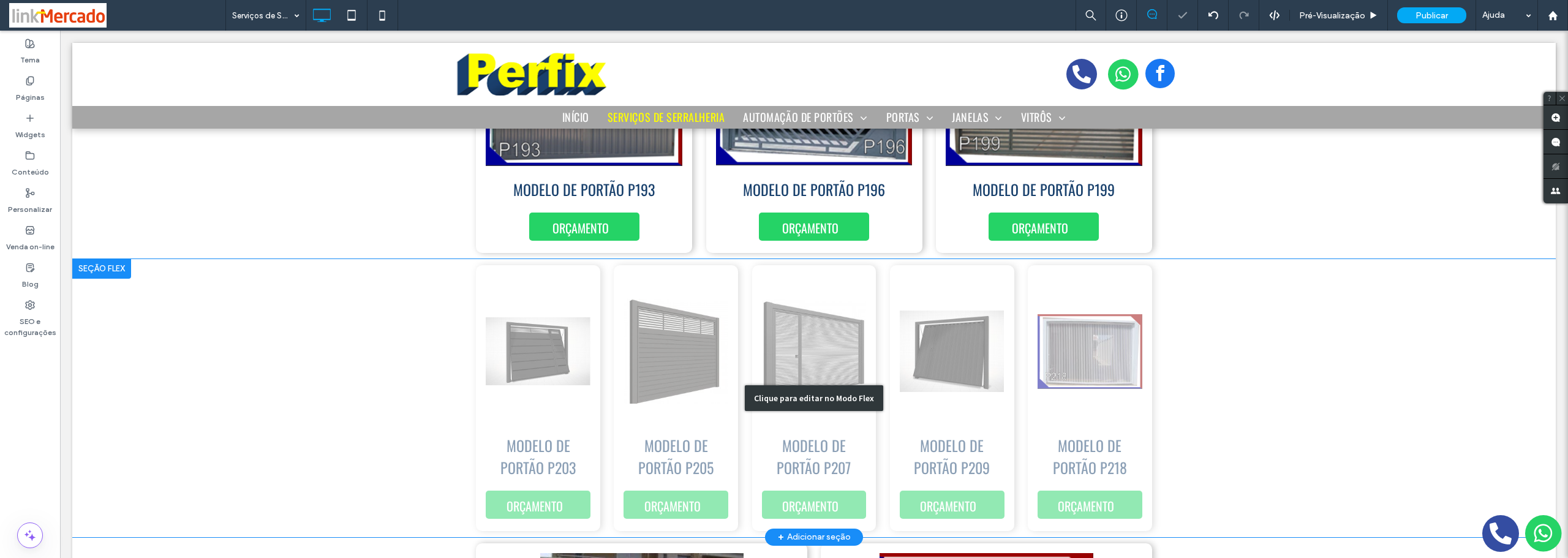
scroll to position [2159, 0]
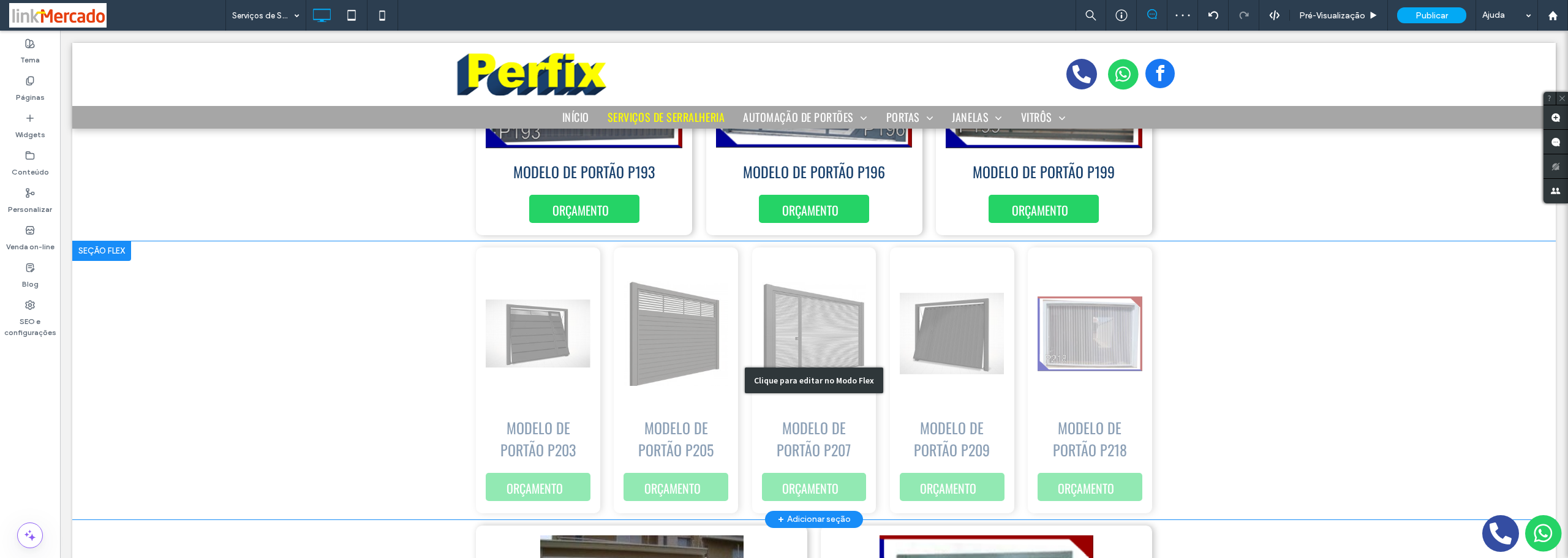
click at [358, 369] on div "Clique para editar no Modo Flex" at bounding box center [814, 380] width 1483 height 278
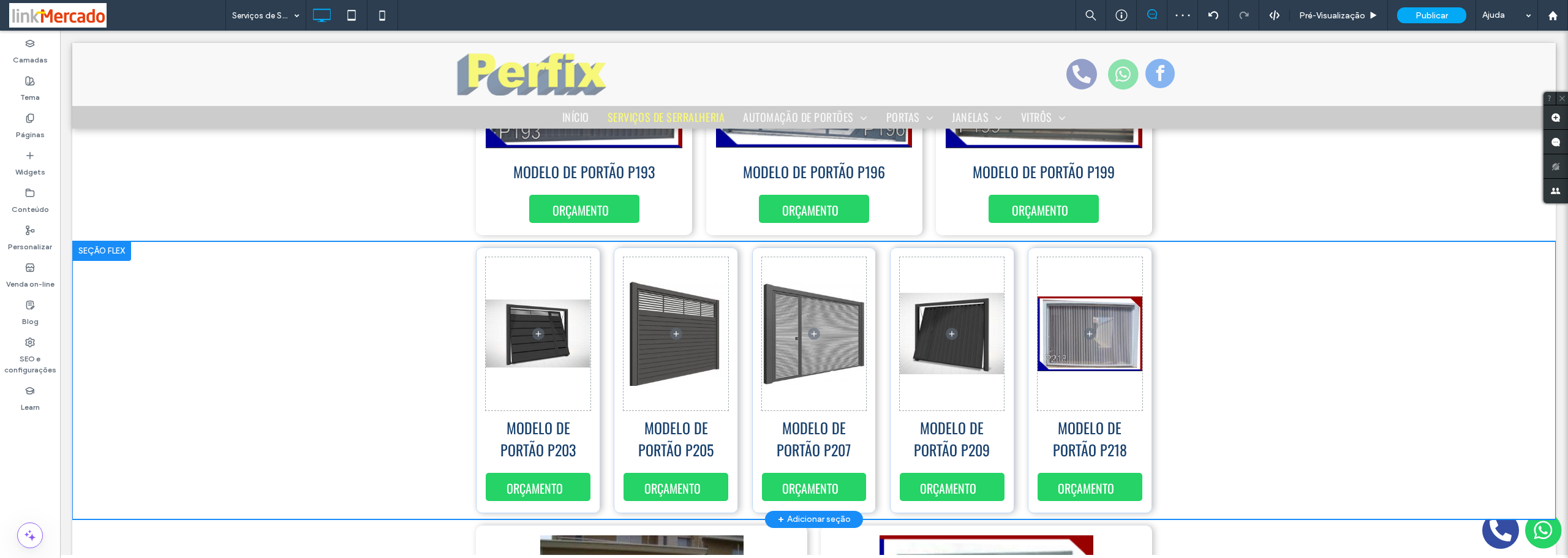
scroll to position [2141, 0]
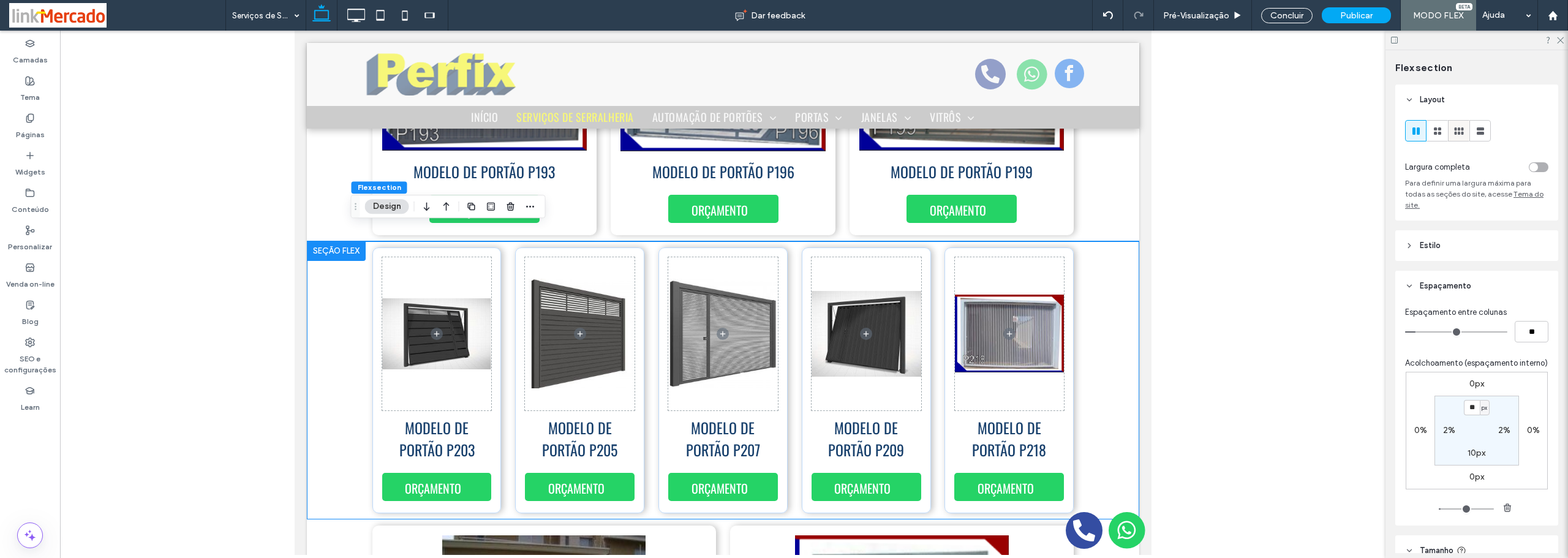
click at [1453, 133] on icon at bounding box center [1458, 131] width 12 height 12
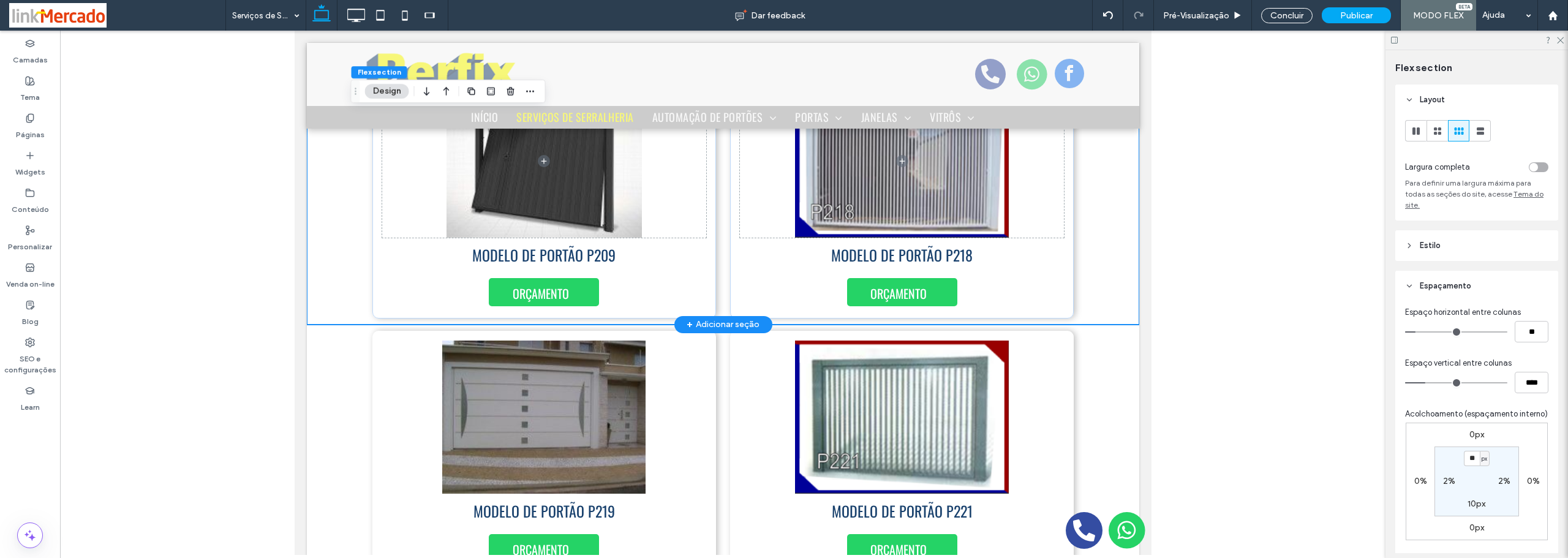
scroll to position [2631, 0]
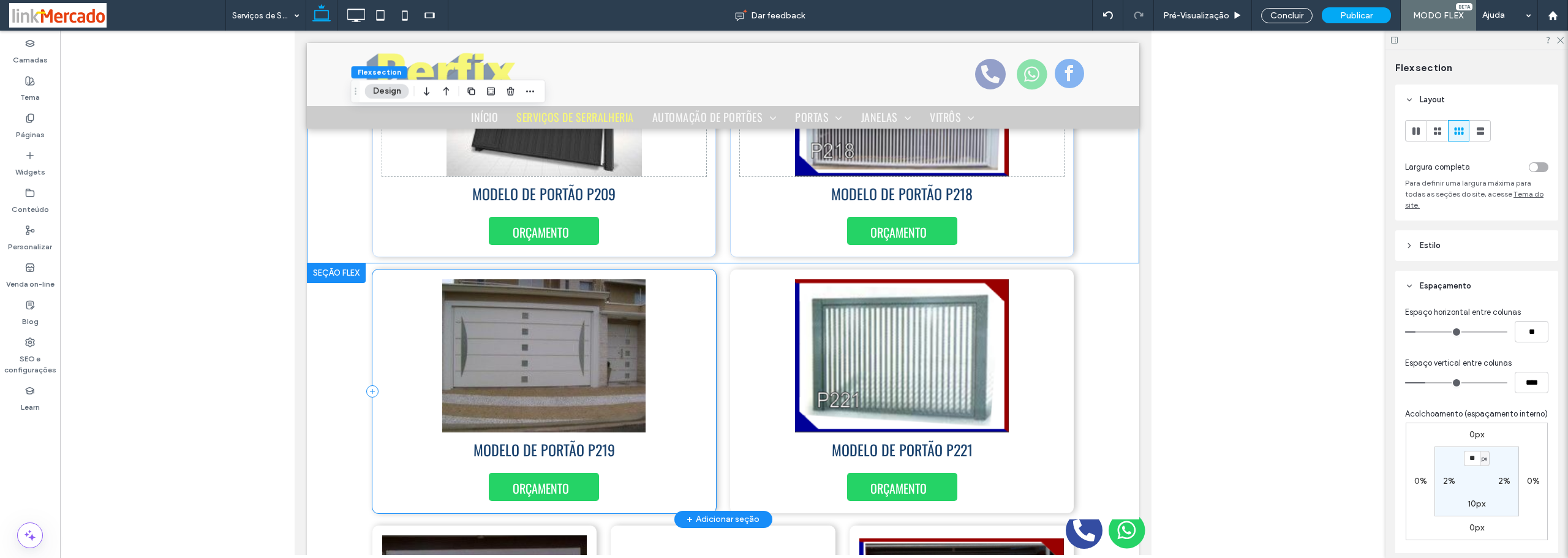
click at [709, 383] on div "MODELO DE PORTÃO P219 ORÇAMENTO" at bounding box center [543, 392] width 343 height 244
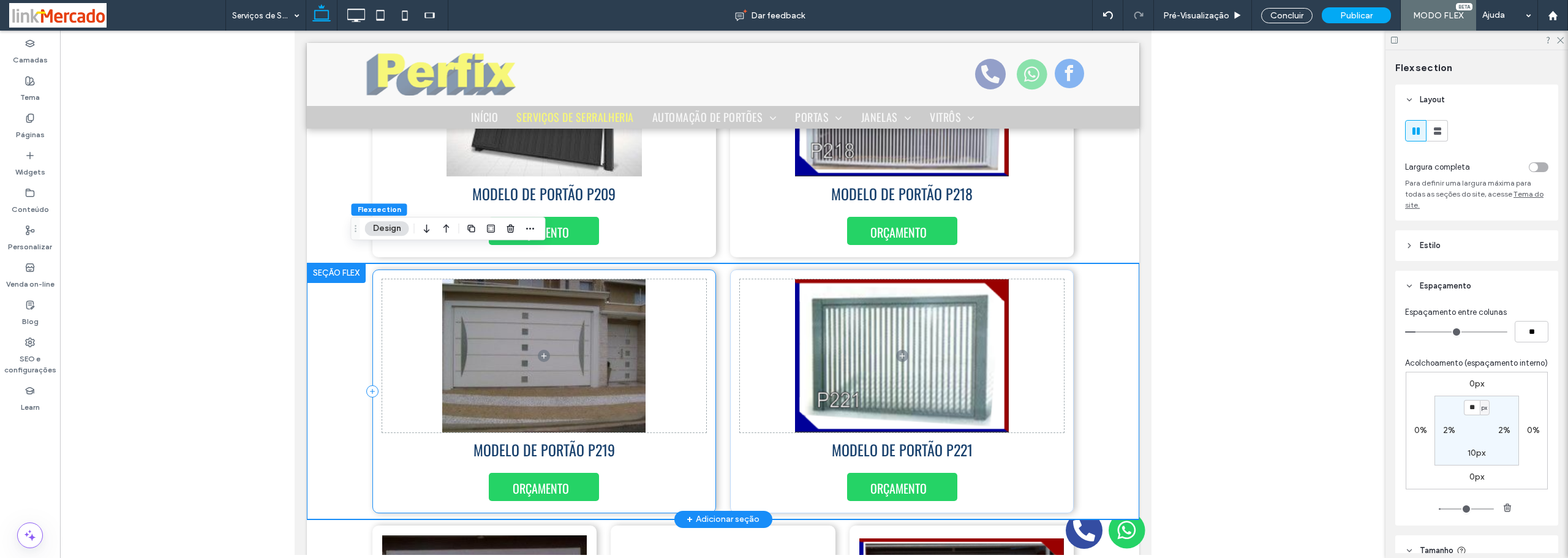
click at [708, 310] on div "MODELO DE PORTÃO P219 ORÇAMENTO" at bounding box center [543, 392] width 343 height 244
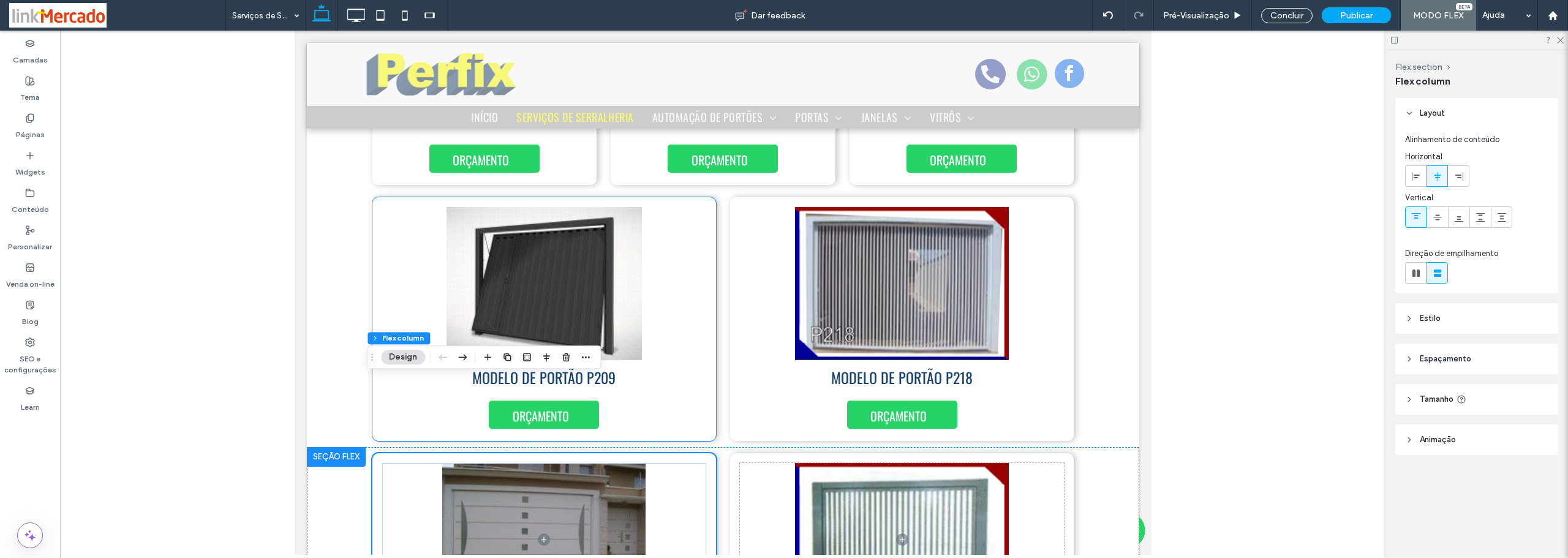
scroll to position [2570, 0]
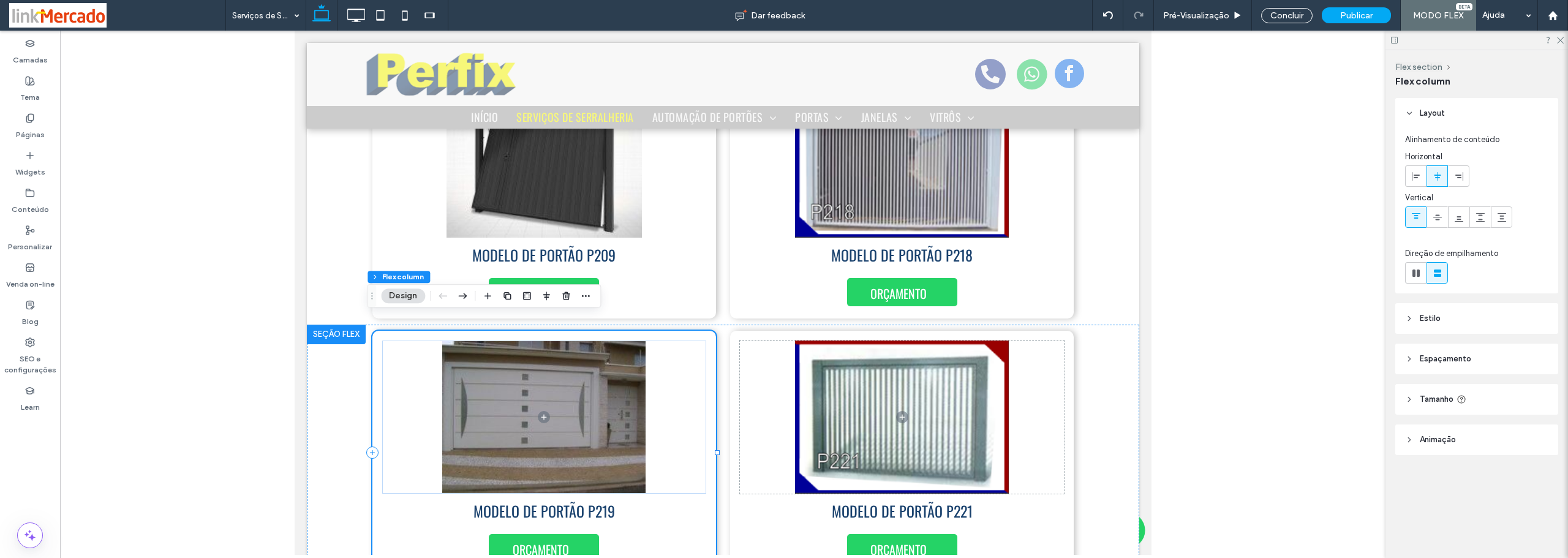
click at [704, 338] on div "MODELO DE PORTÃO P219 ORÇAMENTO" at bounding box center [543, 453] width 343 height 244
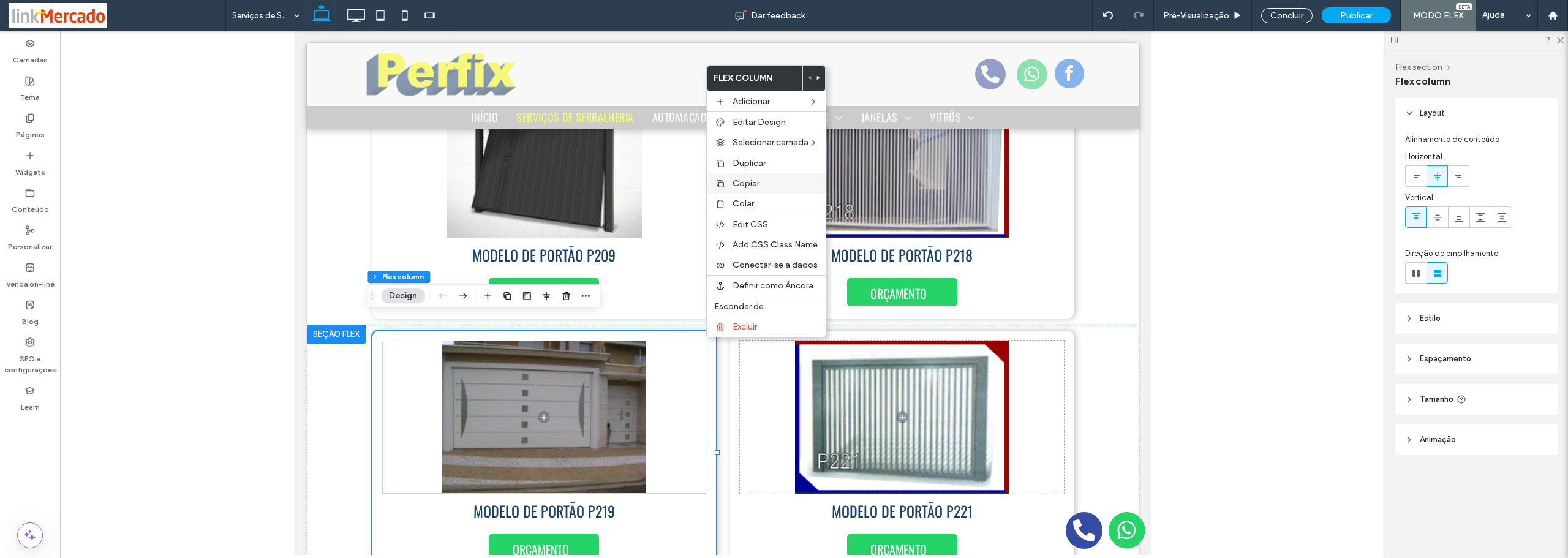
click at [730, 180] on div "Copiar" at bounding box center [766, 183] width 119 height 20
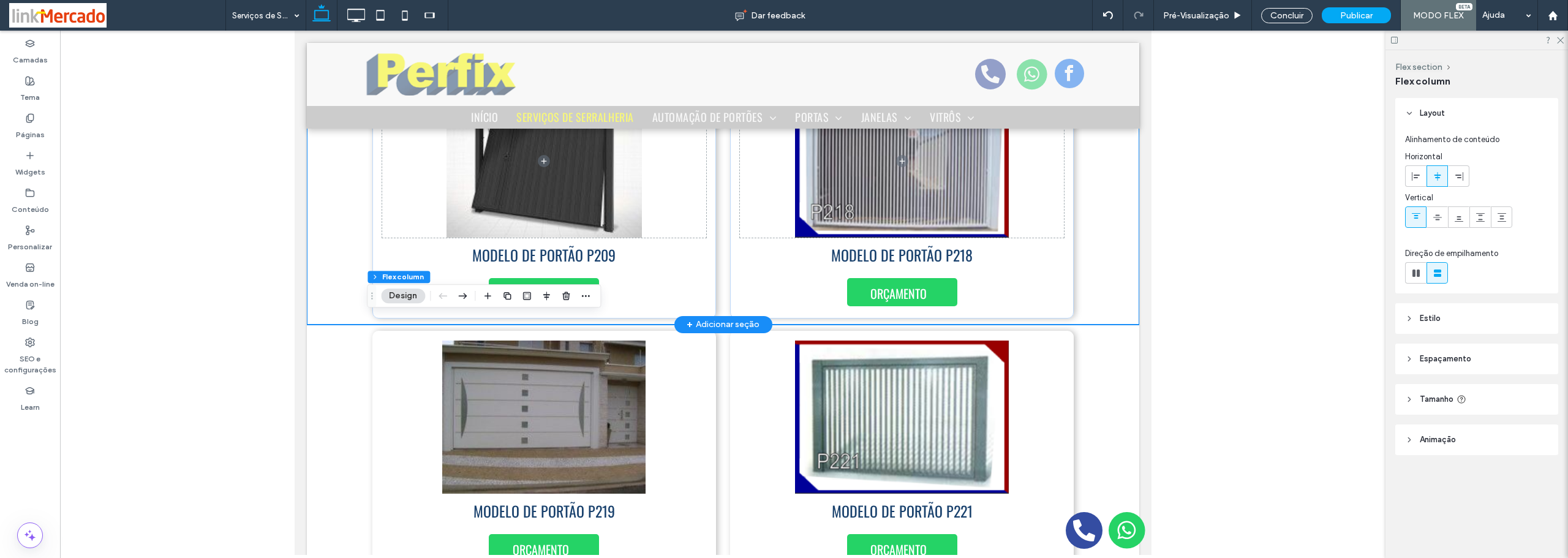
scroll to position [2337, 0]
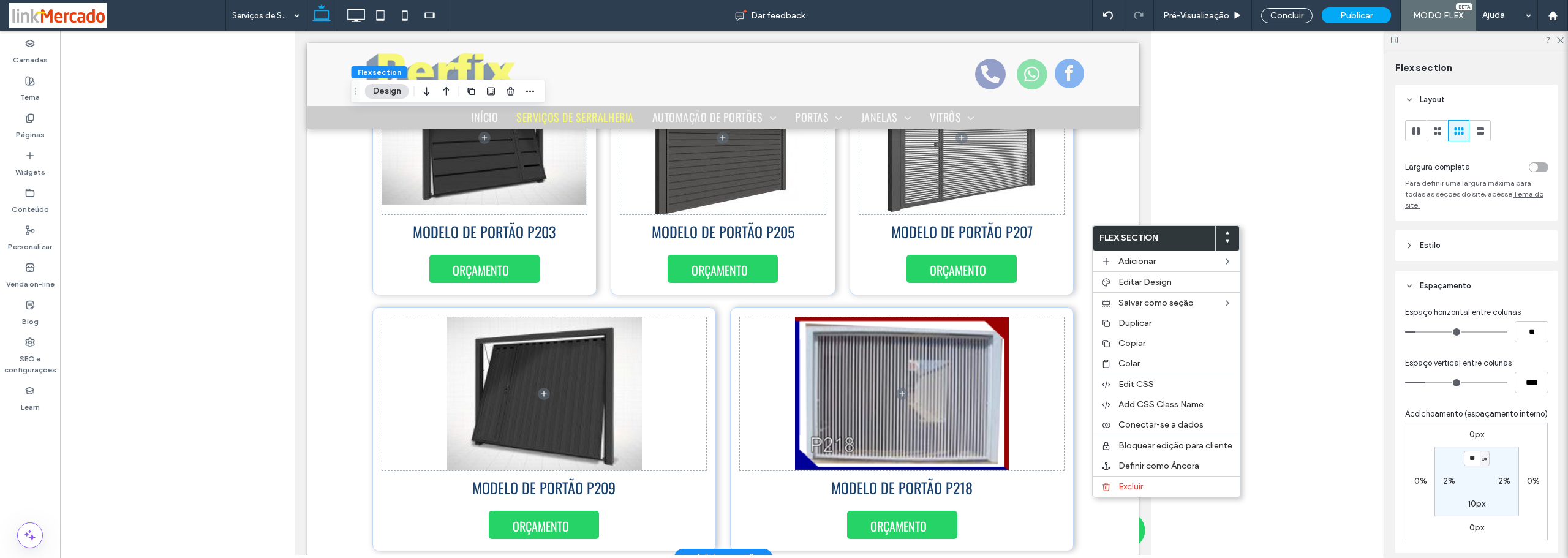
click at [1080, 368] on div "MODELO DE PORTÃO P203 ORÇAMENTO ORÇAMENTO MODELO DE PORTÃO P205 MODELO DE PORTÃ…" at bounding box center [722, 302] width 735 height 512
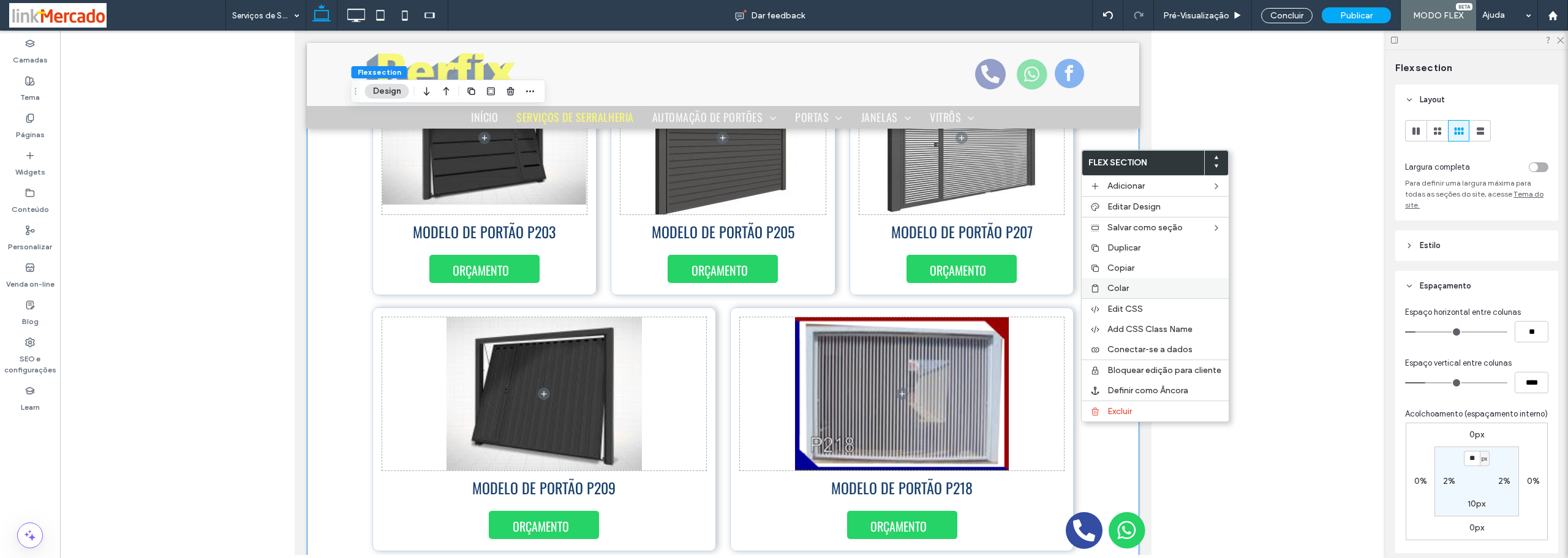
click at [1119, 290] on span "Colar" at bounding box center [1117, 288] width 21 height 10
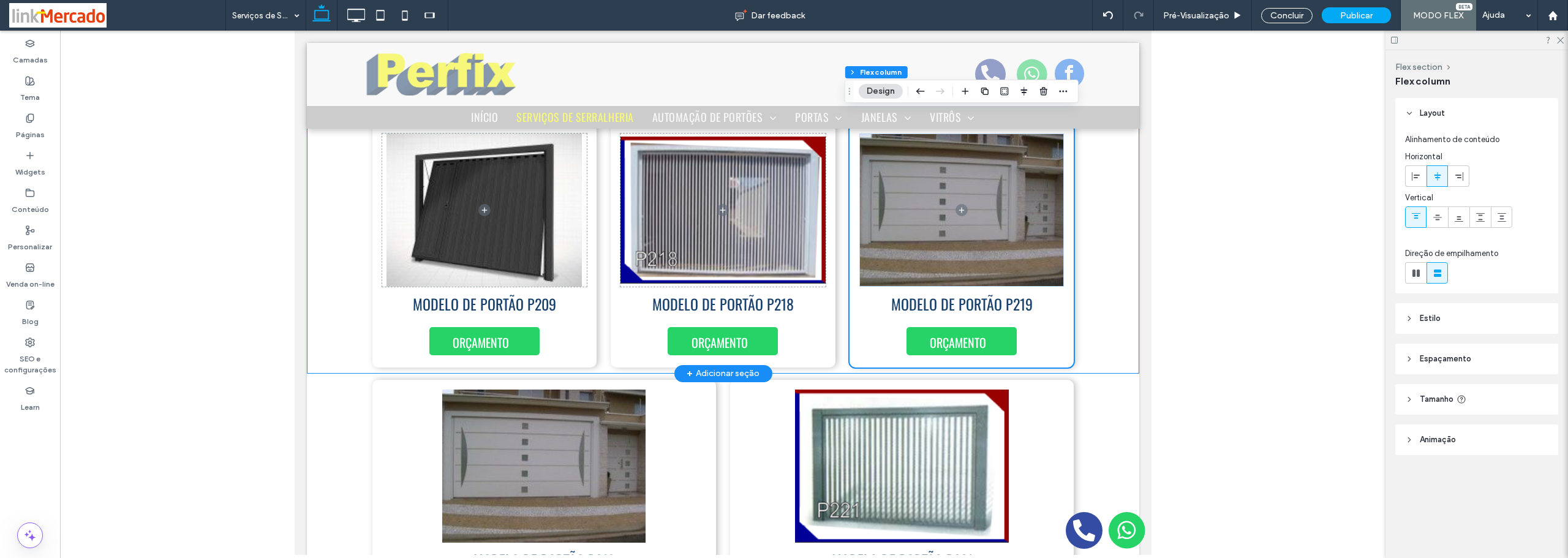
scroll to position [2583, 0]
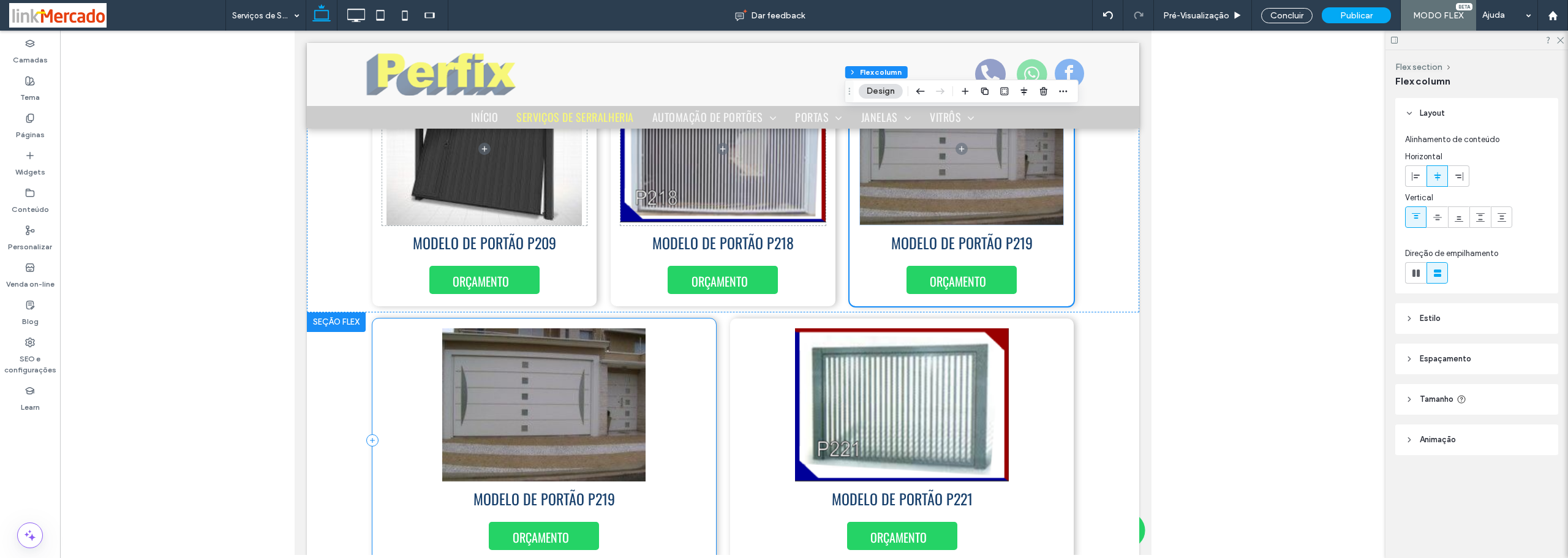
click at [708, 377] on div "MODELO DE PORTÃO P219 ORÇAMENTO" at bounding box center [543, 440] width 343 height 244
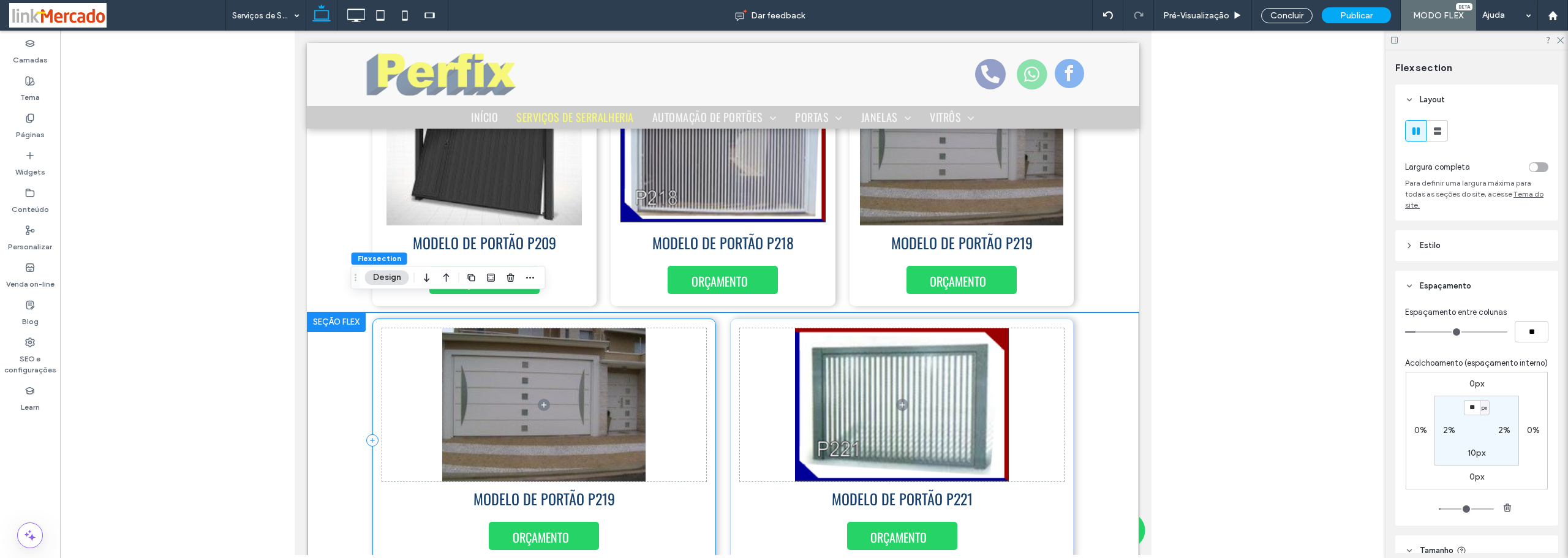
click at [708, 376] on div "MODELO DE PORTÃO P219 ORÇAMENTO" at bounding box center [543, 440] width 343 height 244
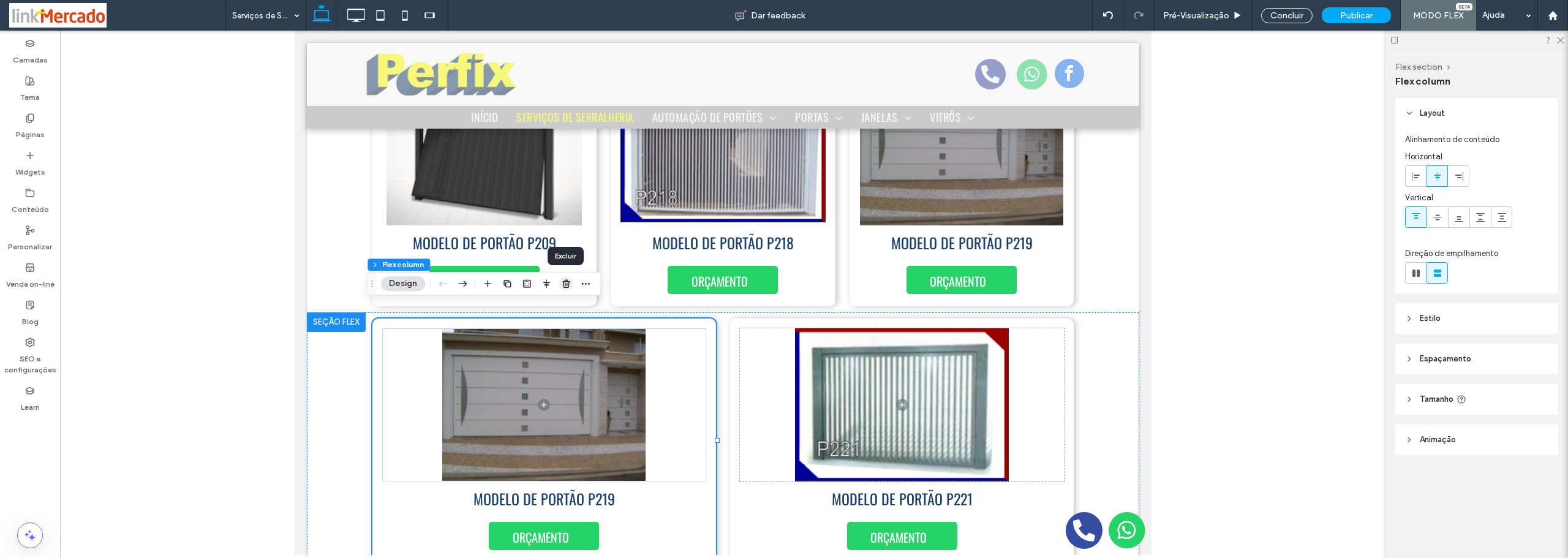
click at [564, 285] on use "button" at bounding box center [565, 283] width 7 height 8
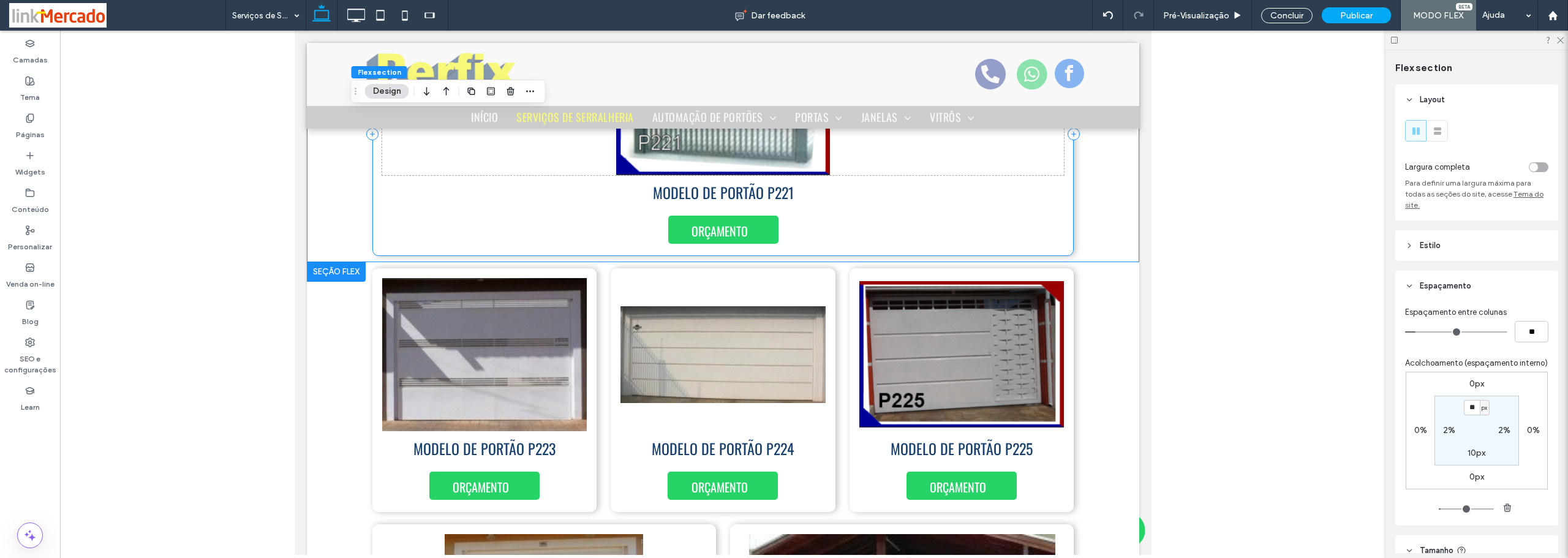
scroll to position [2828, 0]
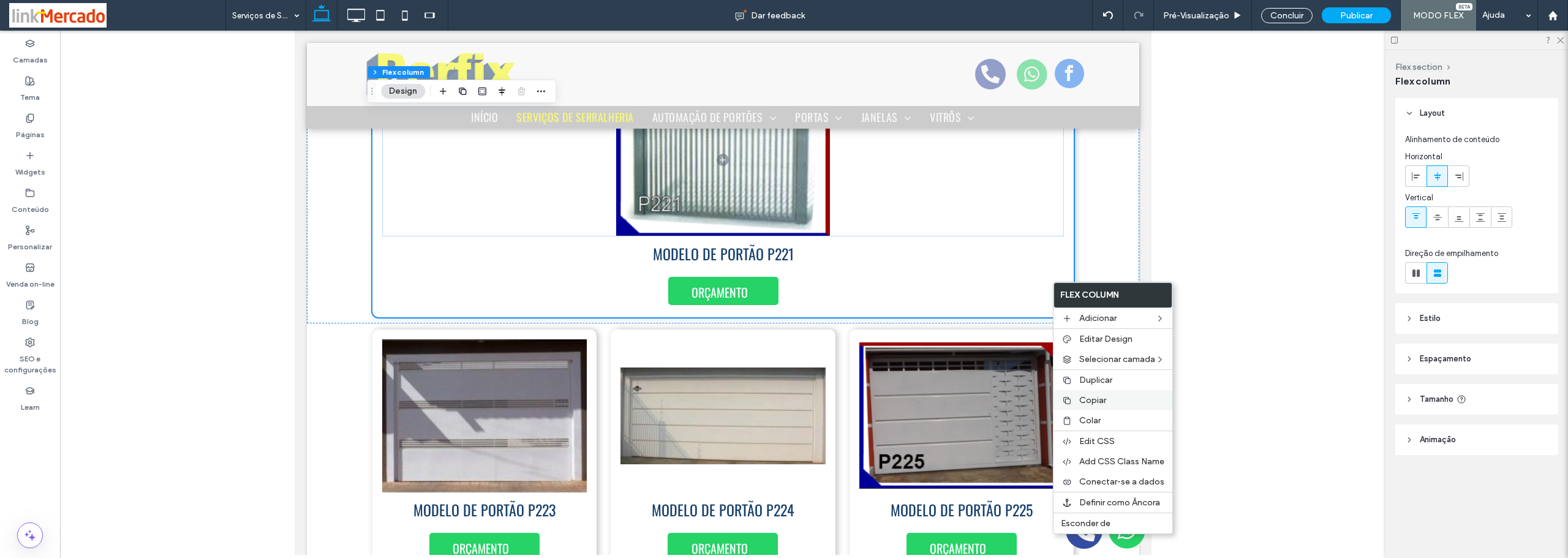
click at [1084, 397] on span "Copiar" at bounding box center [1092, 400] width 27 height 10
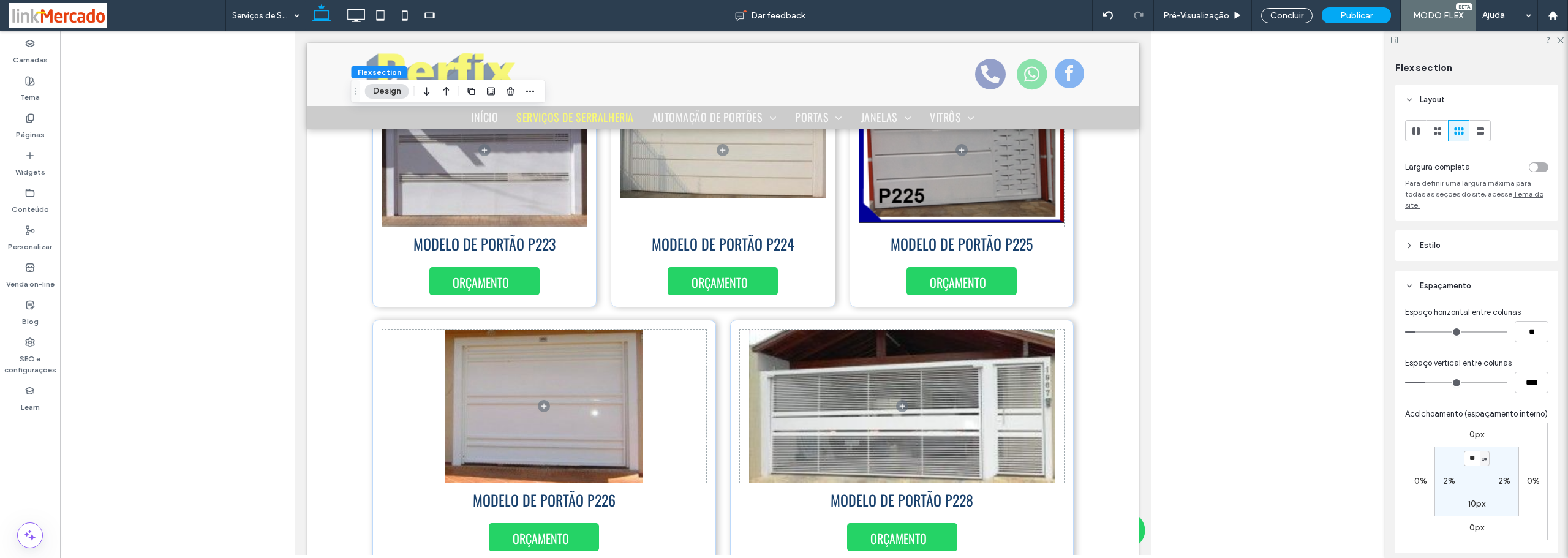
scroll to position [2909, 0]
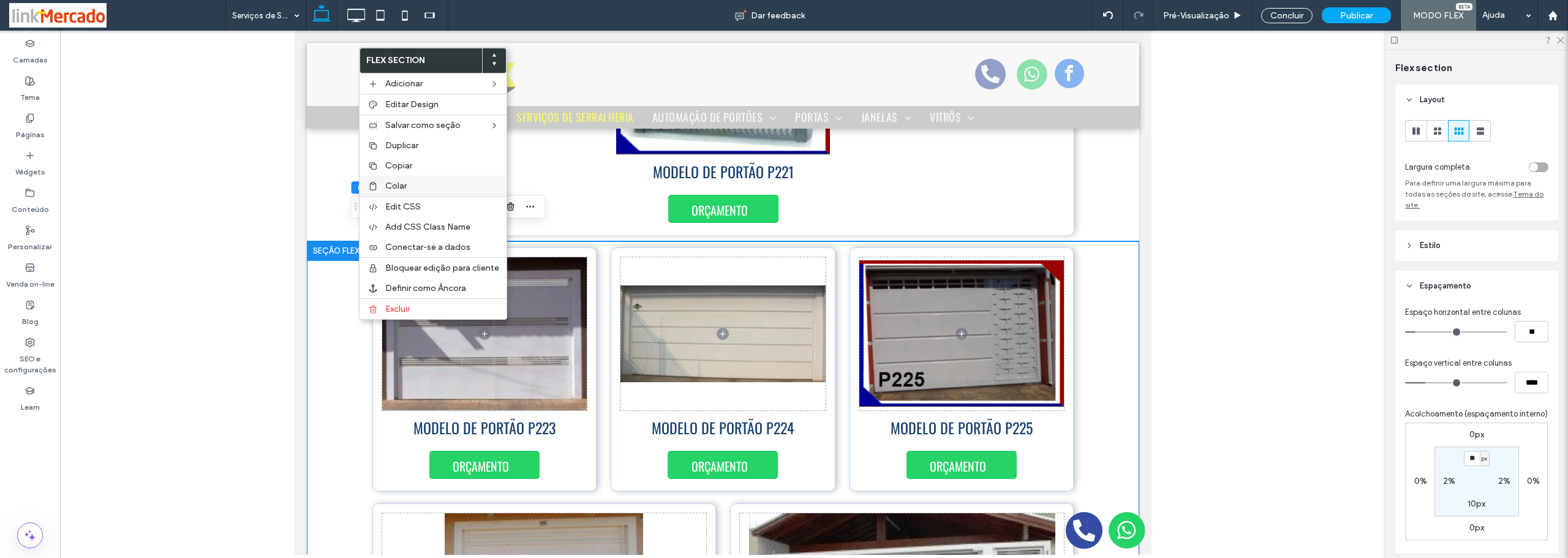
click at [394, 185] on span "Colar" at bounding box center [395, 186] width 21 height 10
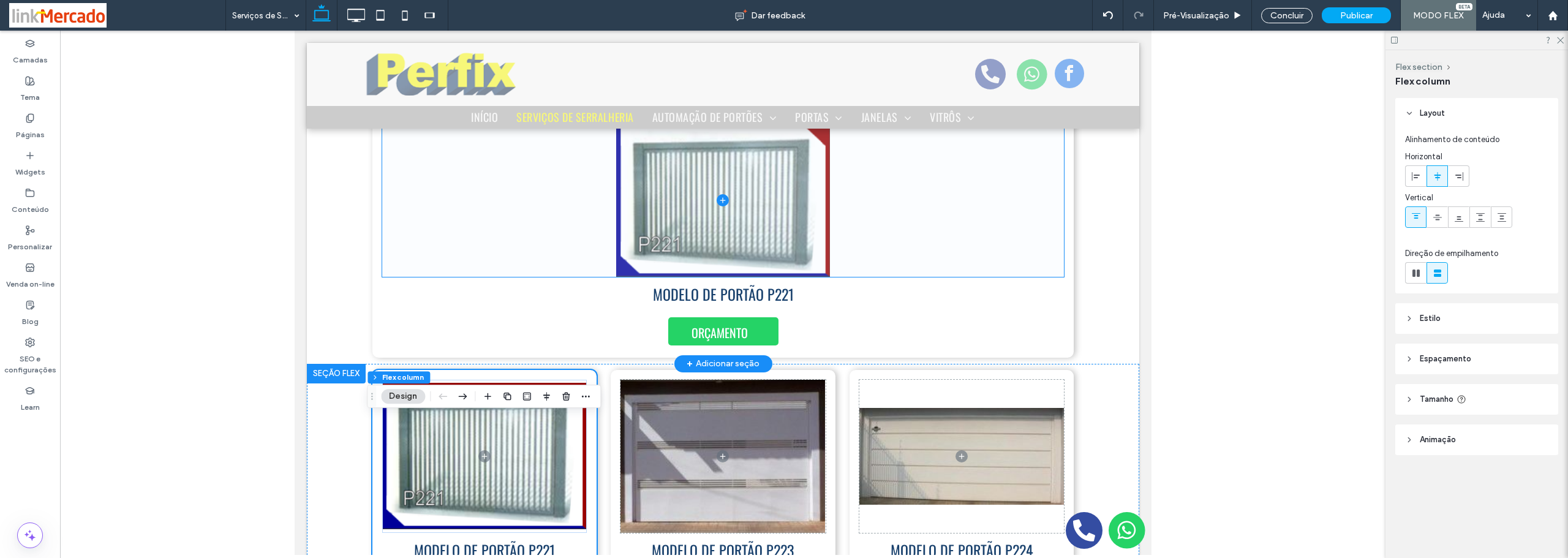
scroll to position [2726, 0]
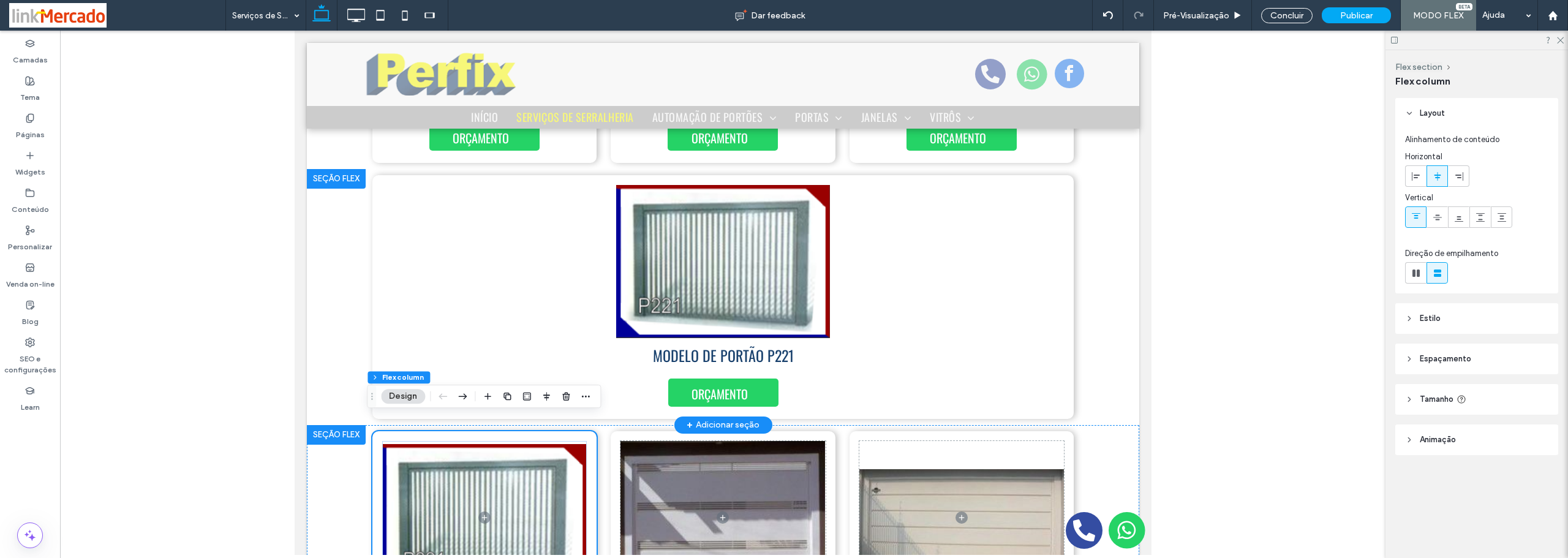
click at [343, 171] on div at bounding box center [336, 179] width 59 height 20
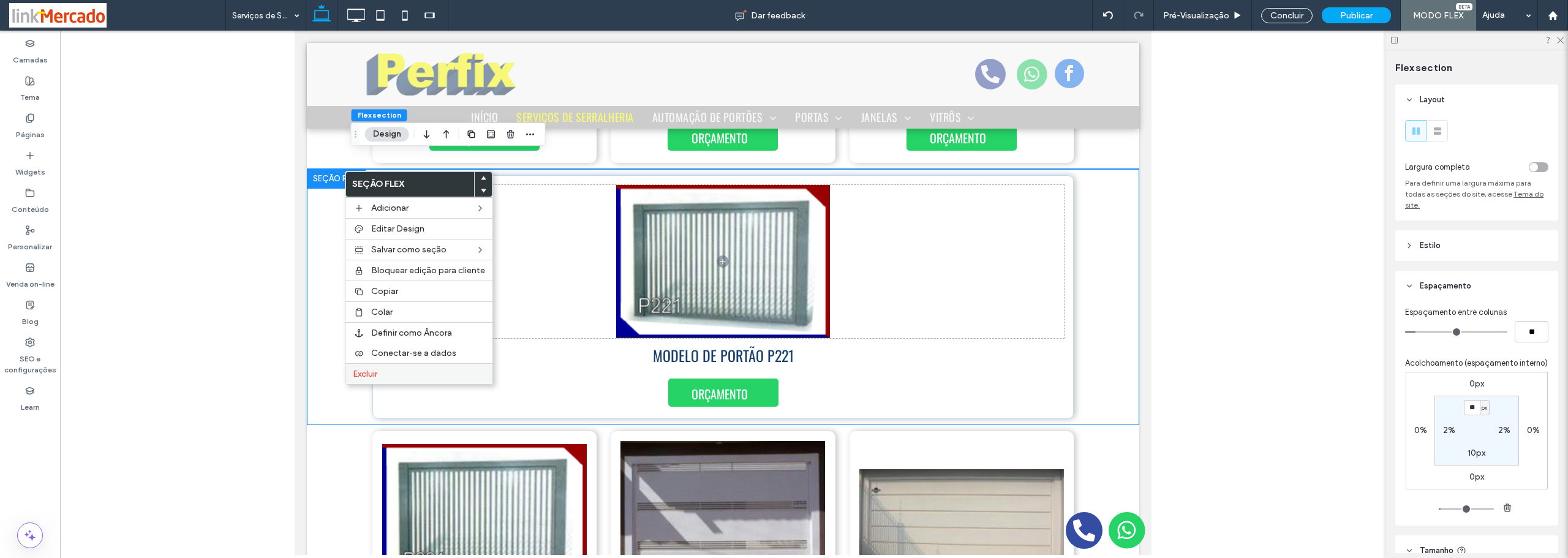
click at [376, 376] on span "Excluir" at bounding box center [365, 374] width 24 height 10
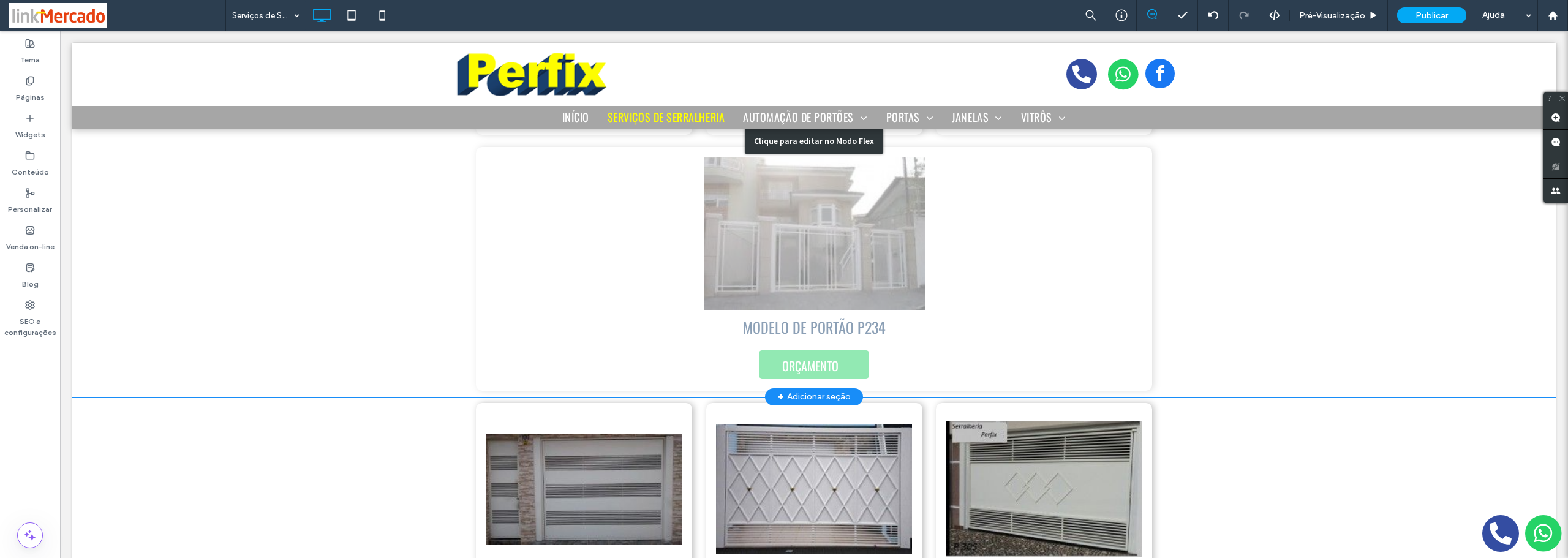
scroll to position [3602, 0]
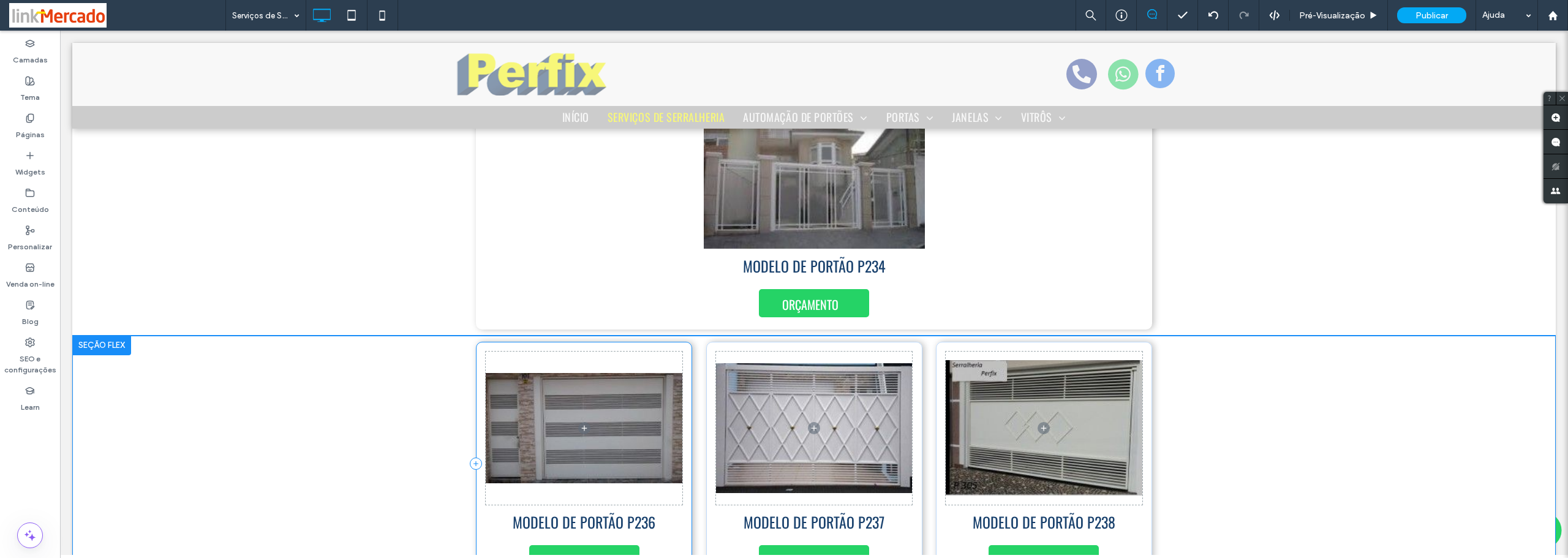
scroll to position [3584, 0]
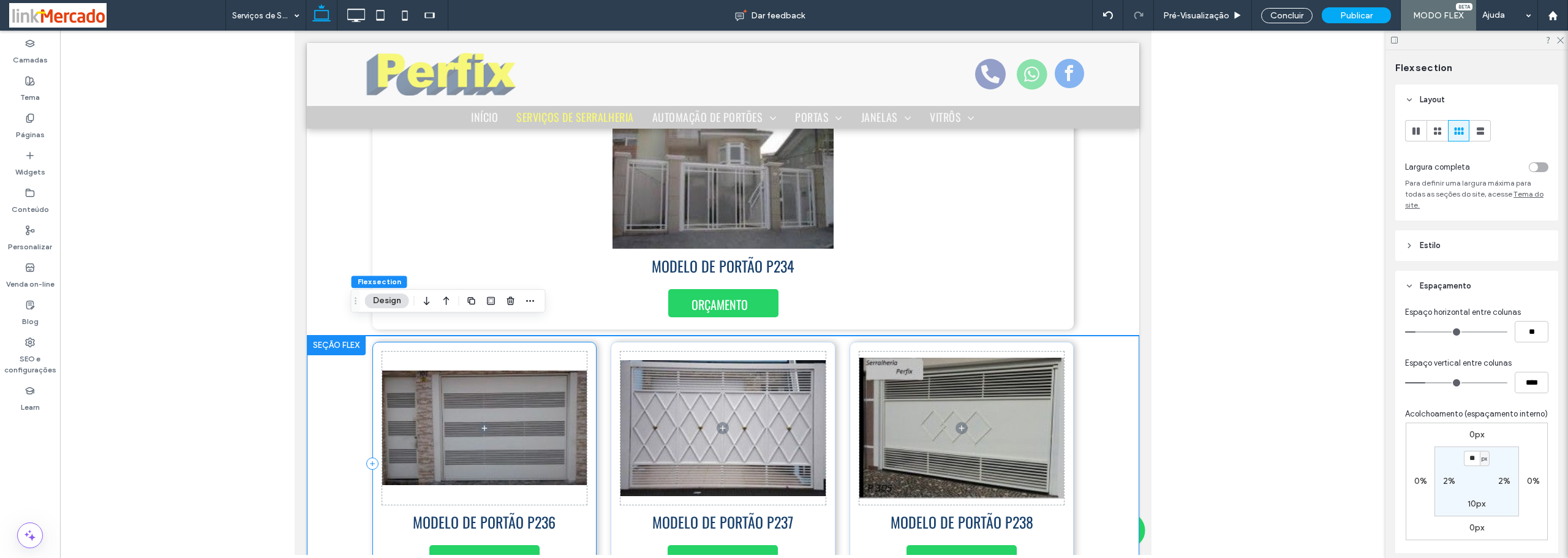
click at [381, 342] on div "MODELO DE PORTÃO P236 ORÇAMENTO" at bounding box center [484, 464] width 225 height 244
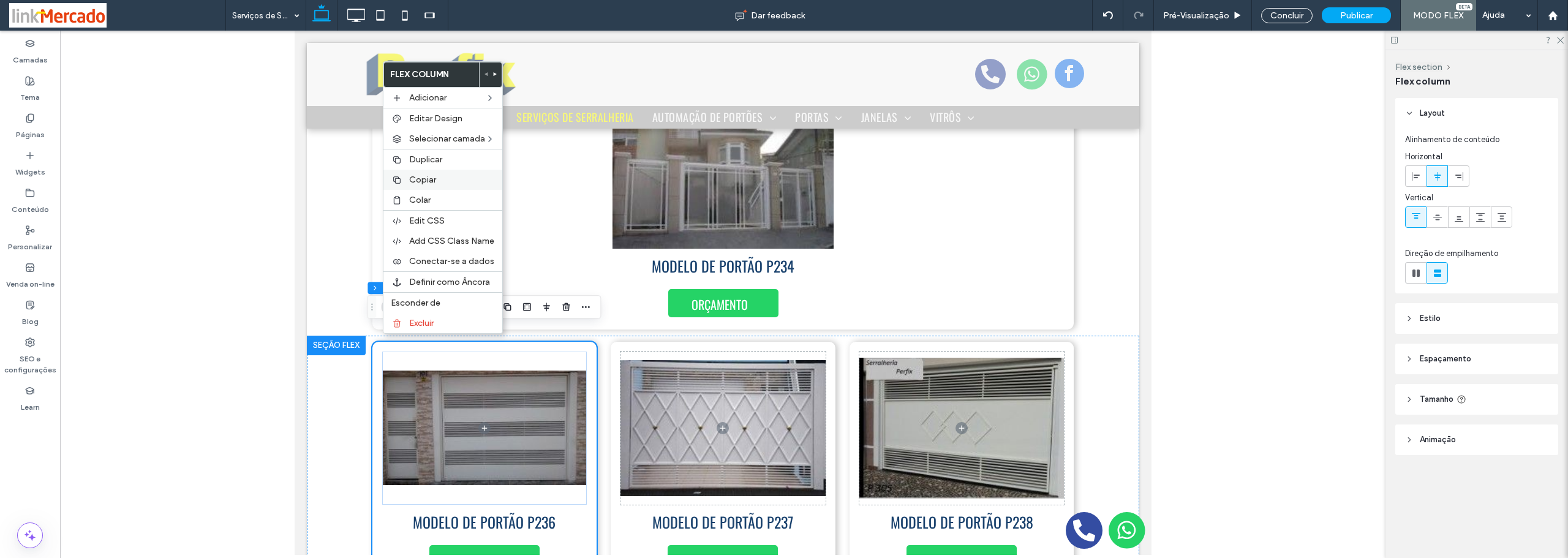
click at [430, 184] on span "Copiar" at bounding box center [422, 180] width 27 height 10
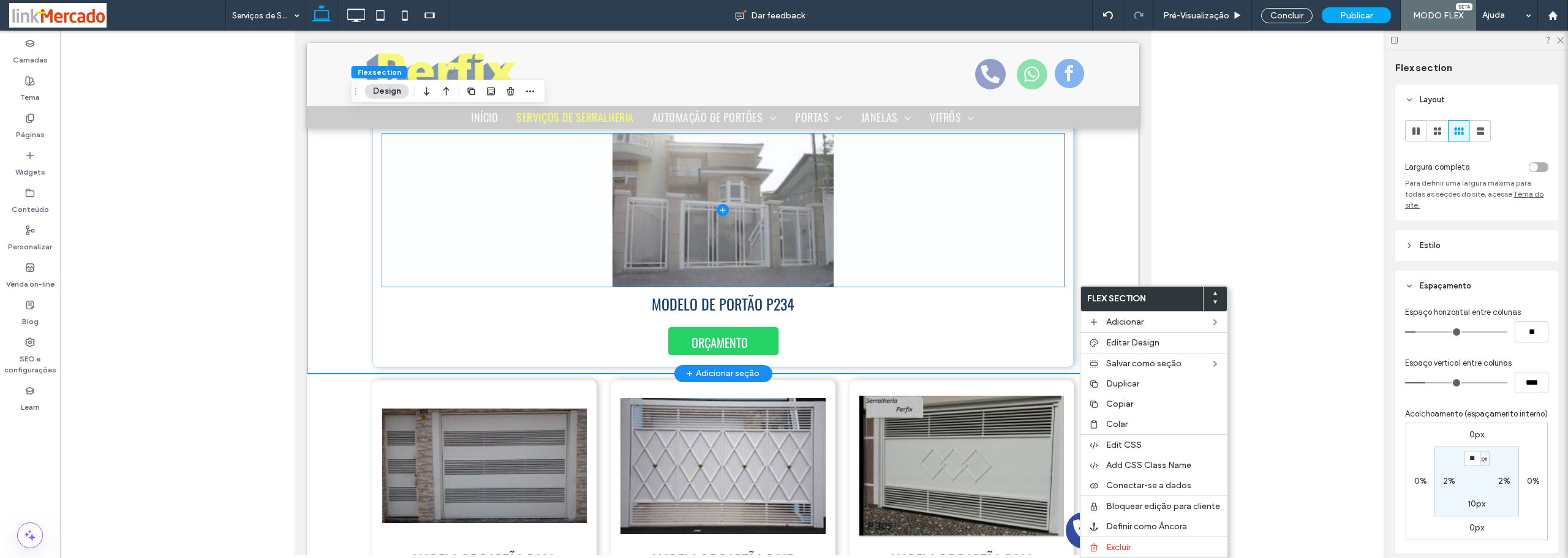
scroll to position [3484, 0]
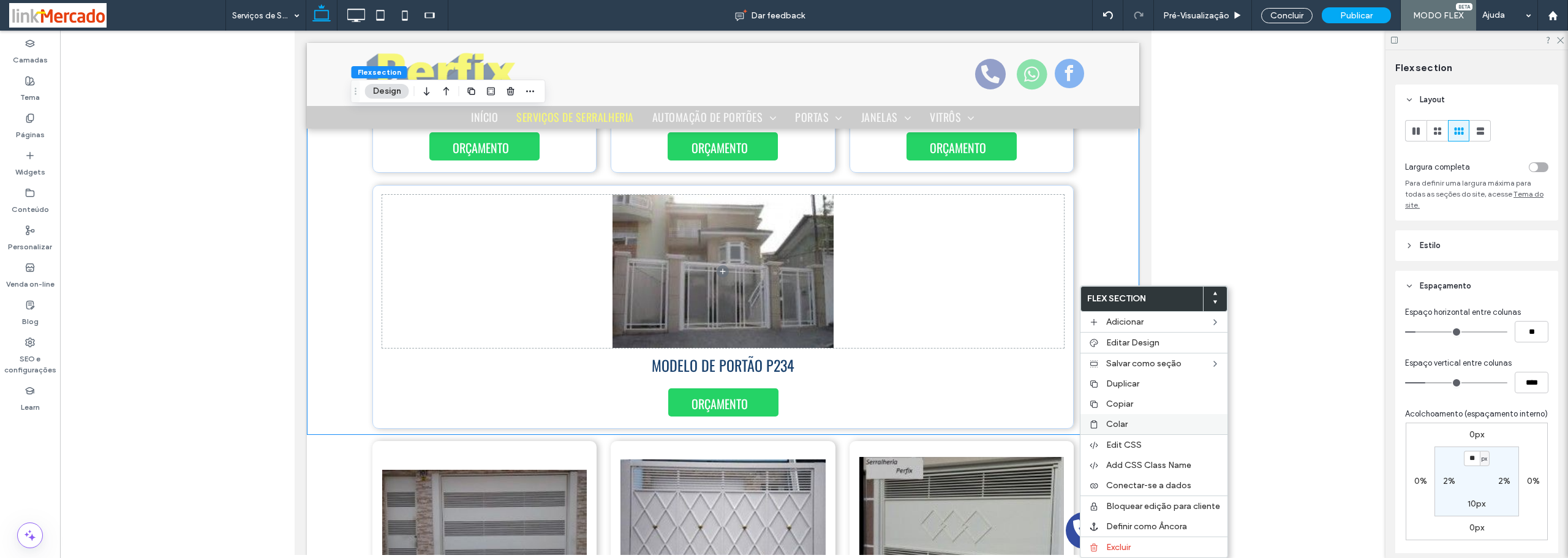
click at [1116, 421] on span "Colar" at bounding box center [1116, 424] width 21 height 10
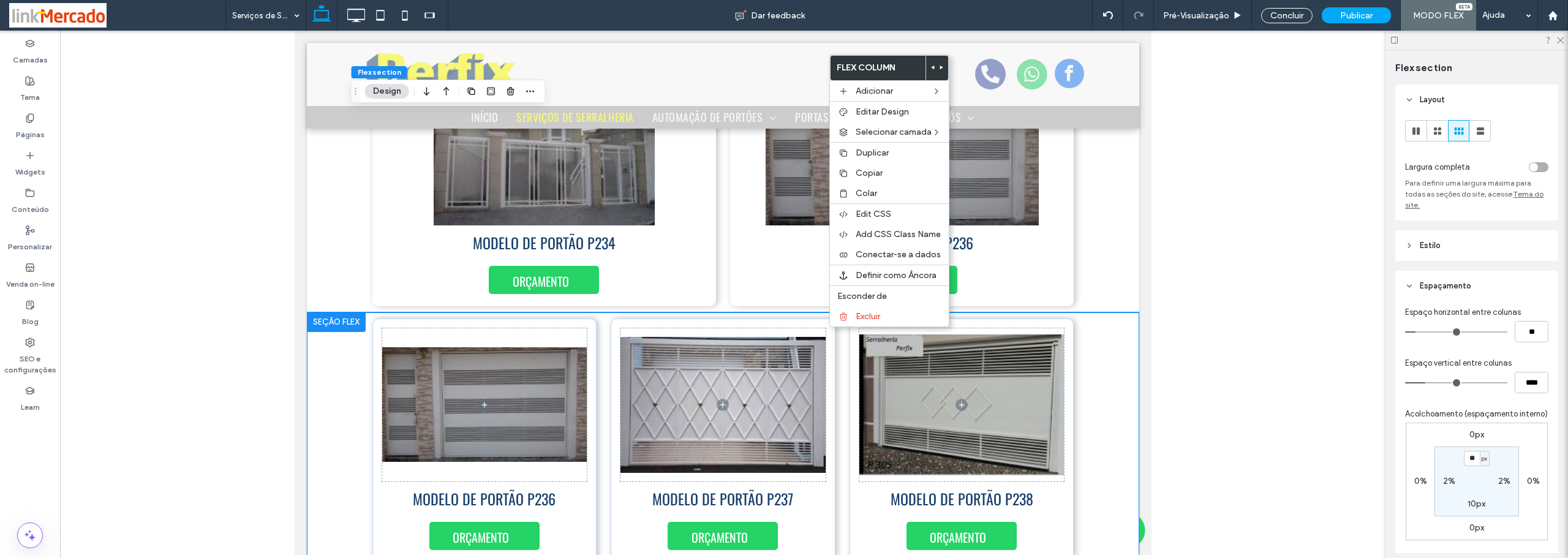
scroll to position [3862, 0]
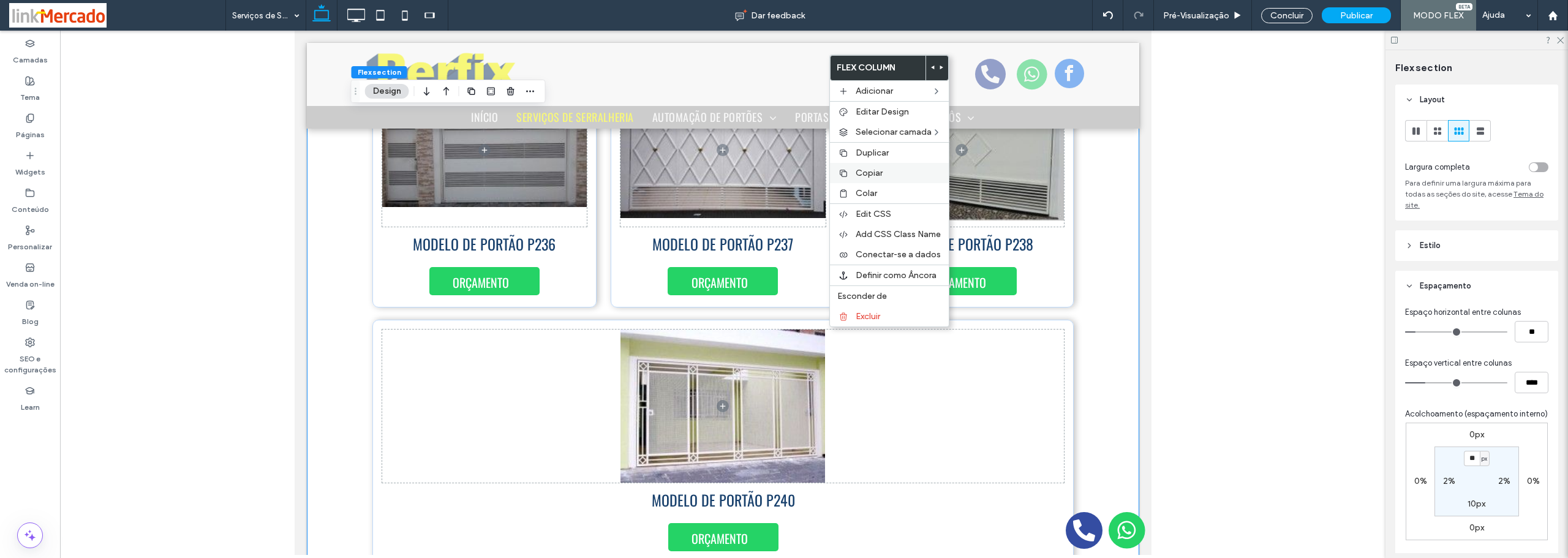
click at [866, 171] on span "Copiar" at bounding box center [869, 173] width 27 height 10
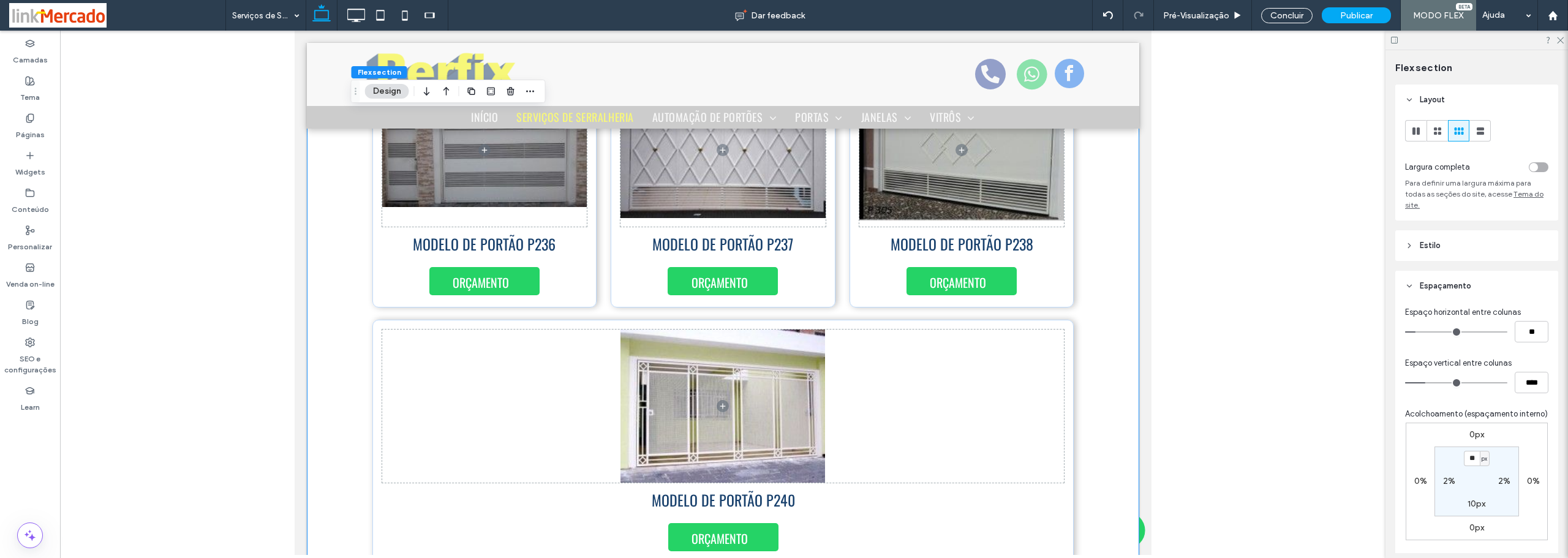
click at [1083, 225] on div "MODELO DE PORTÃO P236 ORÇAMENTO MODELO DE PORTÃO P237 ORÇAMENTO MODELO DE PORTÃ…" at bounding box center [722, 314] width 735 height 512
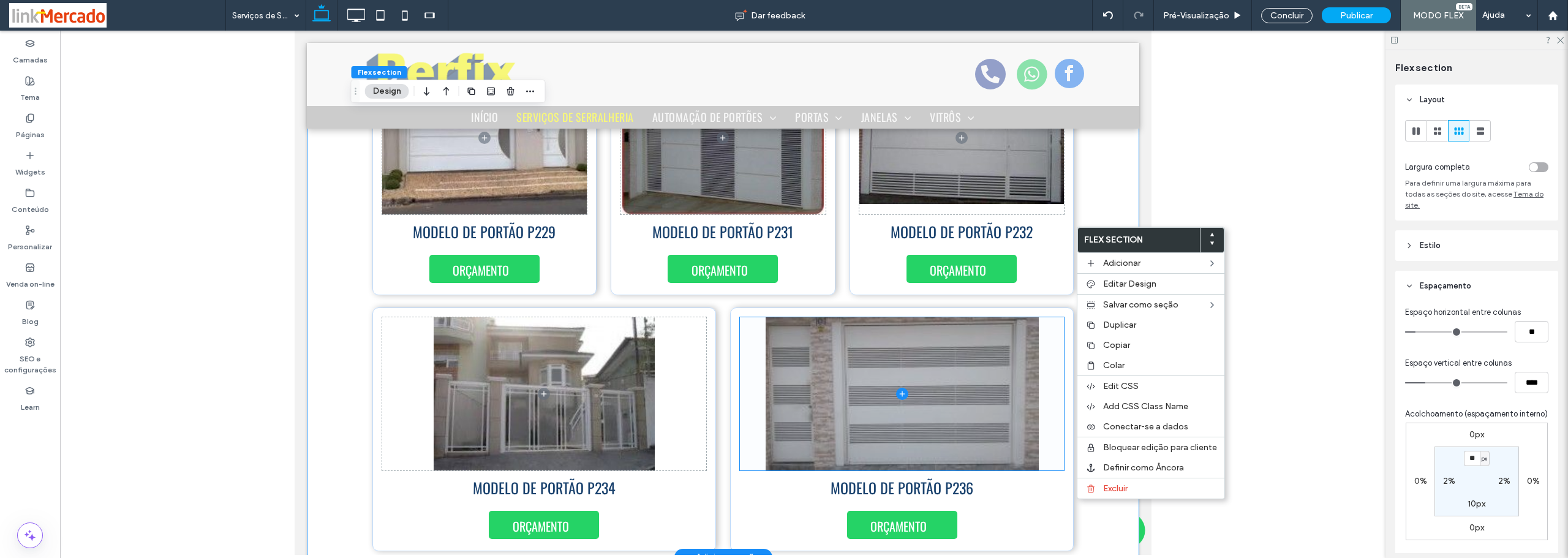
scroll to position [3546, 0]
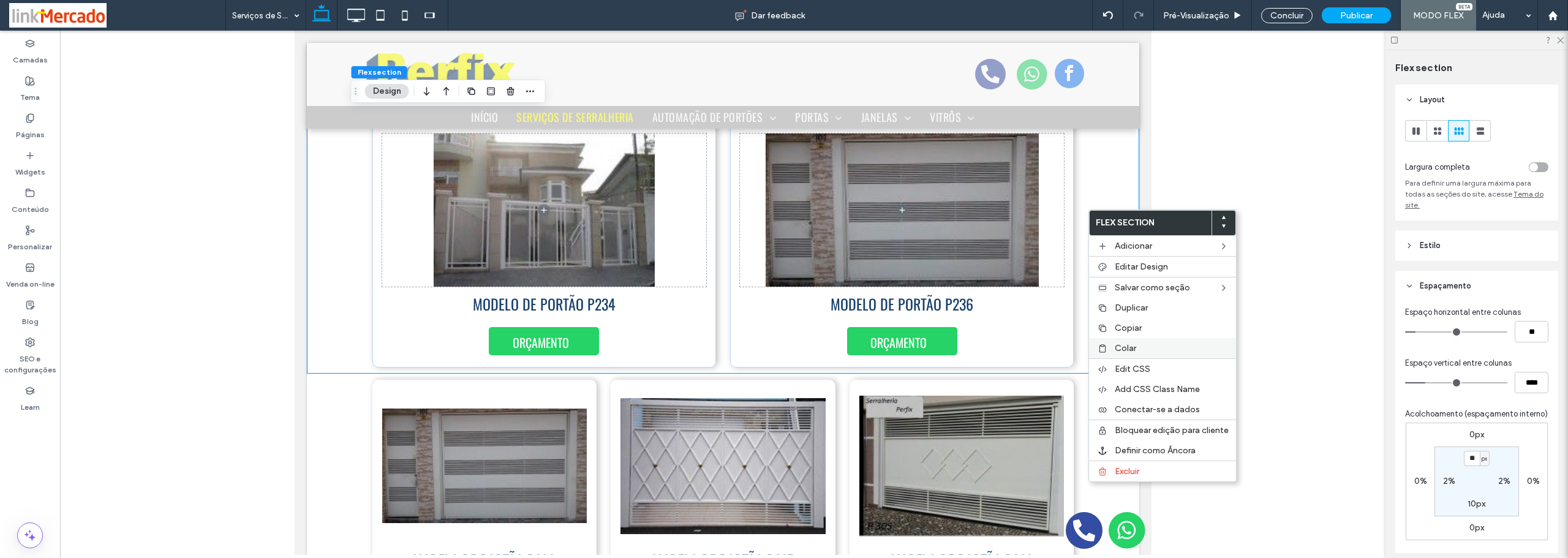
click at [1108, 347] on div at bounding box center [1102, 348] width 12 height 10
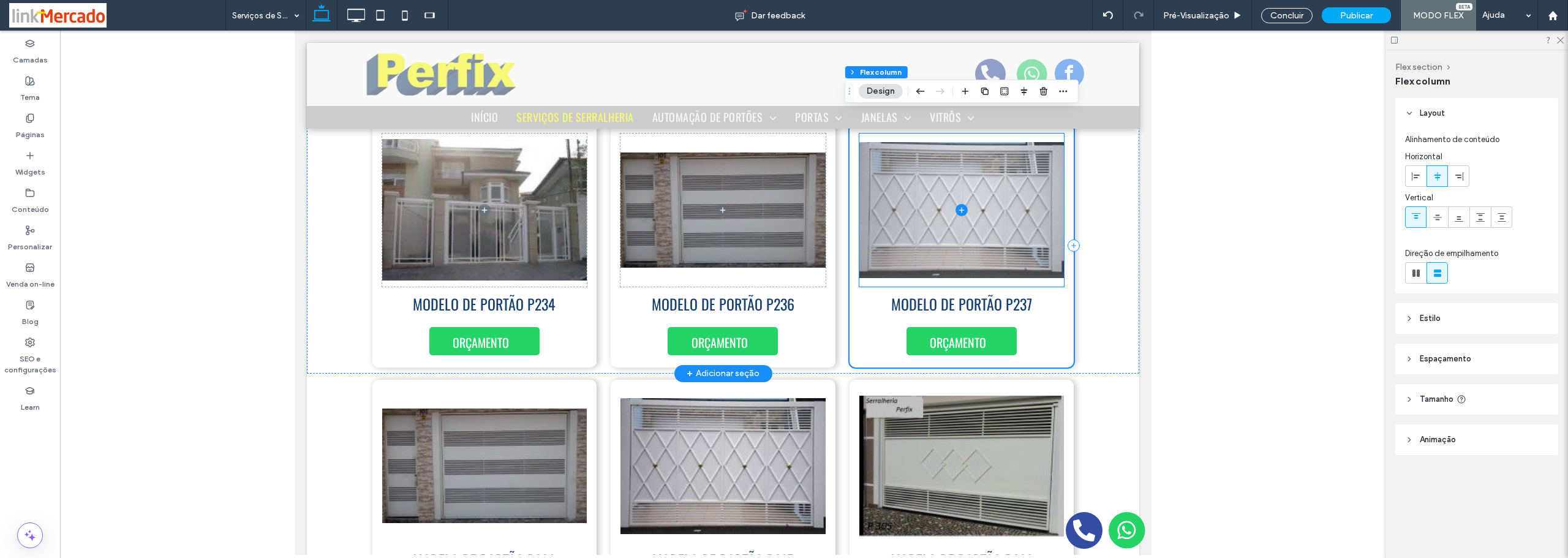
scroll to position [3668, 0]
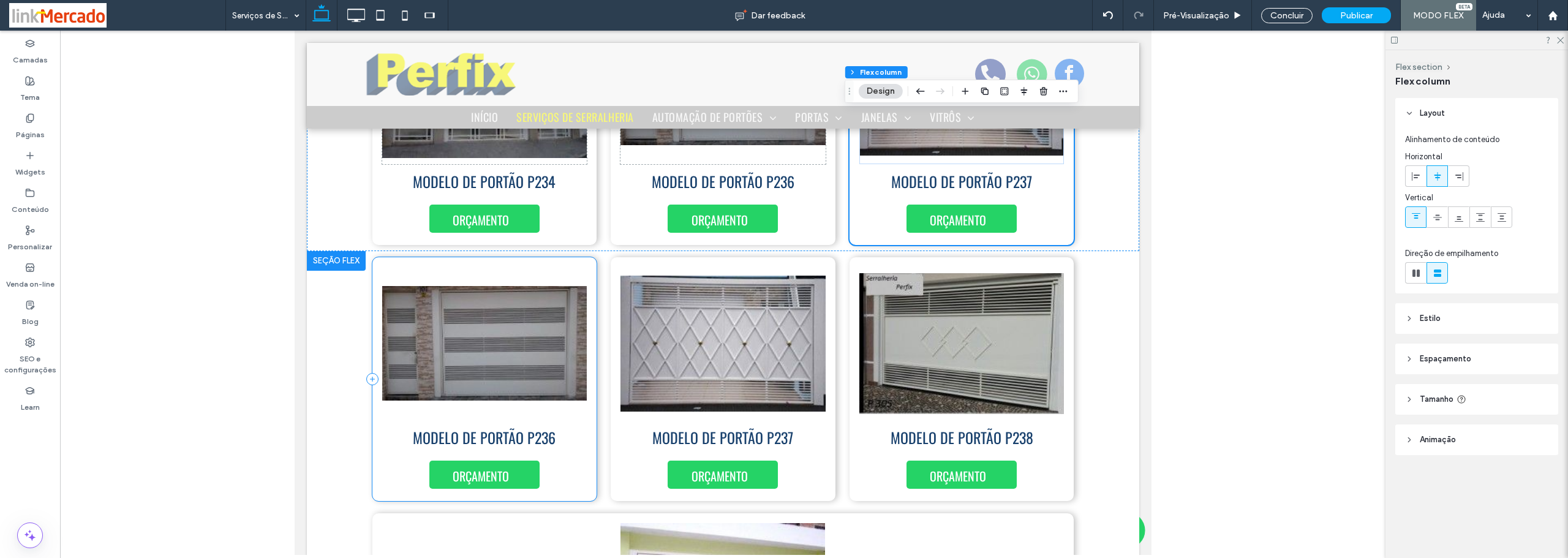
click at [584, 257] on div "MODELO DE PORTÃO P236 ORÇAMENTO" at bounding box center [484, 379] width 225 height 244
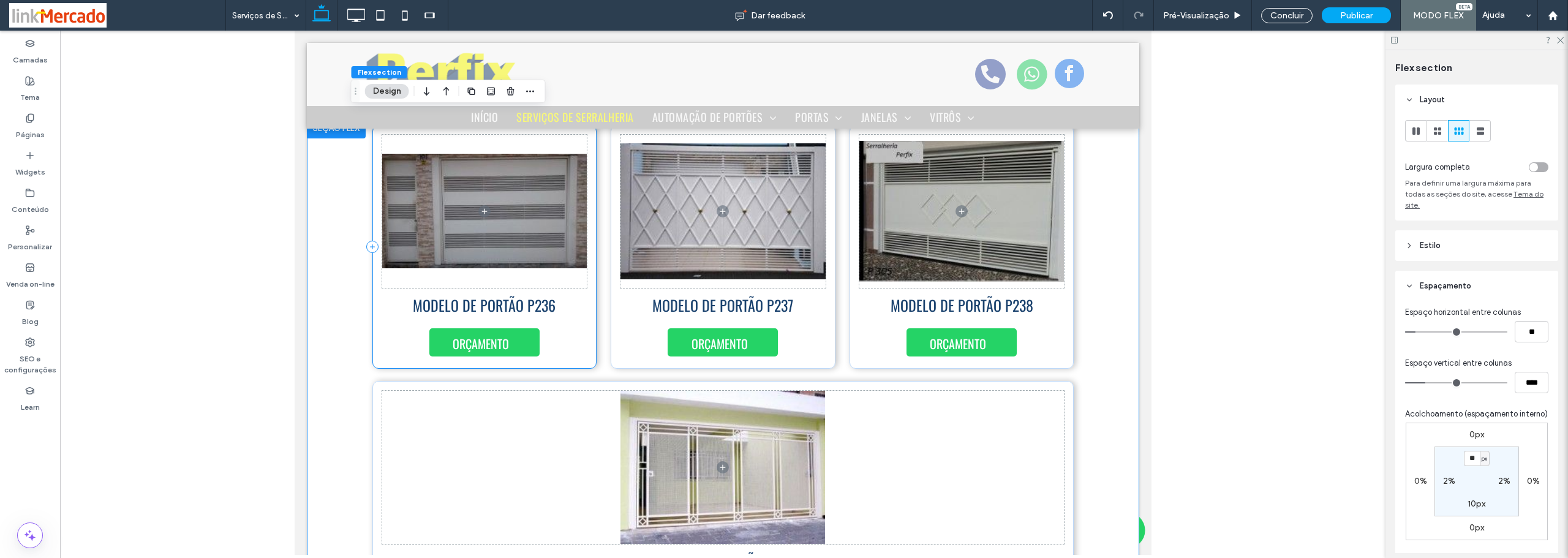
scroll to position [3739, 0]
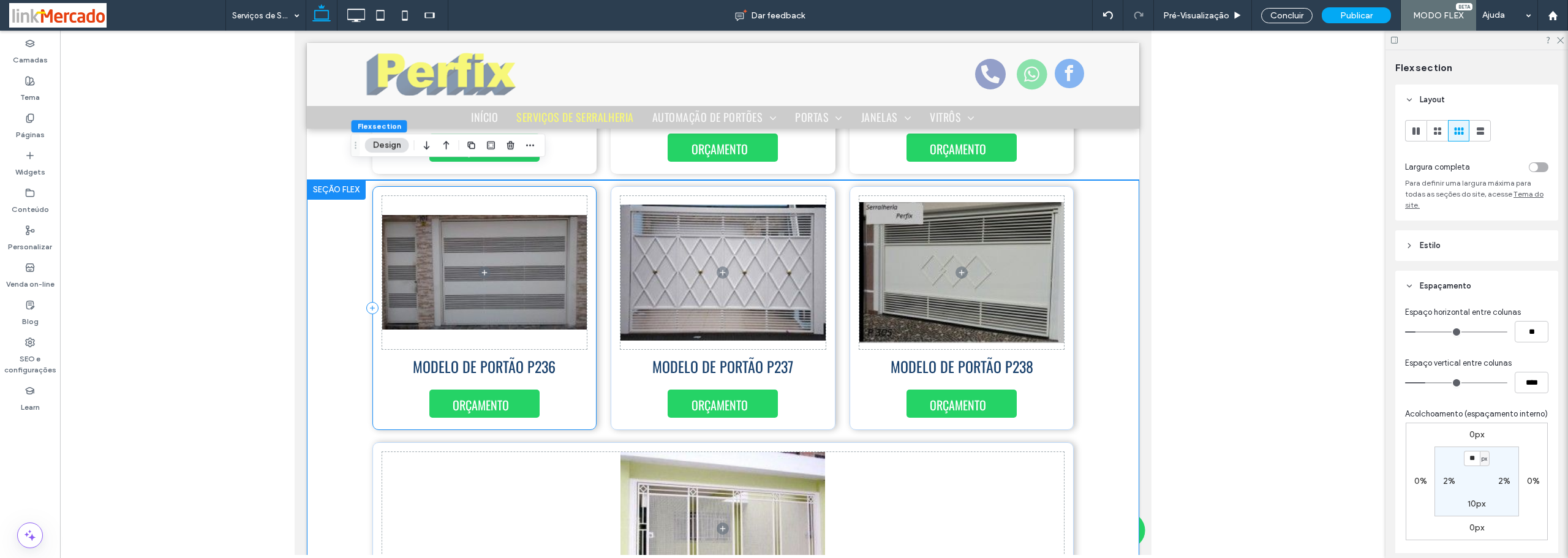
click at [587, 217] on div "MODELO DE PORTÃO P236 ORÇAMENTO" at bounding box center [484, 308] width 225 height 244
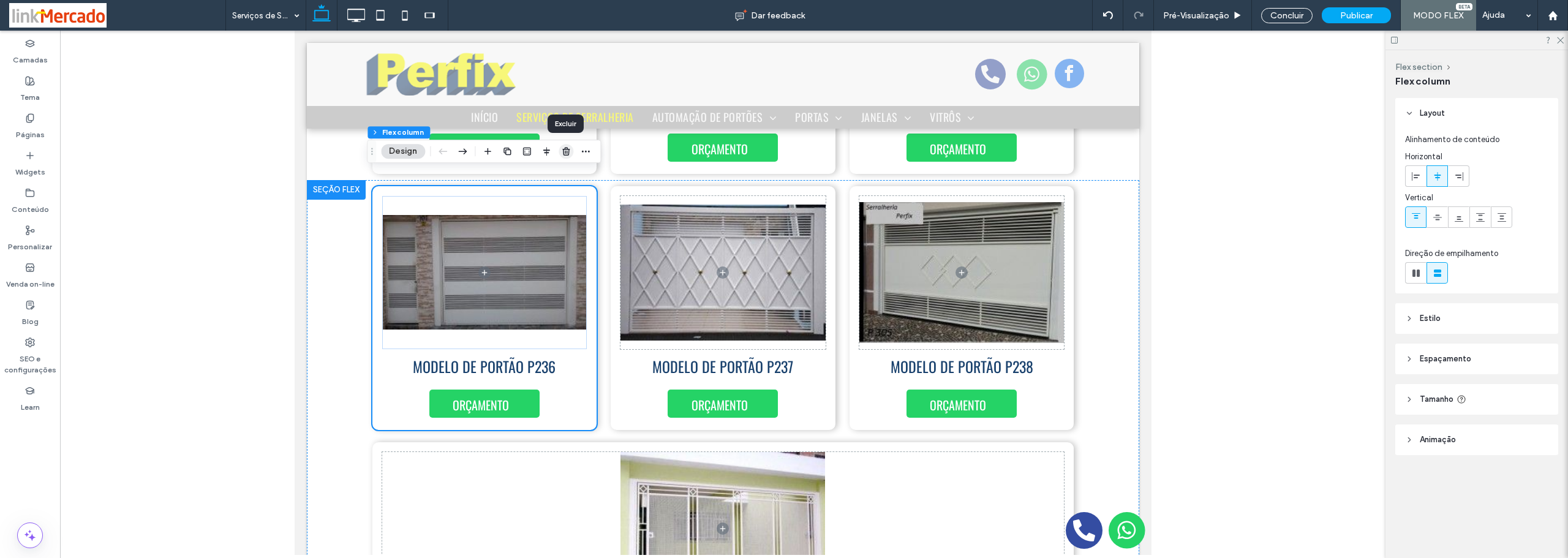
drag, startPoint x: 569, startPoint y: 146, endPoint x: 275, endPoint y: 117, distance: 295.4
click at [569, 146] on icon "button" at bounding box center [565, 151] width 10 height 10
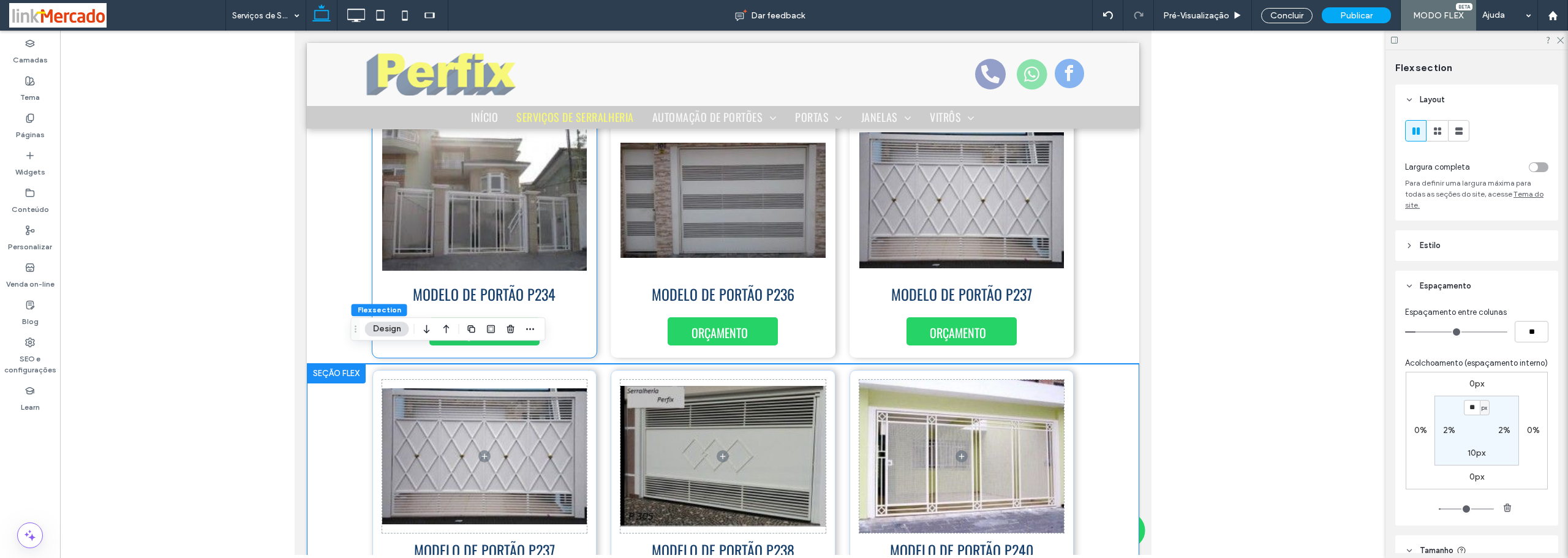
scroll to position [3617, 0]
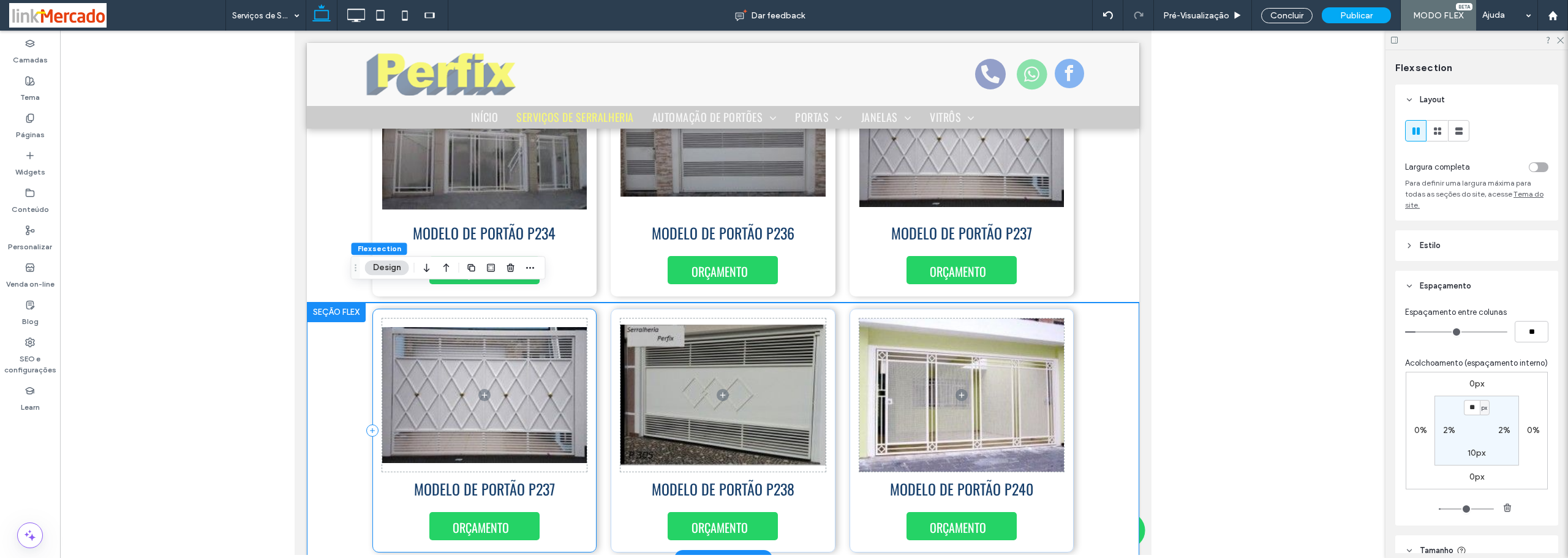
click at [587, 310] on div "MODELO DE PORTÃO P237 ORÇAMENTO" at bounding box center [484, 431] width 225 height 244
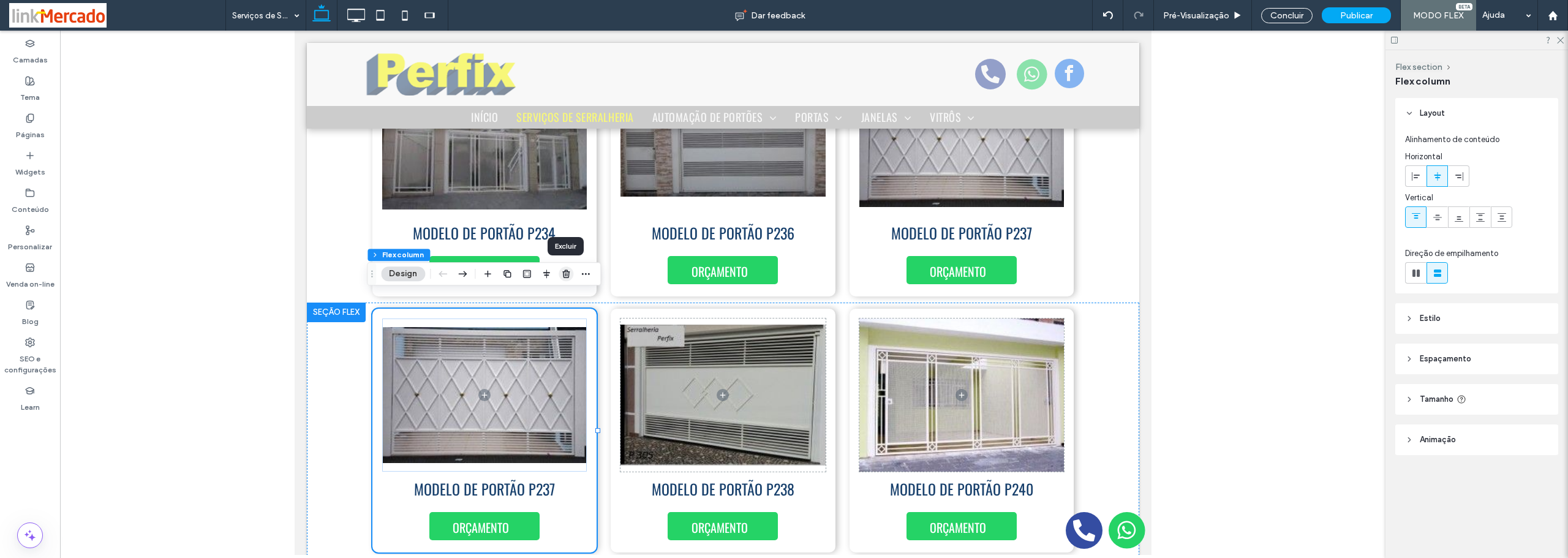
click at [565, 274] on icon "button" at bounding box center [565, 274] width 10 height 10
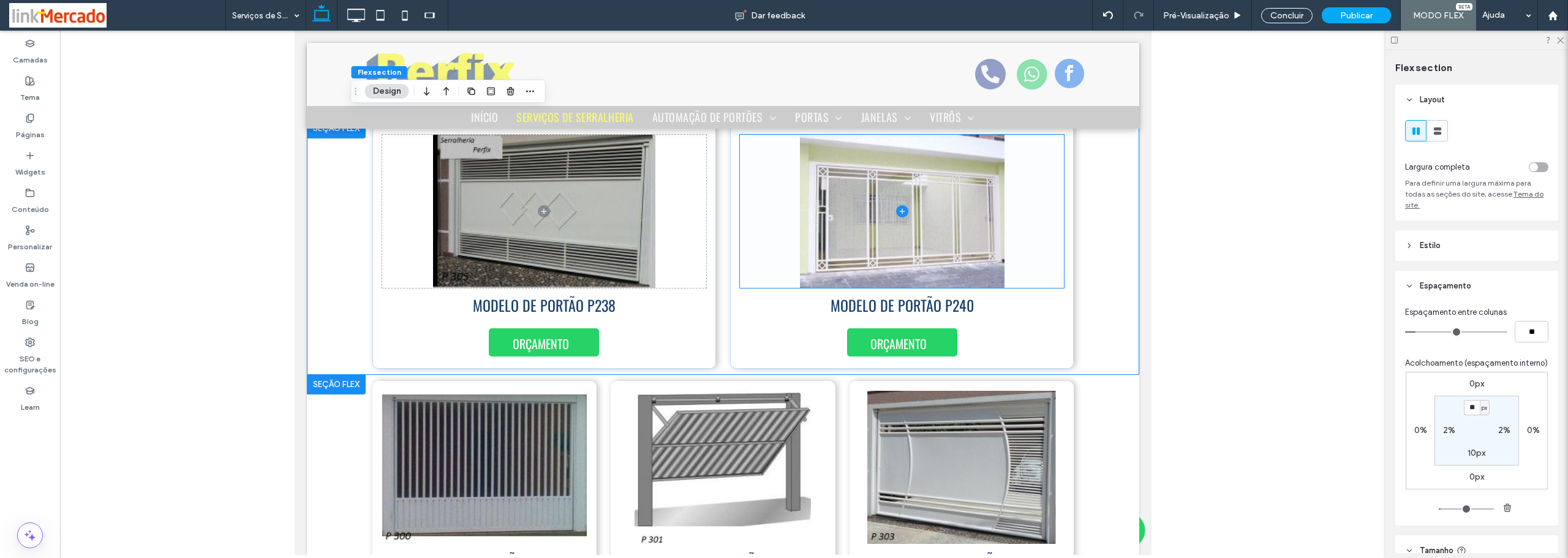
scroll to position [3739, 0]
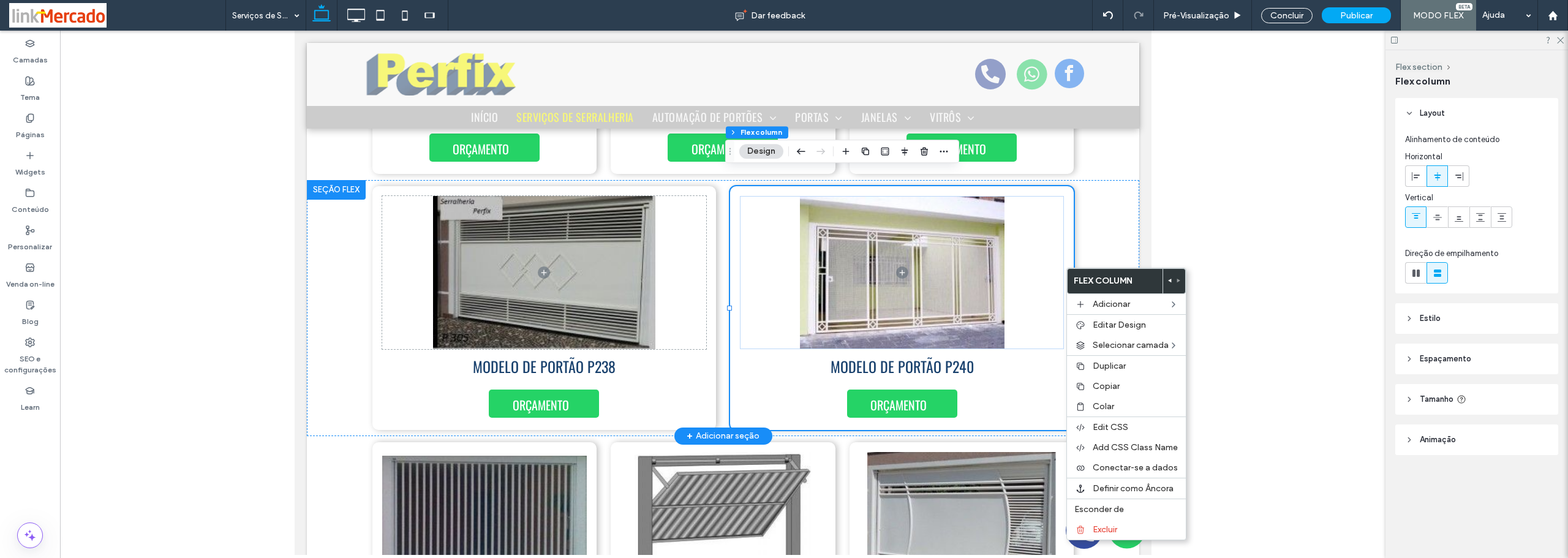
click at [1065, 245] on div "MODELO DE PORTÃO P240 ORÇAMENTO" at bounding box center [900, 308] width 343 height 244
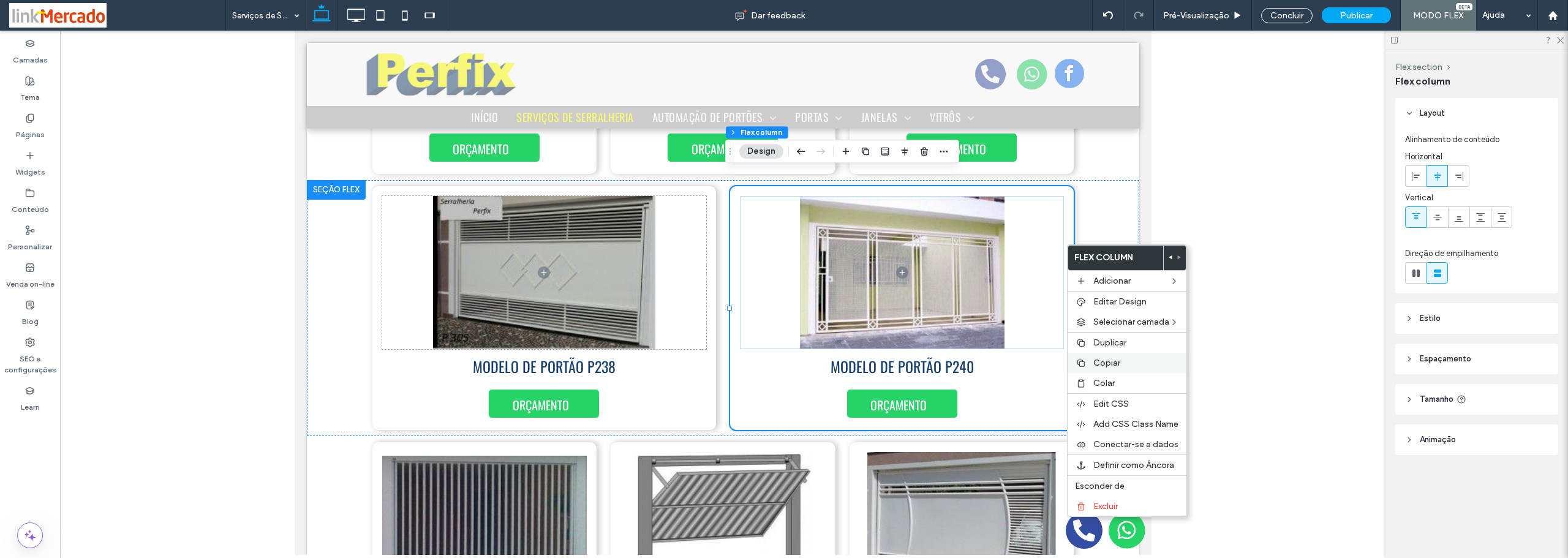
click at [1095, 358] on span "Copiar" at bounding box center [1107, 363] width 27 height 10
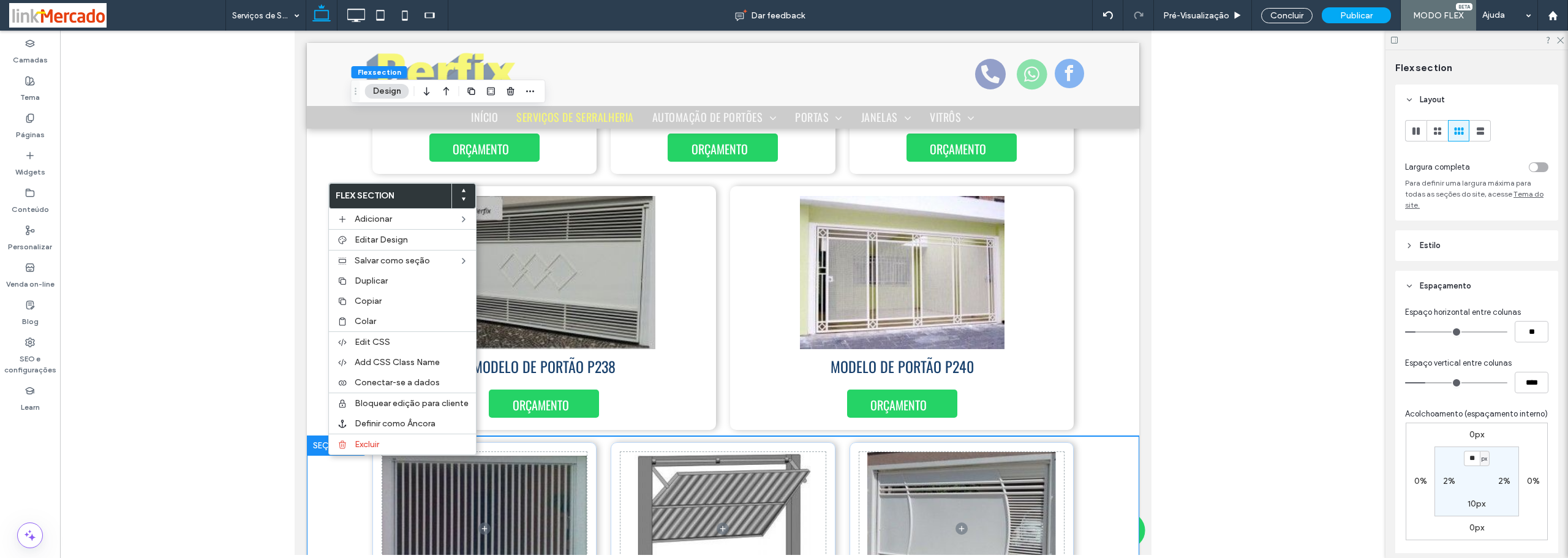
scroll to position [4118, 0]
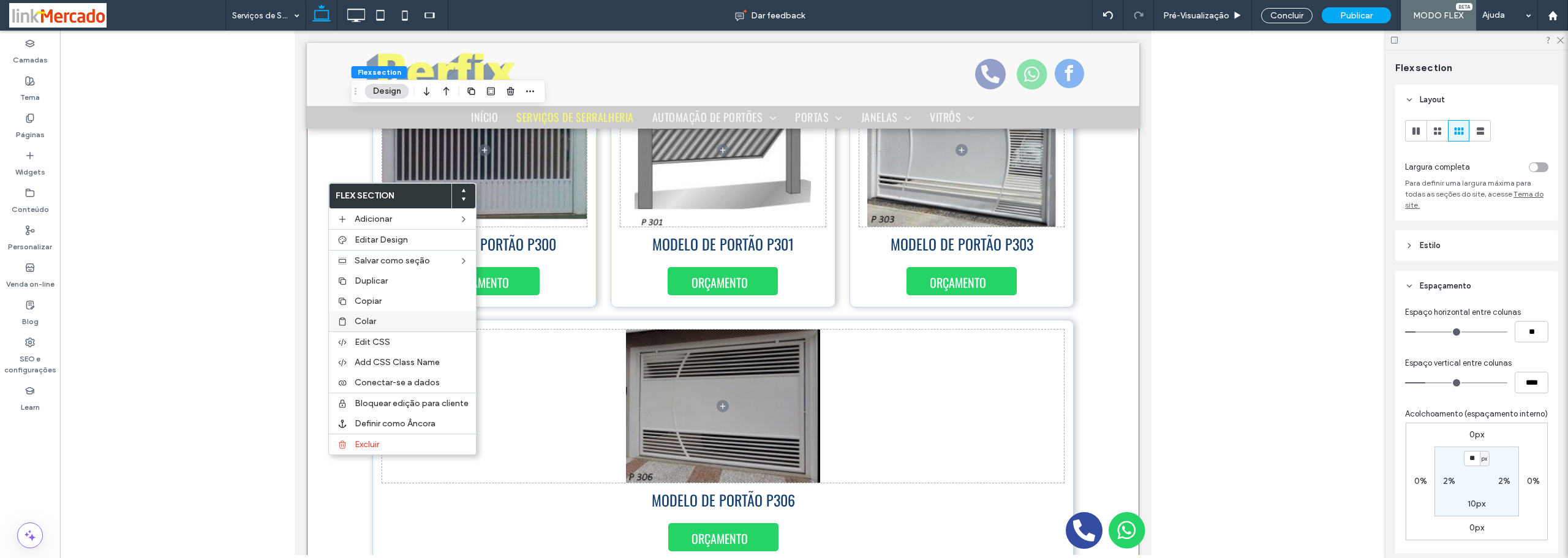
click at [359, 323] on span "Colar" at bounding box center [365, 321] width 21 height 10
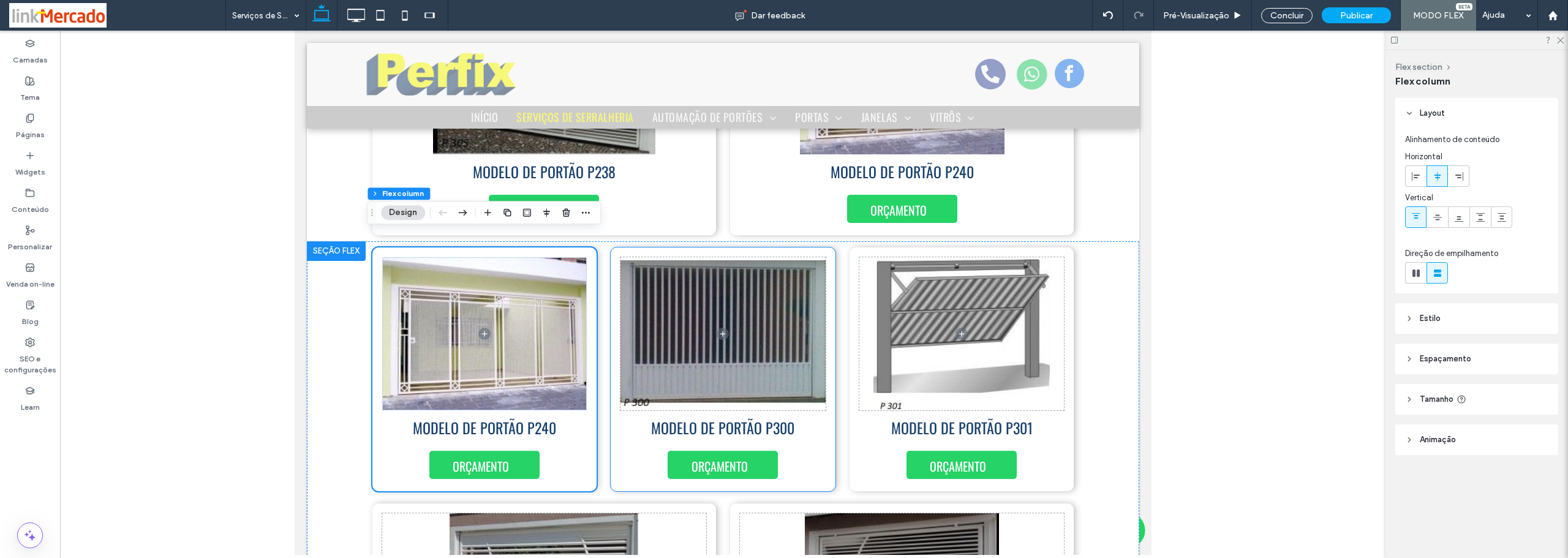
scroll to position [3812, 0]
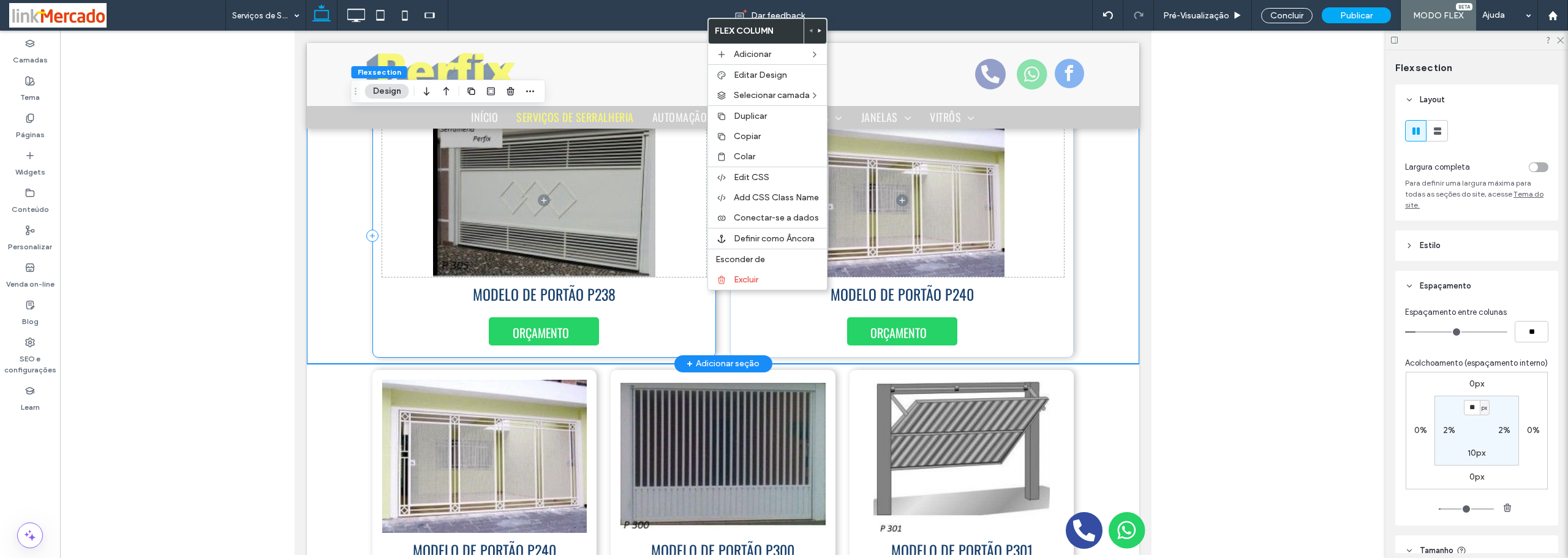
click at [702, 325] on div "MODELO DE PORTÃO P238 ORÇAMENTO" at bounding box center [543, 236] width 343 height 244
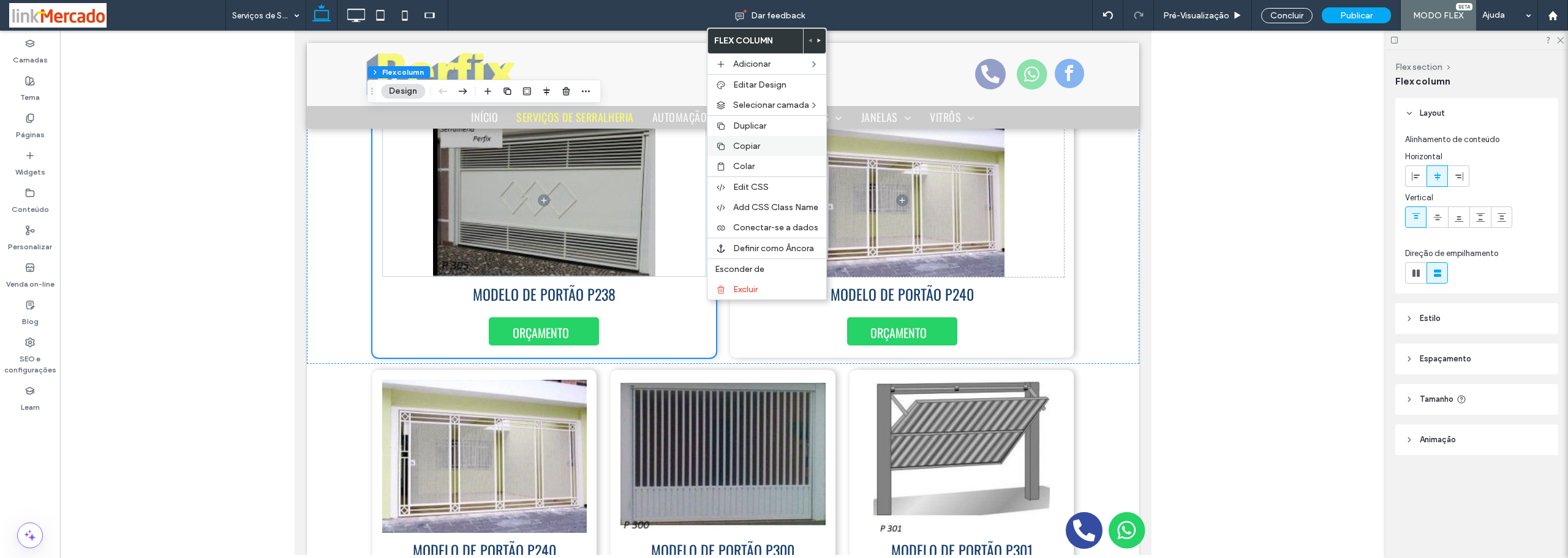
click at [742, 142] on span "Copiar" at bounding box center [746, 146] width 27 height 10
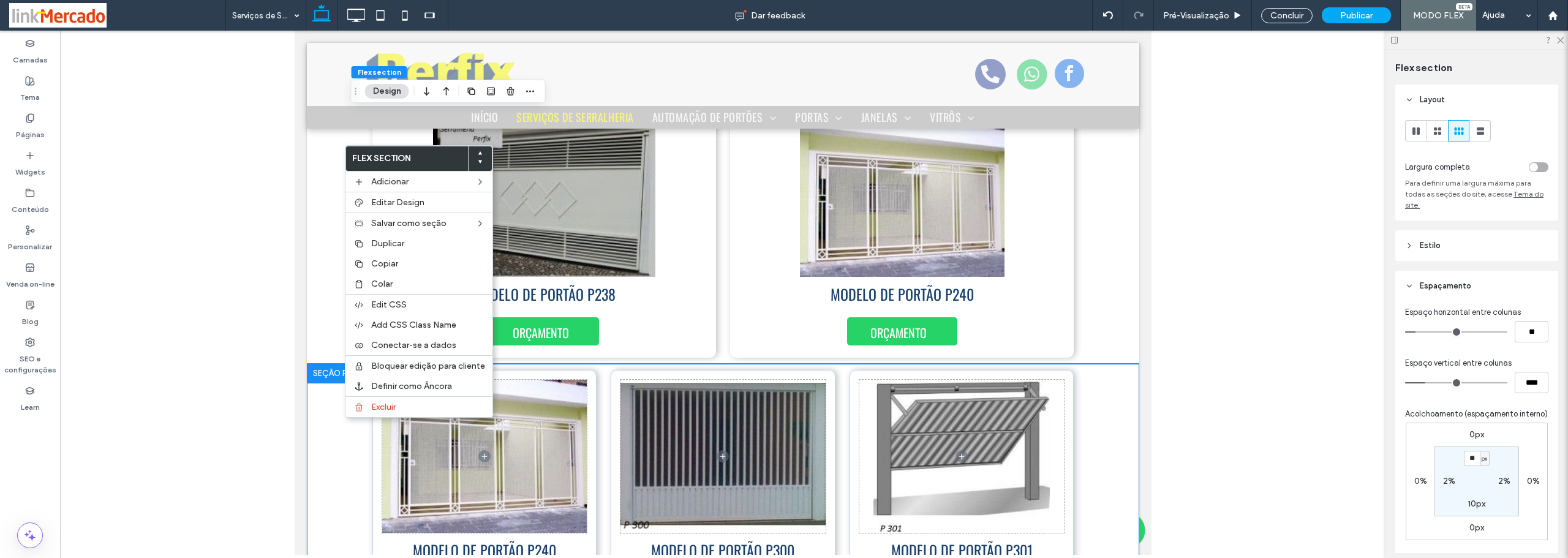
scroll to position [4118, 0]
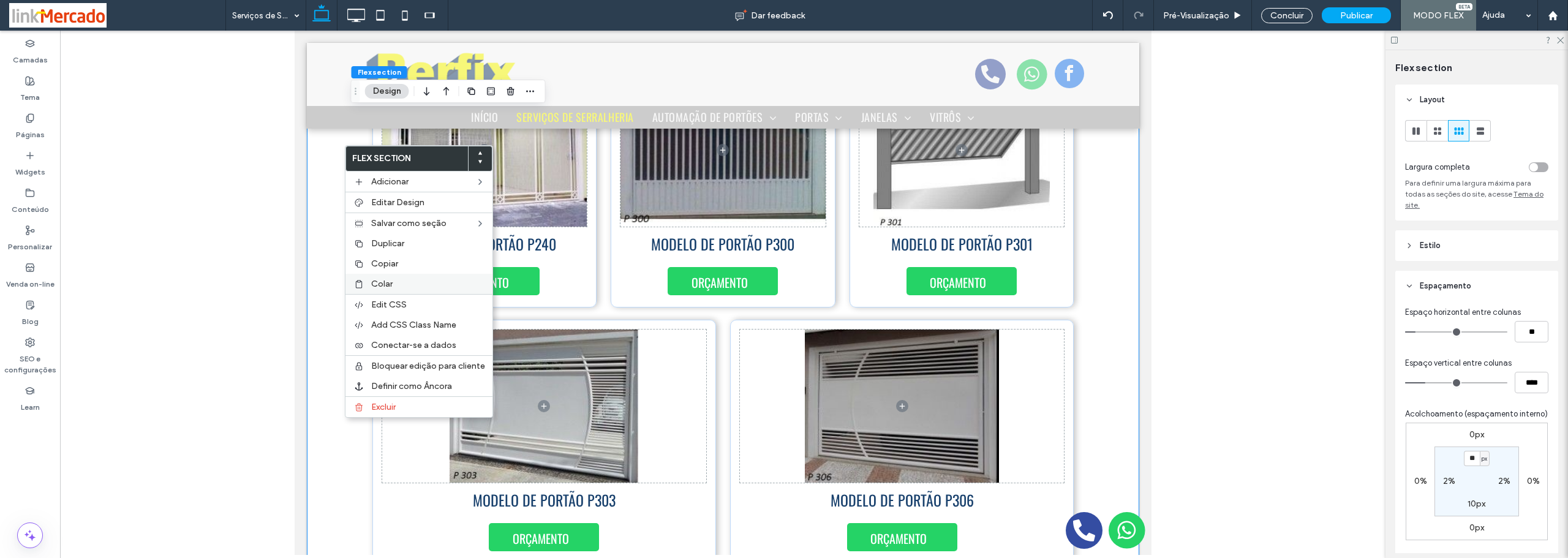
click at [381, 284] on span "Colar" at bounding box center [381, 284] width 21 height 10
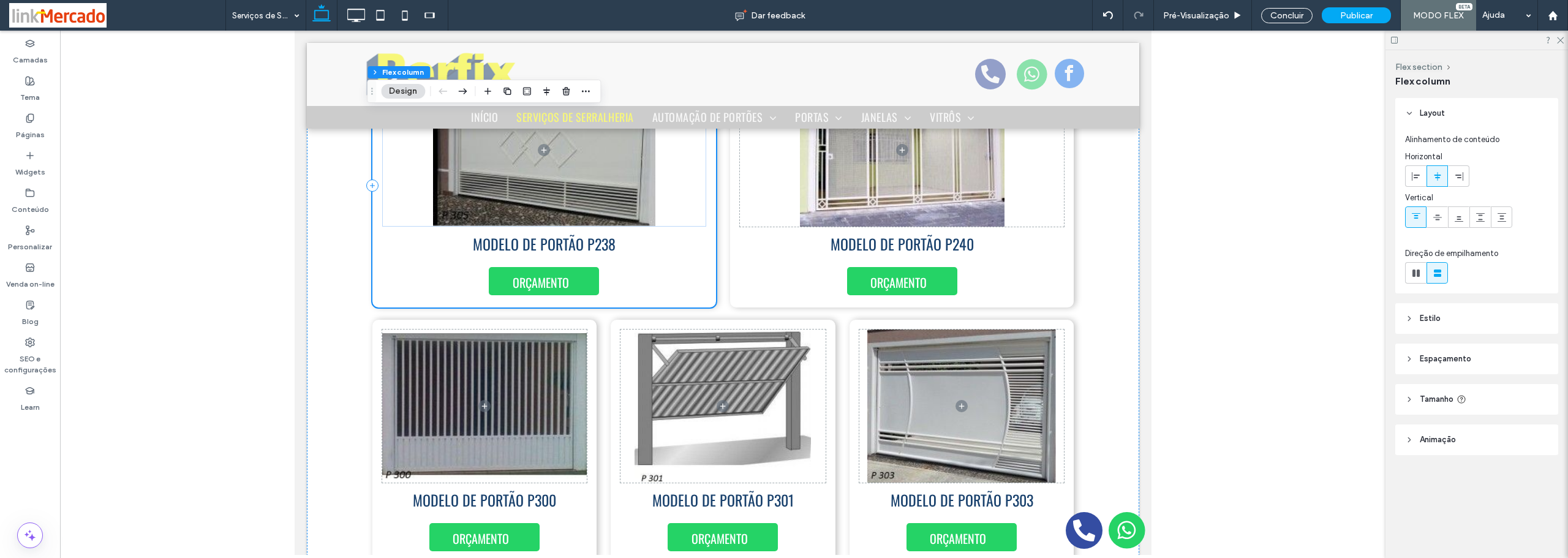
scroll to position [3995, 0]
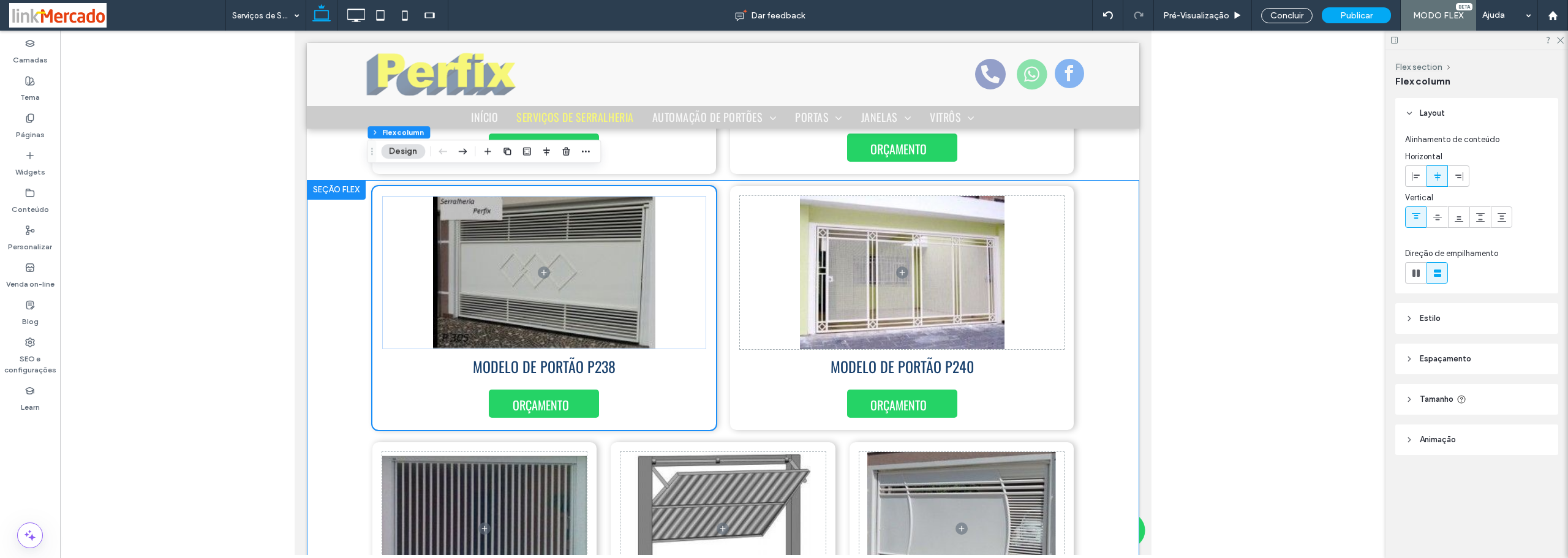
drag, startPoint x: 1089, startPoint y: 267, endPoint x: 1083, endPoint y: 263, distance: 7.2
click at [1089, 266] on div "MODELO DE PORTÃO P238 ORÇAMENTO MODELO DE PORTÃO P240 ORÇAMENTO MODELO DE PORTÃ…" at bounding box center [722, 564] width 832 height 769
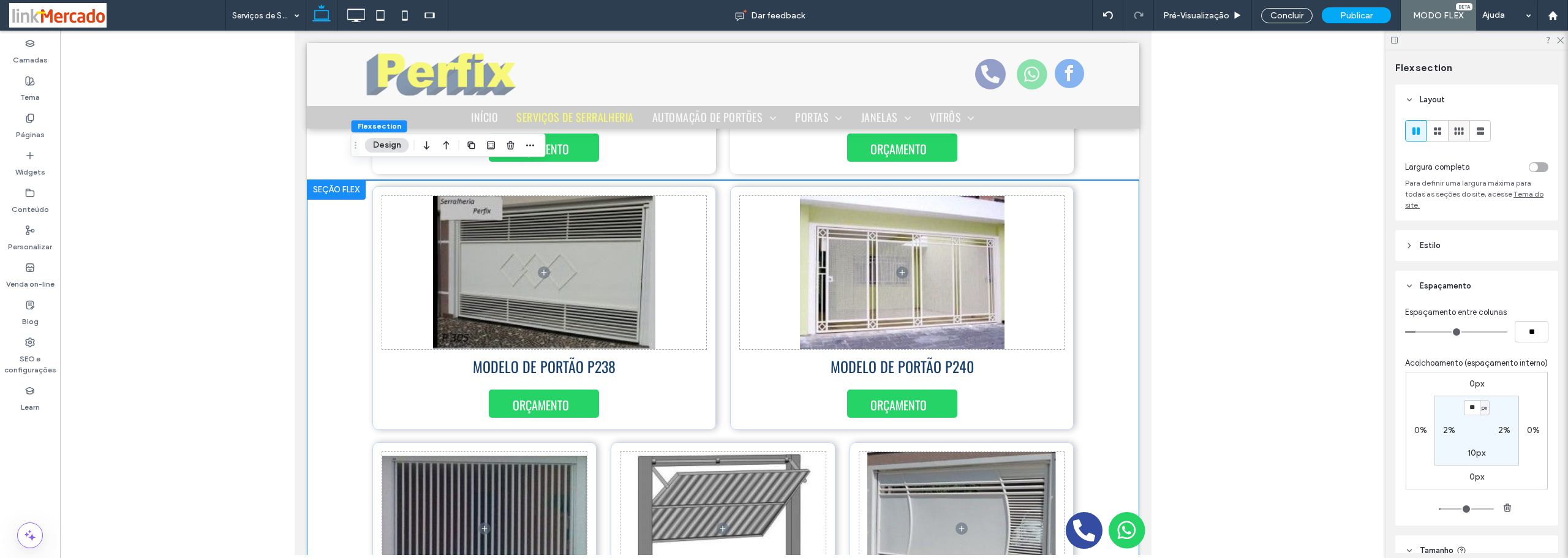
click at [1452, 131] on icon at bounding box center [1458, 131] width 12 height 12
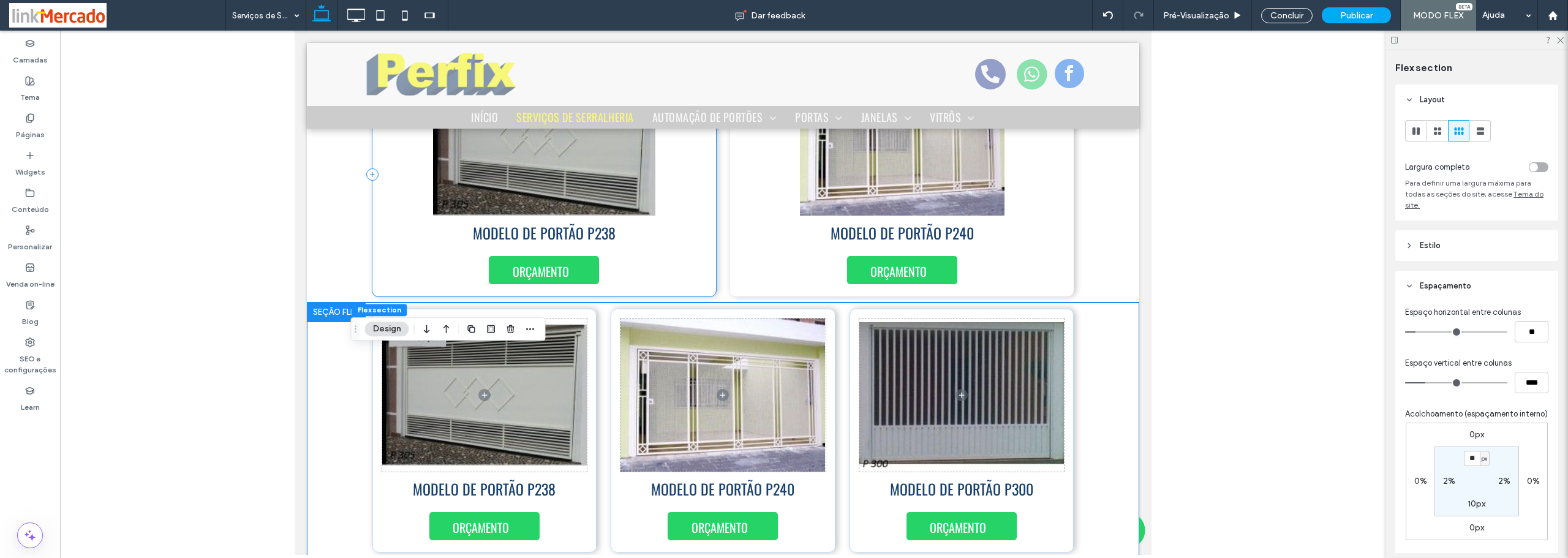
scroll to position [3751, 0]
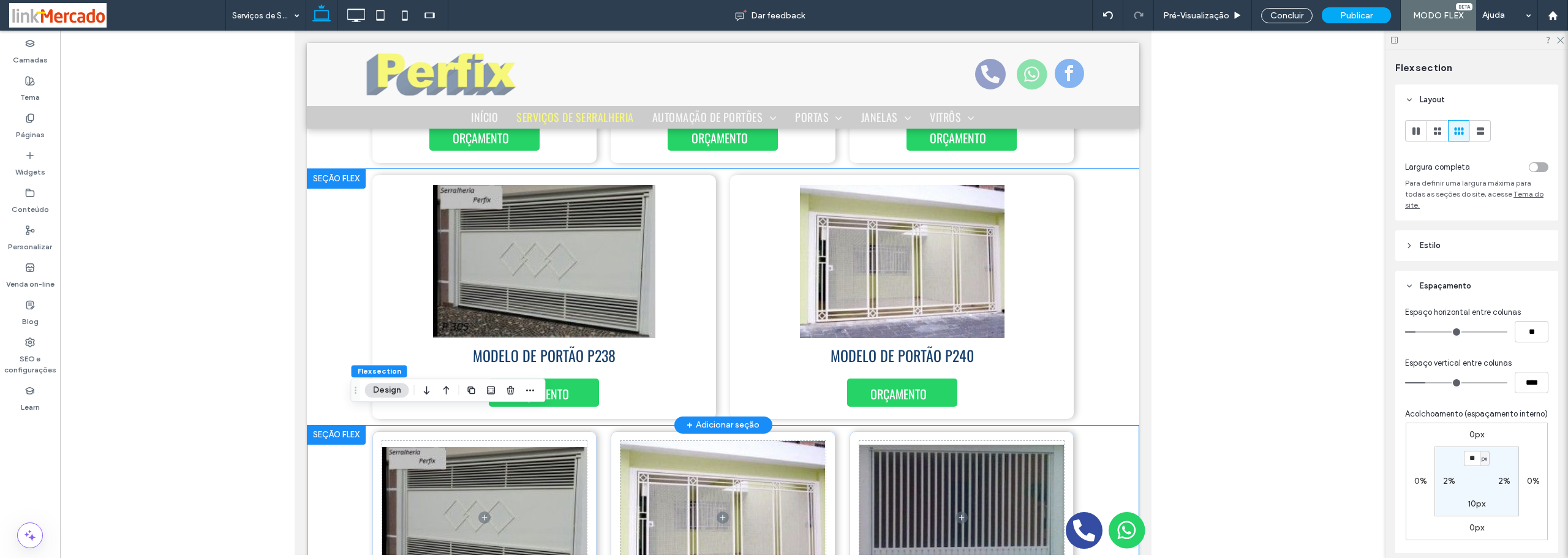
click at [328, 191] on div "MODELO DE PORTÃO P238 ORÇAMENTO MODELO DE PORTÃO P240 ORÇAMENTO" at bounding box center [722, 297] width 832 height 256
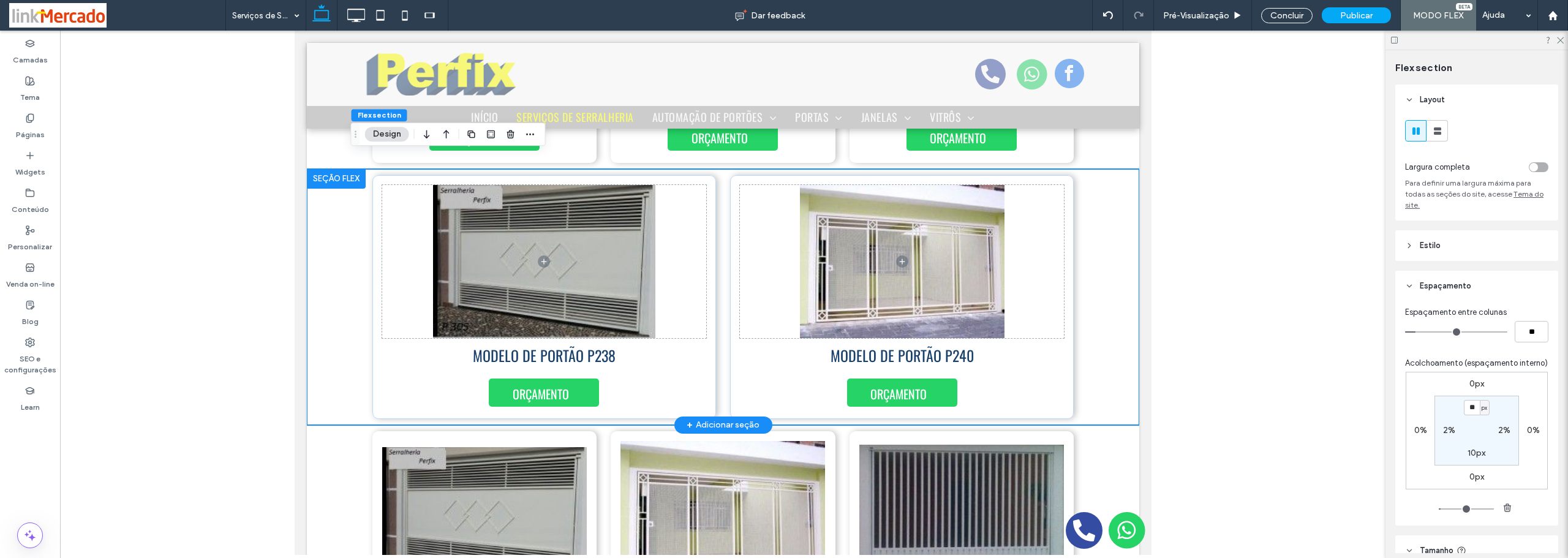
click at [325, 169] on div at bounding box center [336, 179] width 59 height 20
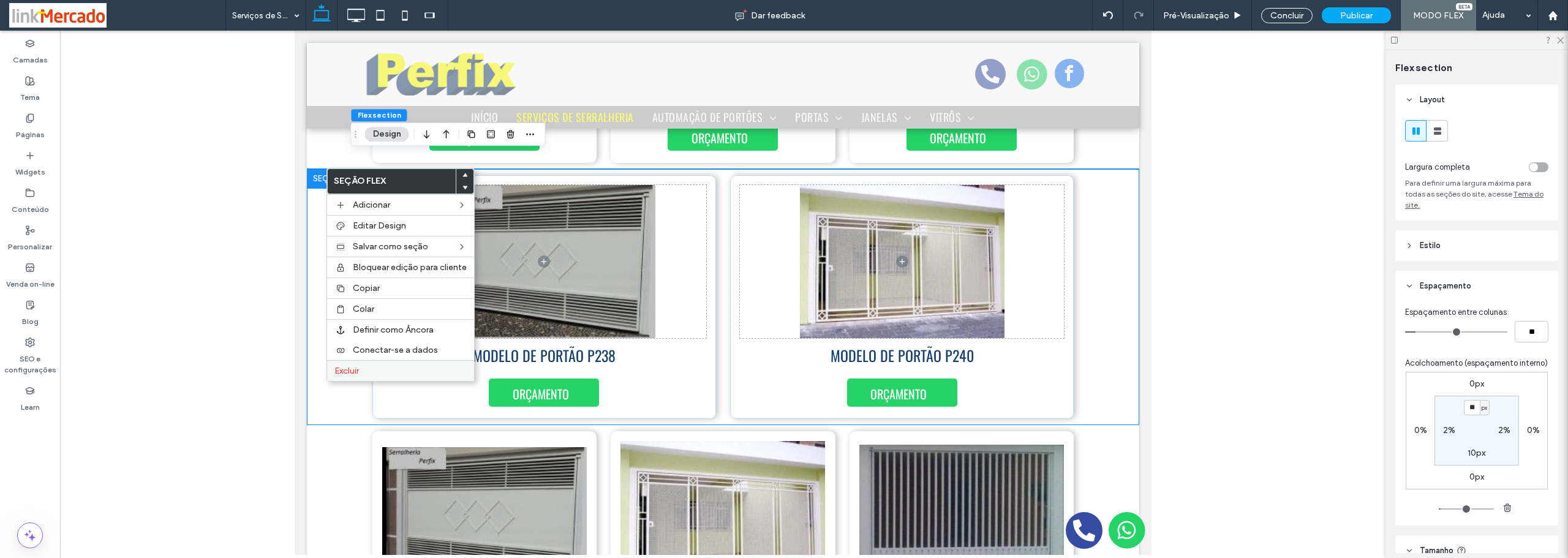
drag, startPoint x: 358, startPoint y: 372, endPoint x: 838, endPoint y: 245, distance: 496.5
click at [358, 372] on span "Excluir" at bounding box center [347, 371] width 24 height 10
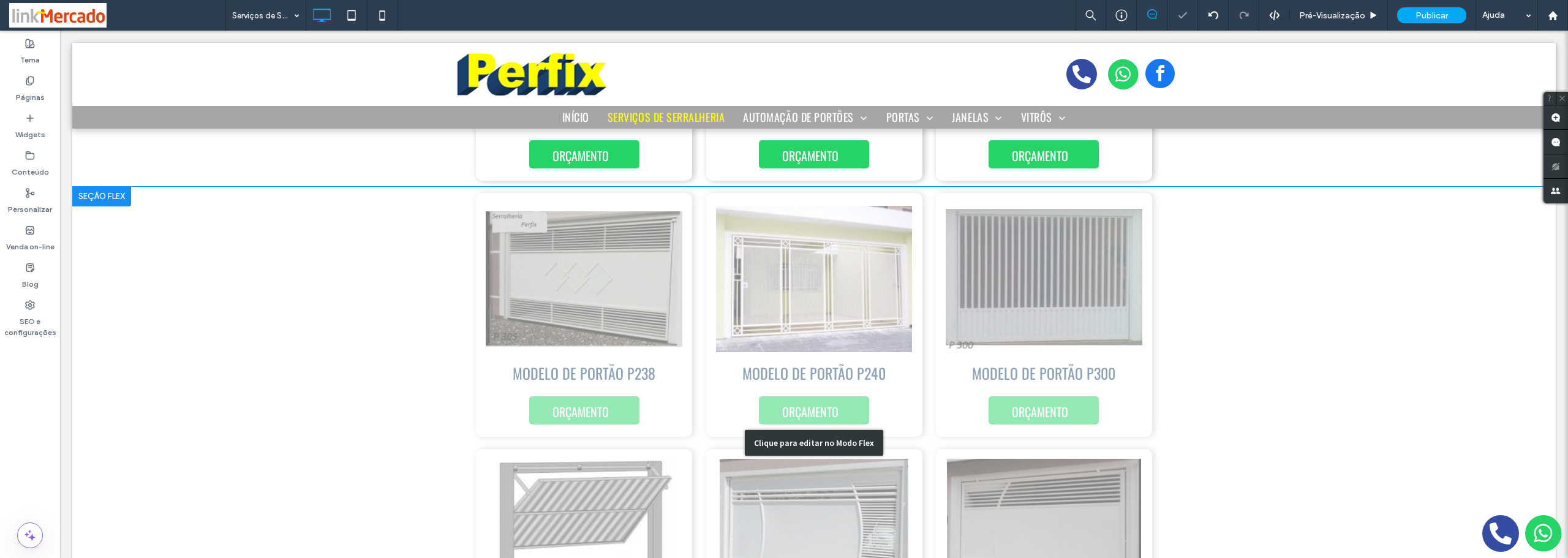
scroll to position [3768, 0]
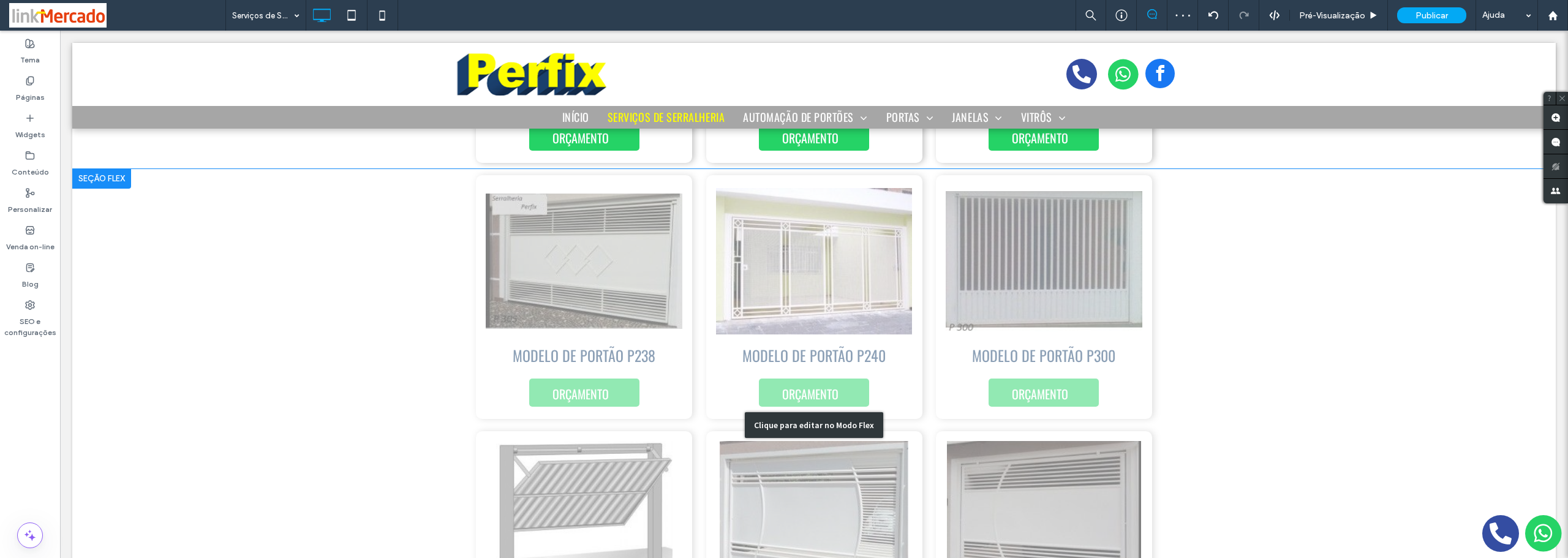
click at [379, 350] on div "Clique para editar no Modo Flex" at bounding box center [814, 425] width 1483 height 512
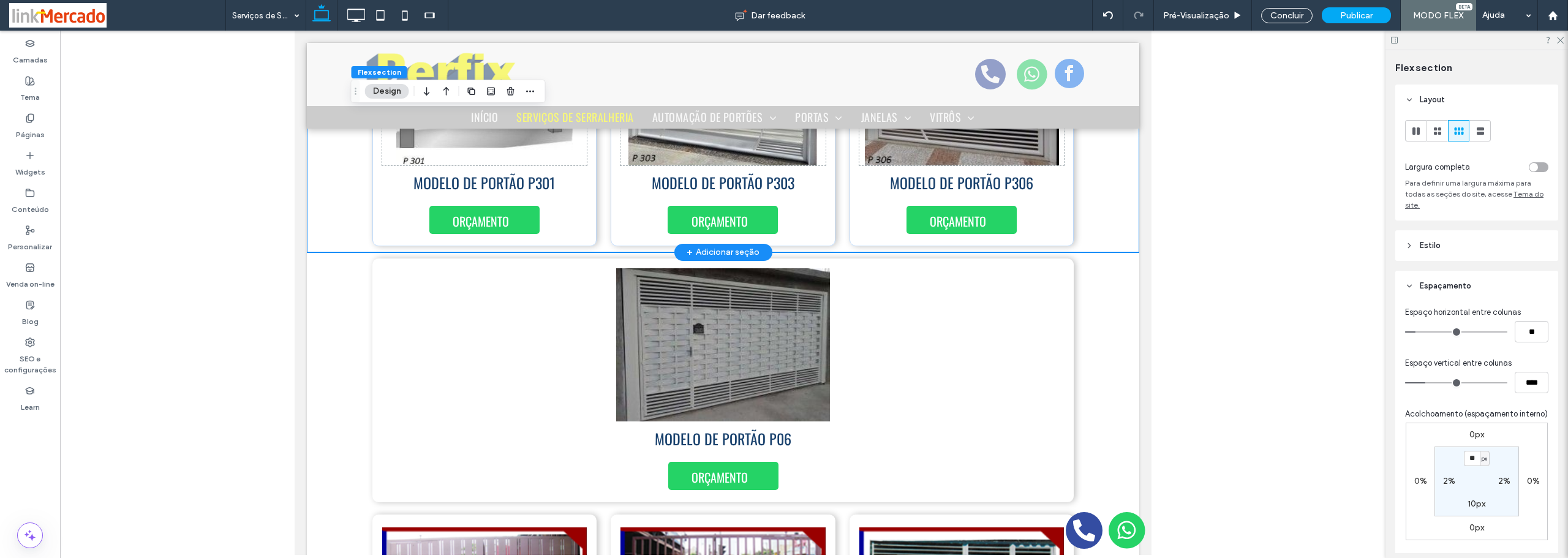
scroll to position [4241, 0]
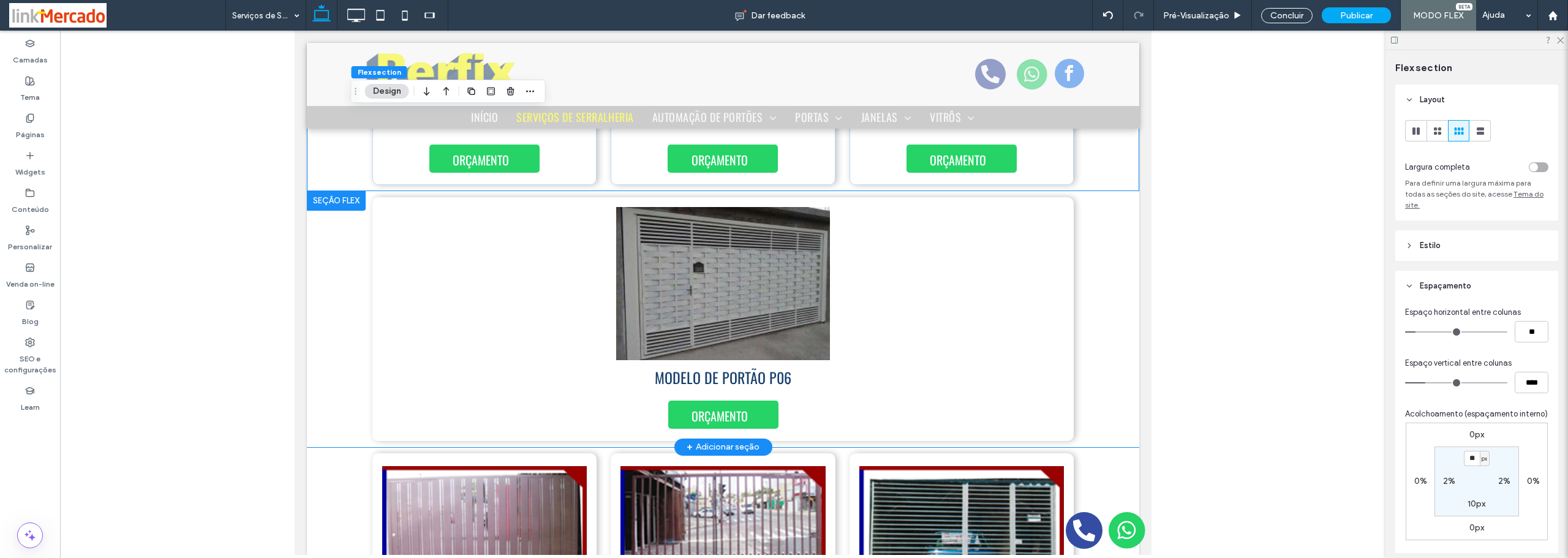
click at [349, 277] on div "MODELO DE PORTÃO P06 ORÇAMENTO" at bounding box center [722, 319] width 832 height 256
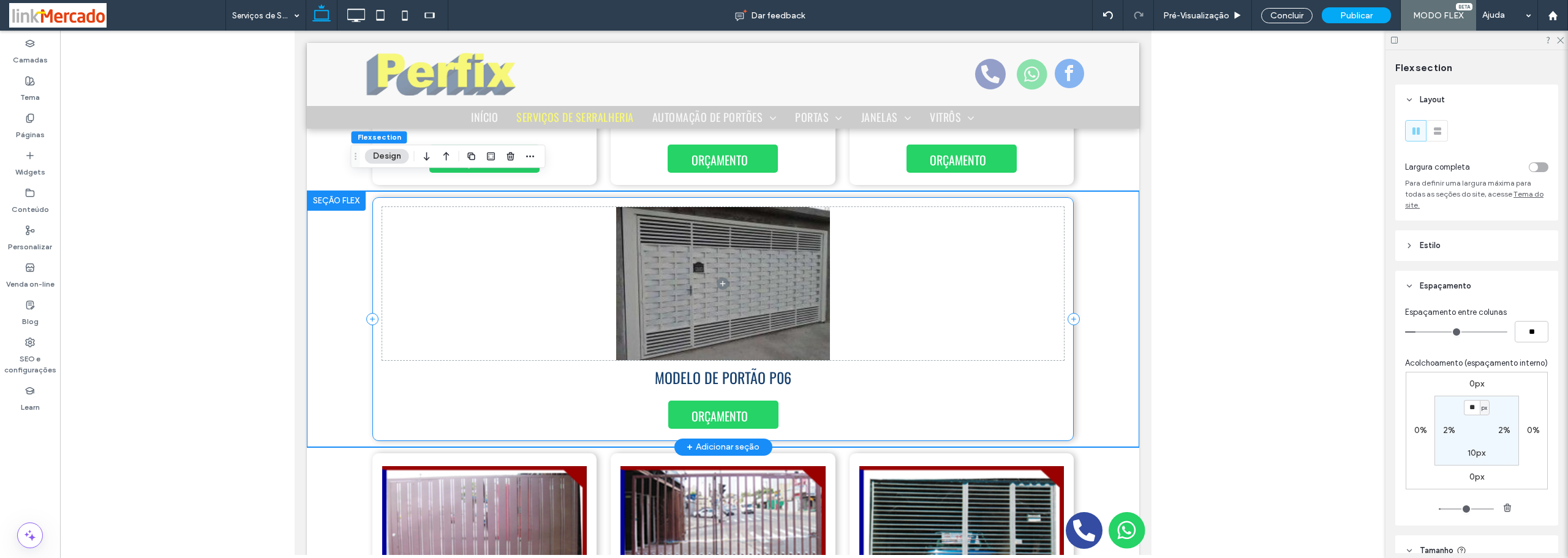
click at [372, 284] on div "MODELO DE PORTÃO P06 ORÇAMENTO" at bounding box center [723, 319] width 702 height 244
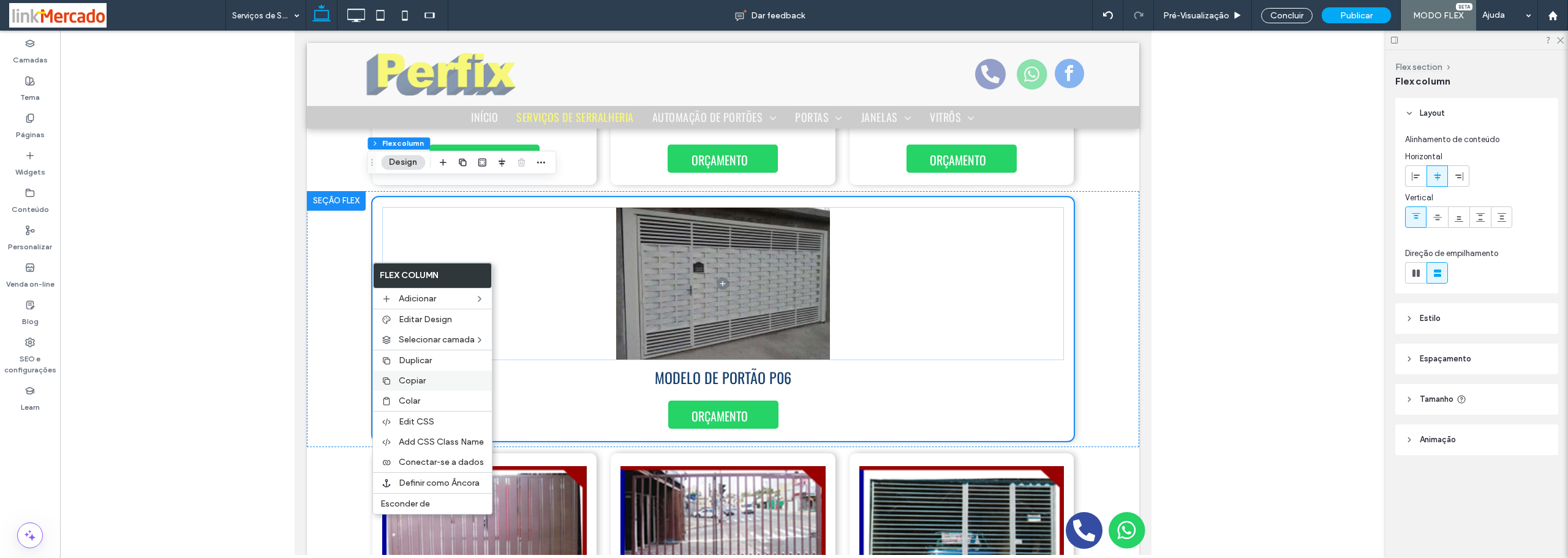
click at [393, 375] on div "Copiar" at bounding box center [432, 380] width 119 height 20
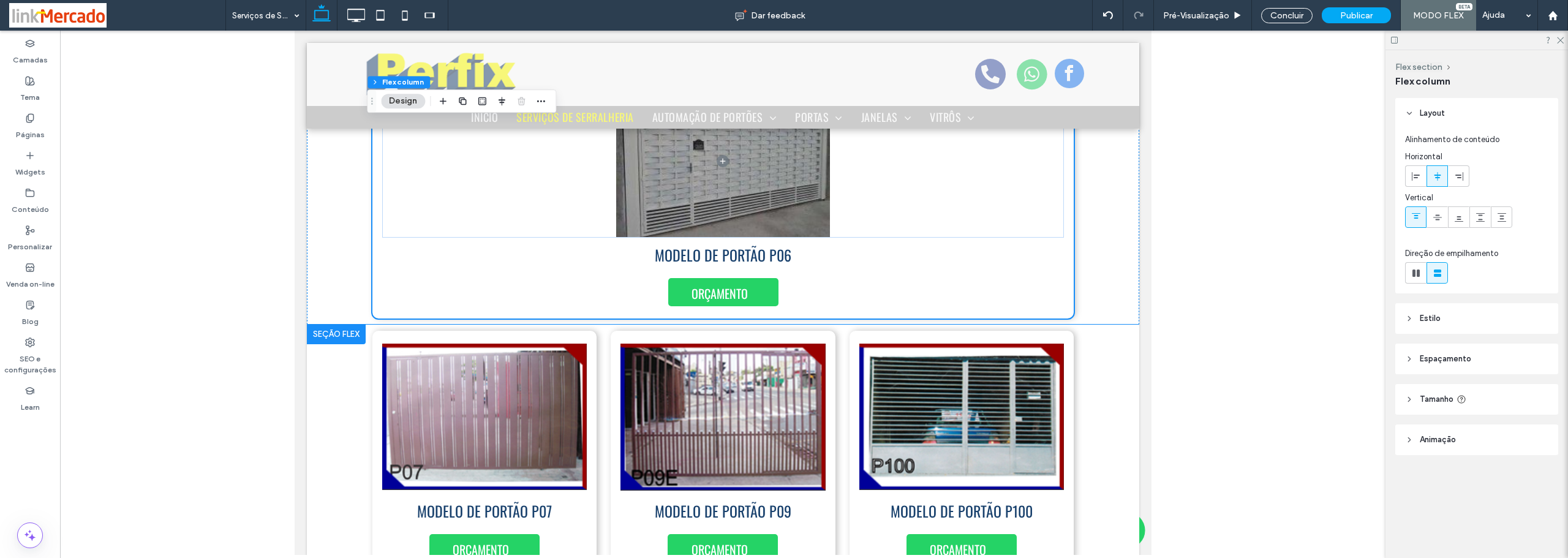
scroll to position [4424, 0]
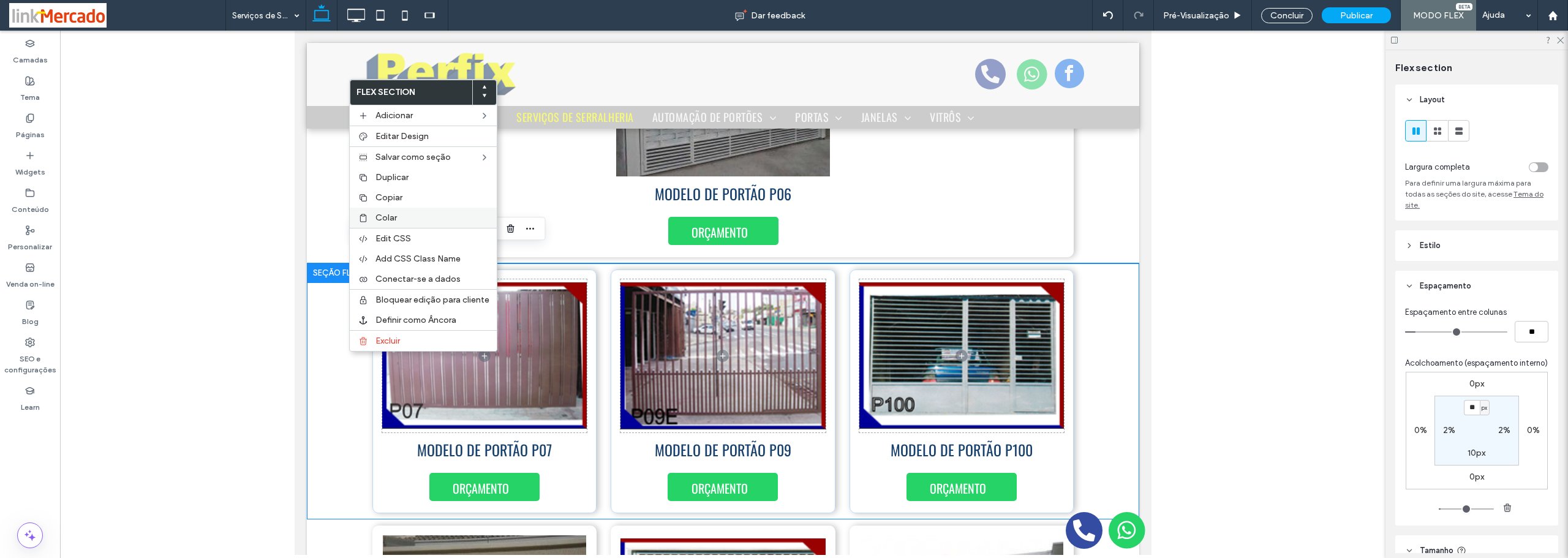
click at [383, 215] on span "Colar" at bounding box center [386, 218] width 21 height 10
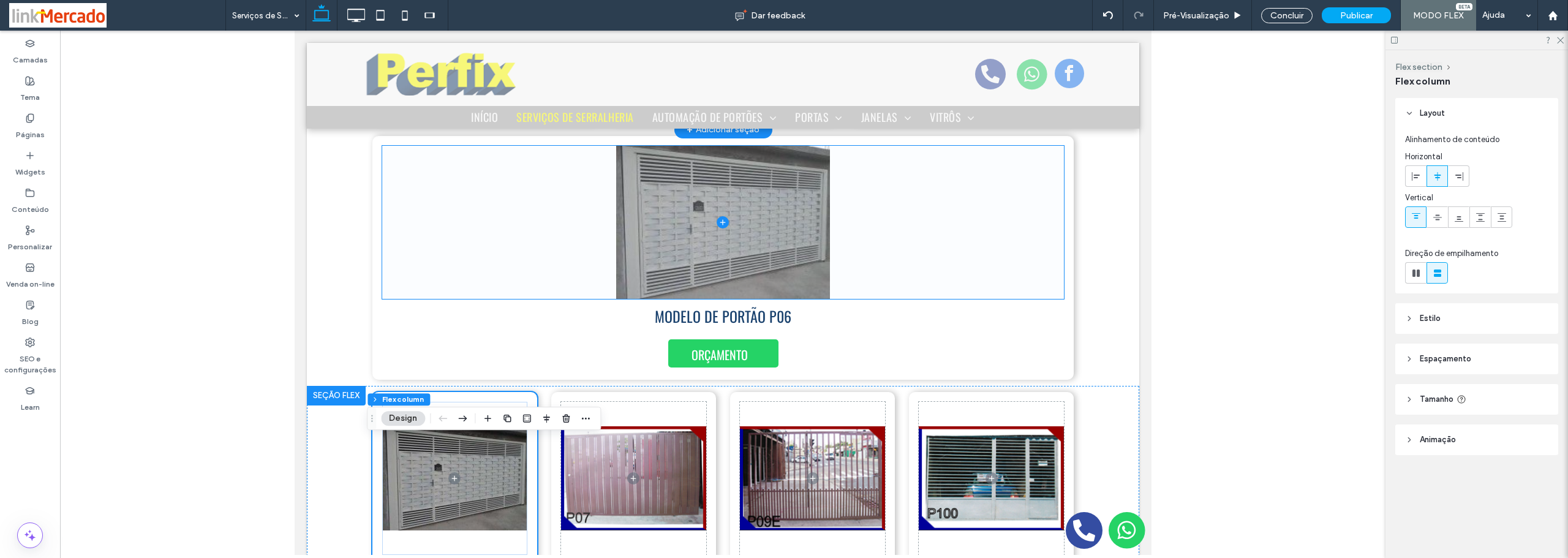
scroll to position [4180, 0]
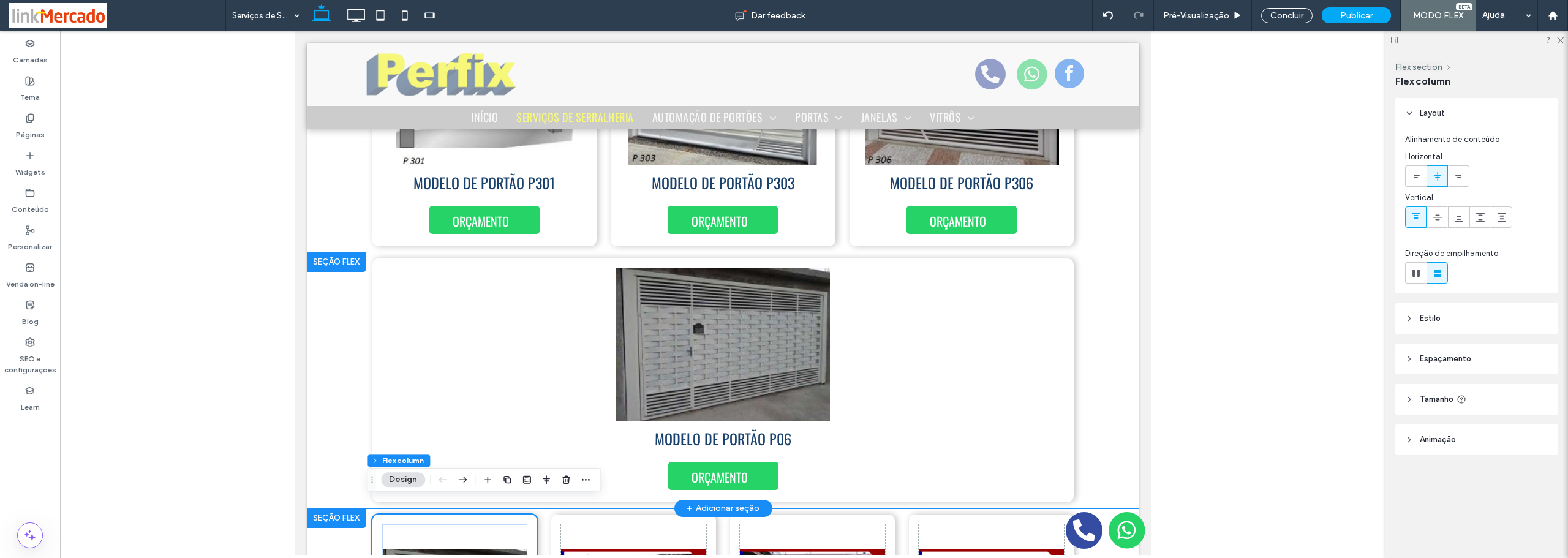
click at [343, 313] on div "MODELO DE PORTÃO P06 ORÇAMENTO" at bounding box center [722, 380] width 832 height 256
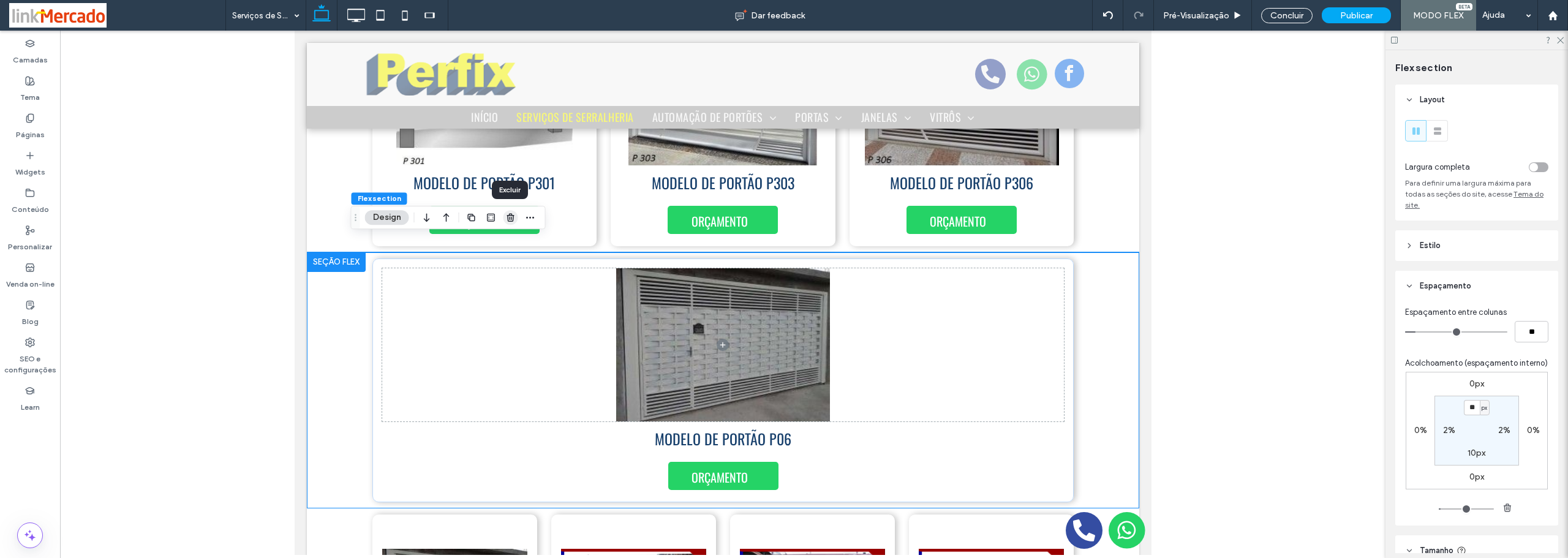
click at [511, 217] on icon "button" at bounding box center [510, 217] width 10 height 10
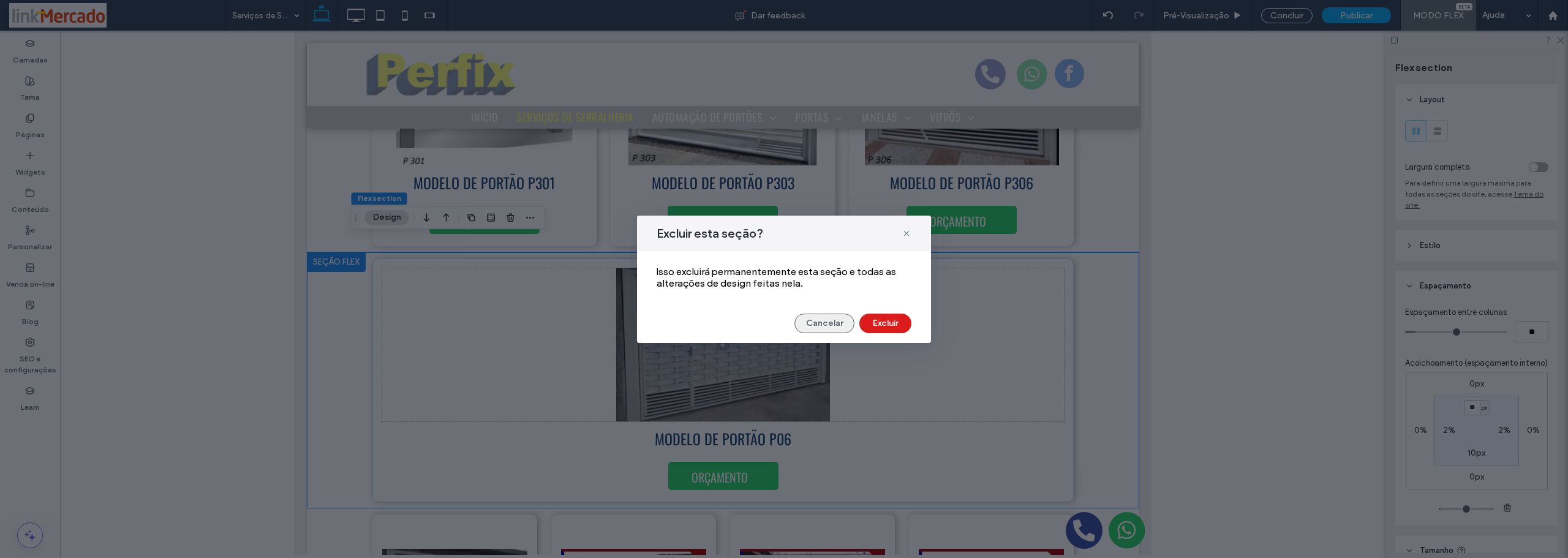
drag, startPoint x: 809, startPoint y: 326, endPoint x: 254, endPoint y: 261, distance: 558.8
click at [809, 326] on button "Cancelar" at bounding box center [825, 324] width 60 height 20
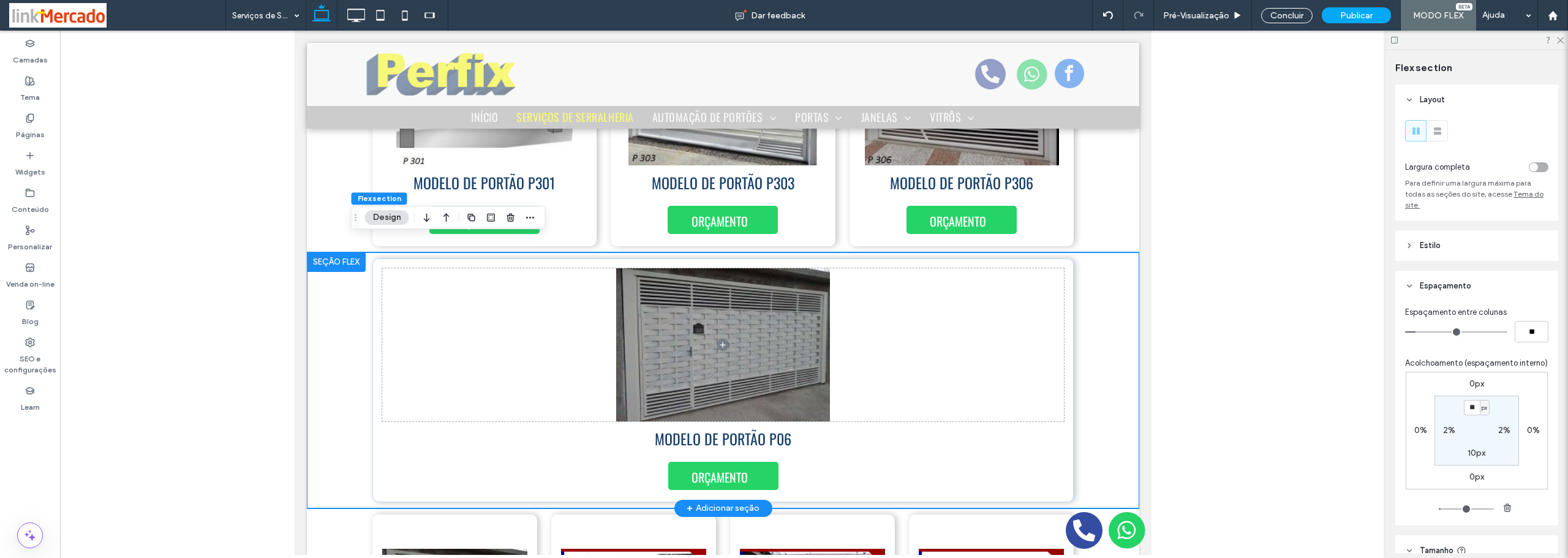
click at [332, 252] on div at bounding box center [336, 262] width 59 height 20
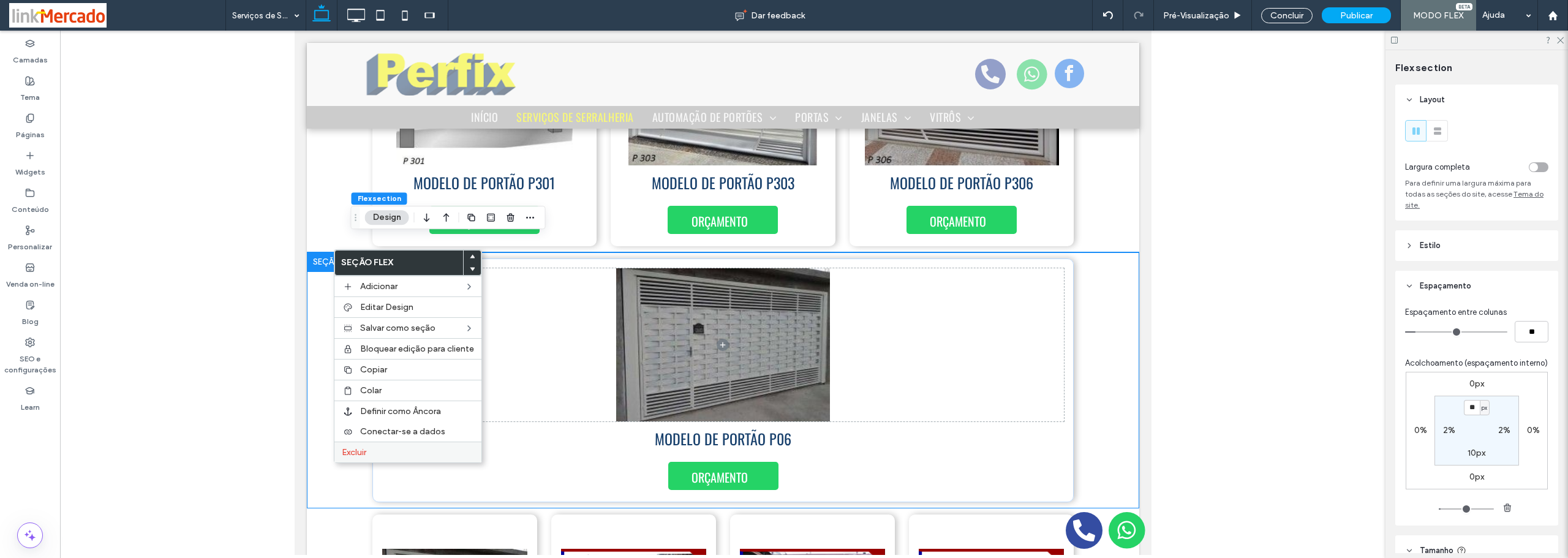
drag, startPoint x: 359, startPoint y: 451, endPoint x: 426, endPoint y: 399, distance: 84.8
click at [359, 451] on span "Excluir" at bounding box center [354, 453] width 24 height 10
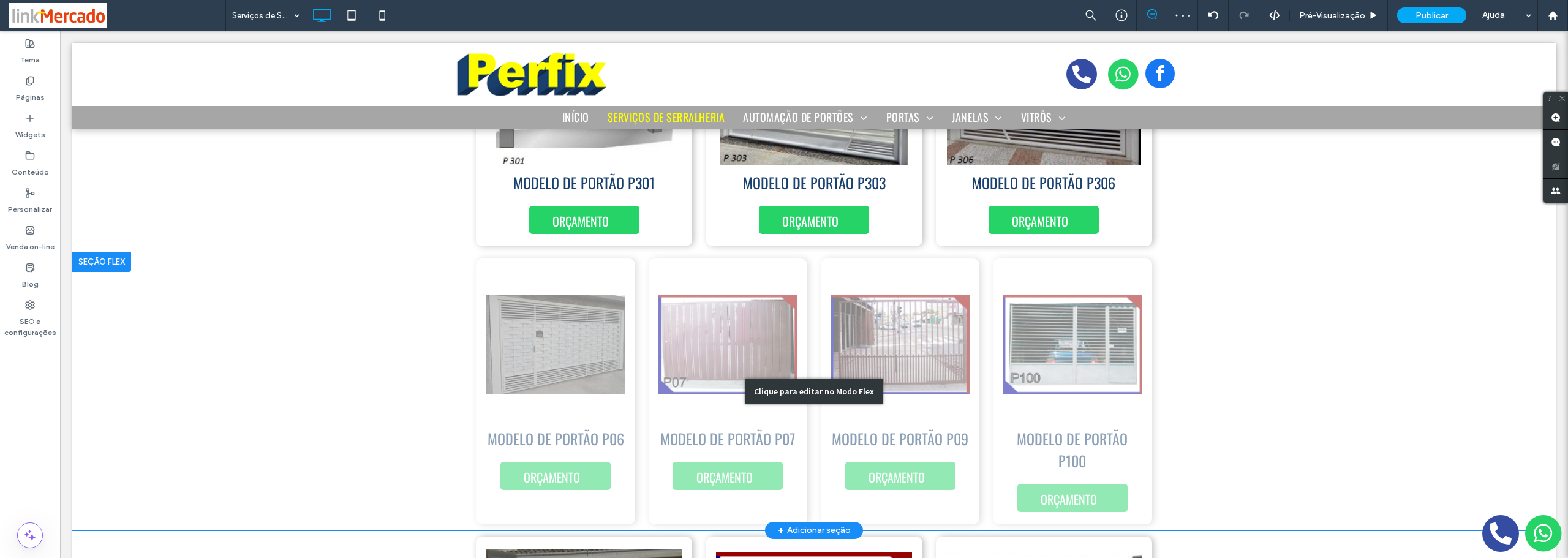
scroll to position [4259, 0]
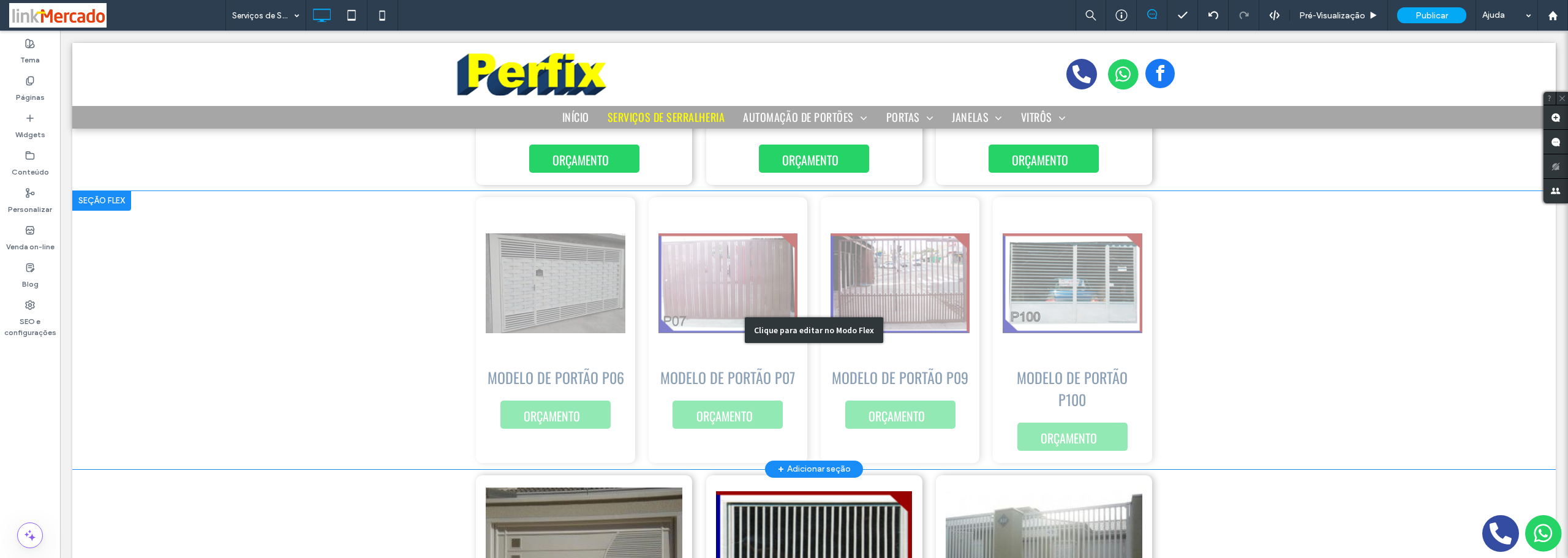
click at [408, 338] on div "Clique para editar no Modo Flex" at bounding box center [814, 330] width 1483 height 278
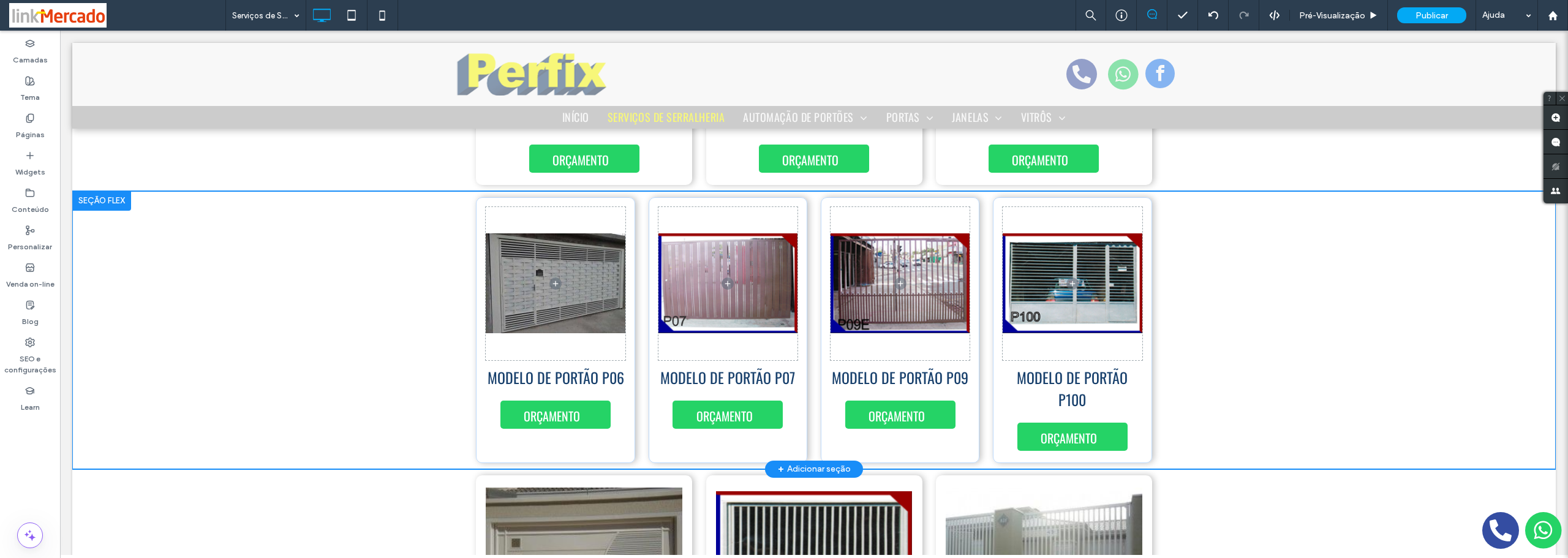
scroll to position [4241, 0]
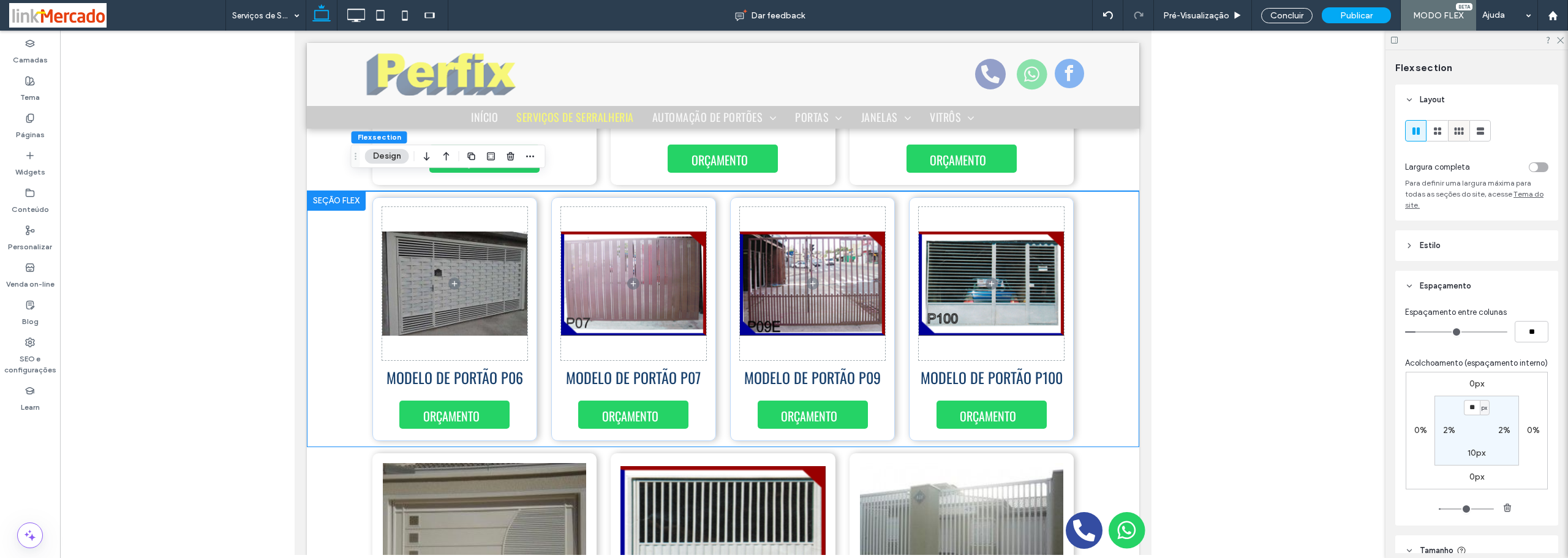
click at [1460, 130] on icon at bounding box center [1458, 131] width 12 height 12
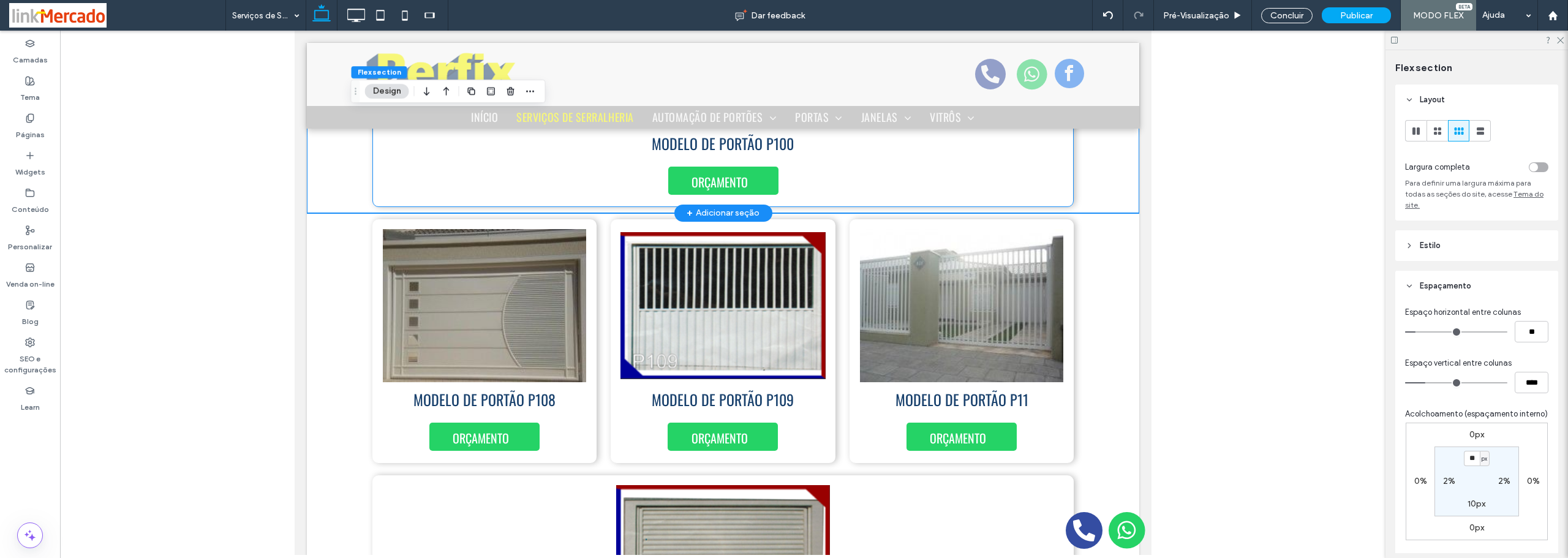
scroll to position [4669, 0]
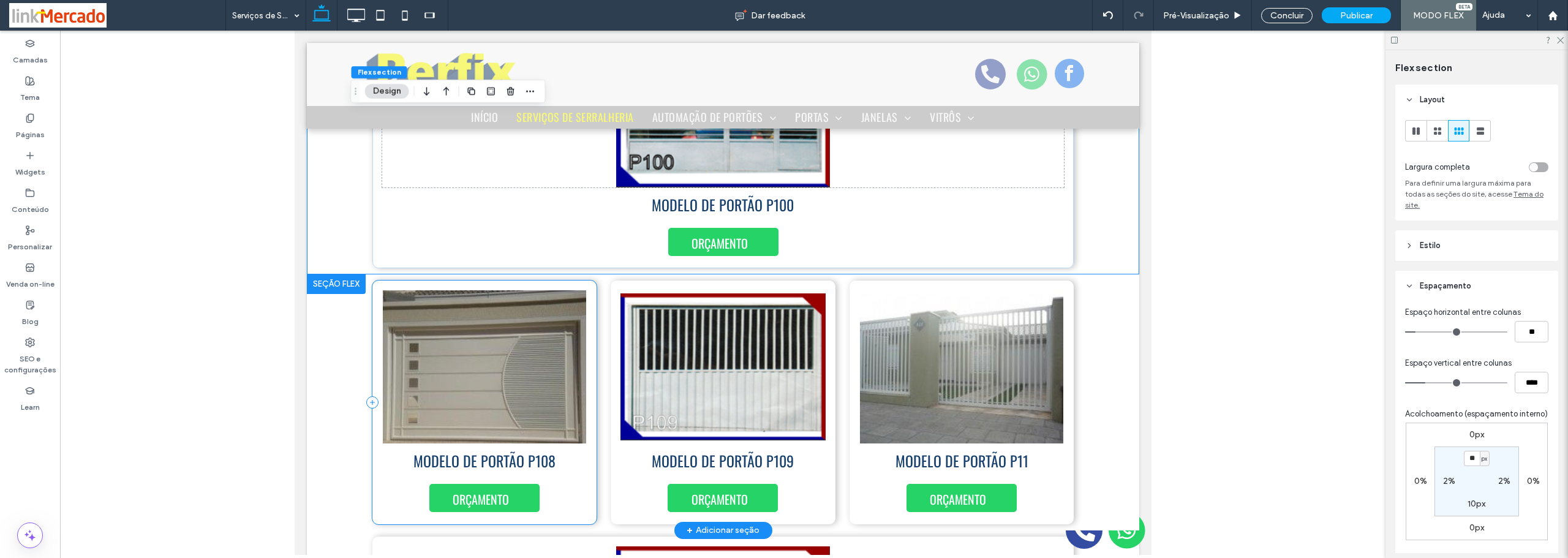
click at [372, 419] on div "MODELO DE PORTÃO P108 ORÇAMENTO" at bounding box center [484, 403] width 225 height 244
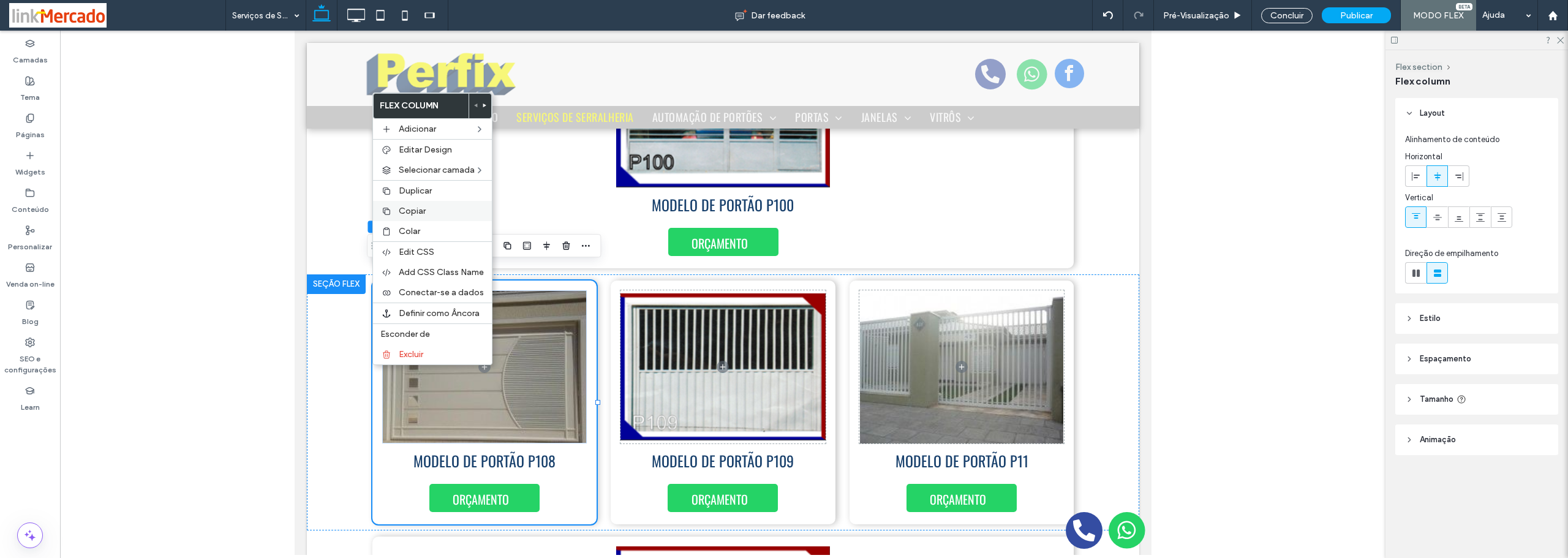
click at [395, 216] on div "Copiar" at bounding box center [432, 211] width 119 height 20
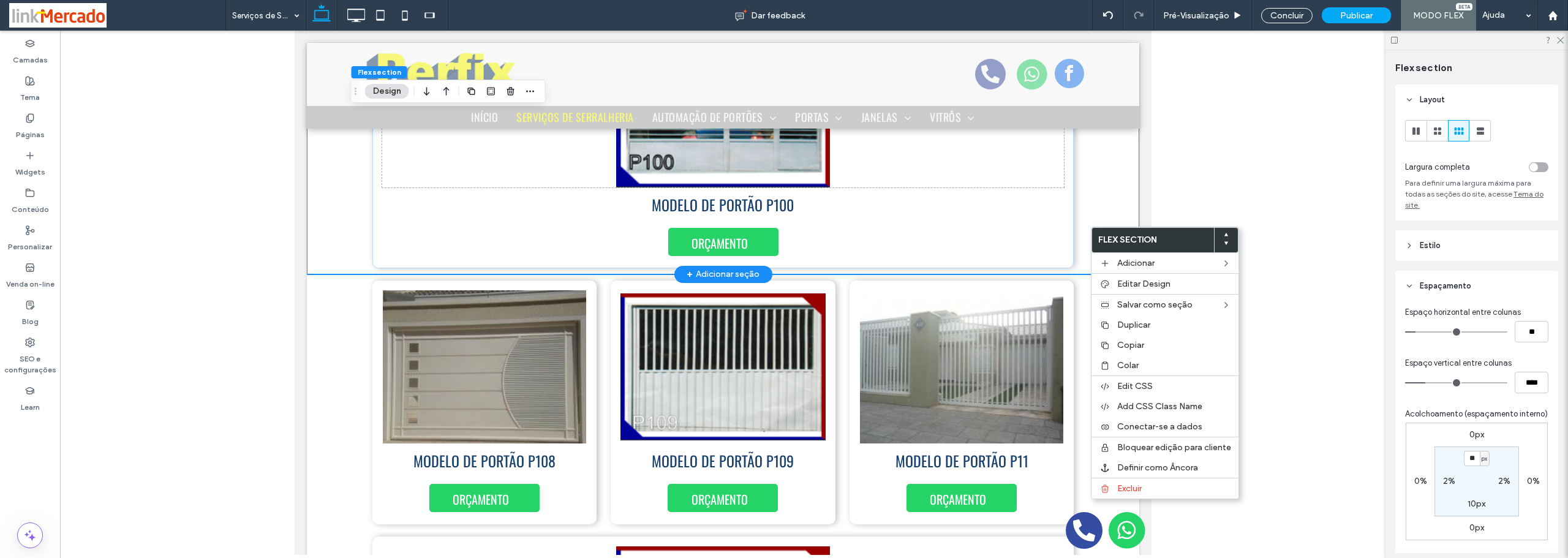
scroll to position [4386, 0]
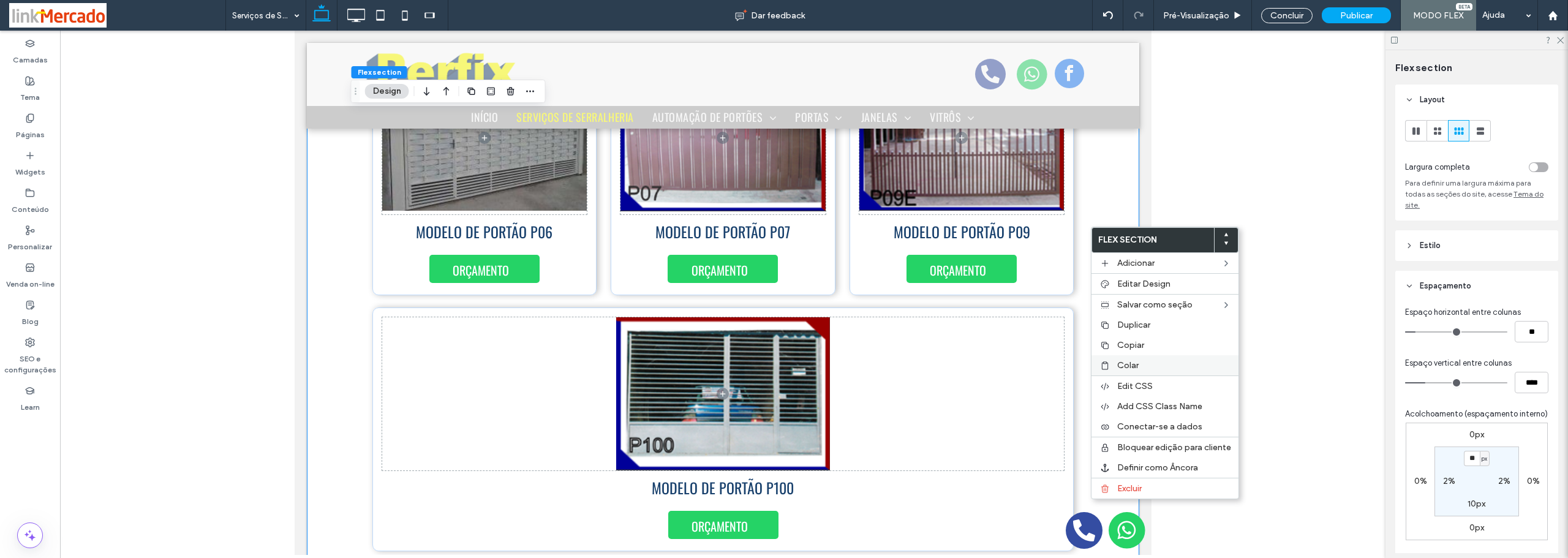
click at [1117, 367] on span "Colar" at bounding box center [1127, 365] width 21 height 10
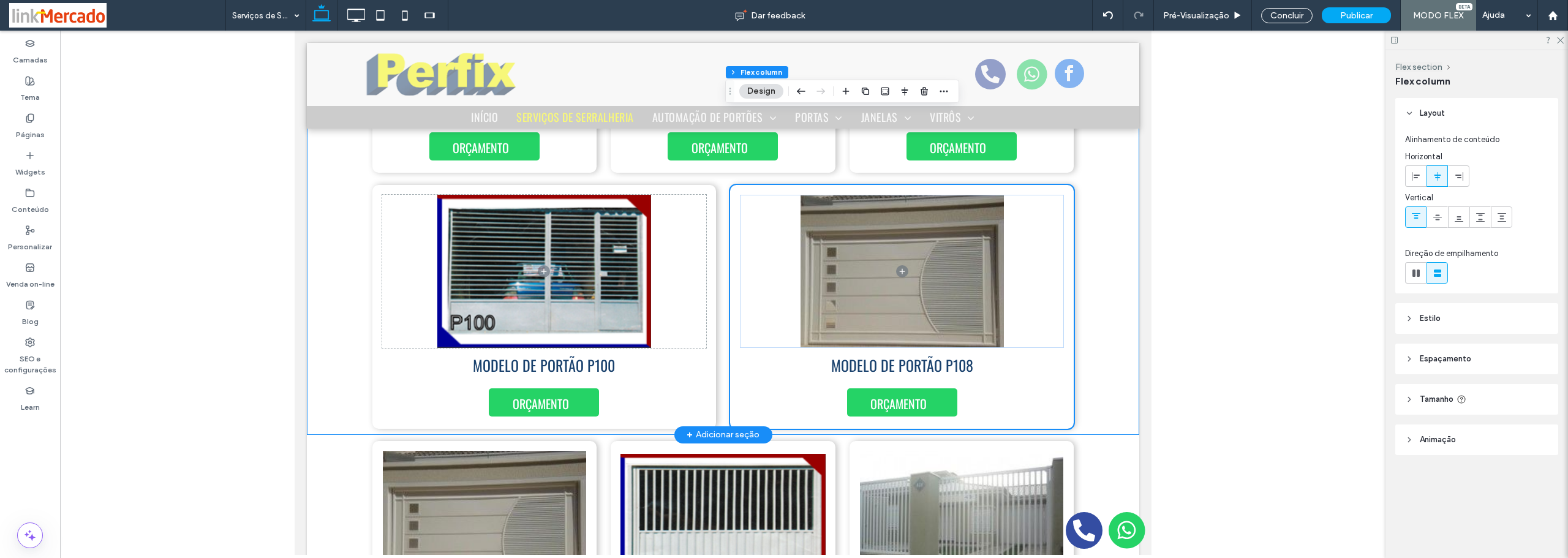
scroll to position [4632, 0]
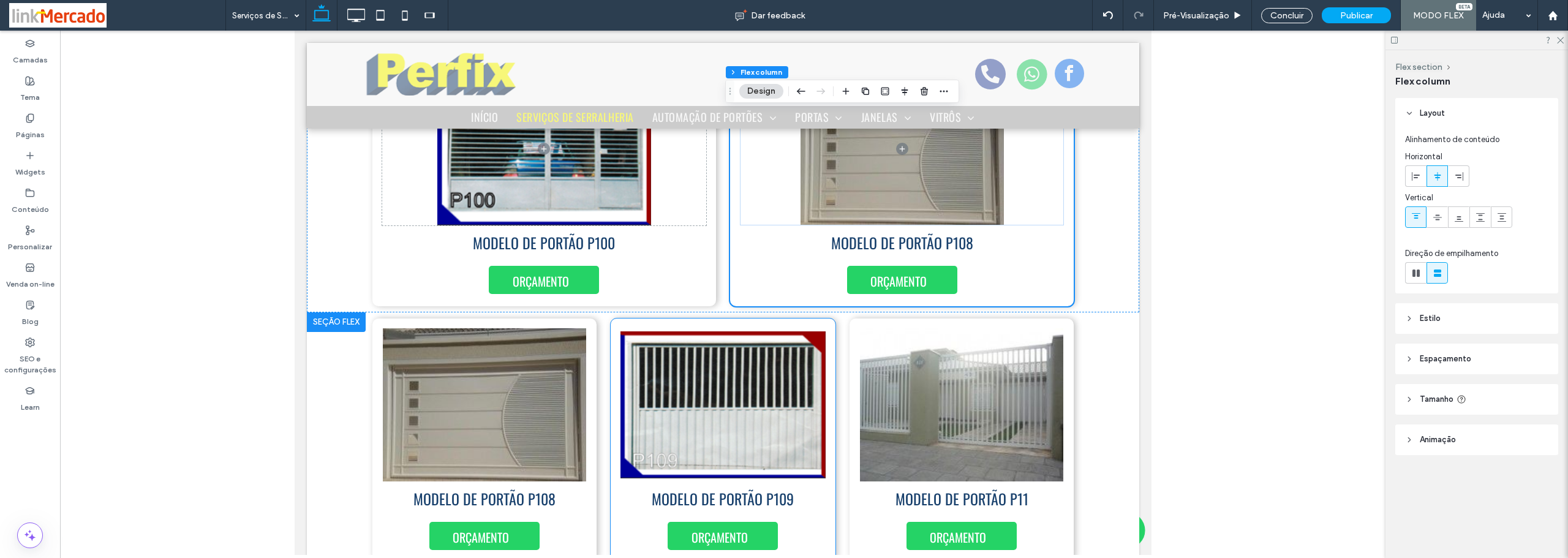
click at [826, 446] on div "MODELO DE PORTÃO P109 ORÇAMENTO" at bounding box center [722, 440] width 225 height 244
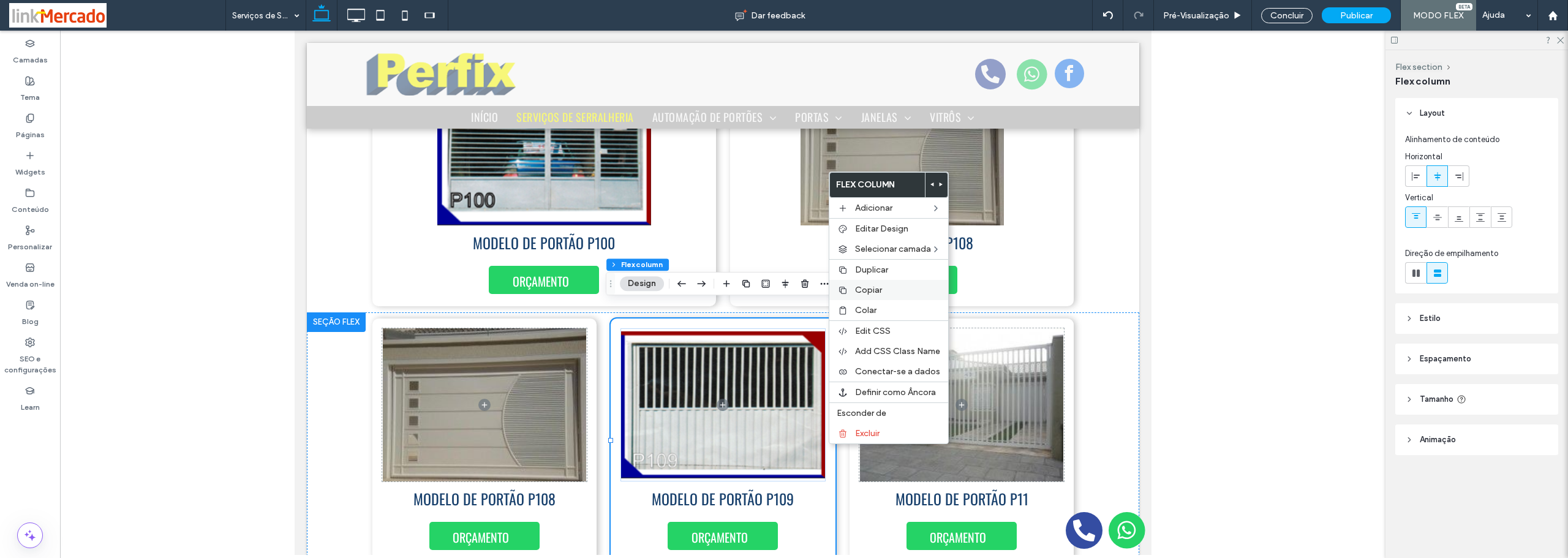
click at [855, 290] on span "Copiar" at bounding box center [868, 290] width 27 height 10
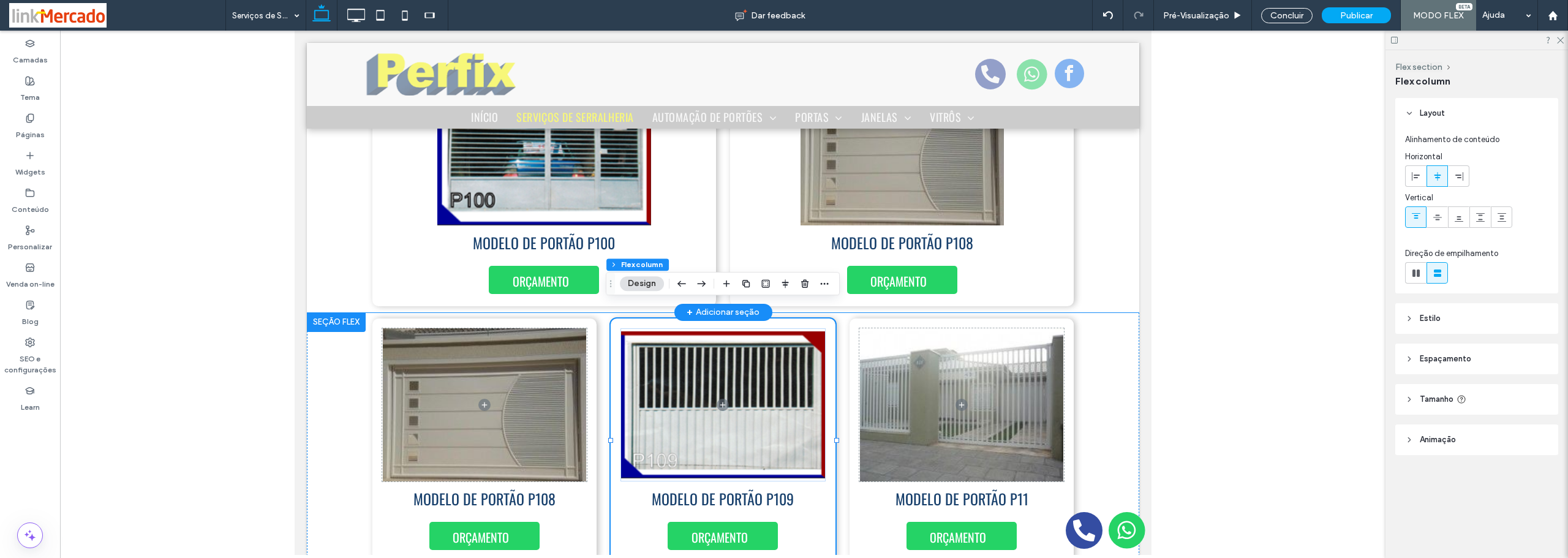
click at [1087, 263] on div "MODELO DE PORTÃO P06 ORÇAMENTO MODELO DE PORTÃO P07 ORÇAMENTO MODELO DE PORTÃO …" at bounding box center [722, 57] width 832 height 512
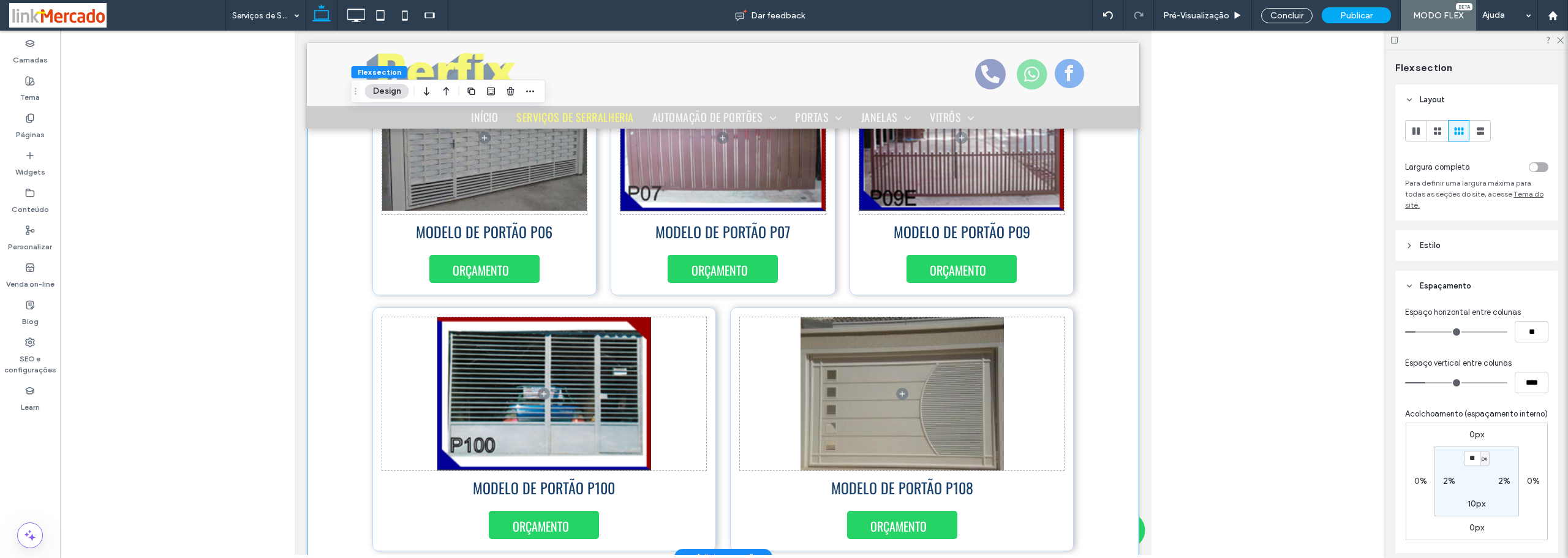
scroll to position [4447, 0]
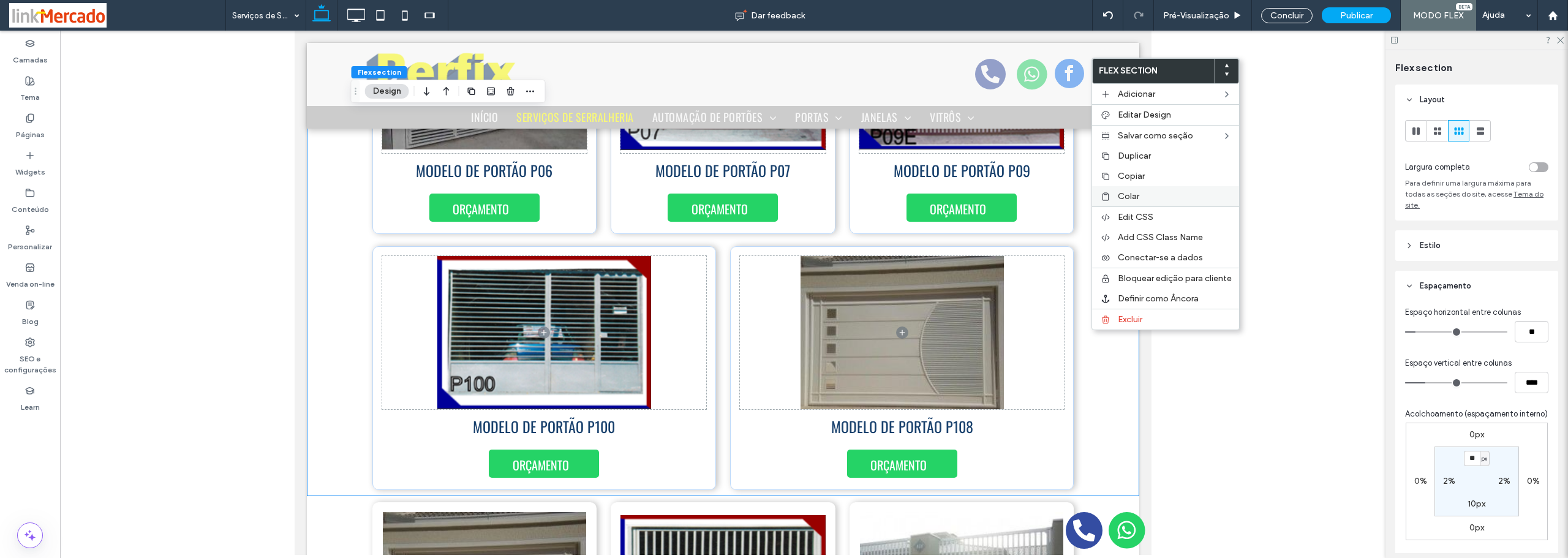
click at [1126, 197] on span "Colar" at bounding box center [1128, 196] width 21 height 10
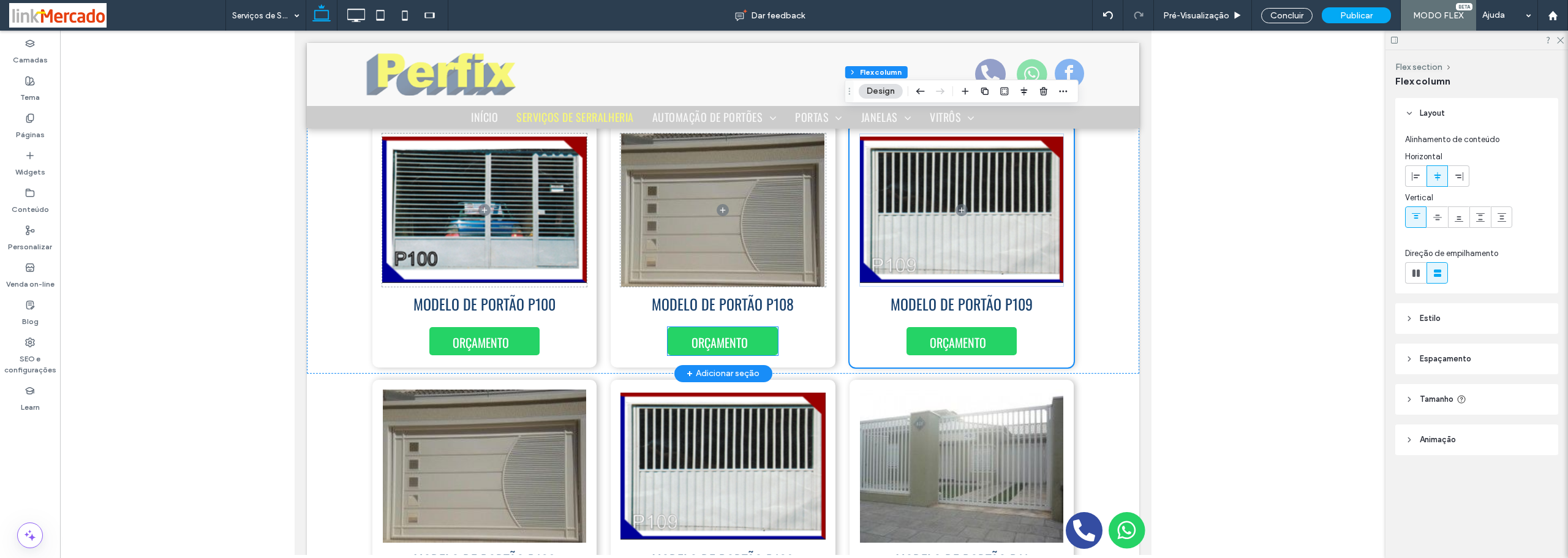
scroll to position [4632, 0]
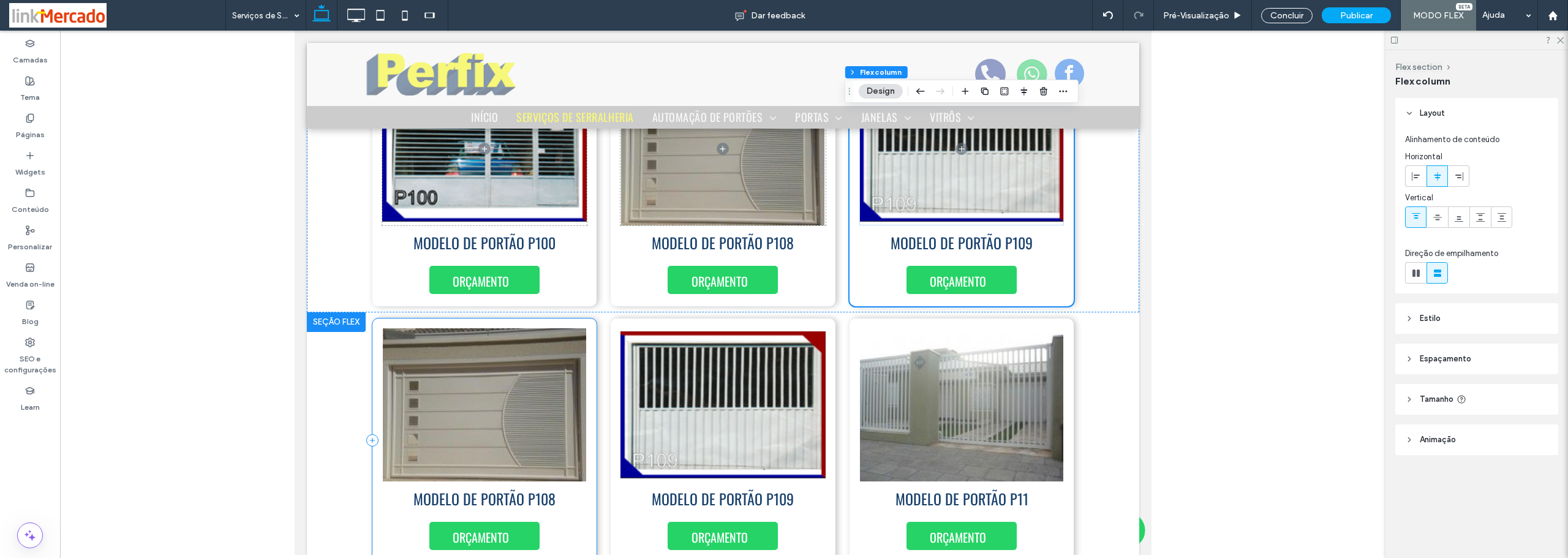
click at [582, 513] on div "MODELO DE PORTÃO P108 ORÇAMENTO" at bounding box center [484, 440] width 225 height 244
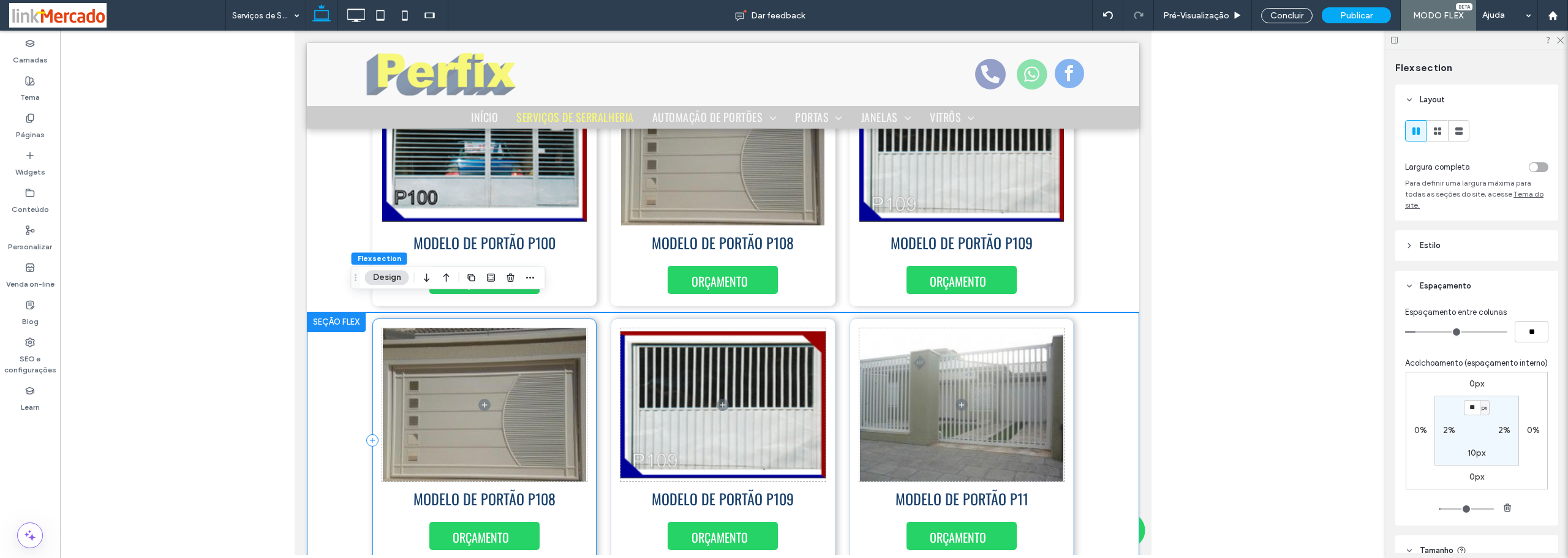
click at [582, 513] on div "MODELO DE PORTÃO P108 ORÇAMENTO" at bounding box center [484, 440] width 225 height 244
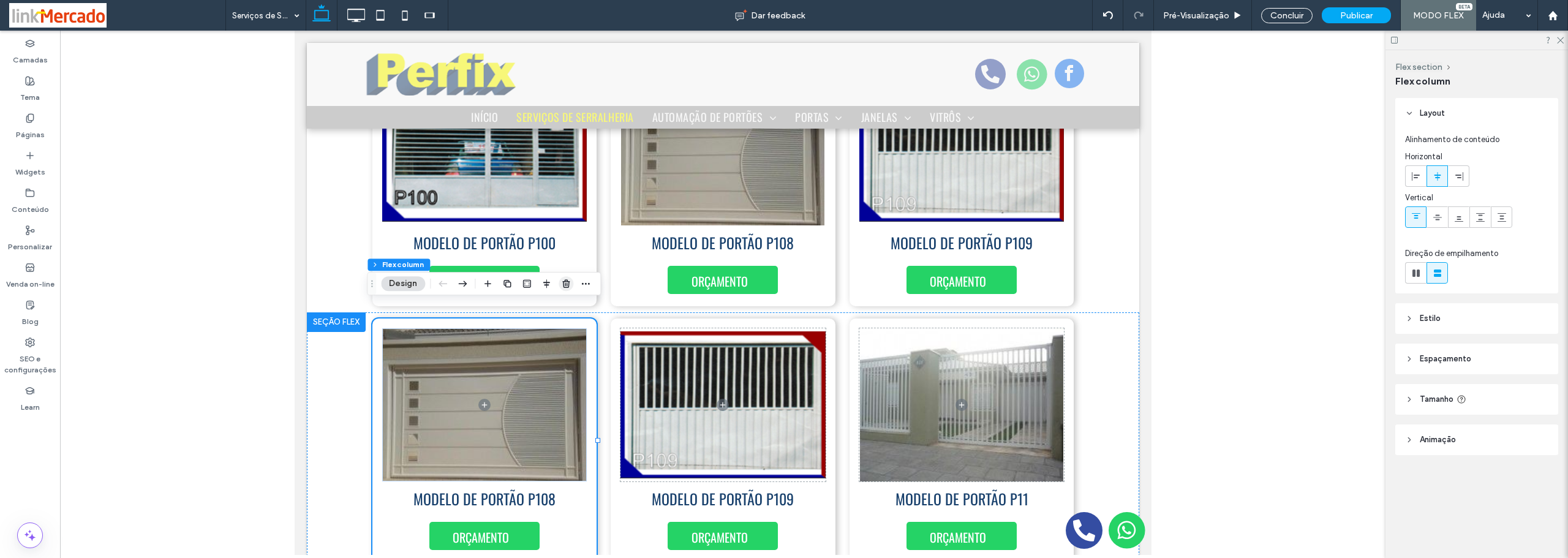
click at [567, 284] on use "button" at bounding box center [565, 283] width 7 height 8
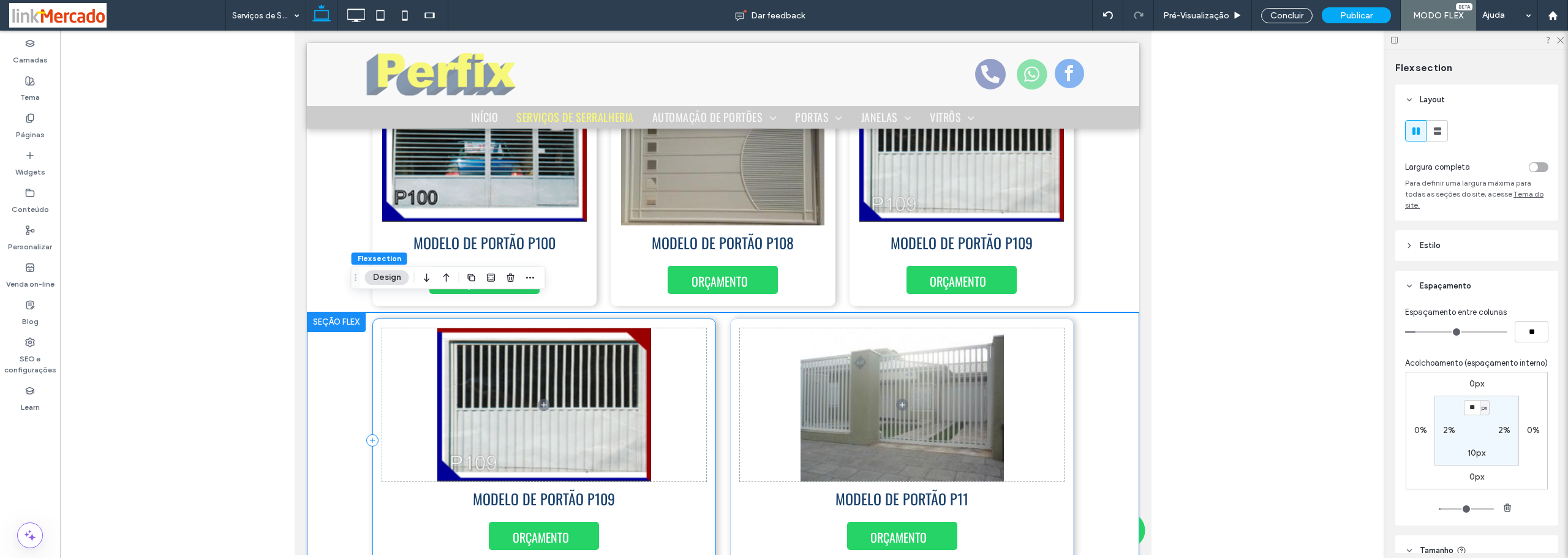
click at [704, 496] on div "MODELO DE PORTÃO P109 ORÇAMENTO" at bounding box center [543, 440] width 343 height 244
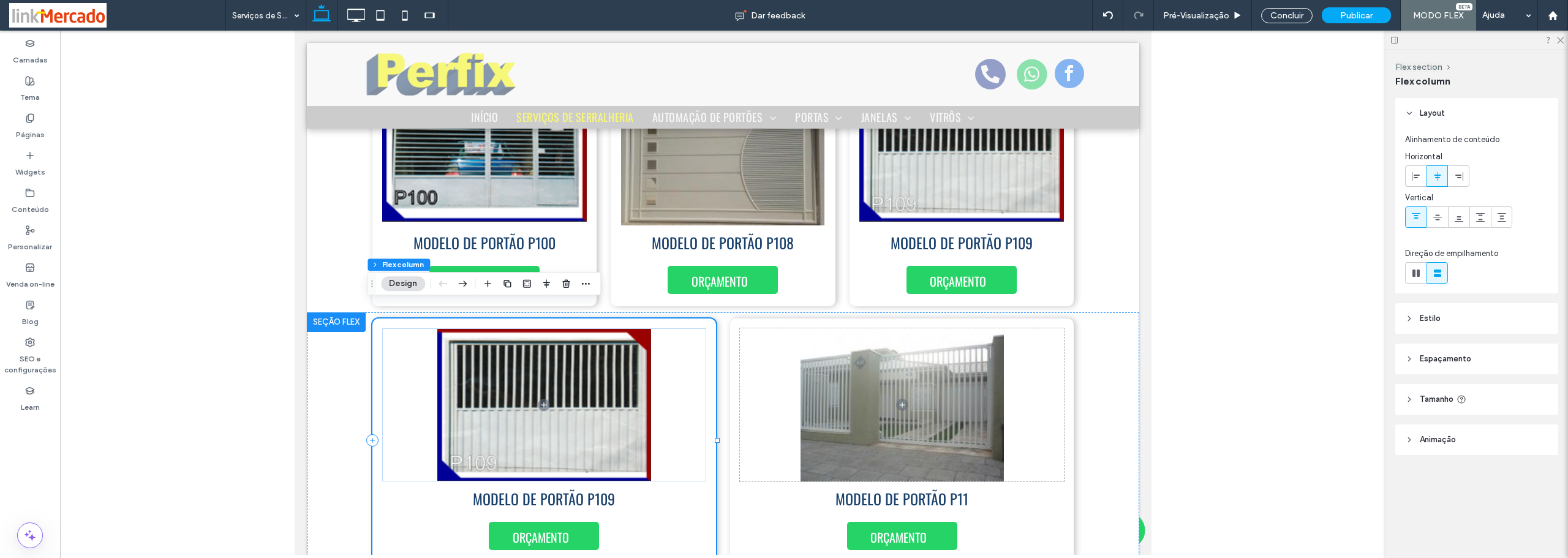
click at [704, 496] on div "MODELO DE PORTÃO P109 ORÇAMENTO" at bounding box center [543, 440] width 343 height 244
click at [564, 284] on icon "button" at bounding box center [565, 283] width 10 height 10
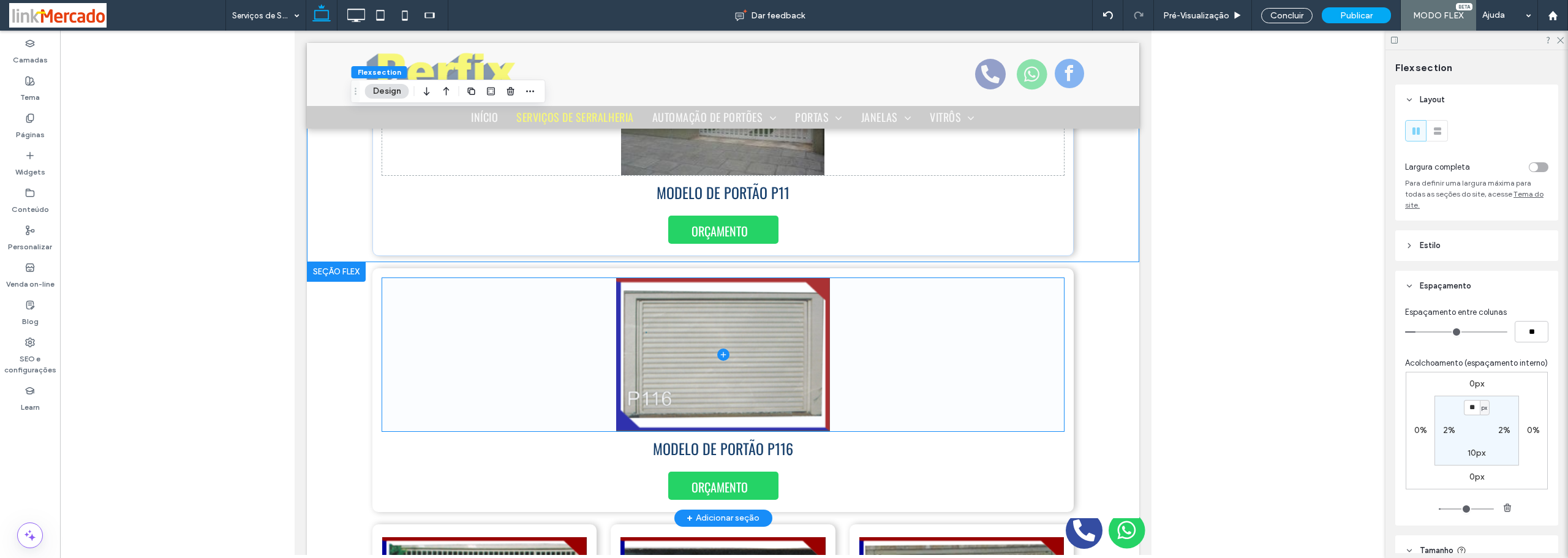
scroll to position [4876, 0]
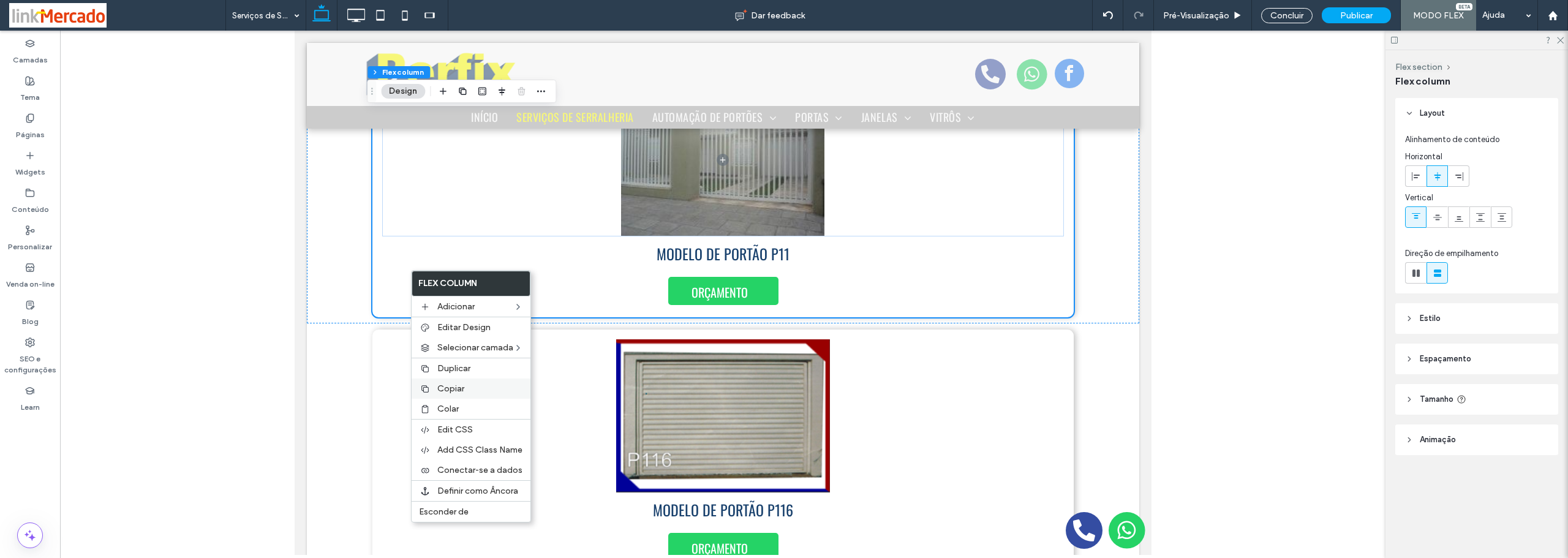
click at [440, 388] on span "Copiar" at bounding box center [451, 388] width 27 height 10
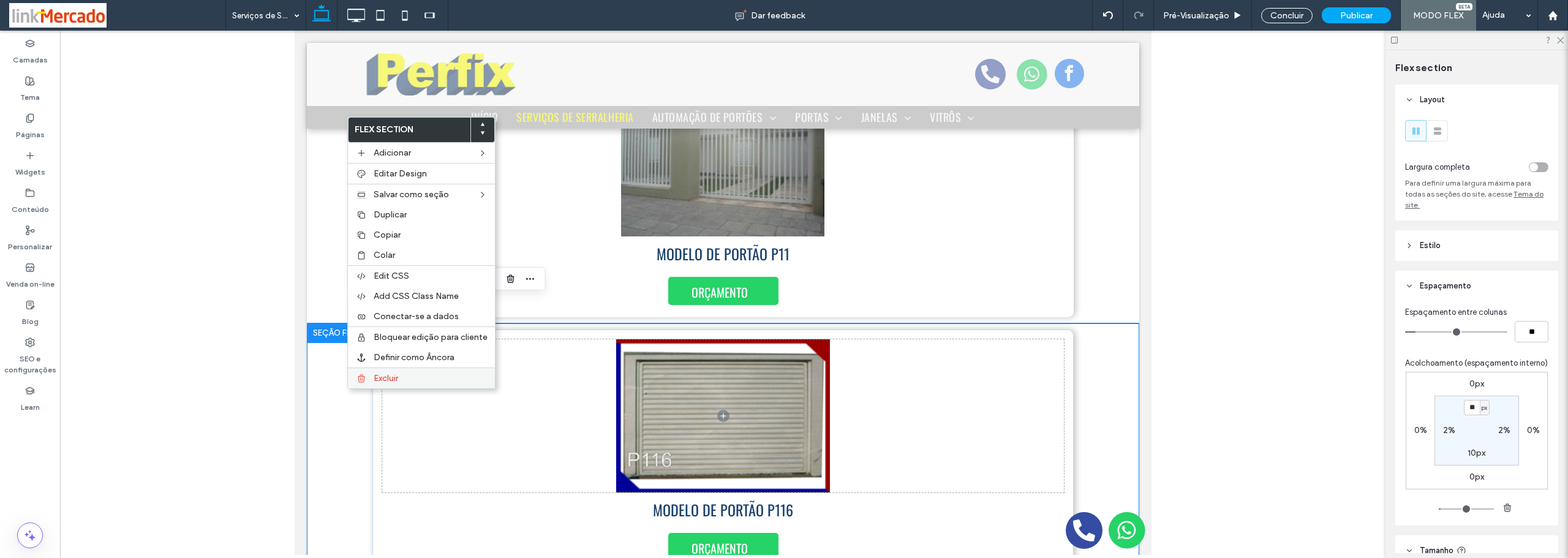
scroll to position [4887, 0]
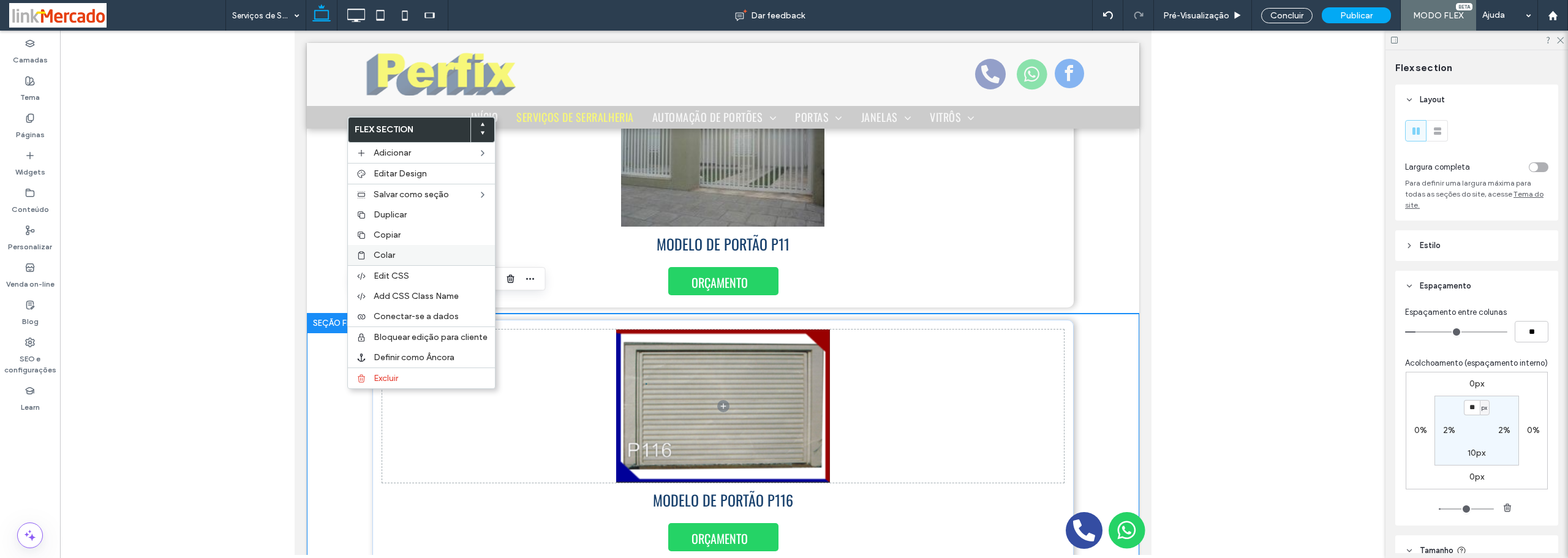
click at [392, 254] on span "Colar" at bounding box center [384, 255] width 21 height 10
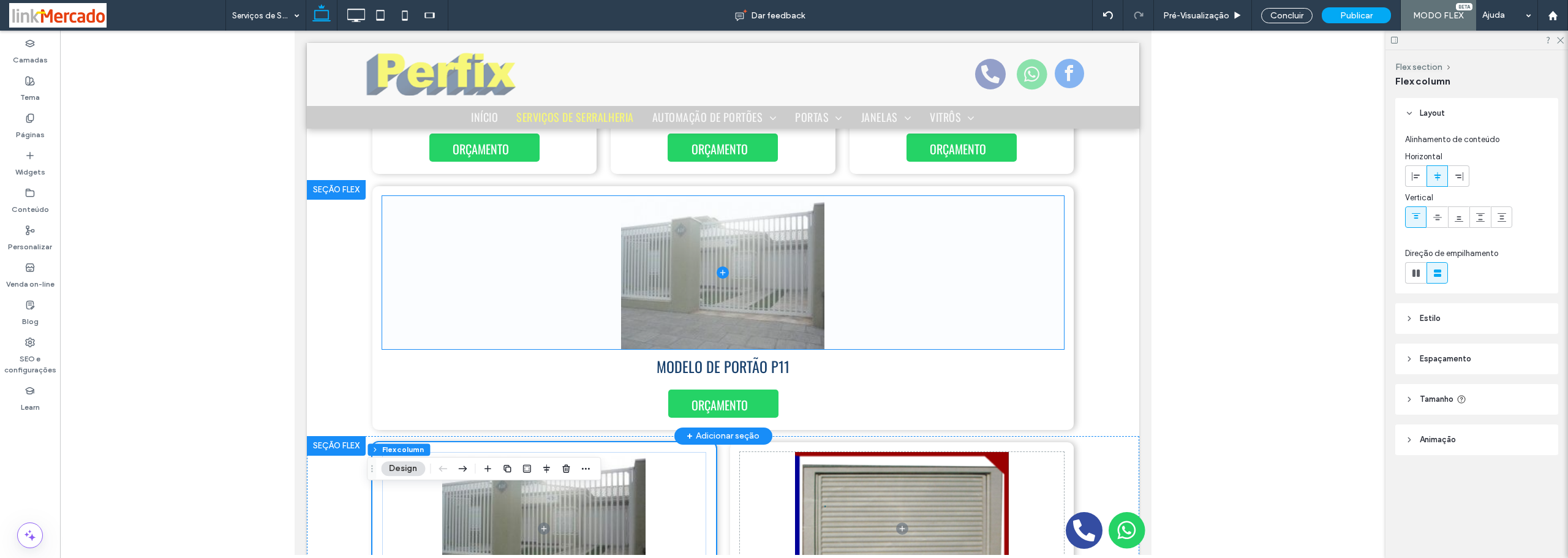
scroll to position [4702, 0]
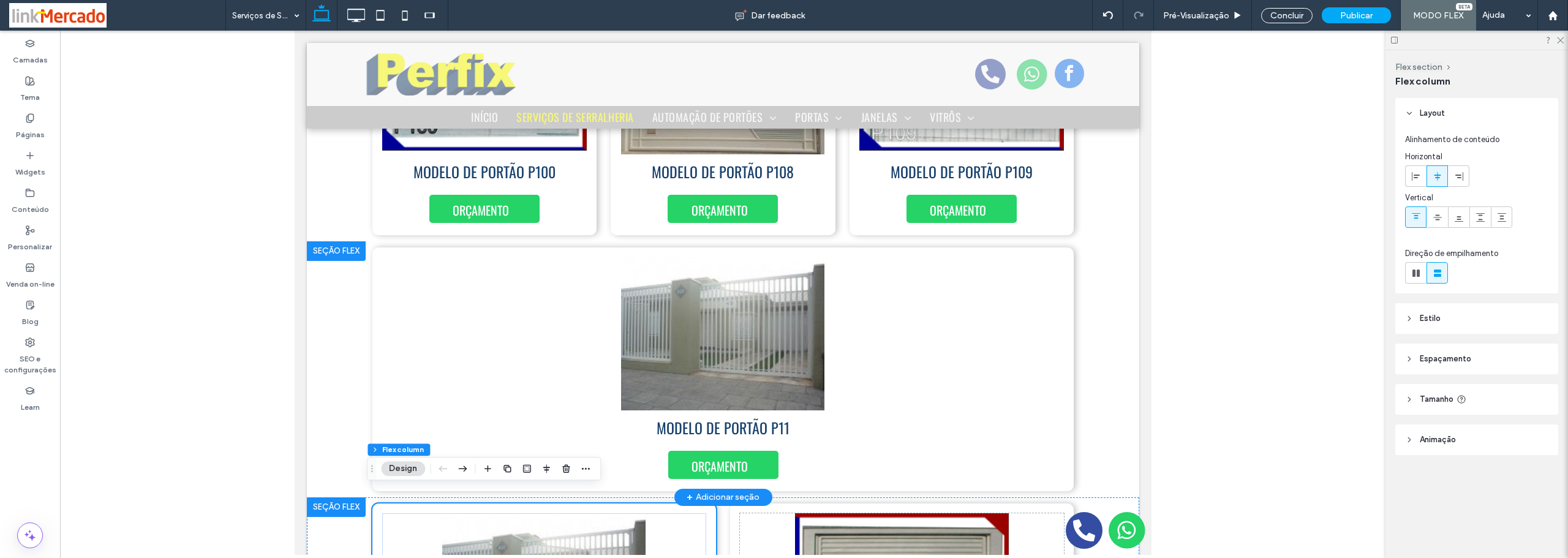
click at [327, 241] on div at bounding box center [336, 251] width 59 height 20
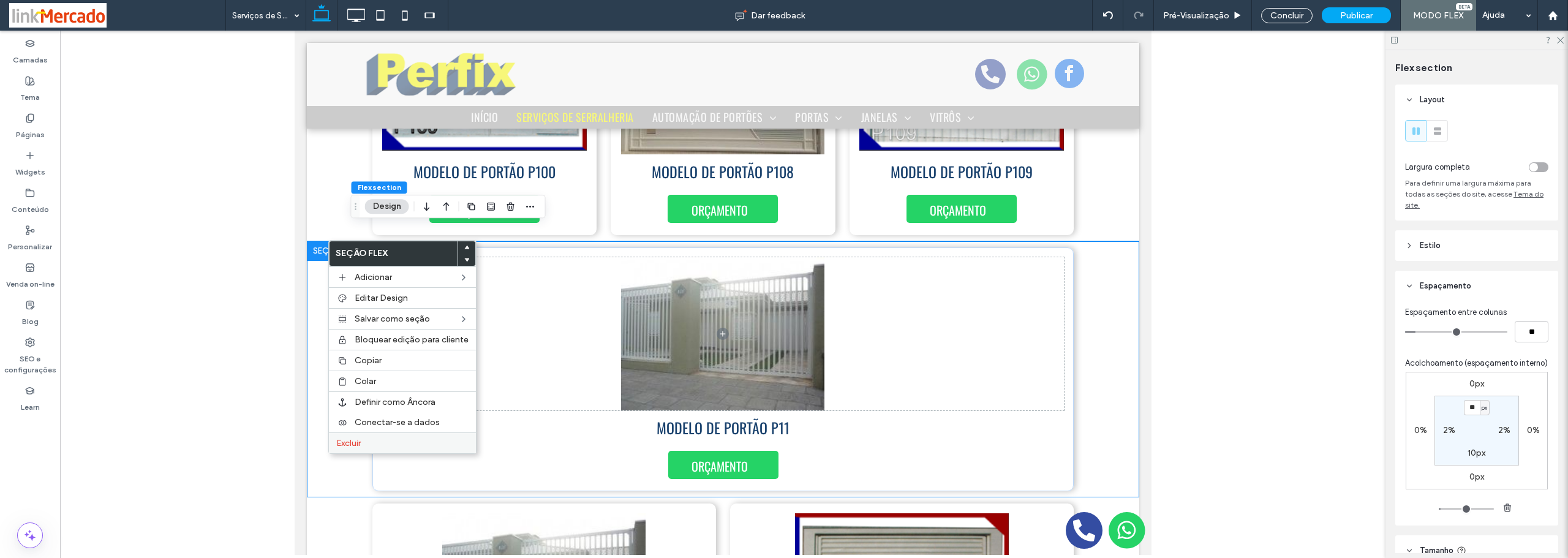
click at [353, 448] on span "Excluir" at bounding box center [349, 443] width 24 height 10
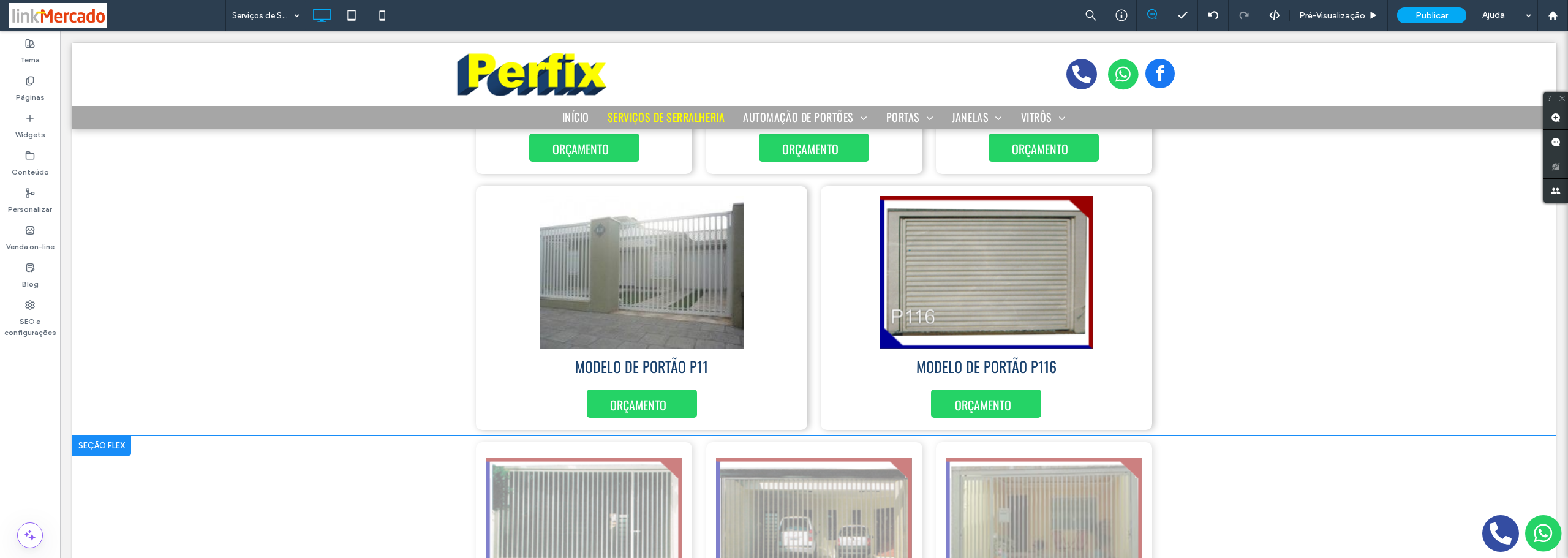
scroll to position [4904, 0]
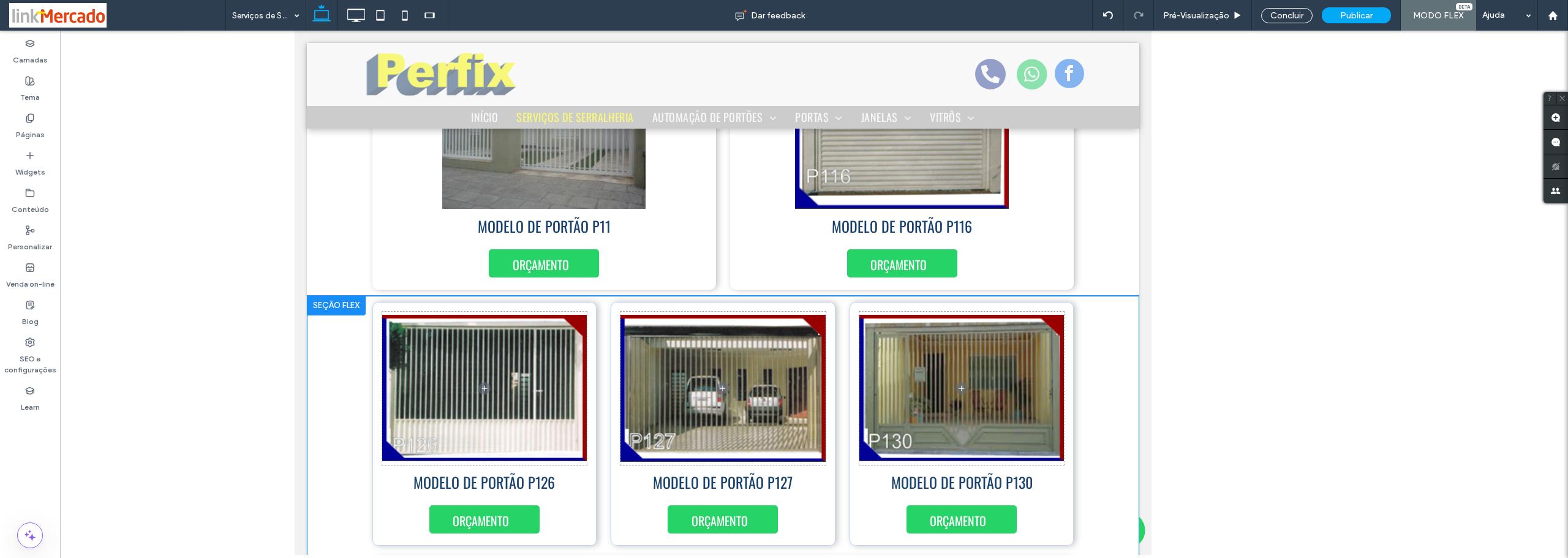
scroll to position [4887, 0]
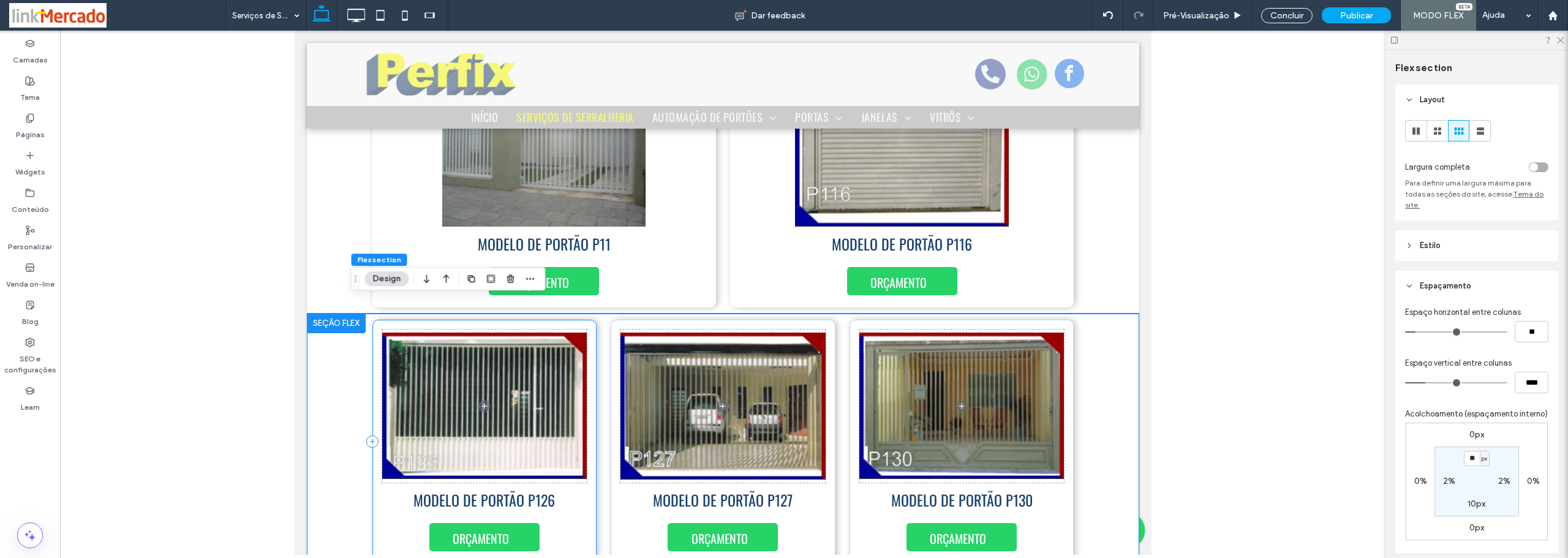
click at [372, 453] on div "MODELO DE PORTÃO P126 ORÇAMENTO" at bounding box center [484, 442] width 225 height 244
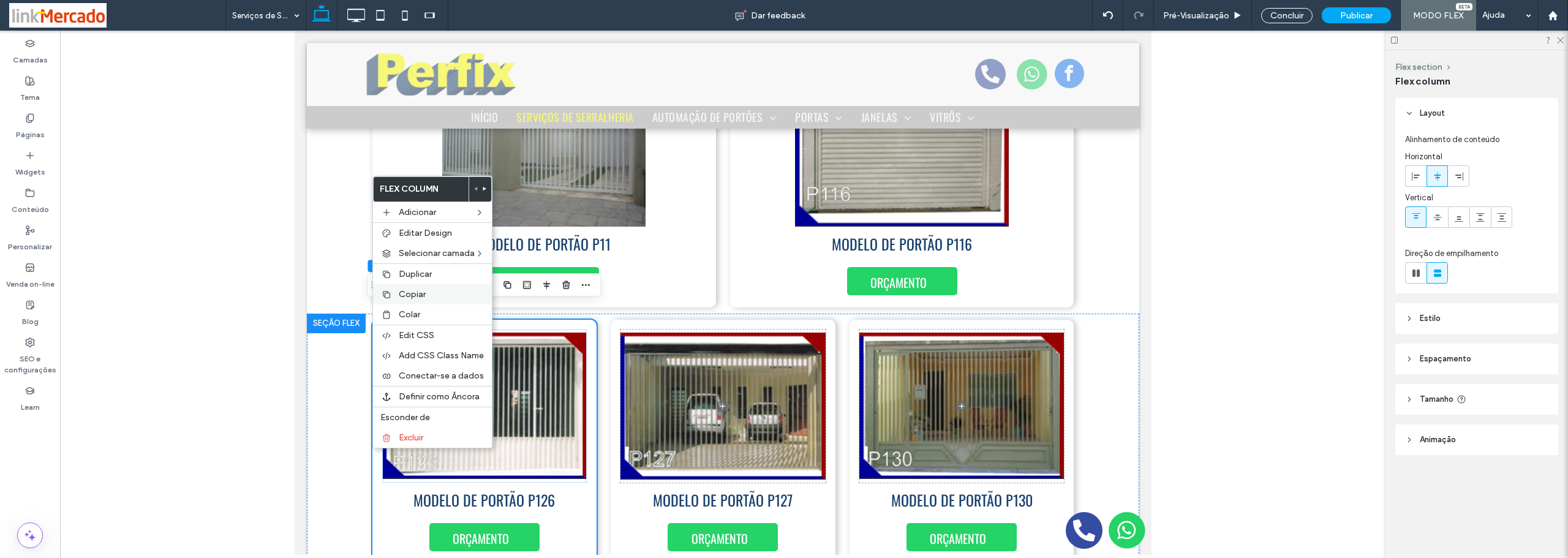
click at [416, 292] on span "Copiar" at bounding box center [412, 294] width 27 height 10
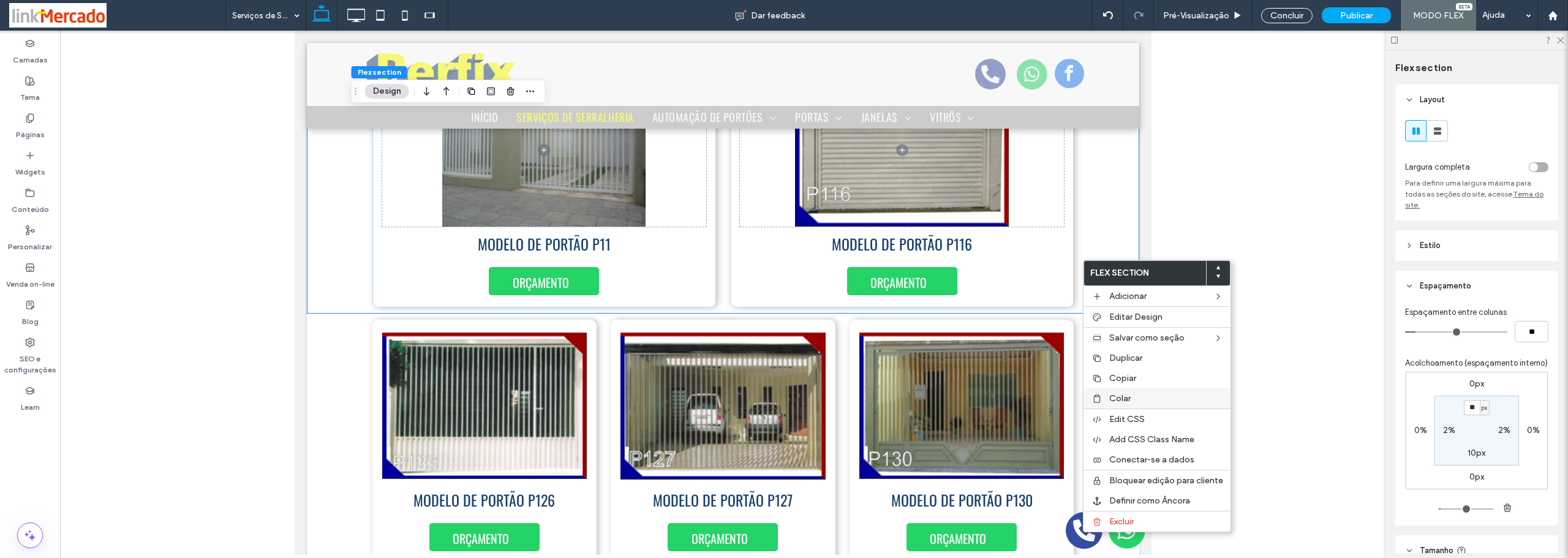
click at [1128, 396] on span "Colar" at bounding box center [1119, 399] width 21 height 10
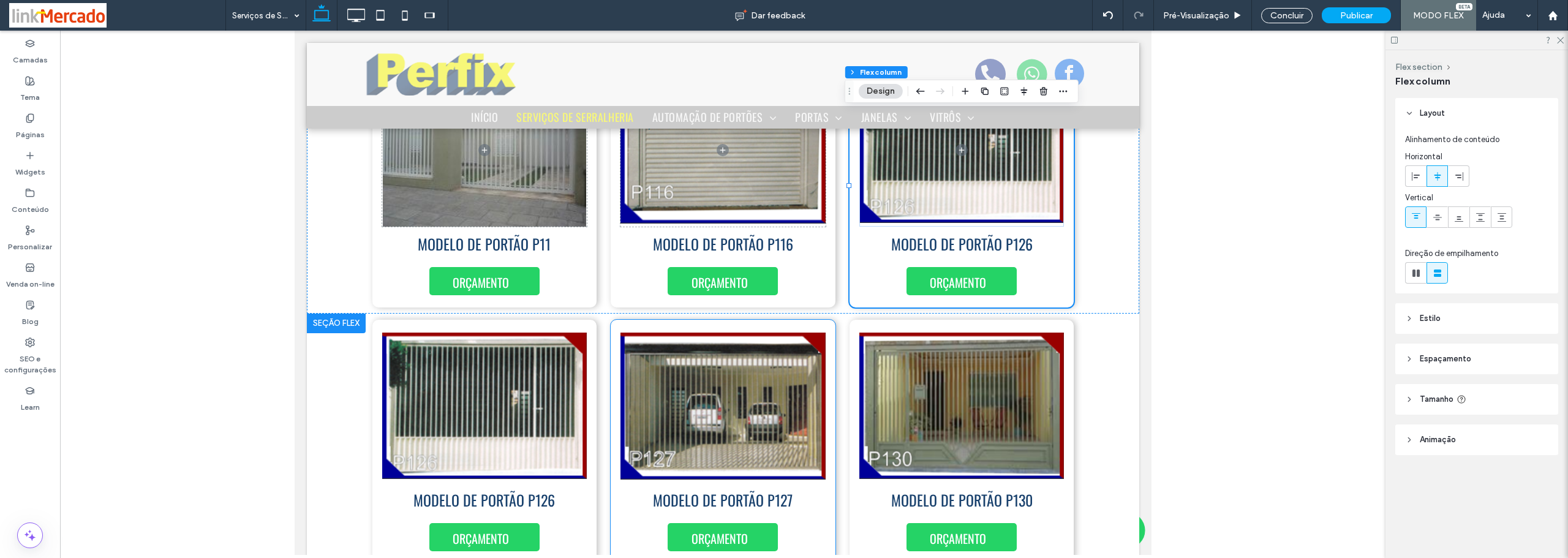
click at [611, 424] on div "MODELO DE PORTÃO P127 ORÇAMENTO" at bounding box center [722, 442] width 225 height 244
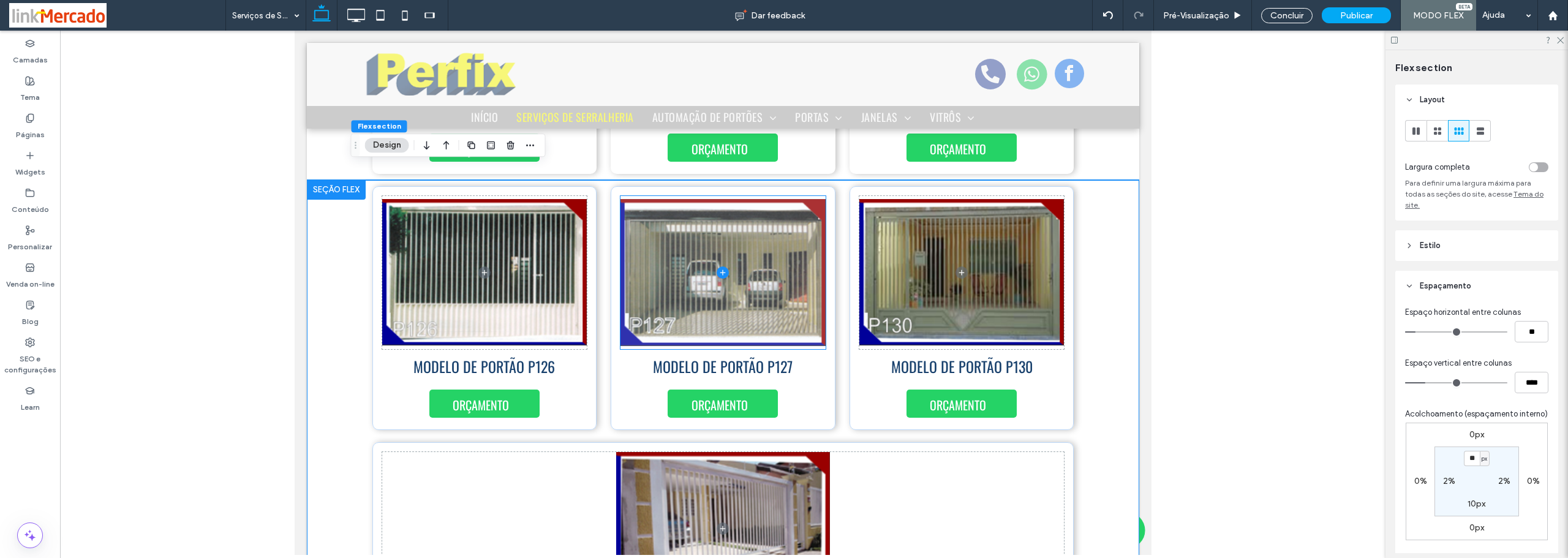
scroll to position [4897, 0]
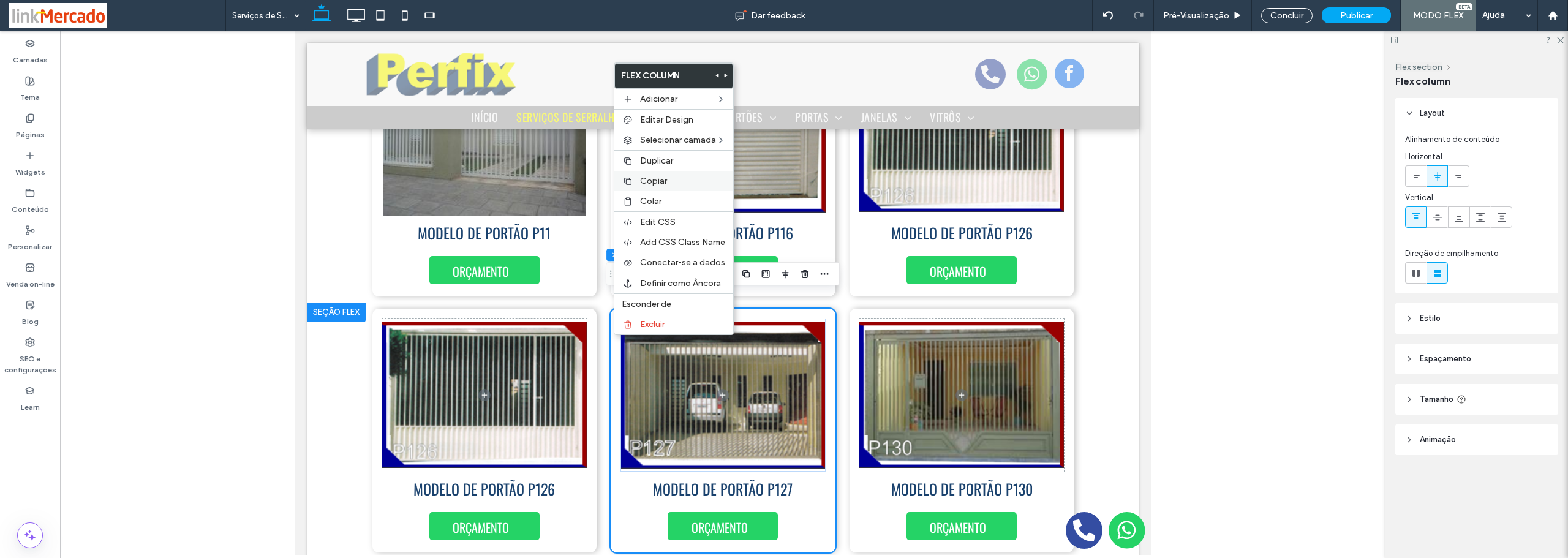
click at [635, 178] on div "Copiar" at bounding box center [673, 180] width 119 height 20
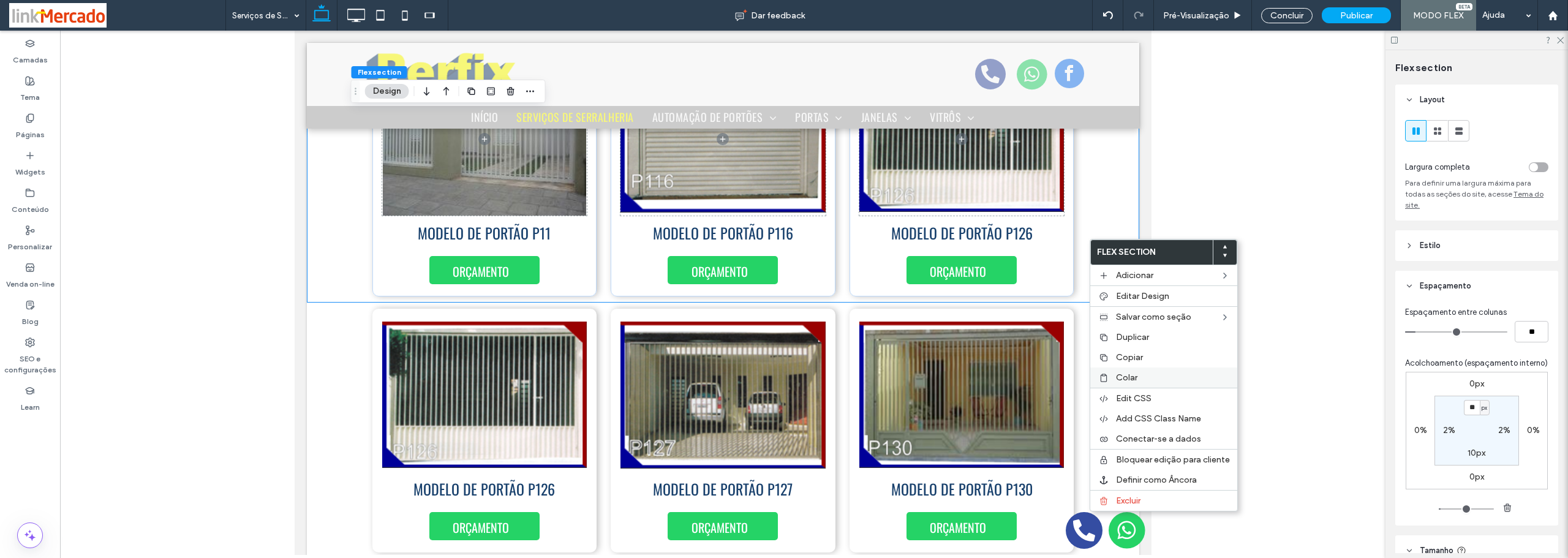
click at [1116, 375] on span "Colar" at bounding box center [1126, 378] width 21 height 10
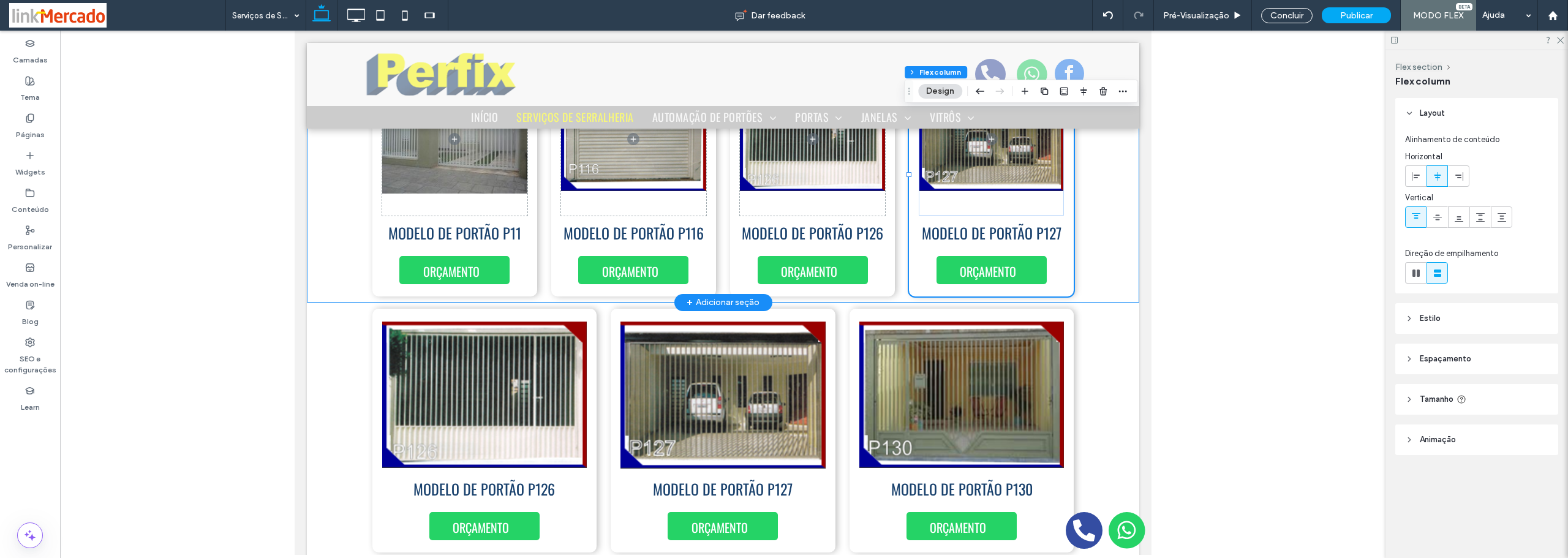
click at [1087, 227] on div "MODELO DE PORTÃO P11 ORÇAMENTO MODELO DE PORTÃO P116 ORÇAMENTO MODELO DE PORTÃO…" at bounding box center [722, 175] width 832 height 256
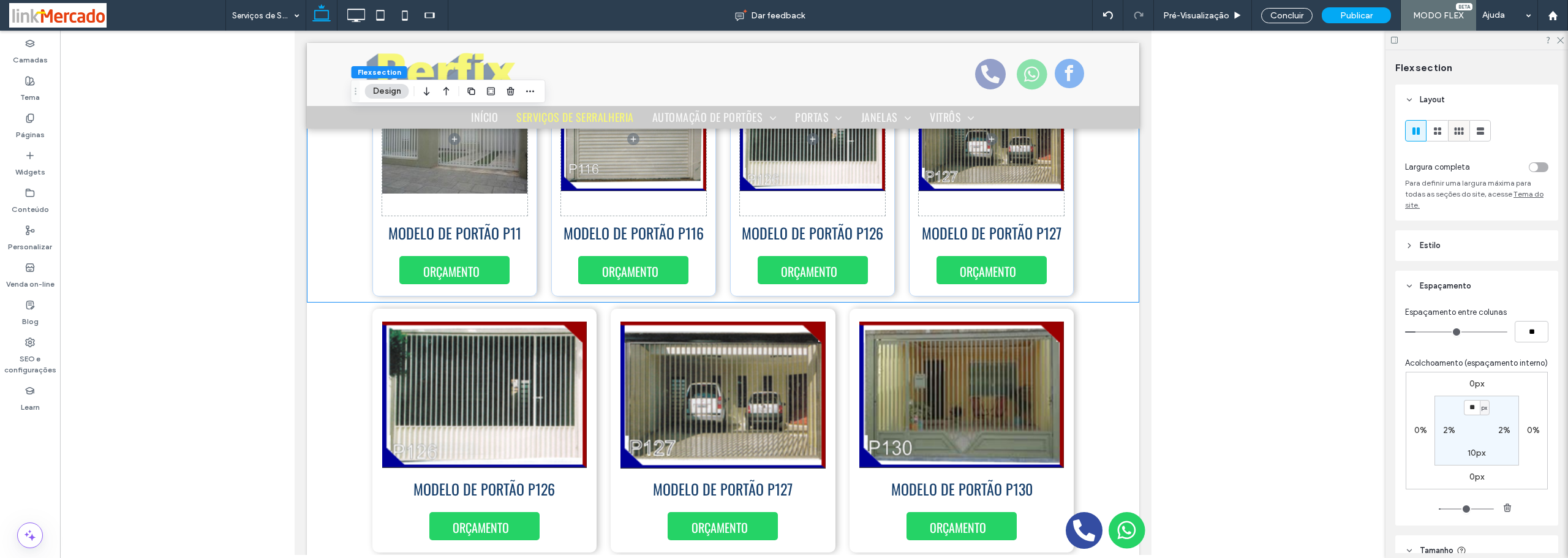
click at [1451, 128] on div at bounding box center [1458, 130] width 20 height 20
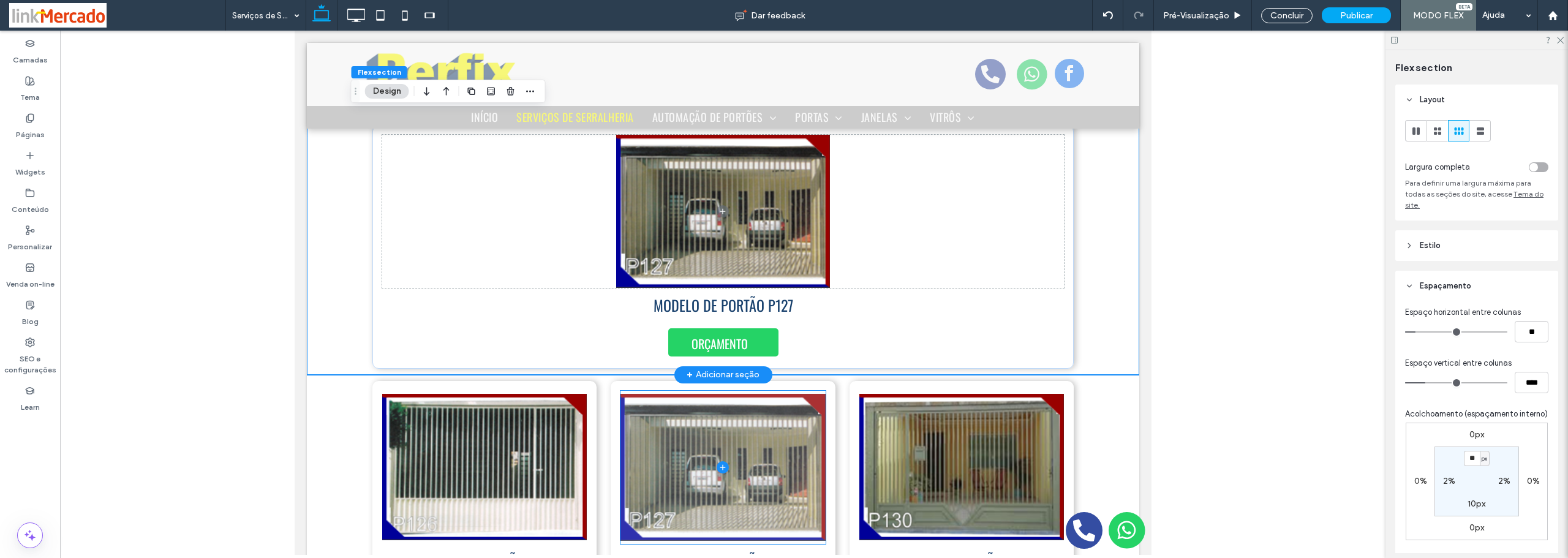
scroll to position [5204, 0]
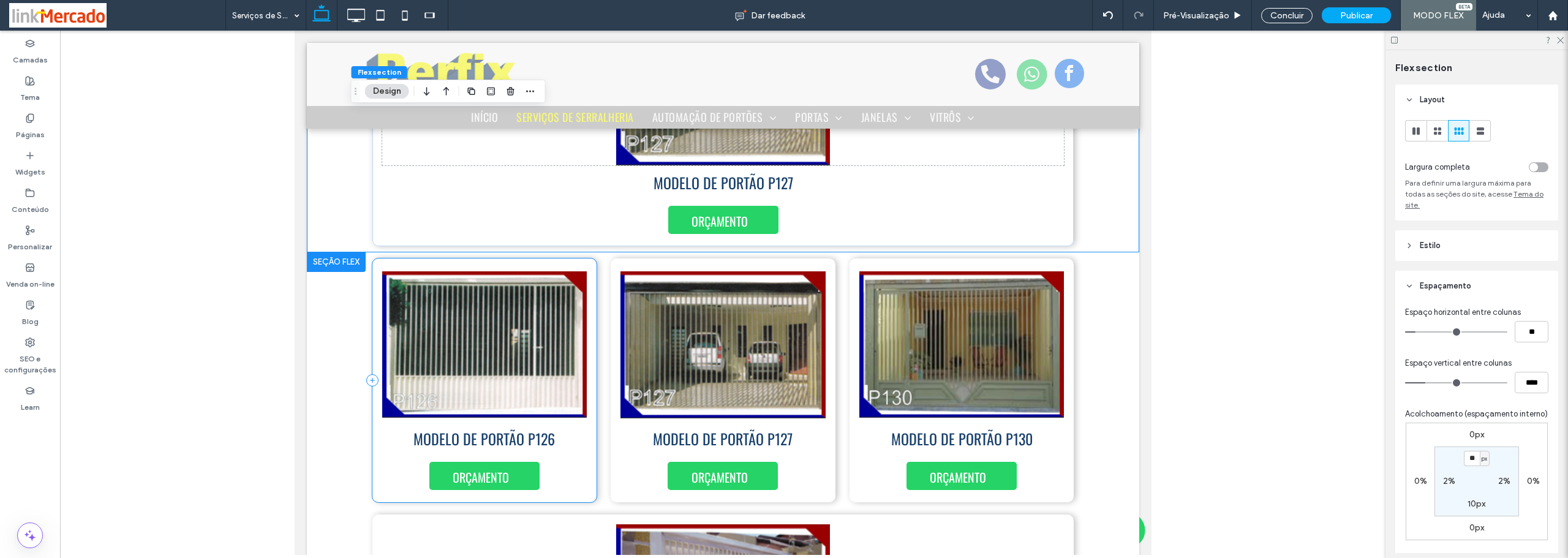
click at [586, 265] on div "MODELO DE PORTÃO P126 ORÇAMENTO" at bounding box center [484, 381] width 225 height 244
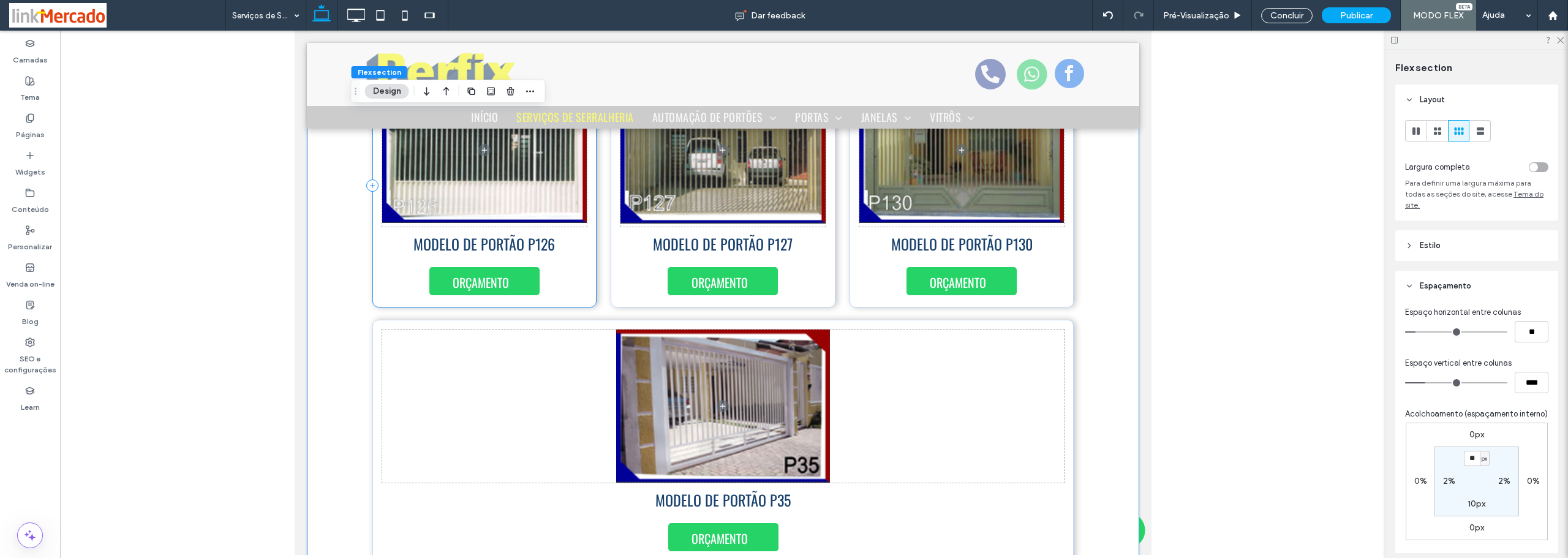
scroll to position [5276, 0]
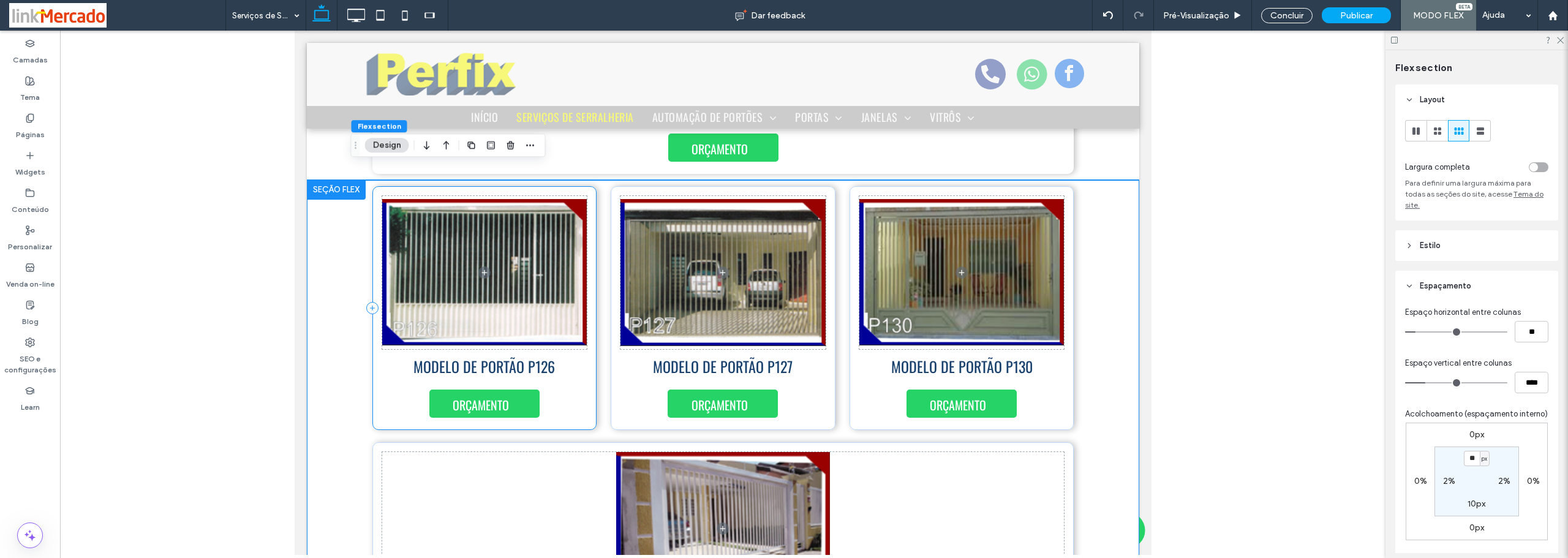
click at [586, 255] on div "MODELO DE PORTÃO P126 ORÇAMENTO" at bounding box center [484, 308] width 225 height 244
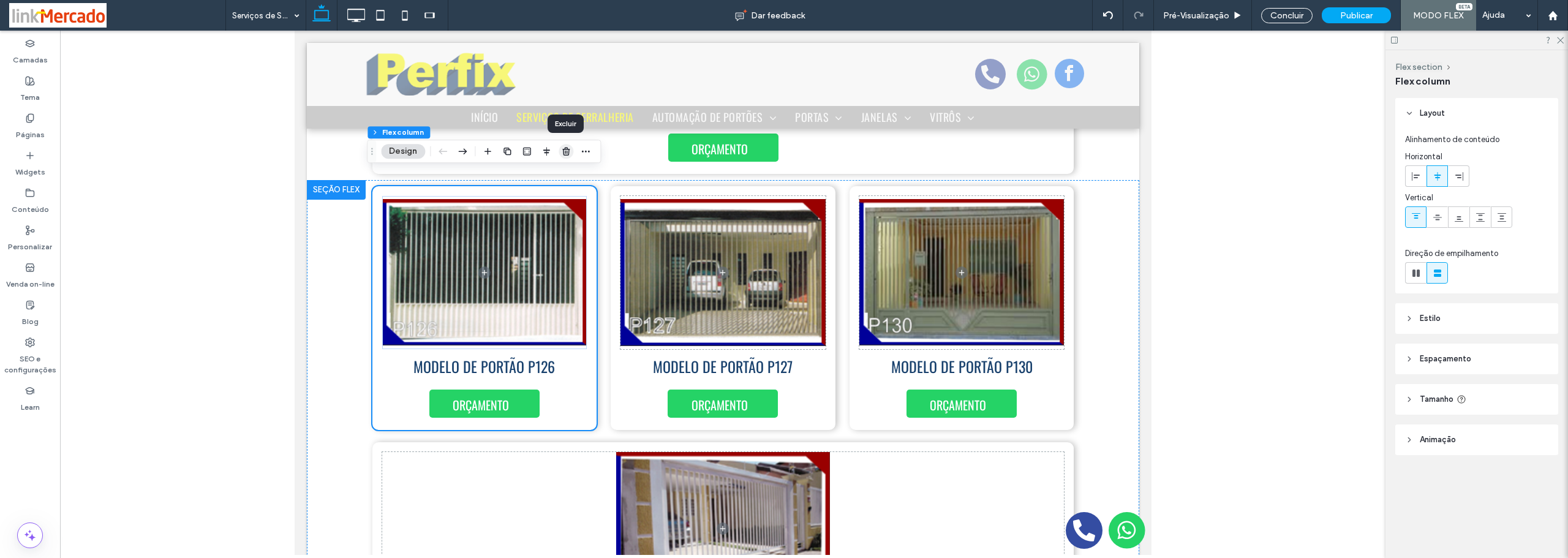
drag, startPoint x: 569, startPoint y: 154, endPoint x: 275, endPoint y: 125, distance: 295.4
click at [569, 154] on use "button" at bounding box center [565, 151] width 7 height 8
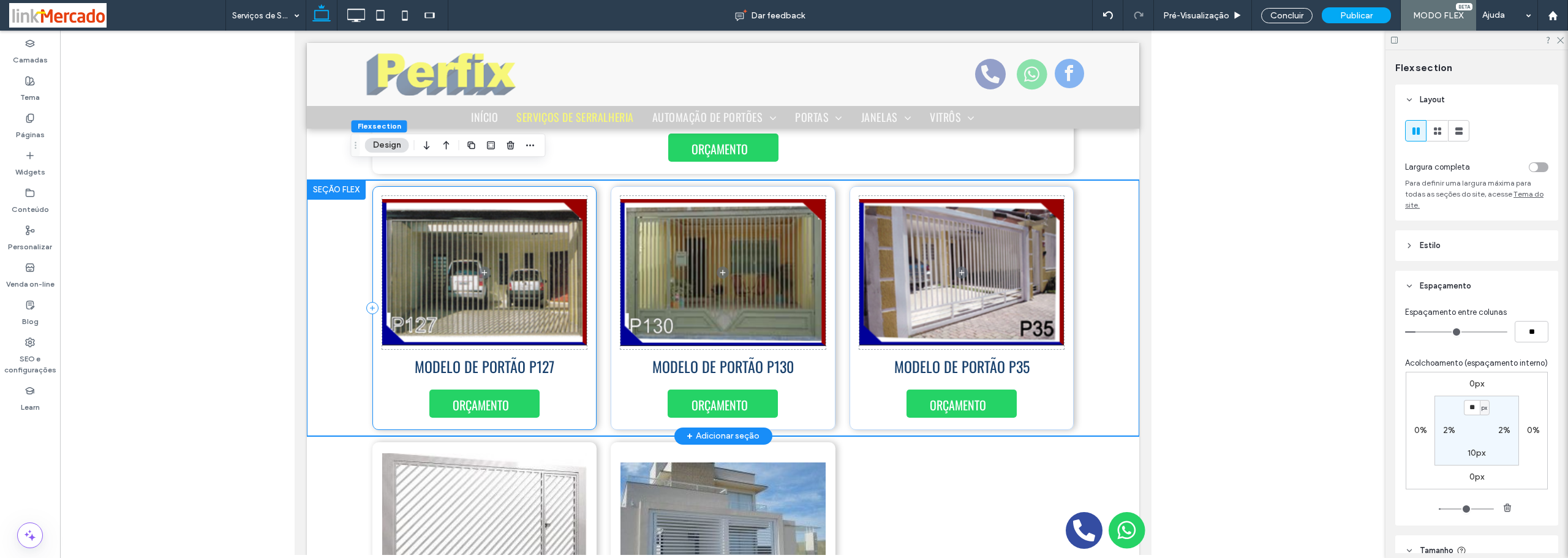
click at [583, 223] on div "MODELO DE PORTÃO P127 ORÇAMENTO" at bounding box center [484, 308] width 225 height 244
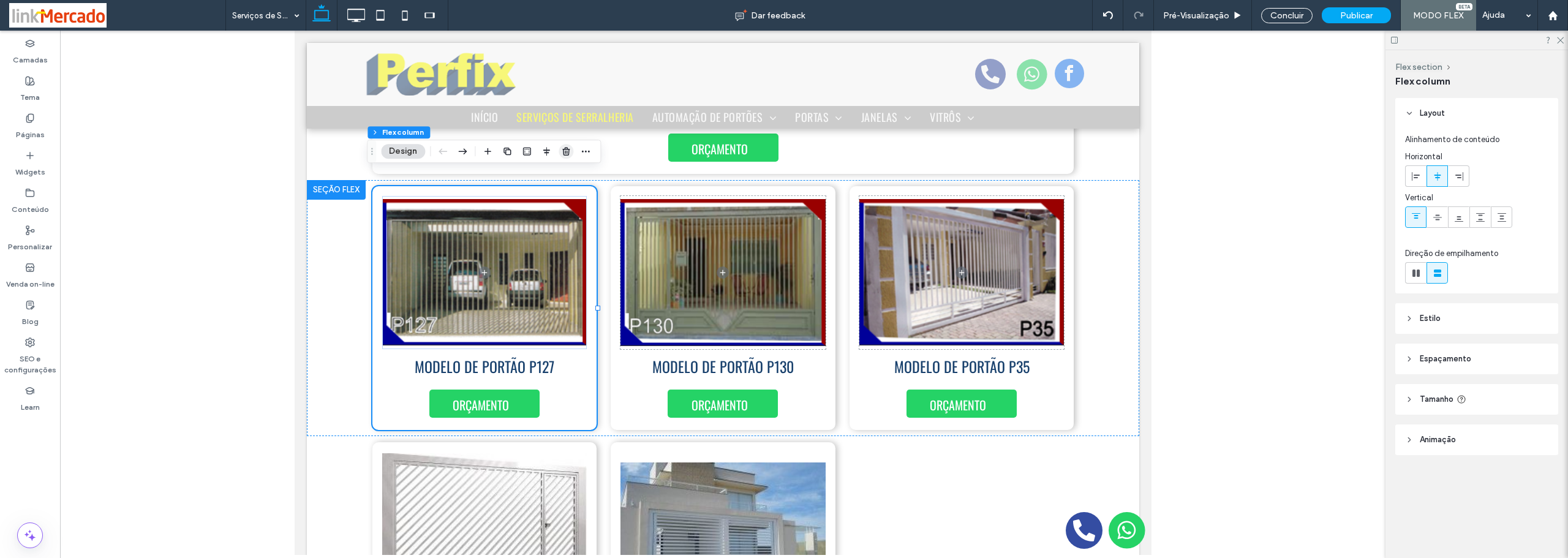
click at [564, 154] on use "button" at bounding box center [565, 151] width 7 height 8
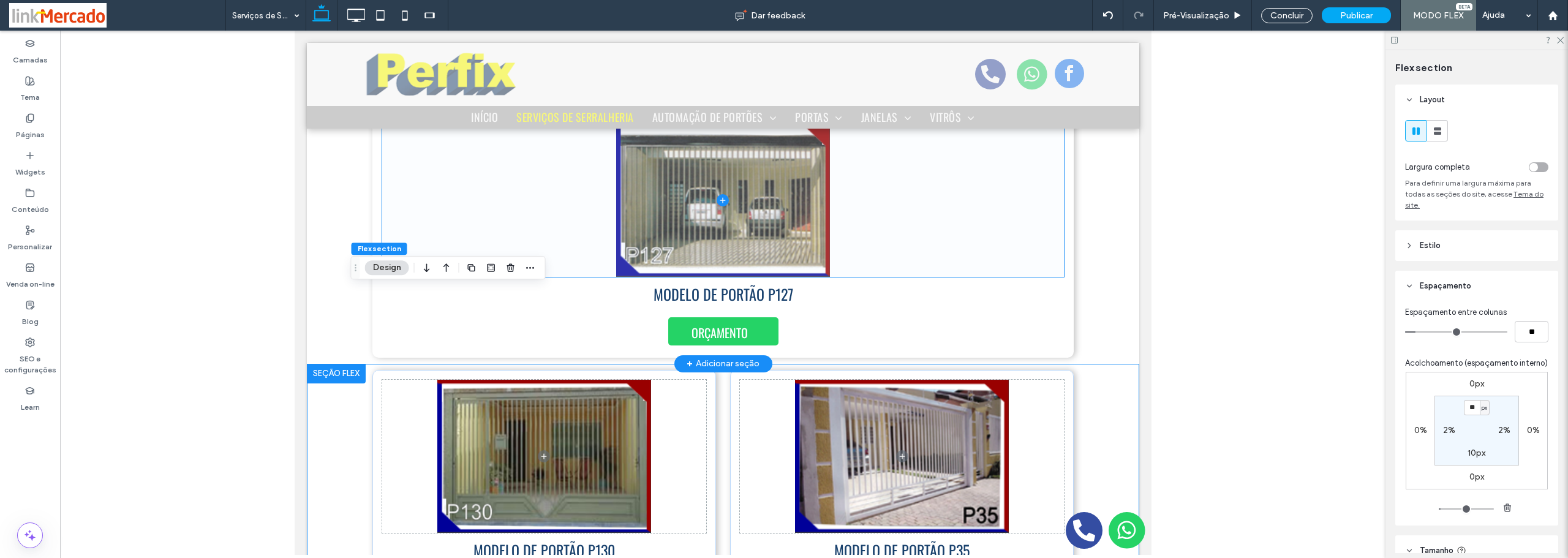
scroll to position [5154, 0]
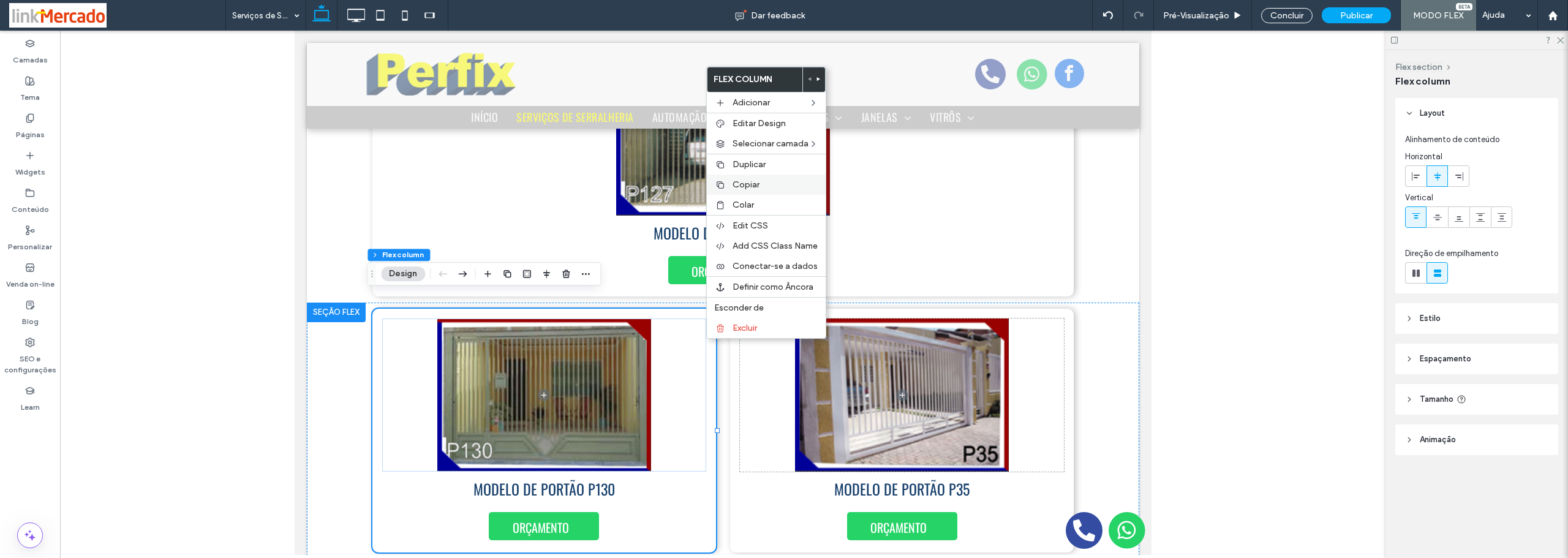
click at [732, 187] on span "Copiar" at bounding box center [746, 185] width 27 height 10
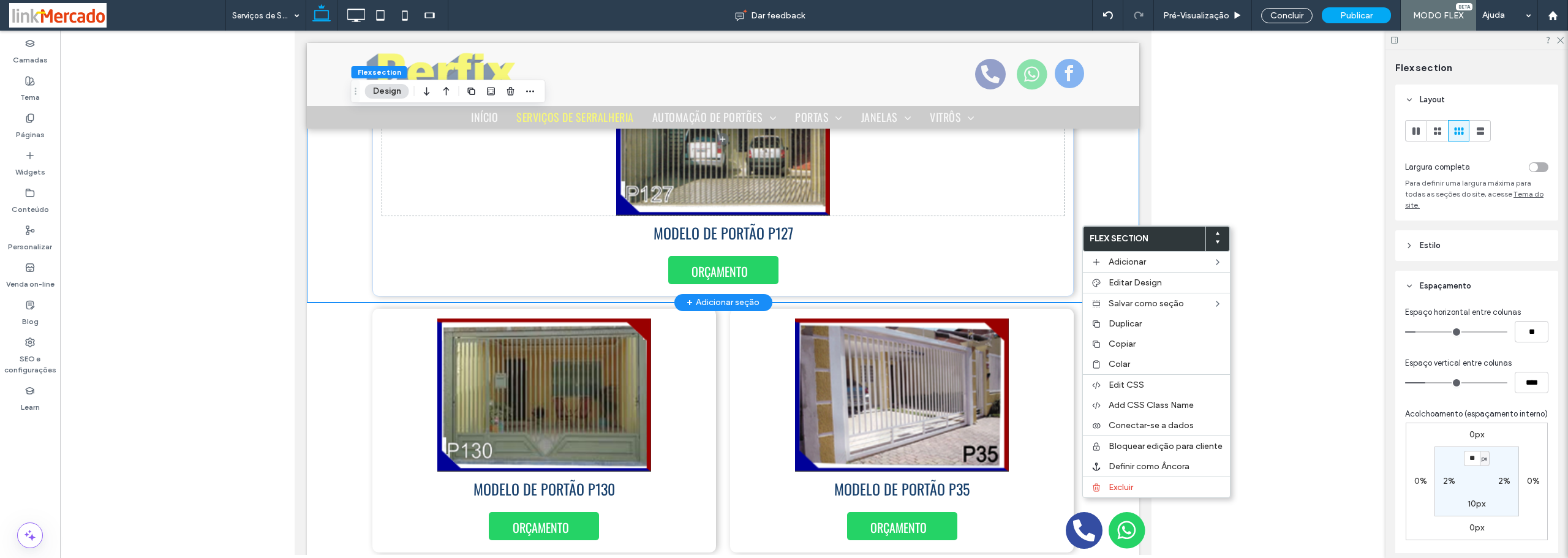
scroll to position [4899, 0]
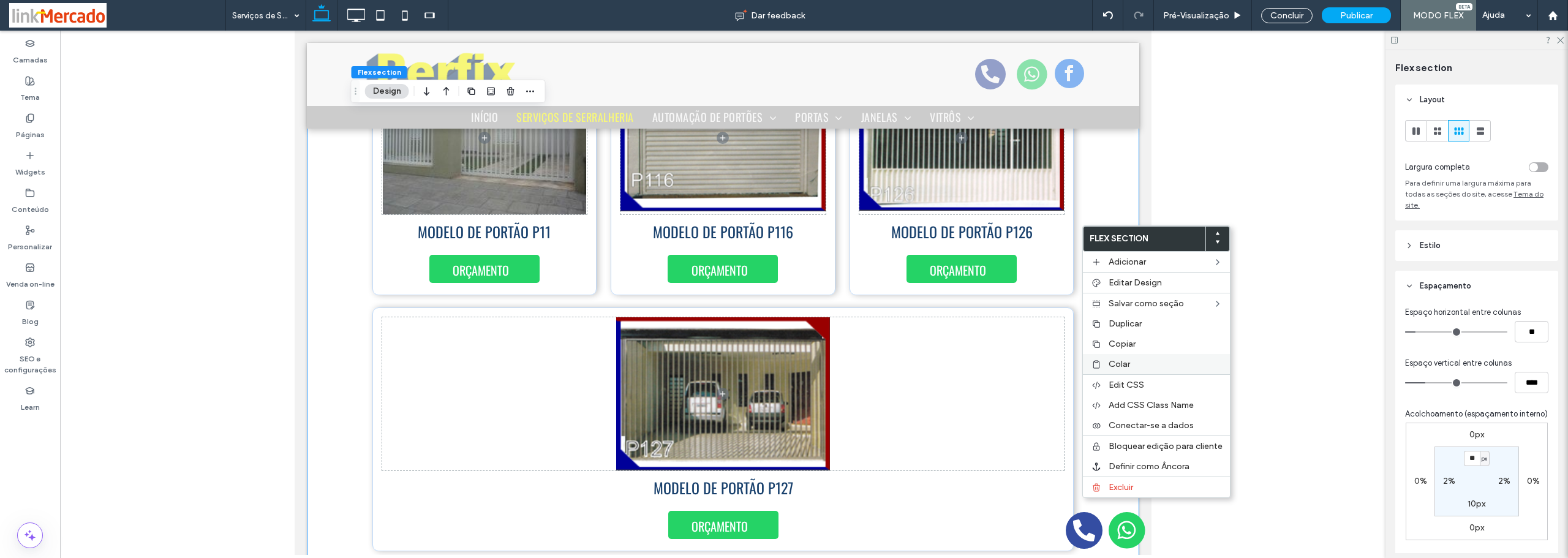
click at [1110, 362] on span "Colar" at bounding box center [1119, 364] width 21 height 10
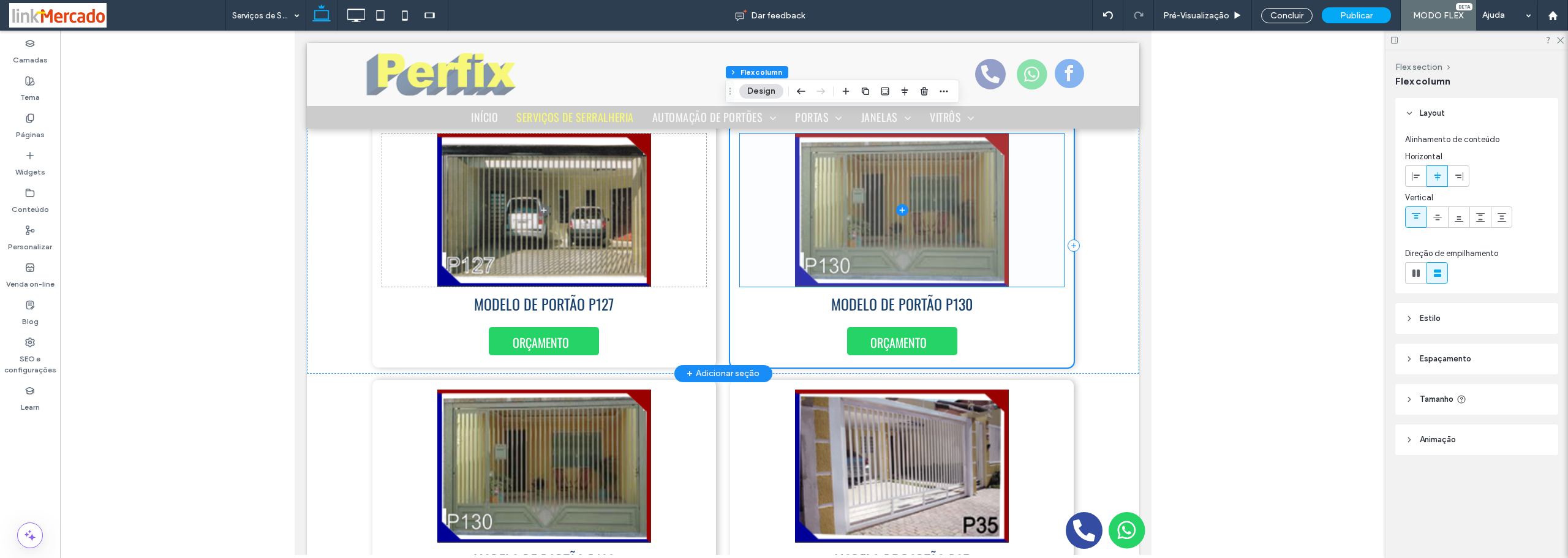
scroll to position [5143, 0]
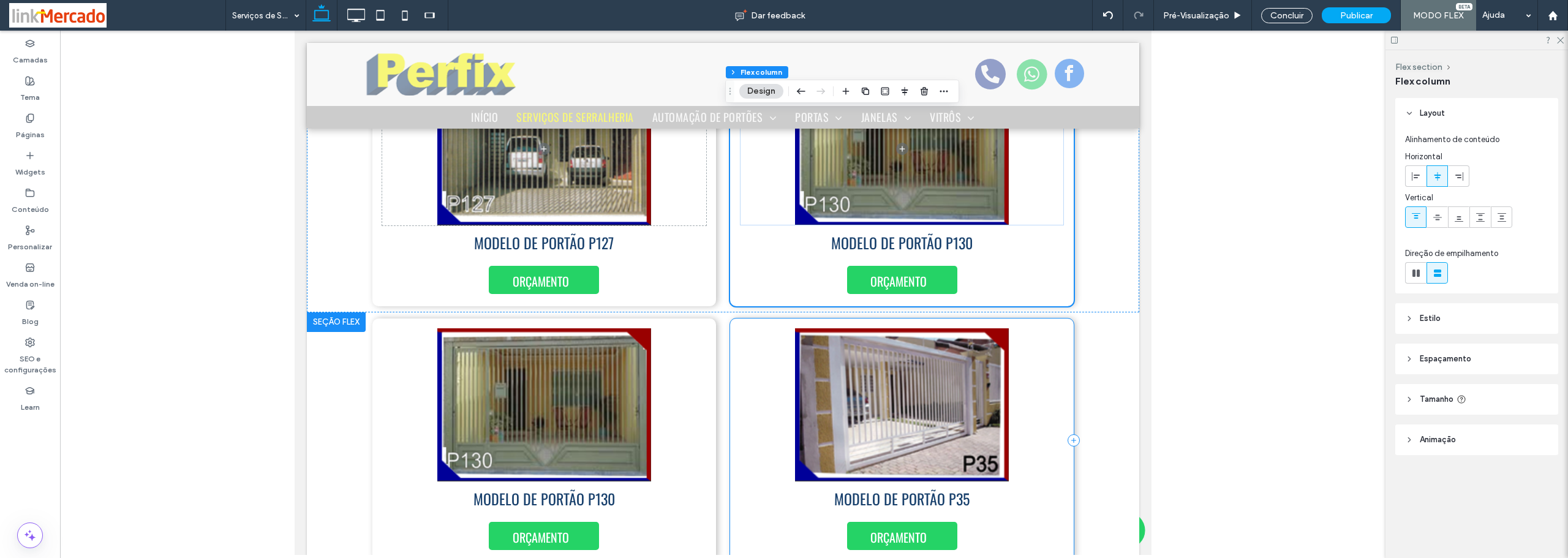
click at [1065, 335] on div "MODELO DE PORTÃO P35 ORÇAMENTO" at bounding box center [900, 440] width 343 height 244
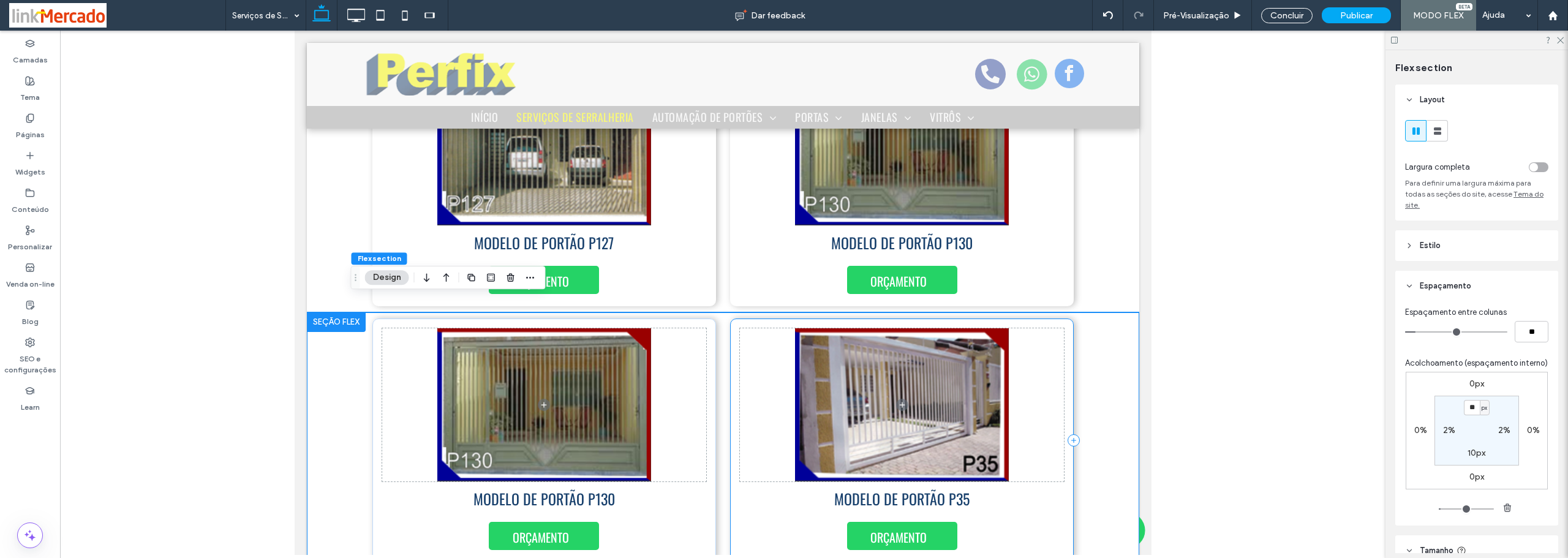
click at [1064, 333] on div "MODELO DE PORTÃO P35 ORÇAMENTO" at bounding box center [900, 440] width 343 height 244
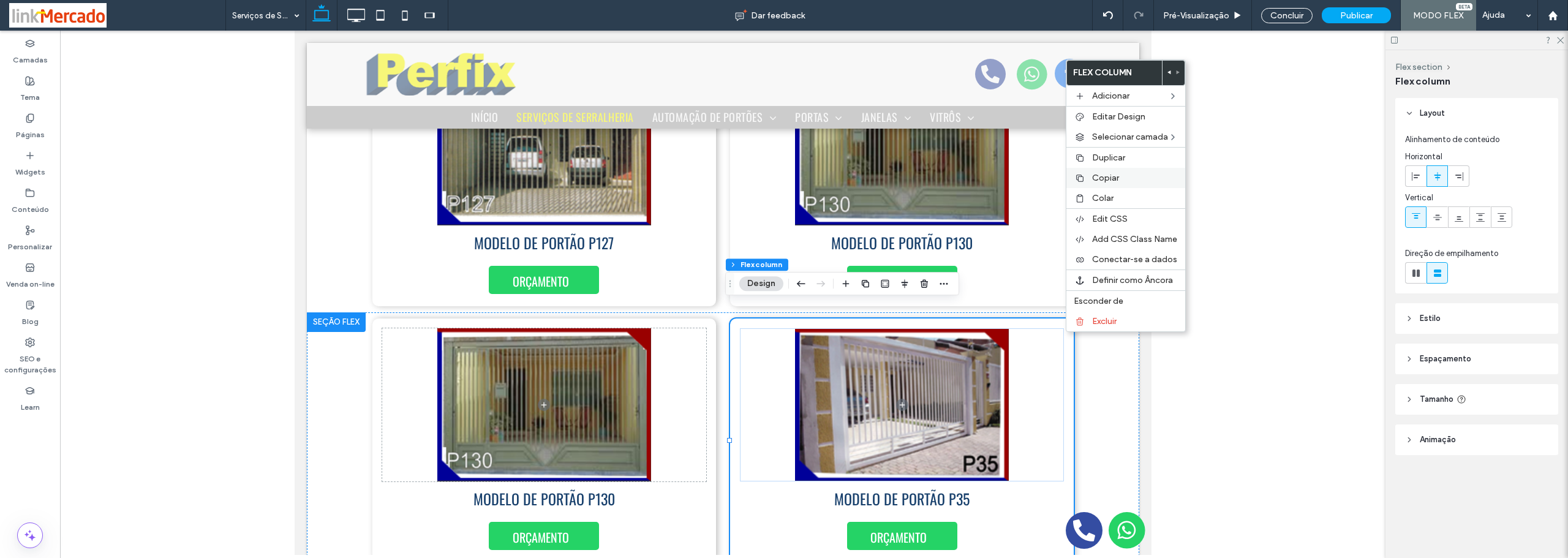
click at [1098, 178] on span "Copiar" at bounding box center [1105, 178] width 27 height 10
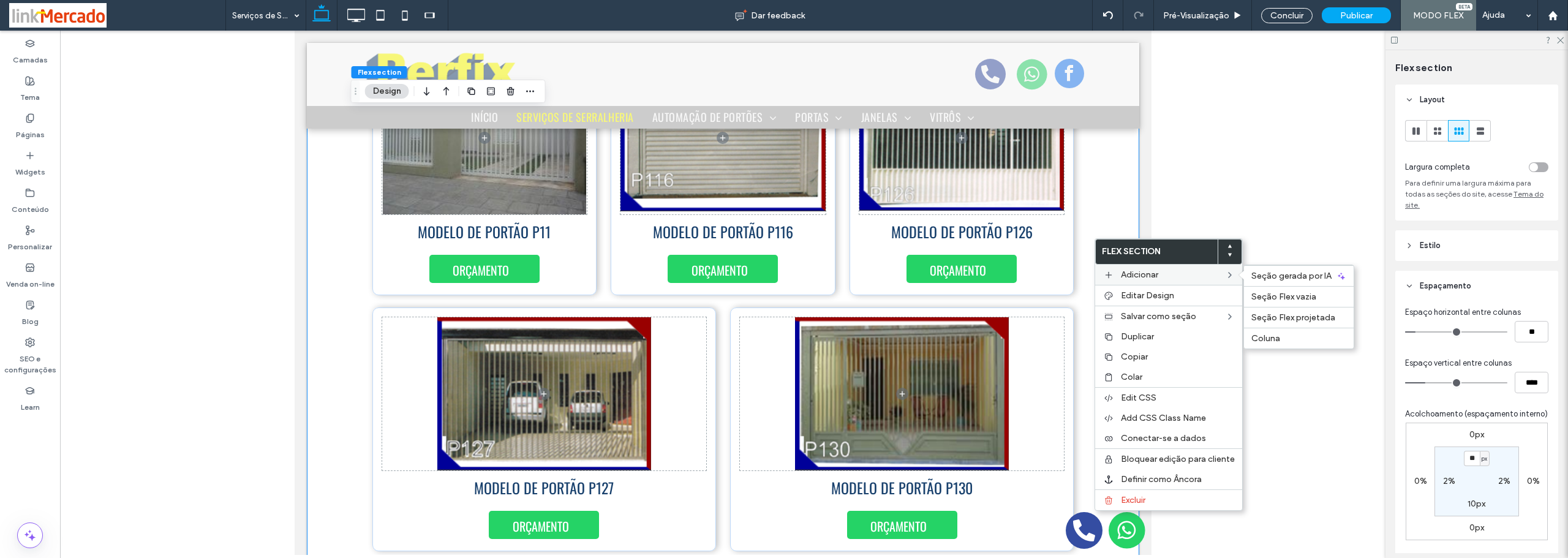
scroll to position [4899, 0]
click at [1118, 376] on div "Colar" at bounding box center [1168, 377] width 147 height 20
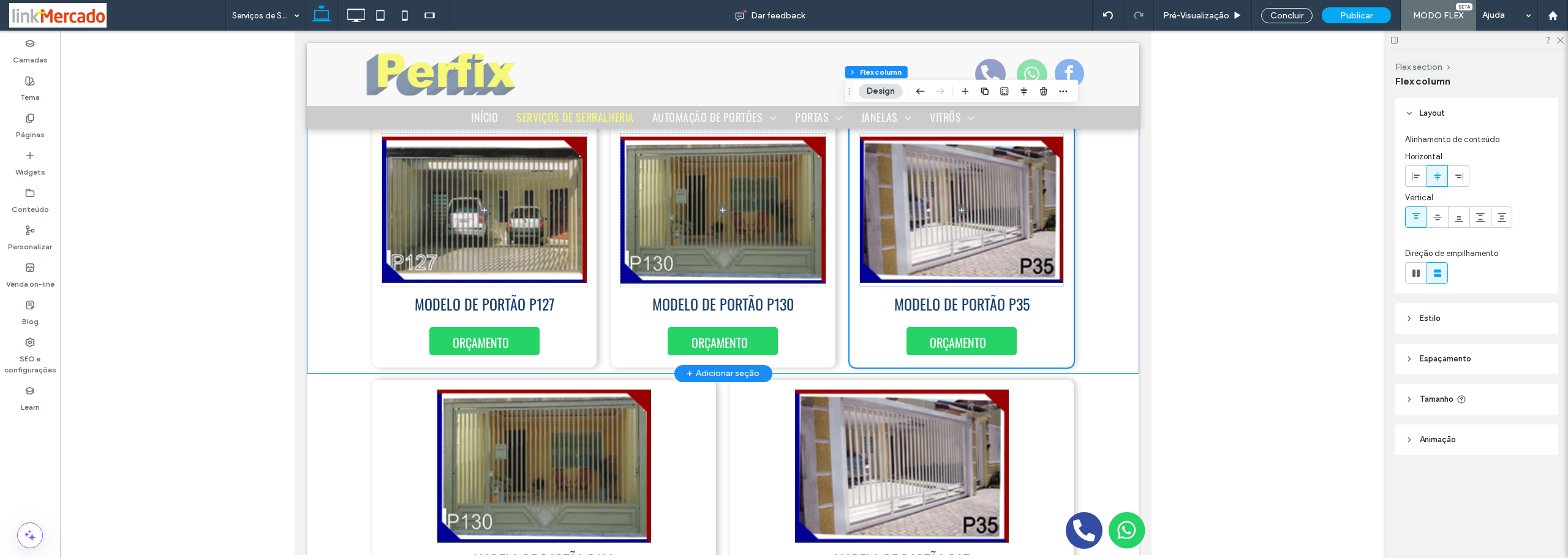
scroll to position [5143, 0]
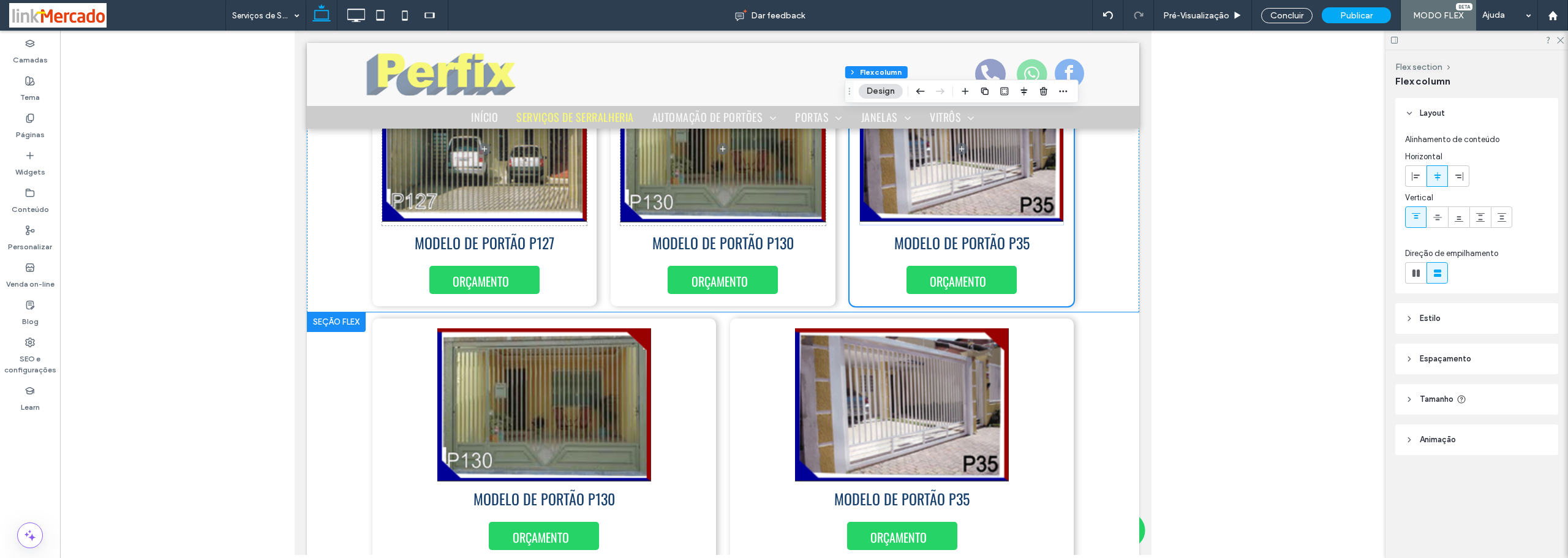
click at [326, 337] on div "MODELO DE PORTÃO P130 ORÇAMENTO MODELO DE PORTÃO P35 ORÇAMENTO" at bounding box center [722, 440] width 832 height 256
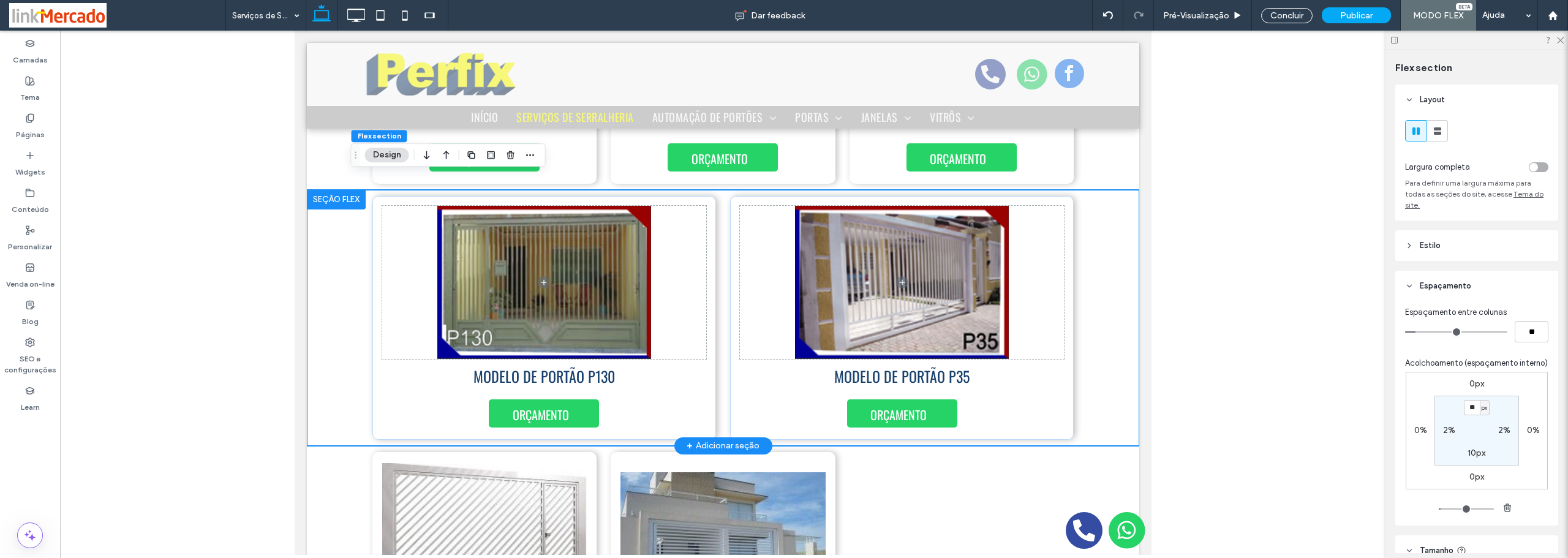
scroll to position [5205, 0]
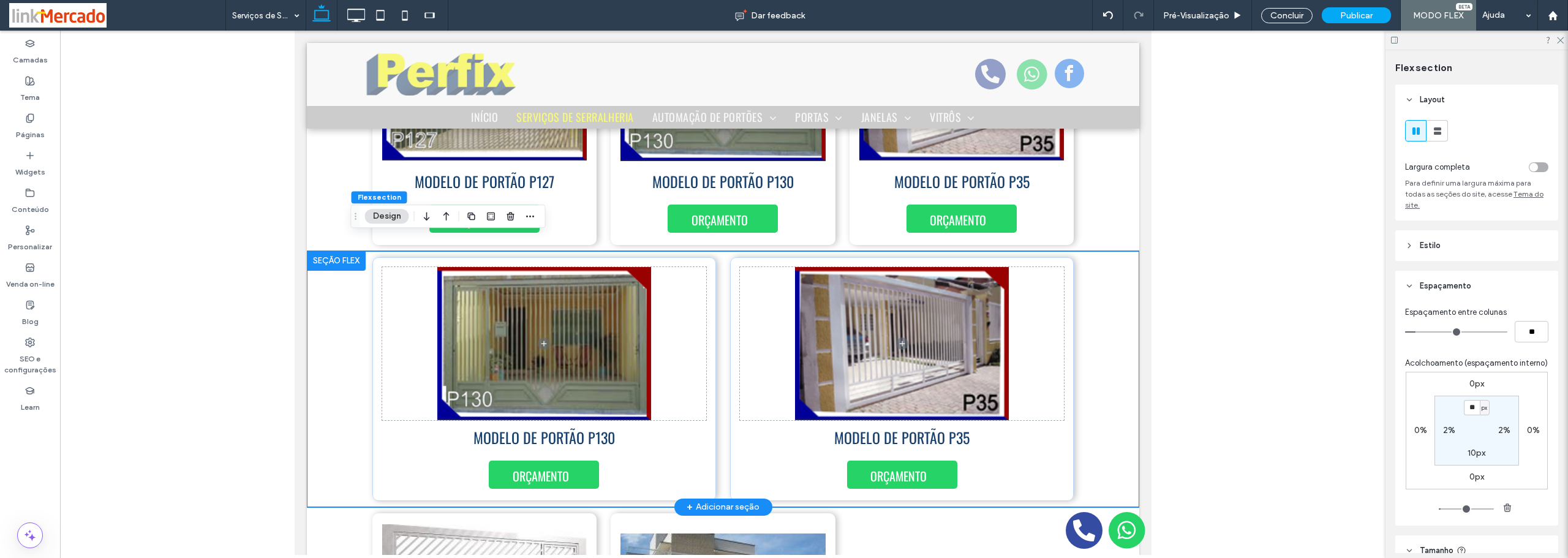
click at [323, 251] on div at bounding box center [336, 261] width 59 height 20
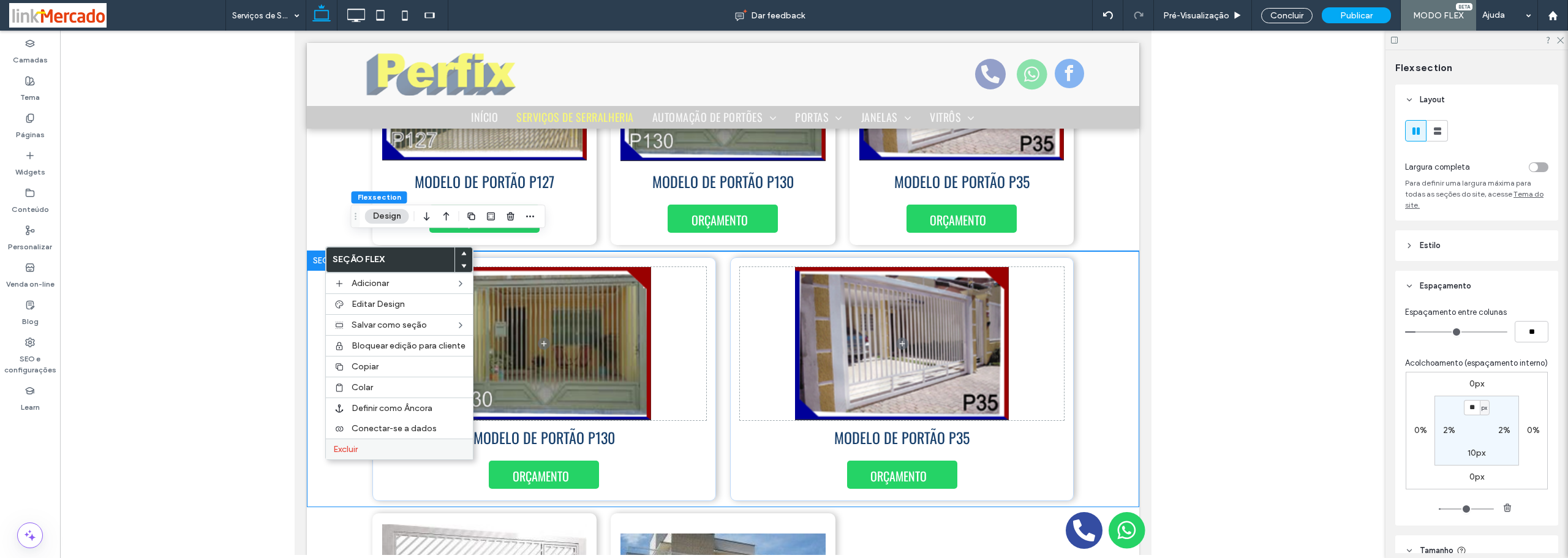
drag, startPoint x: 354, startPoint y: 451, endPoint x: 657, endPoint y: 292, distance: 342.2
click at [353, 451] on span "Excluir" at bounding box center [345, 449] width 24 height 10
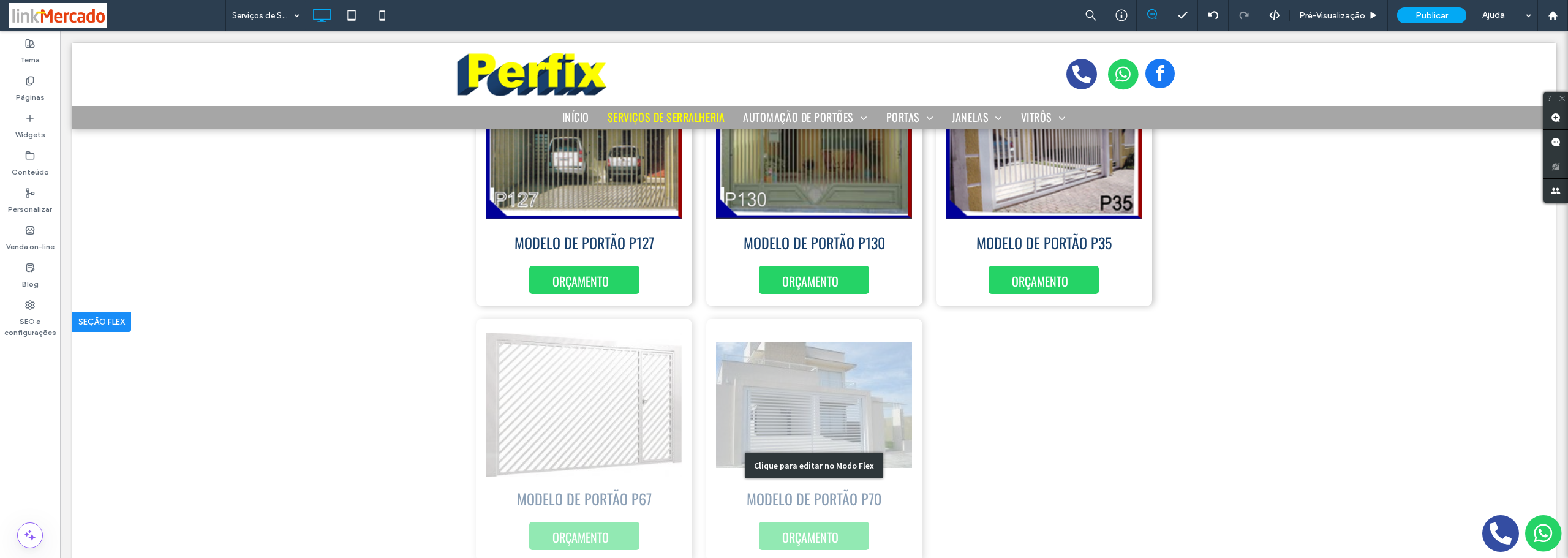
scroll to position [5100, 0]
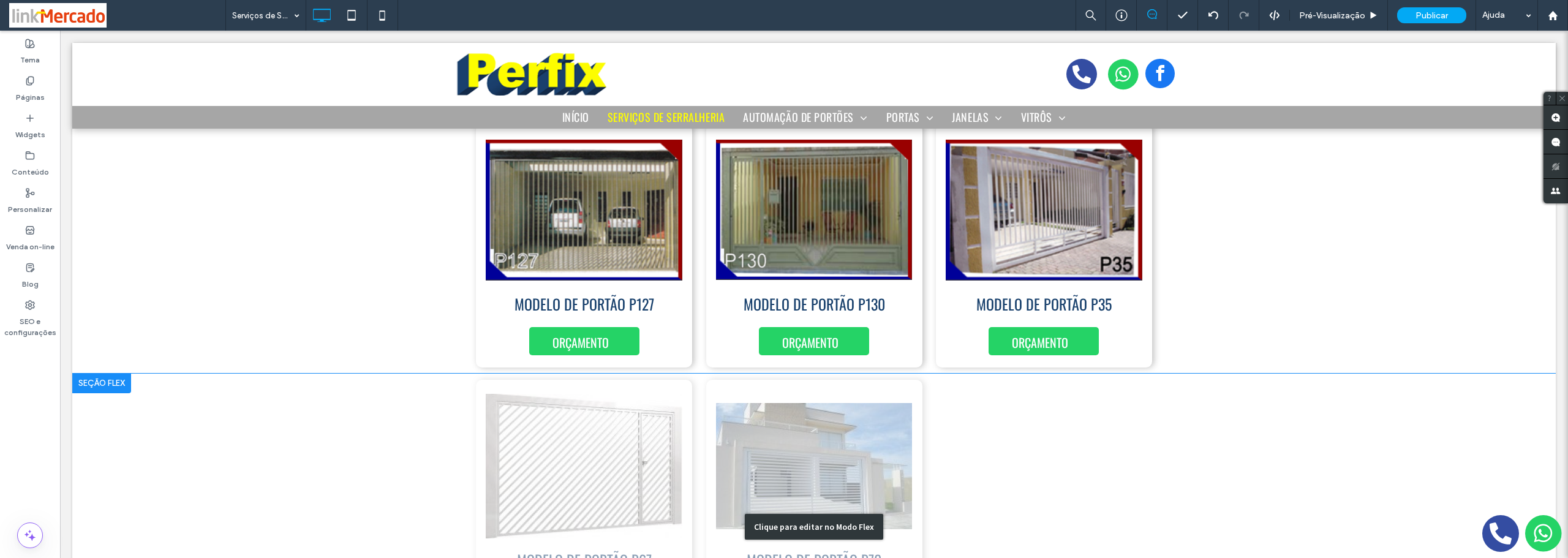
drag, startPoint x: 1107, startPoint y: 408, endPoint x: 1098, endPoint y: 368, distance: 41.0
click at [1107, 408] on div "Clique para editar no Modo Flex" at bounding box center [814, 527] width 1483 height 306
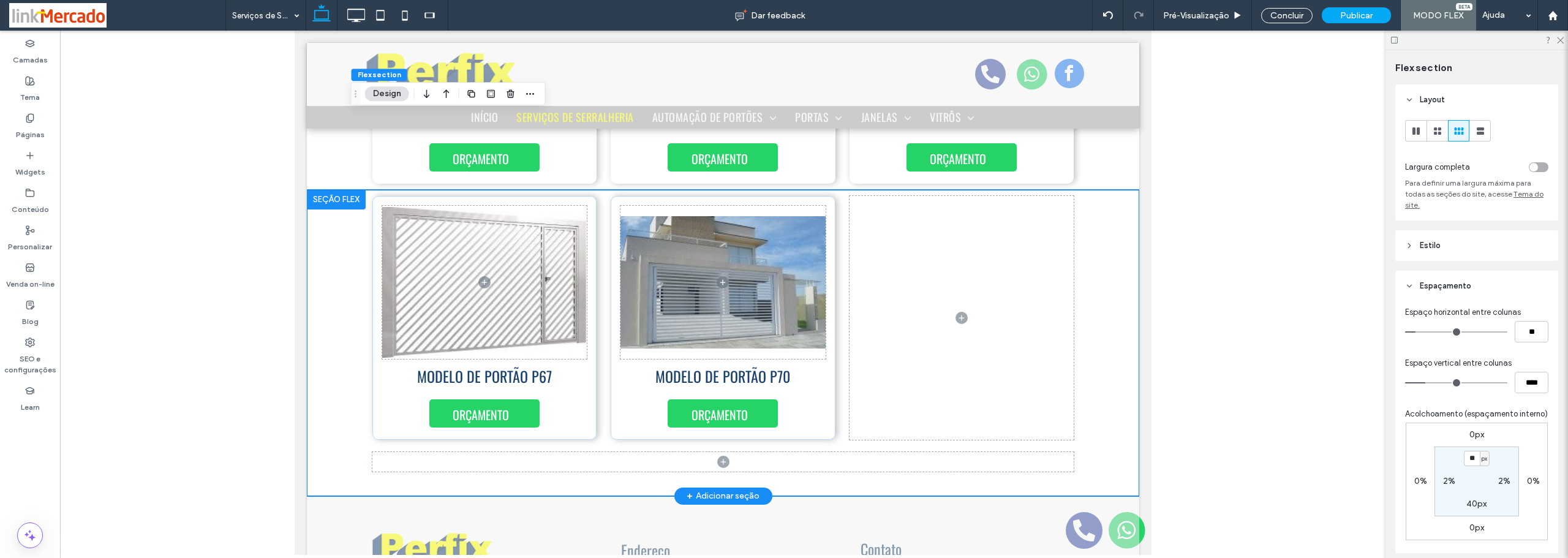
scroll to position [5328, 0]
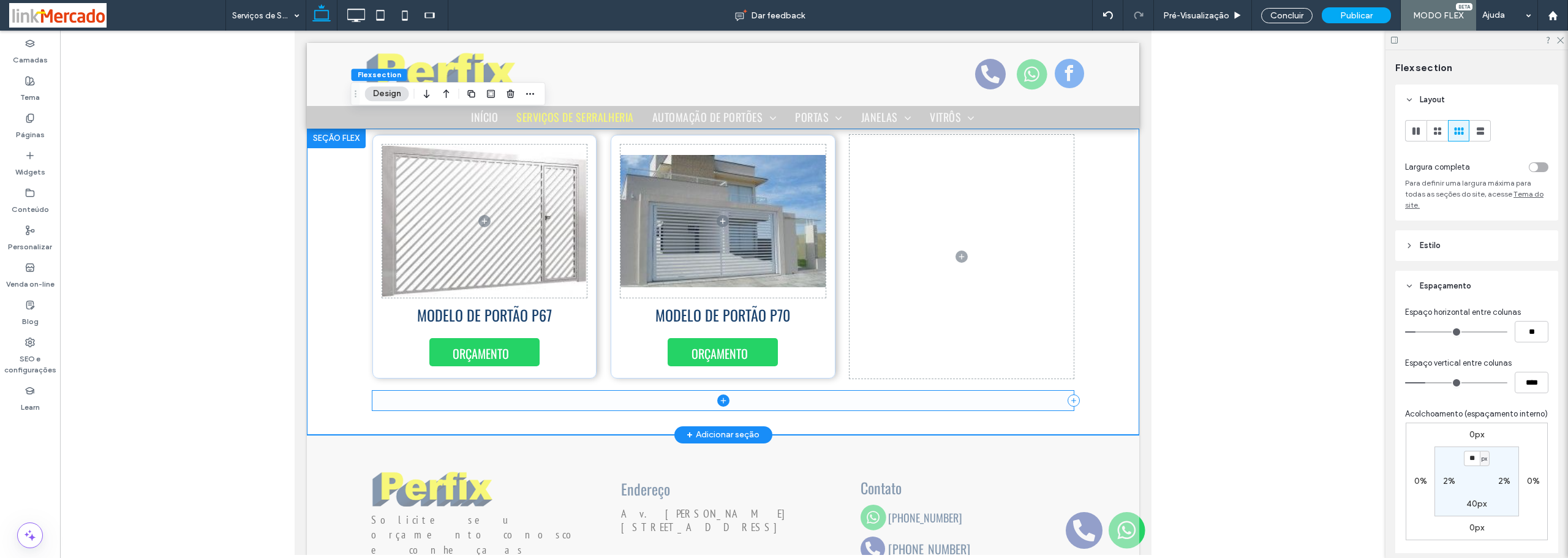
click at [967, 391] on span at bounding box center [723, 401] width 702 height 20
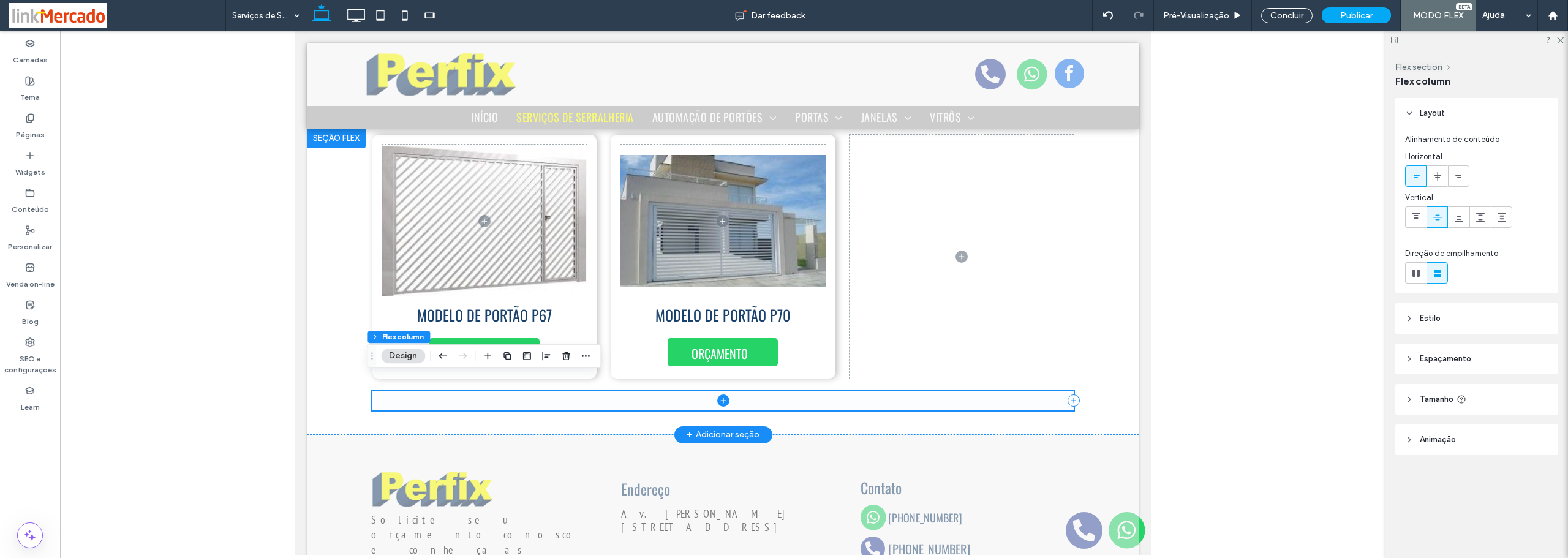
click at [582, 391] on span at bounding box center [723, 401] width 702 height 20
click at [564, 358] on use "button" at bounding box center [565, 356] width 7 height 8
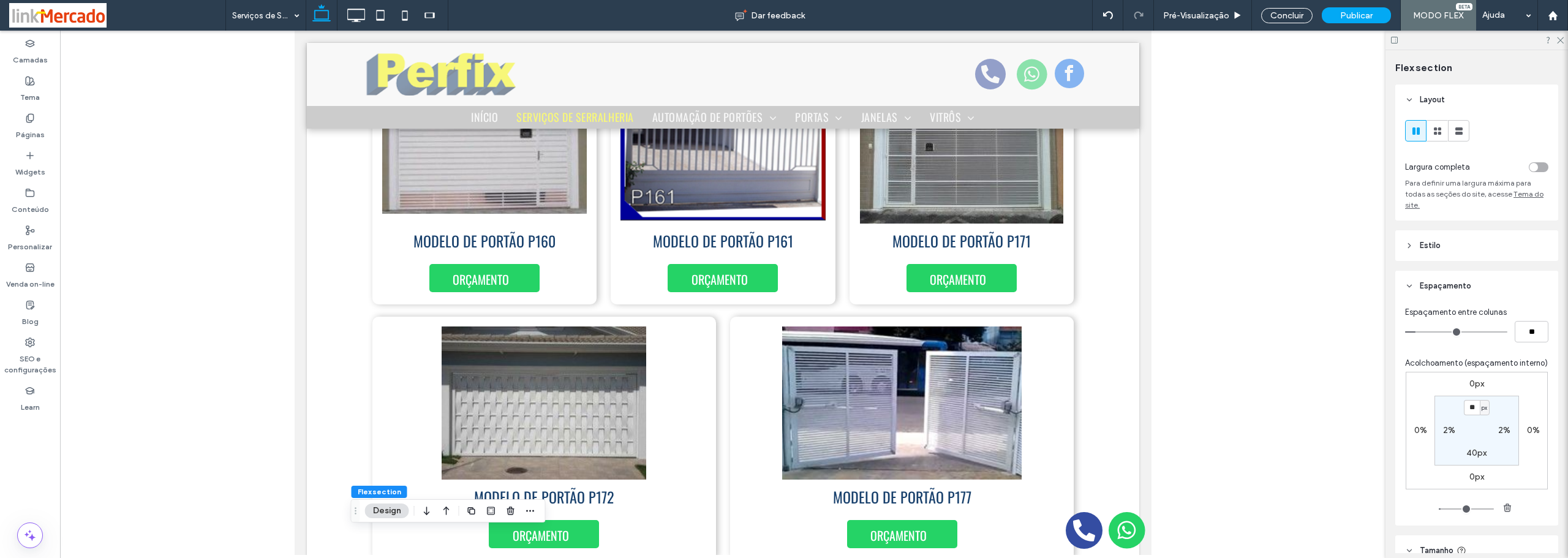
scroll to position [726, 0]
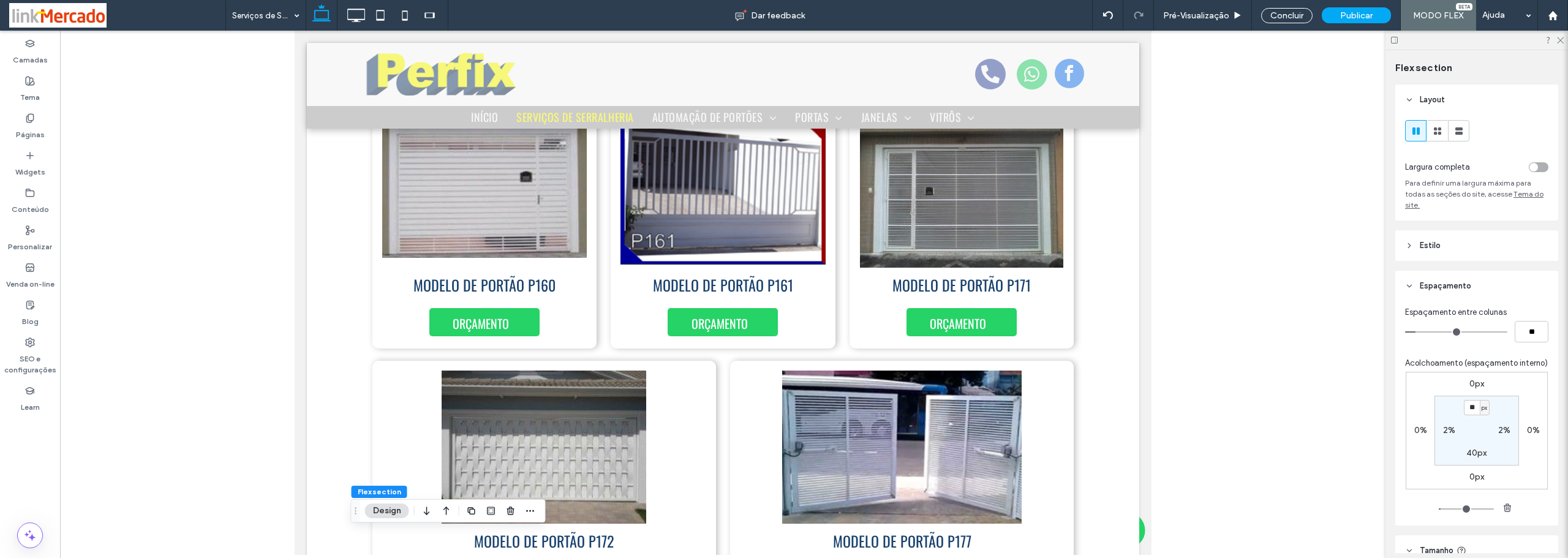
click at [345, 336] on div "MODELO DE PORTÃO P160 ORÇAMENTO MODELO DE PORTÃO P161 ORÇAMENTO ORÇAMENTO MODEL…" at bounding box center [722, 483] width 832 height 769
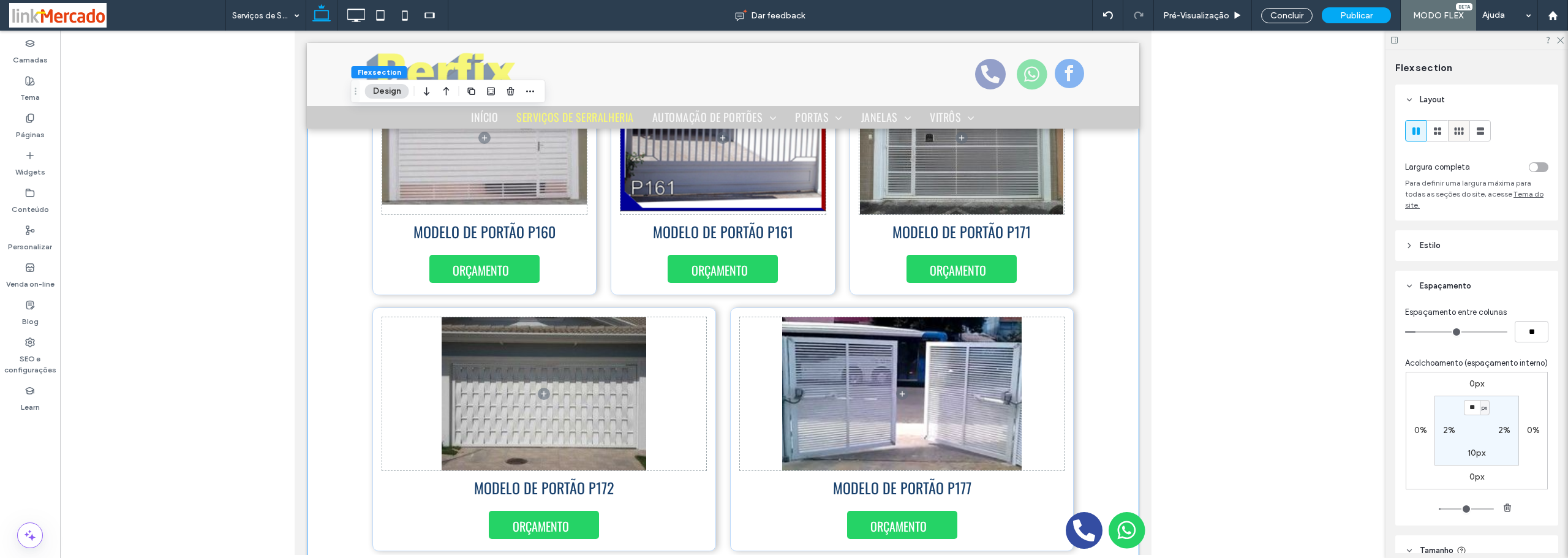
click at [1454, 130] on icon at bounding box center [1458, 131] width 12 height 12
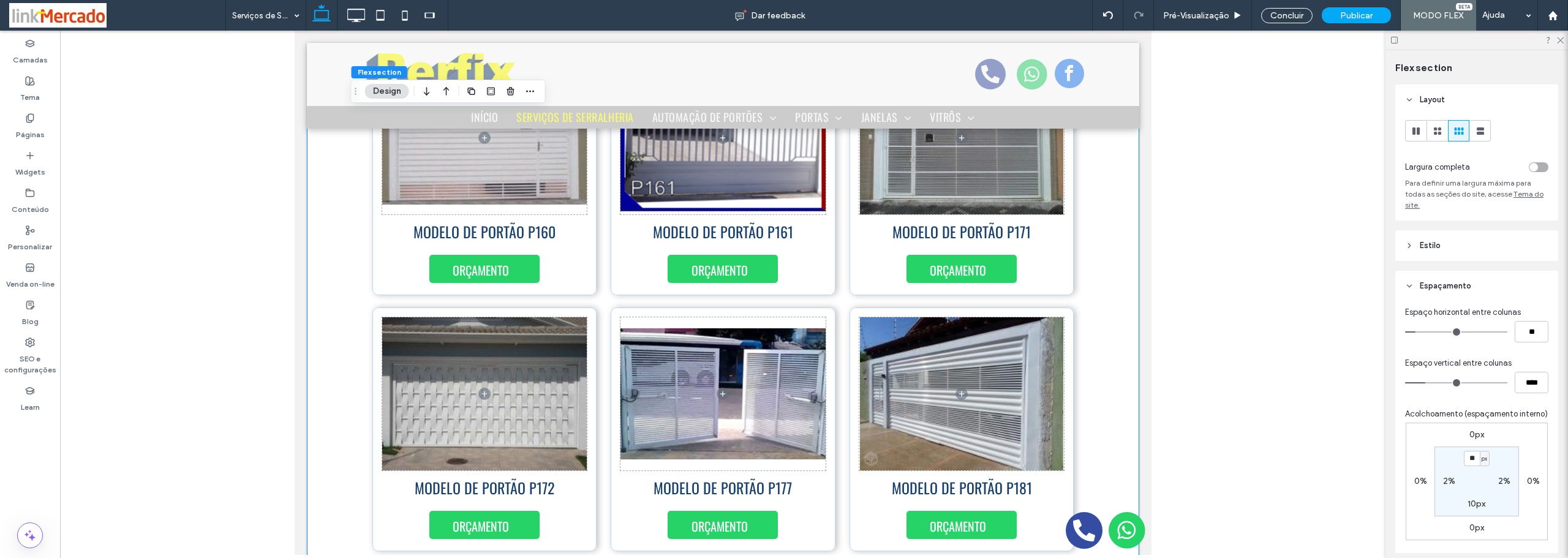
click at [1454, 130] on icon at bounding box center [1458, 131] width 12 height 12
click at [331, 346] on div "MODELO DE PORTÃO P160 ORÇAMENTO MODELO DE PORTÃO P161 ORÇAMENTO ORÇAMENTO MODEL…" at bounding box center [722, 302] width 832 height 512
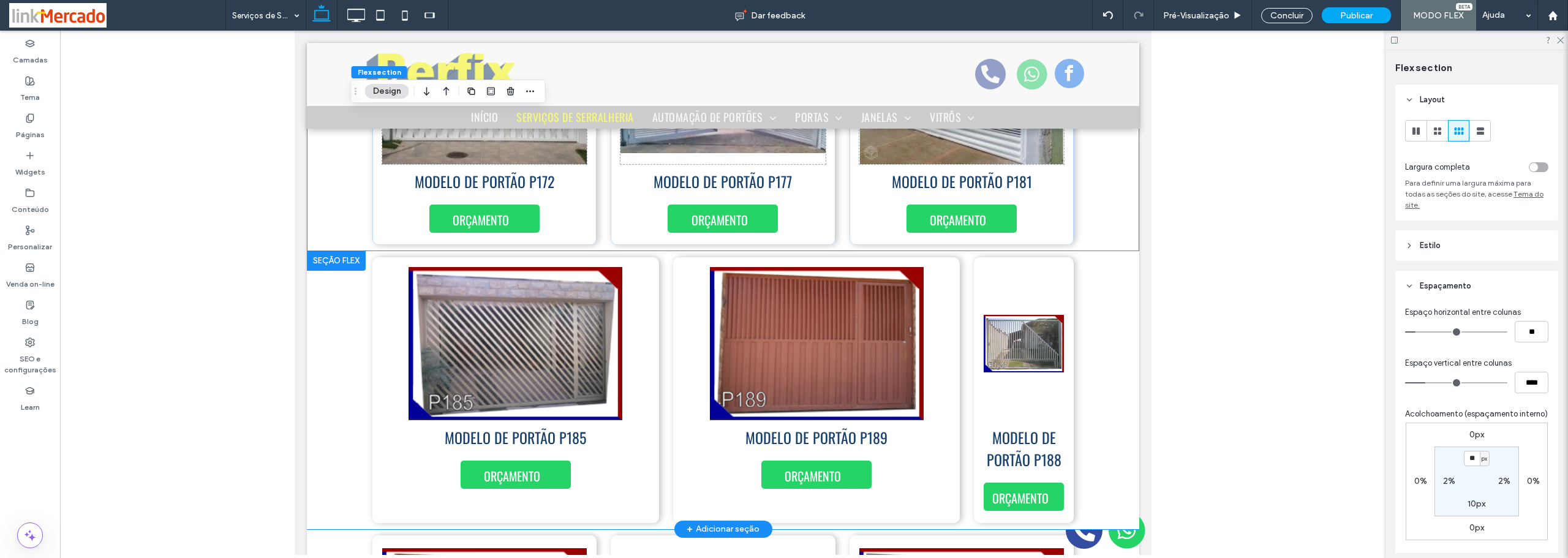
scroll to position [1146, 0]
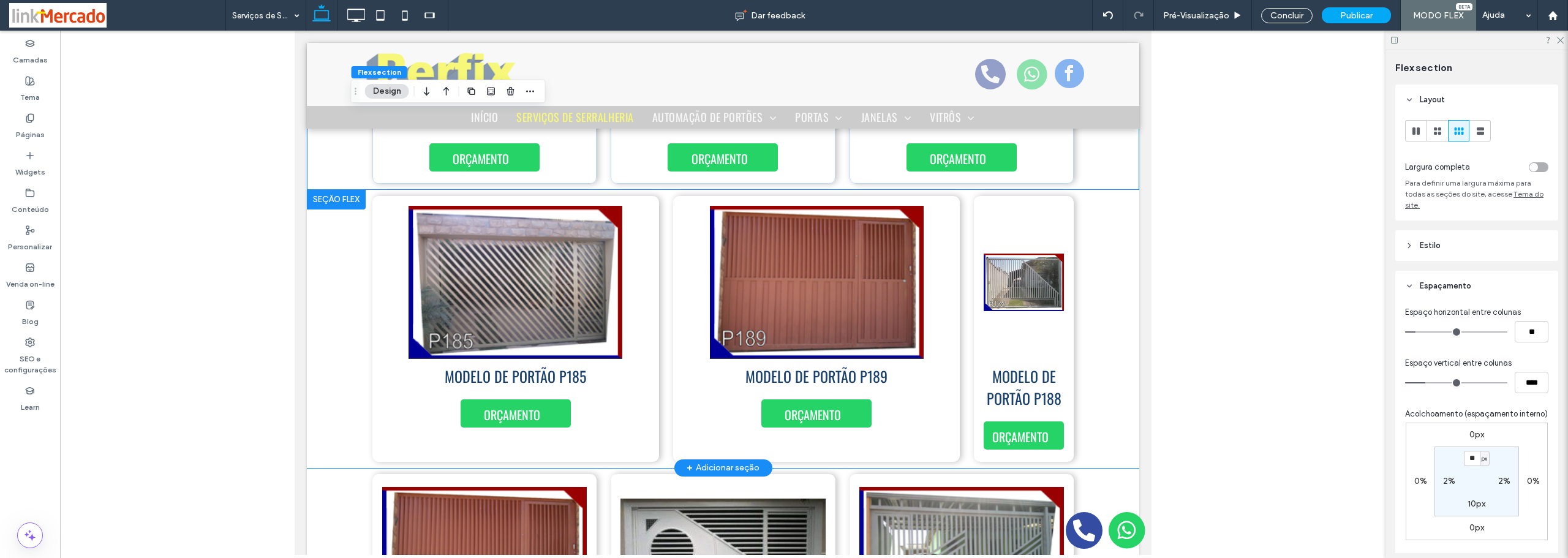
click at [329, 320] on div "MODELO DE PORTÃO P185 ORÇAMENTO MODELO DE PORTÃO P189 ORÇAMENTO ORÇAMENTO MODEL…" at bounding box center [722, 329] width 832 height 278
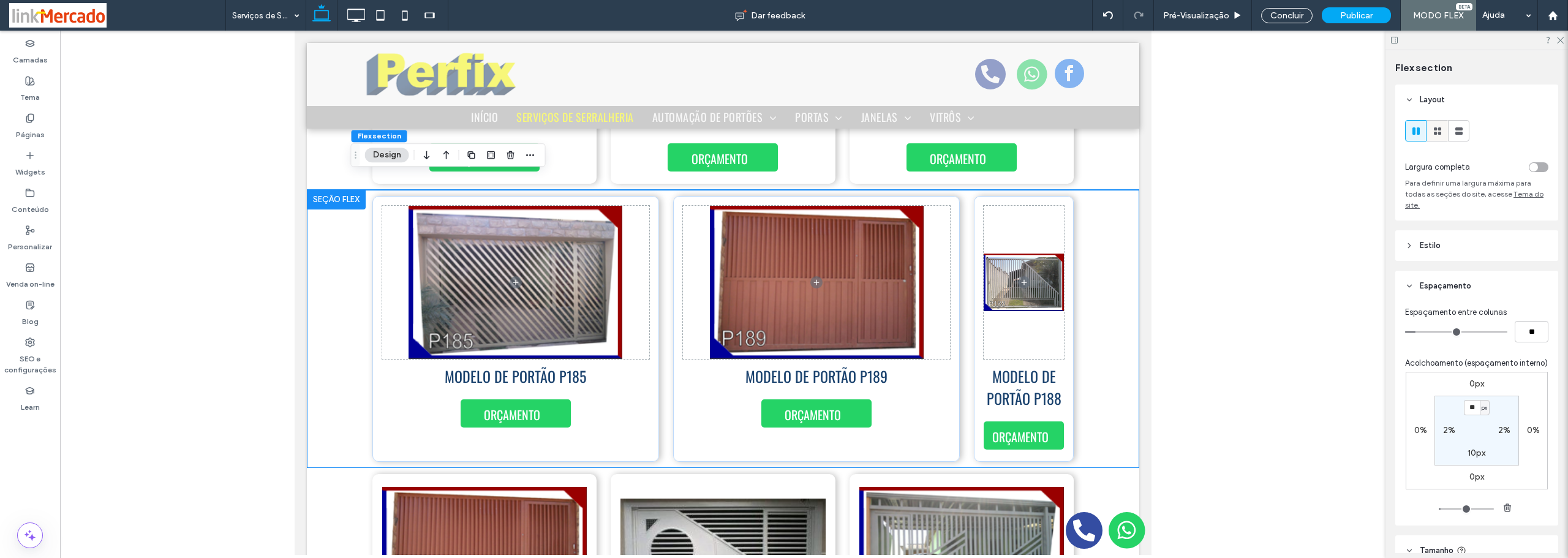
click at [1435, 132] on use at bounding box center [1437, 130] width 7 height 7
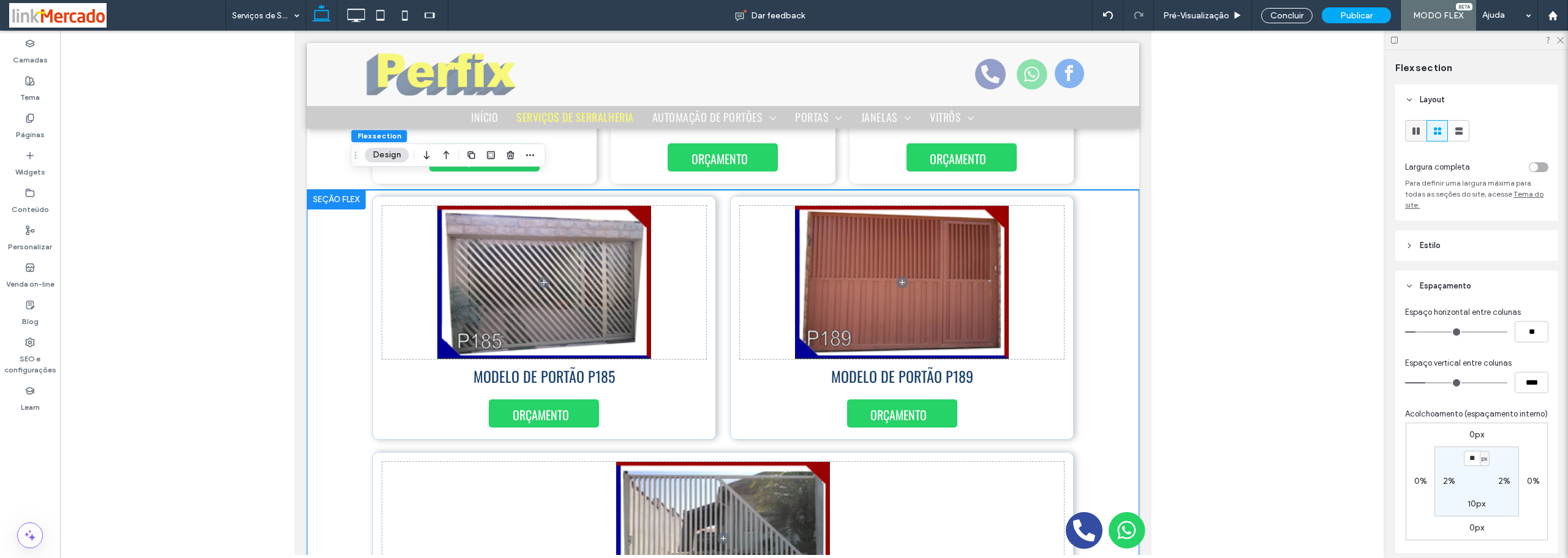
click at [1413, 134] on use at bounding box center [1415, 130] width 7 height 7
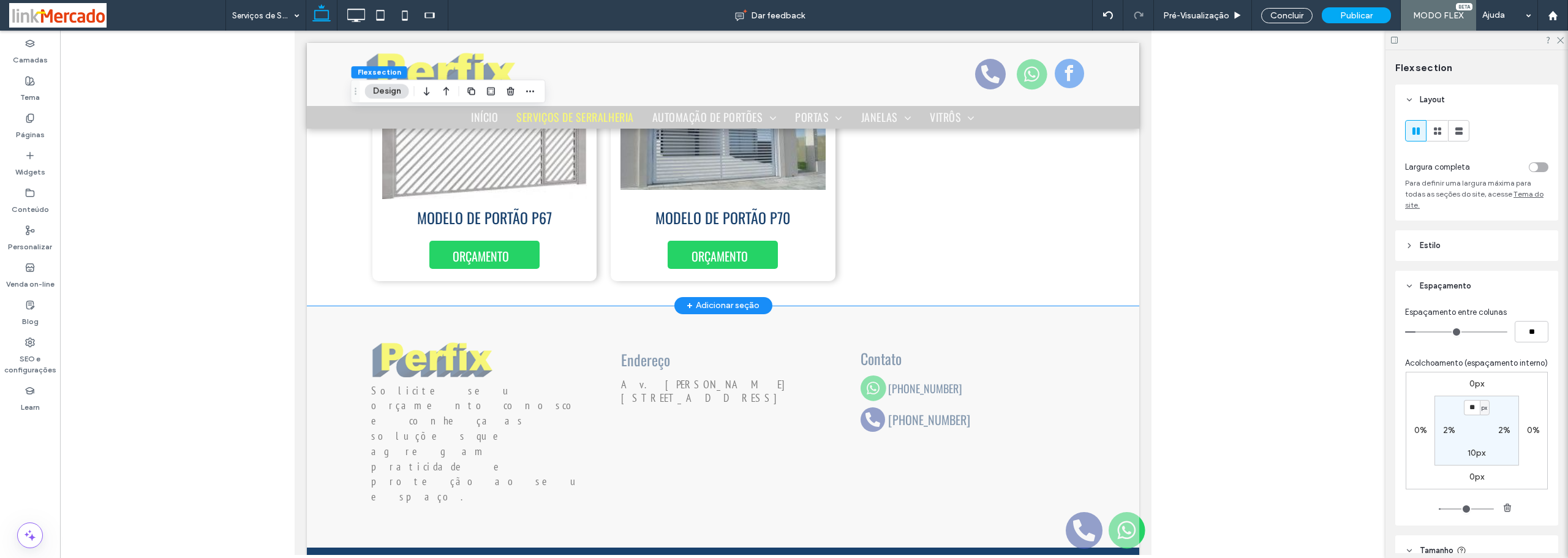
scroll to position [5024, 0]
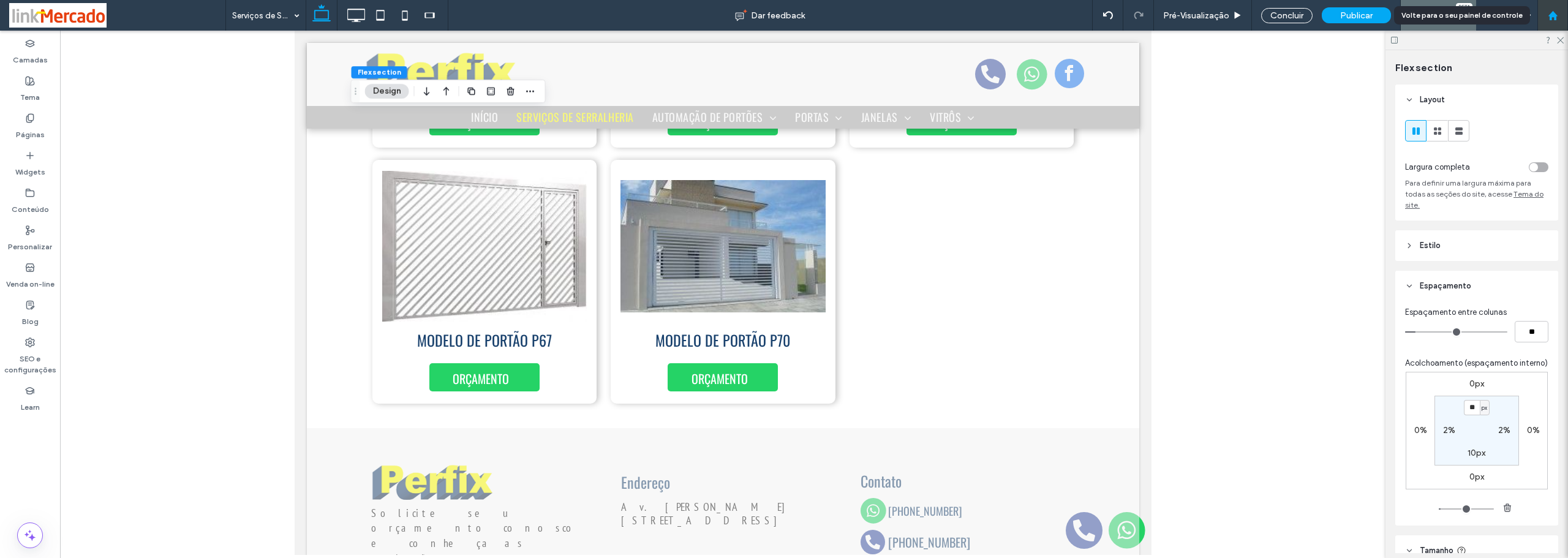
click at [1549, 14] on icon at bounding box center [1553, 15] width 10 height 10
